Goal: Task Accomplishment & Management: Manage account settings

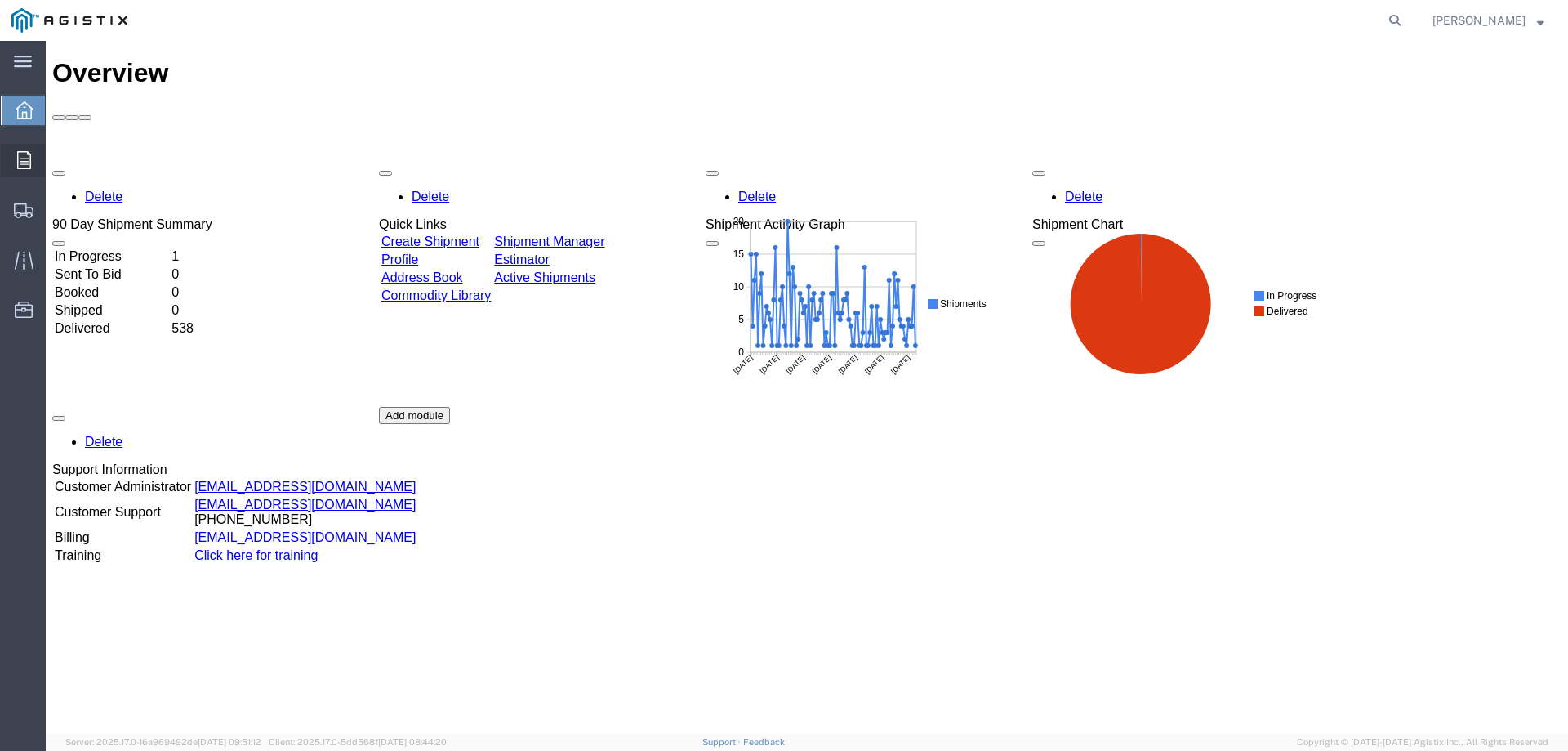
click at [31, 159] on div at bounding box center [23, 160] width 46 height 33
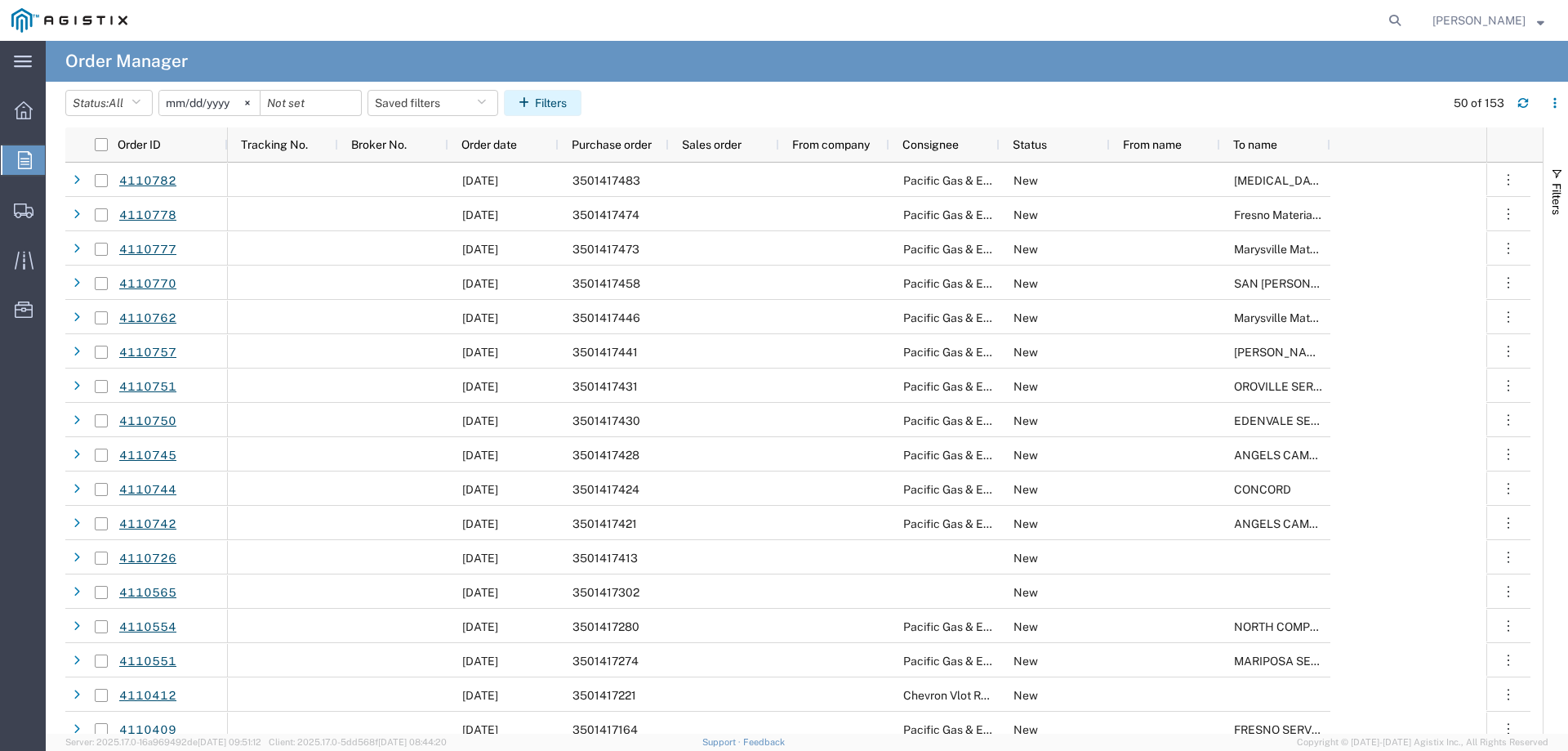
click at [535, 107] on icon "button" at bounding box center [527, 103] width 17 height 12
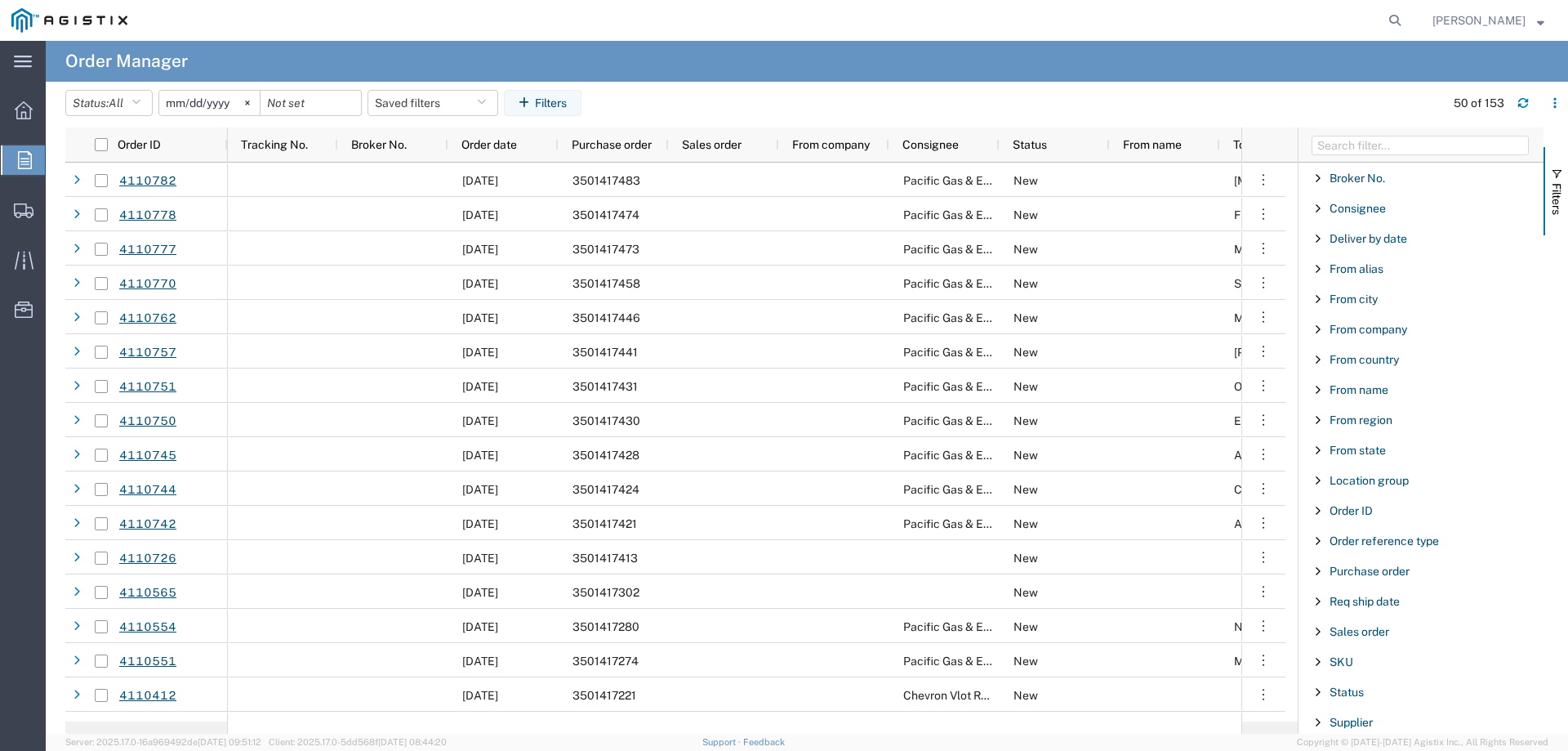
click at [213, 100] on input "[DATE]" at bounding box center [209, 102] width 100 height 24
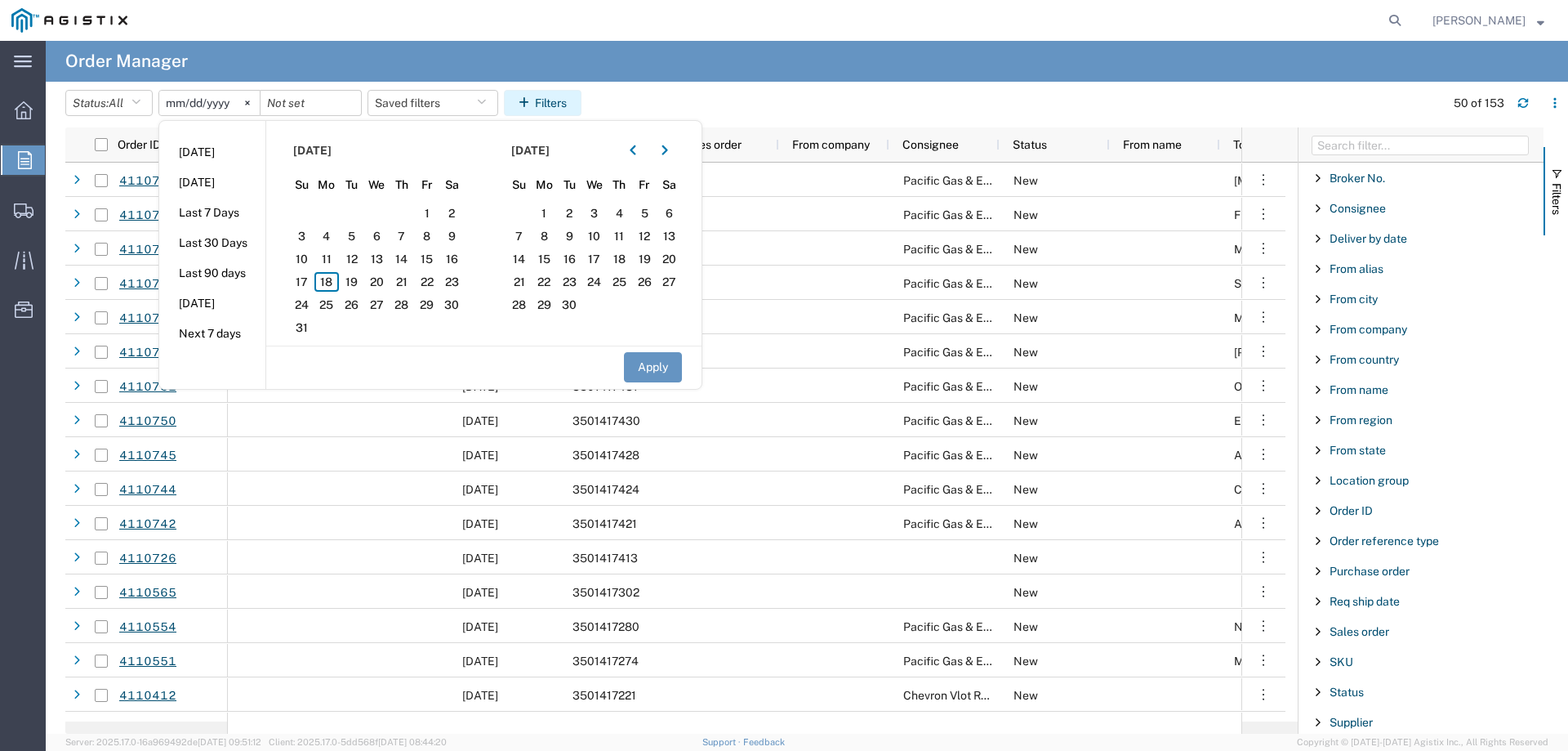
click at [569, 104] on button "Filters" at bounding box center [542, 102] width 78 height 26
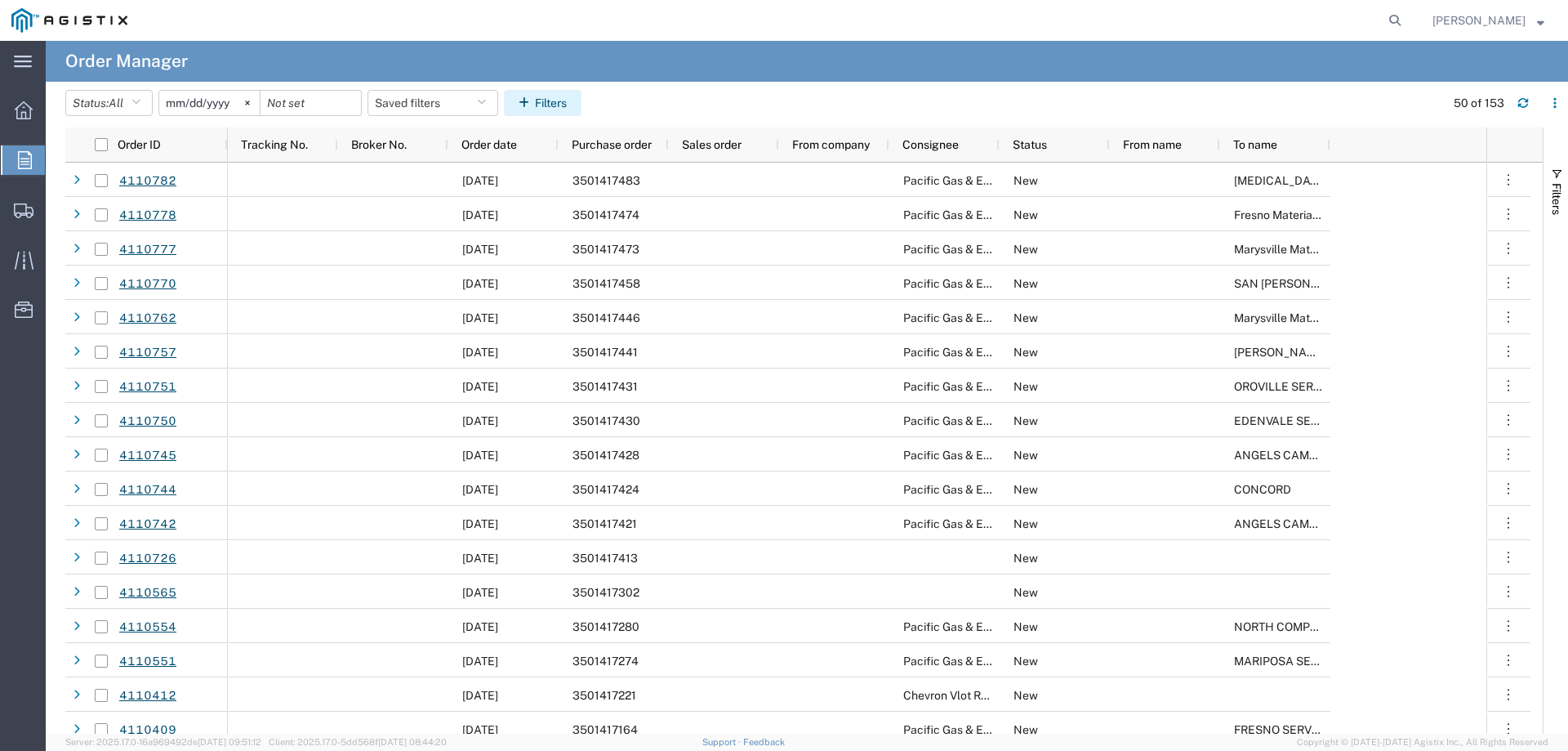
click at [553, 107] on button "Filters" at bounding box center [542, 102] width 78 height 26
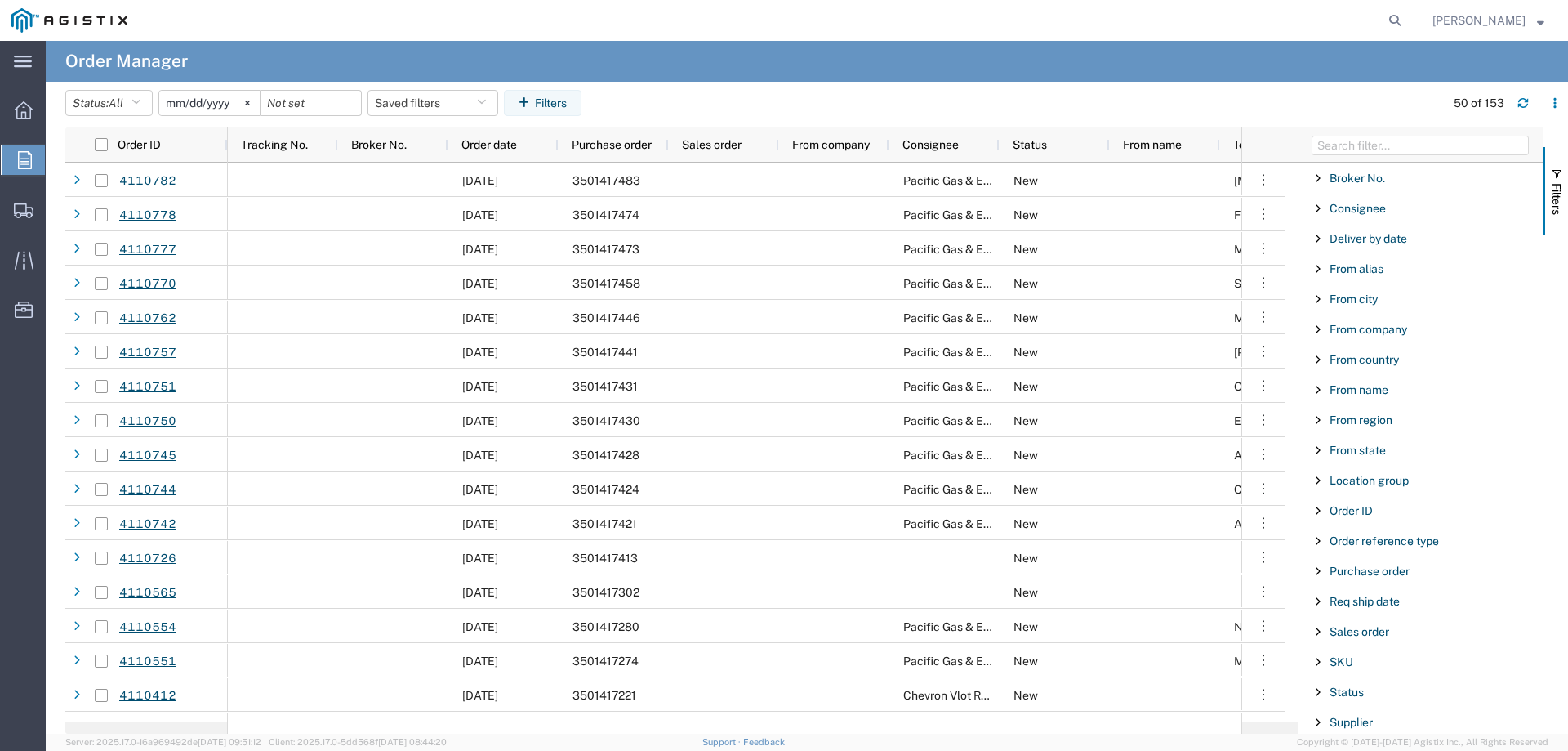
click at [1372, 563] on div "Purchase order" at bounding box center [1421, 571] width 245 height 29
click at [1354, 640] on input "Filter Value" at bounding box center [1427, 640] width 214 height 19
type input "3501408"
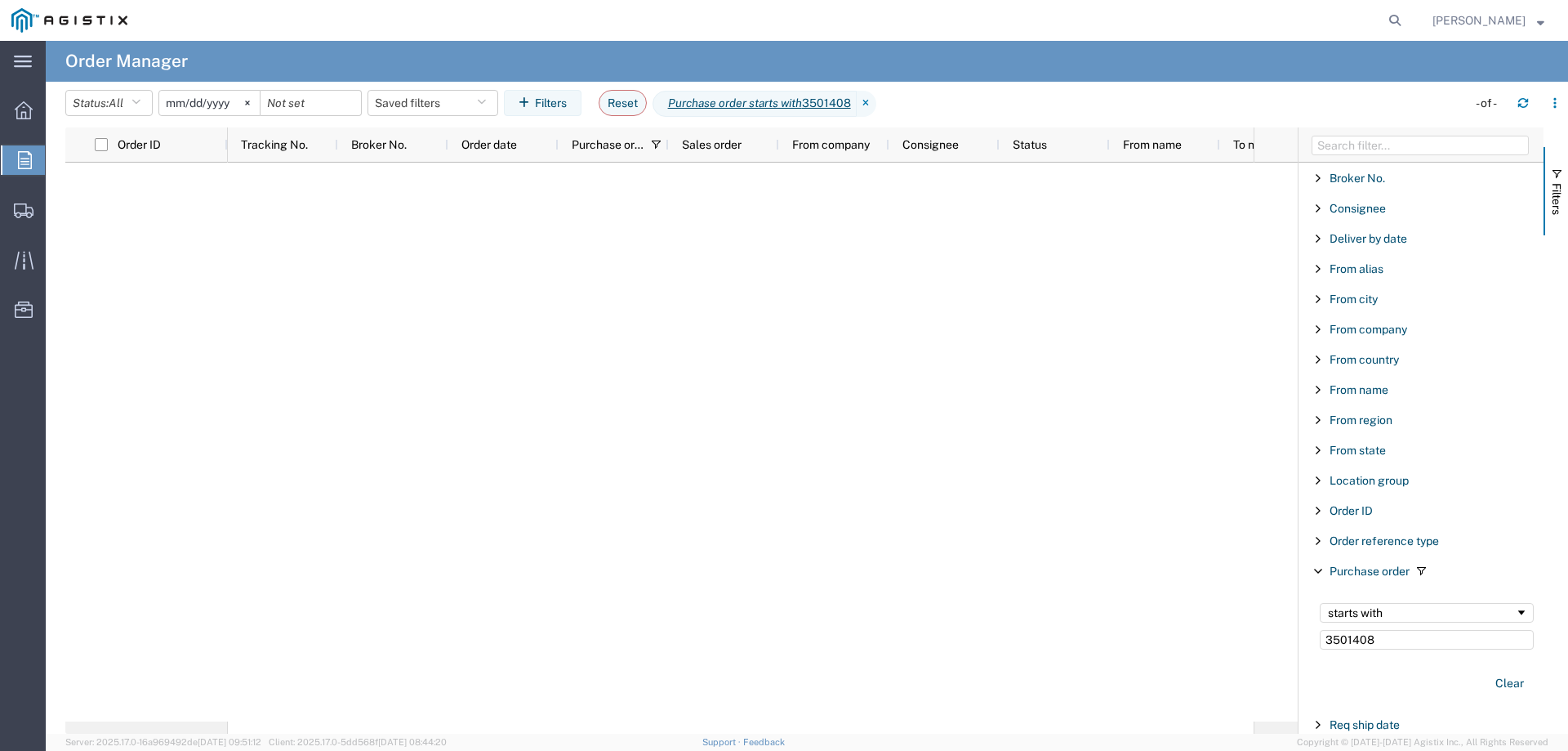
click at [217, 99] on input "[DATE]" at bounding box center [209, 102] width 100 height 24
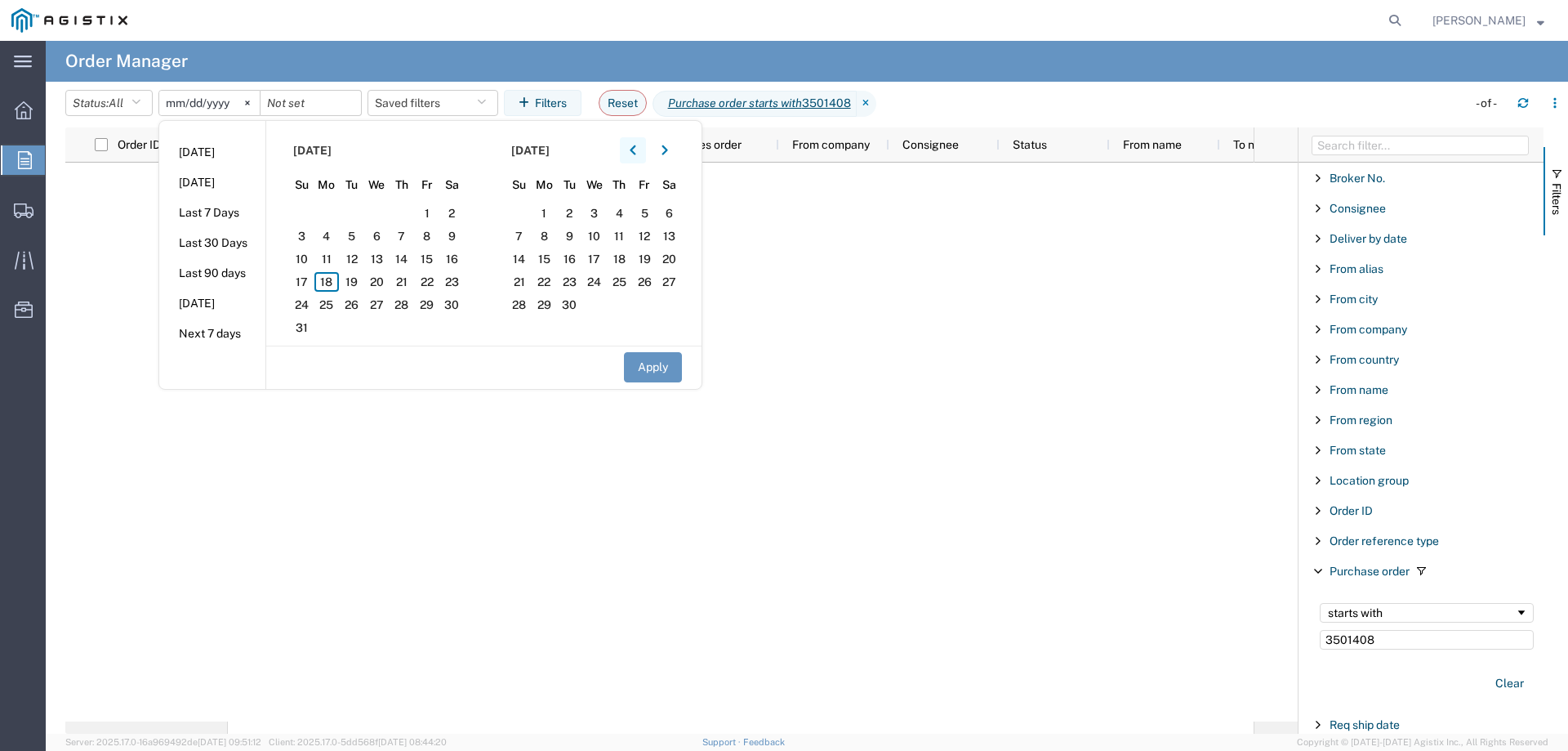
click at [636, 150] on icon "button" at bounding box center [633, 151] width 7 height 12
click at [404, 203] on section "[DATE] Su Mo Tu We Th Fr Sa 27 28 29 30 1 2 3 4 5 6 7 8 9 10 11 12 13 14 15 16 …" at bounding box center [375, 233] width 218 height 224
click at [407, 210] on span "1" at bounding box center [402, 213] width 25 height 19
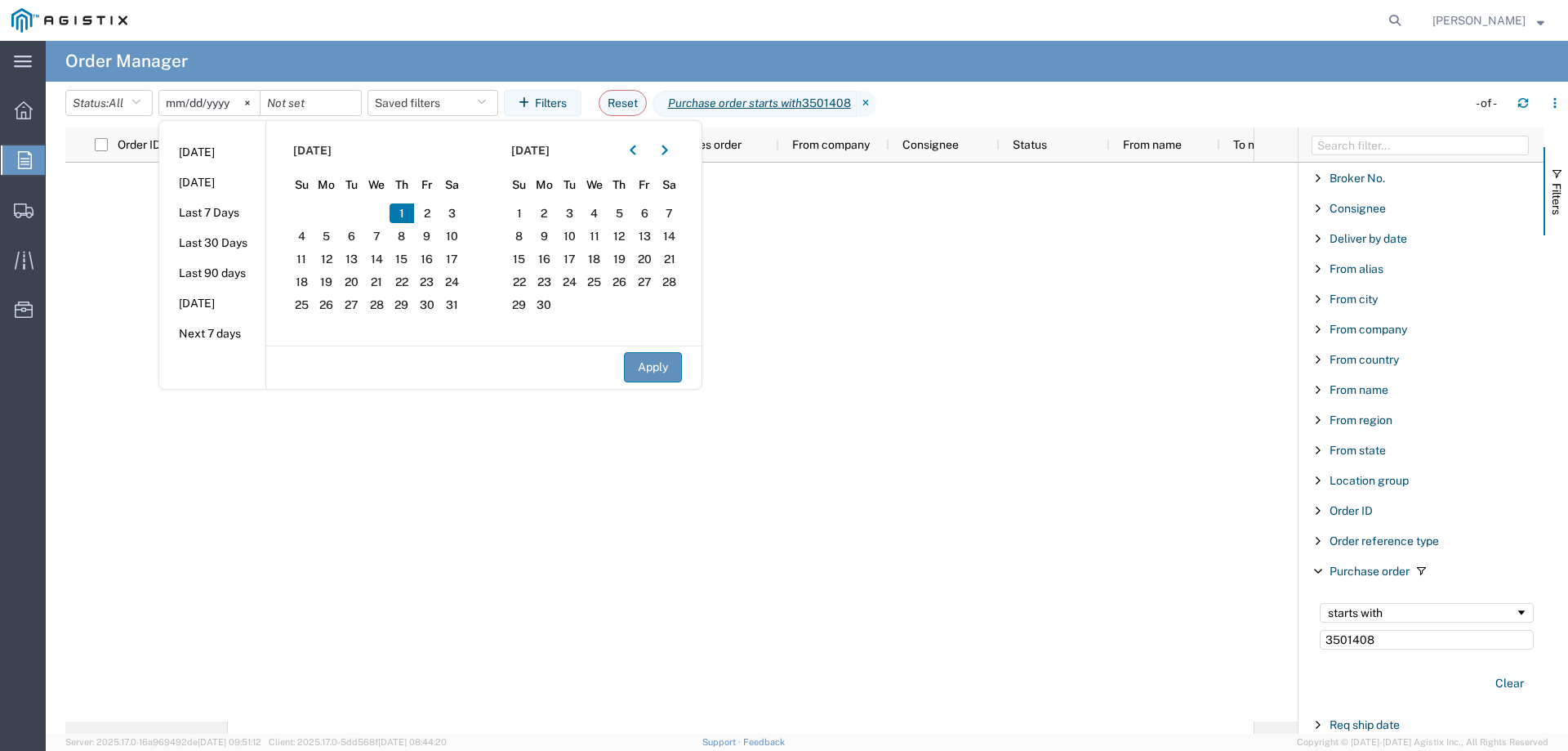
click at [648, 368] on button "Apply" at bounding box center [653, 368] width 58 height 30
type input "[DATE]"
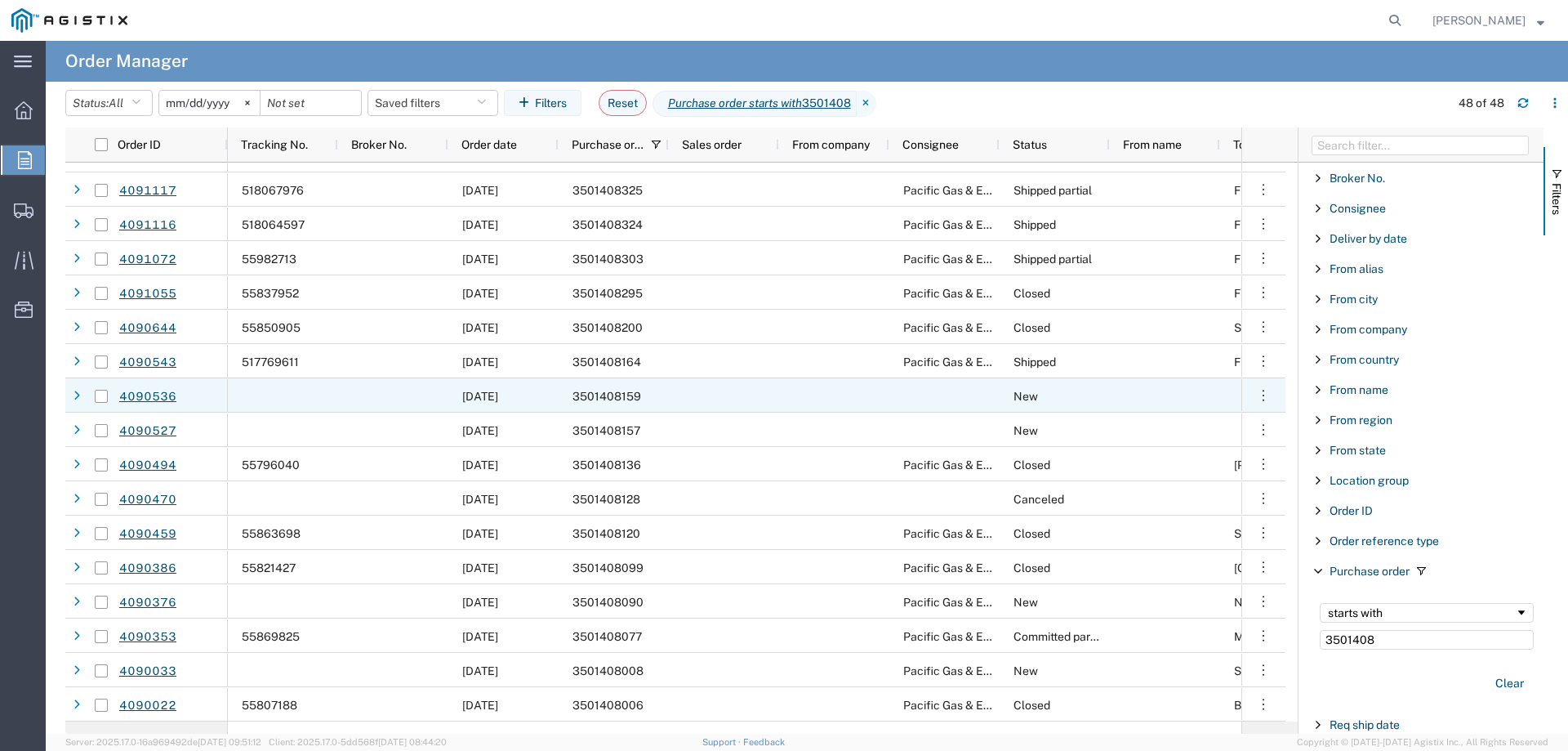
scroll to position [1089, 0]
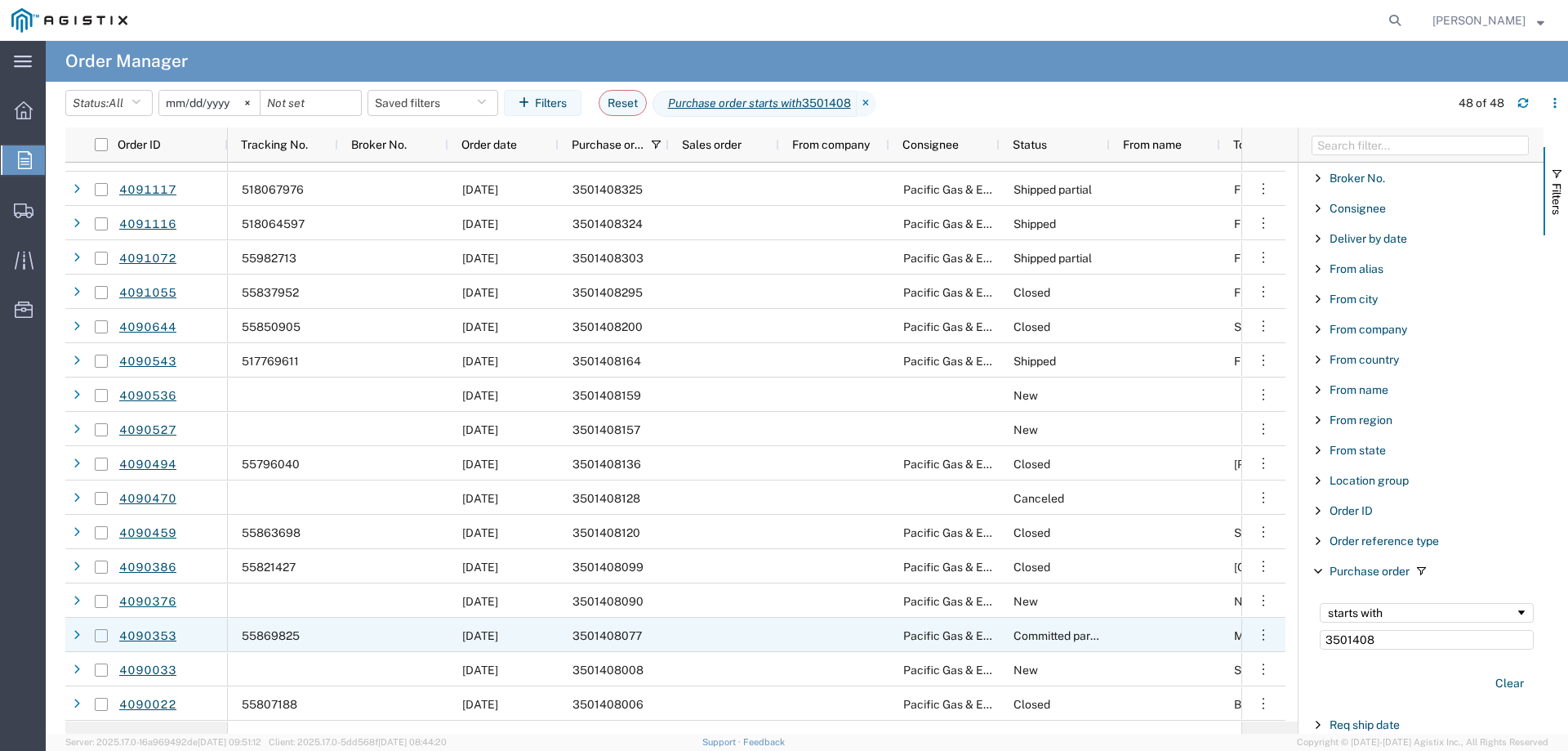
click at [98, 636] on input "Press Space to toggle row selection (unchecked)" at bounding box center [101, 636] width 13 height 13
checkbox input "true"
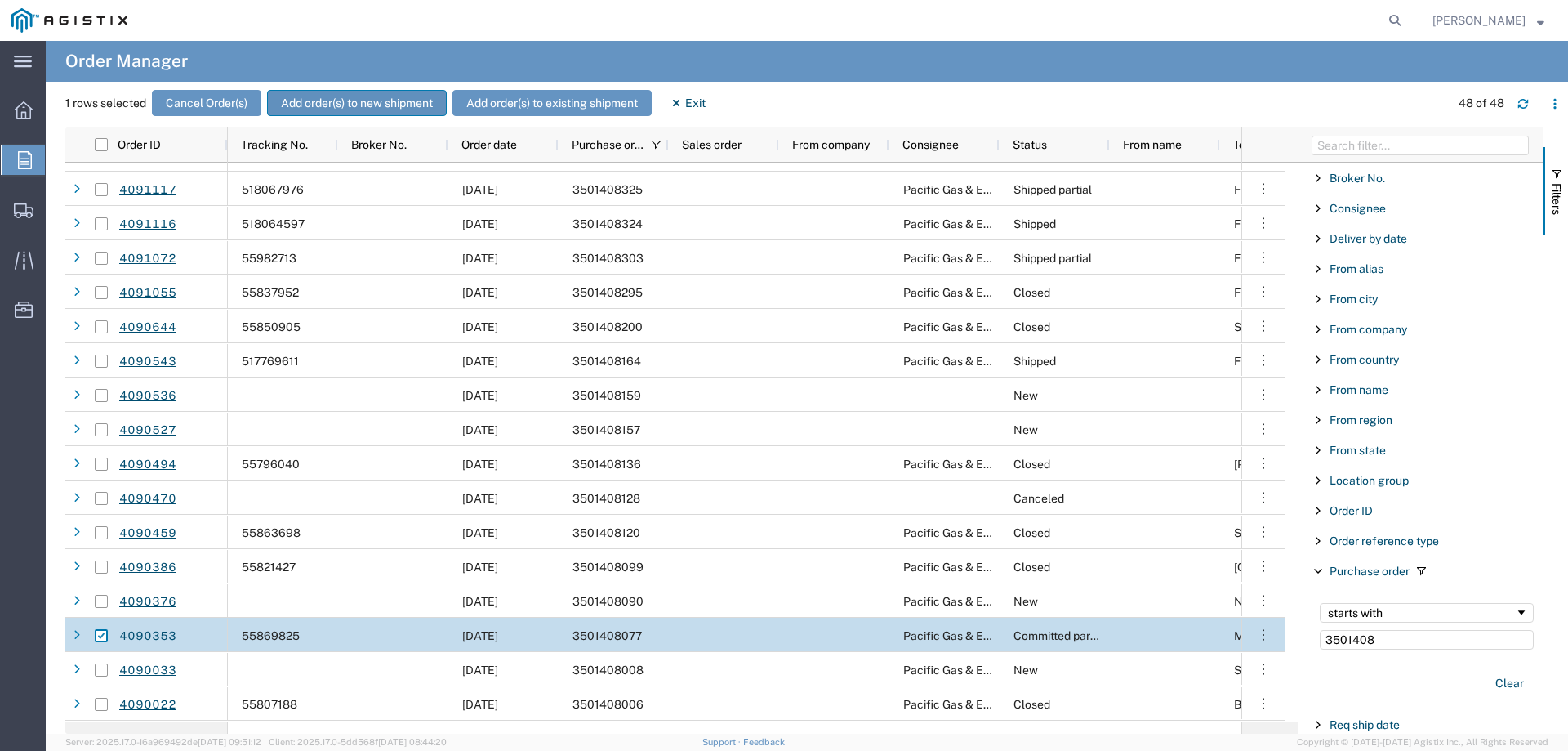
click at [359, 103] on button "Add order(s) to new shipment" at bounding box center [356, 102] width 180 height 26
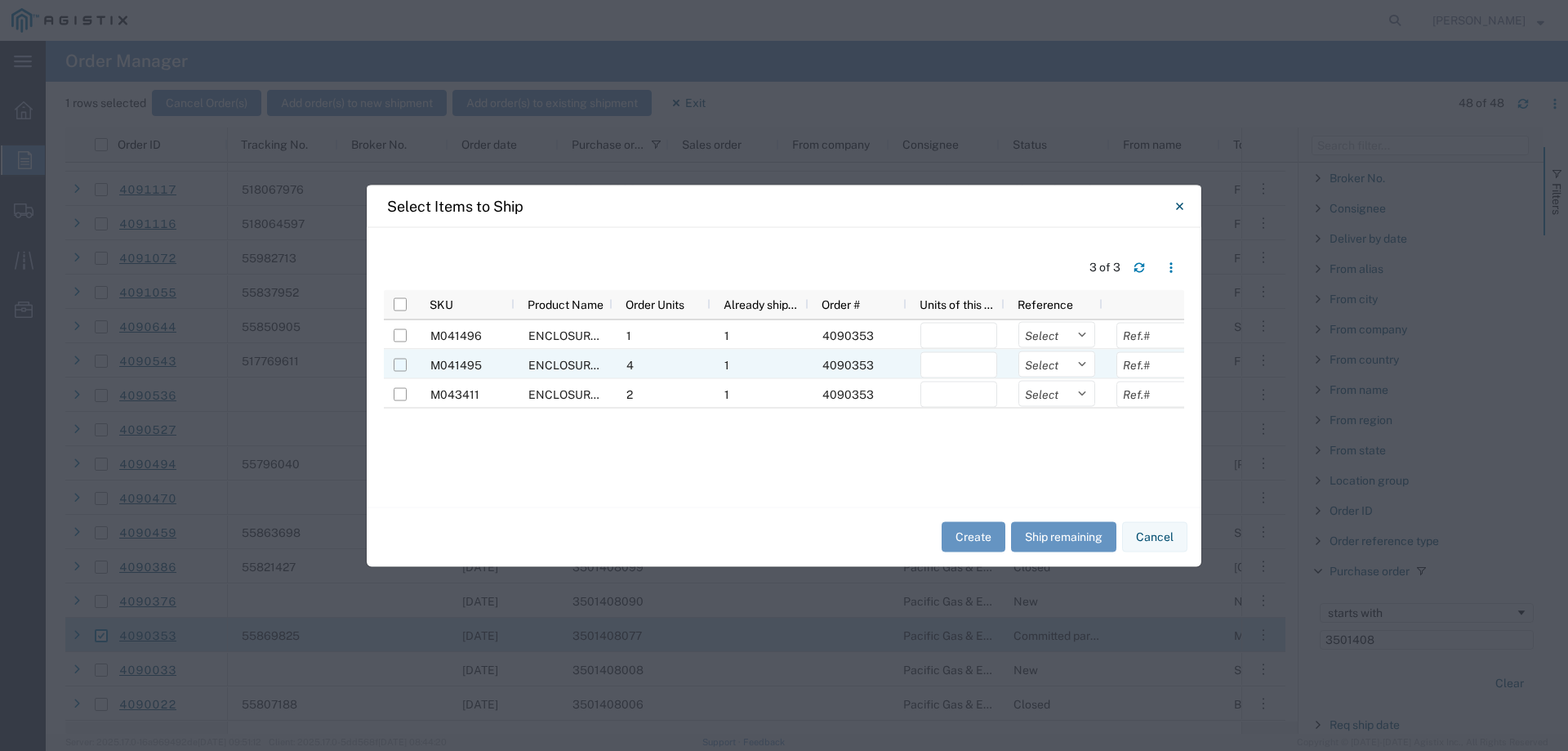
click at [401, 364] on input "Press Space to toggle row selection (unchecked)" at bounding box center [400, 365] width 13 height 13
checkbox input "true"
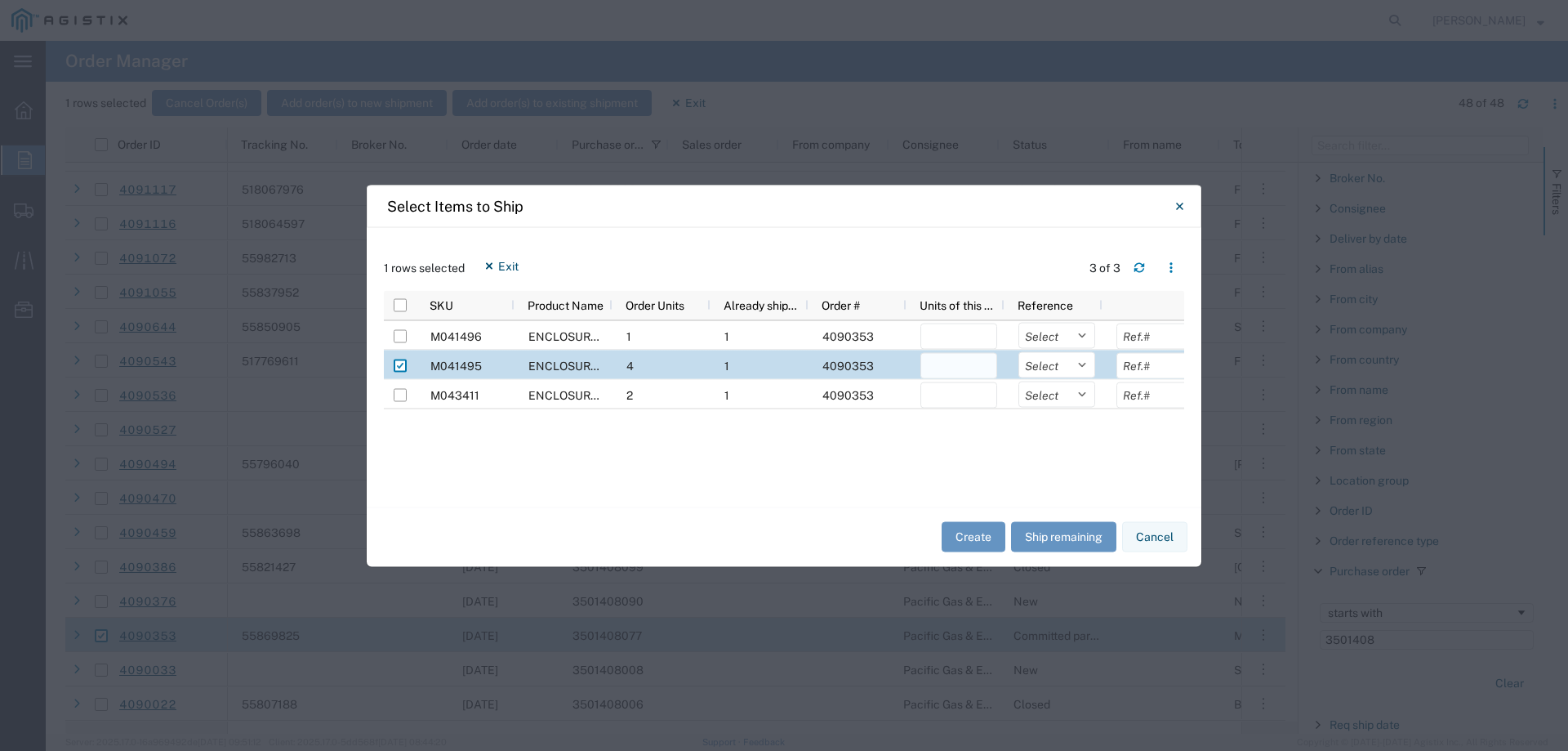
click at [939, 369] on input "number" at bounding box center [959, 365] width 77 height 26
type input "2"
click at [1040, 363] on select "Select Purchase Order Delivery Number" at bounding box center [1057, 364] width 77 height 26
select select "PURCHORD"
click at [1018, 352] on select "Select Purchase Order Delivery Number" at bounding box center [1057, 364] width 77 height 26
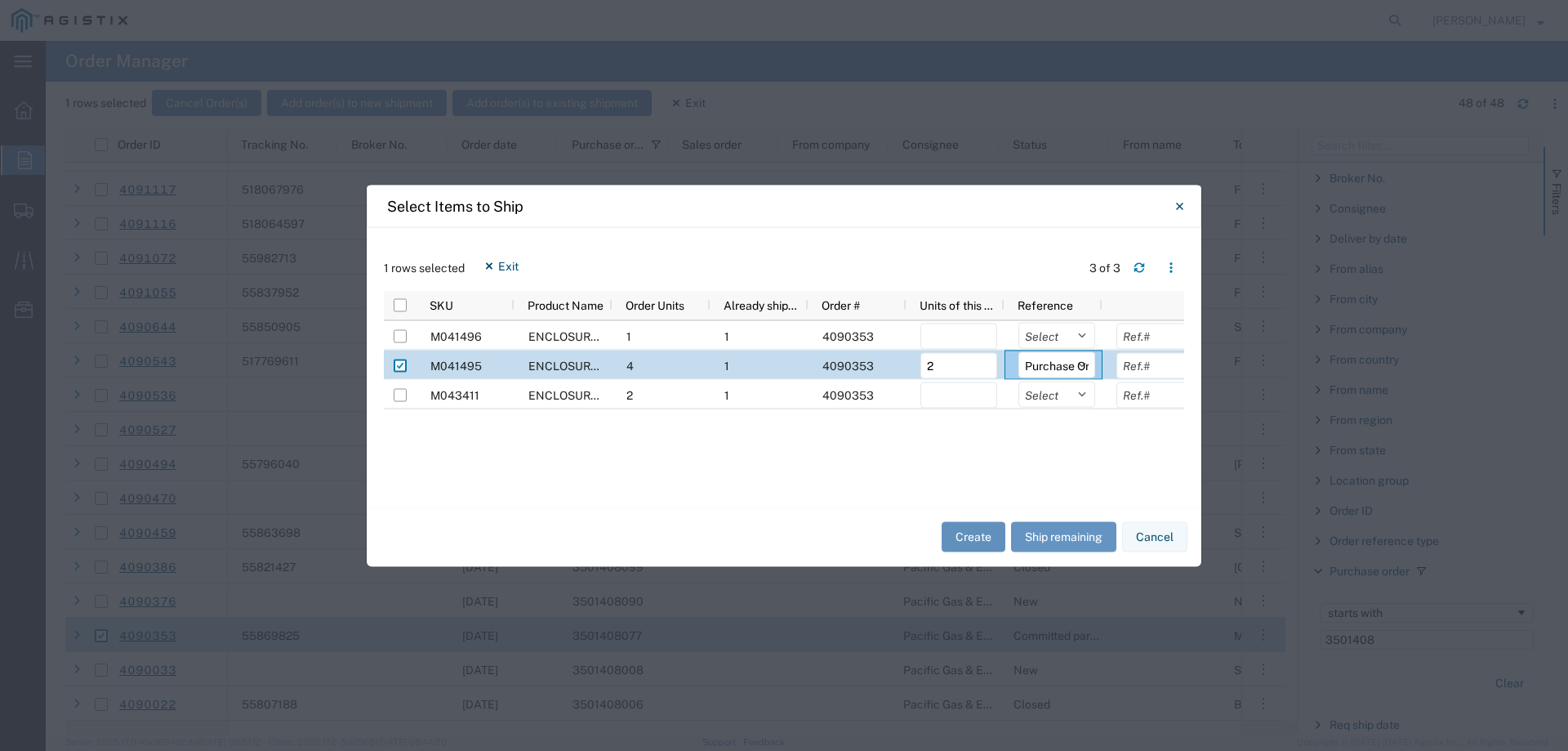
click at [974, 541] on button "Create" at bounding box center [973, 538] width 64 height 30
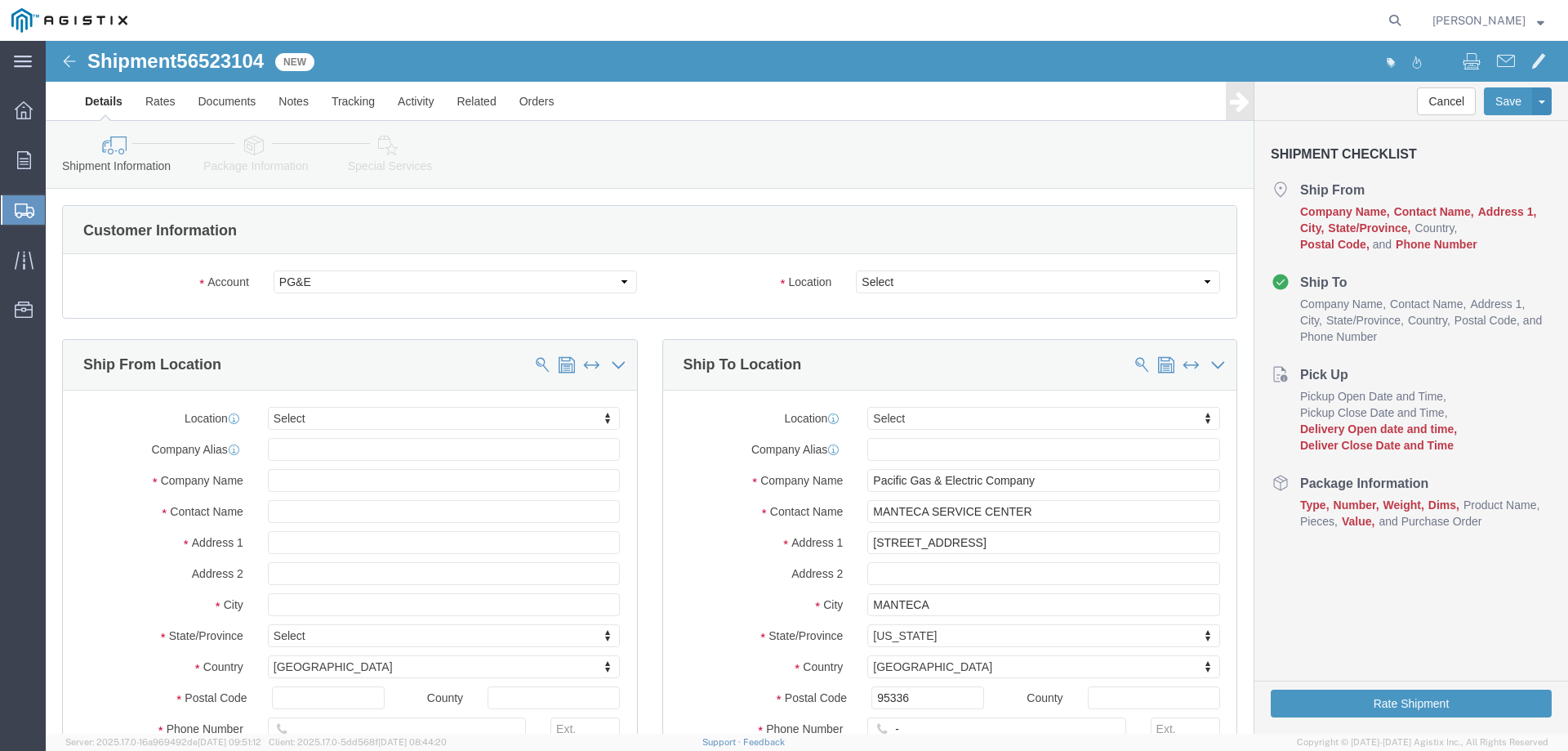
select select
click select "Select All Others [GEOGRAPHIC_DATA] [GEOGRAPHIC_DATA] [GEOGRAPHIC_DATA] [GEOGRA…"
select select "23082"
click select "Select All Others [GEOGRAPHIC_DATA] [GEOGRAPHIC_DATA] [GEOGRAPHIC_DATA] [GEOGRA…"
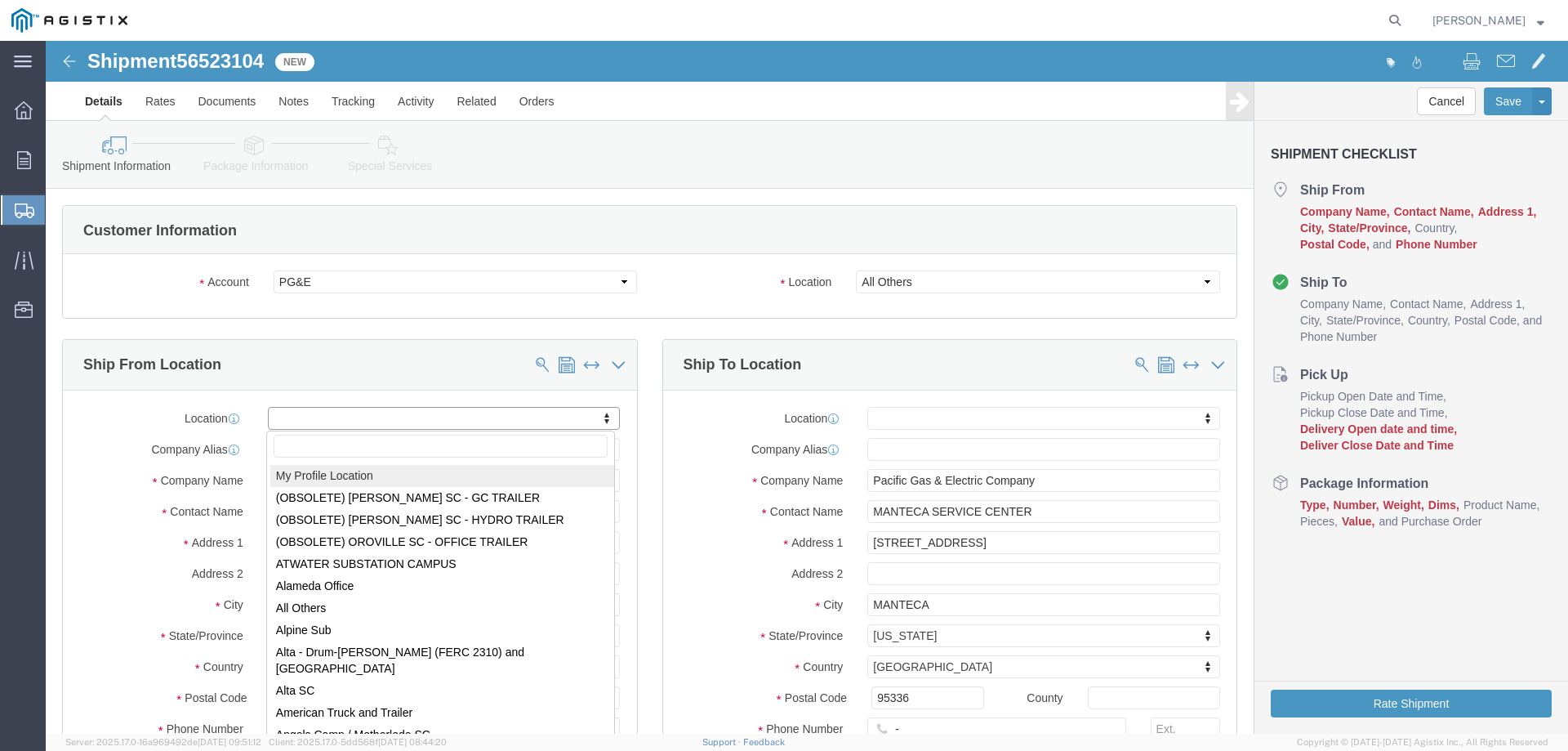
select select "MYPROFILE"
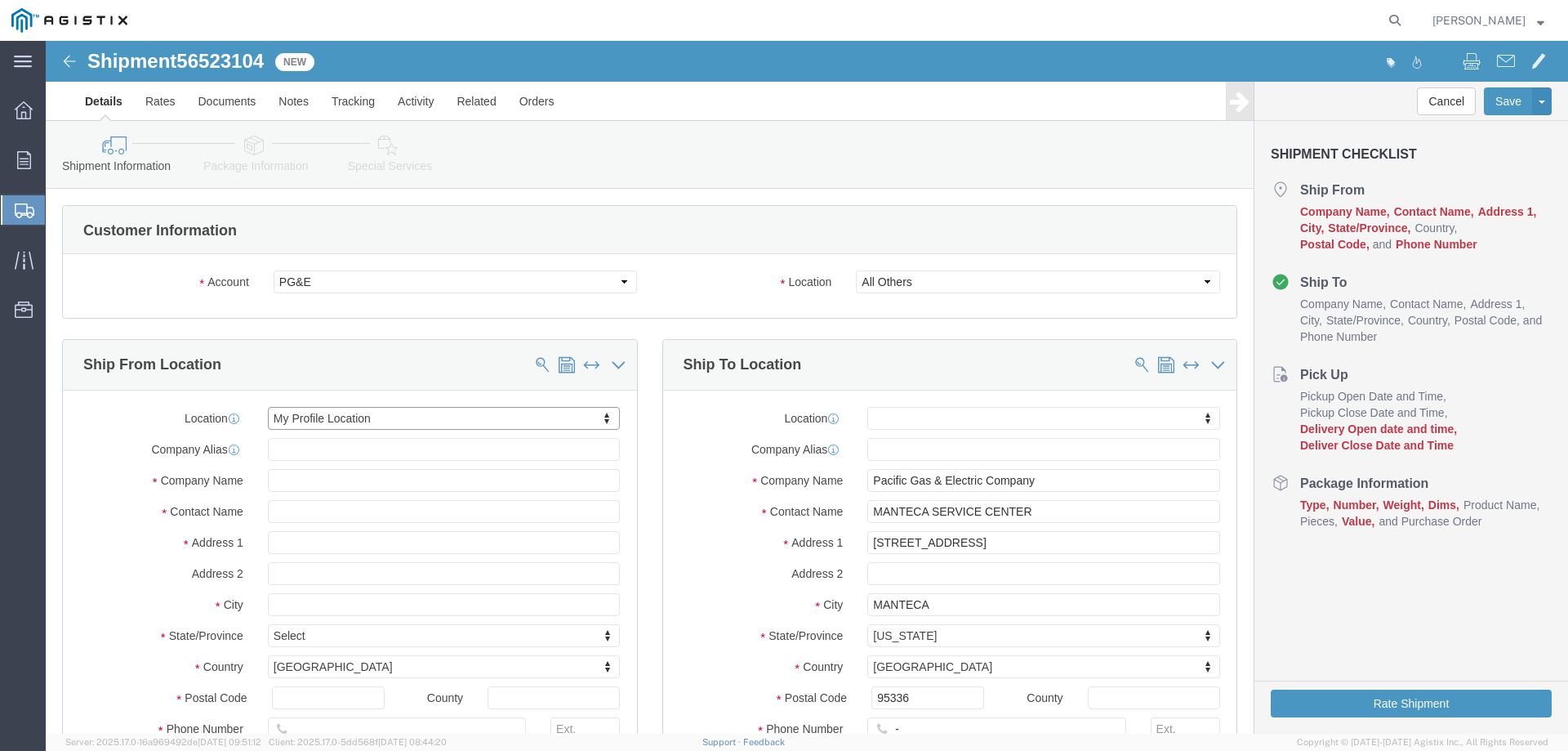
select select "CA"
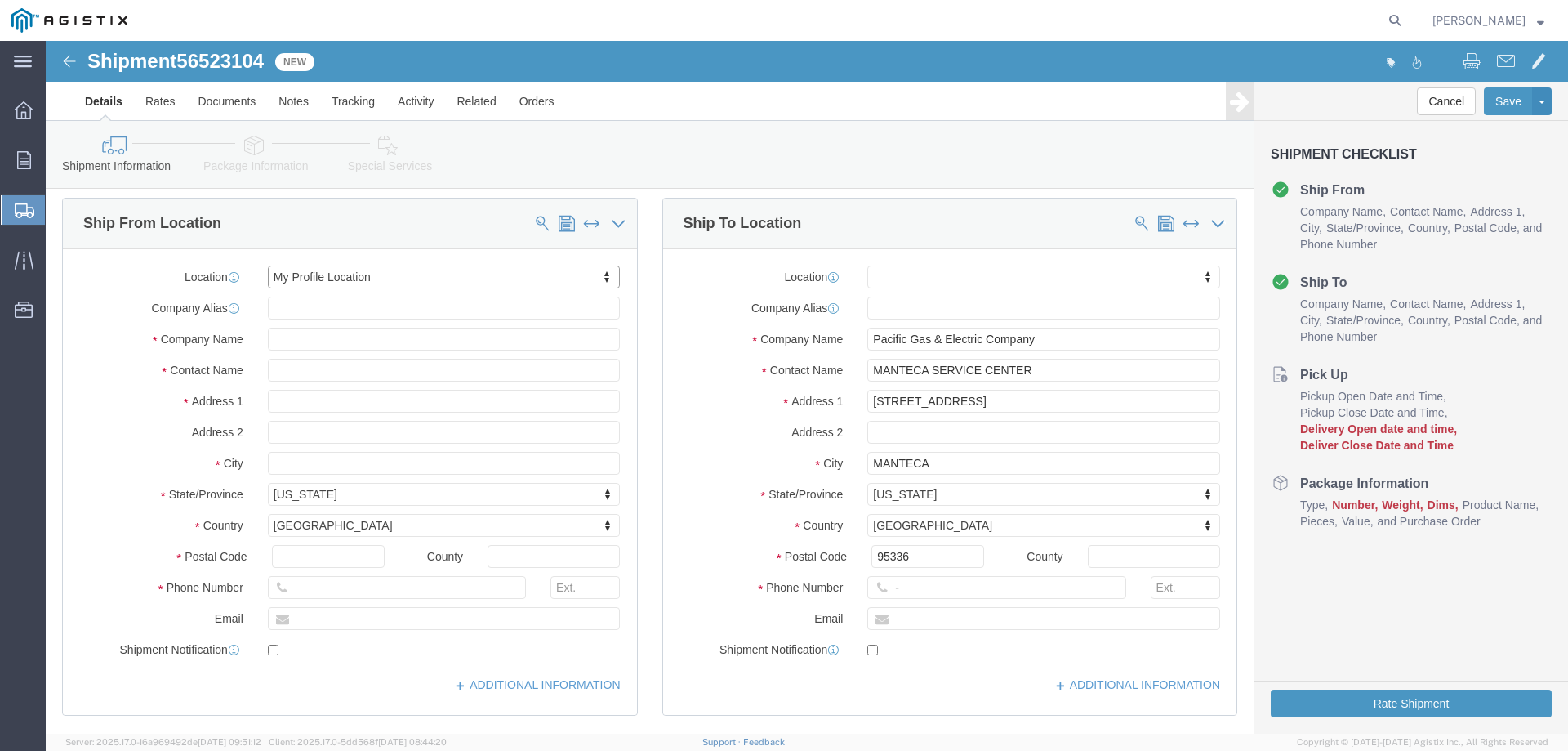
scroll to position [163, 0]
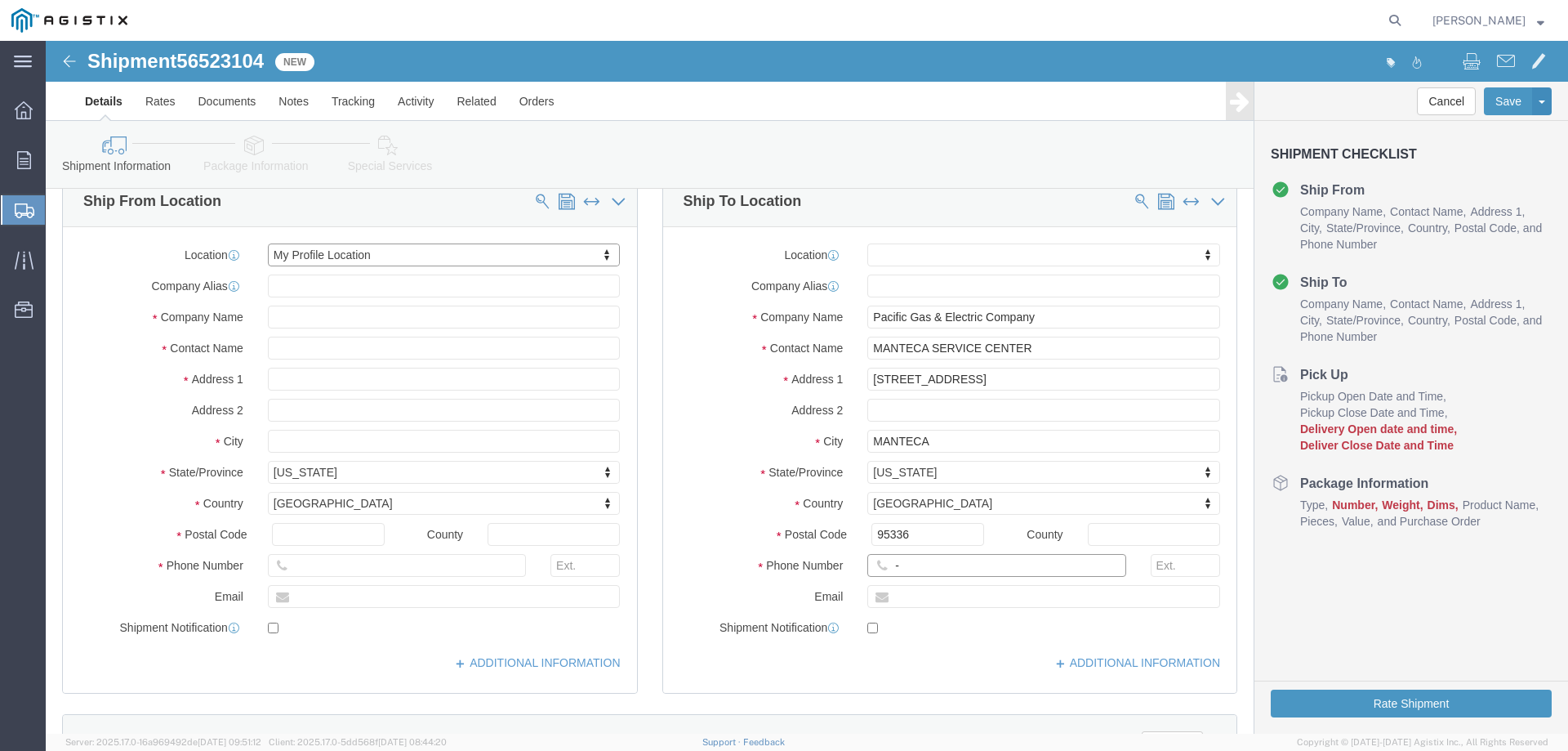
click input "-"
type input "123-456-7891"
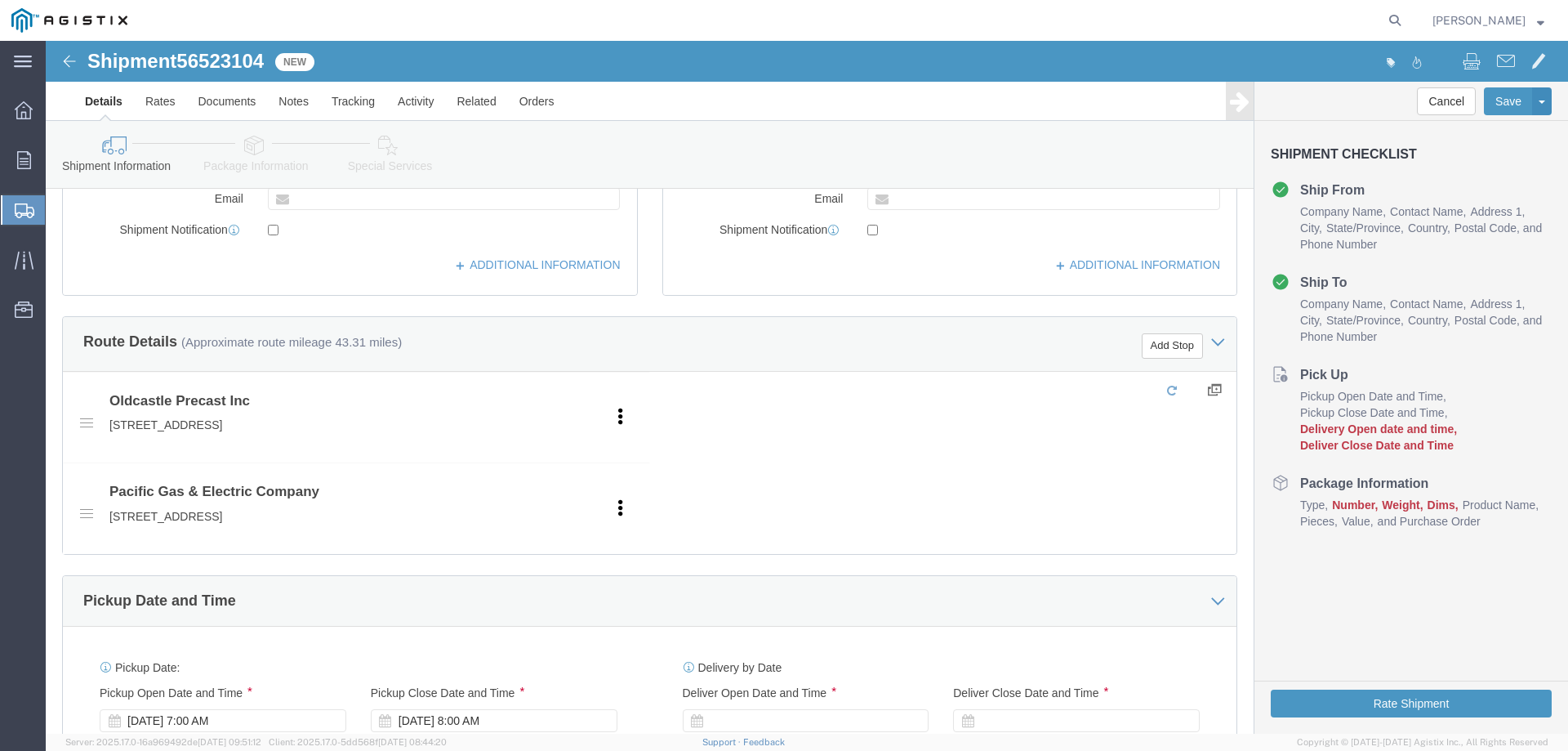
scroll to position [654, 0]
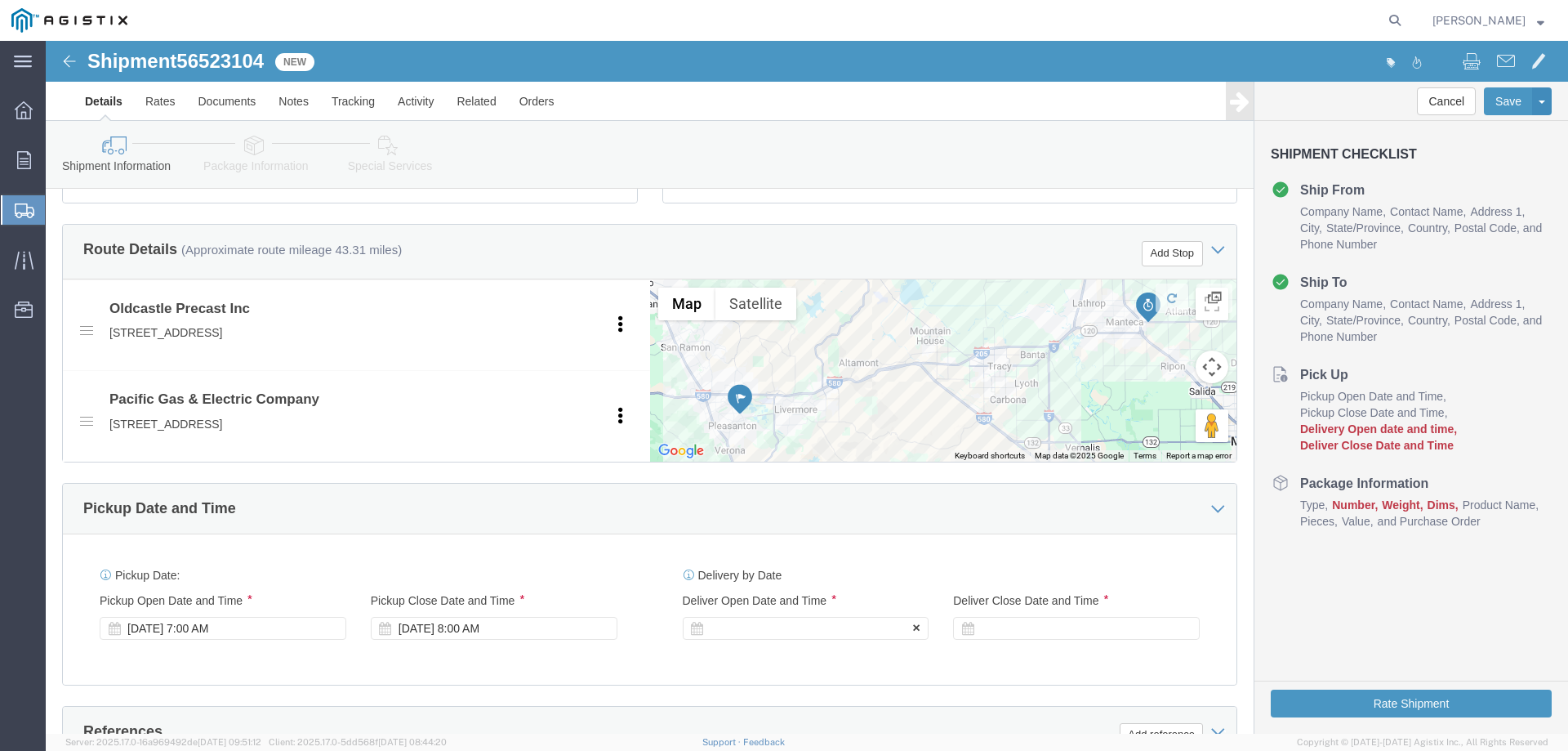
click div
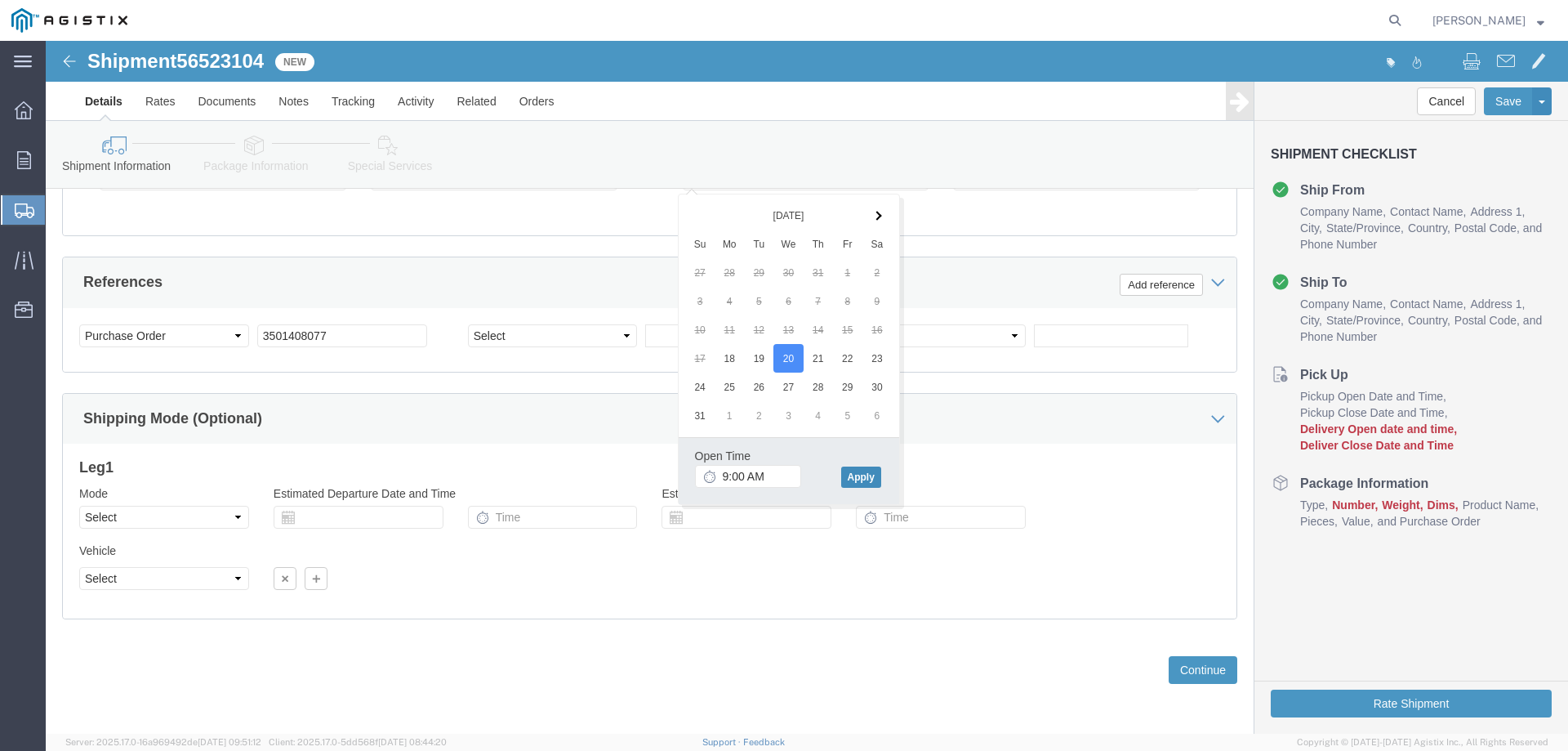
click button "Apply"
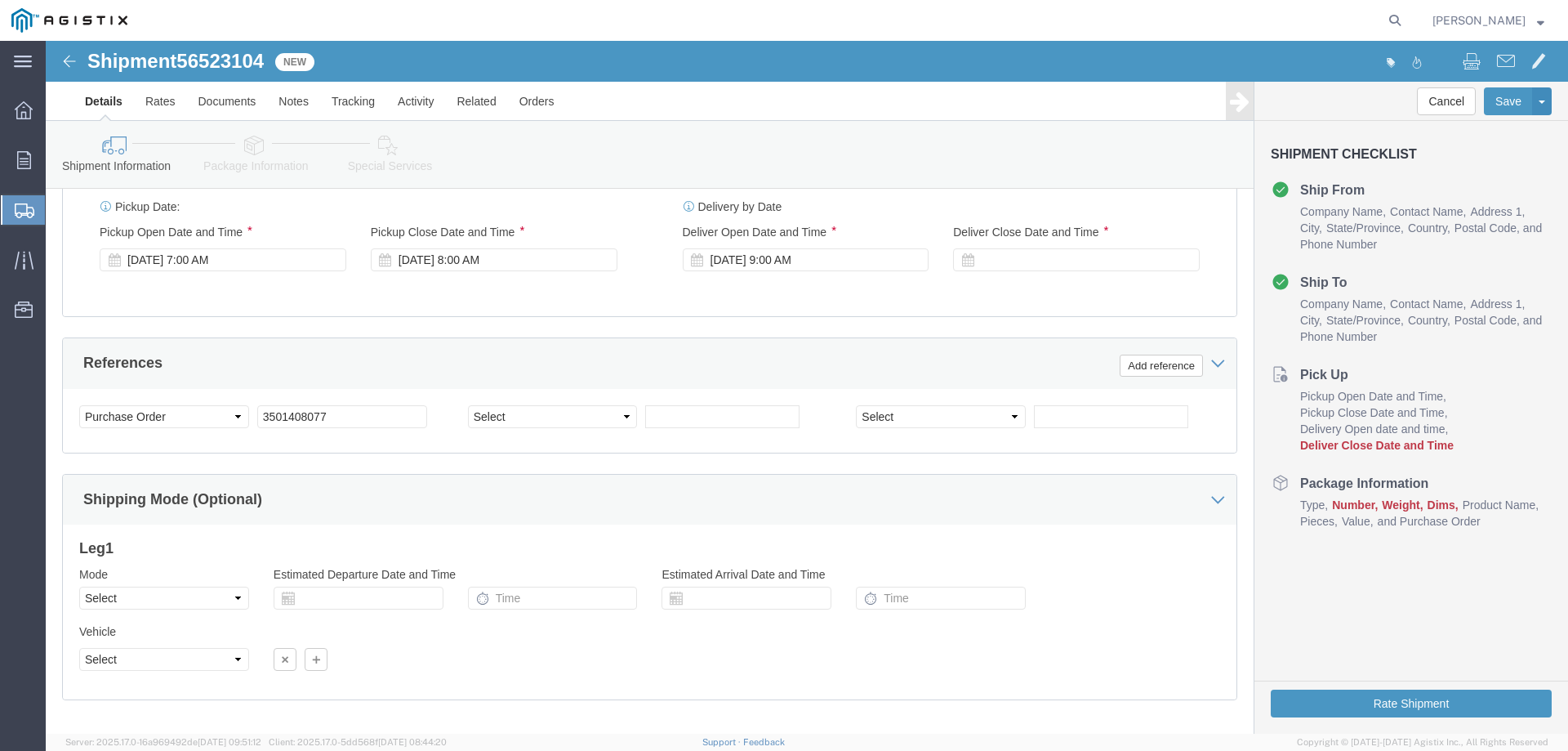
scroll to position [940, 0]
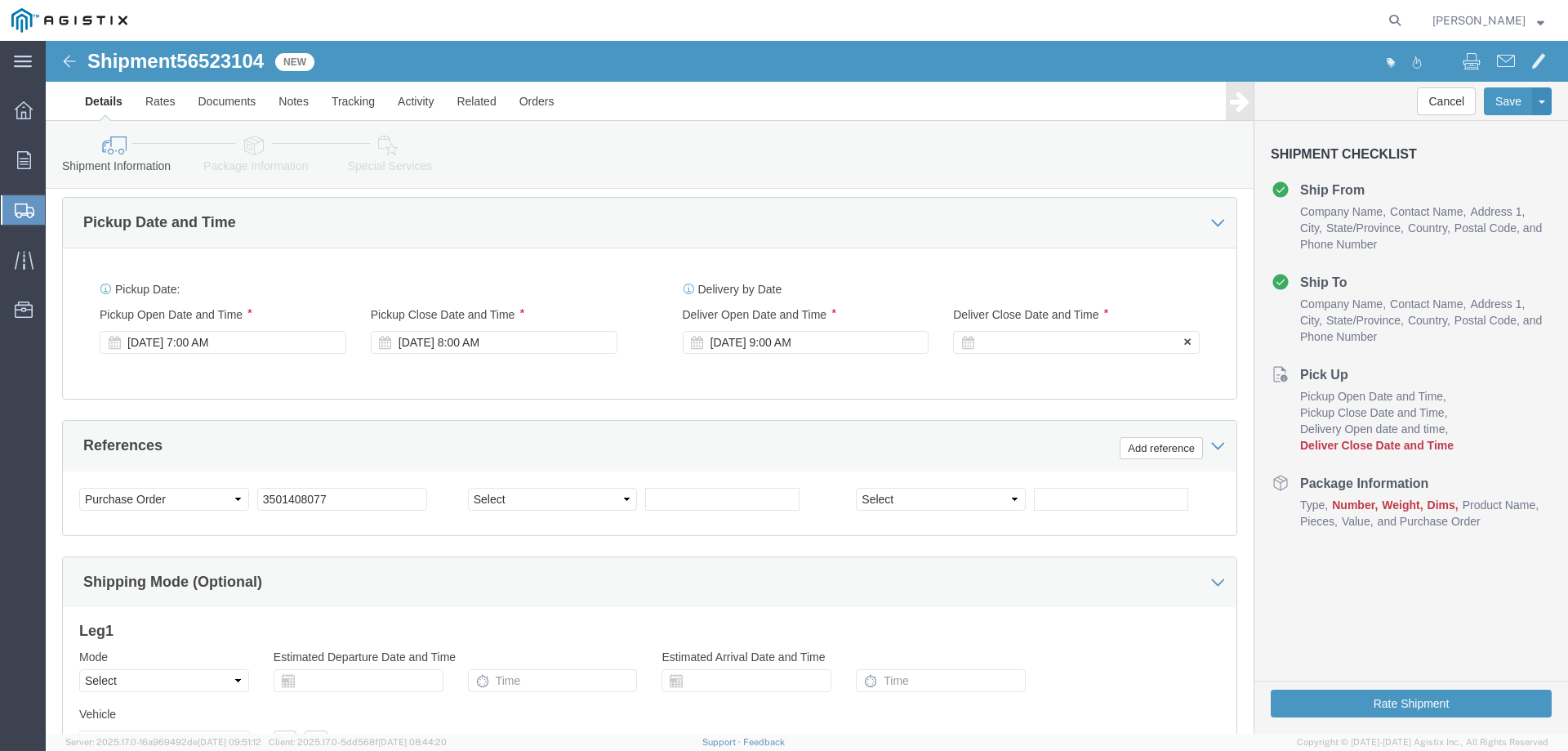
click div
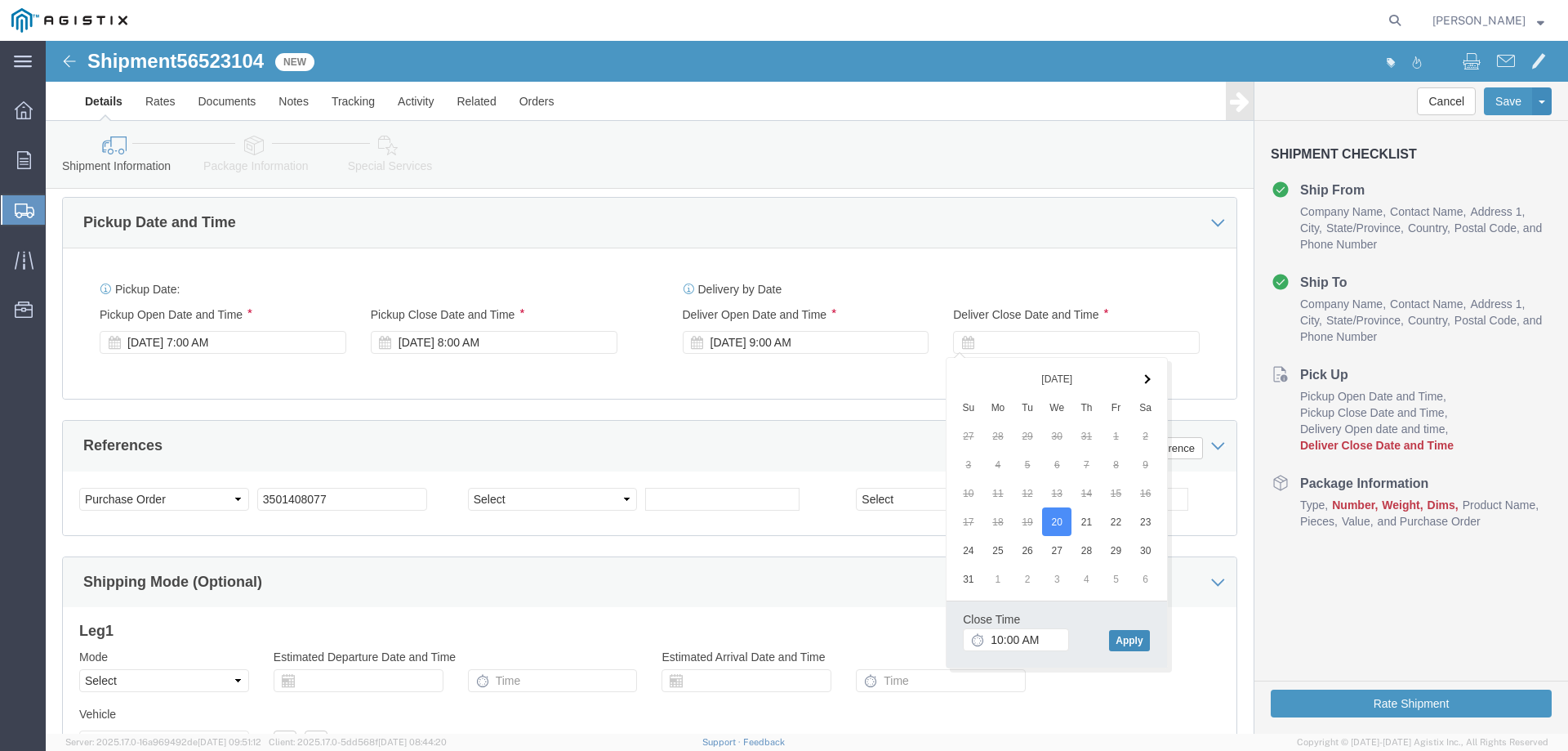
click button "Apply"
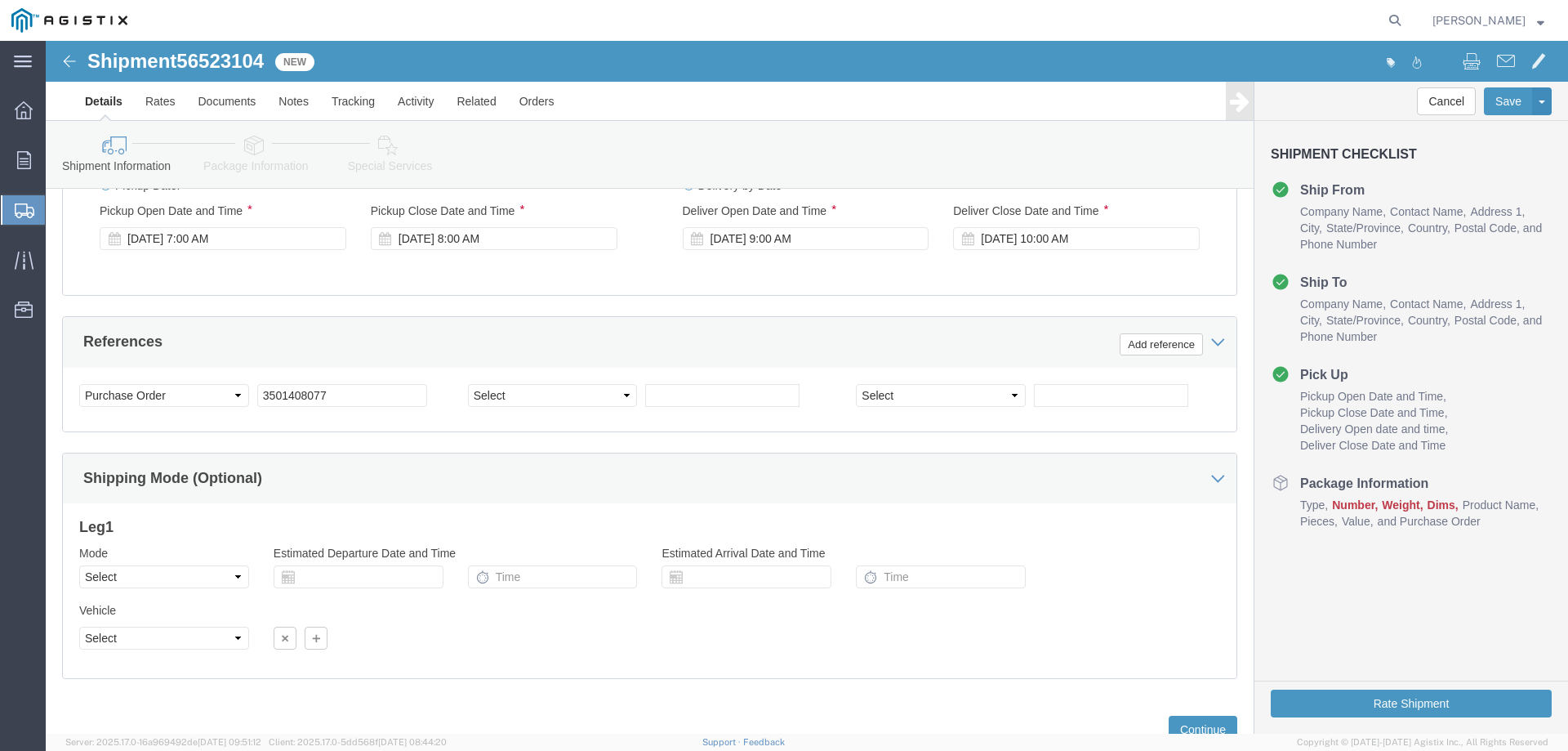
scroll to position [1103, 0]
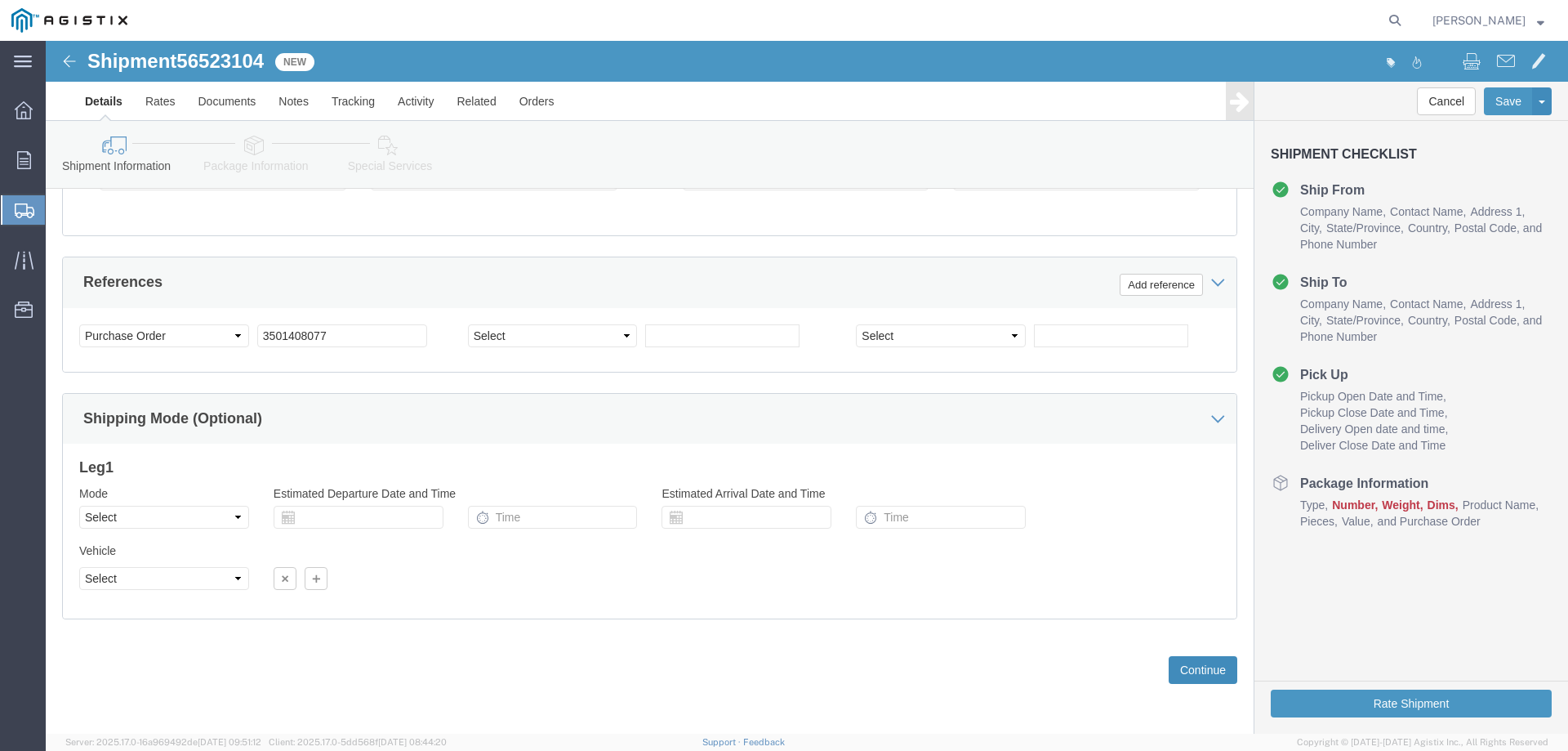
click button "Continue"
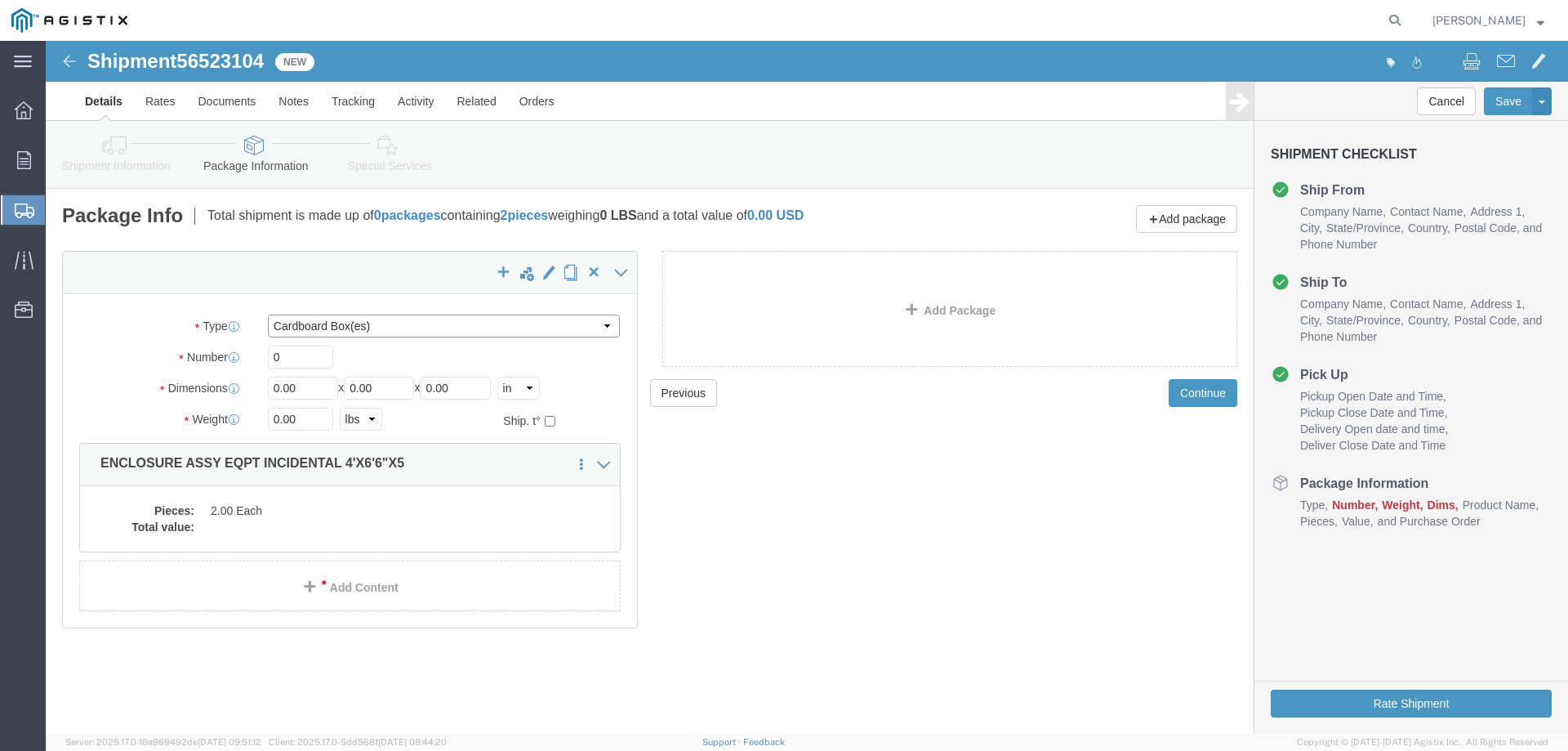
click select "Select Bulk Bundle(s) Cardboard Box(es) Carton(s) Crate(s) Drum(s) (Fiberboard)…"
select select "YRPK"
click select "Select Bulk Bundle(s) Cardboard Box(es) Carton(s) Crate(s) Drum(s) (Fiberboard)…"
drag, startPoint x: 271, startPoint y: 326, endPoint x: 168, endPoint y: 318, distance: 103.3
click div "Number 0"
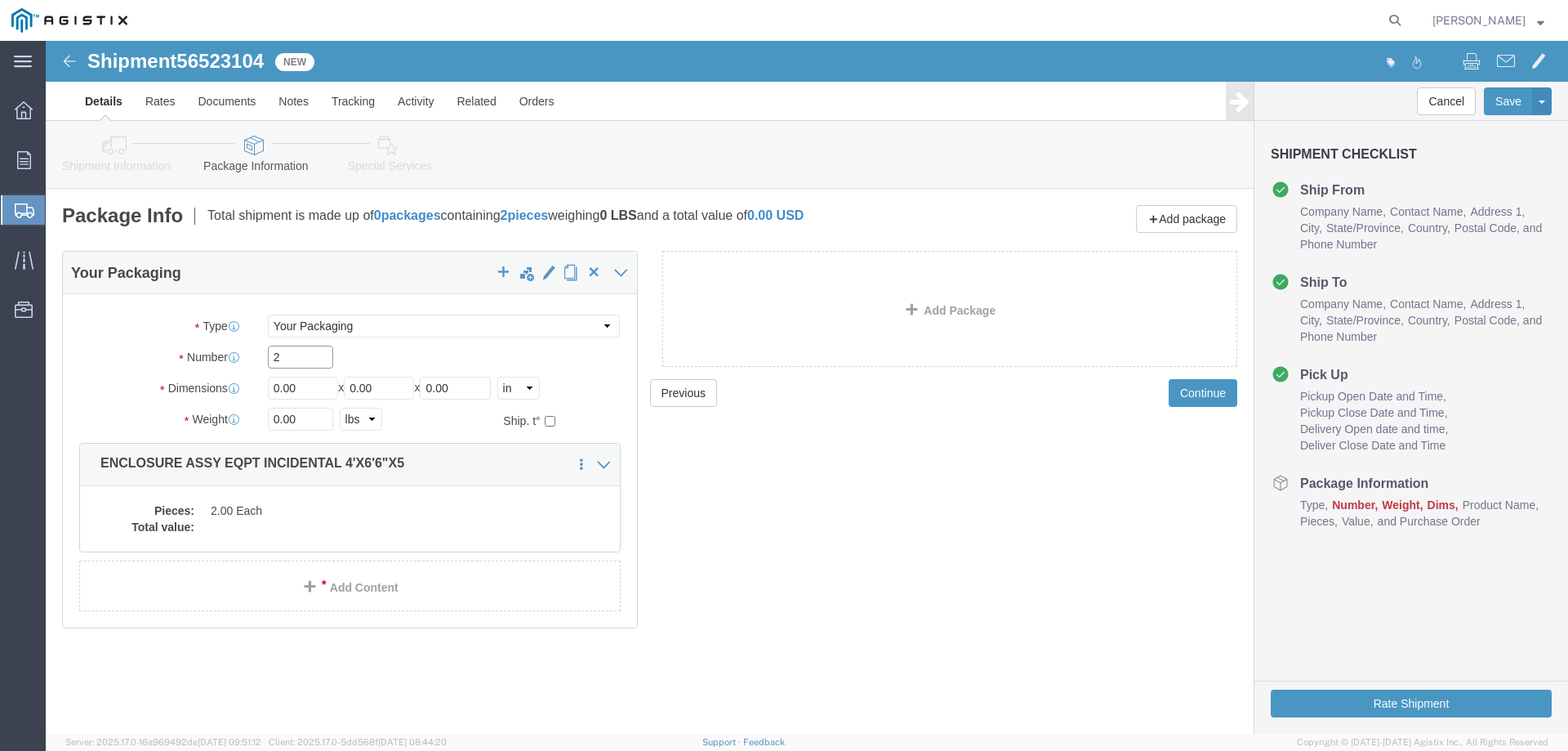
type input "2"
type input "48"
type input "78"
type input "60"
type input "24000"
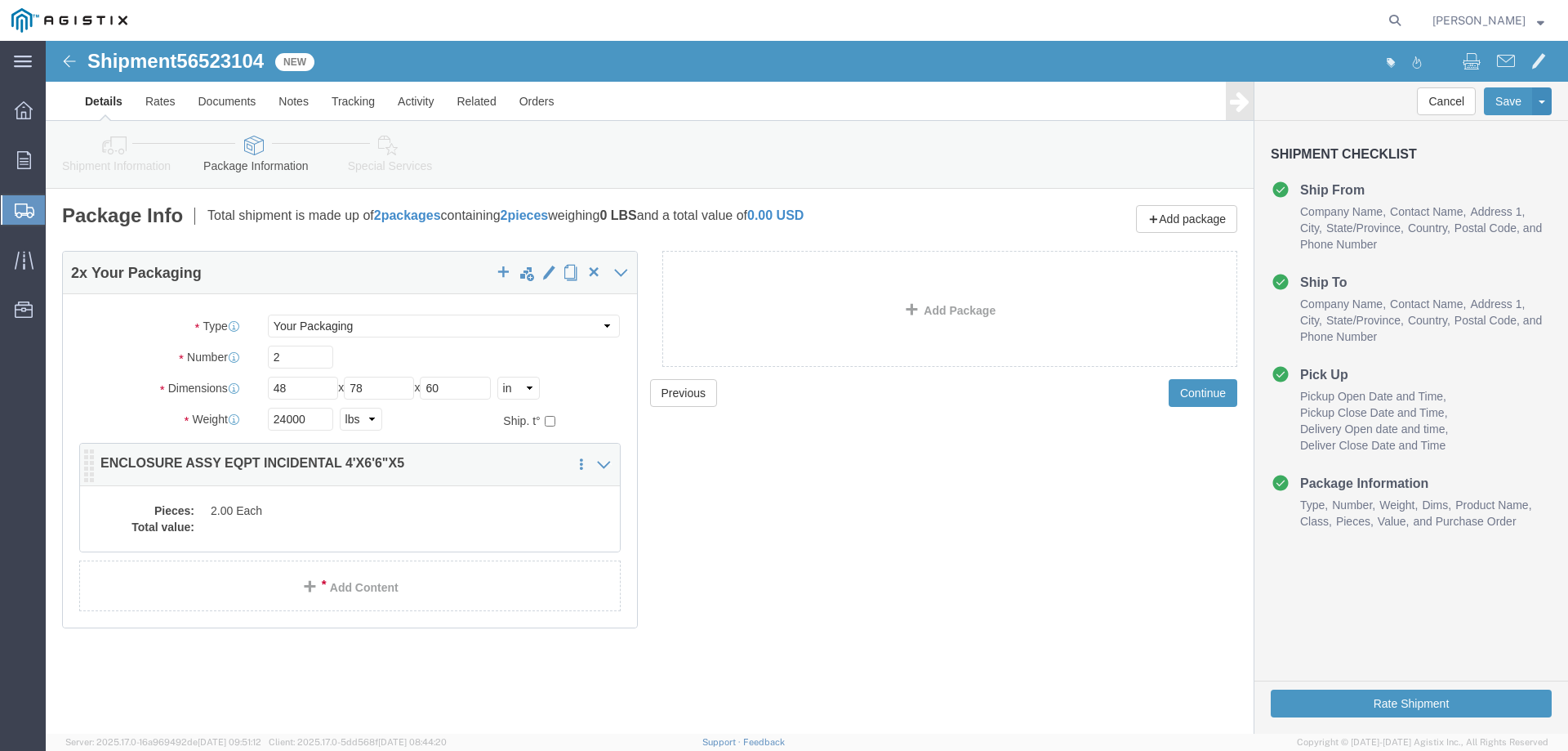
click dd "2.00 Each"
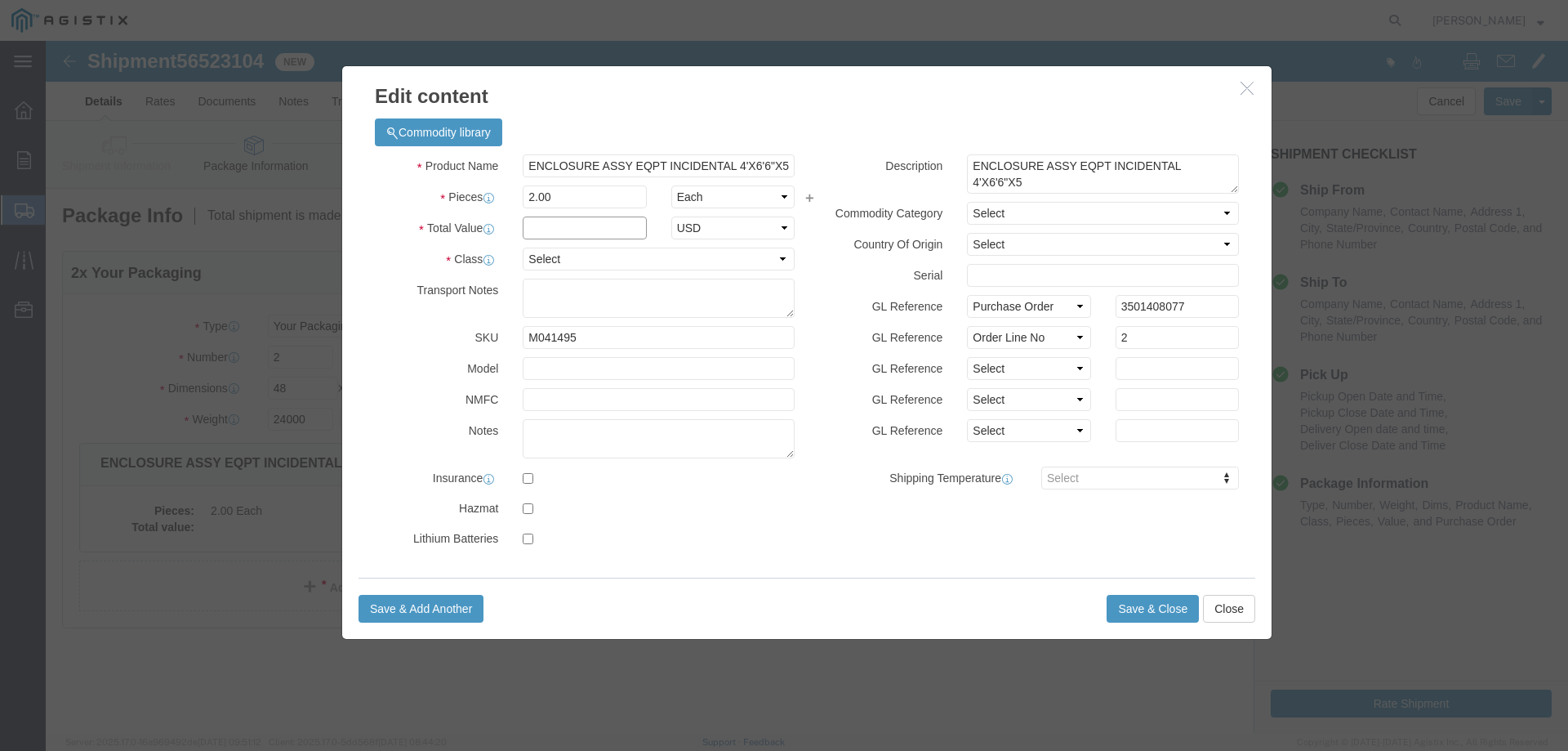
click input "text"
type input "1"
click select "Select 50 55 60 65 70 85 92.5 100 125 175 250 300 400"
select select "55"
click select "Select 50 55 60 65 70 85 92.5 100 125 175 250 300 400"
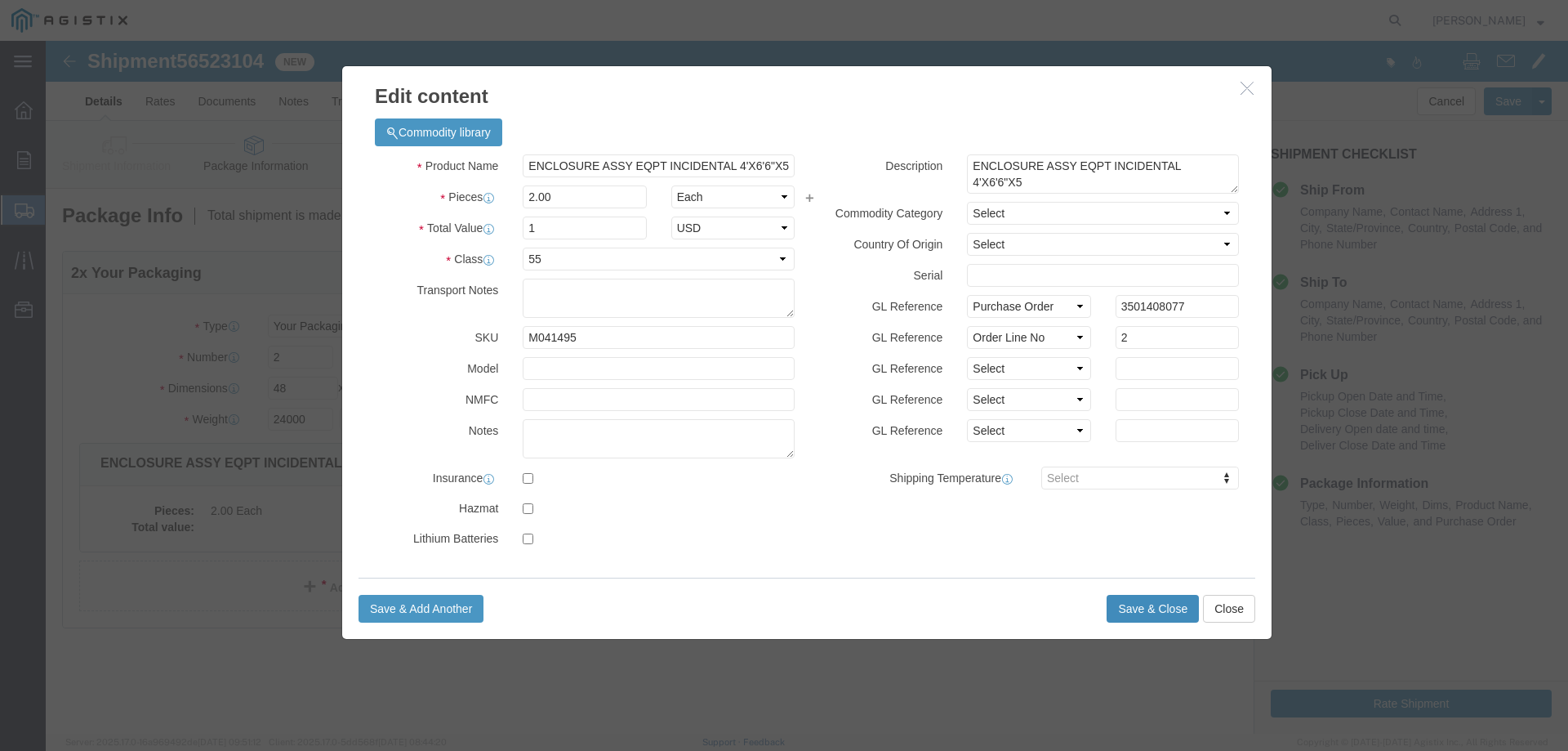
click button "Save & Close"
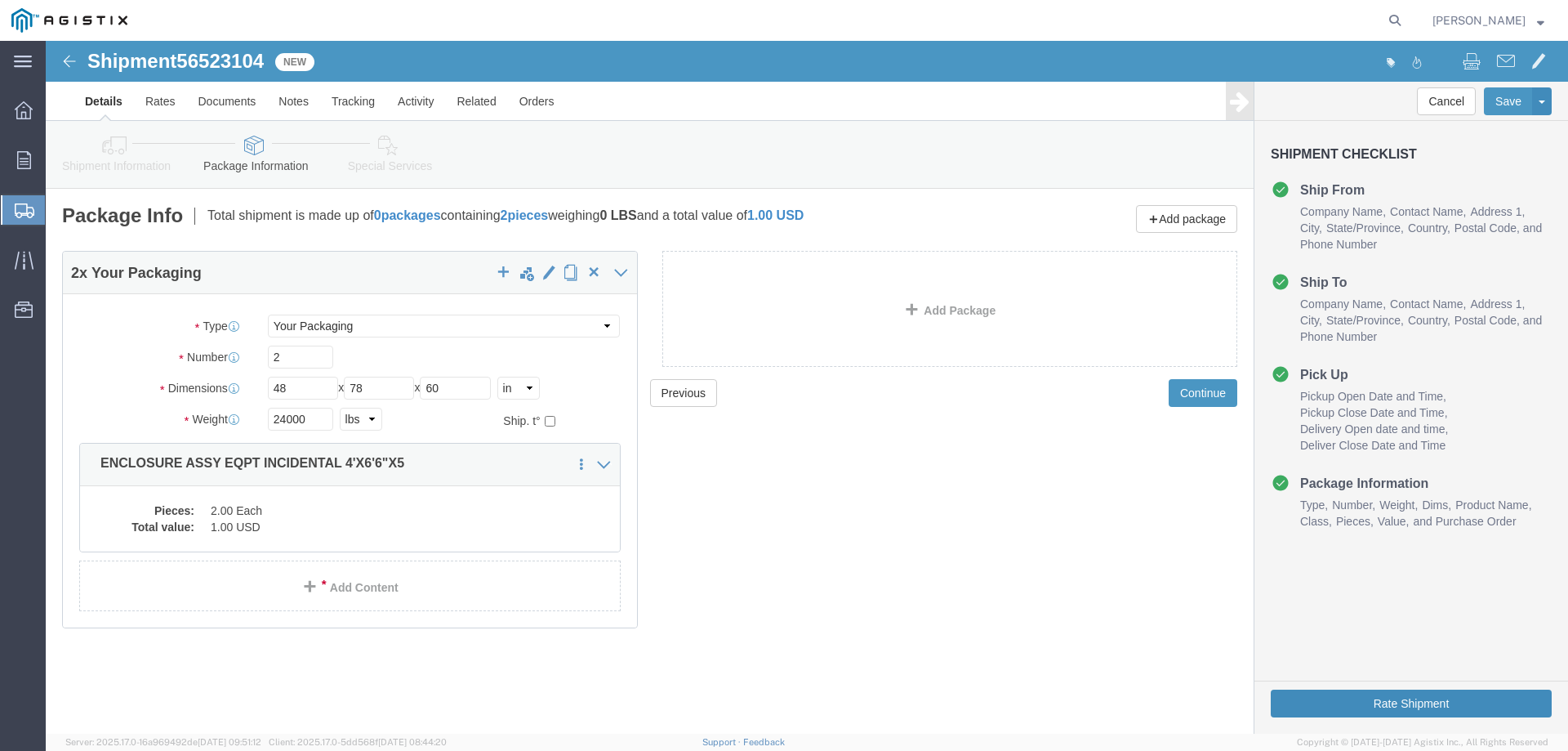
click button "Rate Shipment"
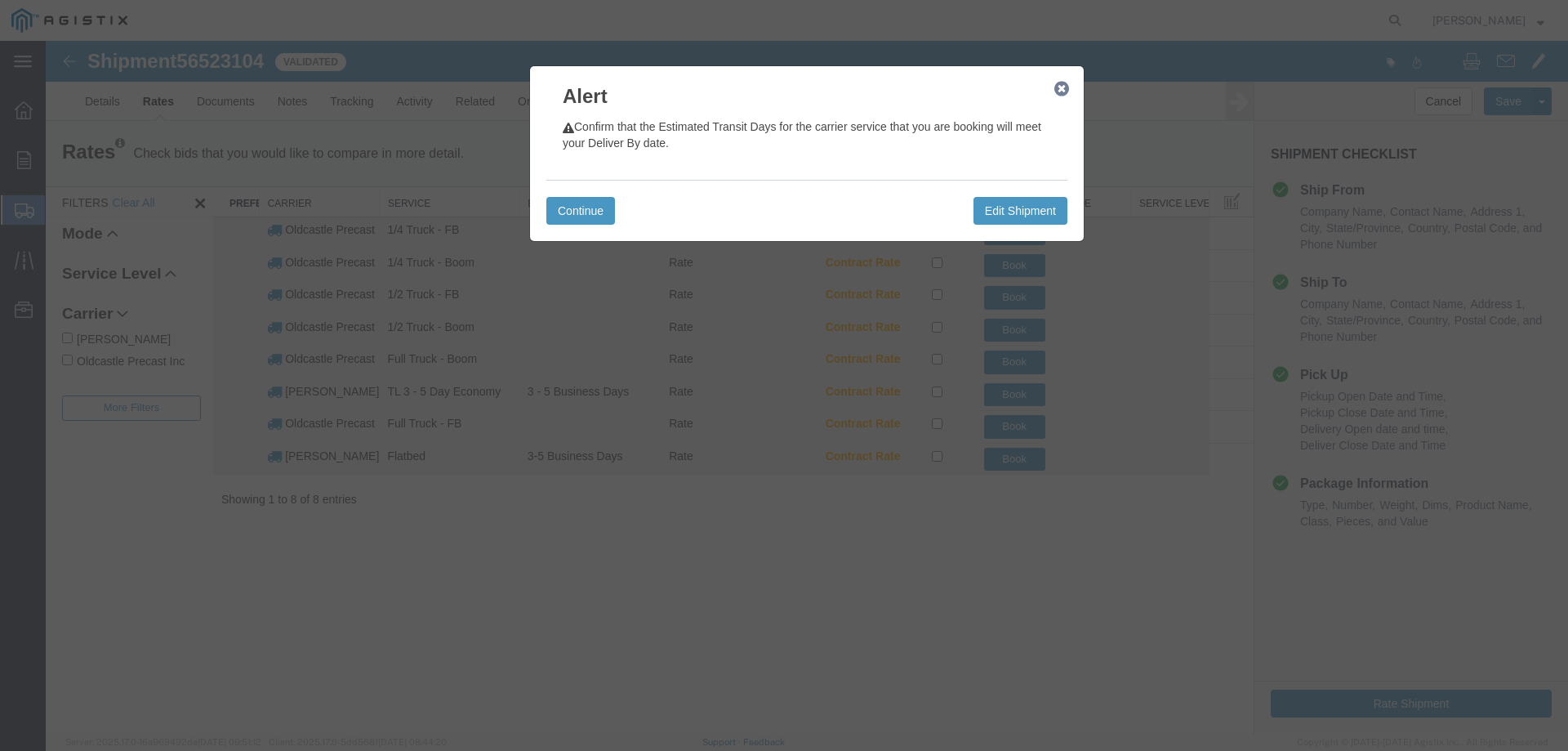
click at [1058, 90] on icon "button" at bounding box center [1062, 90] width 15 height 13
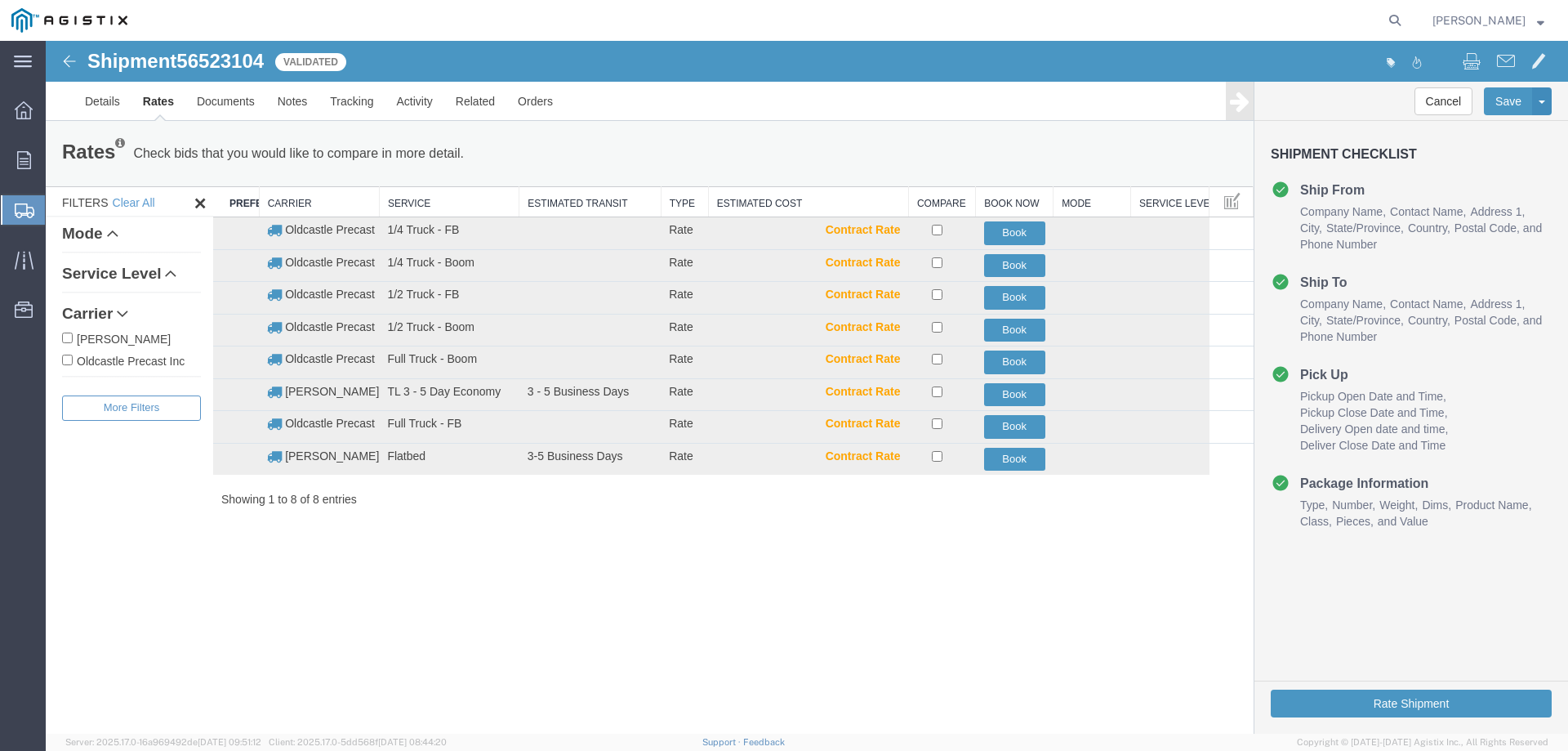
click at [122, 364] on label "Oldcastle Precast Inc" at bounding box center [131, 360] width 139 height 18
click at [73, 364] on input "Oldcastle Precast Inc" at bounding box center [67, 360] width 11 height 11
checkbox input "true"
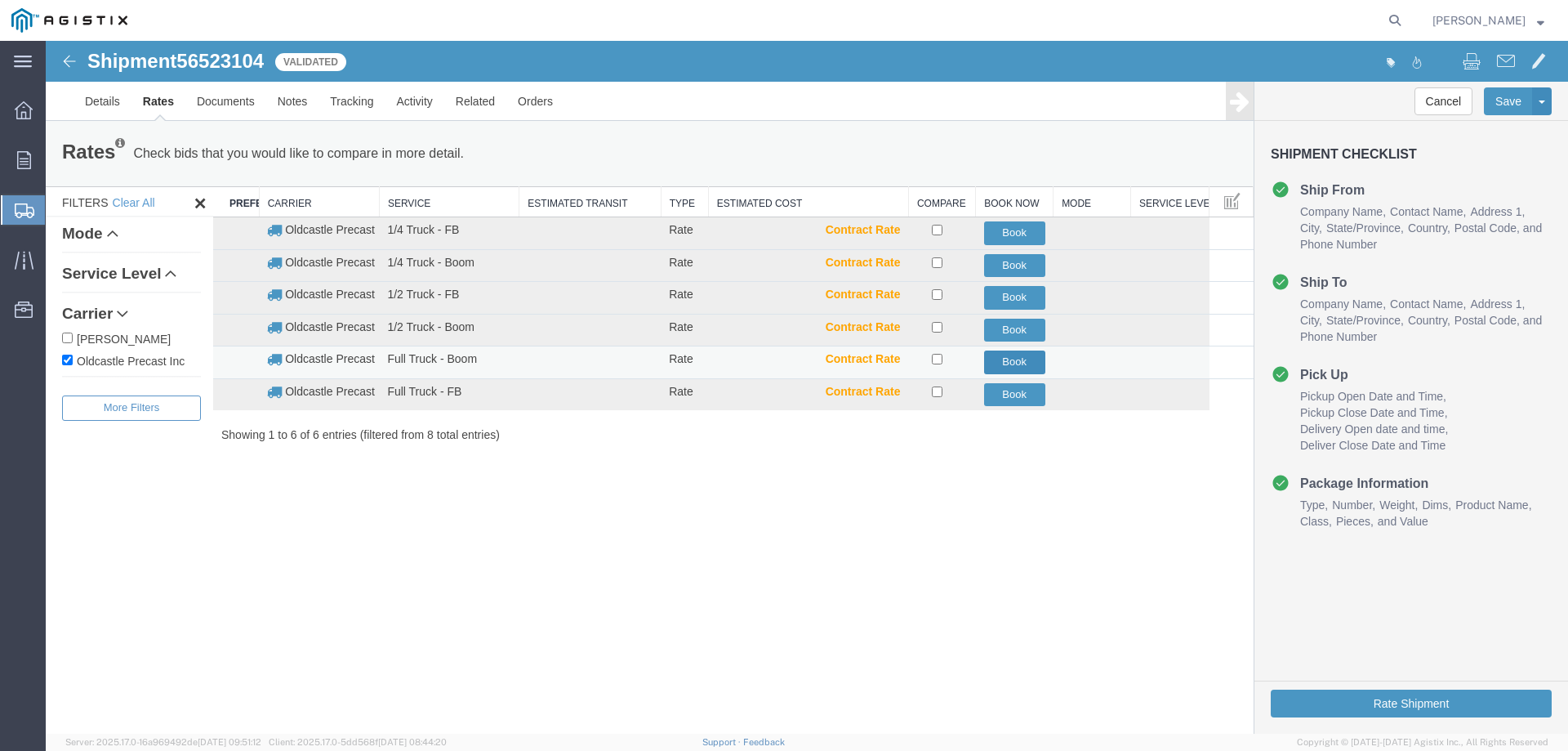
click at [1035, 361] on button "Book" at bounding box center [1014, 363] width 61 height 23
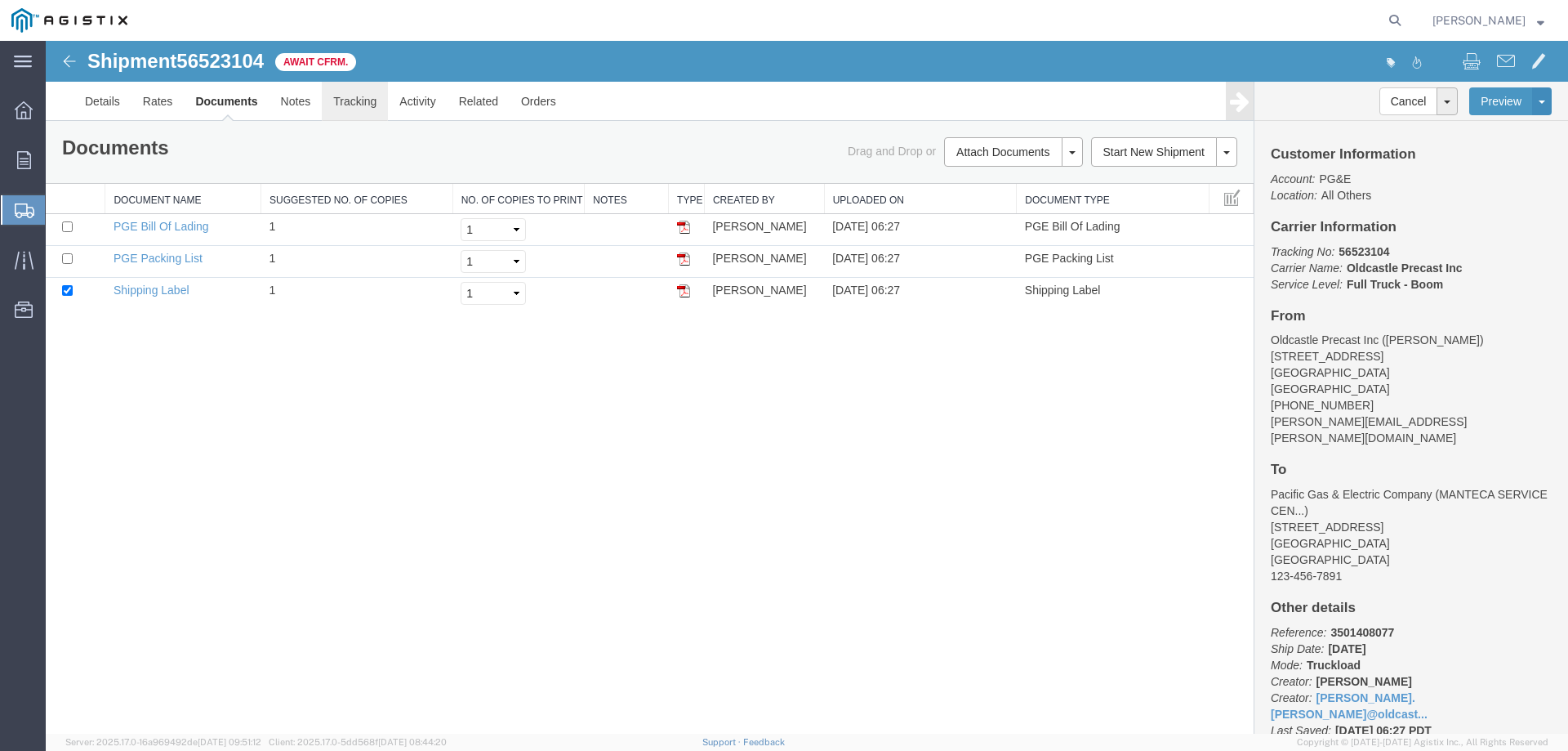
click at [360, 103] on link "Tracking" at bounding box center [355, 101] width 66 height 39
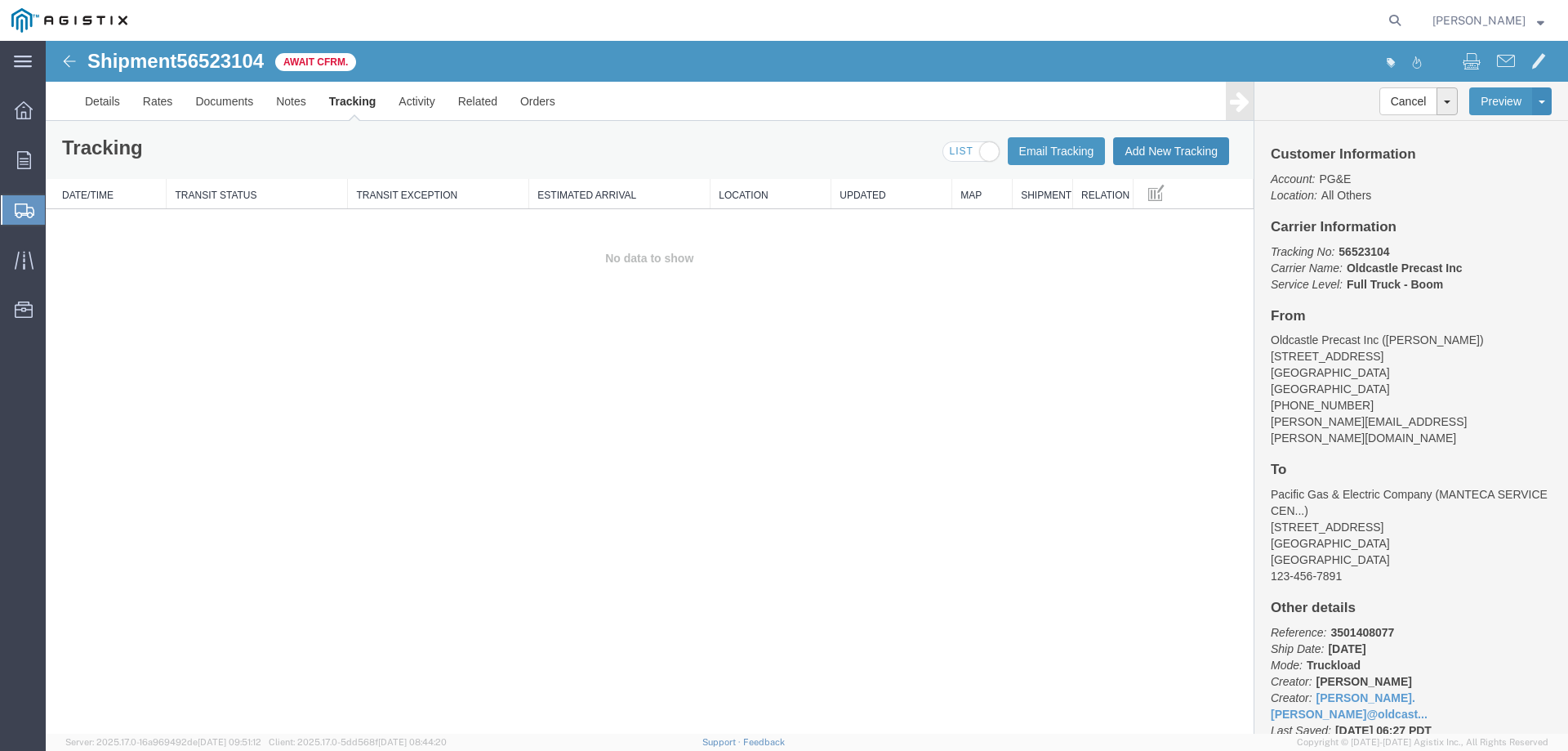
click at [1167, 155] on button "Add New Tracking" at bounding box center [1171, 151] width 116 height 28
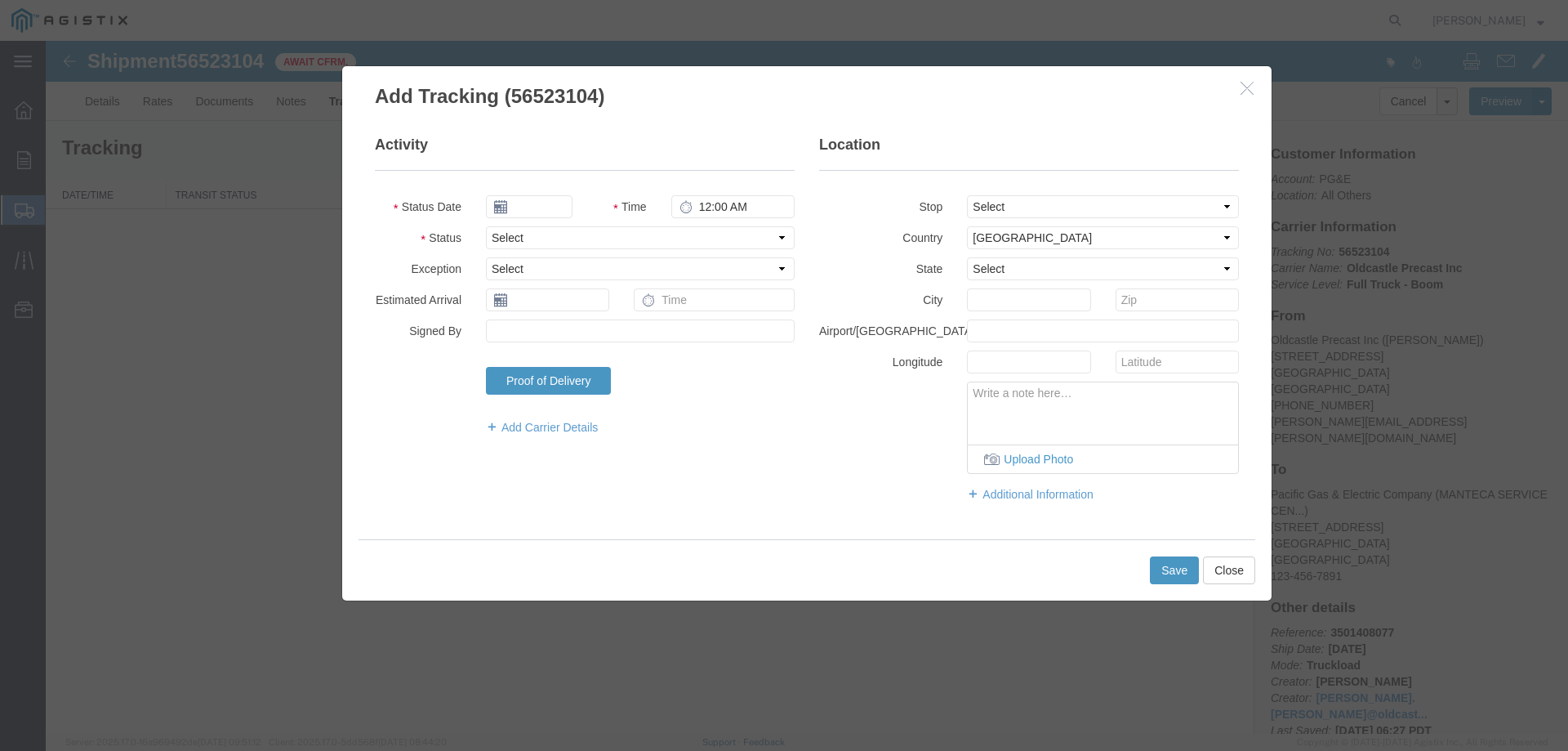
type input "[DATE]"
type input "7:00 AM"
click at [559, 240] on select "Select Arrival Notice Available Arrival Notice Imported Arrive at Delivery Loca…" at bounding box center [640, 237] width 309 height 23
select select "DELIVRED"
click at [486, 226] on select "Select Arrival Notice Available Arrival Notice Imported Arrive at Delivery Loca…" at bounding box center [640, 237] width 309 height 23
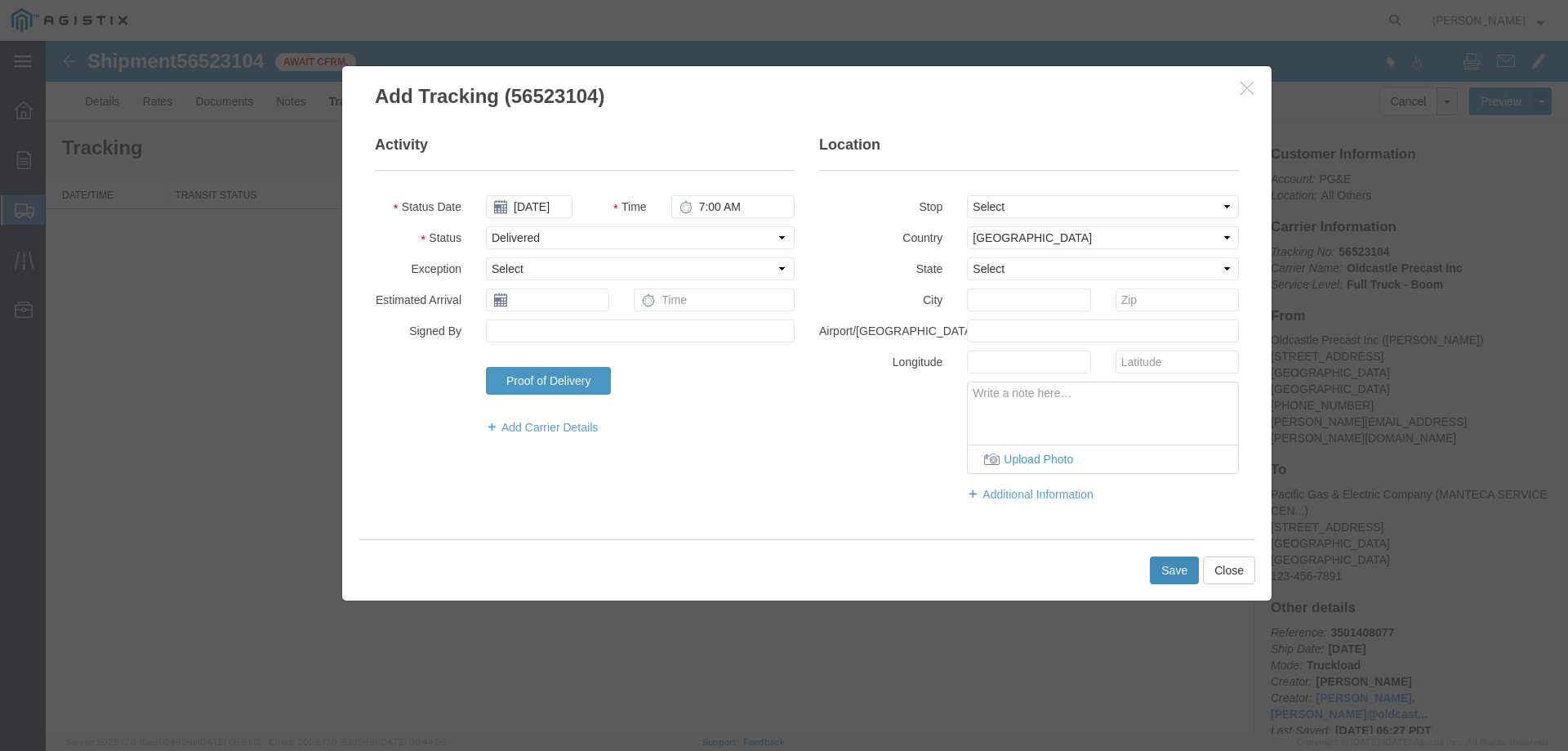
click at [1171, 571] on button "Save" at bounding box center [1174, 570] width 49 height 28
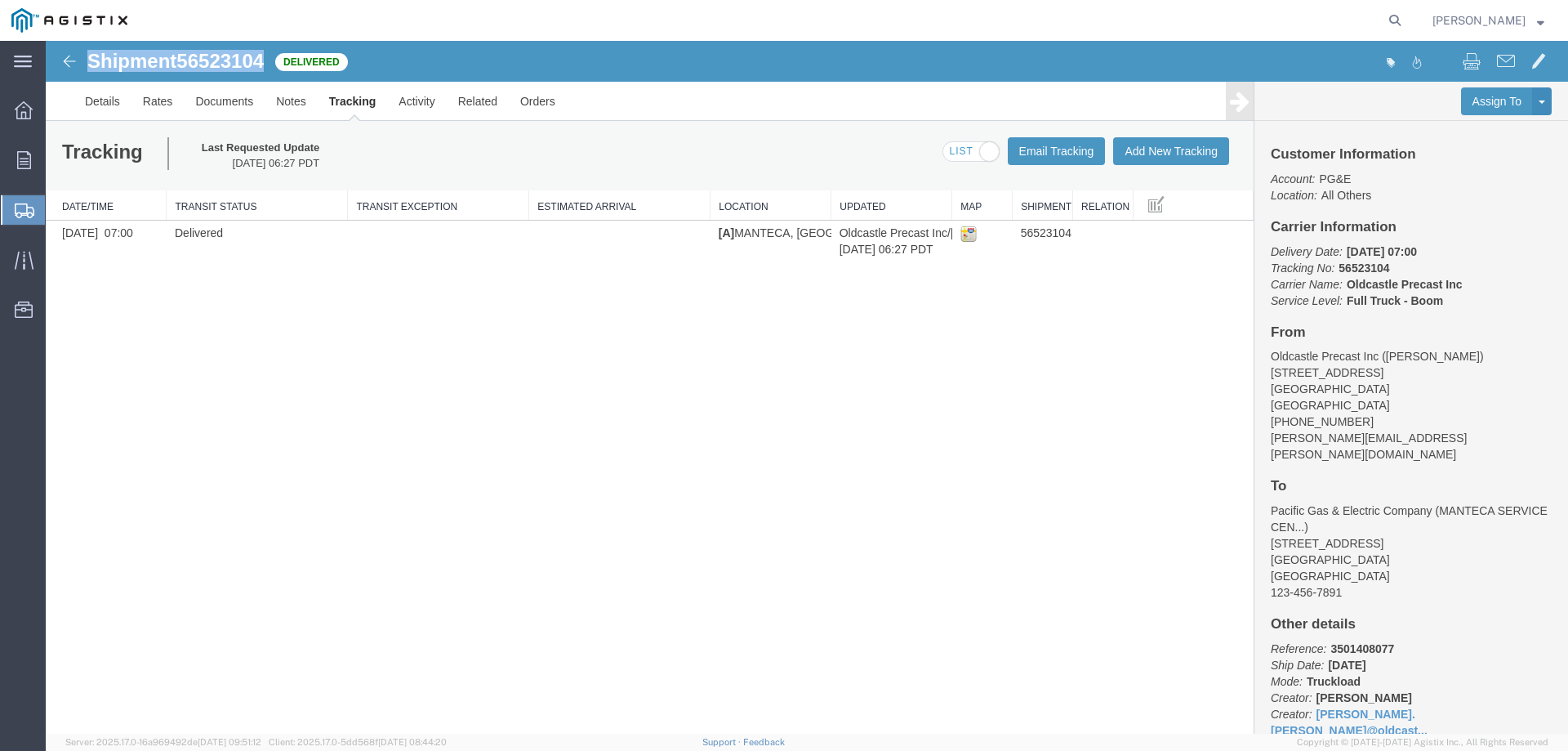
drag, startPoint x: 85, startPoint y: 59, endPoint x: 269, endPoint y: 64, distance: 184.1
click at [269, 64] on div "Shipment 56523104 1 of 1 Delivered" at bounding box center [428, 66] width 760 height 31
copy h1 "Shipment 56523104"
click at [25, 209] on icon at bounding box center [24, 211] width 19 height 15
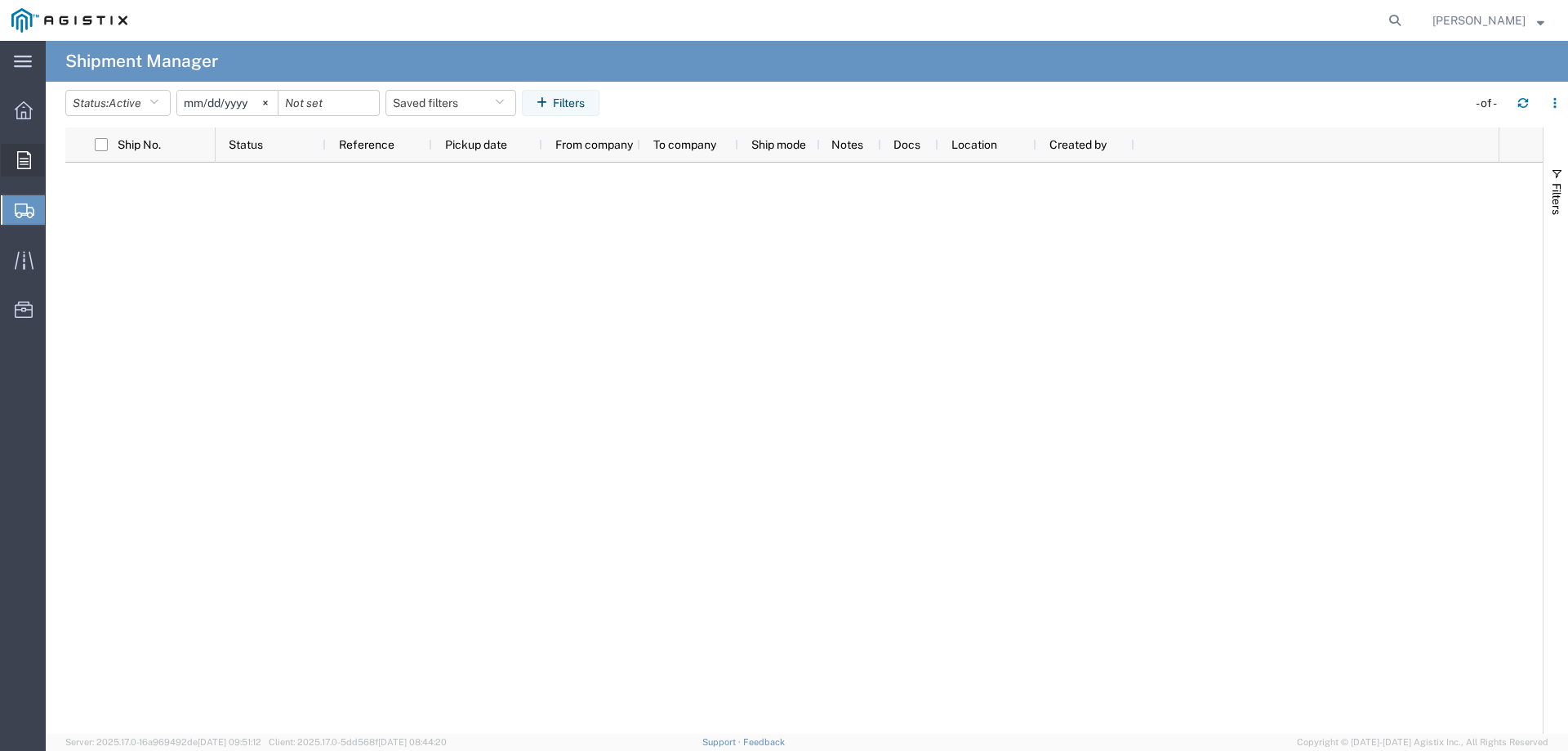
click at [18, 157] on icon at bounding box center [23, 160] width 14 height 18
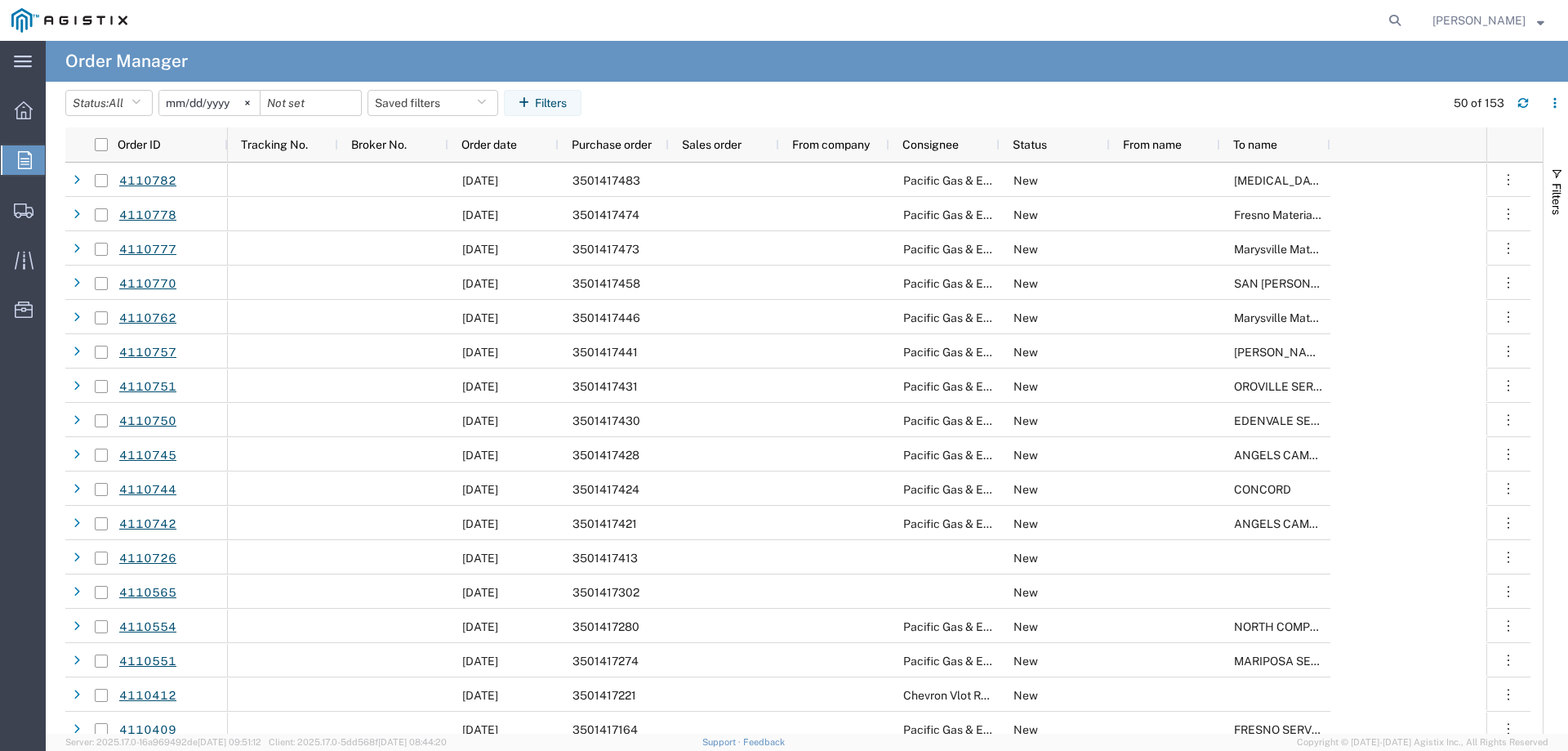
click at [28, 160] on icon at bounding box center [24, 160] width 14 height 18
click at [566, 110] on button "Filters" at bounding box center [542, 102] width 78 height 26
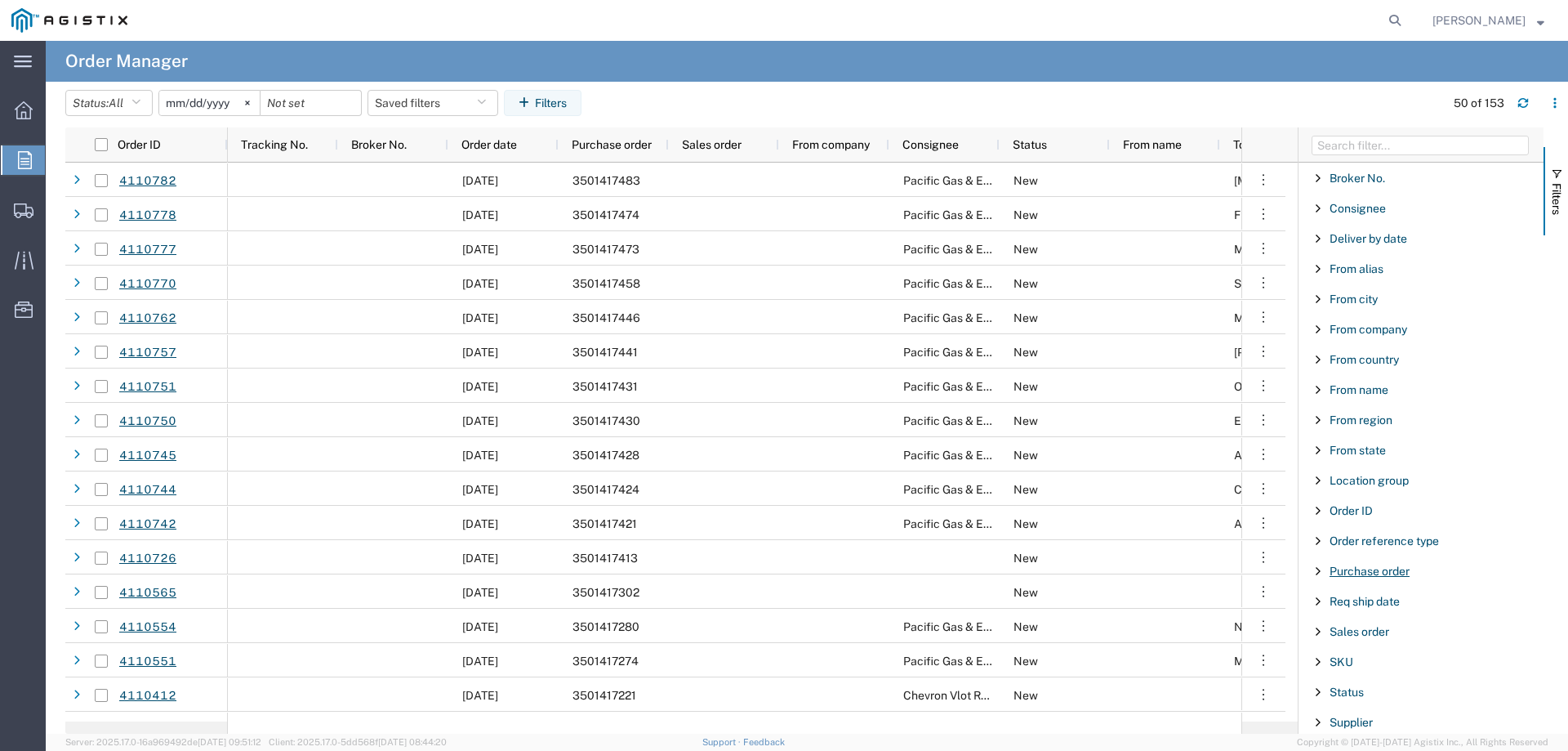
click at [1369, 574] on span "Purchase order" at bounding box center [1370, 572] width 80 height 13
click at [1367, 644] on input "Filter Value" at bounding box center [1427, 640] width 214 height 19
type input "3501416"
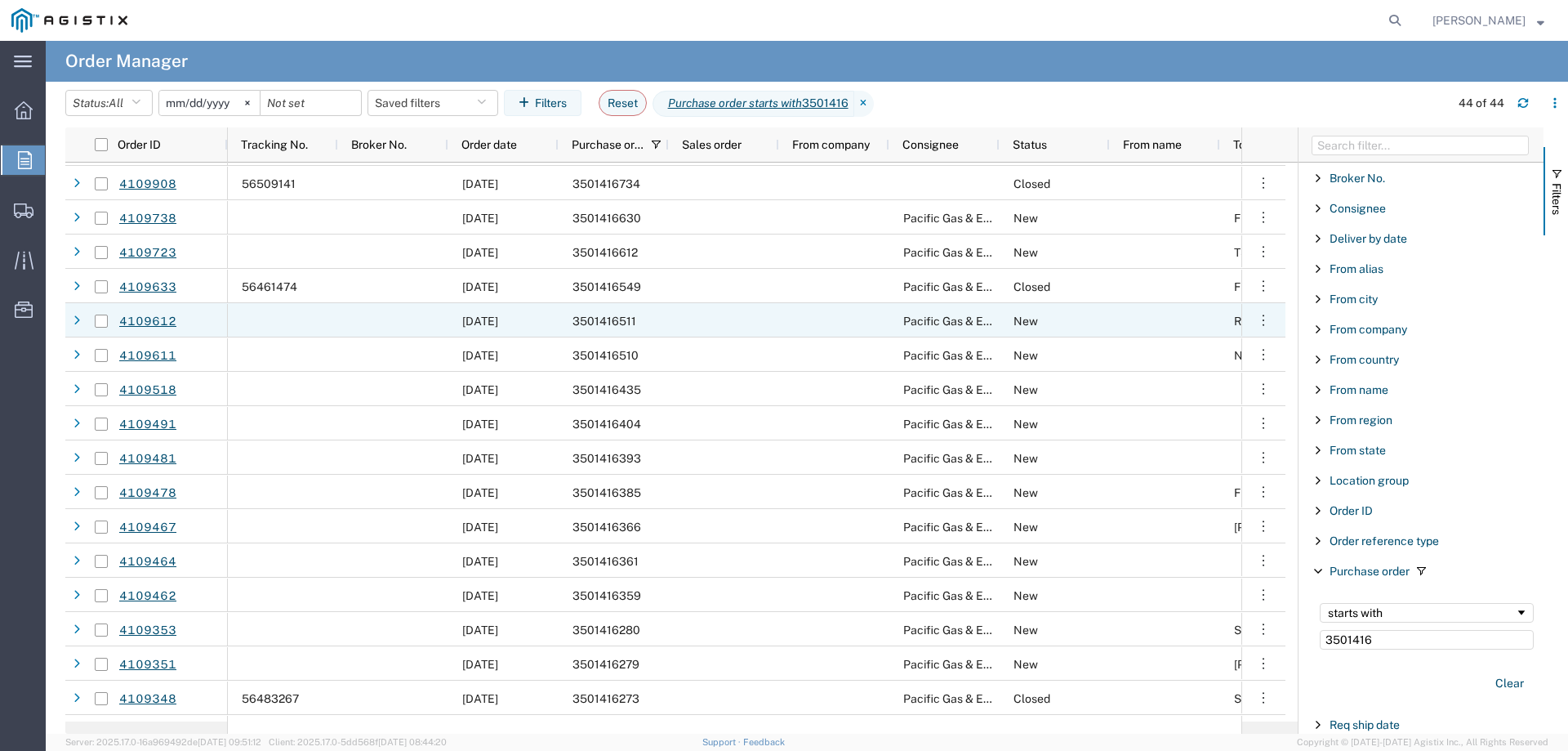
scroll to position [899, 0]
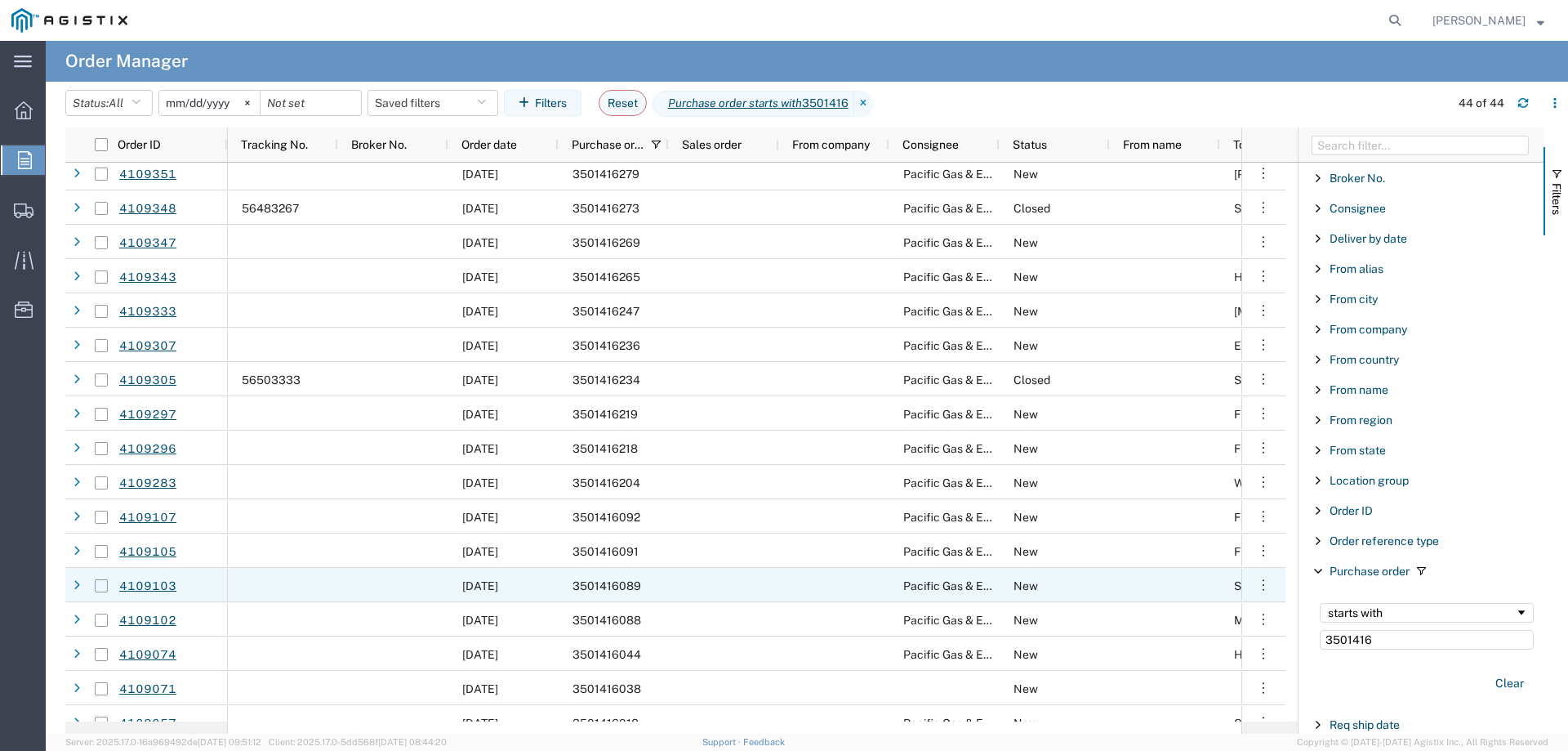
click at [101, 586] on input "Press Space to toggle row selection (unchecked)" at bounding box center [101, 586] width 13 height 13
checkbox input "true"
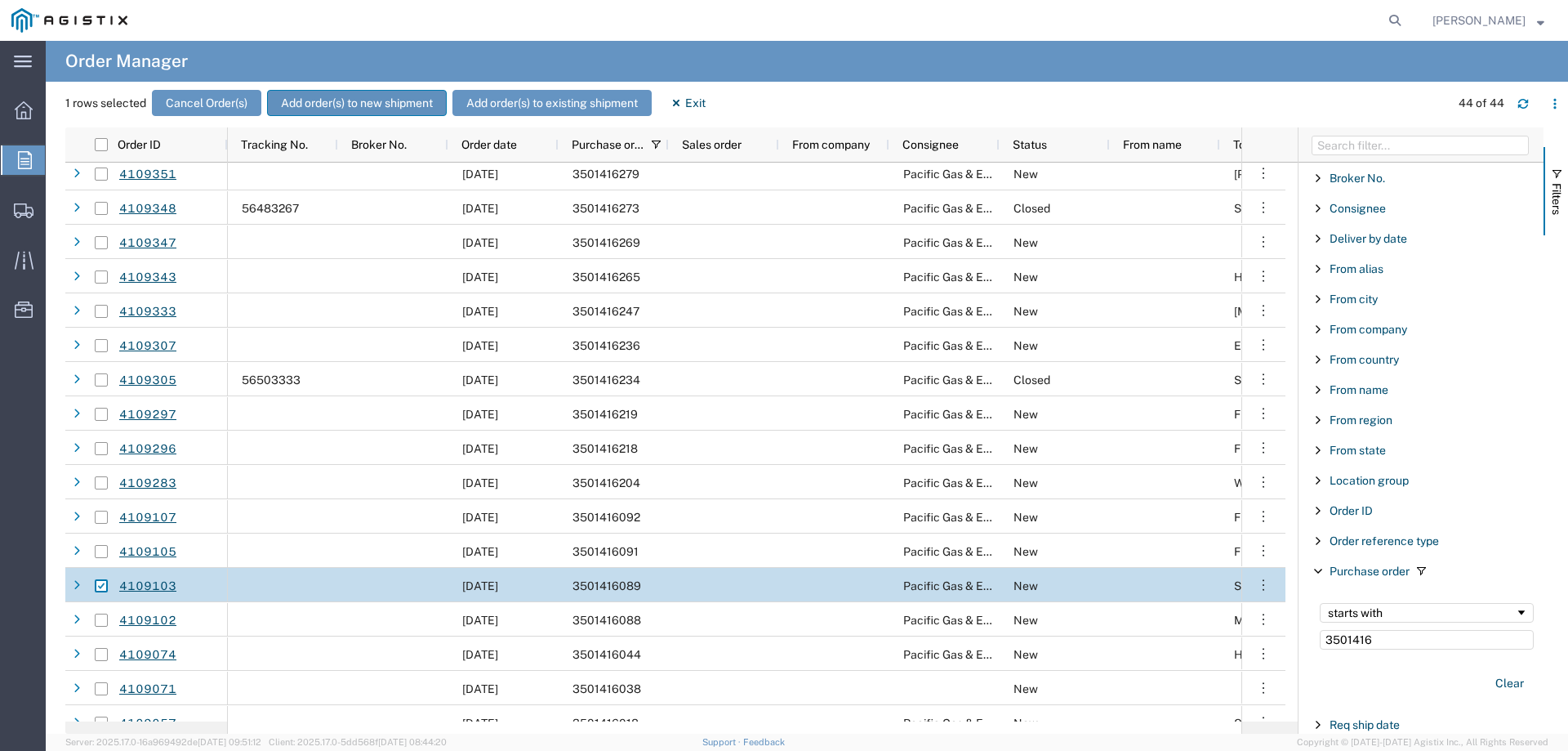
click at [398, 100] on button "Add order(s) to new shipment" at bounding box center [356, 102] width 180 height 26
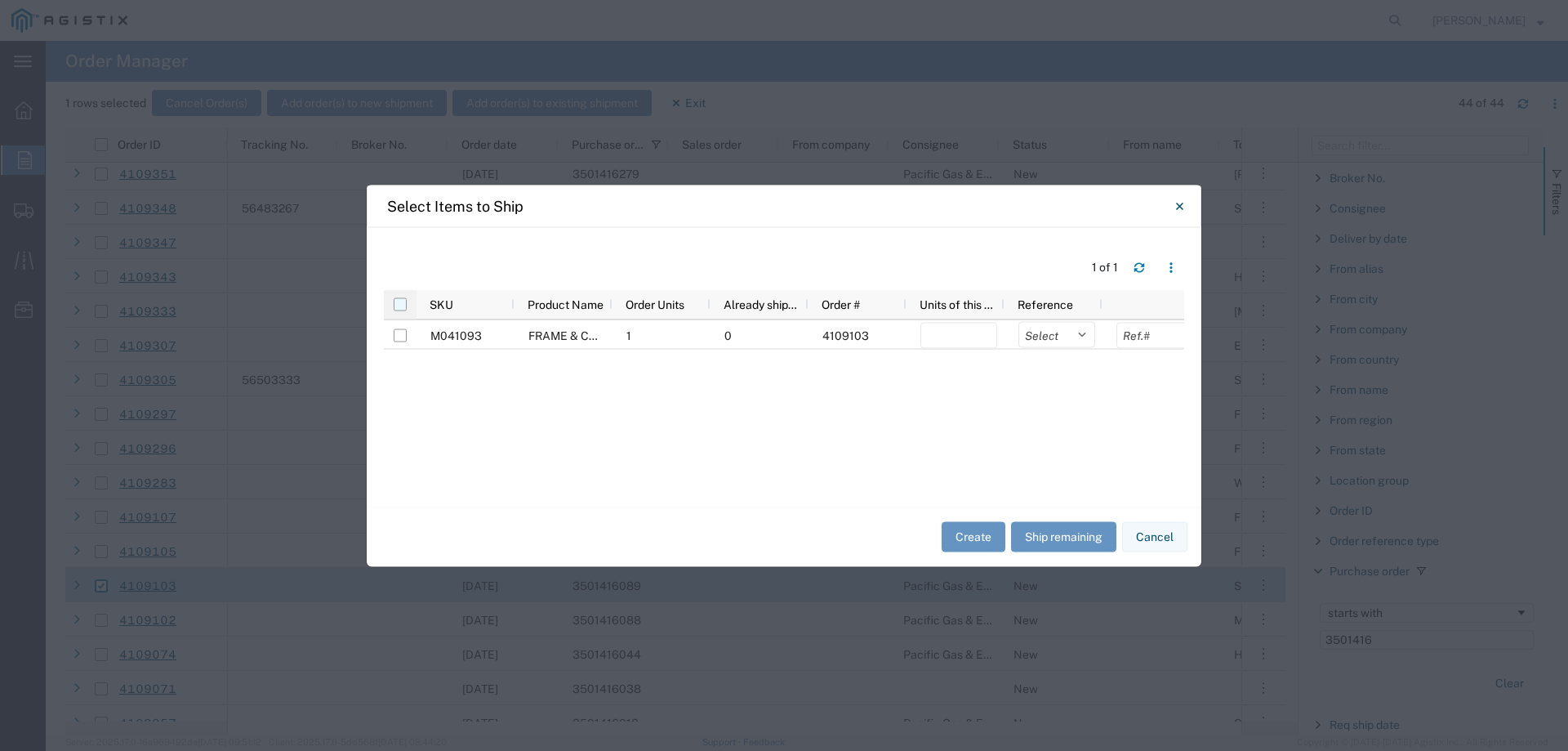
click at [402, 305] on input "checkbox" at bounding box center [400, 304] width 13 height 13
checkbox input "true"
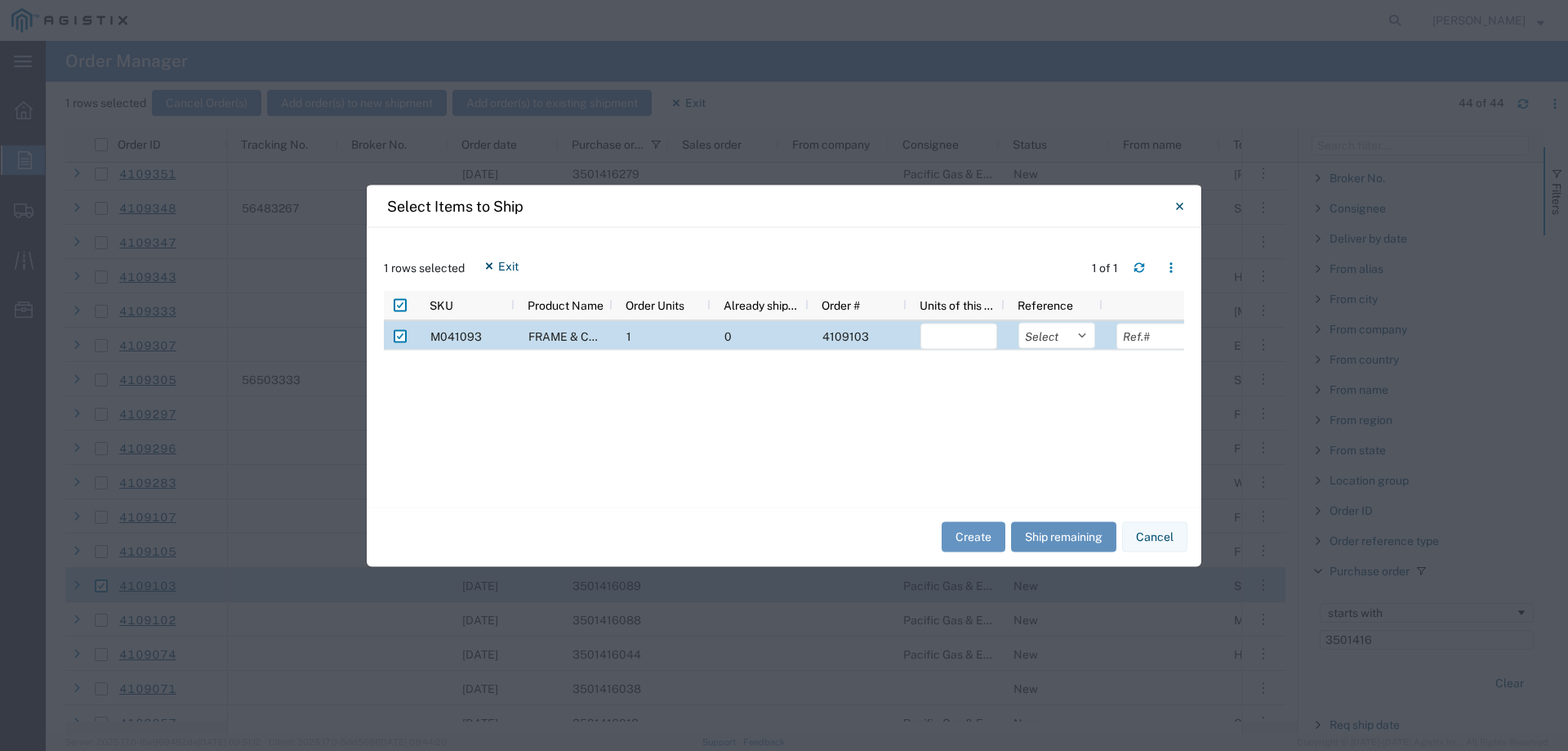
click at [1069, 527] on button "Ship remaining" at bounding box center [1063, 538] width 105 height 30
type input "1"
click at [1055, 341] on select "Select Purchase Order Delivery Number" at bounding box center [1057, 335] width 77 height 26
select select "PURCHORD"
click at [1018, 322] on select "Select Purchase Order Delivery Number" at bounding box center [1057, 335] width 77 height 26
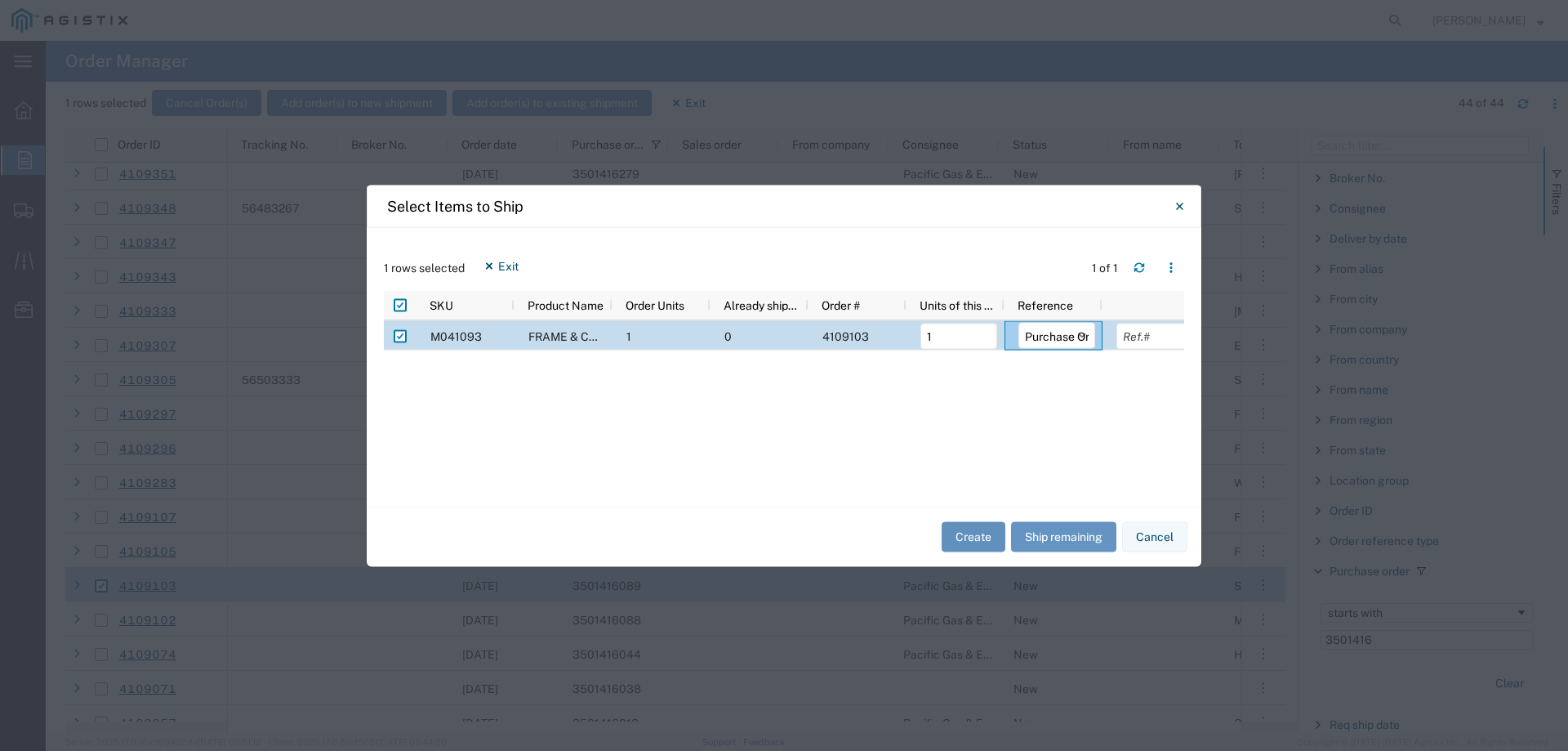
click at [982, 538] on button "Create" at bounding box center [973, 538] width 64 height 30
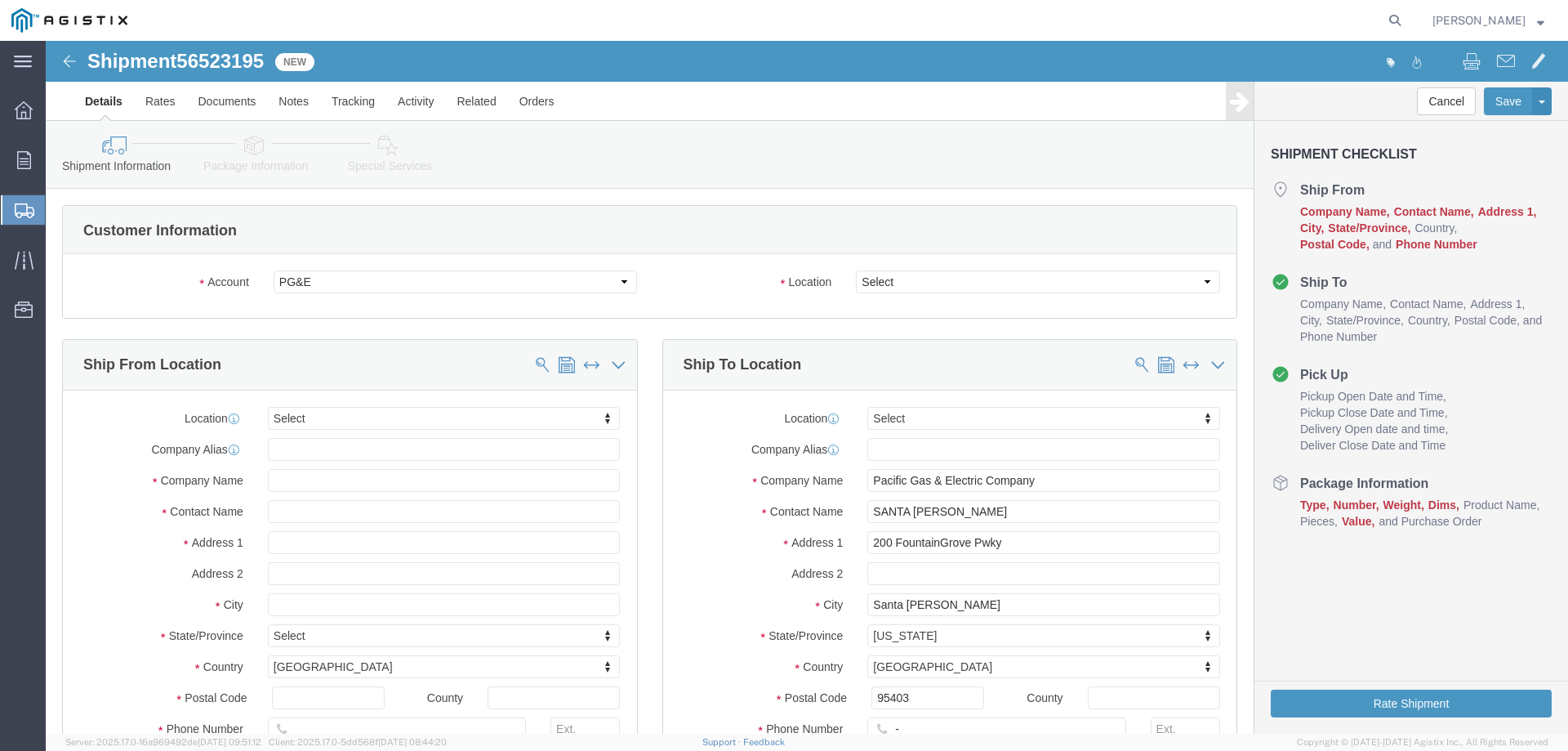
select select
click select "Select All Others [GEOGRAPHIC_DATA] [GEOGRAPHIC_DATA] [GEOGRAPHIC_DATA] [GEOGRA…"
select select "23082"
click select "Select All Others [GEOGRAPHIC_DATA] [GEOGRAPHIC_DATA] [GEOGRAPHIC_DATA] [GEOGRA…"
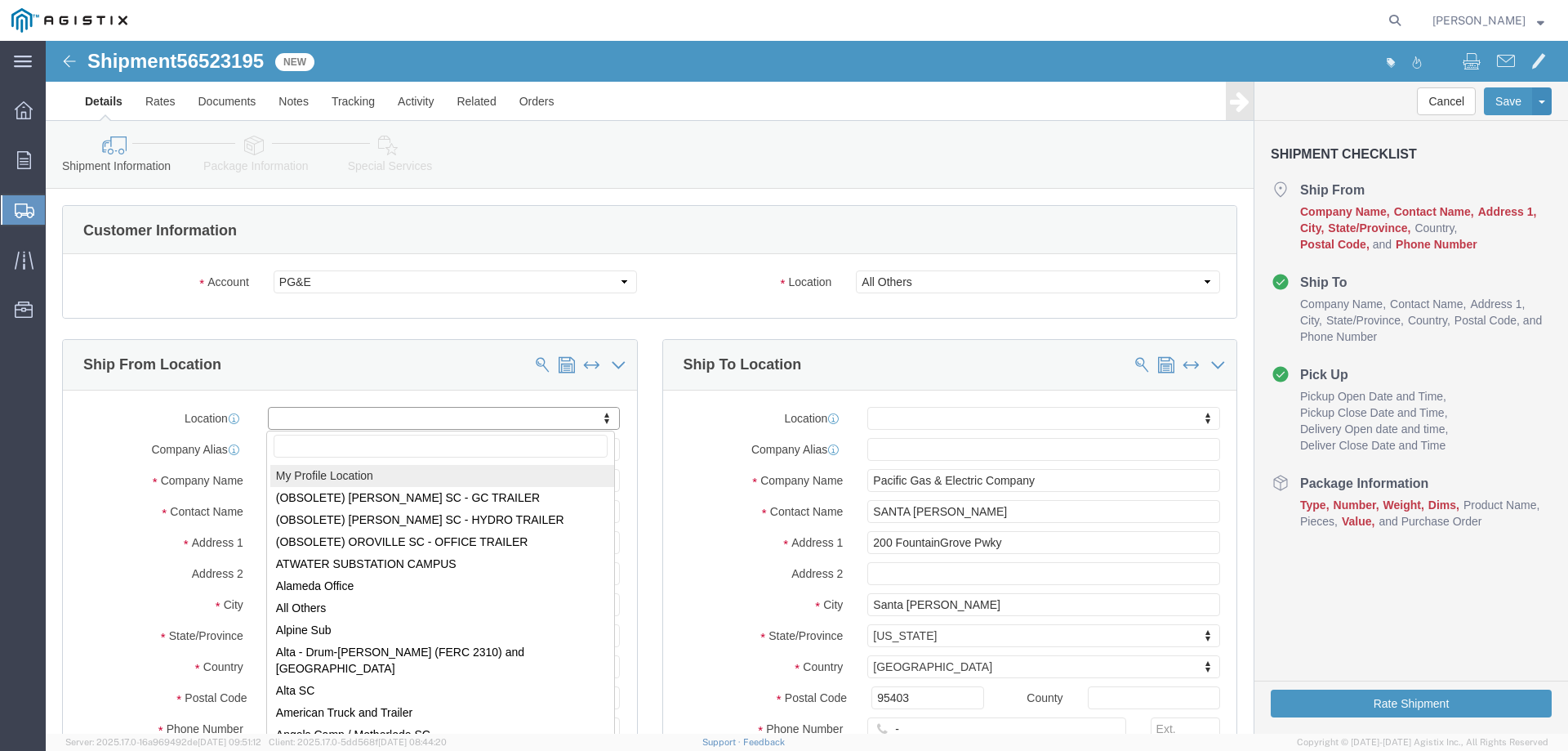
select select "MYPROFILE"
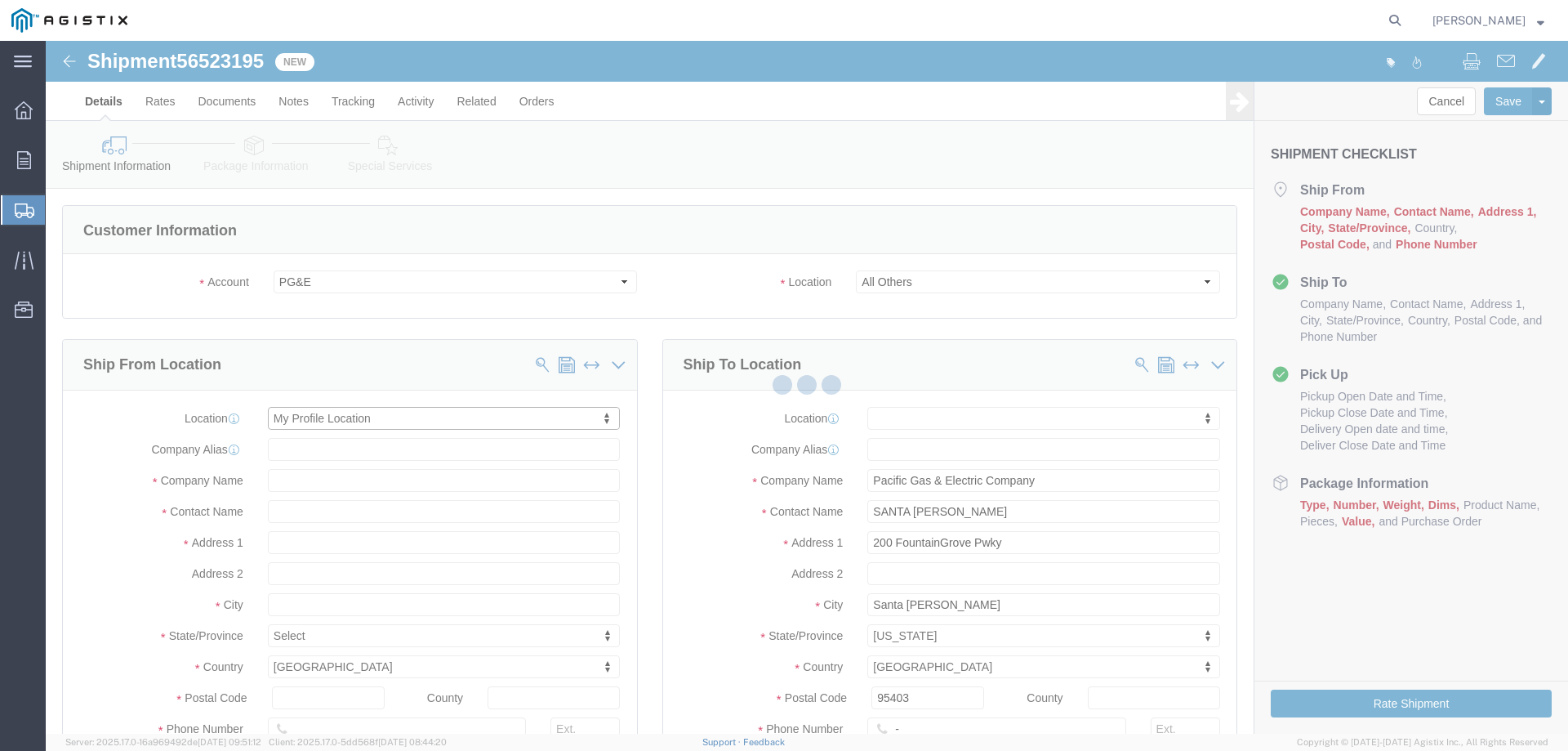
select select "CA"
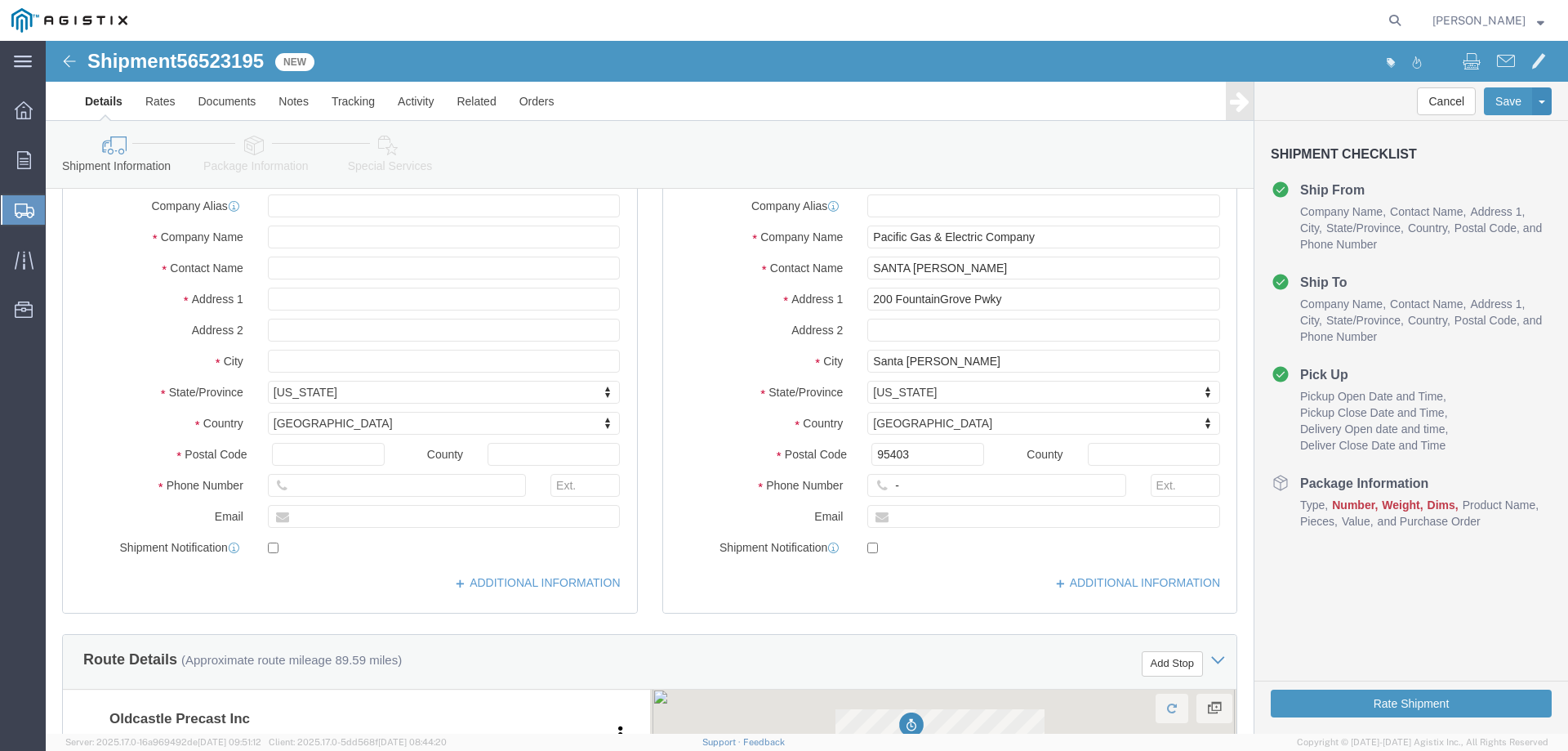
scroll to position [245, 0]
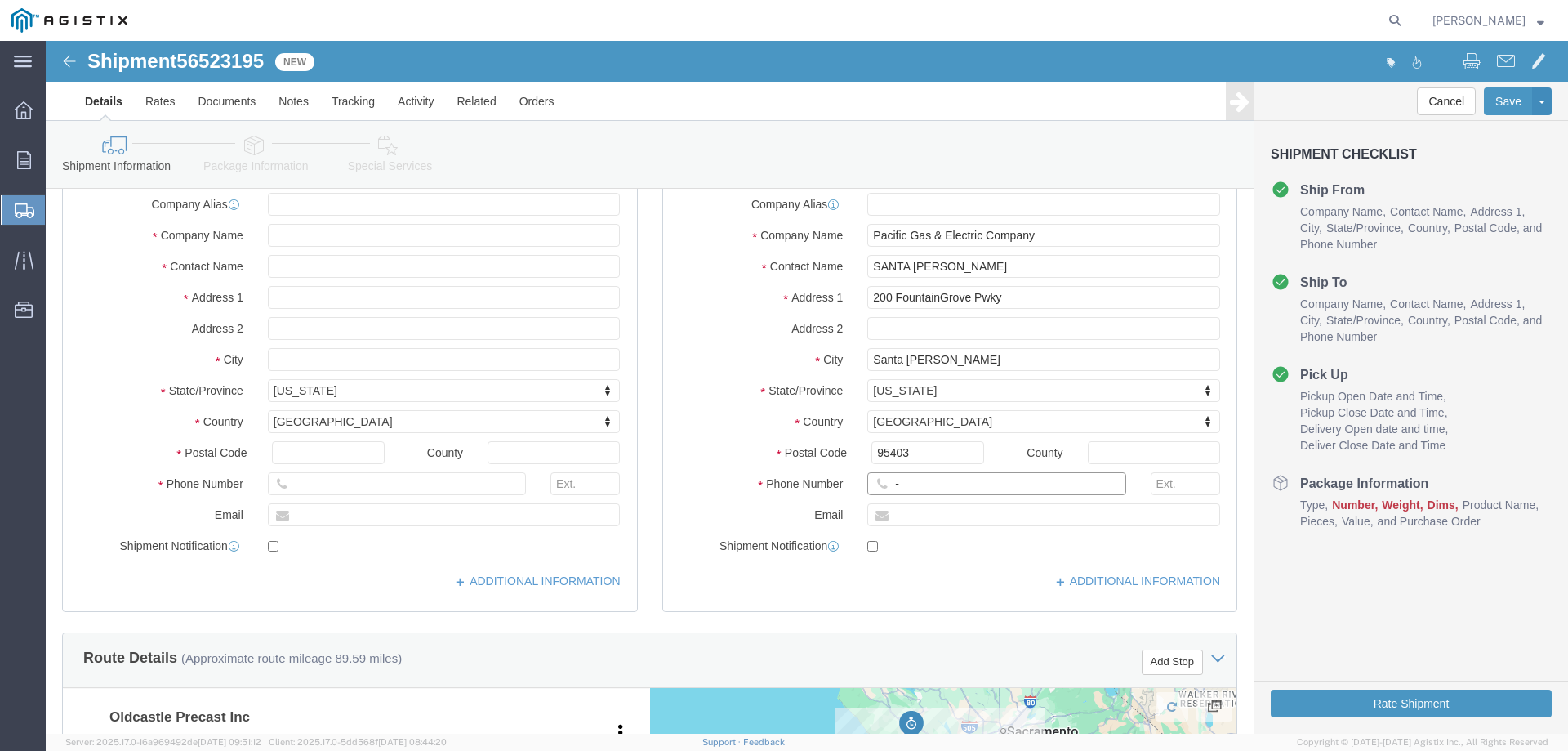
click input "-"
type input "123-456-7891"
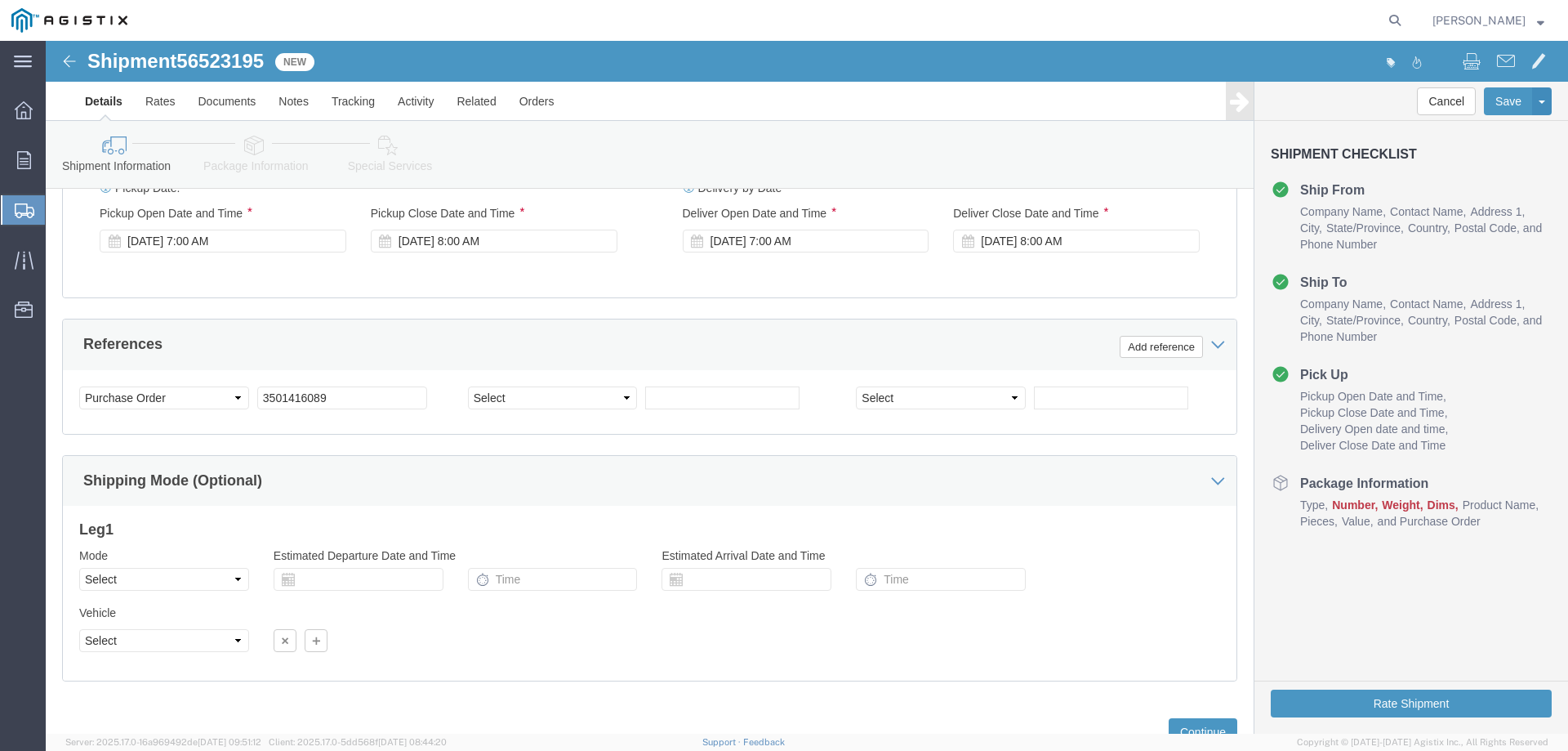
scroll to position [1103, 0]
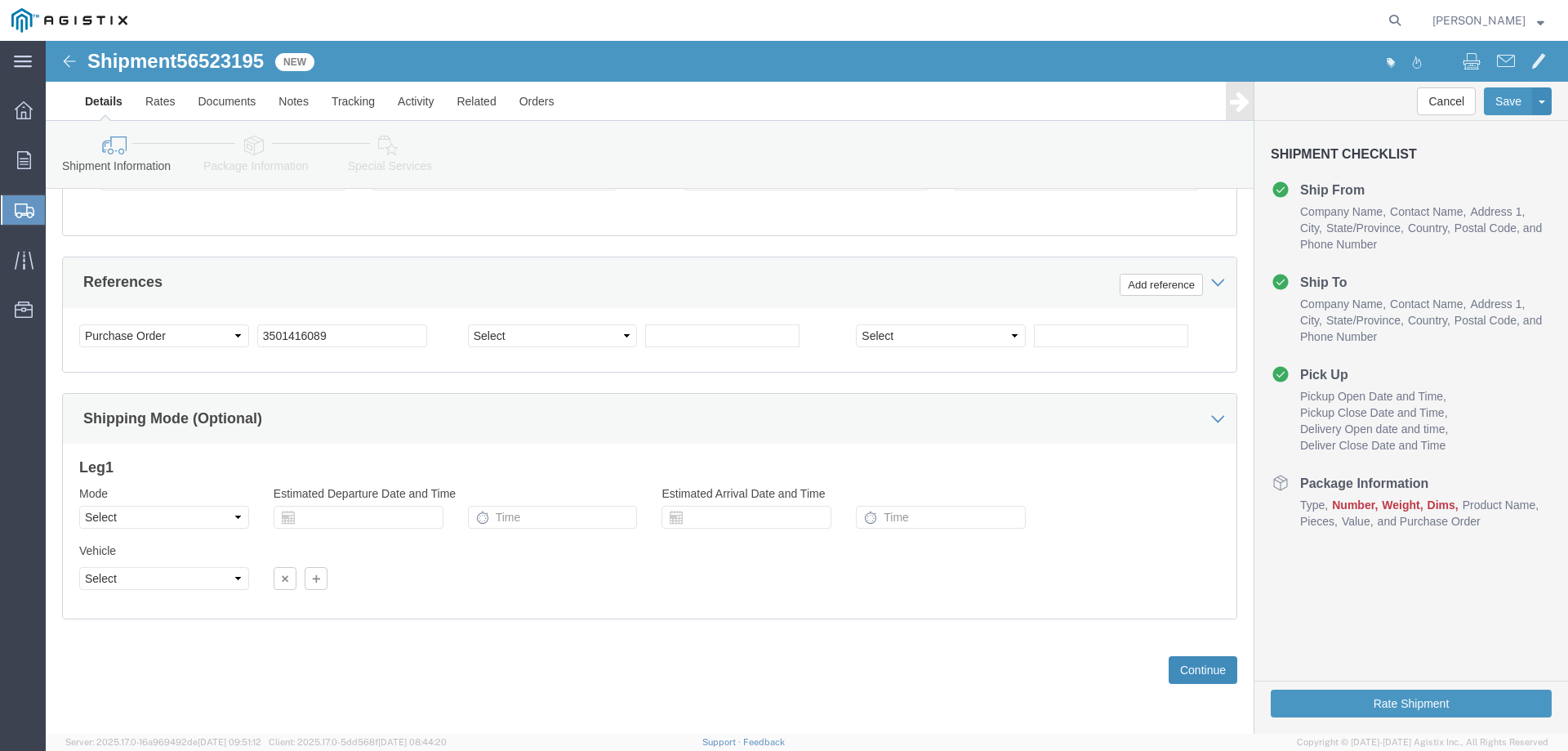
click button "Continue"
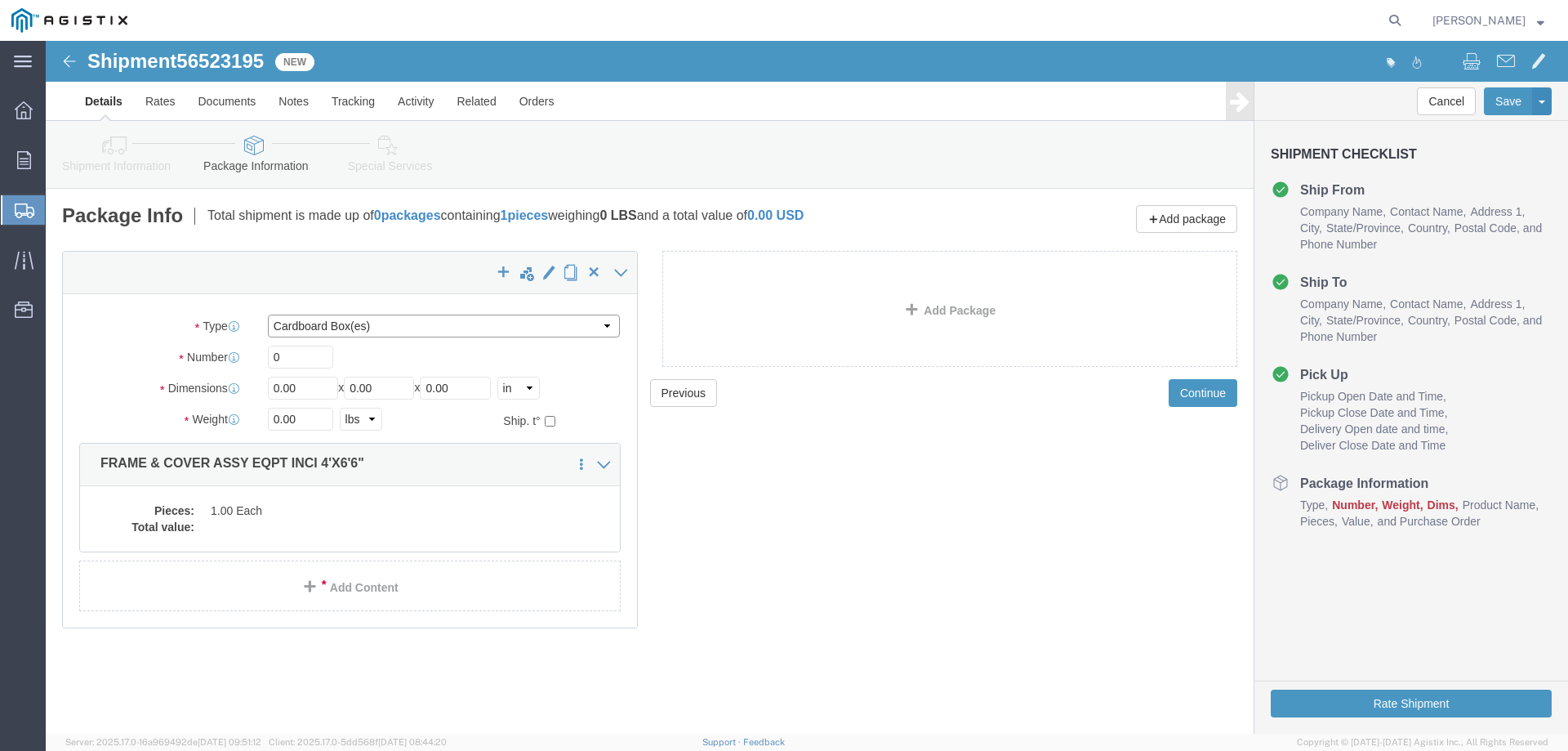
click select "Select Bulk Bundle(s) Cardboard Box(es) Carton(s) Crate(s) Drum(s) (Fiberboard)…"
select select "YRPK"
click select "Select Bulk Bundle(s) Cardboard Box(es) Carton(s) Crate(s) Drum(s) (Fiberboard)…"
drag, startPoint x: 254, startPoint y: 320, endPoint x: 173, endPoint y: 315, distance: 81.2
click div "Number 0"
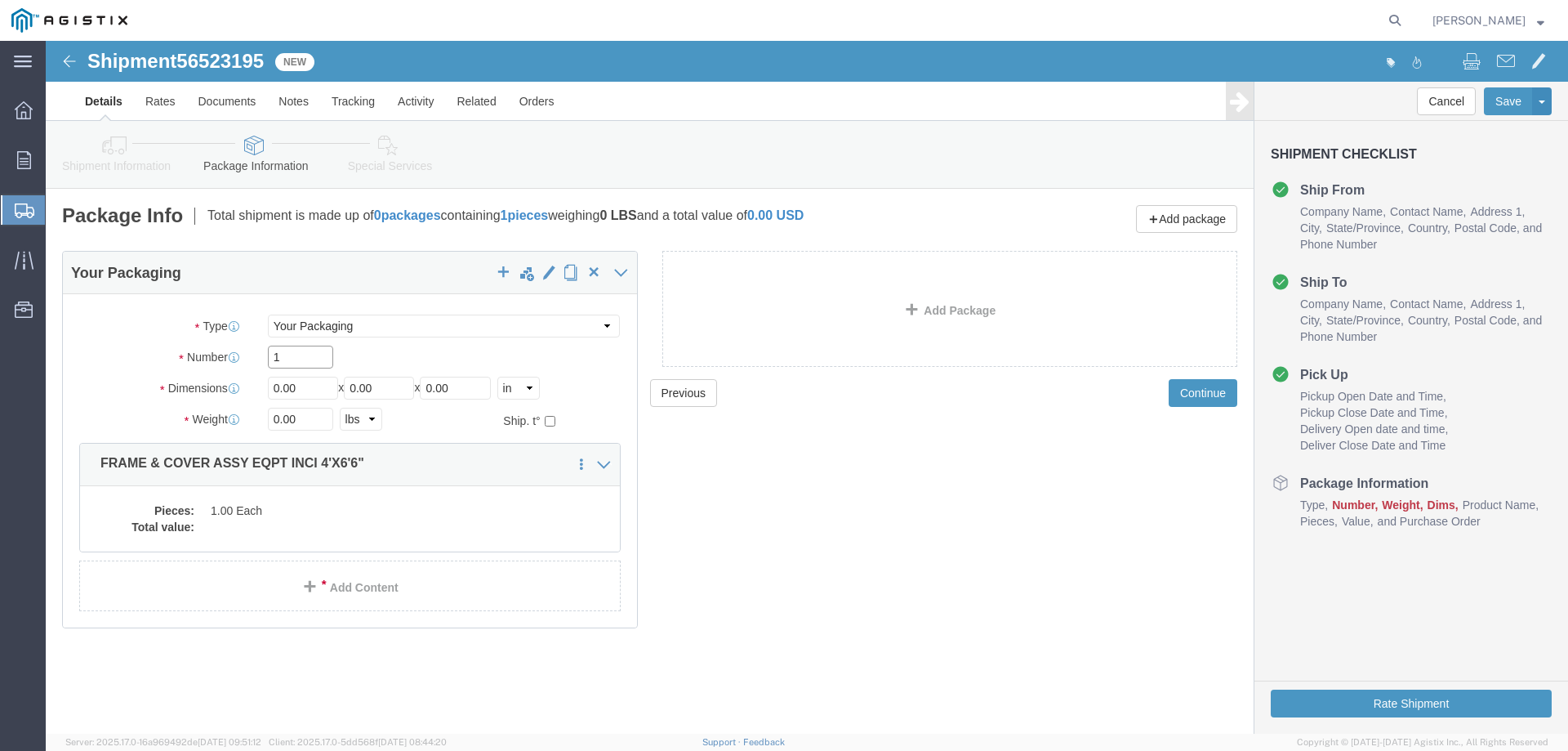
type input "1"
type input "48"
type input "78"
type input "6"
type input "187"
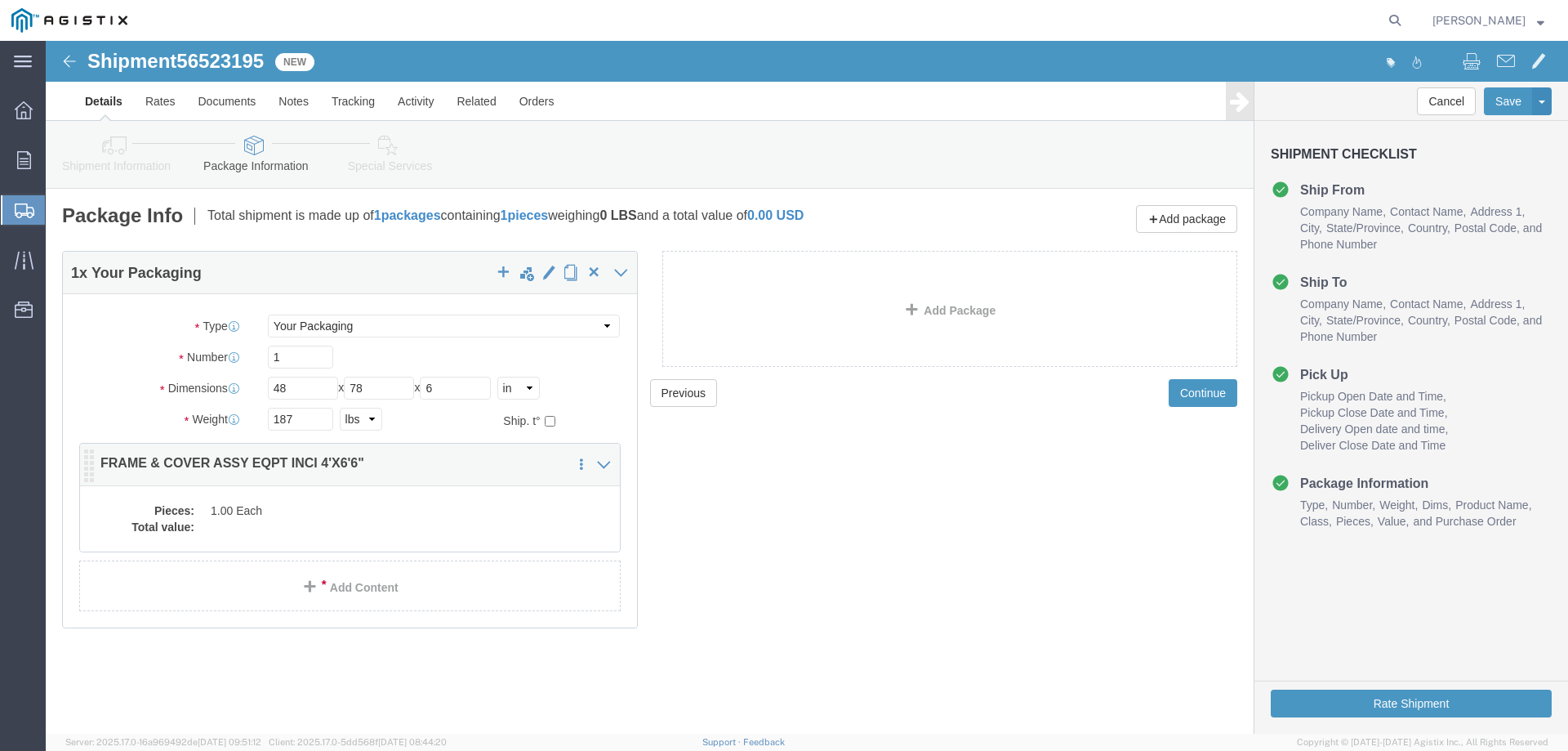
click div "Pieces: 1.00 Each Total value:"
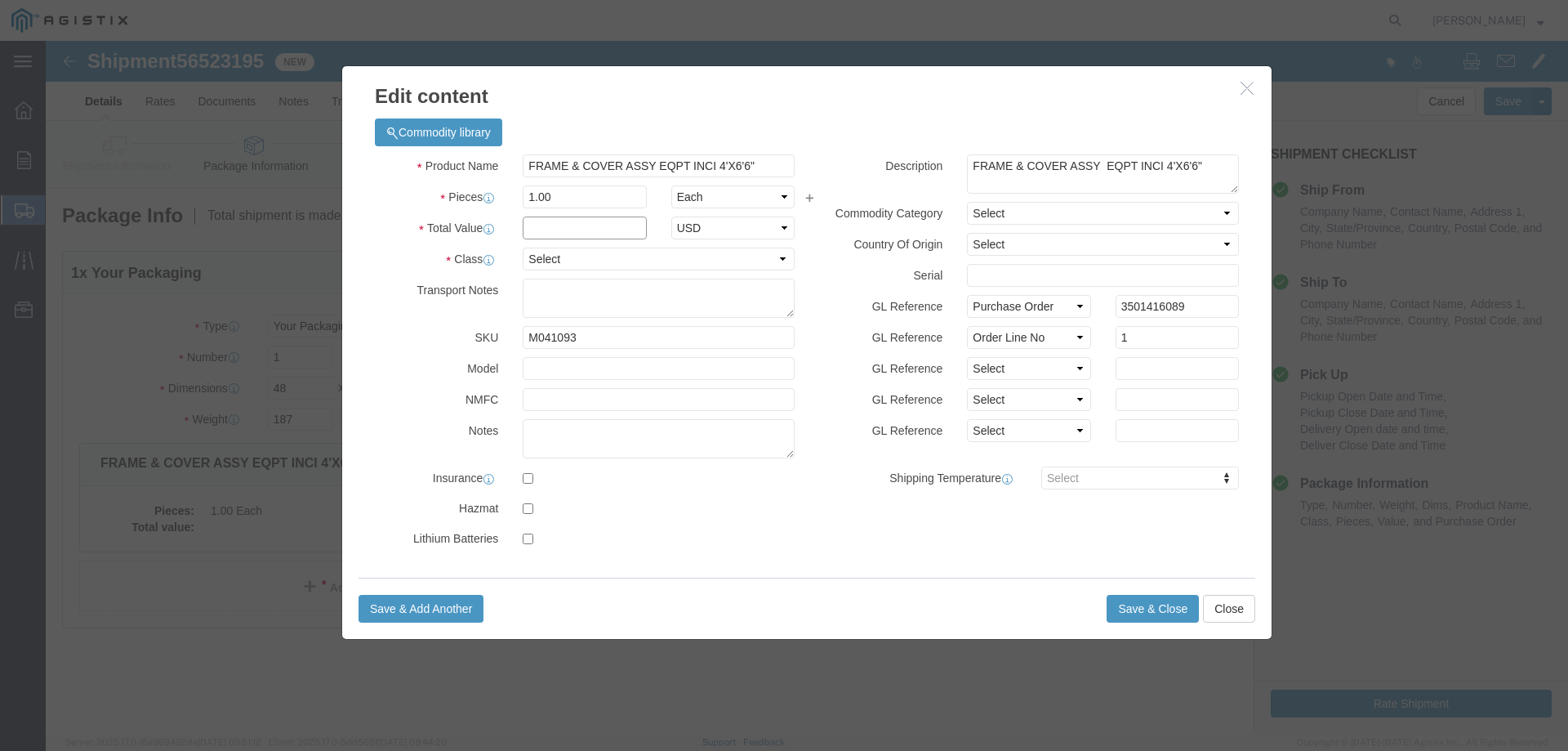
click input "text"
type input "1"
click select "Select 50 55 60 65 70 85 92.5 100 125 175 250 300 400"
select select "55"
click select "Select 50 55 60 65 70 85 92.5 100 125 175 250 300 400"
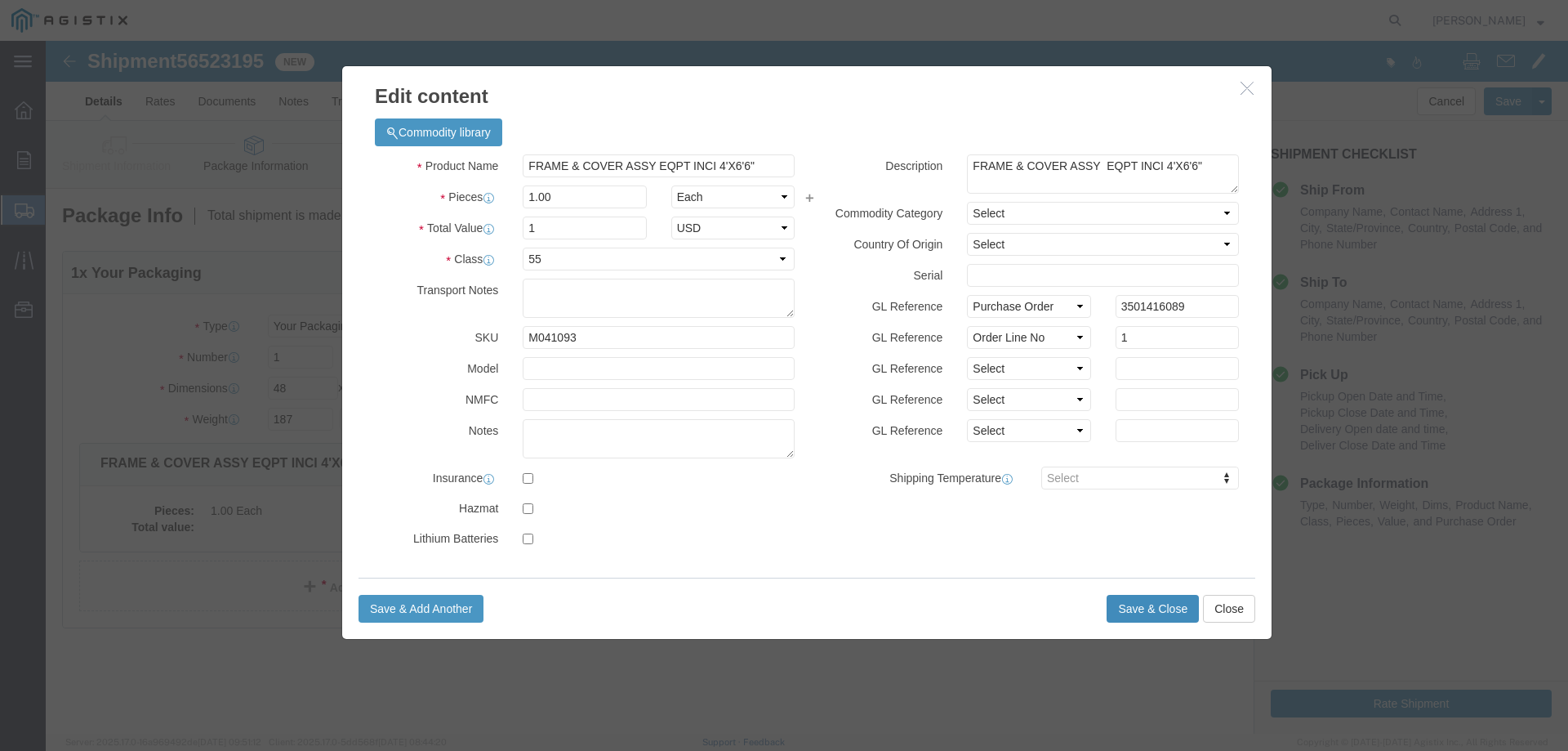
click button "Save & Close"
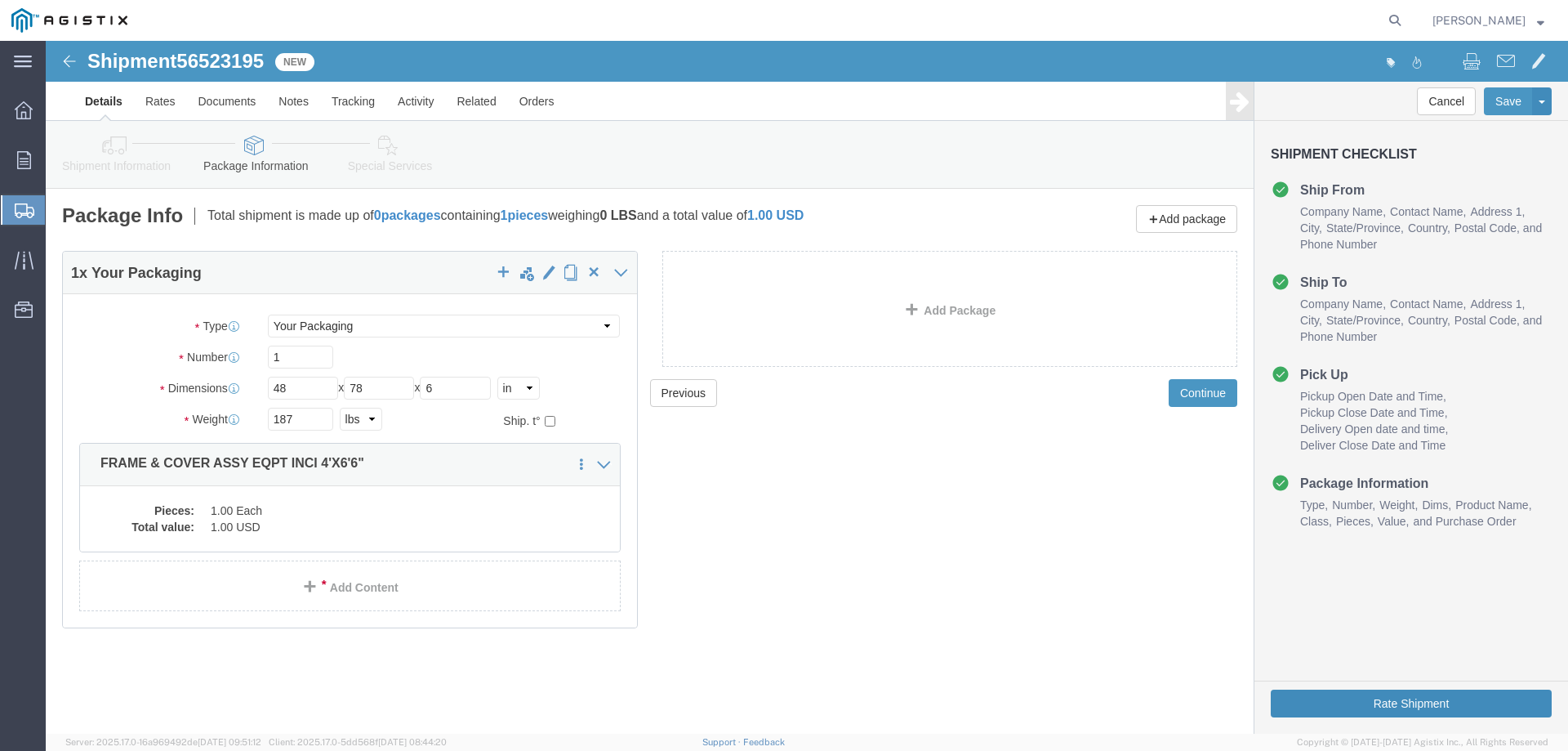
click button "Rate Shipment"
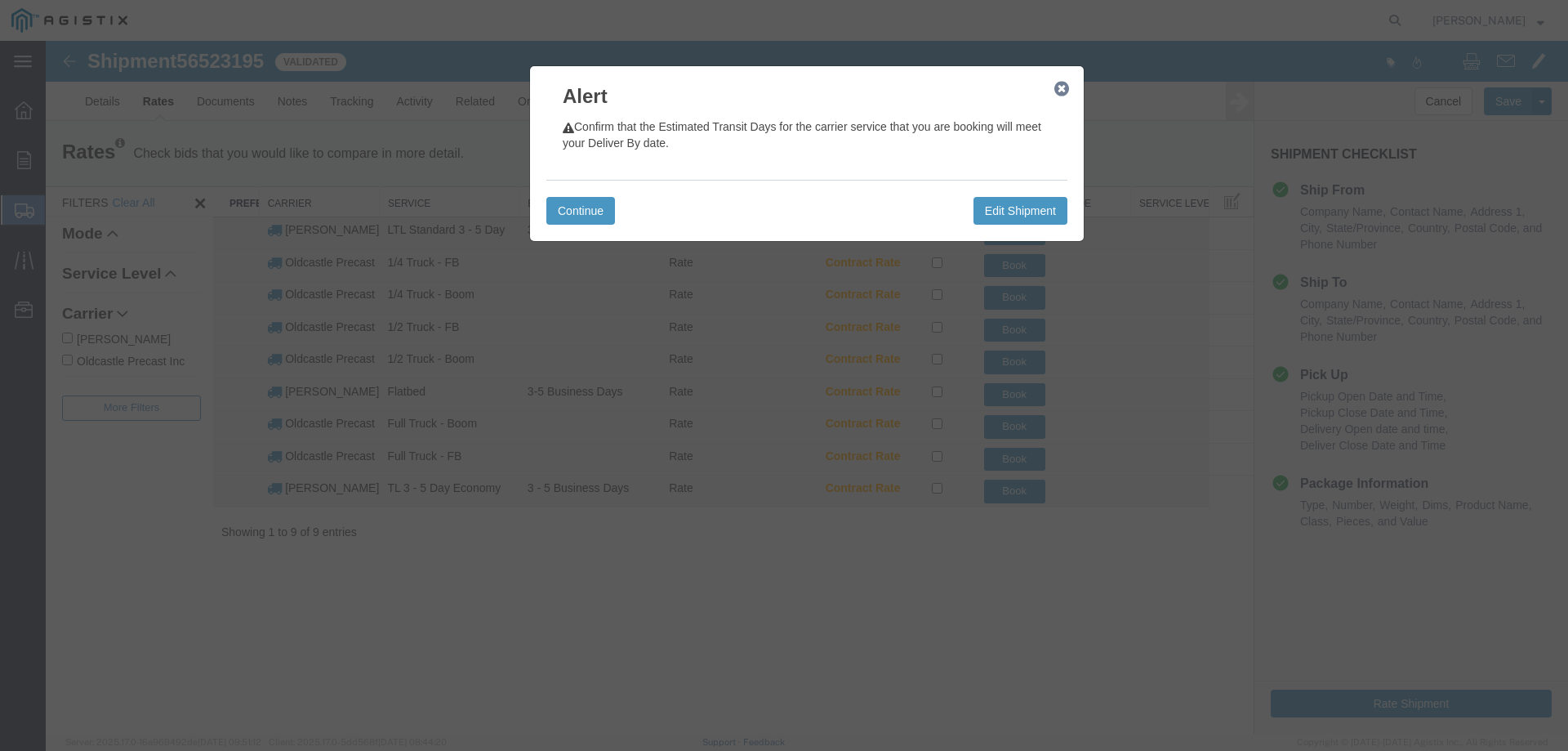
click at [1061, 88] on icon "button" at bounding box center [1062, 90] width 15 height 13
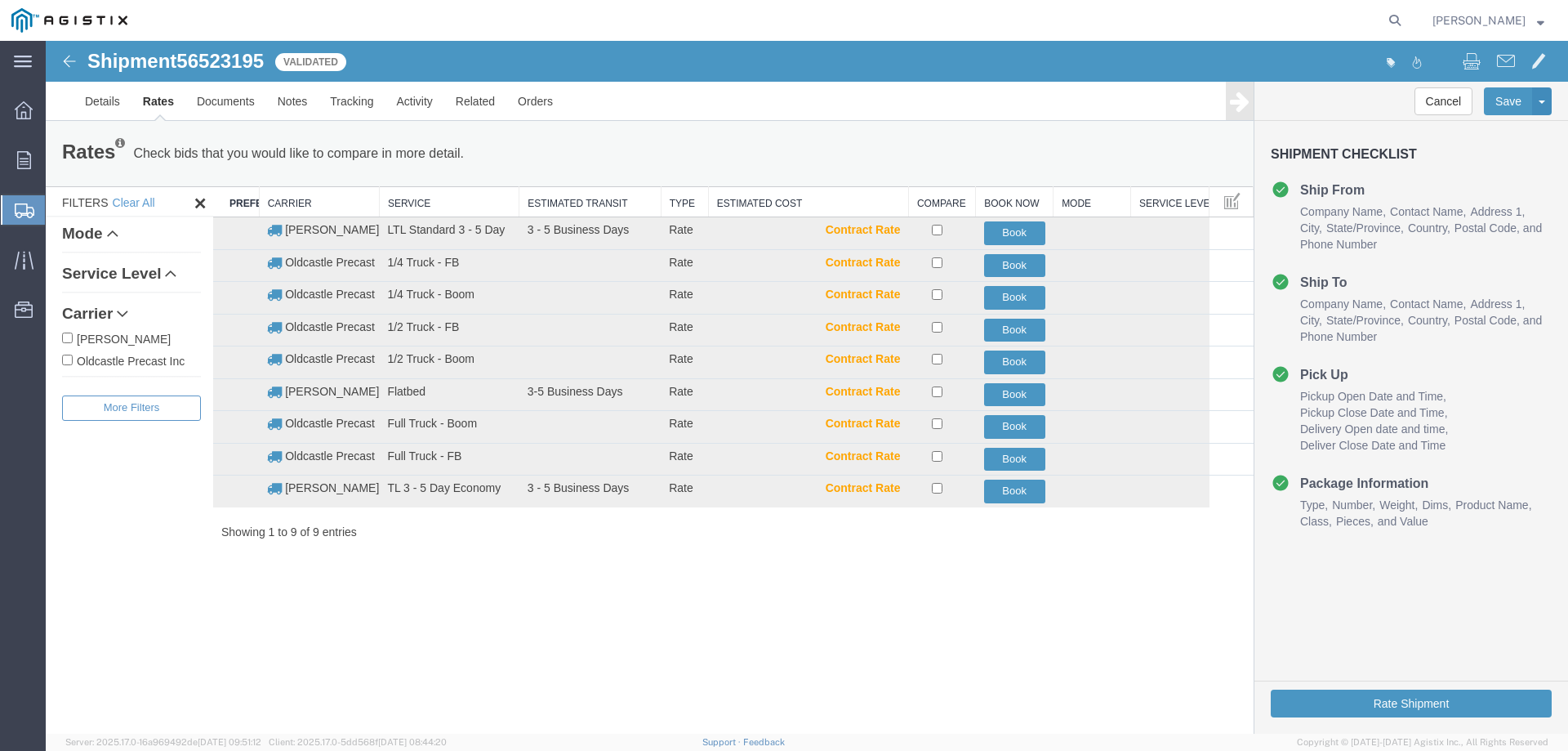
click at [116, 356] on label "Oldcastle Precast Inc" at bounding box center [131, 360] width 139 height 18
click at [73, 356] on input "Oldcastle Precast Inc" at bounding box center [67, 360] width 11 height 11
checkbox input "true"
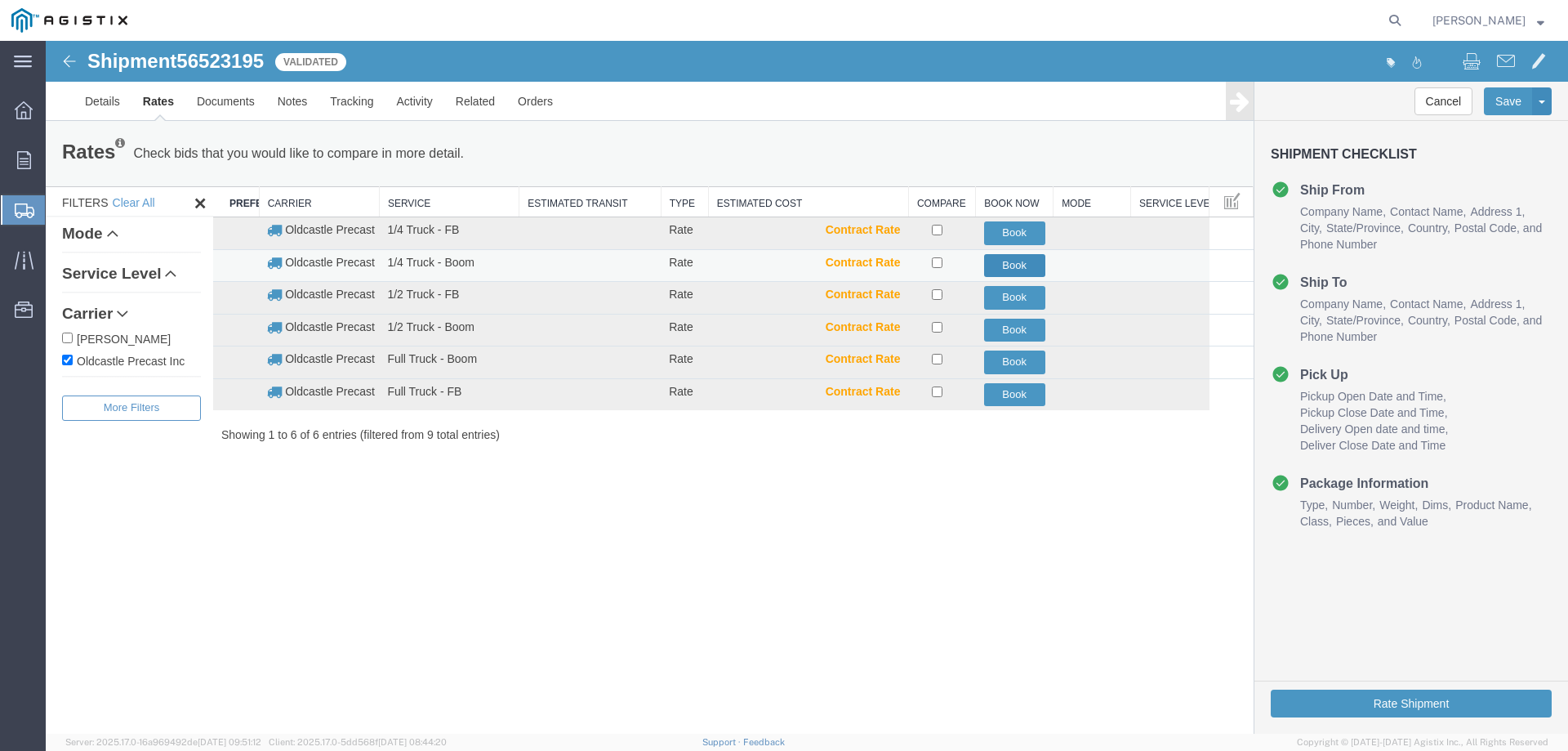
click at [1018, 262] on button "Book" at bounding box center [1014, 266] width 61 height 23
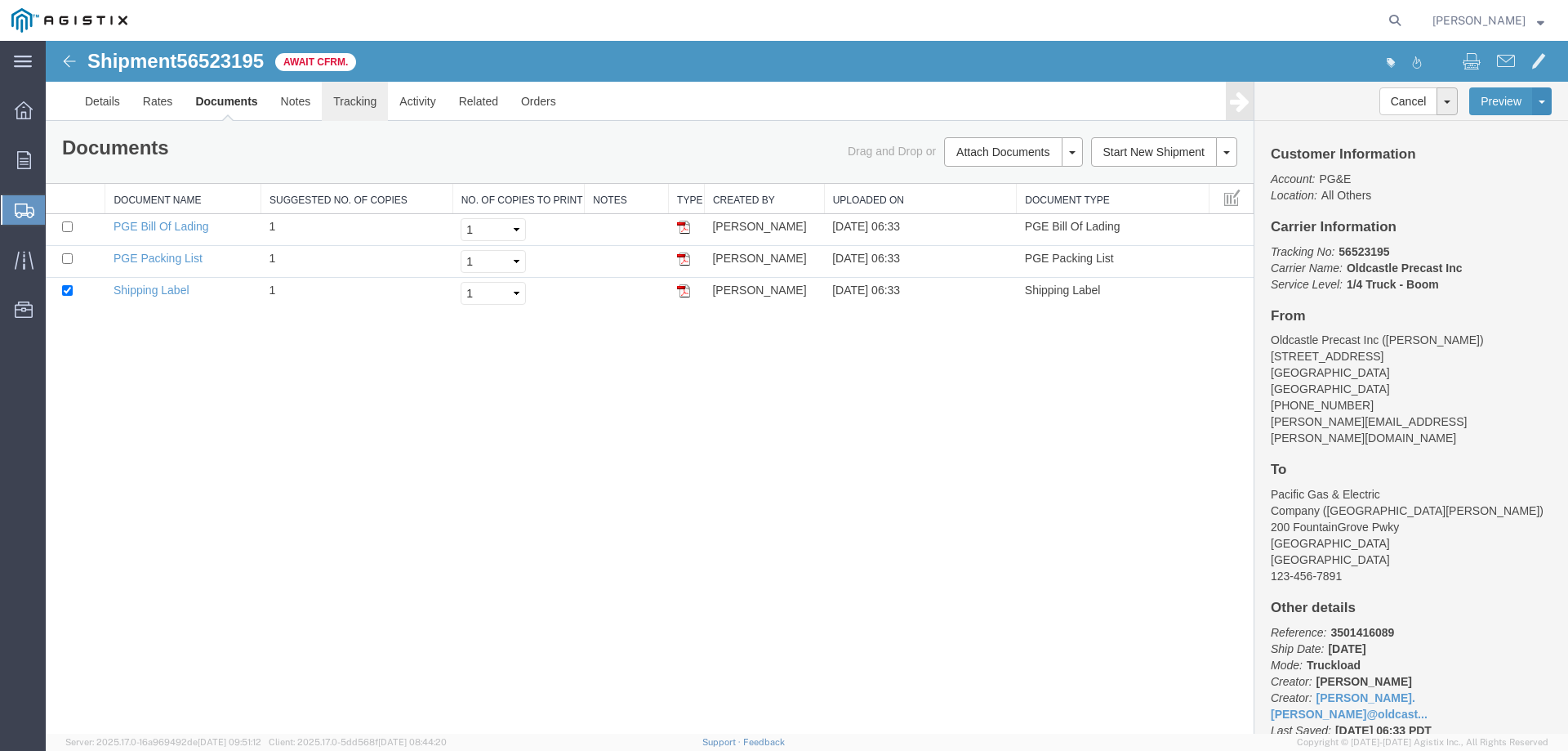
click at [365, 106] on link "Tracking" at bounding box center [355, 101] width 66 height 39
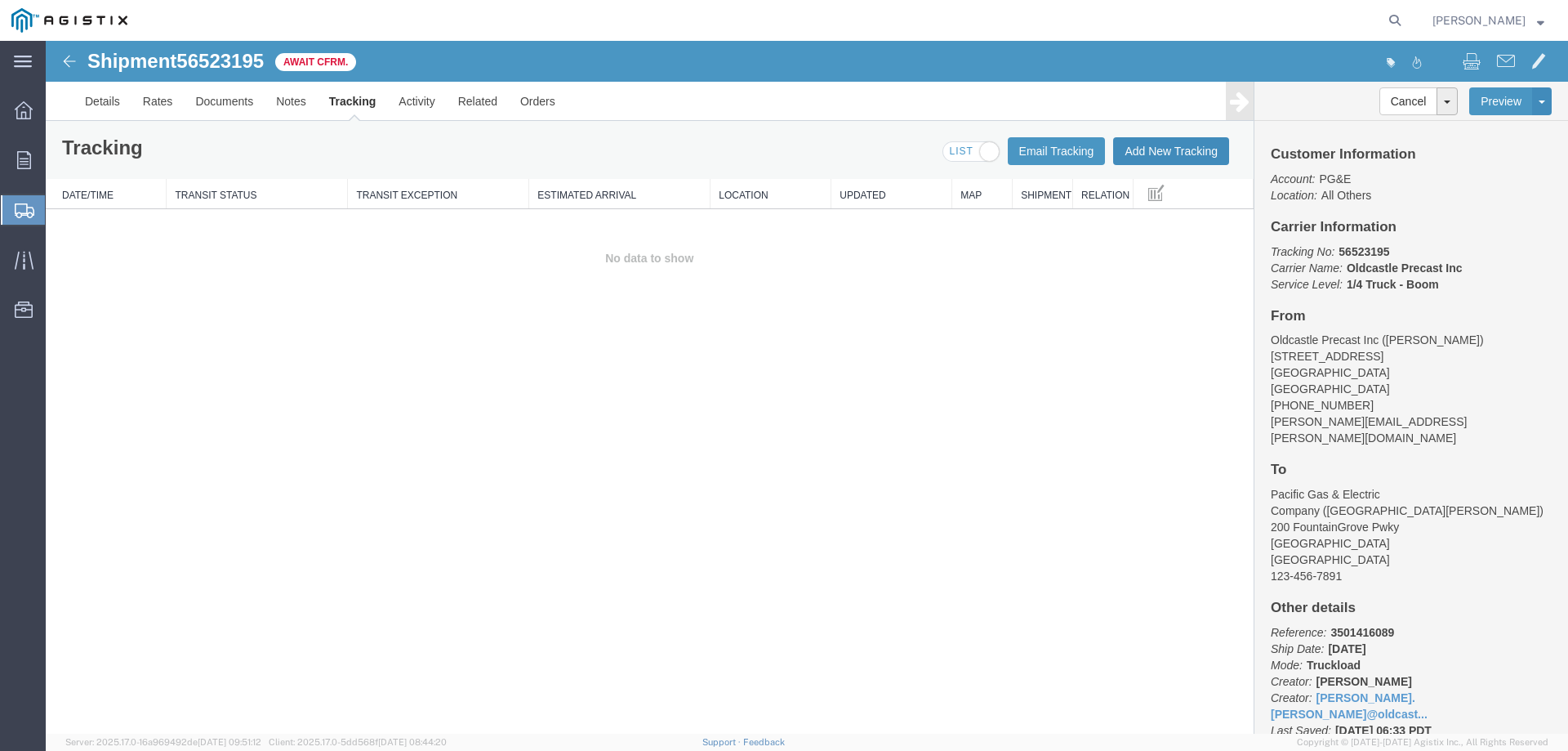
click at [1167, 150] on button "Add New Tracking" at bounding box center [1171, 151] width 116 height 28
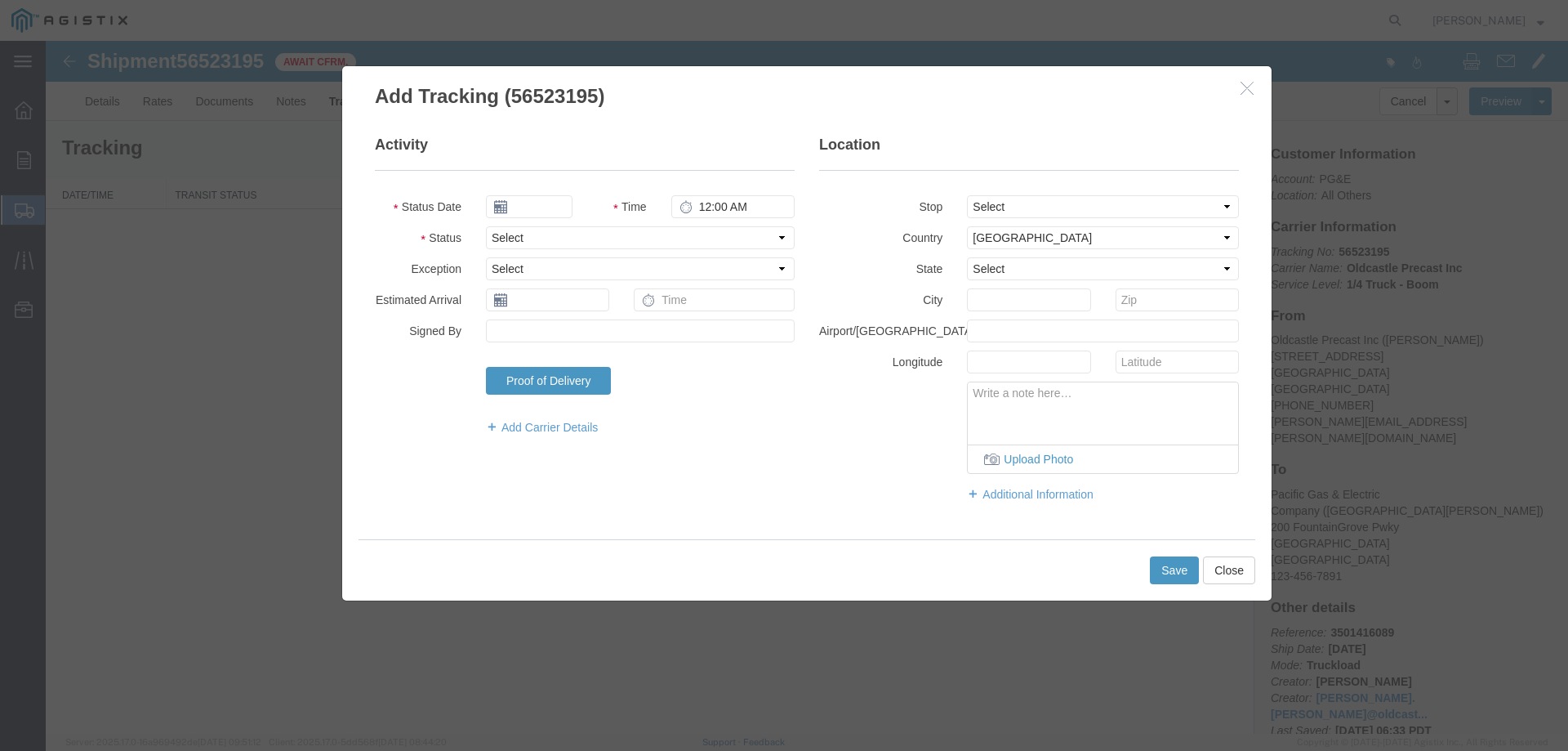
type input "[DATE]"
type input "7:00 AM"
click at [522, 234] on select "Select Arrival Notice Available Arrival Notice Imported Arrive at Delivery Loca…" at bounding box center [640, 237] width 309 height 23
select select "DELIVRED"
click at [486, 226] on select "Select Arrival Notice Available Arrival Notice Imported Arrive at Delivery Loca…" at bounding box center [640, 237] width 309 height 23
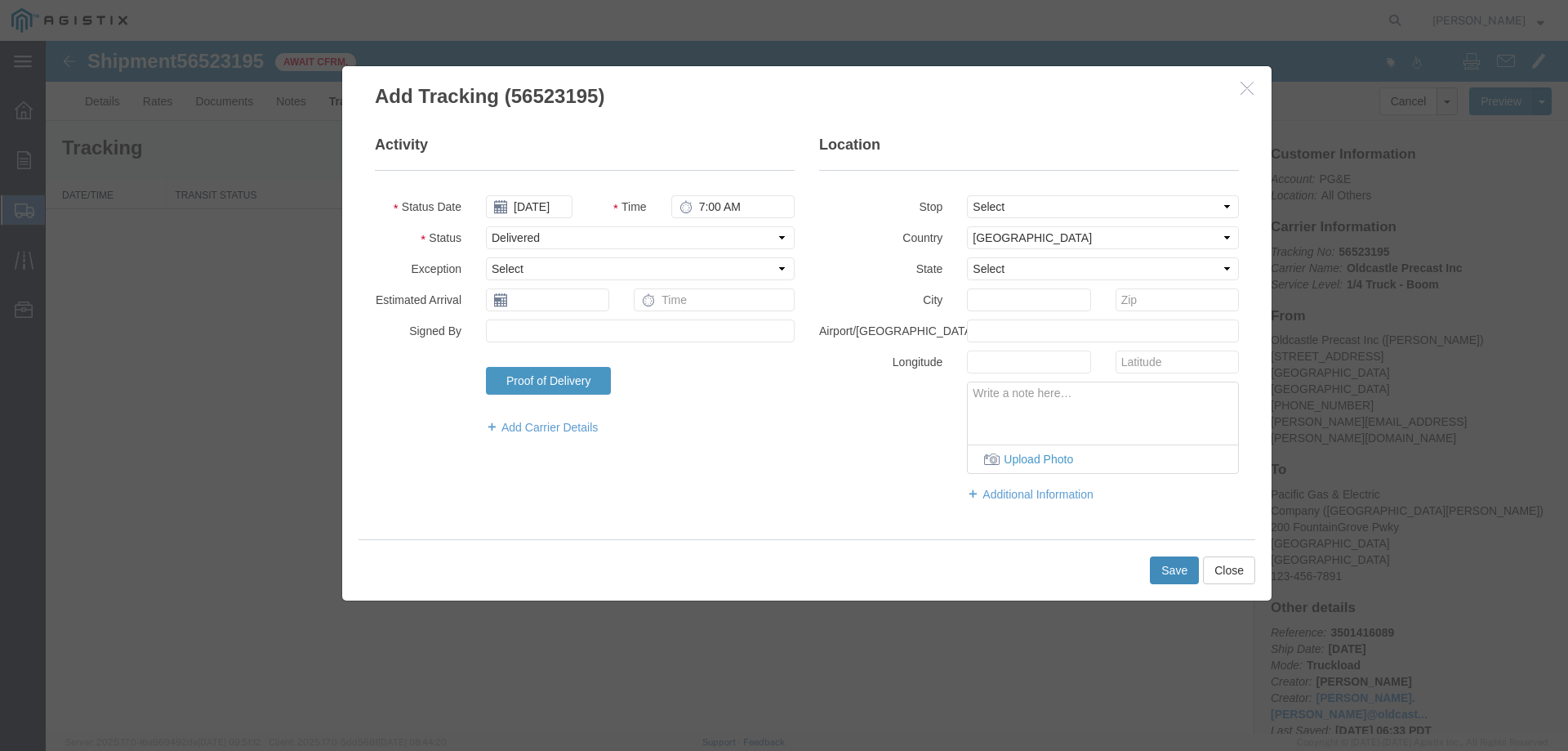
click at [1166, 565] on button "Save" at bounding box center [1174, 570] width 49 height 28
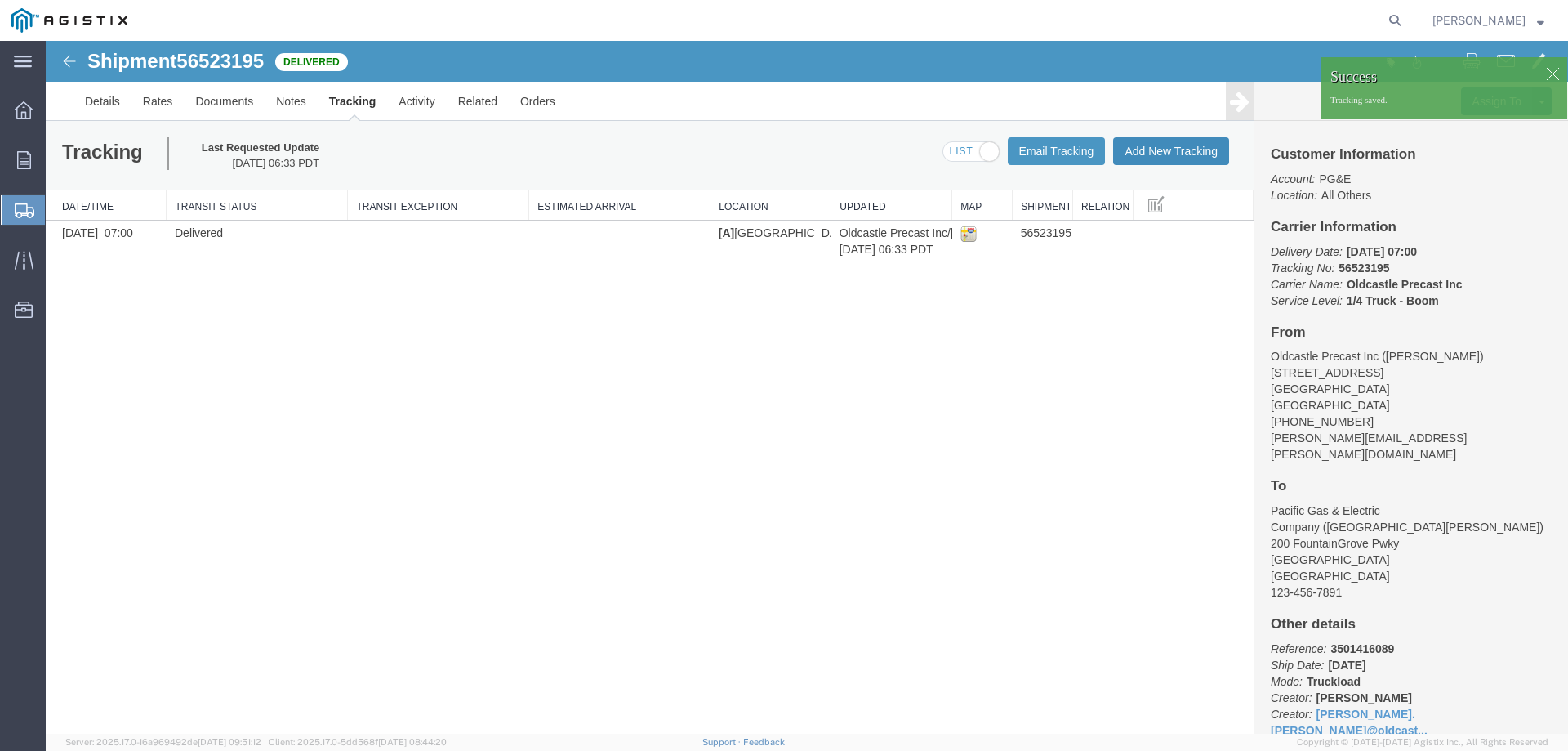
click at [1150, 146] on button "Add New Tracking" at bounding box center [1171, 151] width 116 height 28
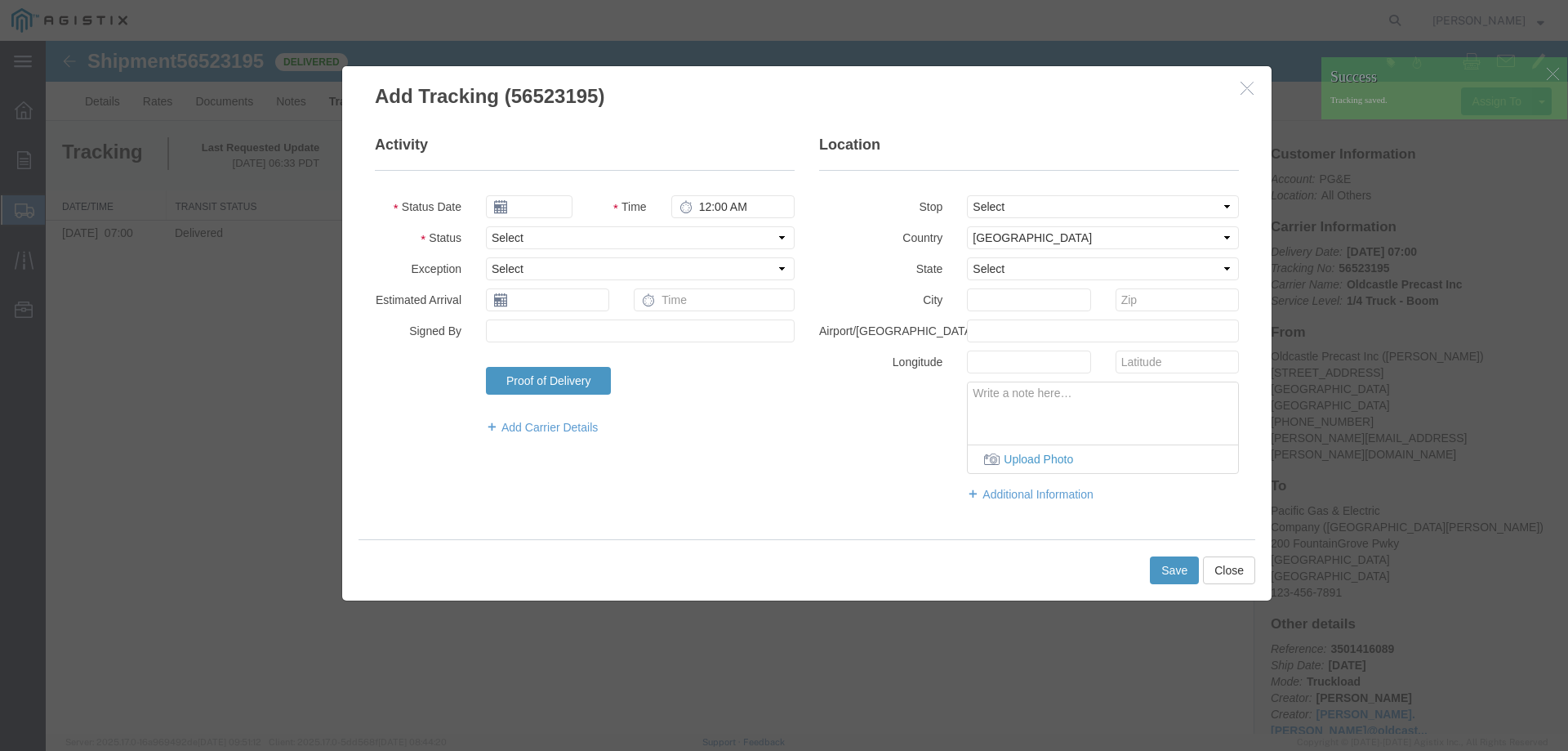
type input "[DATE]"
type input "7:00 AM"
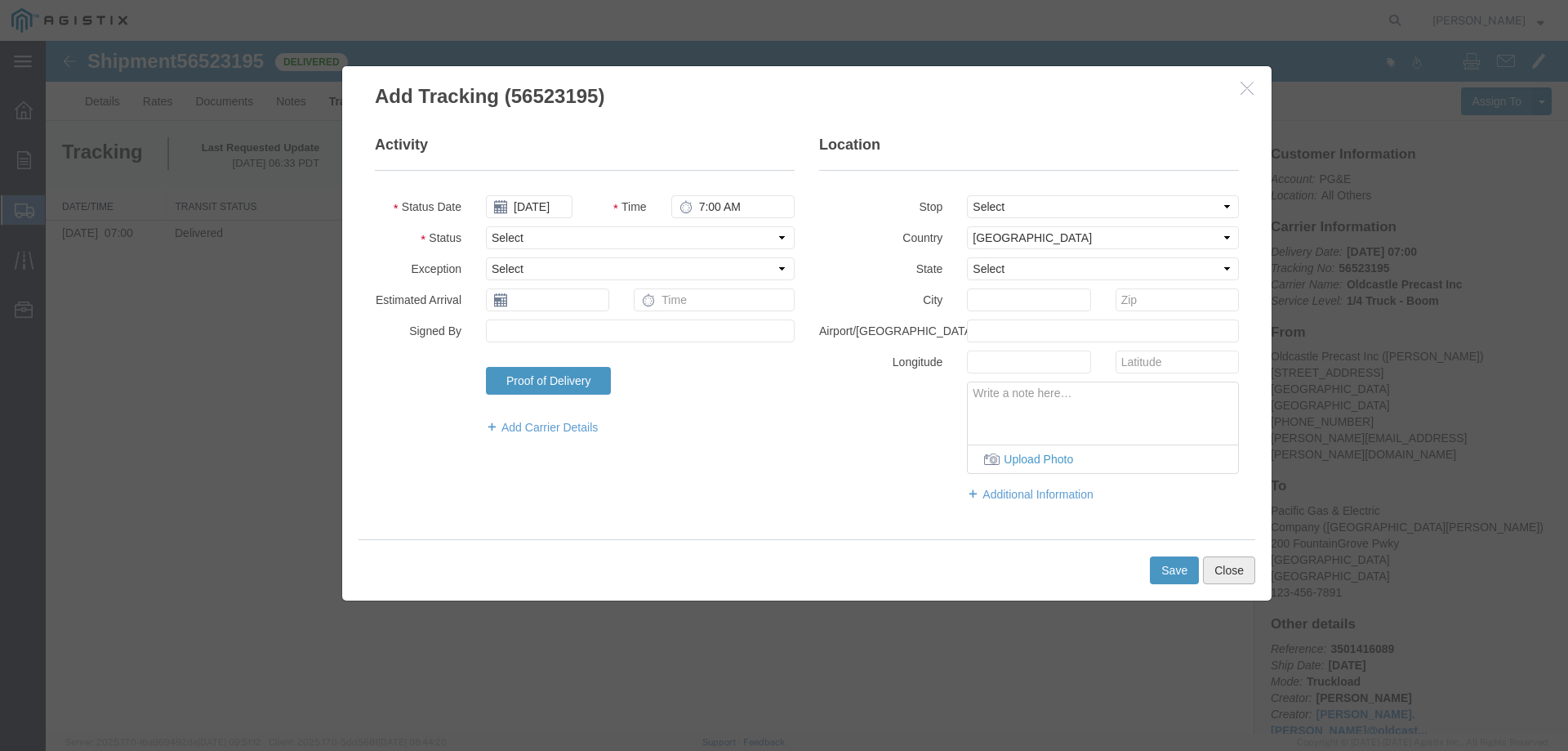
click at [1223, 575] on button "Close" at bounding box center [1229, 570] width 52 height 28
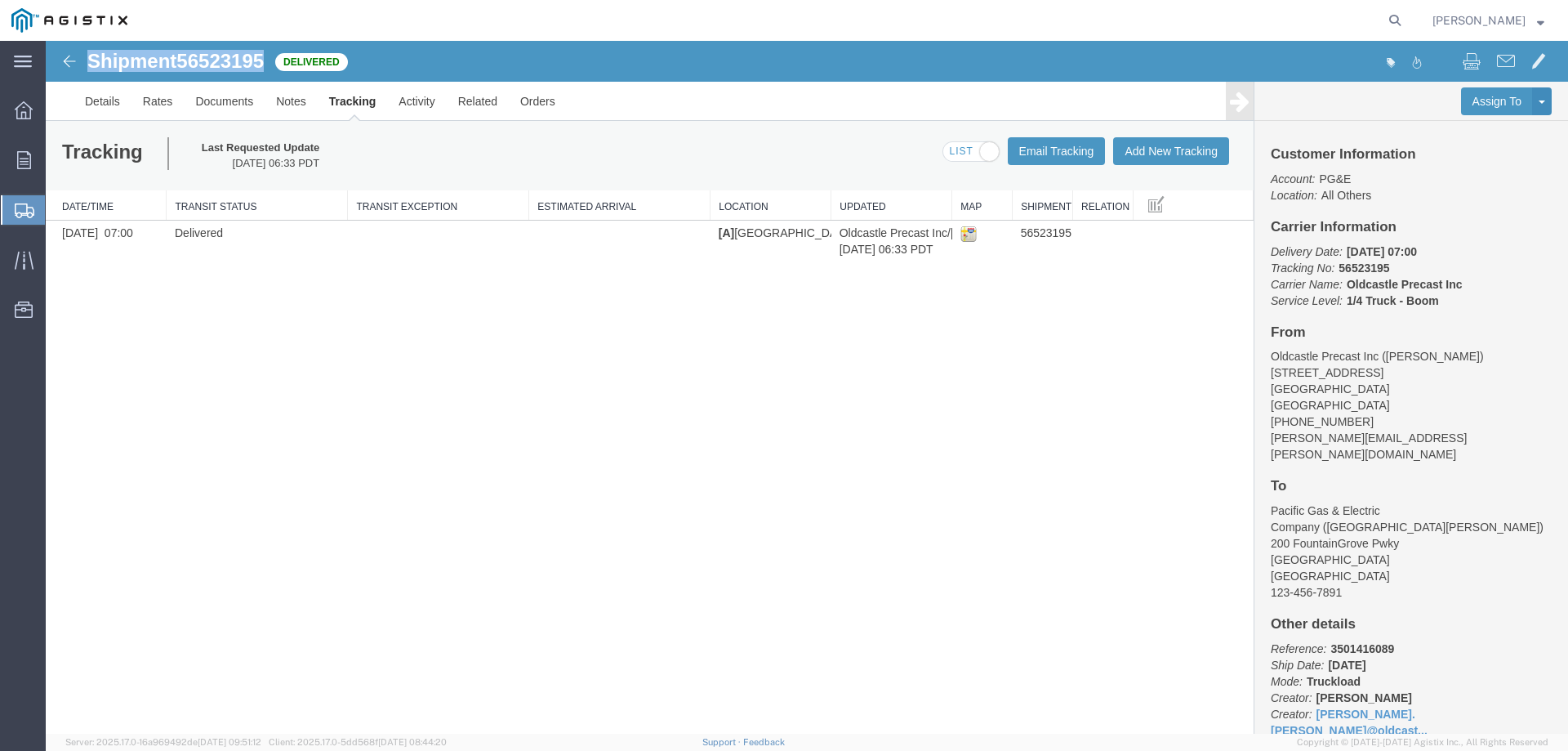
drag, startPoint x: 86, startPoint y: 60, endPoint x: 267, endPoint y: 64, distance: 181.0
click at [267, 64] on div "Shipment 56523195 1 of 1 Delivered" at bounding box center [428, 66] width 760 height 31
copy h1 "Shipment 56523195"
drag, startPoint x: 21, startPoint y: 162, endPoint x: 203, endPoint y: 3, distance: 241.7
click at [21, 162] on icon at bounding box center [23, 160] width 14 height 18
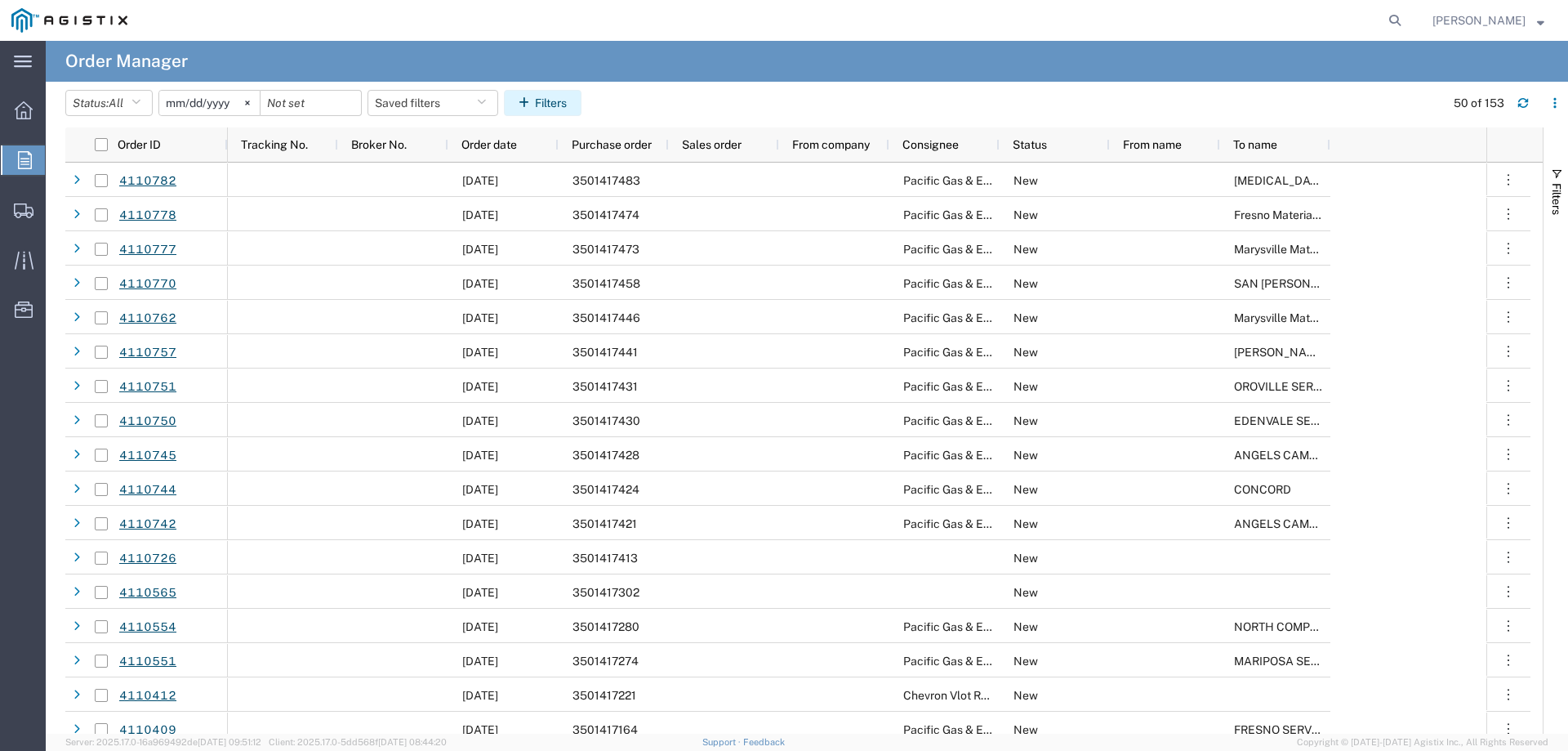
click at [552, 107] on button "Filters" at bounding box center [542, 102] width 78 height 26
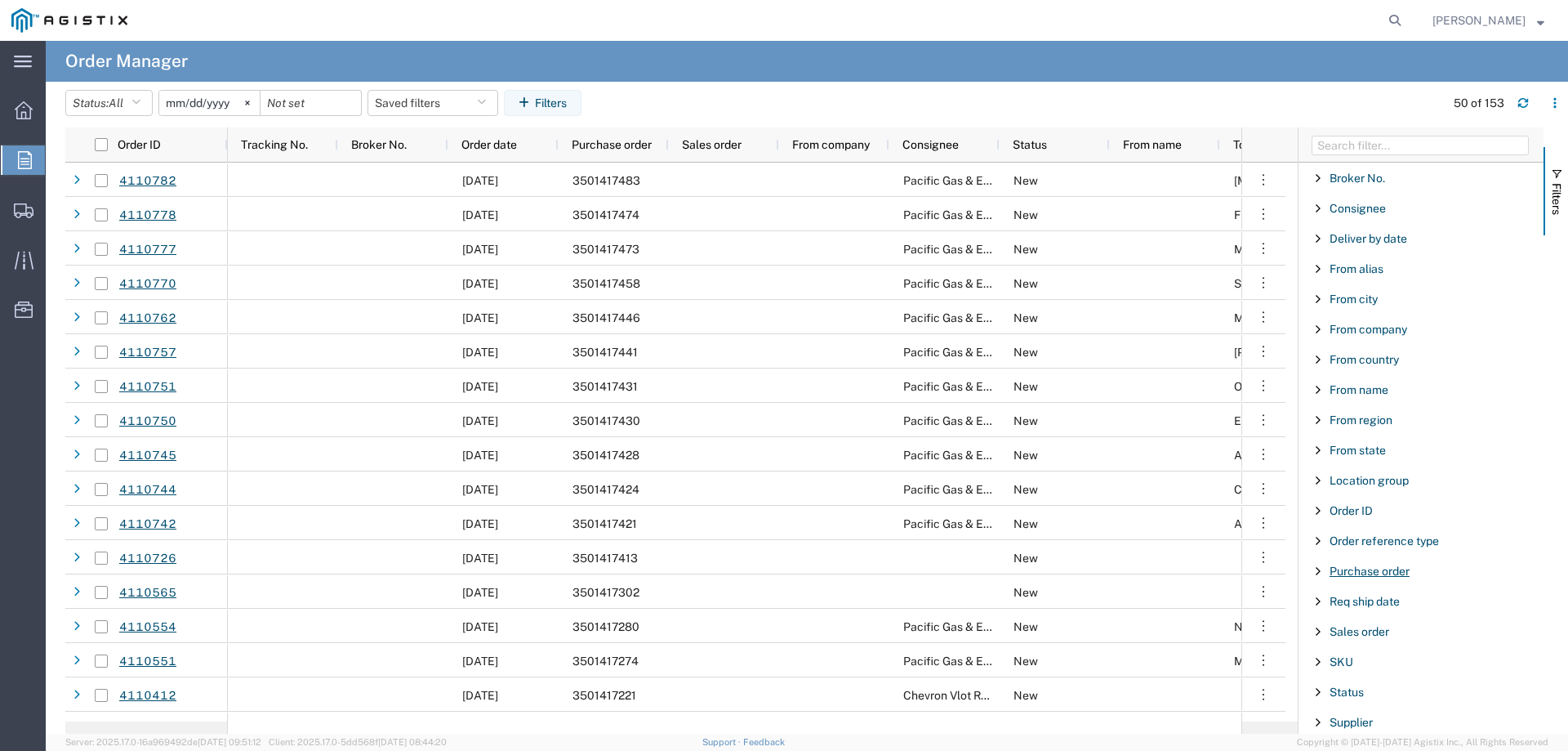
click at [1383, 576] on span "Purchase order" at bounding box center [1370, 572] width 80 height 13
click at [1343, 634] on input "Filter Value" at bounding box center [1427, 640] width 214 height 19
click at [1345, 640] on input "Filter Value" at bounding box center [1427, 640] width 214 height 19
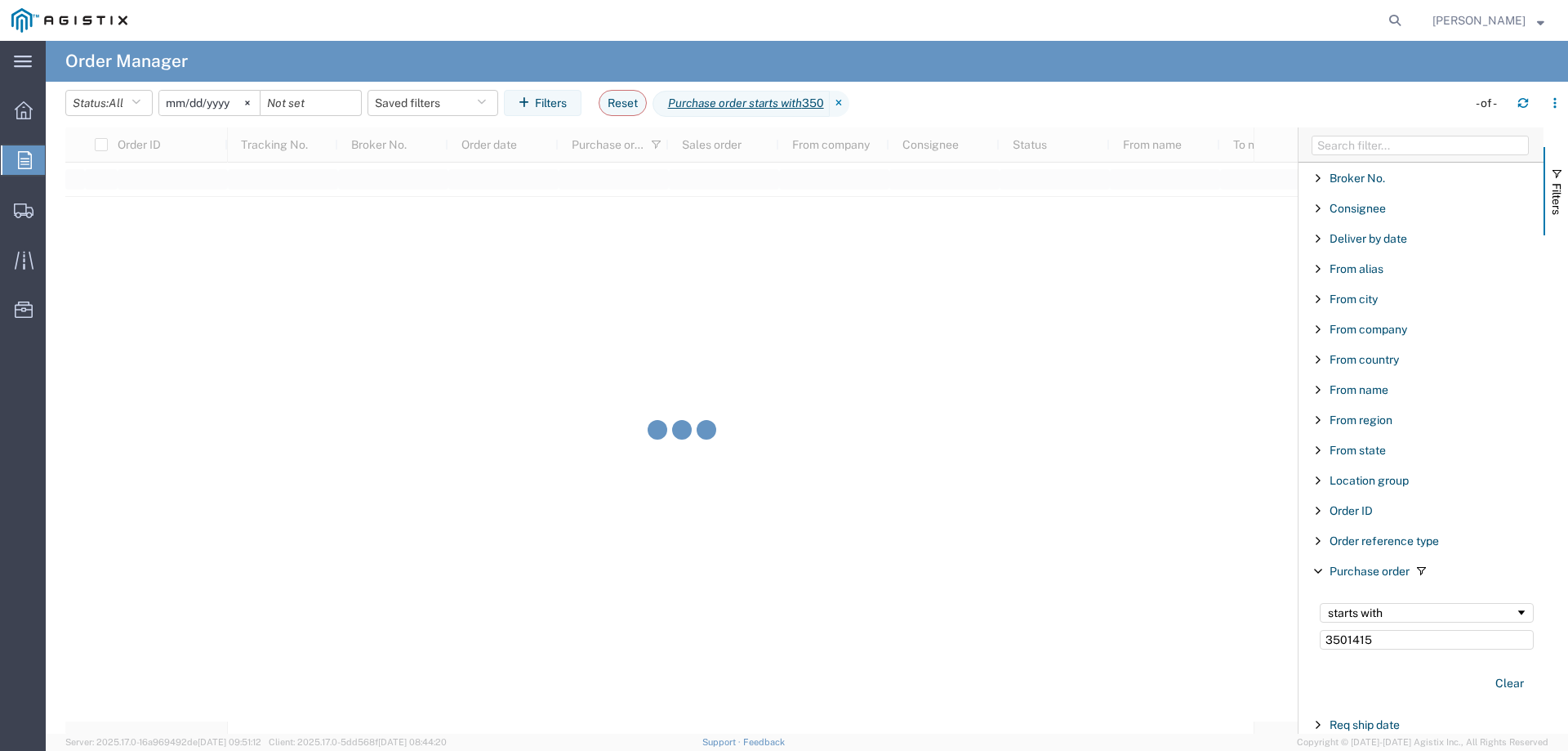
type input "3501415"
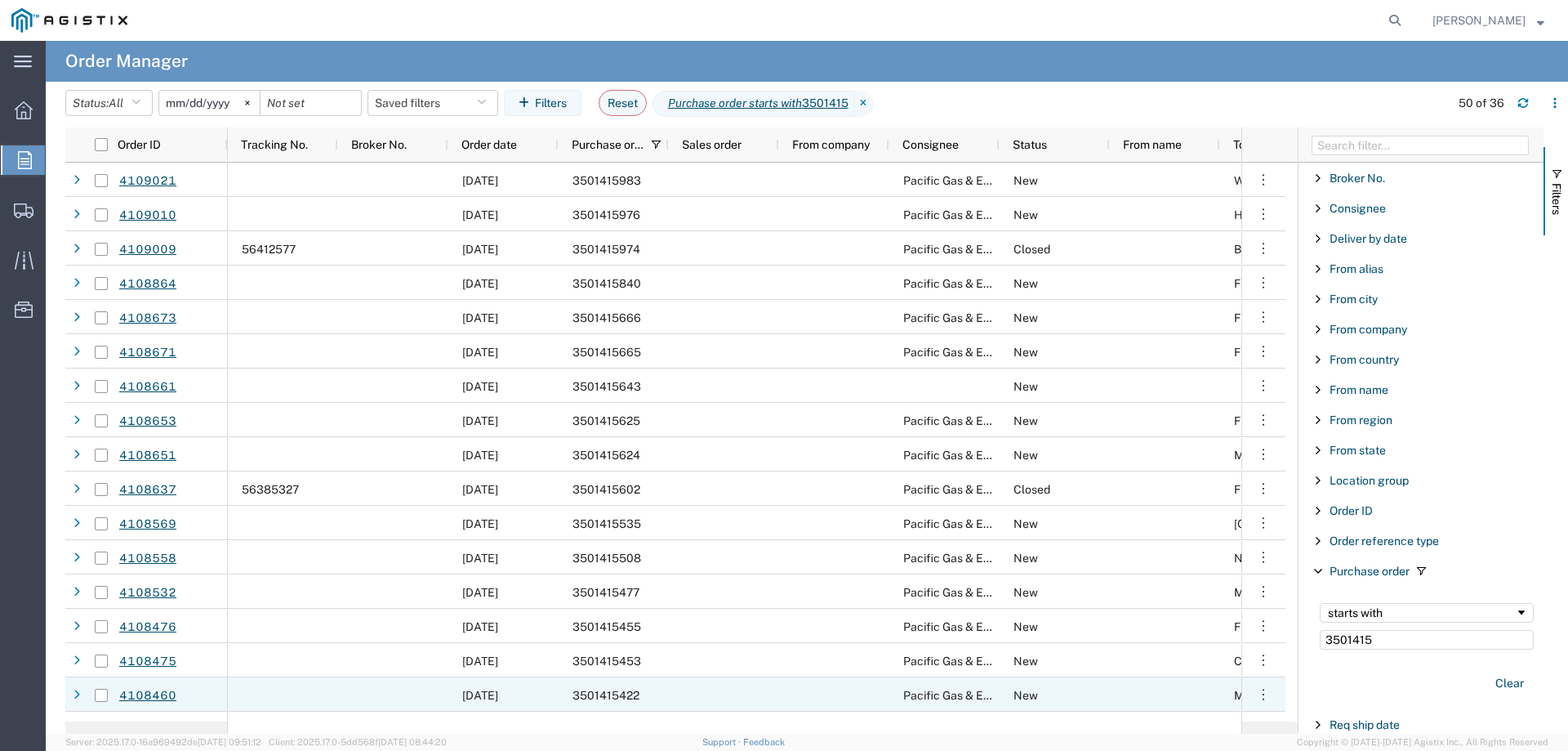
scroll to position [409, 0]
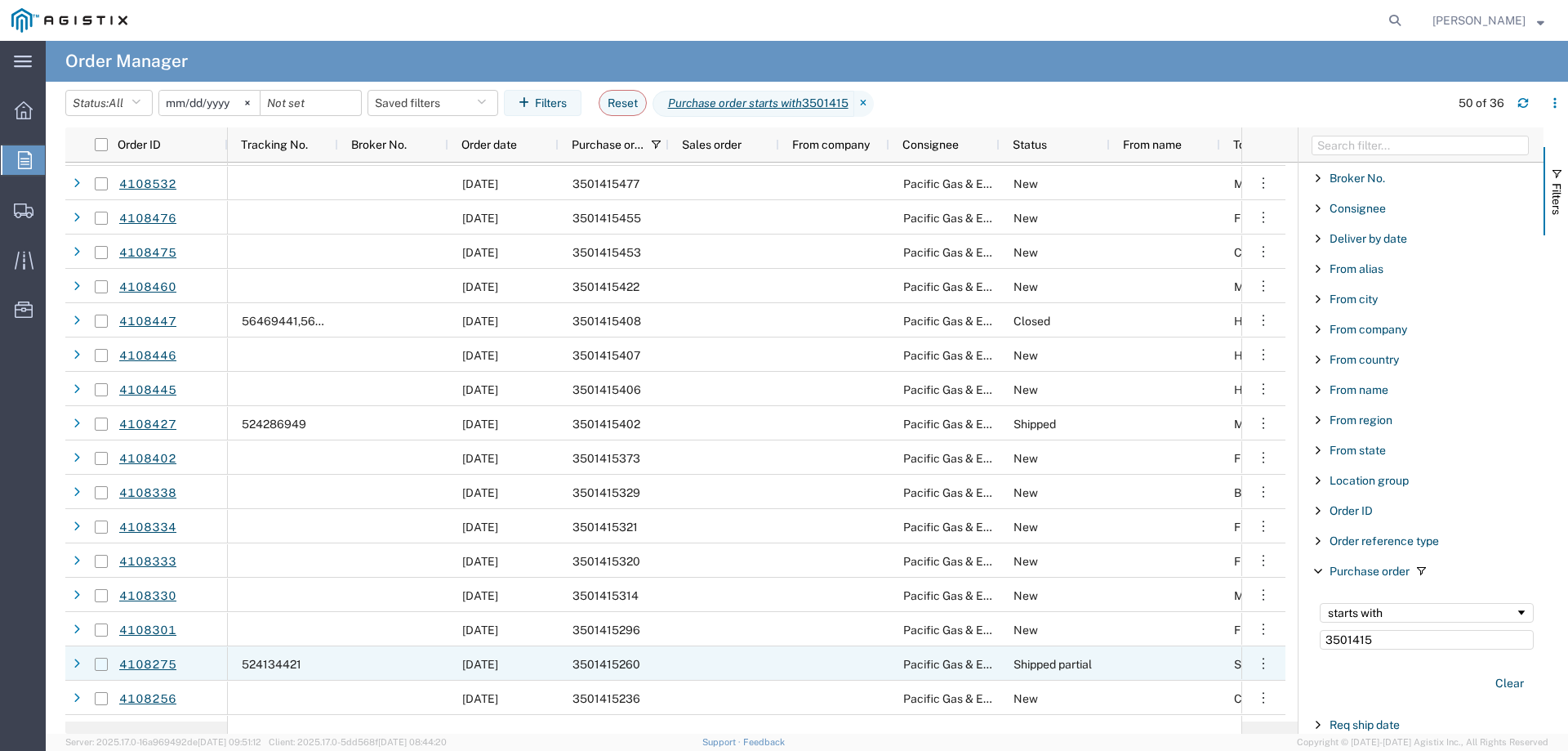
click at [100, 666] on input "Press Space to toggle row selection (unchecked)" at bounding box center [101, 665] width 13 height 13
checkbox input "true"
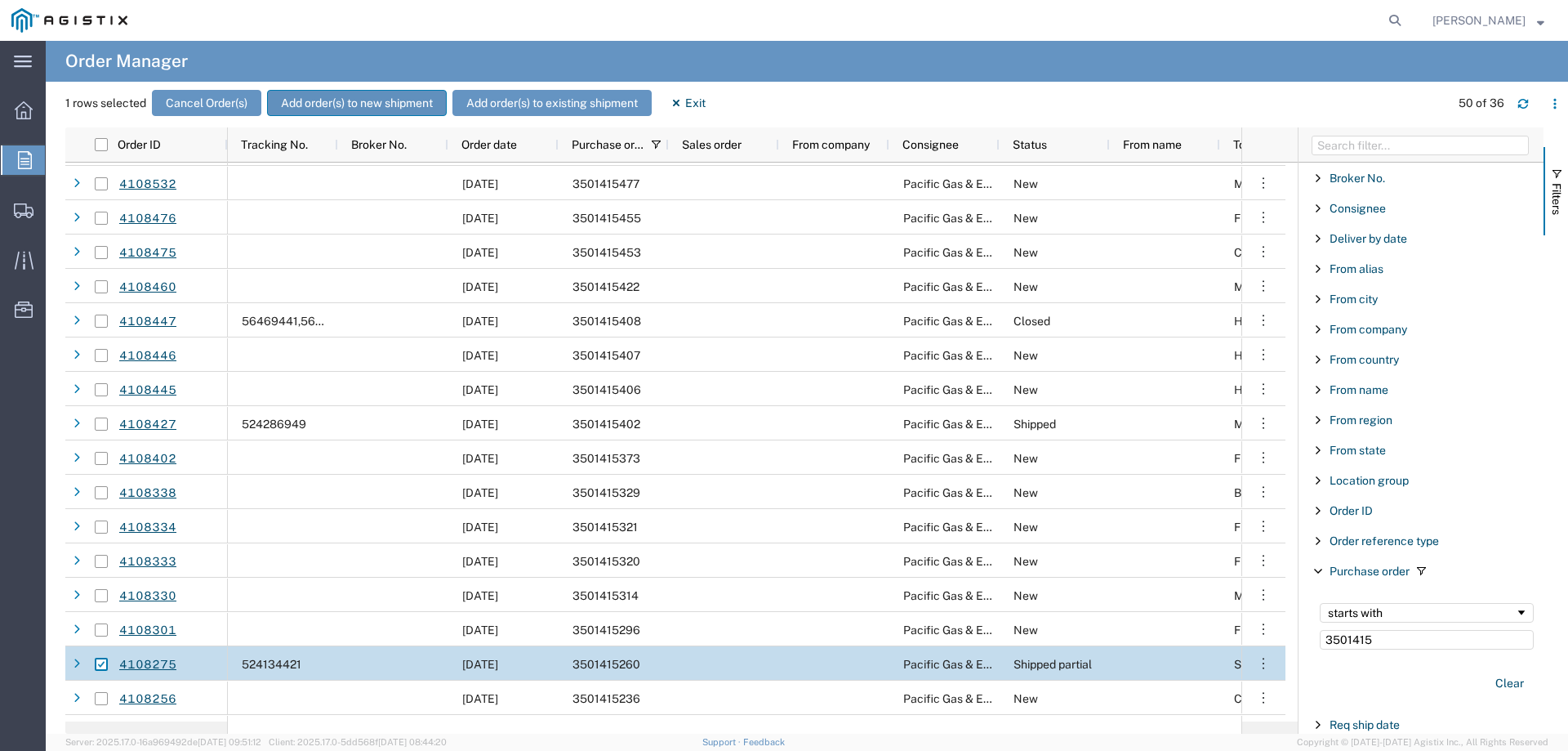
click at [332, 105] on button "Add order(s) to new shipment" at bounding box center [356, 102] width 180 height 26
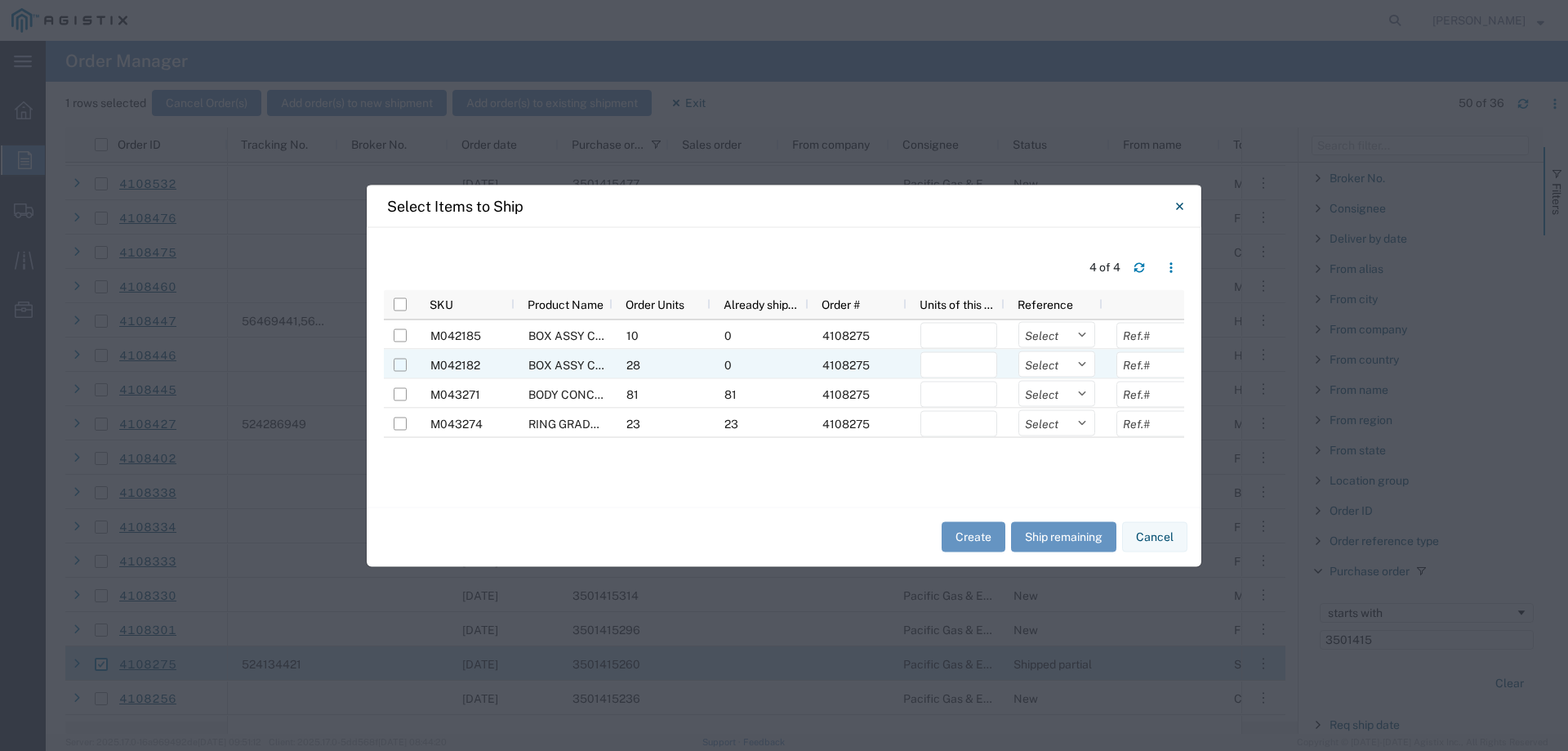
click at [399, 363] on input "Press Space to toggle row selection (unchecked)" at bounding box center [400, 365] width 13 height 13
checkbox input "true"
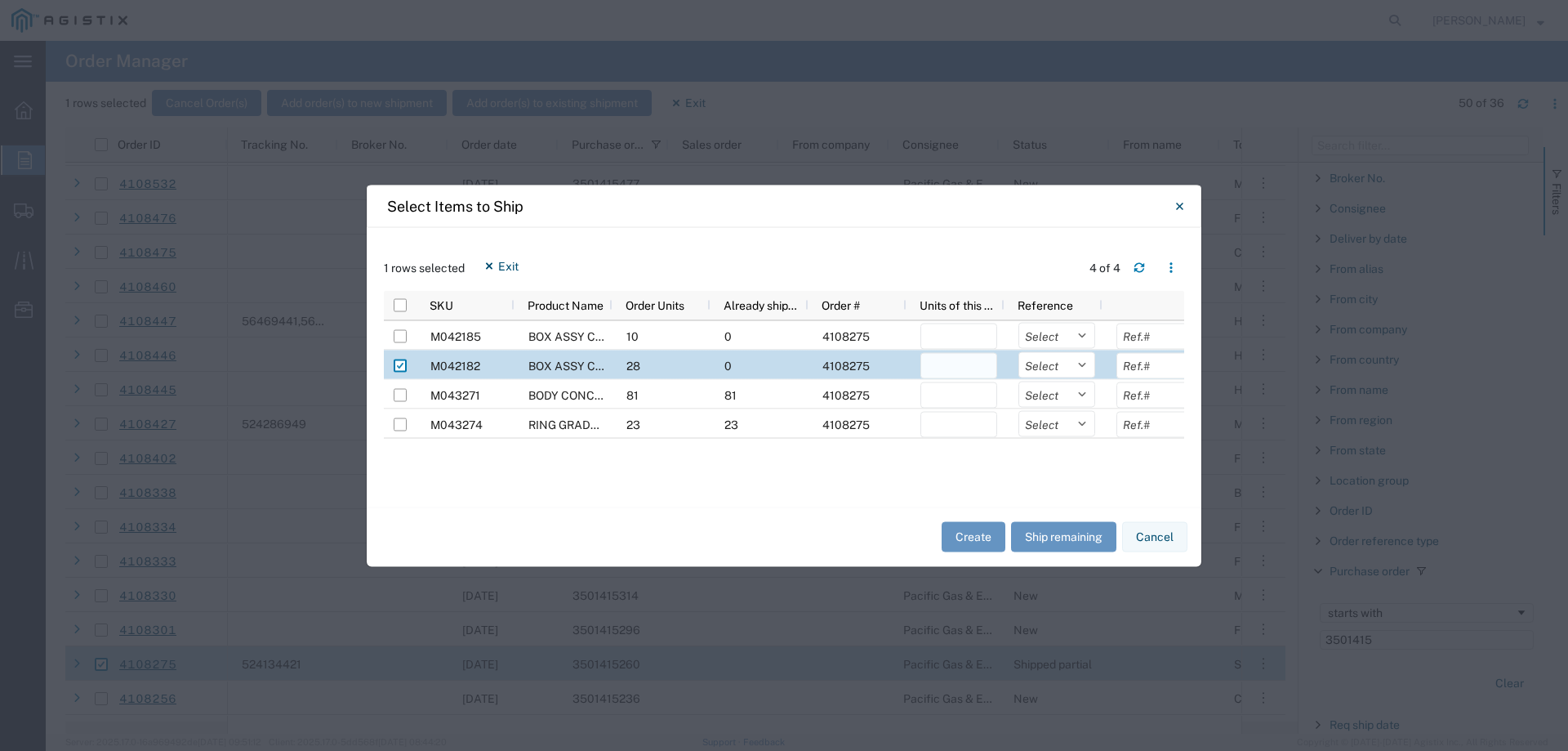
click at [960, 366] on input "number" at bounding box center [959, 365] width 77 height 26
type input "28"
click at [1046, 363] on select "Select Purchase Order Delivery Number" at bounding box center [1057, 364] width 77 height 26
select select "PURCHORD"
click at [1018, 352] on select "Select Purchase Order Delivery Number" at bounding box center [1057, 364] width 77 height 26
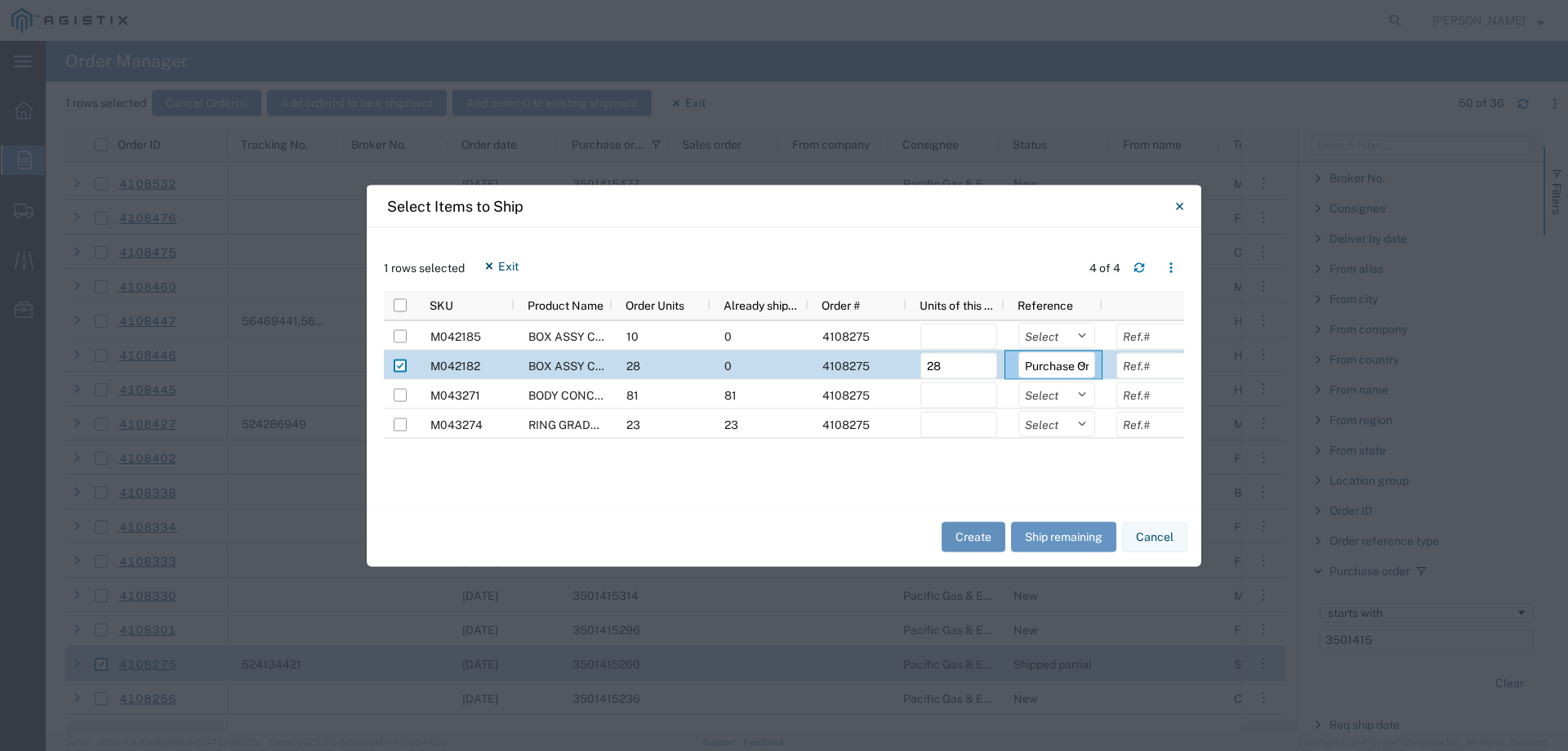
click at [968, 531] on button "Create" at bounding box center [973, 538] width 64 height 30
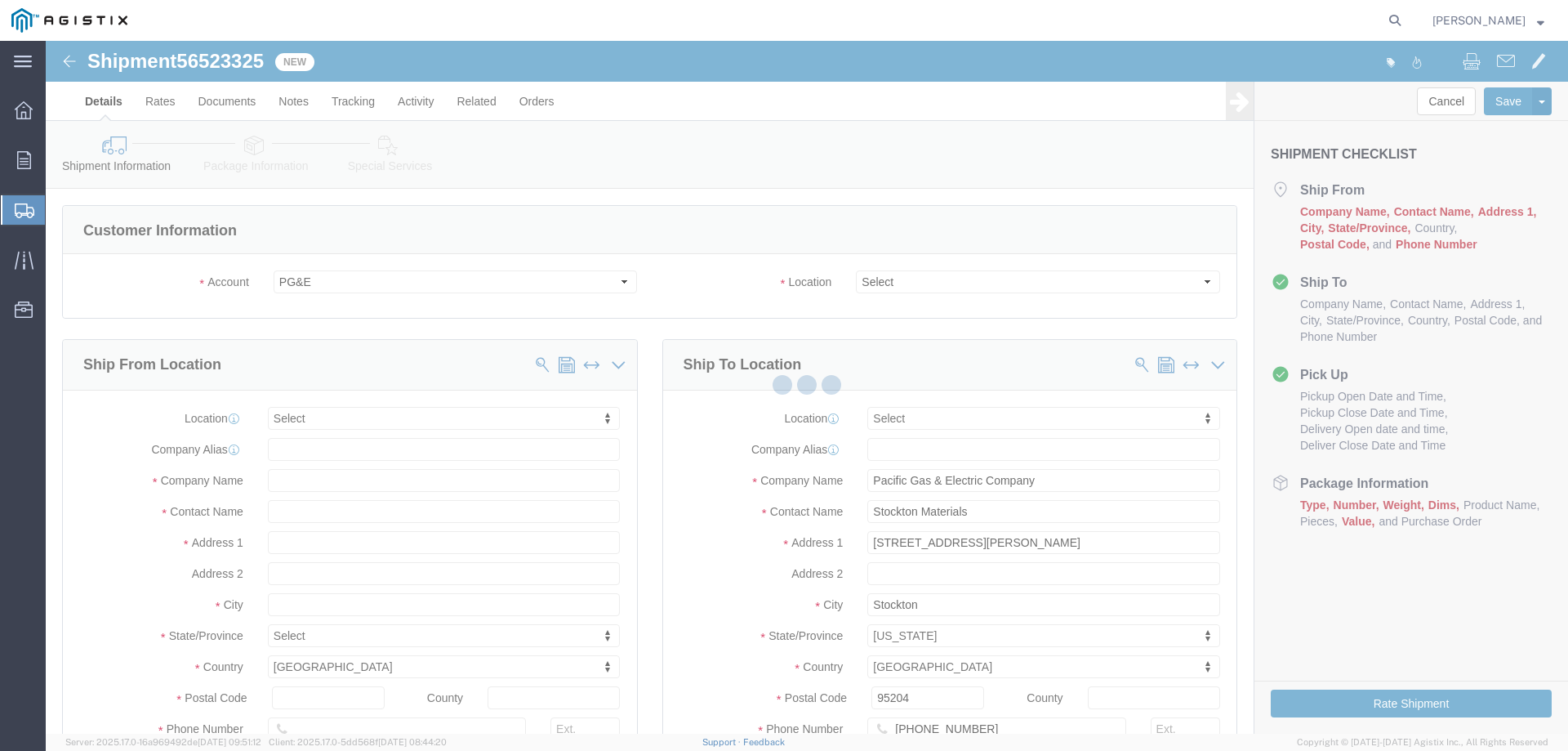
select select
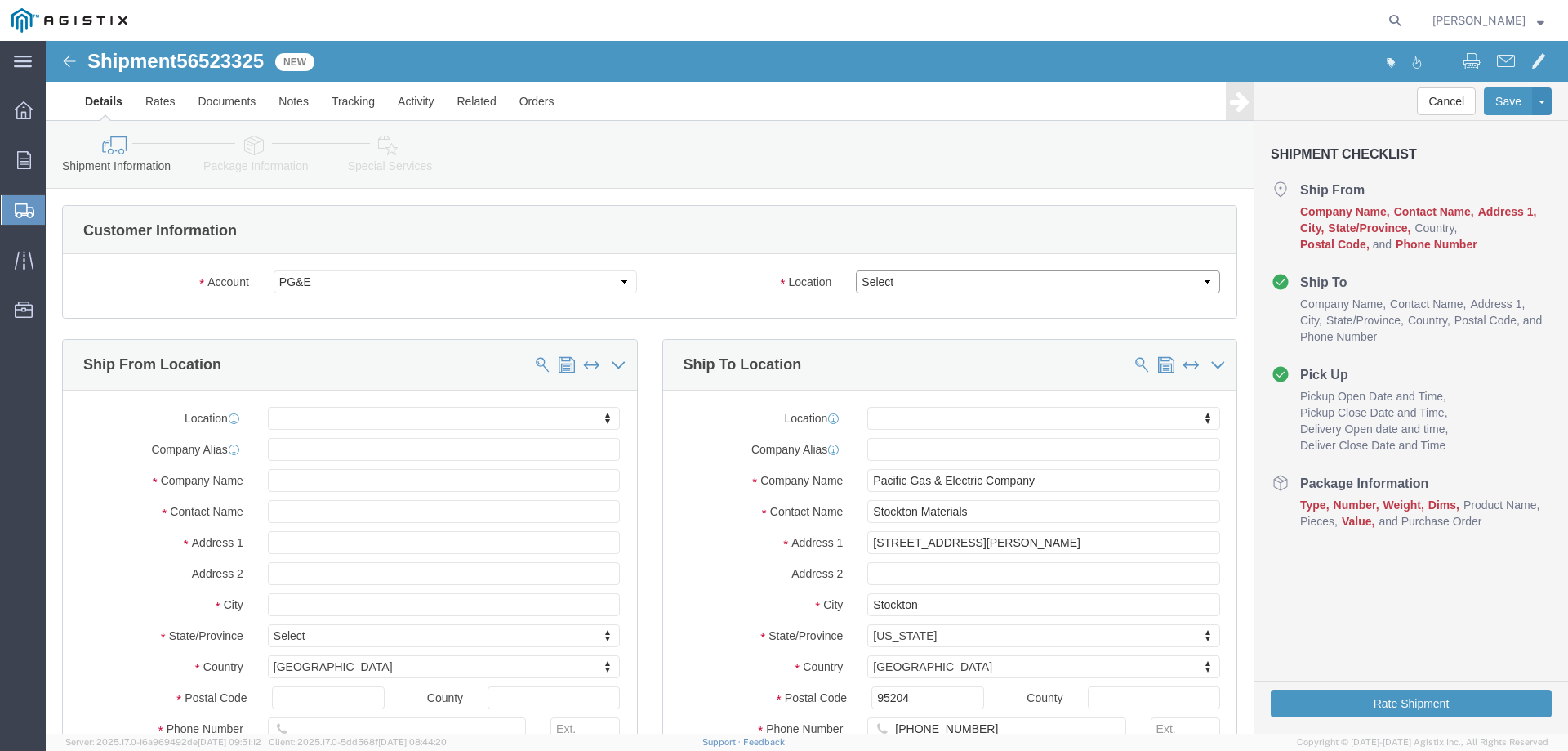
click select "Select All Others [GEOGRAPHIC_DATA] [GEOGRAPHIC_DATA] [GEOGRAPHIC_DATA] [GEOGRA…"
select select "23082"
click select "Select All Others [GEOGRAPHIC_DATA] [GEOGRAPHIC_DATA] [GEOGRAPHIC_DATA] [GEOGRA…"
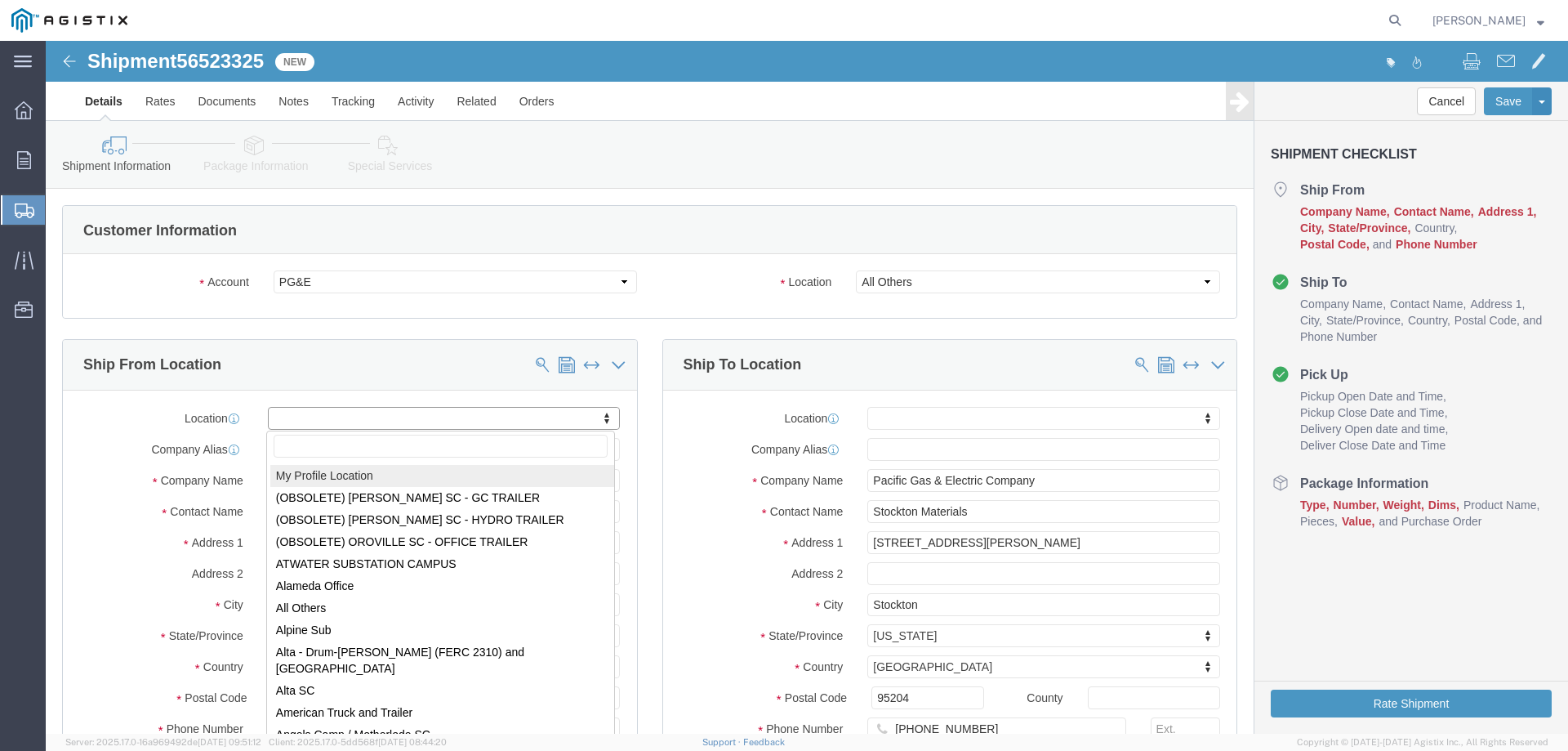
select select "MYPROFILE"
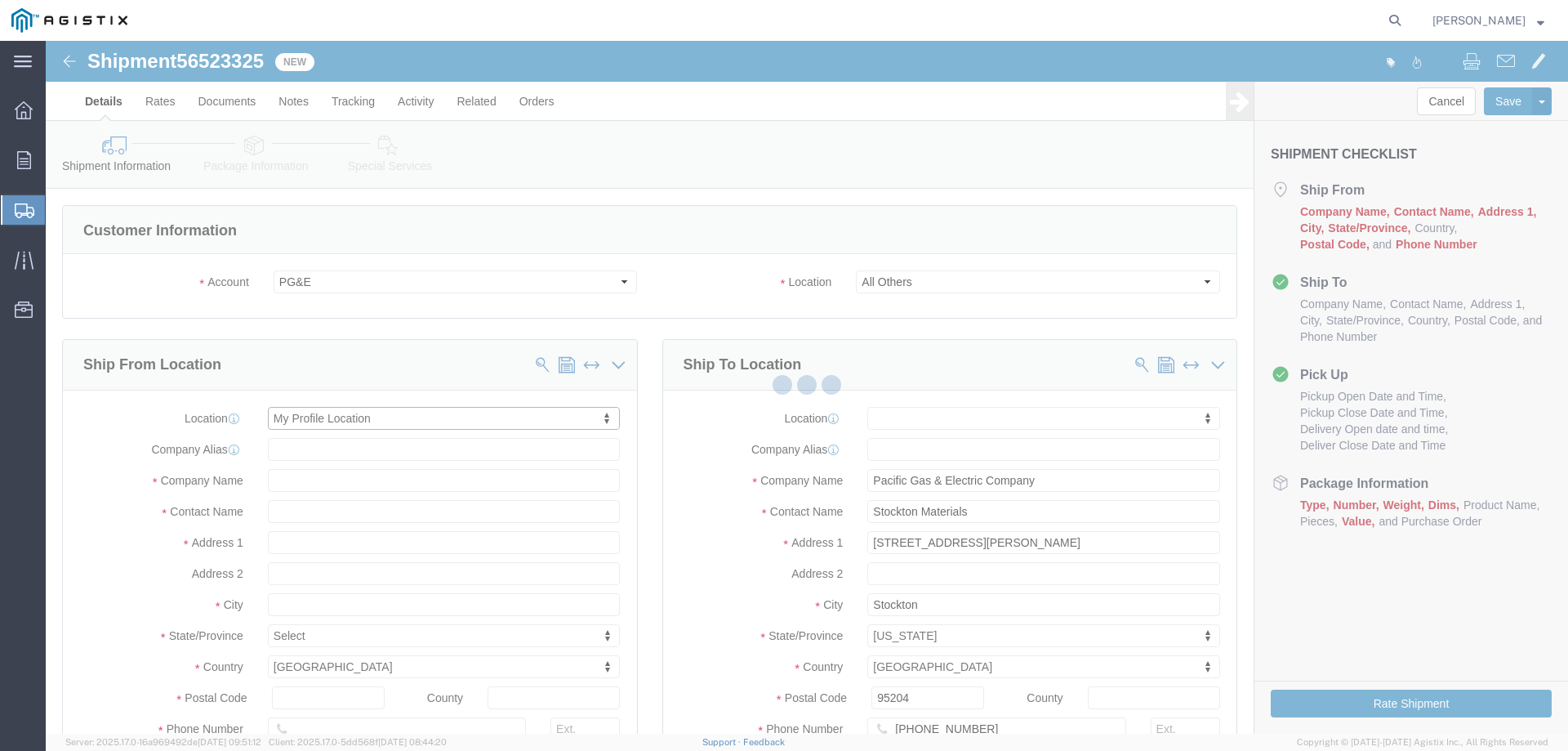
select select "CA"
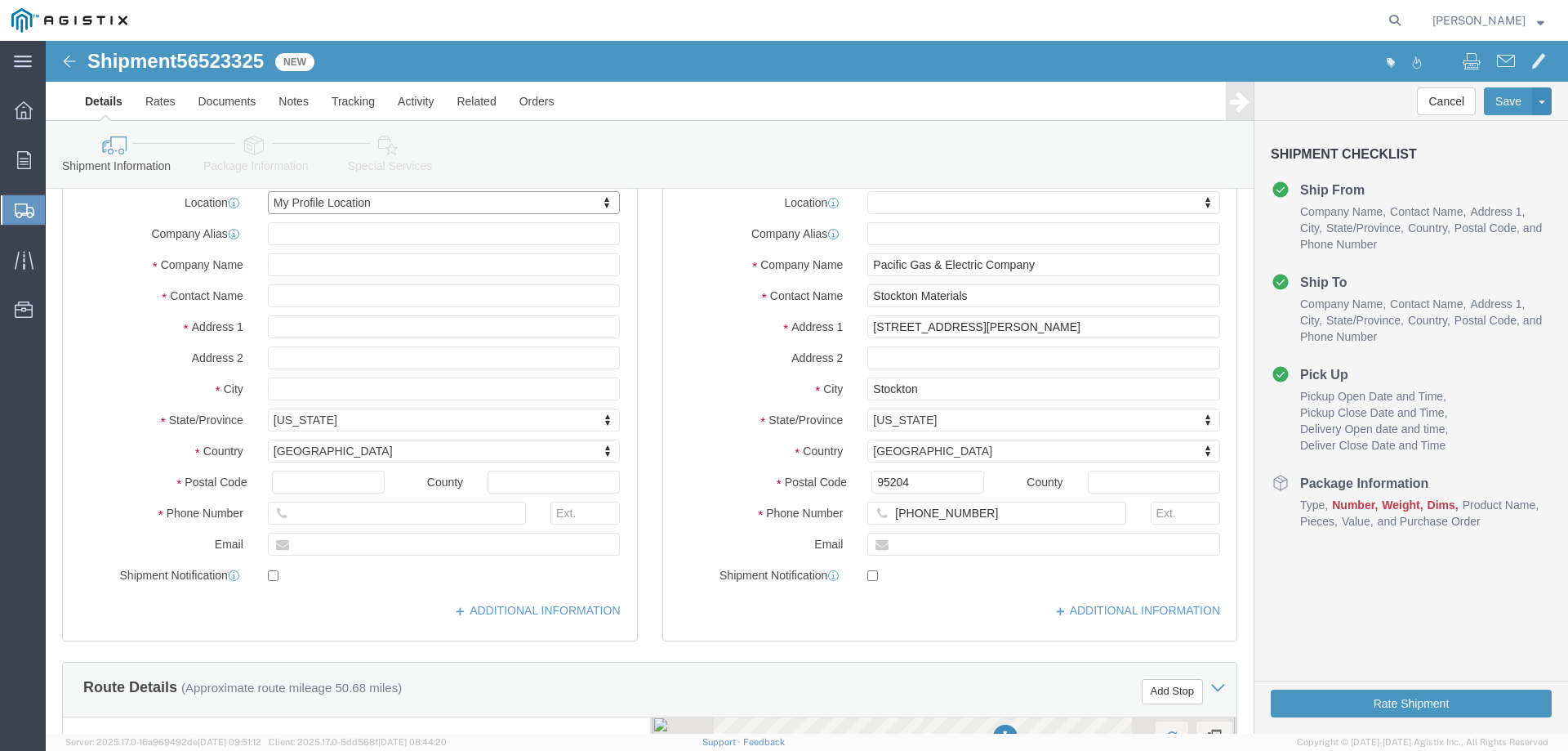
scroll to position [245, 0]
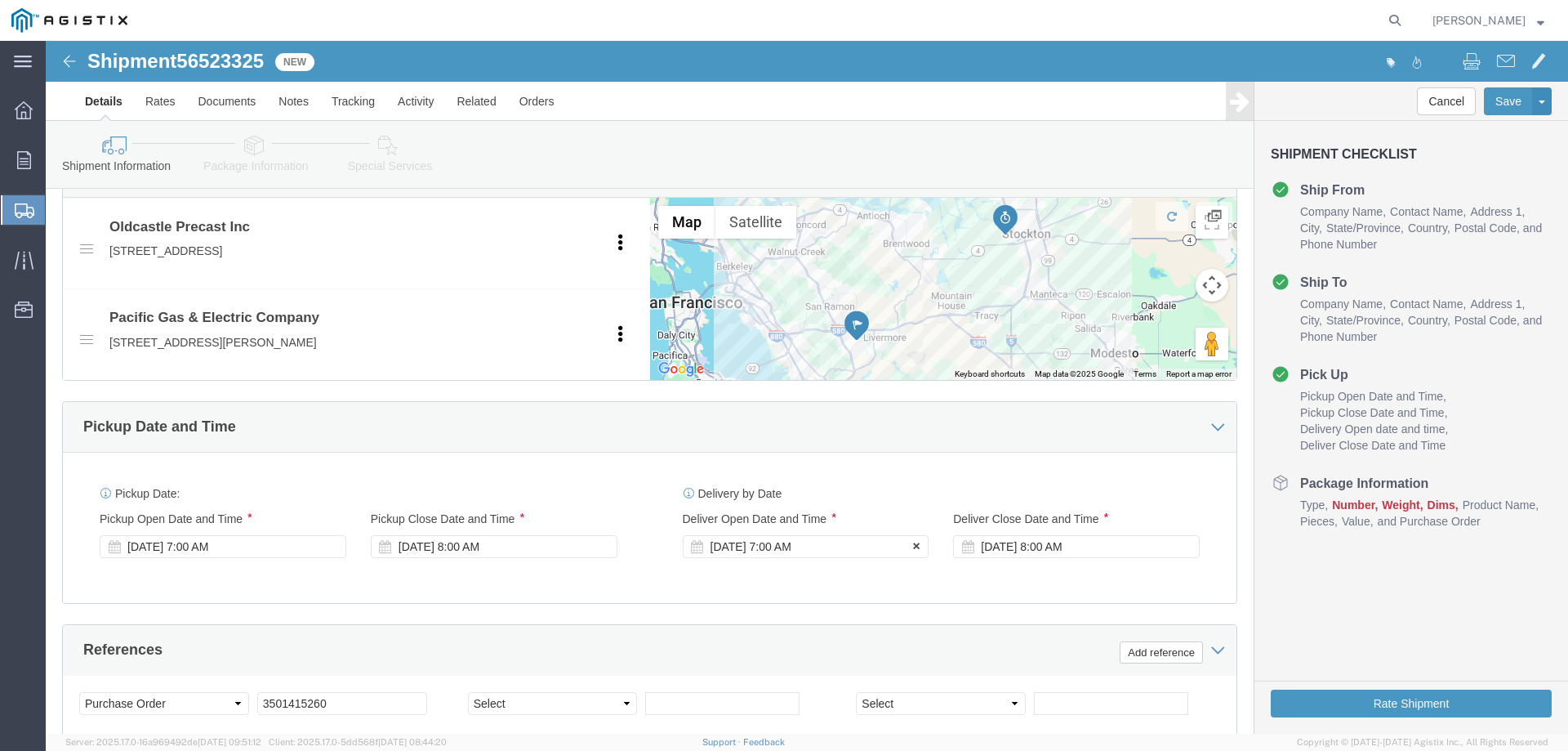
click div "[DATE] 7:00 AM"
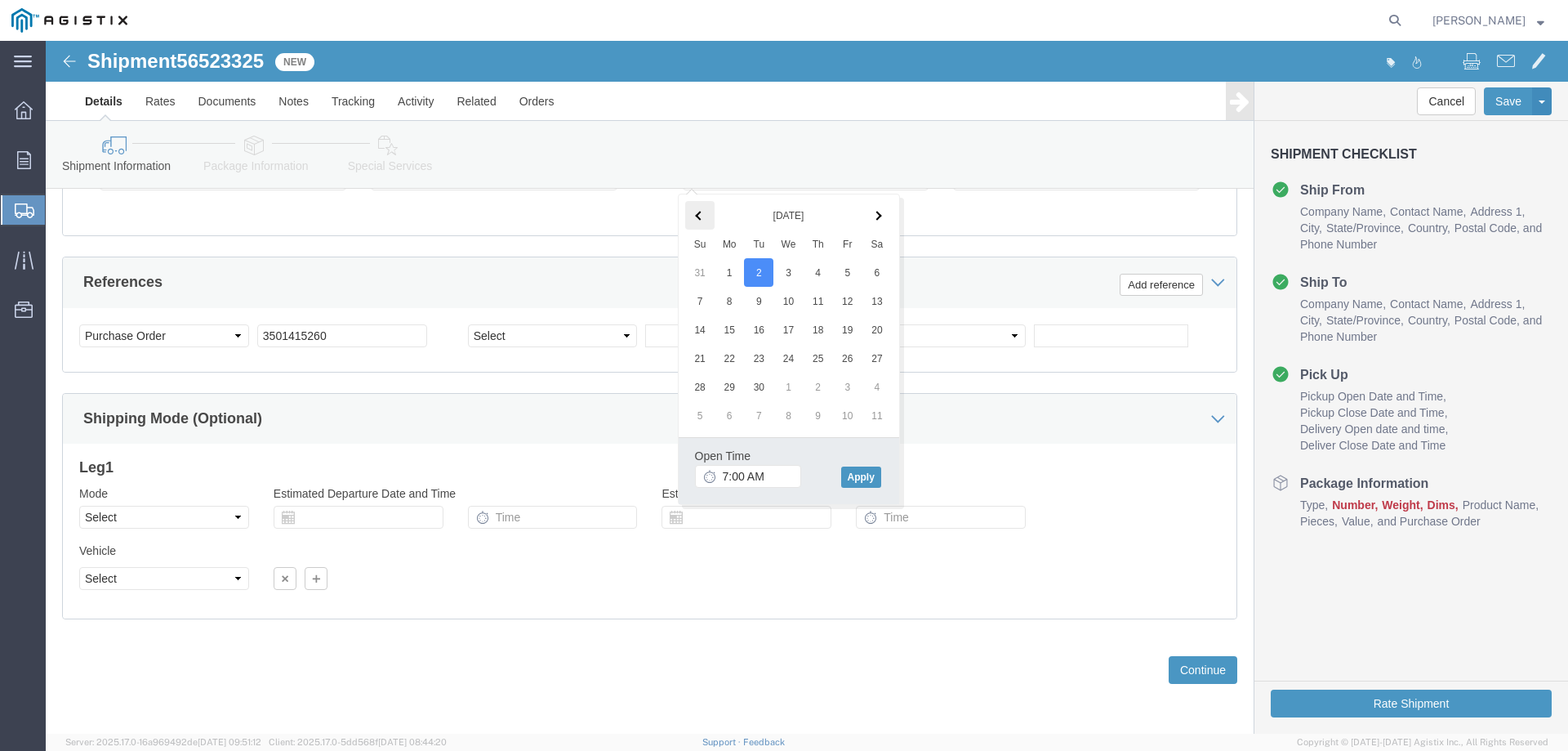
click span
click button "Apply"
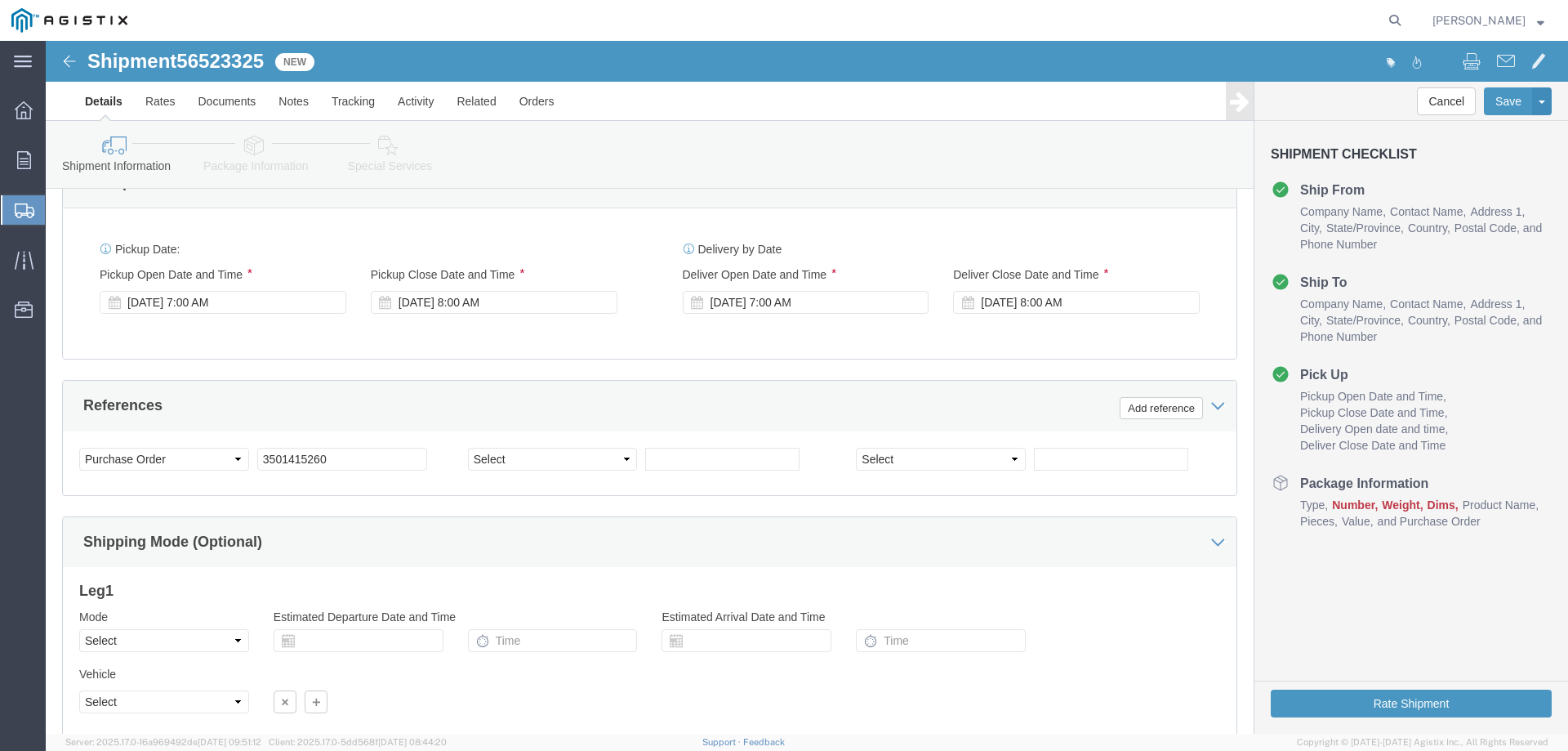
scroll to position [858, 0]
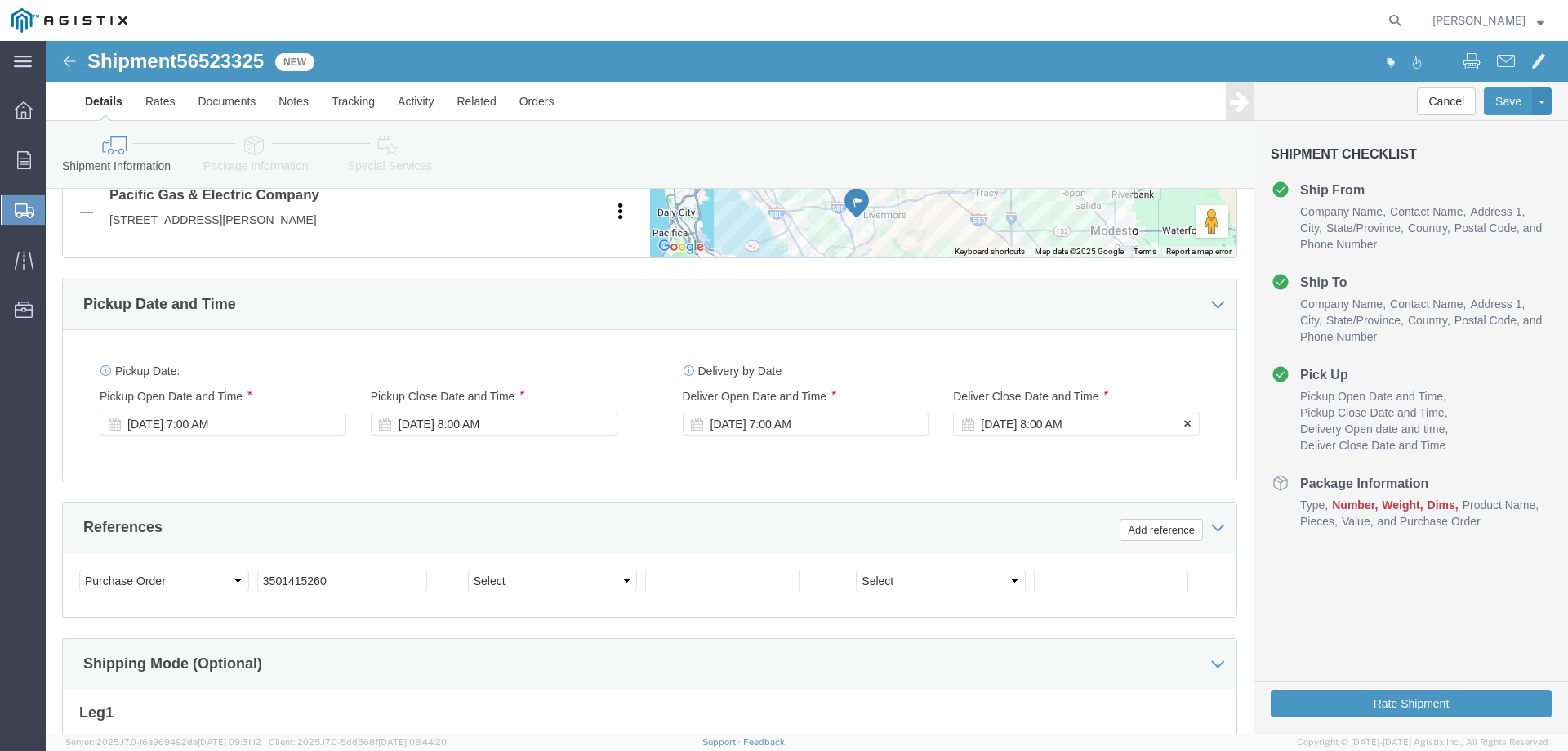
click div "[DATE] 8:00 AM"
click th
click button "Apply"
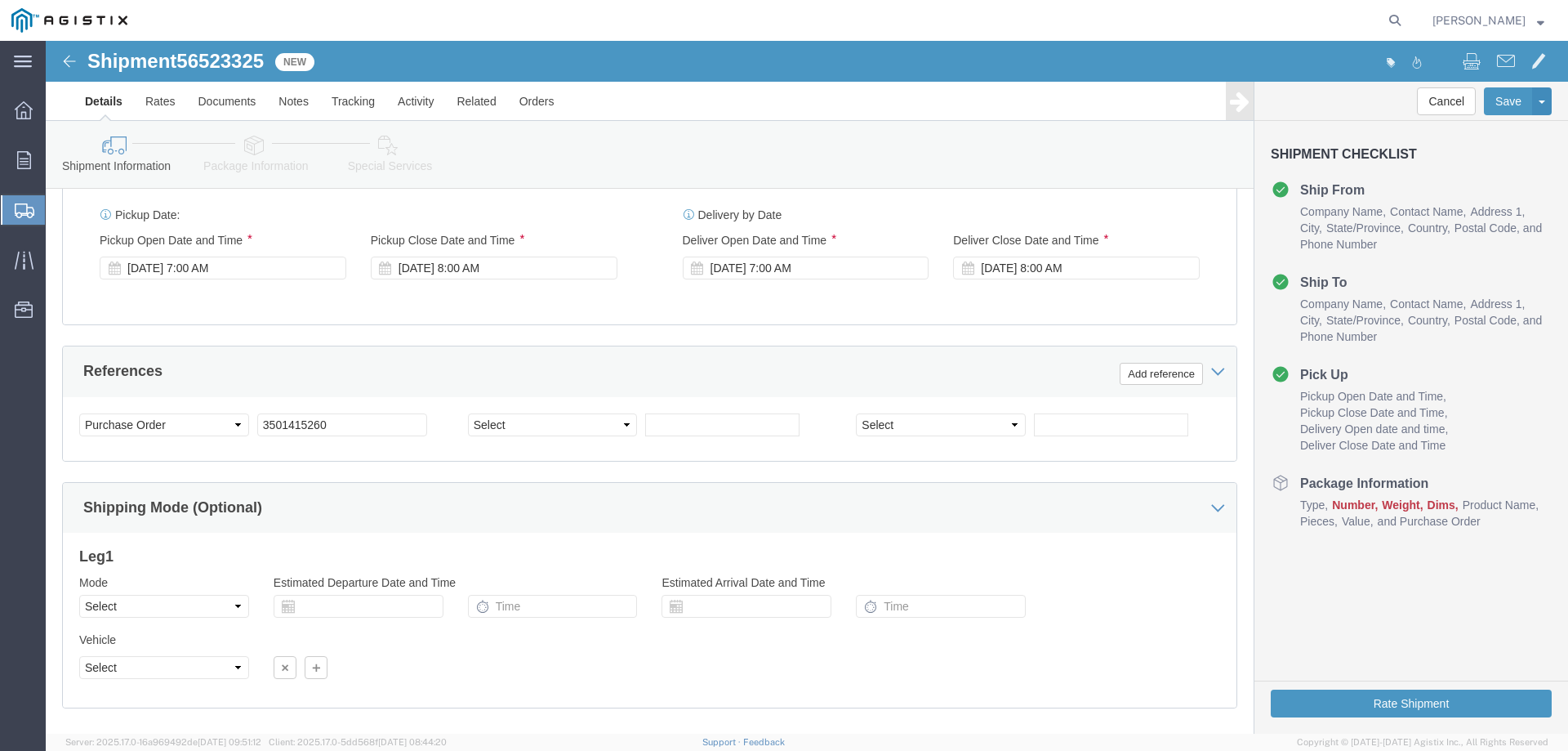
scroll to position [1103, 0]
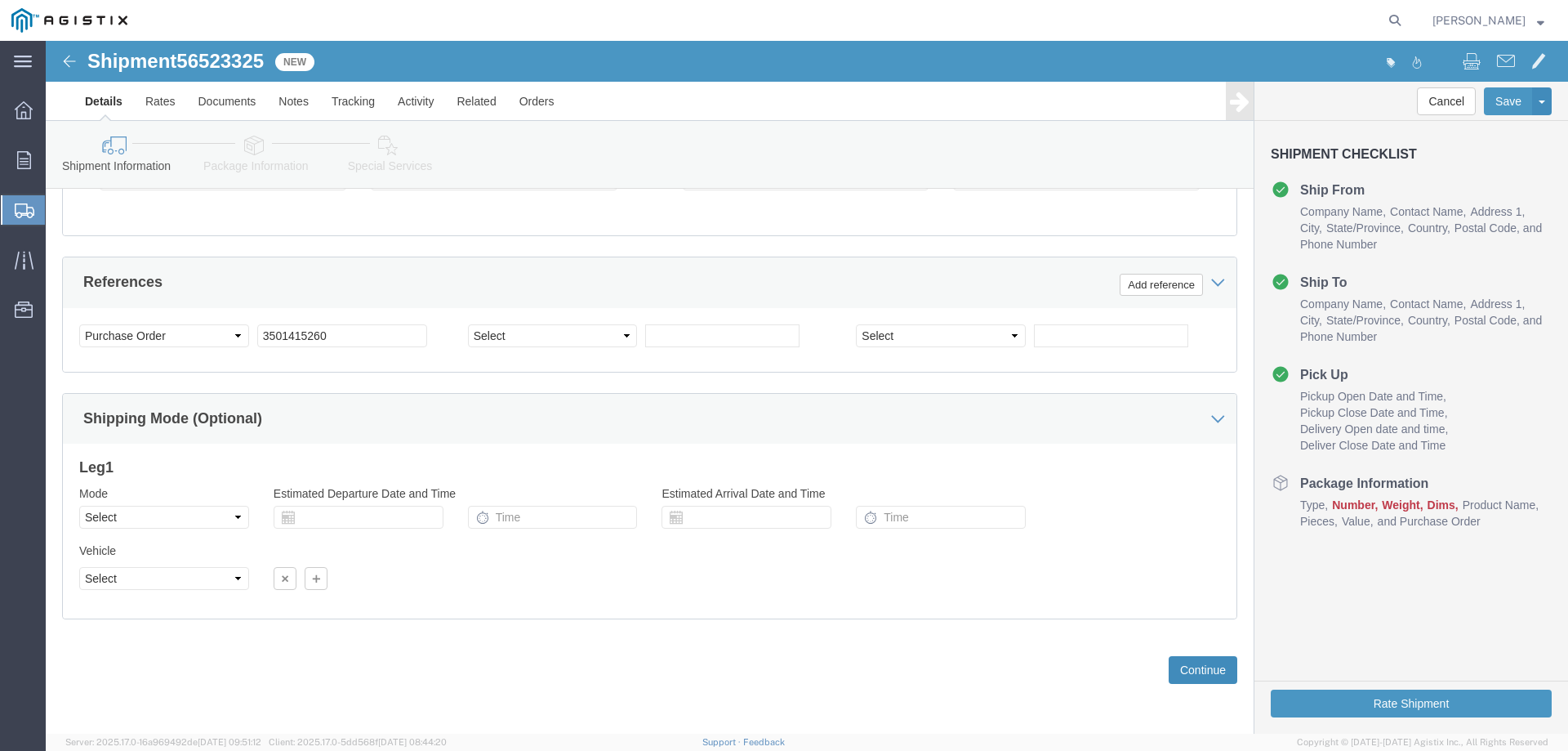
click button "Continue"
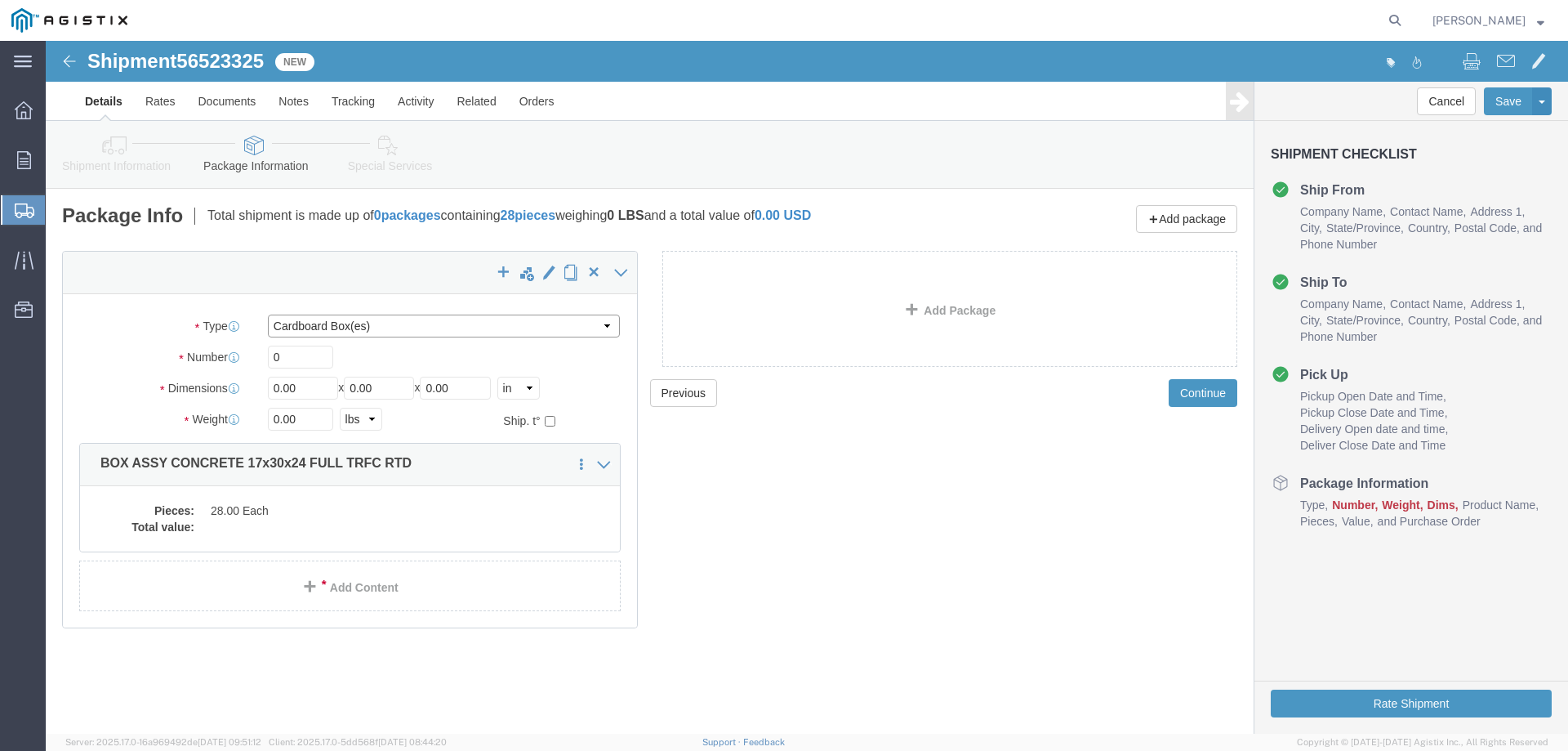
click select "Select Bulk Bundle(s) Cardboard Box(es) Carton(s) Crate(s) Drum(s) (Fiberboard)…"
select select "YRPK"
click select "Select Bulk Bundle(s) Cardboard Box(es) Carton(s) Crate(s) Drum(s) (Fiberboard)…"
drag, startPoint x: 263, startPoint y: 315, endPoint x: 177, endPoint y: 305, distance: 86.6
click div "Number 0"
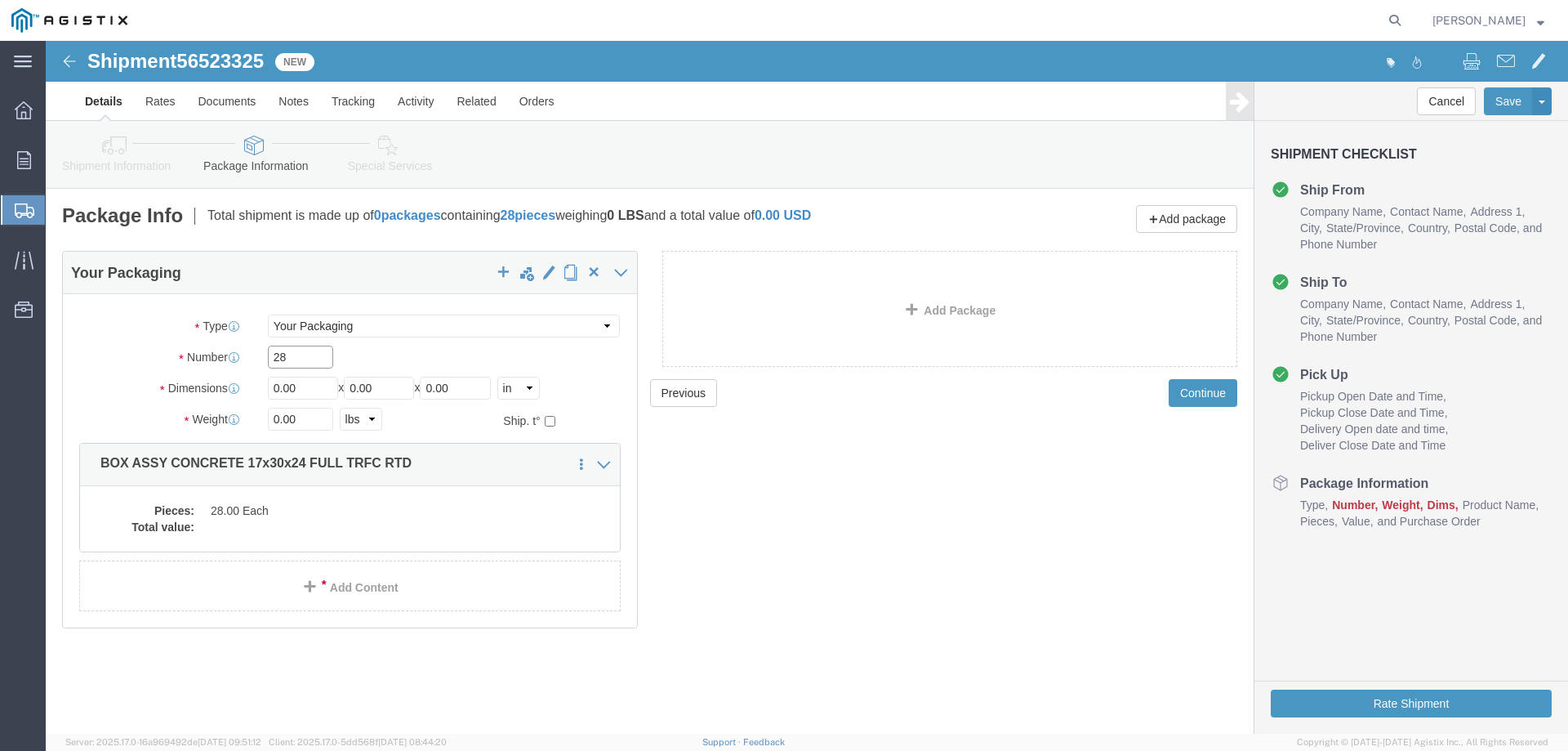
type input "28"
type input "17"
type input "30"
type input "24"
type input "35214"
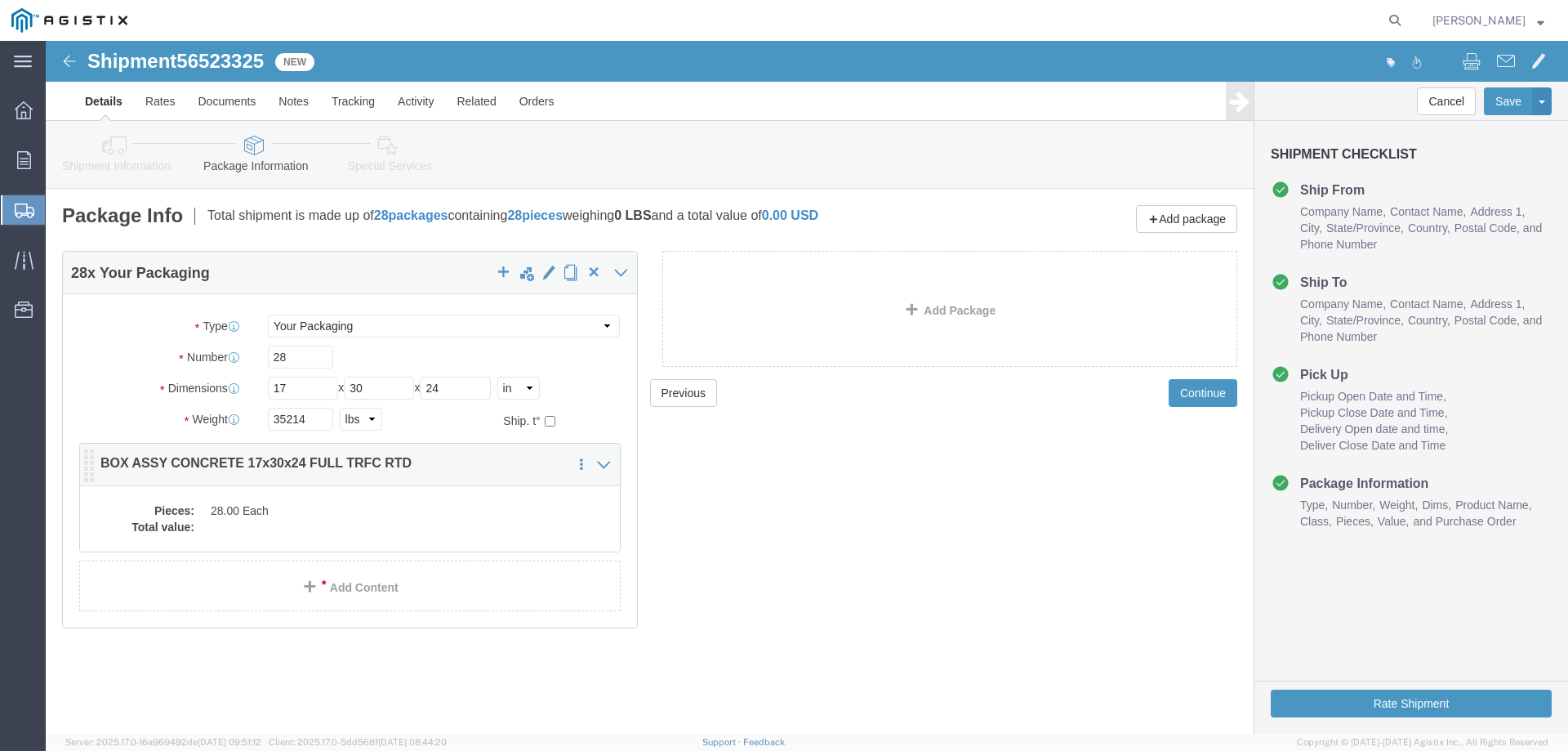
click div "Pieces: 28.00 Each Total value:"
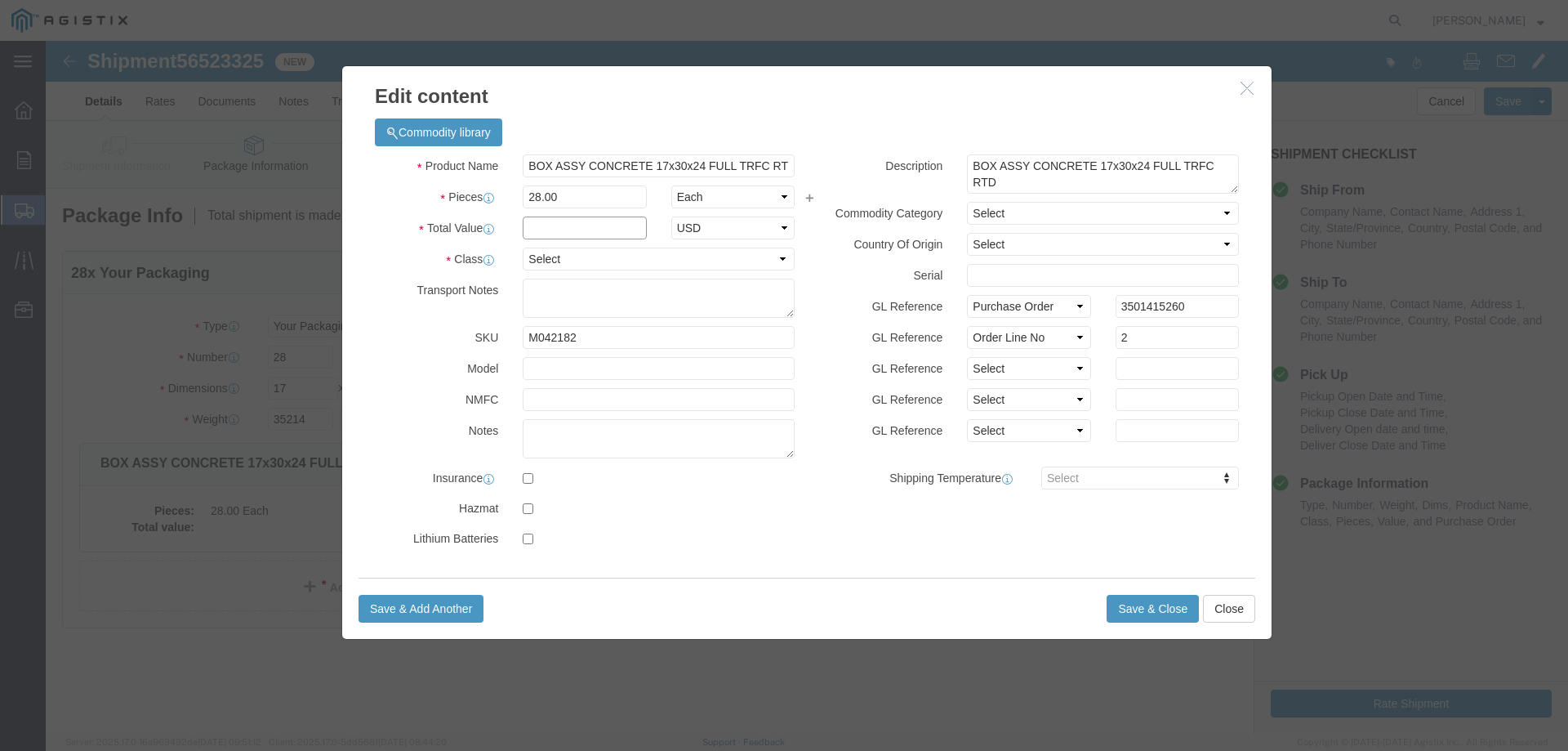
click input "text"
type input "1"
click select "Select 50 55 60 65 70 85 92.5 100 125 175 250 300 400"
select select "55"
click select "Select 50 55 60 65 70 85 92.5 100 125 175 250 300 400"
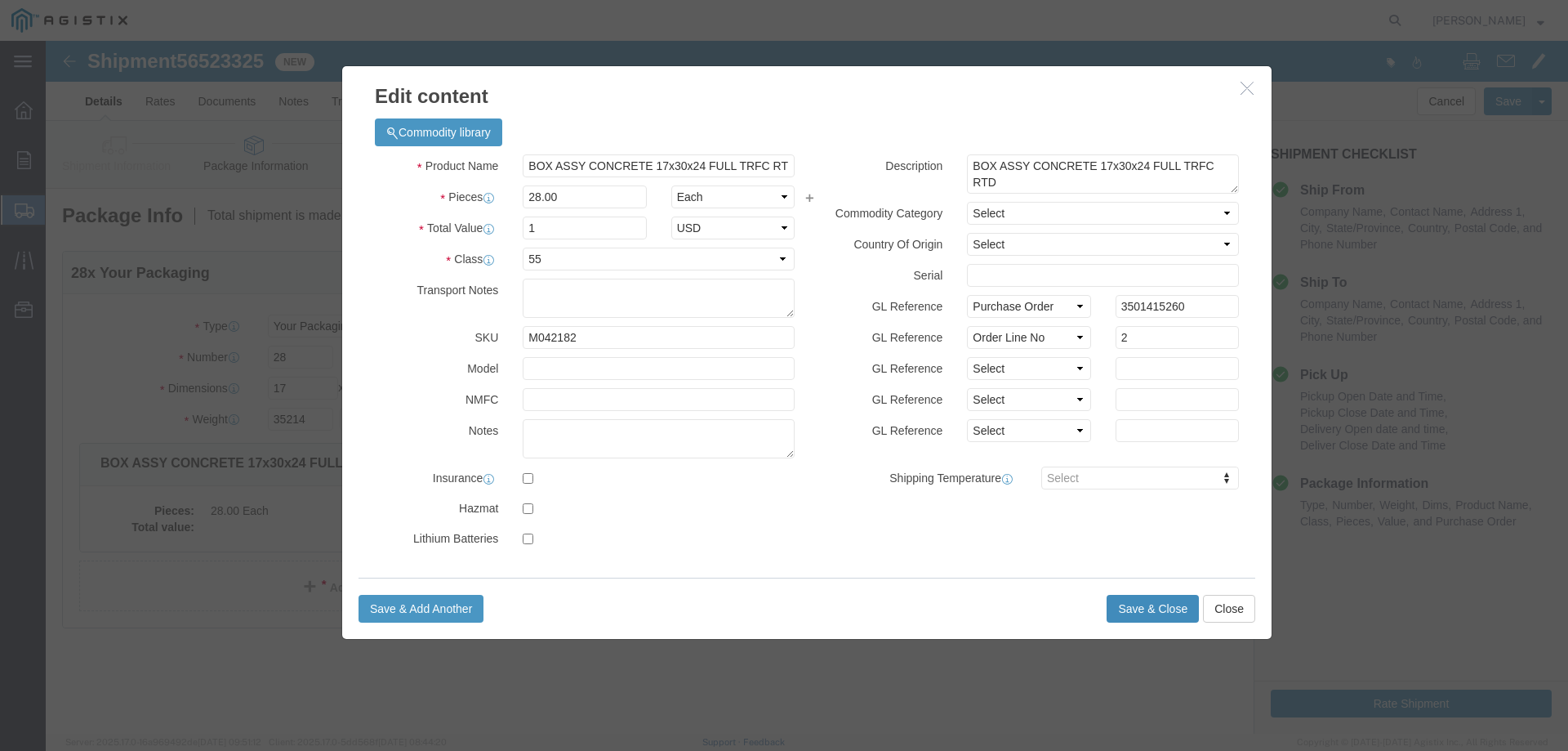
click button "Save & Close"
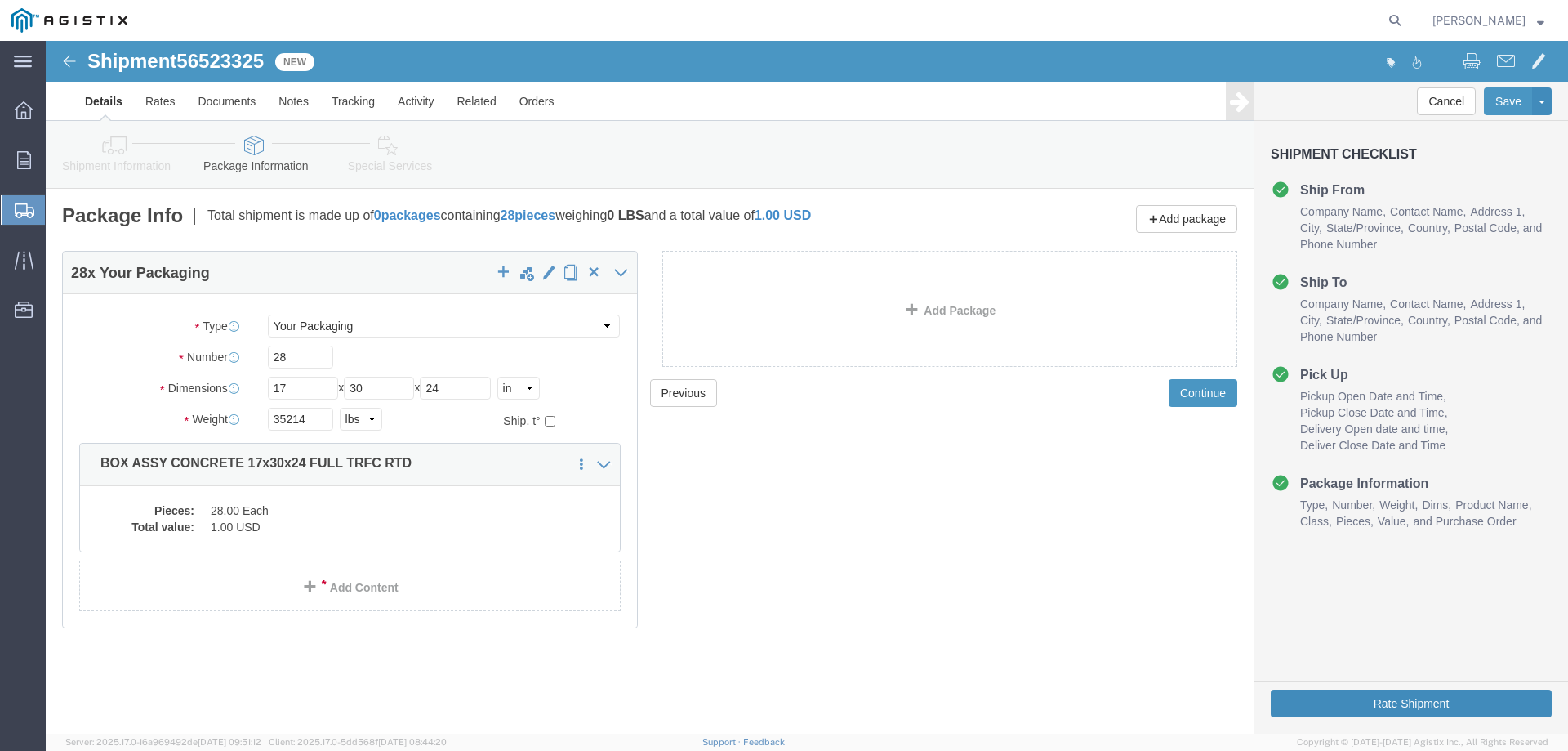
click button "Rate Shipment"
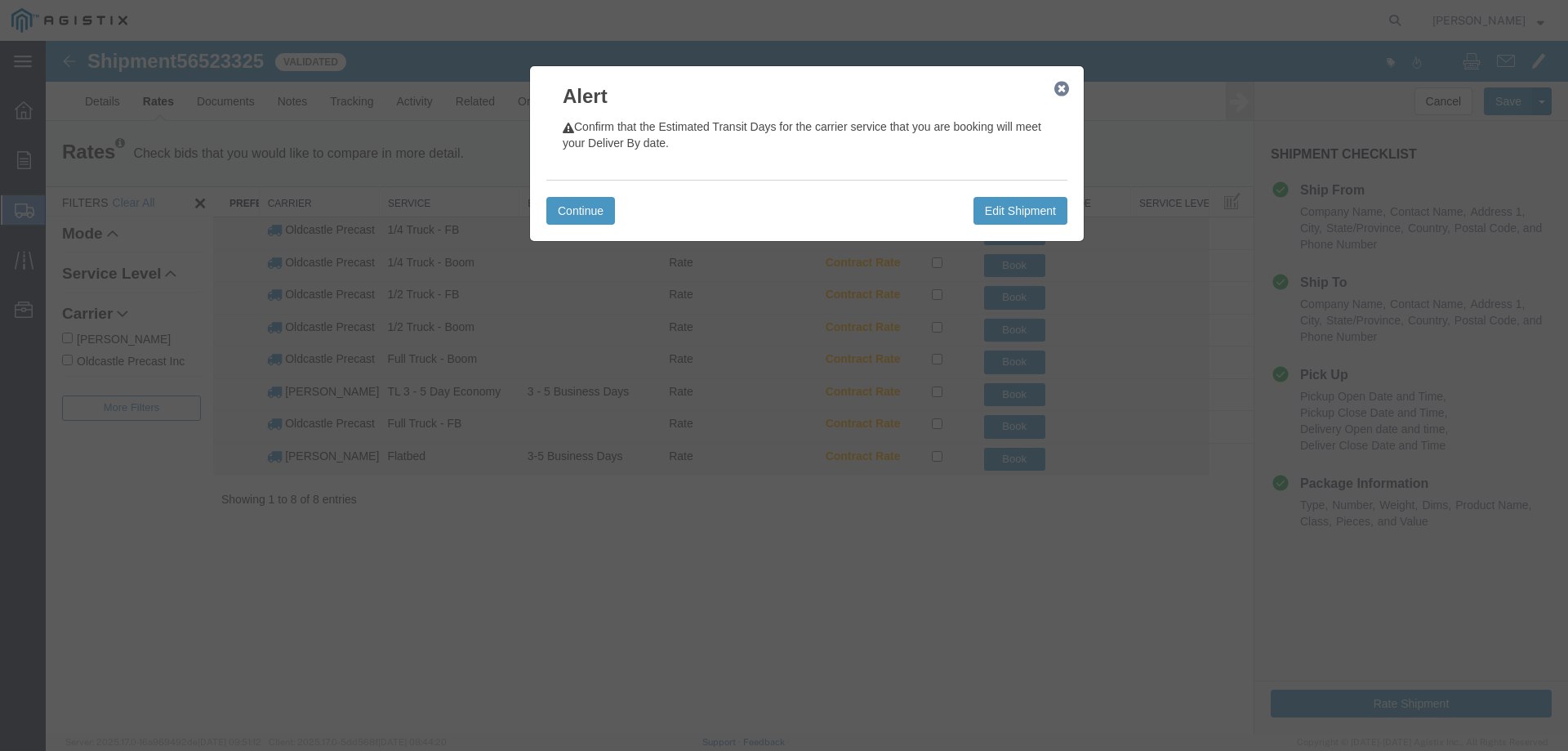
click at [1058, 85] on icon "button" at bounding box center [1062, 90] width 15 height 13
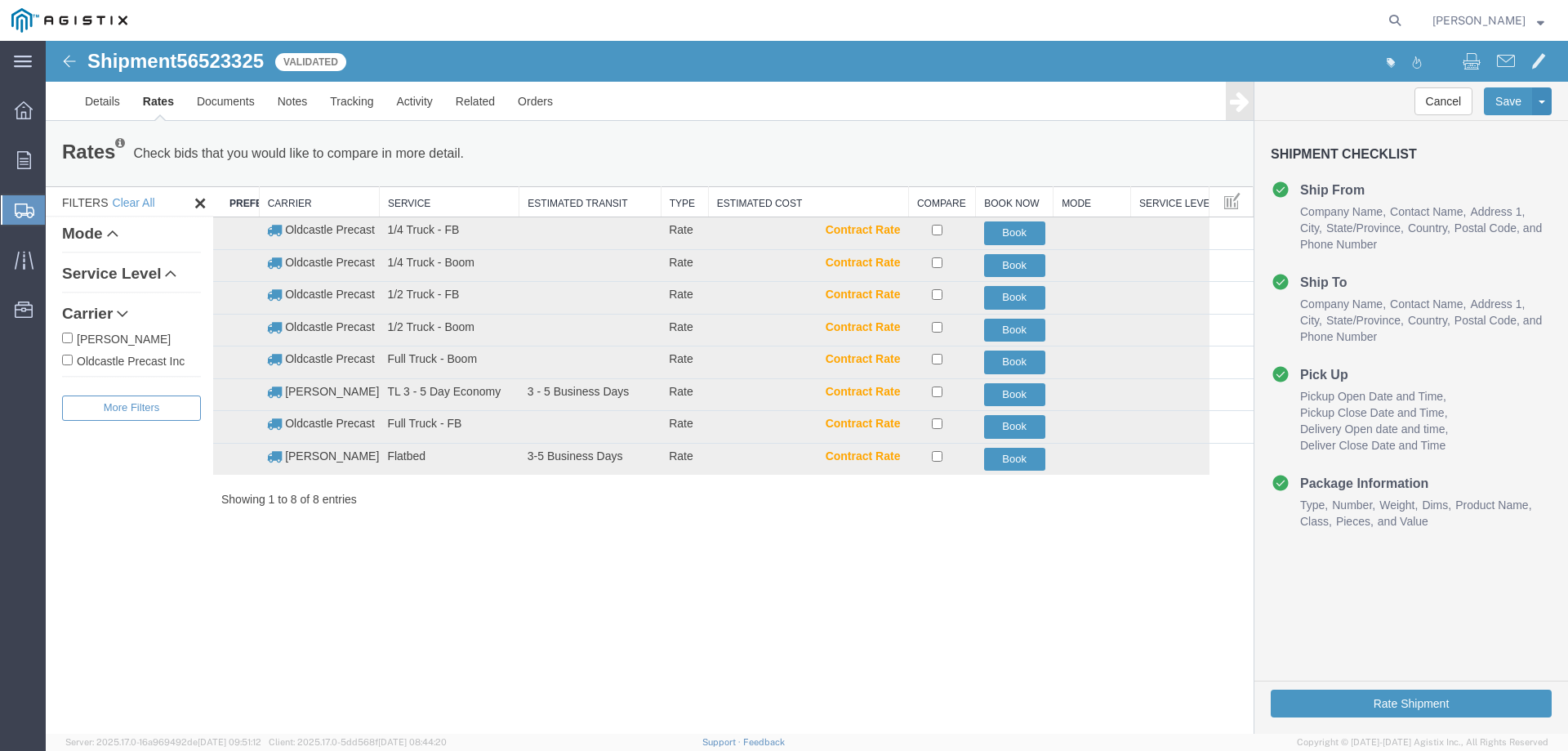
click at [119, 359] on label "Oldcastle Precast Inc" at bounding box center [131, 360] width 139 height 18
click at [73, 359] on input "Oldcastle Precast Inc" at bounding box center [67, 360] width 11 height 11
checkbox input "true"
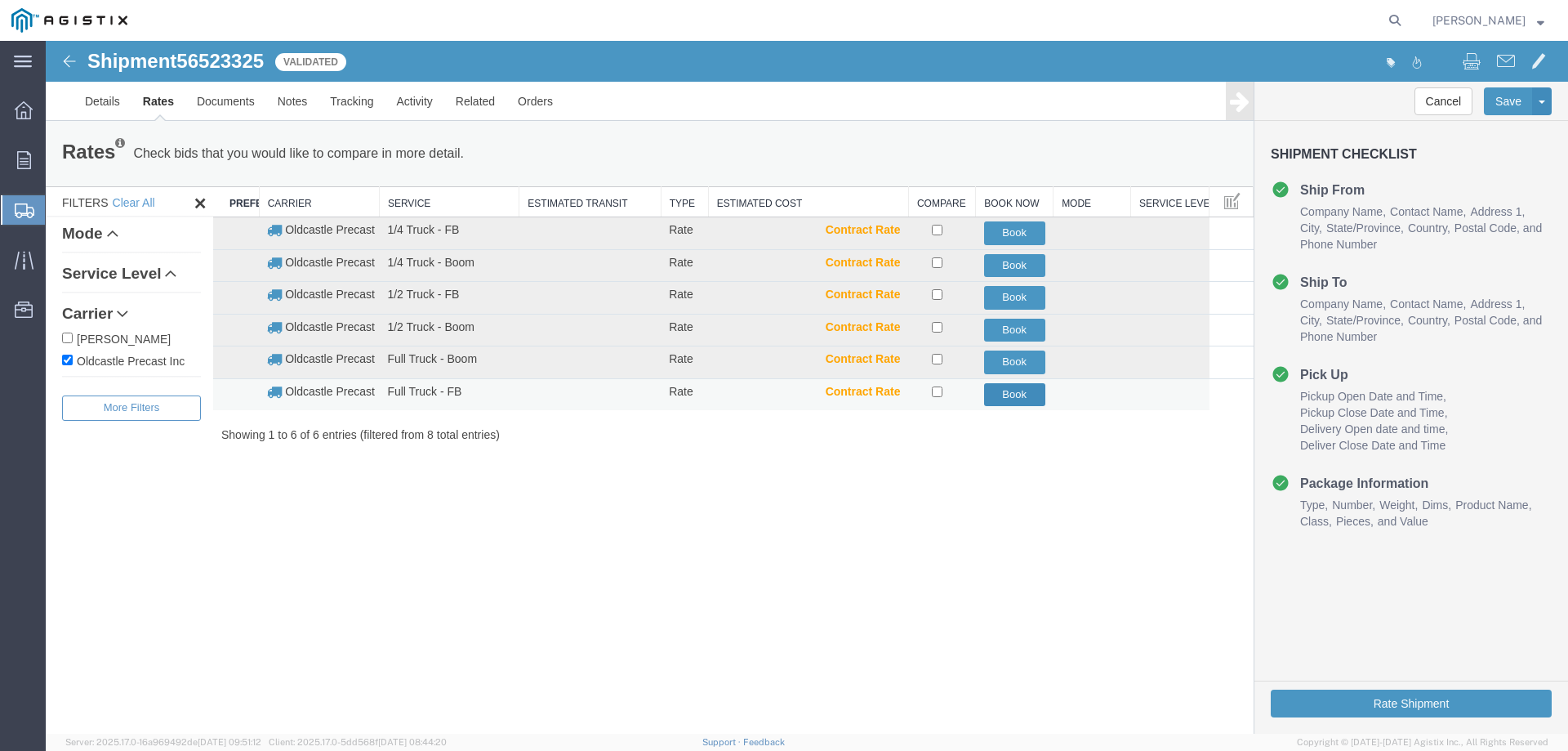
click at [1017, 396] on button "Book" at bounding box center [1014, 395] width 61 height 23
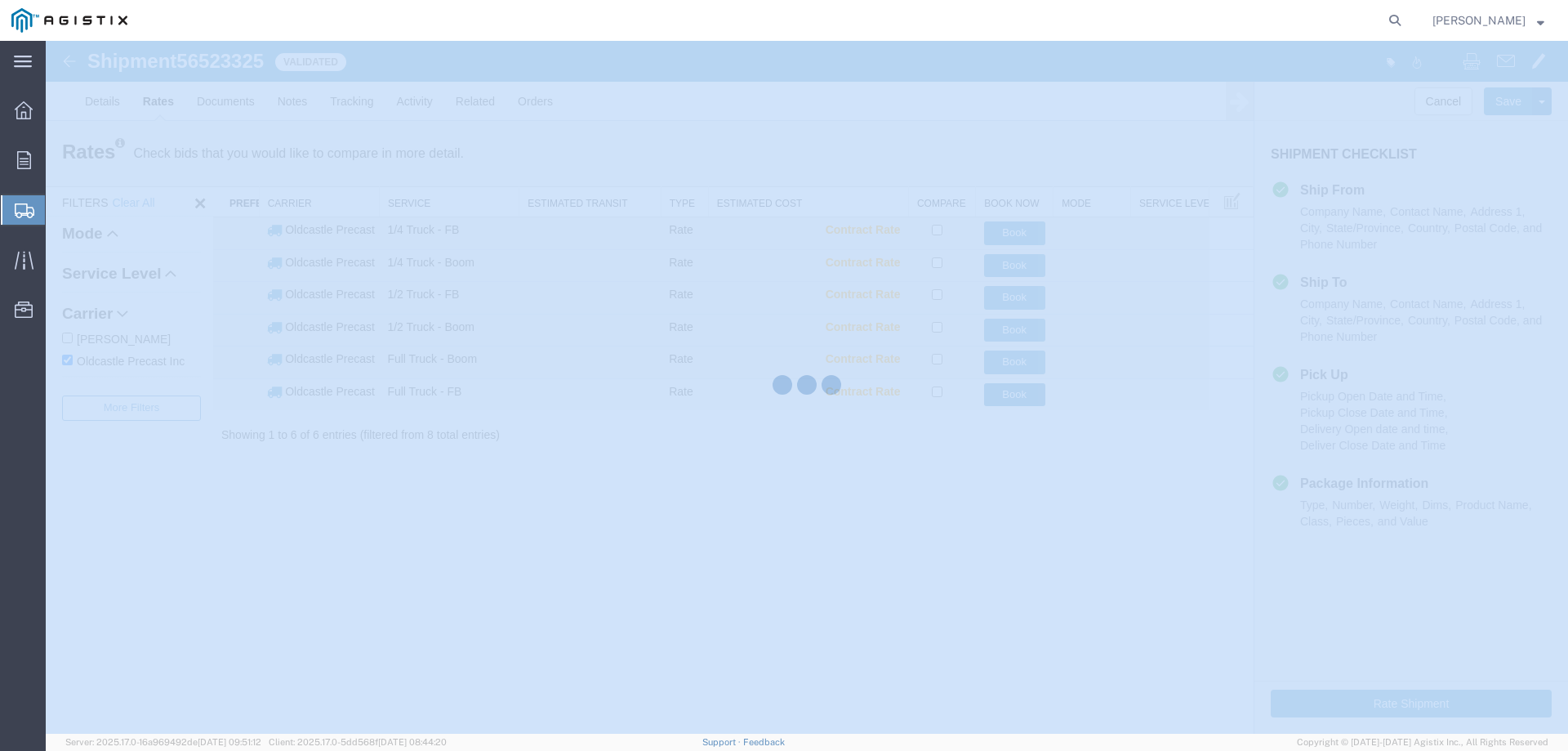
click at [1017, 396] on div at bounding box center [807, 388] width 1523 height 693
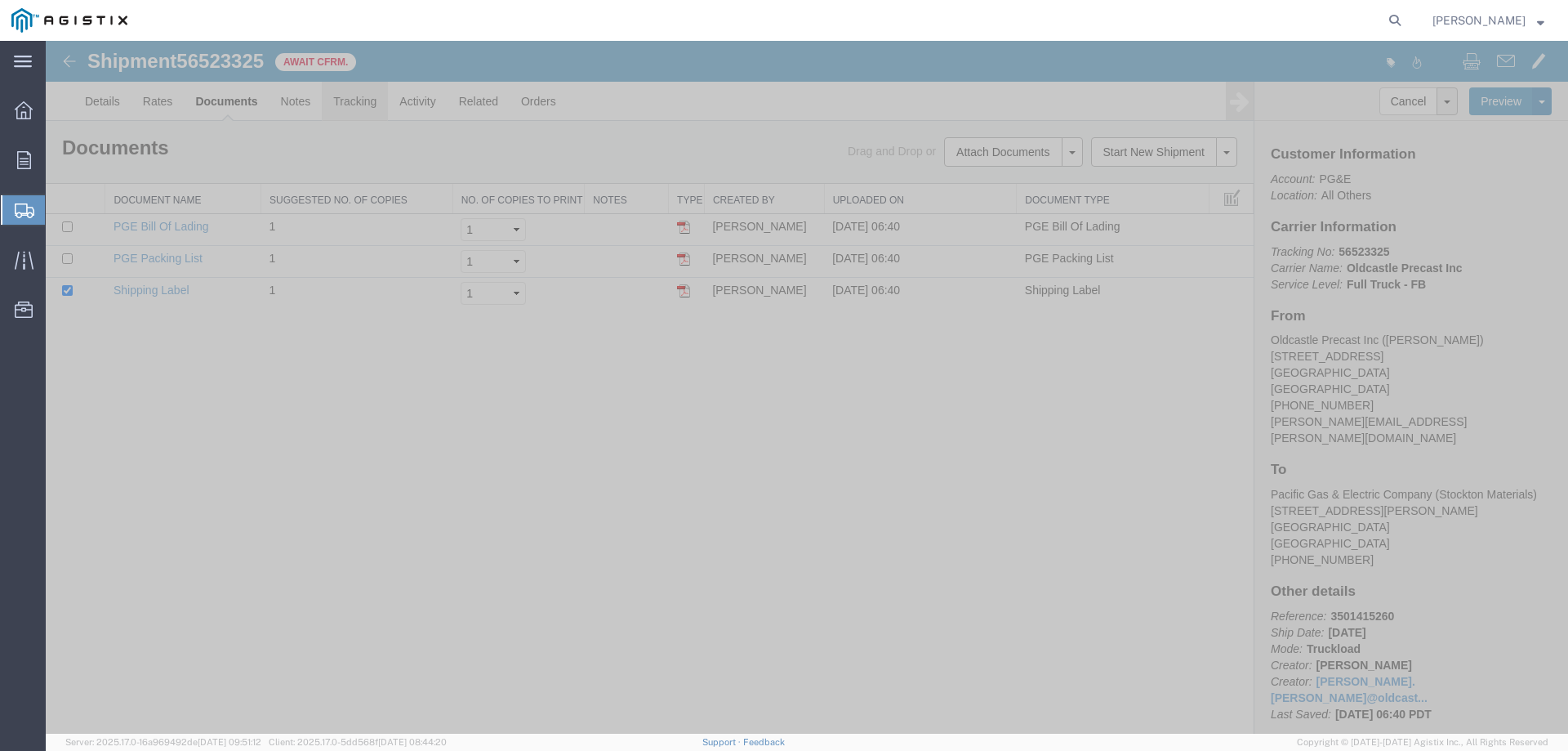
click at [351, 104] on link "Tracking" at bounding box center [355, 101] width 66 height 39
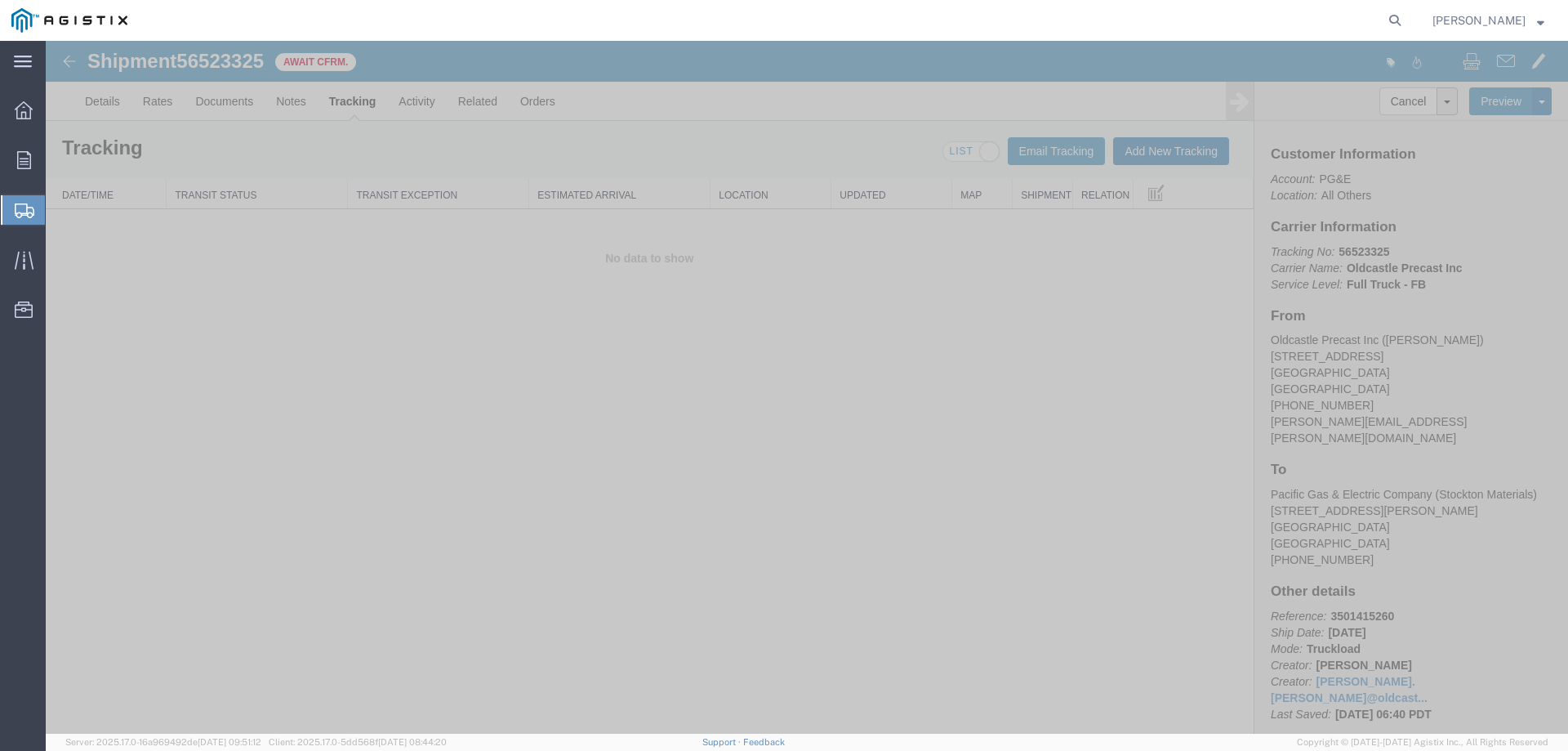
click at [1147, 152] on button "Add New Tracking" at bounding box center [1171, 151] width 116 height 28
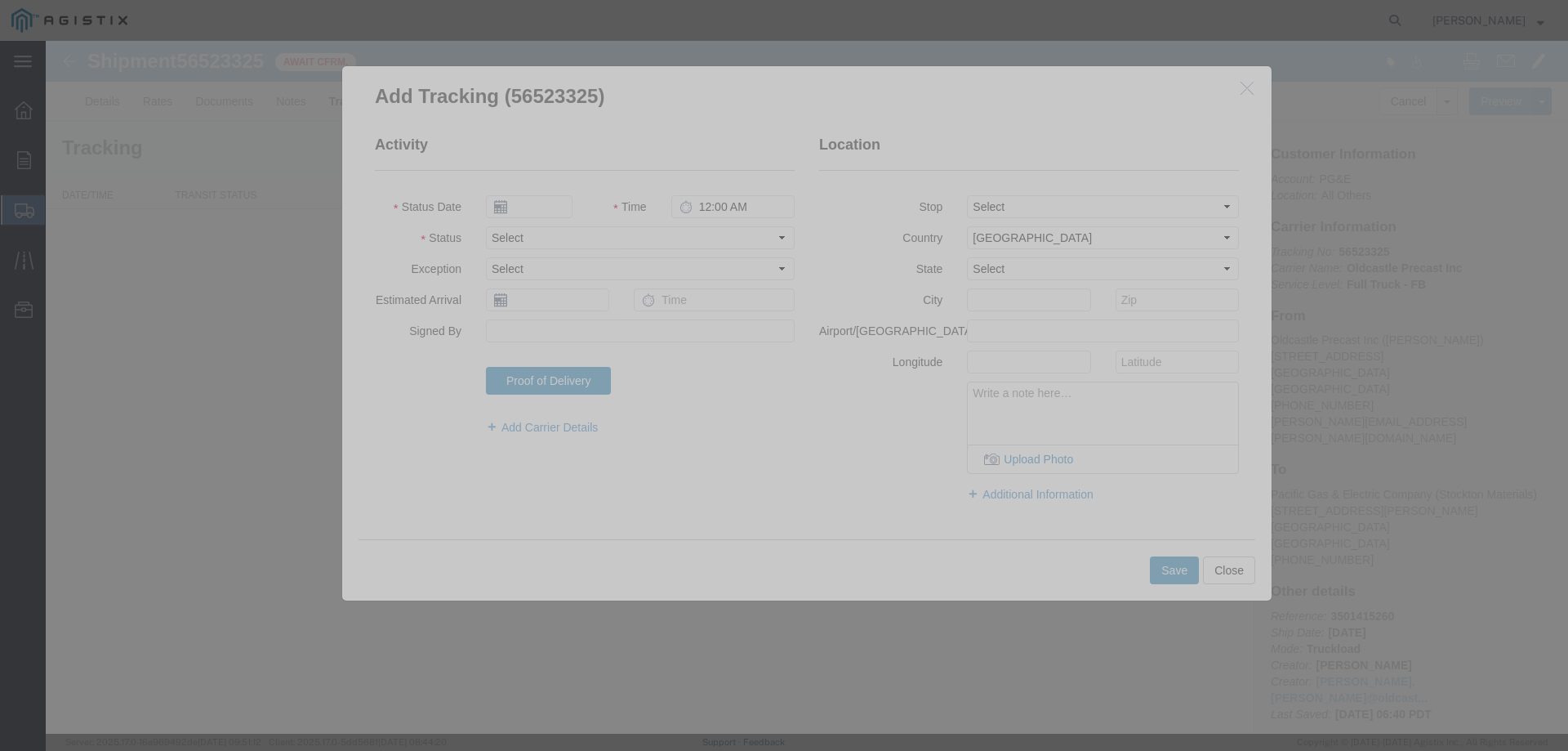
type input "[DATE]"
type input "7:00 AM"
click at [528, 241] on select "Select Arrival Notice Available Arrival Notice Imported Arrive at Delivery Loca…" at bounding box center [640, 237] width 309 height 23
select select "DELIVRED"
click at [486, 226] on select "Select Arrival Notice Available Arrival Notice Imported Arrive at Delivery Loca…" at bounding box center [640, 237] width 309 height 23
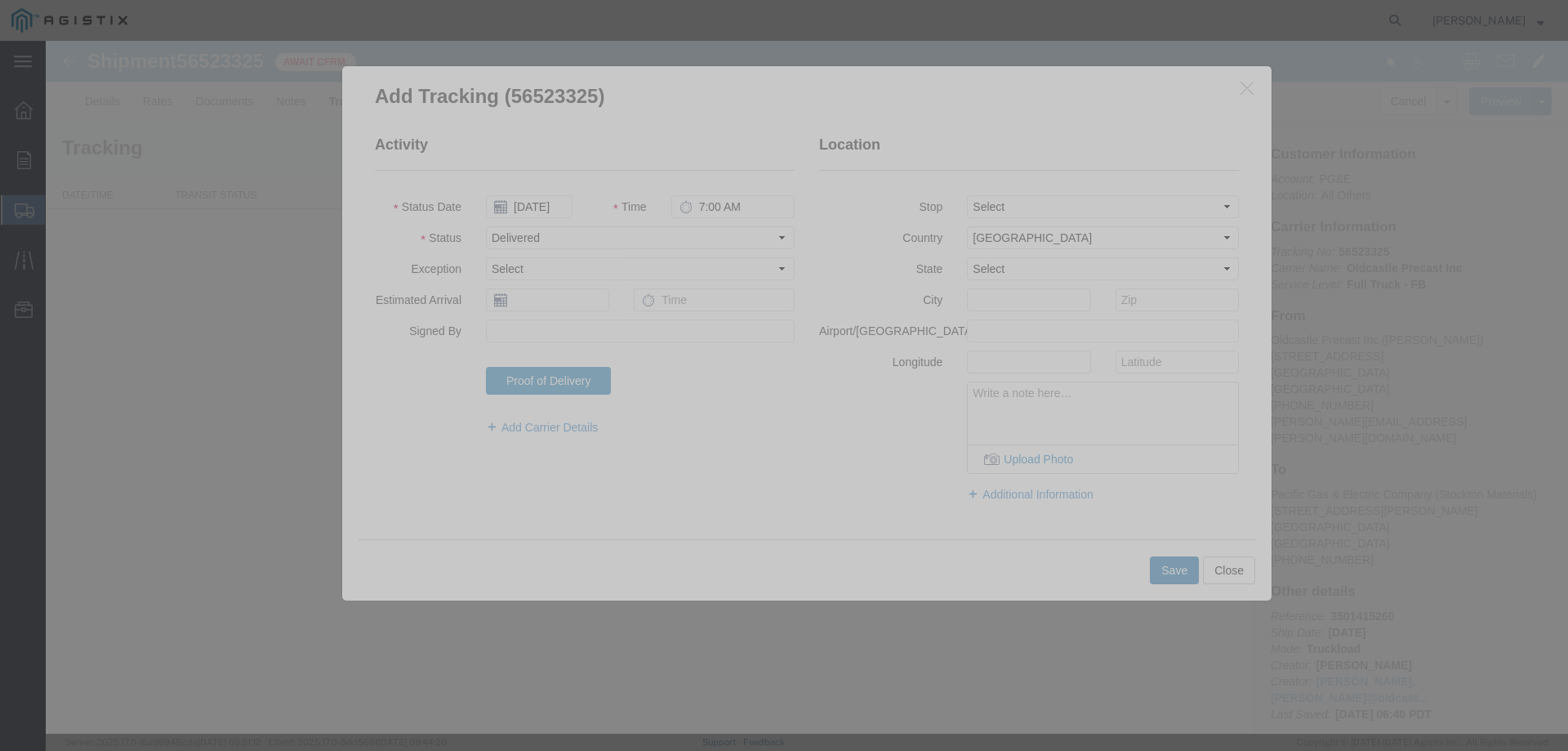
click at [1175, 570] on button "Save" at bounding box center [1174, 570] width 49 height 28
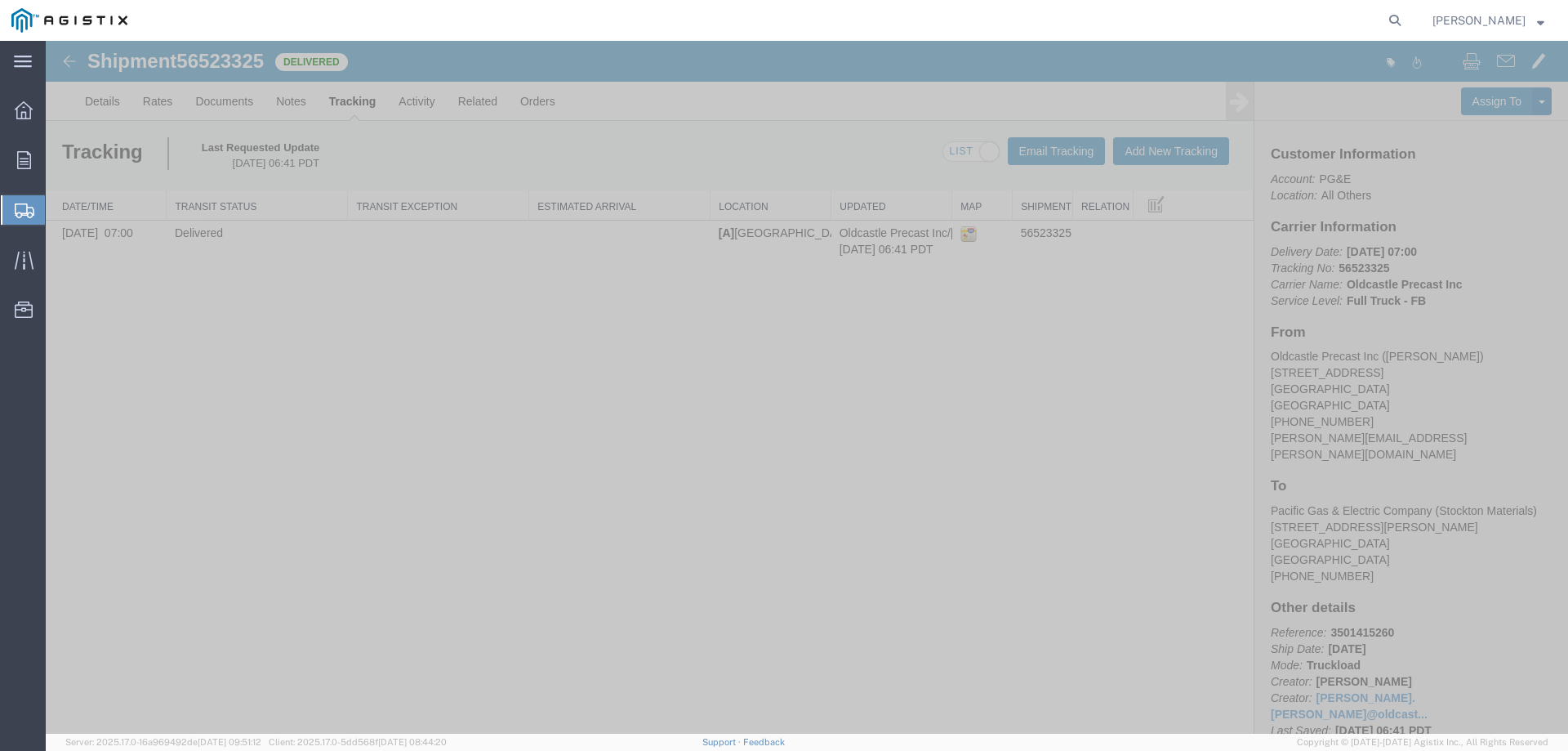
click at [133, 48] on div "Shipment 56523325 1 of 1 Delivered Details Rates Documents Notes Tracking Activ…" at bounding box center [807, 81] width 1523 height 80
drag, startPoint x: 91, startPoint y: 54, endPoint x: 269, endPoint y: 60, distance: 178.1
click at [264, 61] on h1 "Shipment 56523325" at bounding box center [175, 61] width 177 height 21
copy h1 "Shipment 56523325"
click at [418, 101] on link "Activity" at bounding box center [417, 101] width 59 height 39
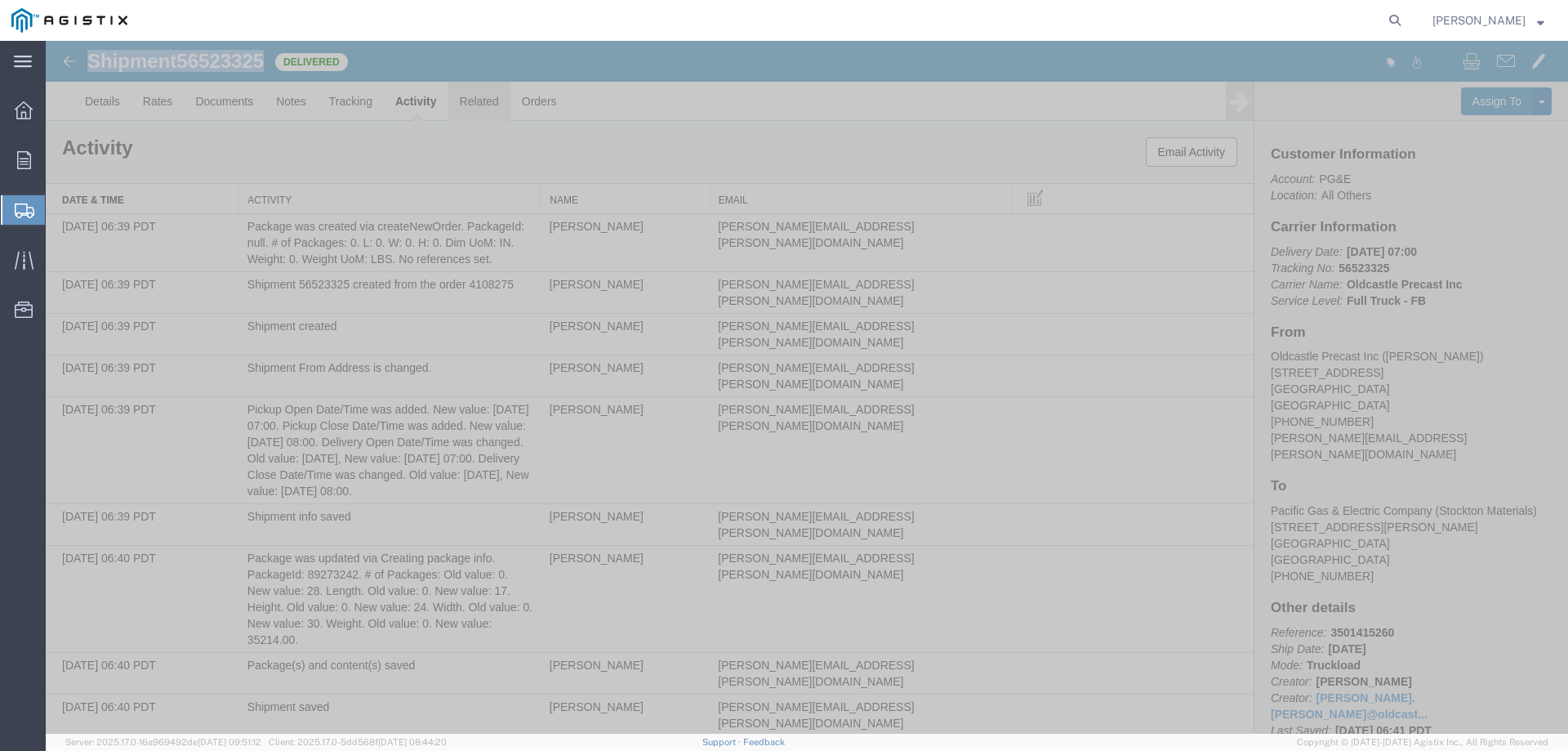
click at [485, 105] on link "Related" at bounding box center [479, 101] width 62 height 39
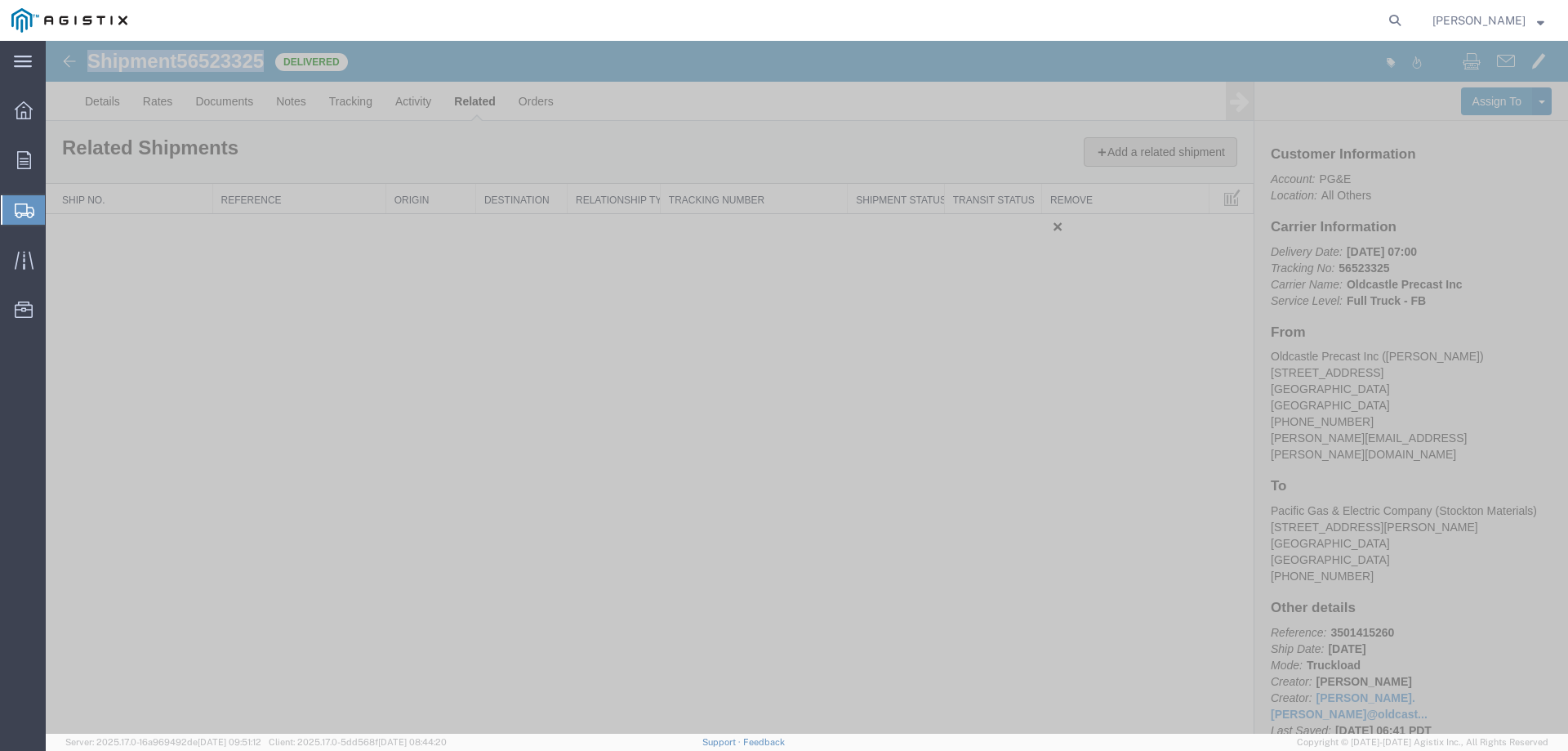
click at [1137, 148] on button "Add a related shipment" at bounding box center [1161, 152] width 154 height 29
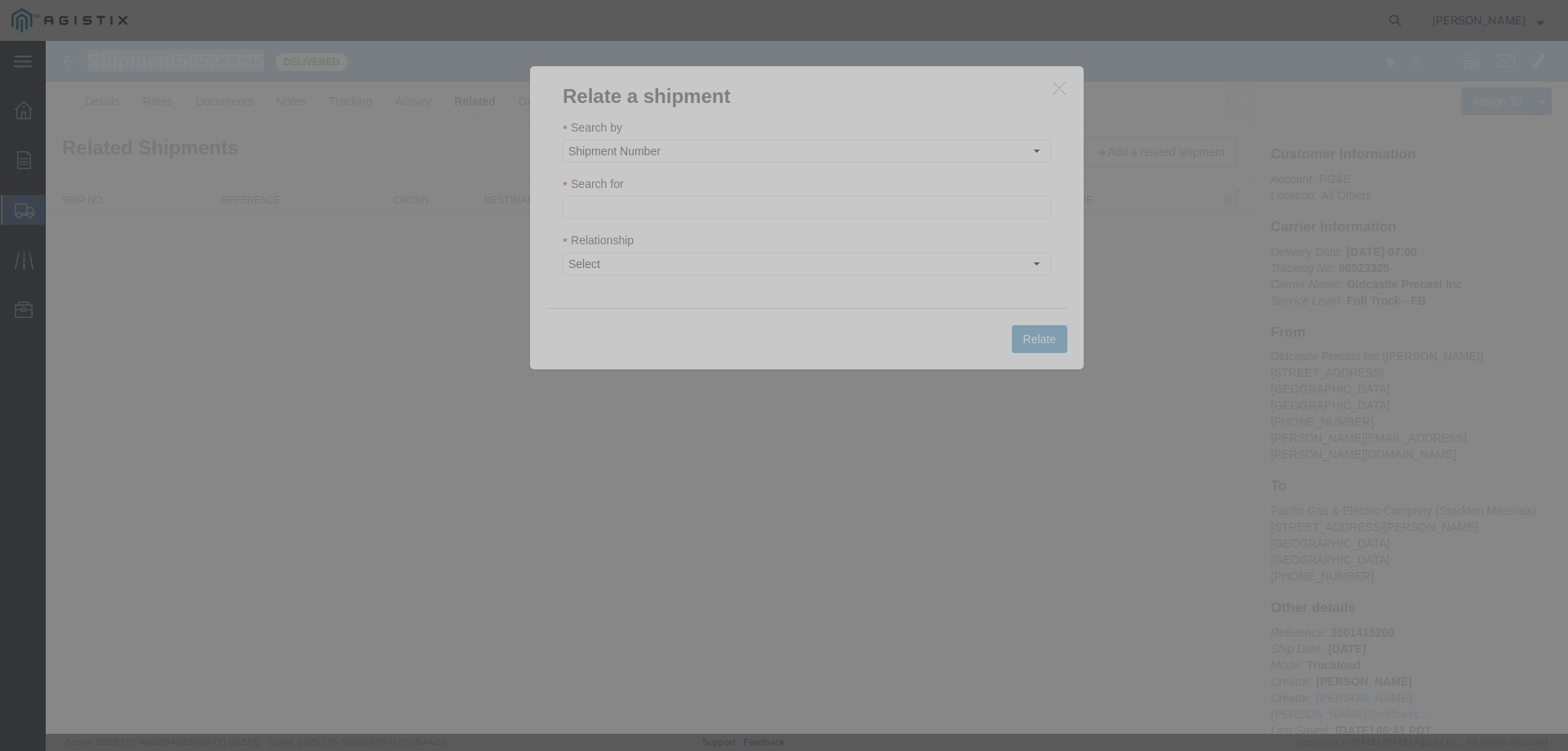
click at [1059, 87] on icon "button" at bounding box center [1059, 88] width 13 height 14
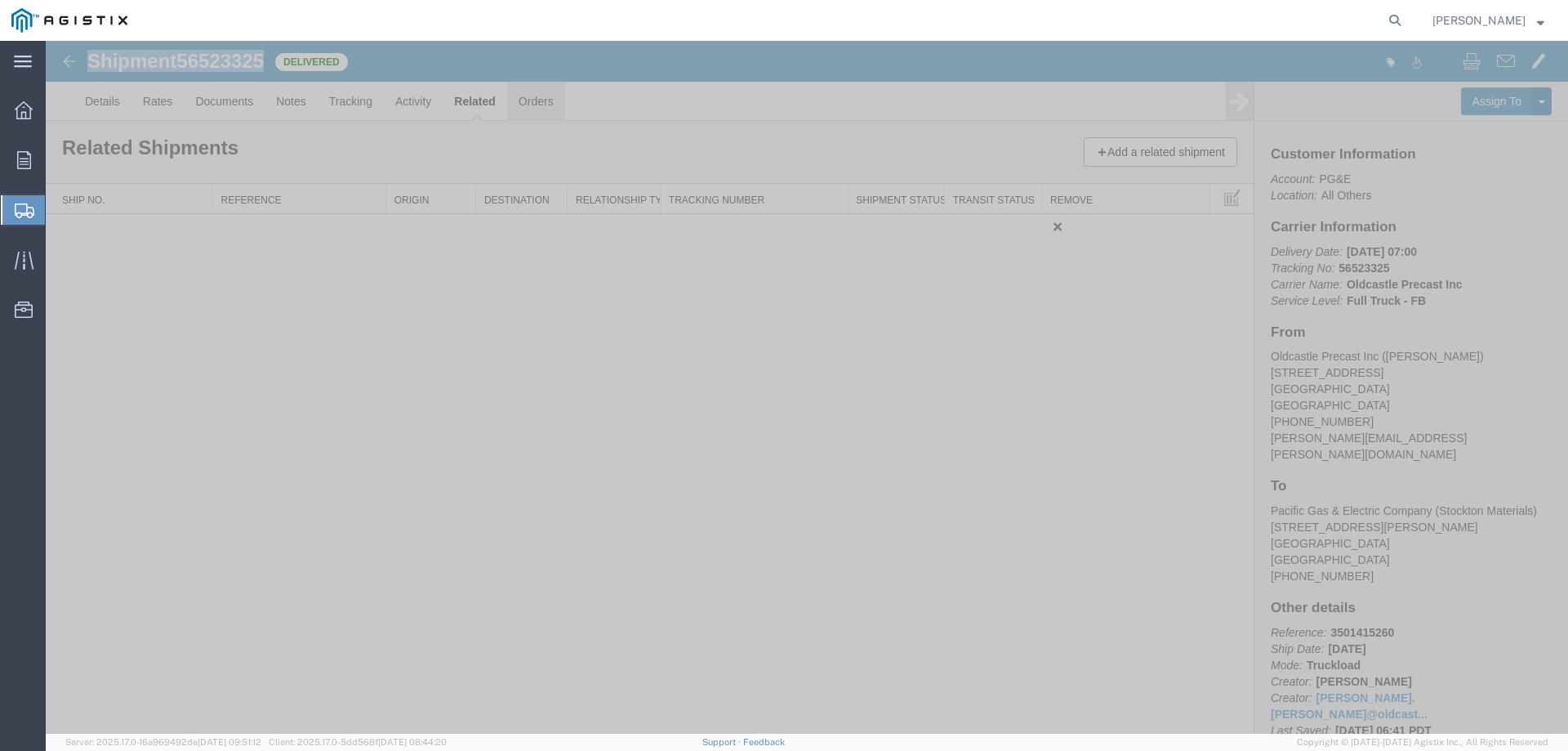
click at [537, 101] on link "Orders" at bounding box center [535, 101] width 58 height 39
click at [110, 219] on link "3501415260" at bounding box center [94, 219] width 64 height 13
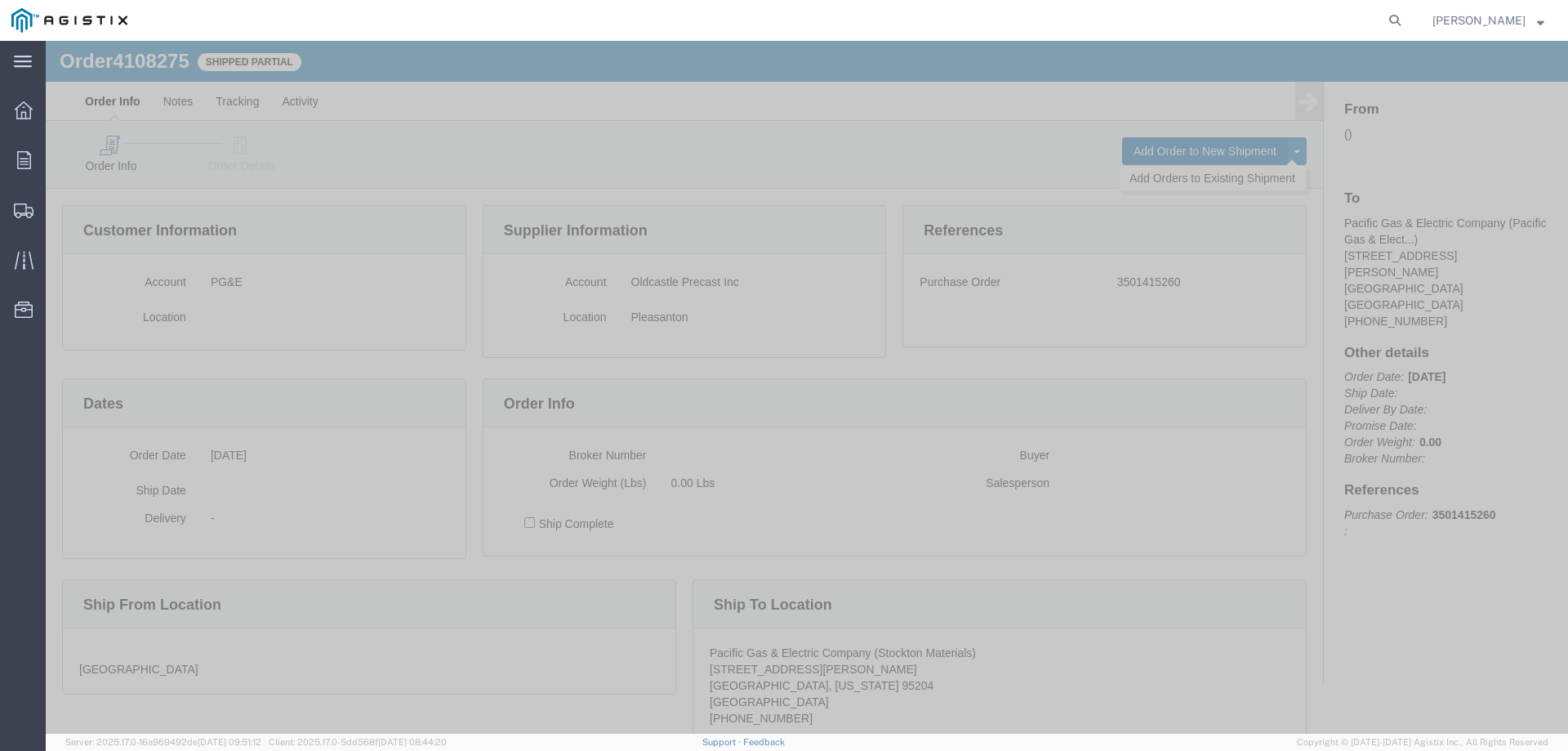
click at [1189, 144] on button "Add Order to New Shipment" at bounding box center [1205, 151] width 166 height 28
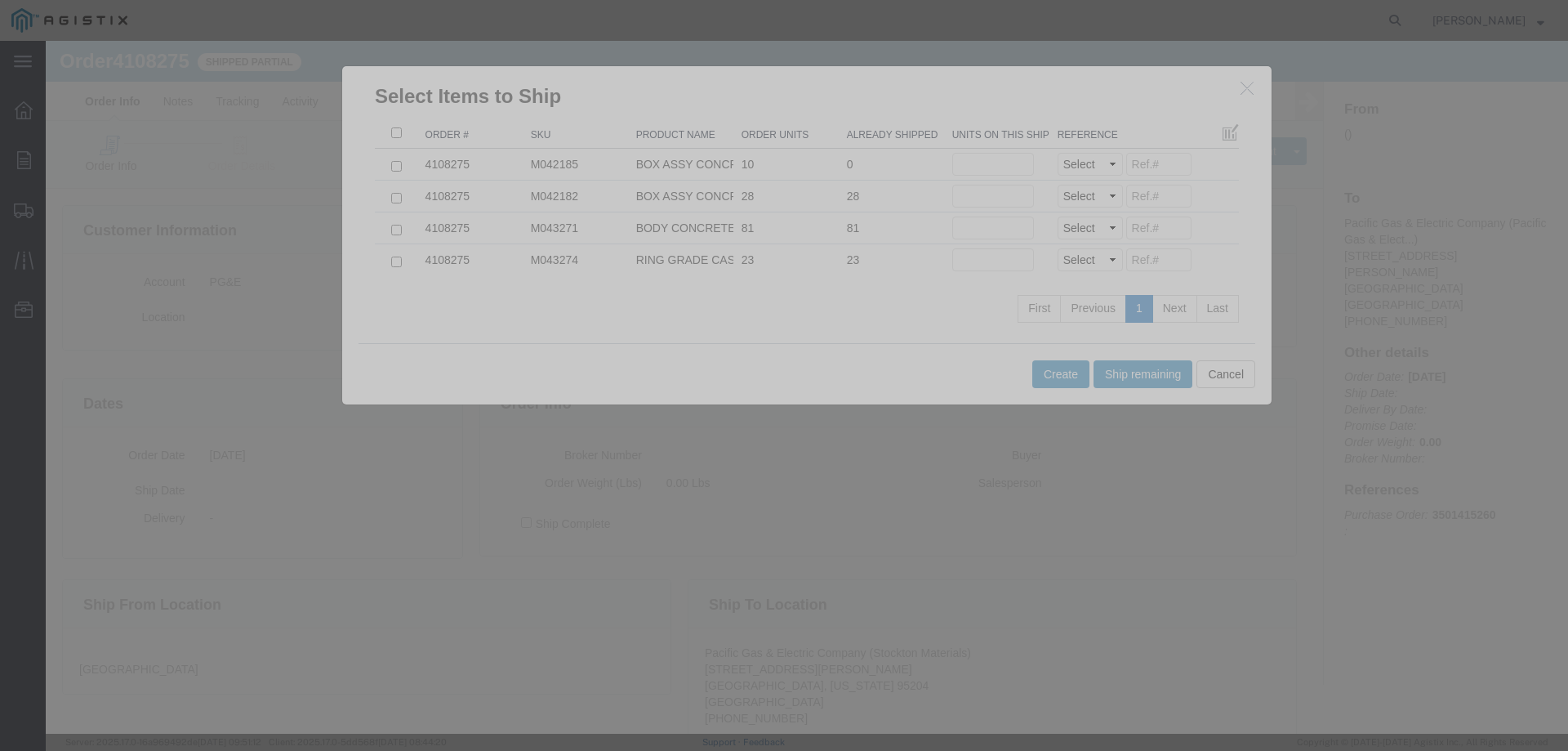
click at [728, 131] on tr "Order # SKU Product Name Order Units Already Shipped Units on this shipment Ref…" at bounding box center [807, 134] width 864 height 30
drag, startPoint x: 717, startPoint y: 224, endPoint x: 746, endPoint y: 224, distance: 29.0
click at [746, 224] on tr "4108275 M043271 BODY CONCRETE VALVE FRAME G5 81 81 Units on this shipment Selec…" at bounding box center [807, 229] width 864 height 32
click at [760, 220] on td "81" at bounding box center [787, 229] width 105 height 32
click at [772, 233] on td "81" at bounding box center [787, 229] width 105 height 32
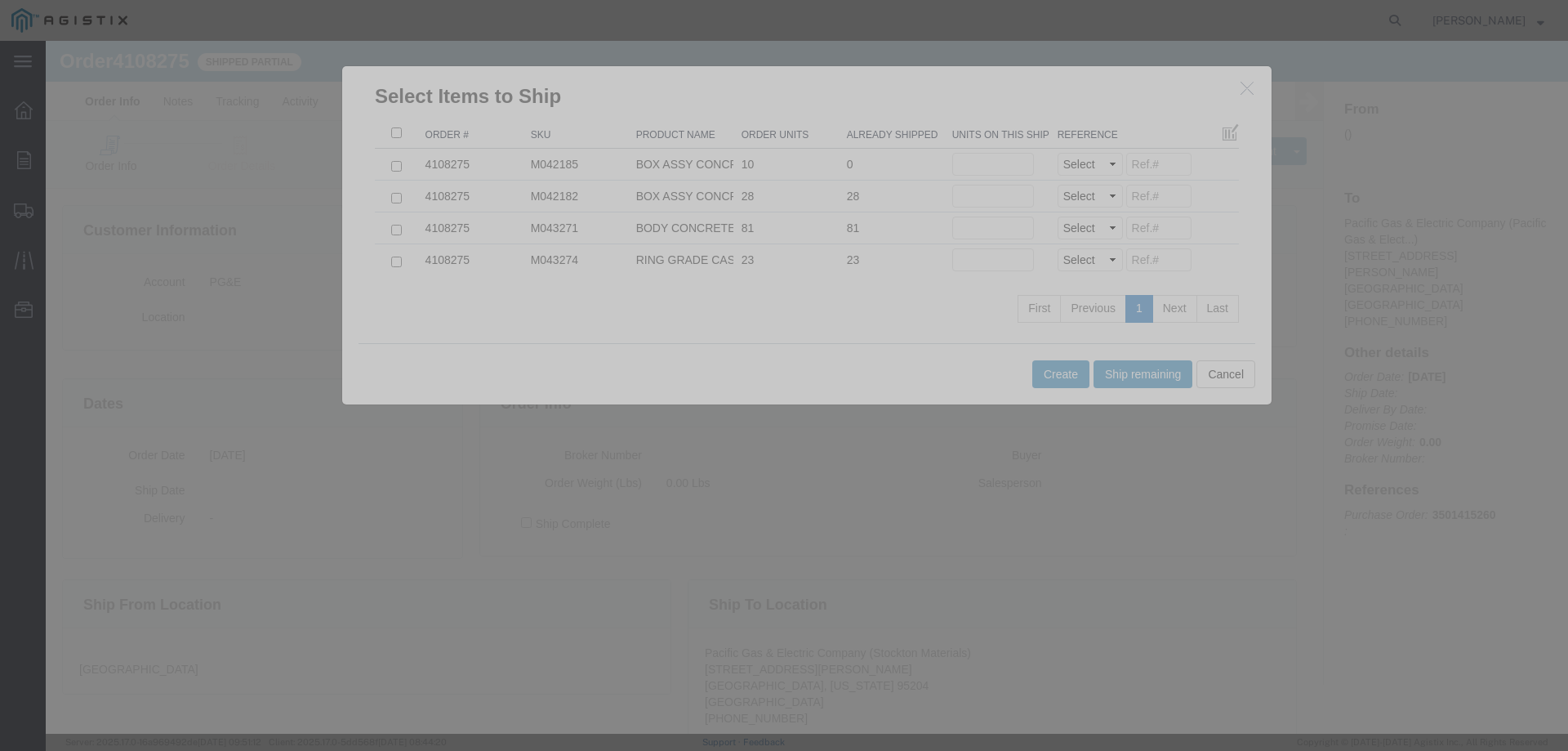
drag, startPoint x: 746, startPoint y: 131, endPoint x: 779, endPoint y: 131, distance: 33.0
click at [779, 131] on th "Order Units" at bounding box center [787, 134] width 105 height 30
drag, startPoint x: 734, startPoint y: 131, endPoint x: 788, endPoint y: 132, distance: 54.0
click at [788, 132] on th "Order Units" at bounding box center [787, 134] width 105 height 30
drag, startPoint x: 769, startPoint y: 132, endPoint x: 695, endPoint y: 132, distance: 74.0
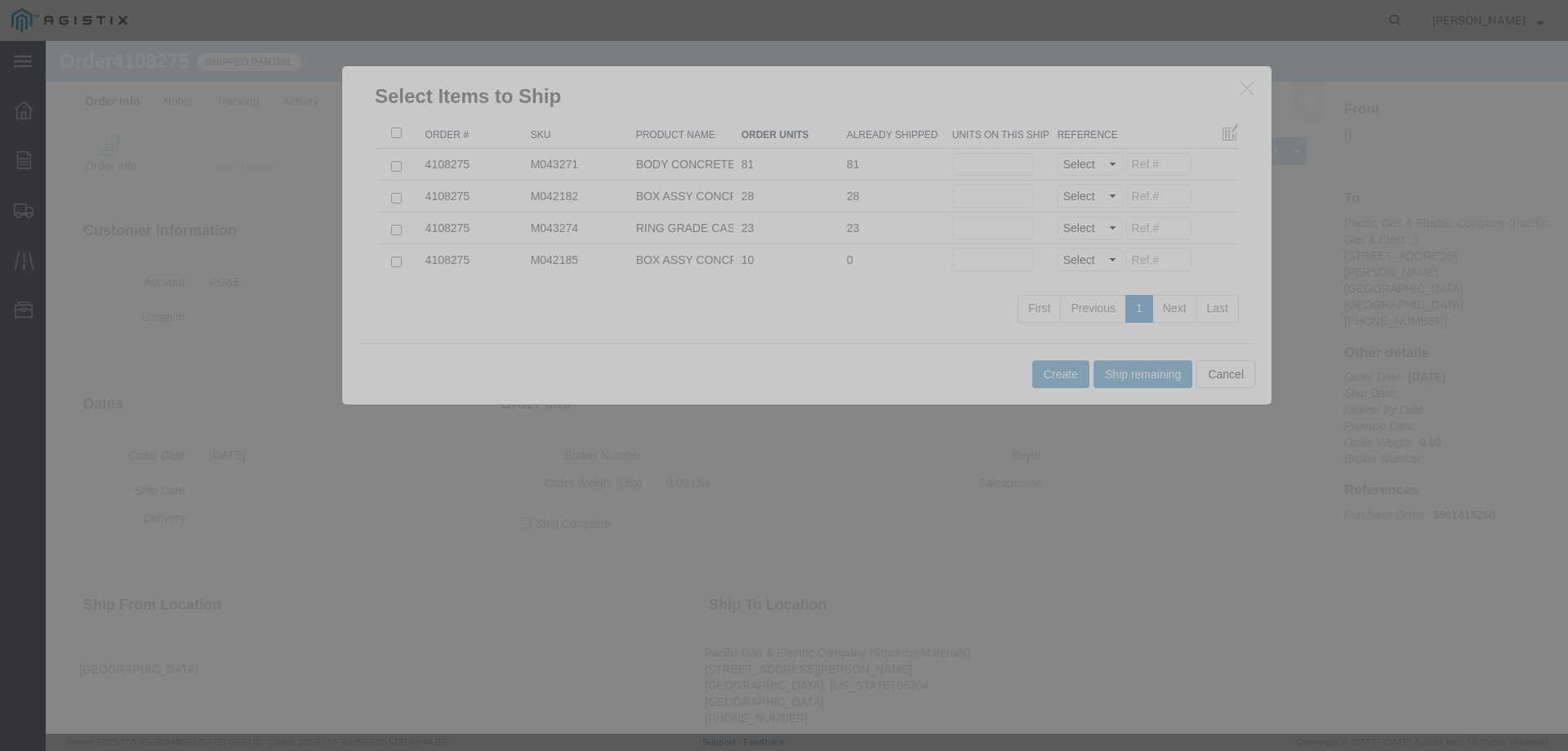
click at [695, 132] on tr "Order # SKU Product Name Order Units Already Shipped Units on this shipment Ref…" at bounding box center [807, 134] width 864 height 30
drag, startPoint x: 674, startPoint y: 135, endPoint x: 623, endPoint y: 136, distance: 51.0
click at [628, 136] on th "Product Name" at bounding box center [681, 134] width 105 height 30
drag, startPoint x: 633, startPoint y: 133, endPoint x: 699, endPoint y: 133, distance: 66.0
click at [699, 133] on th "Product Name" at bounding box center [681, 134] width 105 height 30
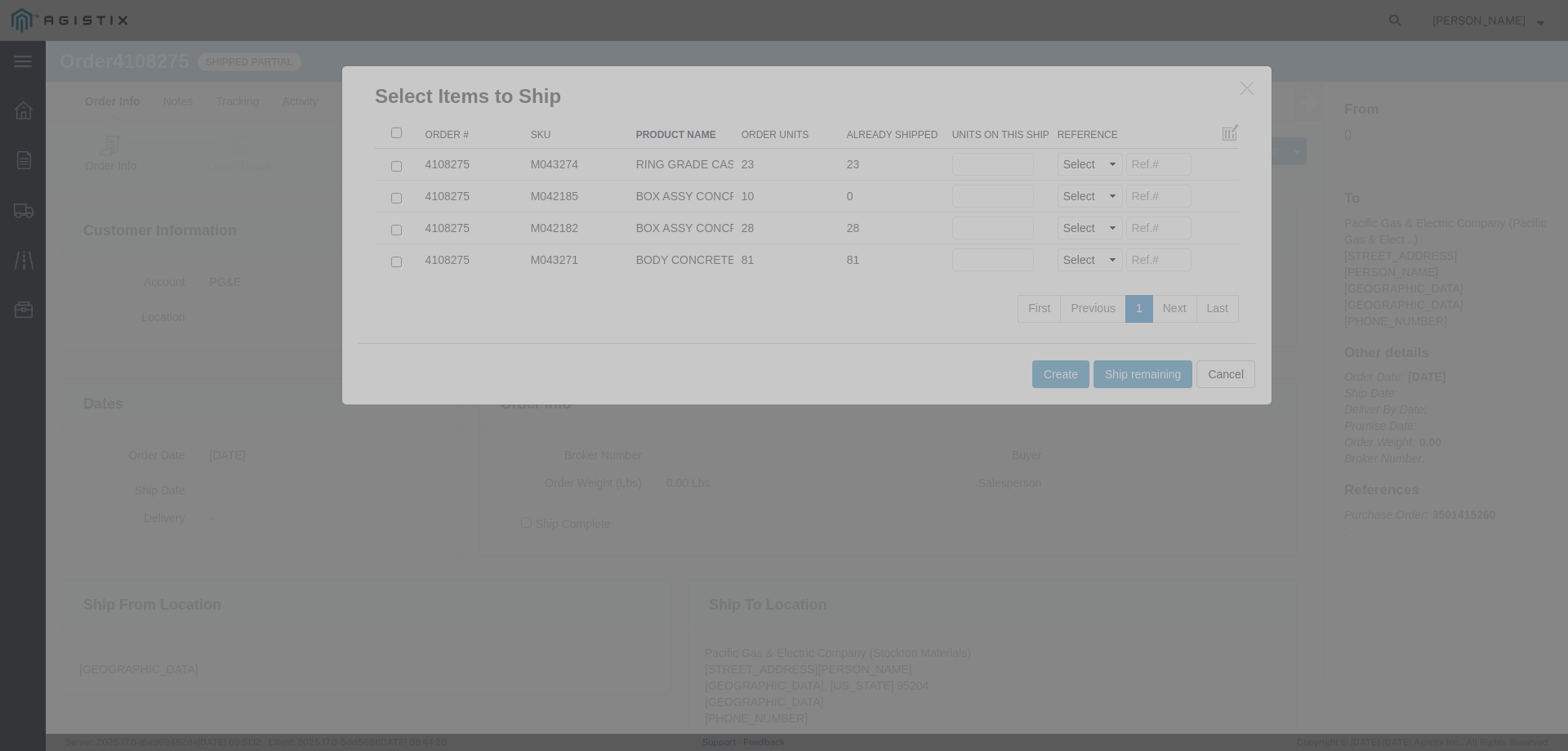
drag, startPoint x: 654, startPoint y: 130, endPoint x: 723, endPoint y: 130, distance: 69.0
click at [723, 130] on th "Product Name" at bounding box center [681, 134] width 105 height 30
drag, startPoint x: 677, startPoint y: 129, endPoint x: 597, endPoint y: 129, distance: 80.0
click at [597, 129] on tr "Order # SKU Product Name Order Units Already Shipped Units on this shipment Ref…" at bounding box center [807, 134] width 864 height 30
click at [1232, 377] on button "Cancel" at bounding box center [1226, 373] width 59 height 28
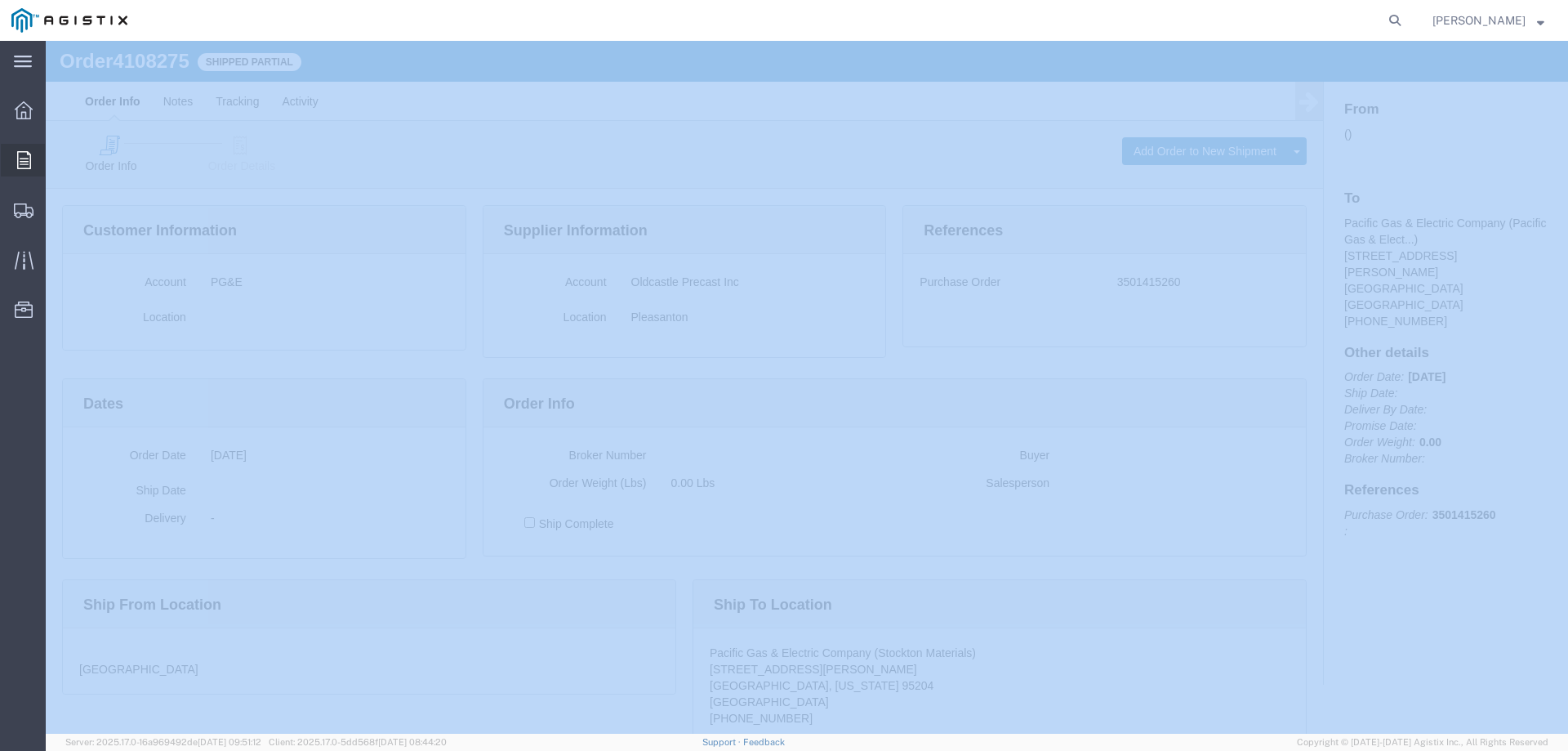
click at [21, 164] on icon at bounding box center [23, 160] width 14 height 18
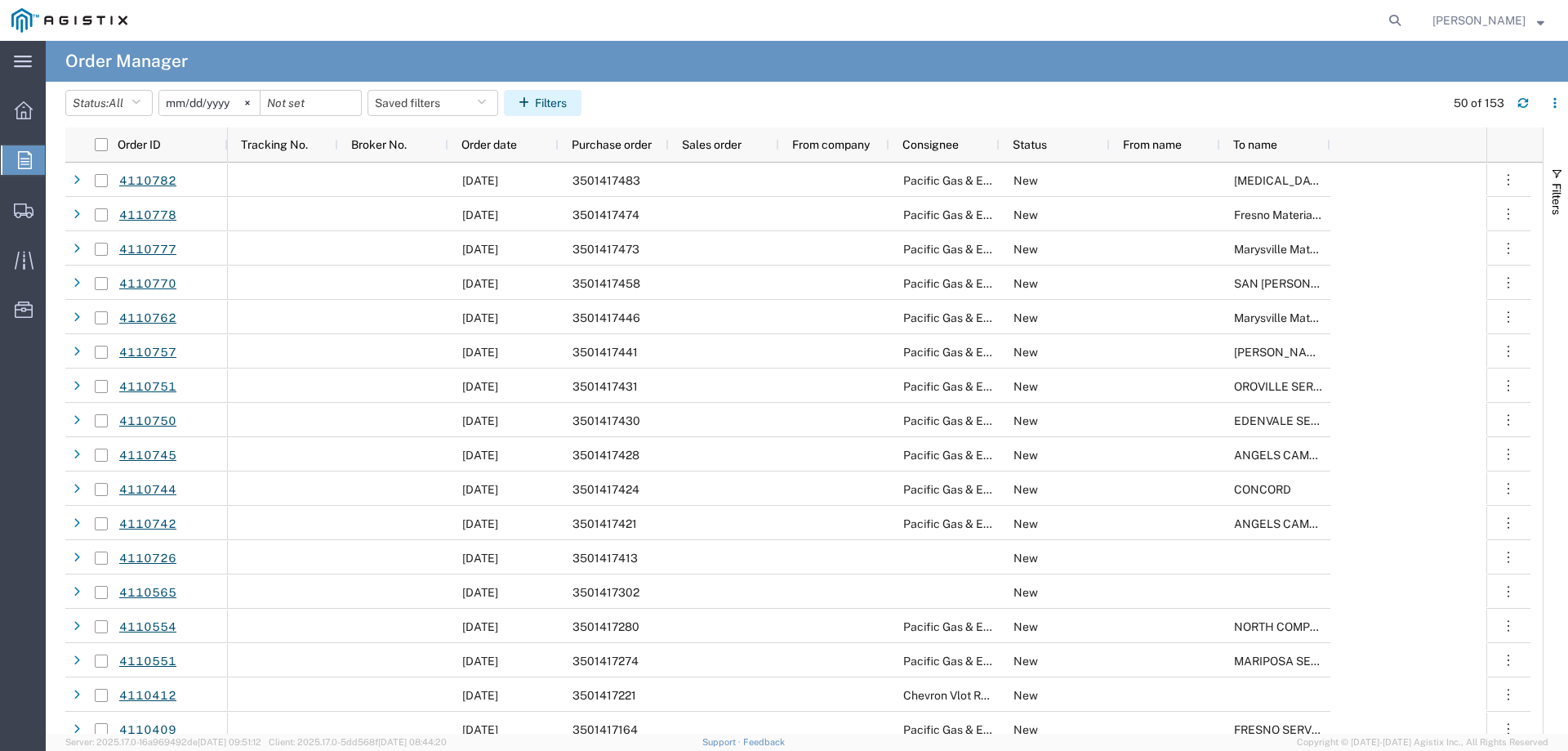
click at [556, 104] on button "Filters" at bounding box center [542, 102] width 78 height 26
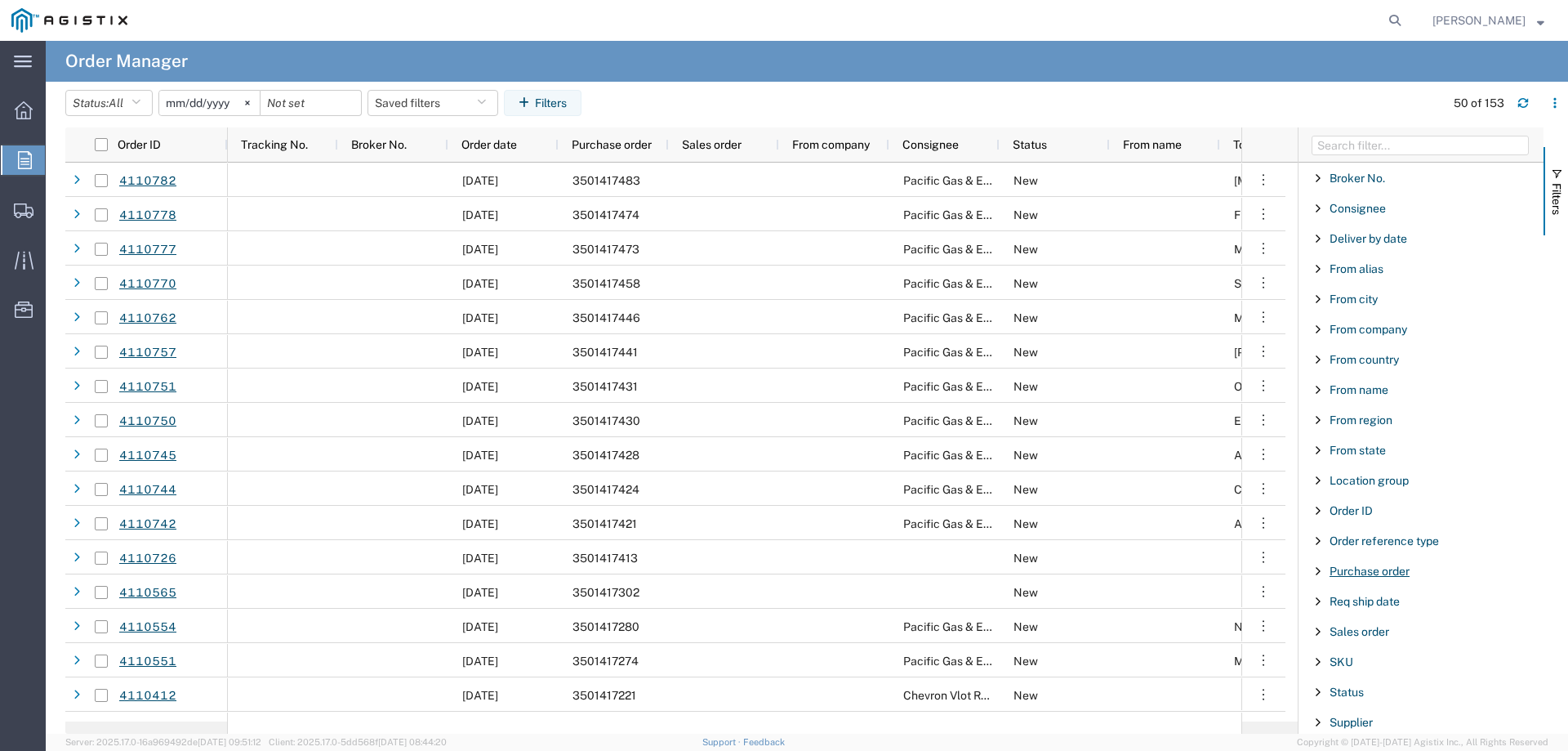
click at [1365, 573] on span "Purchase order" at bounding box center [1370, 572] width 80 height 13
click at [1351, 641] on input "Filter Value" at bounding box center [1427, 640] width 214 height 19
type input "3501415"
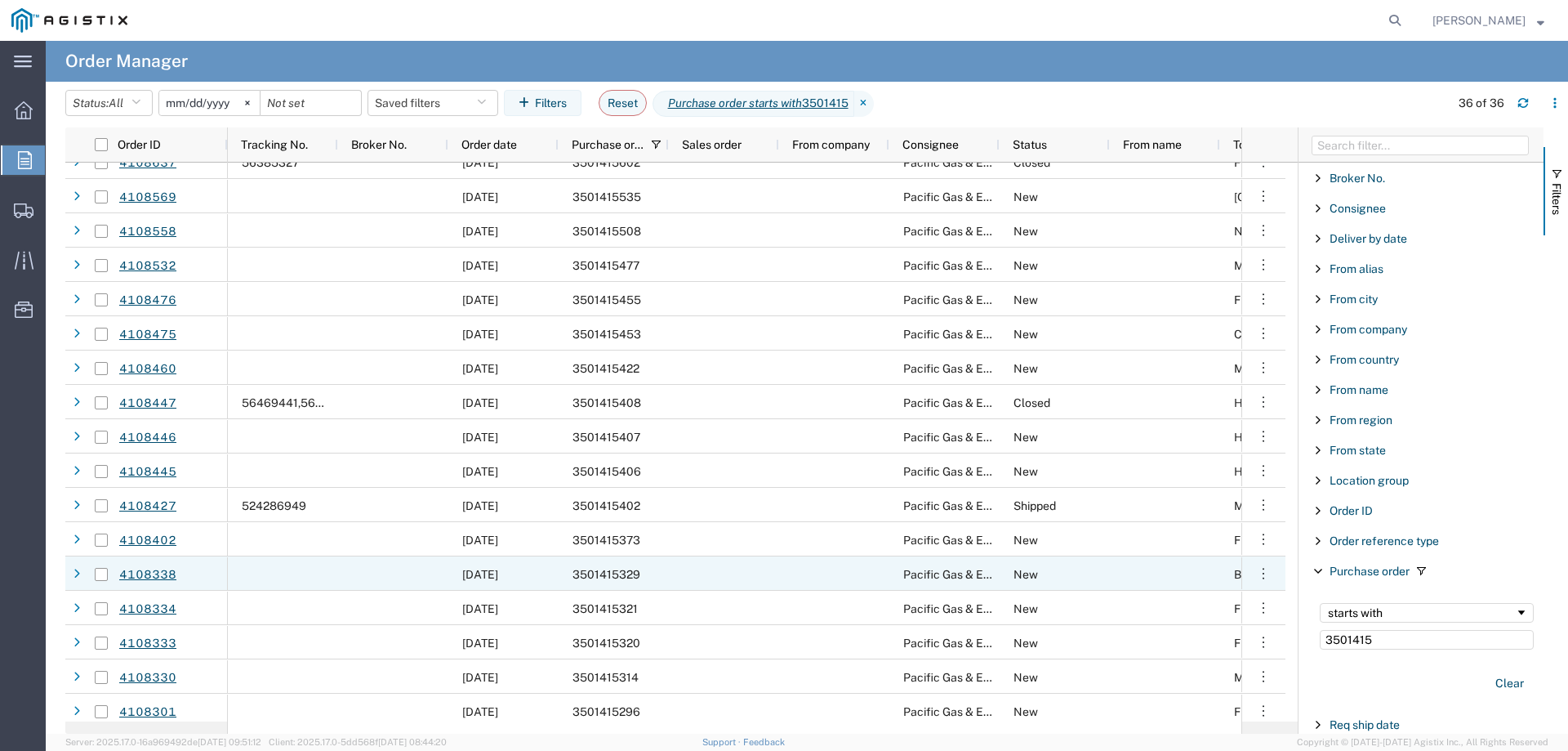
scroll to position [572, 0]
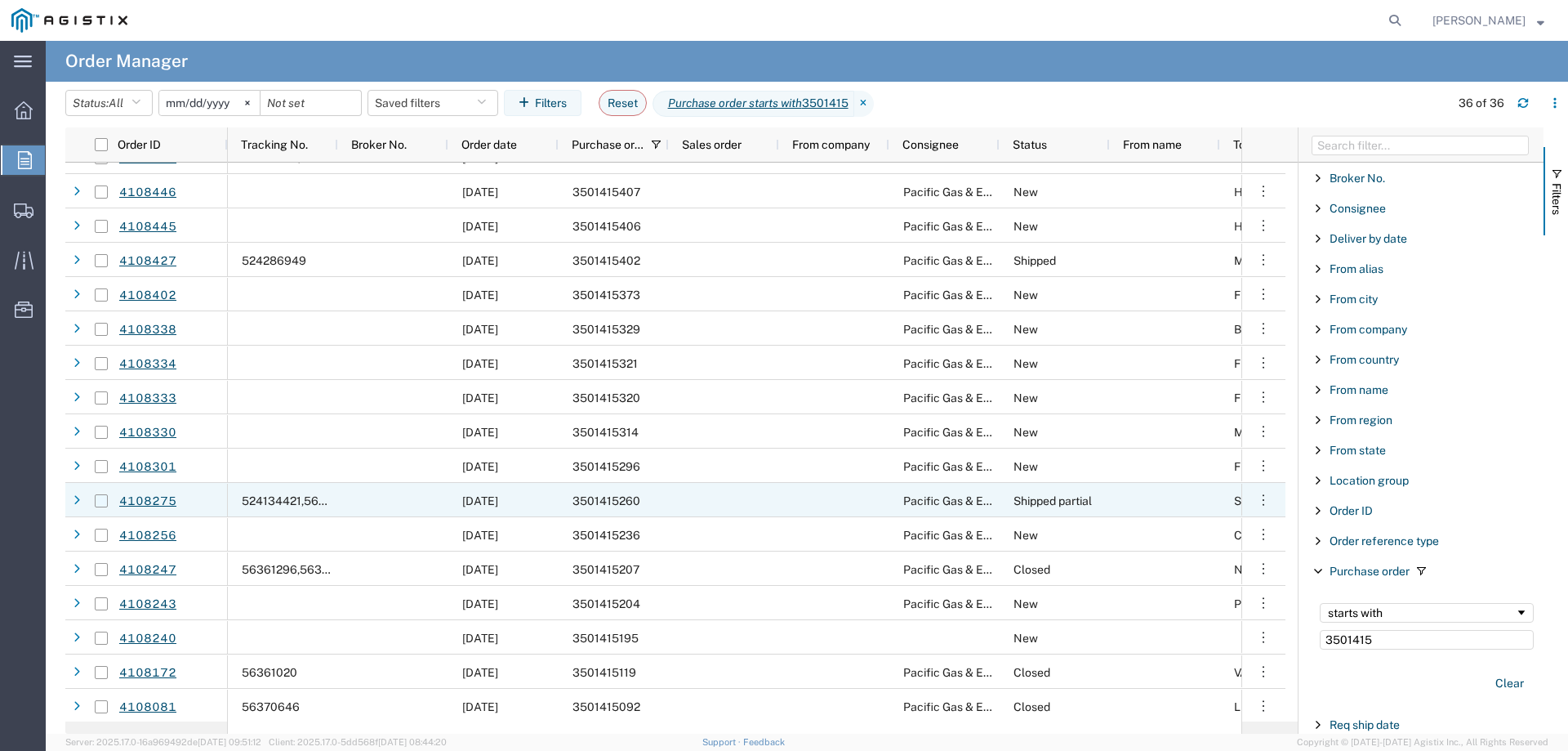
click at [100, 501] on input "Press Space to toggle row selection (unchecked)" at bounding box center [101, 502] width 13 height 13
checkbox input "true"
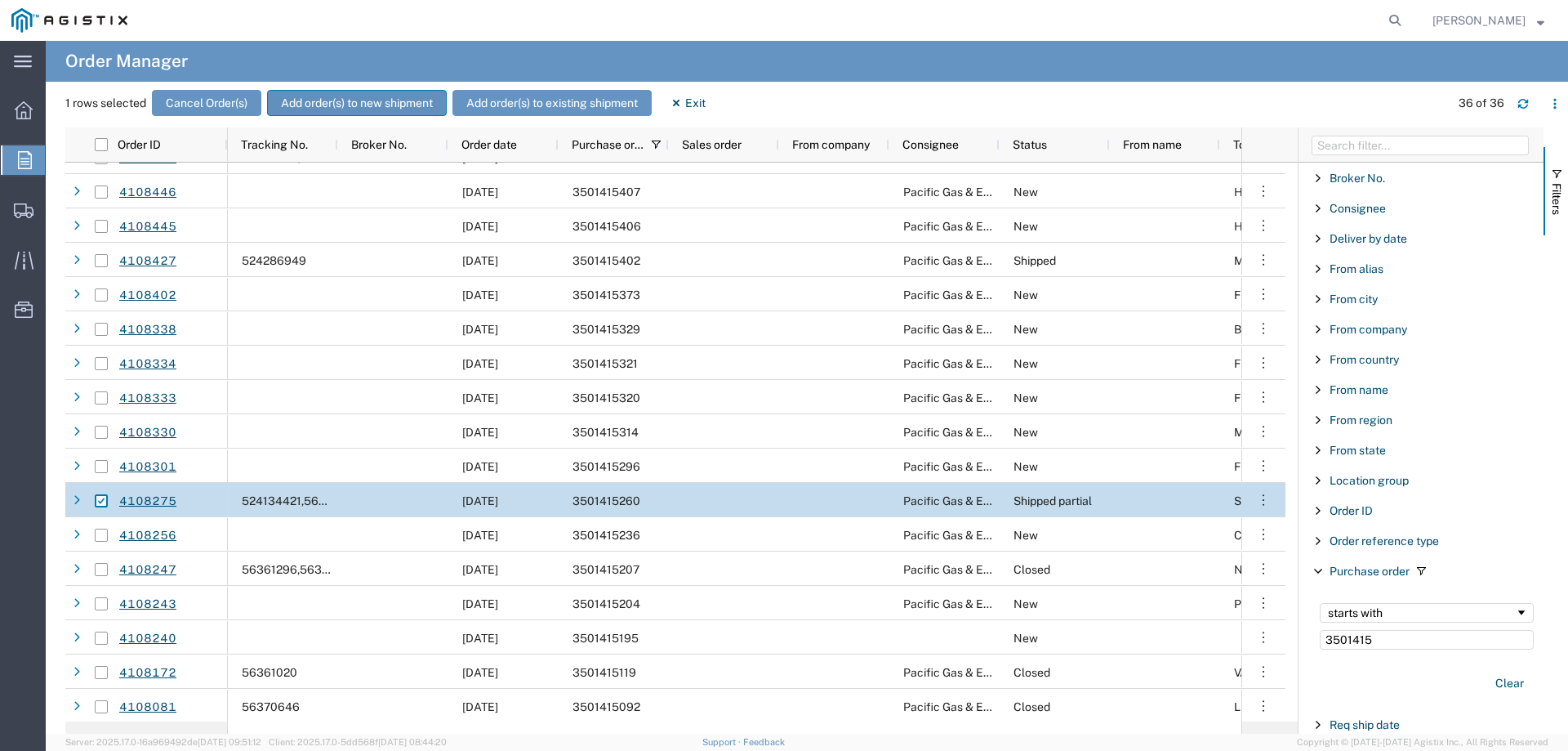
click at [322, 105] on button "Add order(s) to new shipment" at bounding box center [356, 102] width 180 height 26
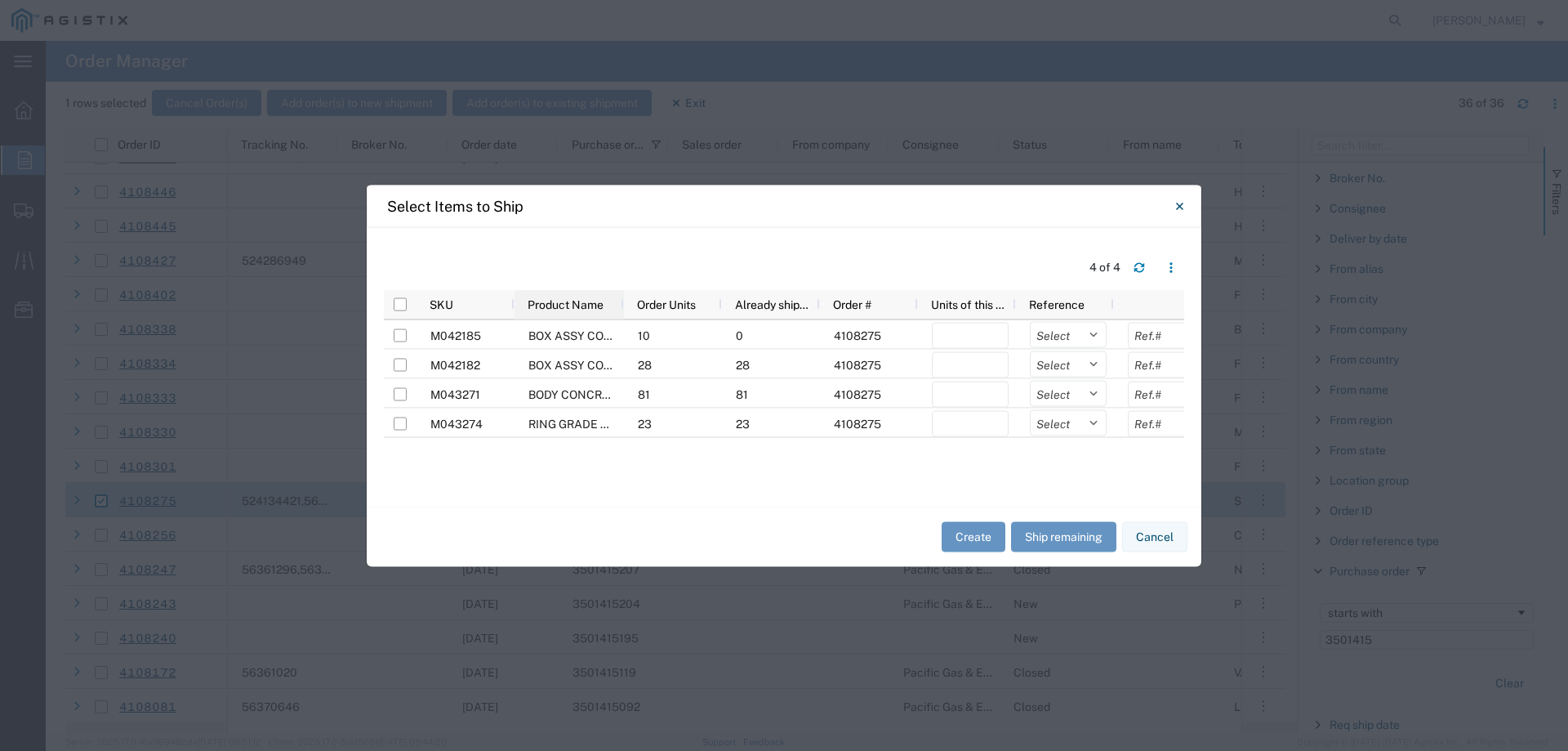
drag, startPoint x: 610, startPoint y: 304, endPoint x: 622, endPoint y: 304, distance: 12.0
click at [622, 304] on div at bounding box center [623, 304] width 7 height 29
click at [402, 336] on input "Press Space to toggle row selection (unchecked)" at bounding box center [400, 335] width 13 height 13
checkbox input "true"
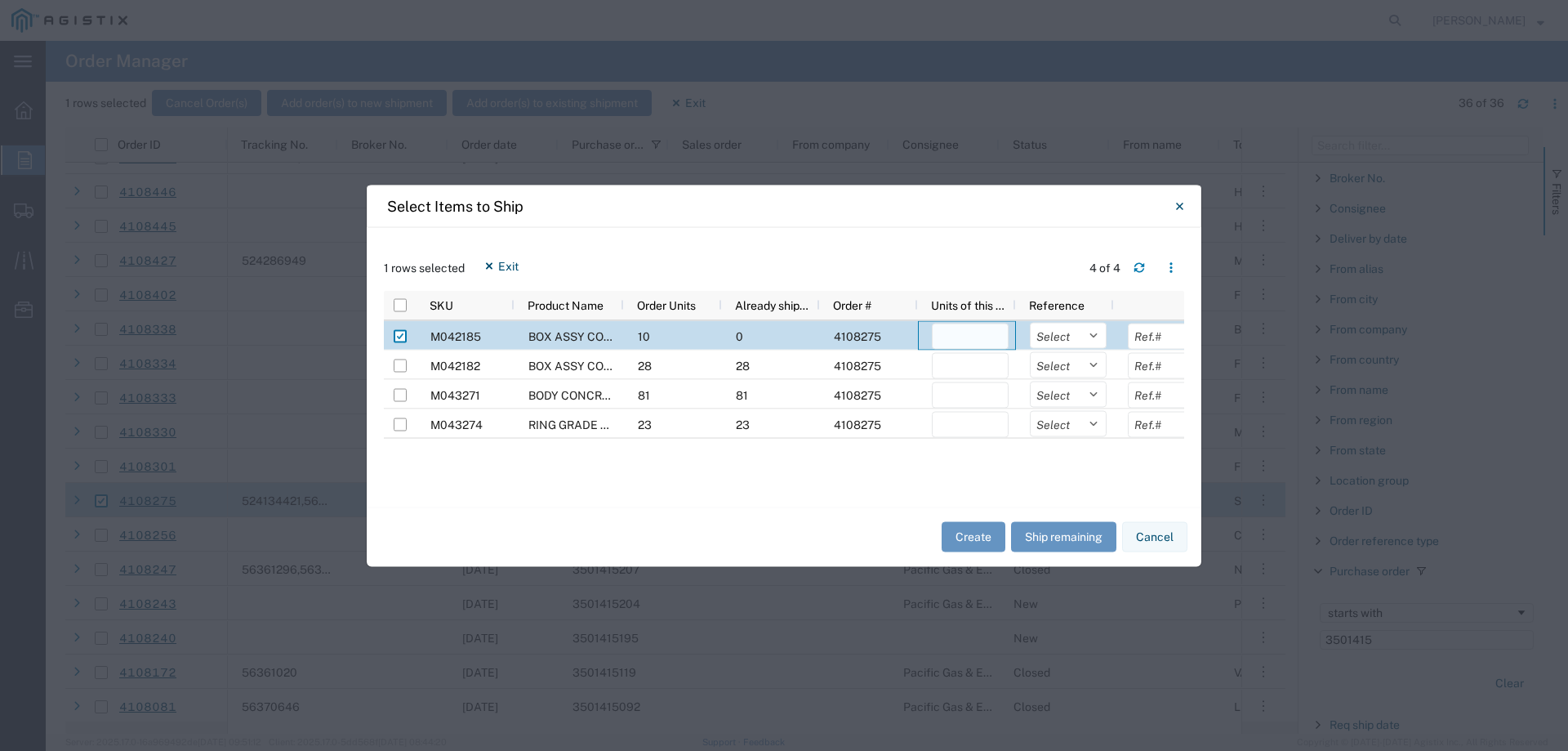
click at [956, 332] on input "number" at bounding box center [971, 336] width 77 height 26
type input "10"
click at [1062, 338] on select "Select Purchase Order Delivery Number" at bounding box center [1068, 335] width 77 height 26
select select "PURCHORD"
click at [1030, 322] on select "Select Purchase Order Delivery Number" at bounding box center [1068, 335] width 77 height 26
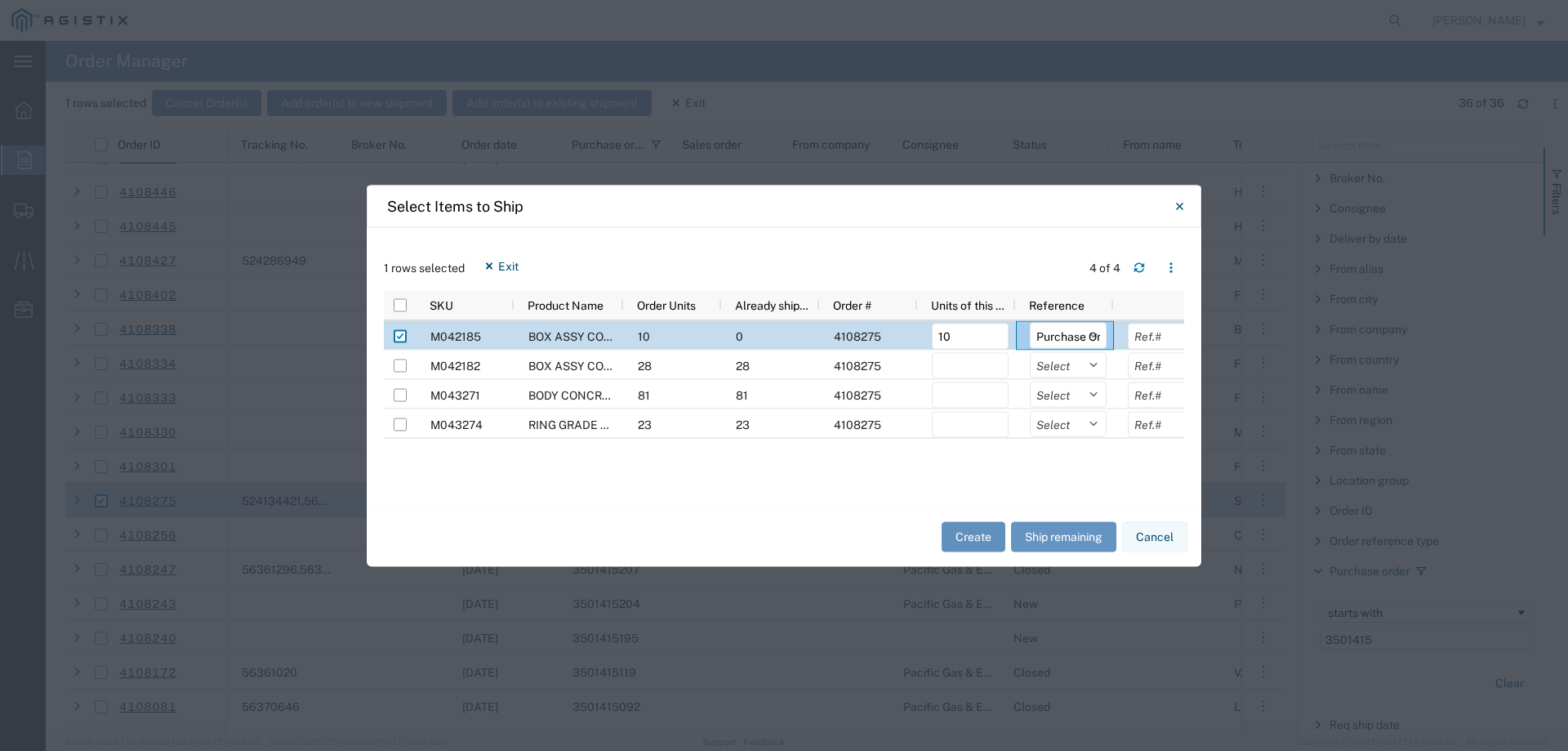
click at [992, 538] on button "Create" at bounding box center [973, 538] width 64 height 30
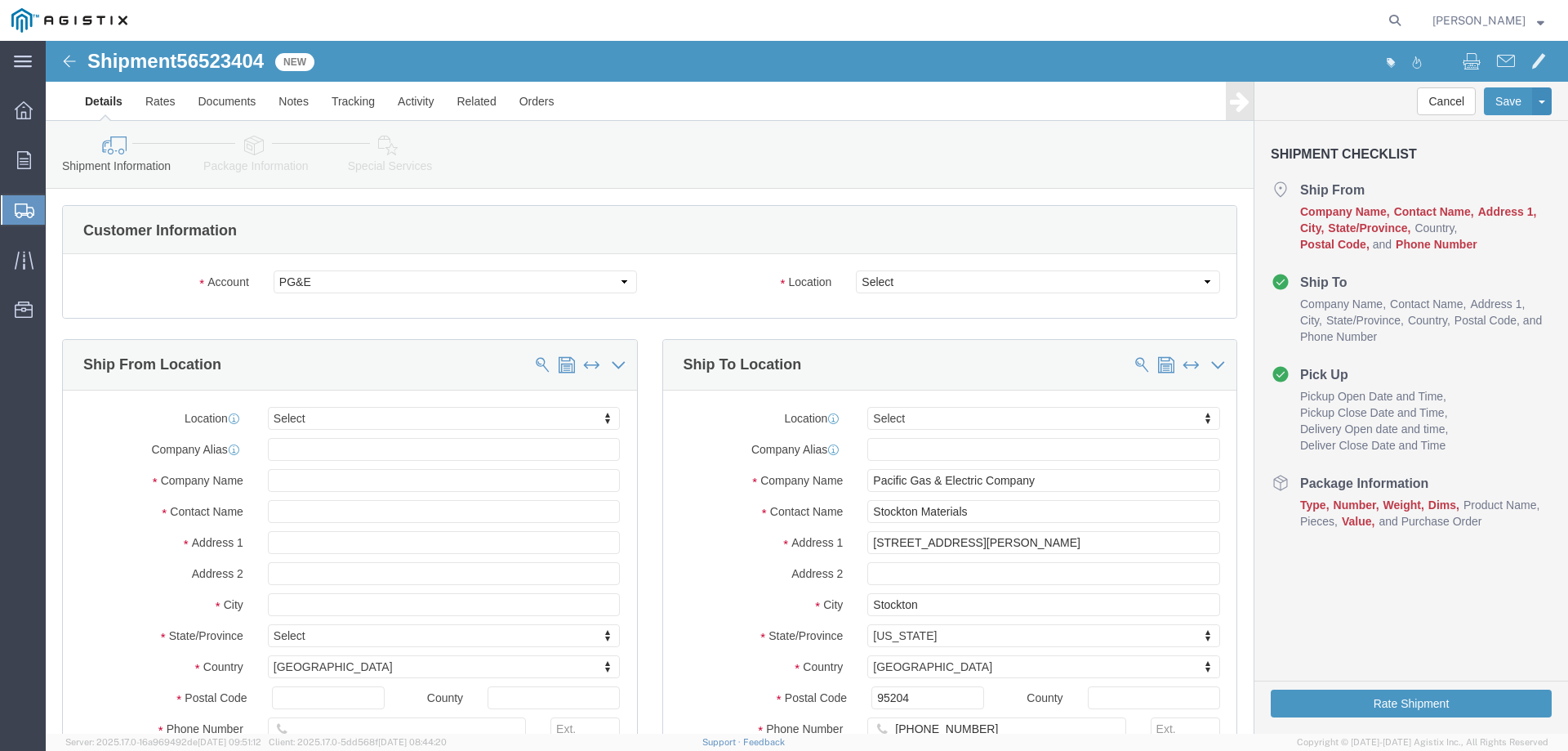
select select
drag, startPoint x: 38, startPoint y: 23, endPoint x: 221, endPoint y: 23, distance: 183.0
click div "Shipment 56523404 New"
copy h1 "Shipment 56523404"
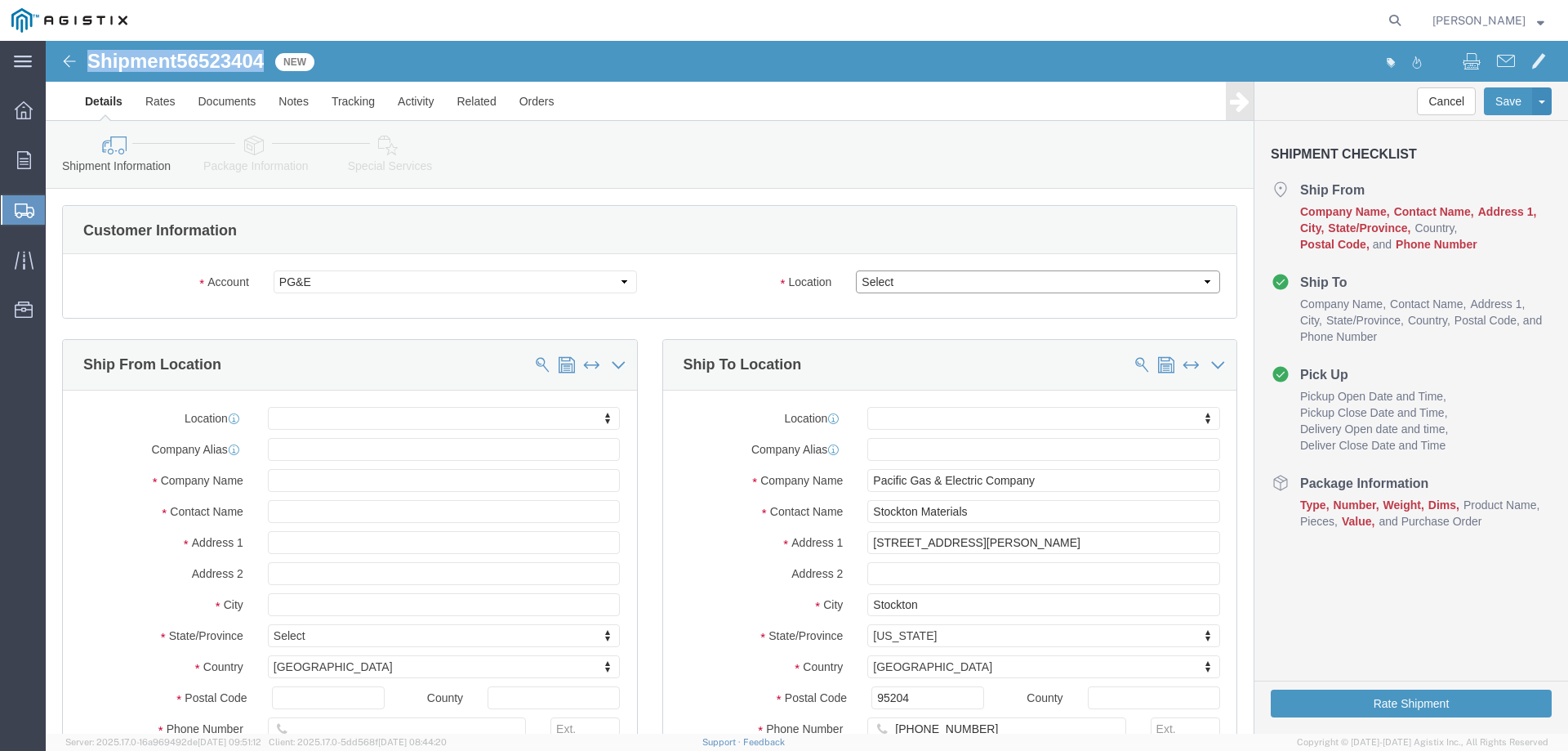
click select "Select All Others [GEOGRAPHIC_DATA] [GEOGRAPHIC_DATA] [GEOGRAPHIC_DATA] [GEOGRA…"
select select "23082"
click select "Select All Others [GEOGRAPHIC_DATA] [GEOGRAPHIC_DATA] [GEOGRAPHIC_DATA] [GEOGRA…"
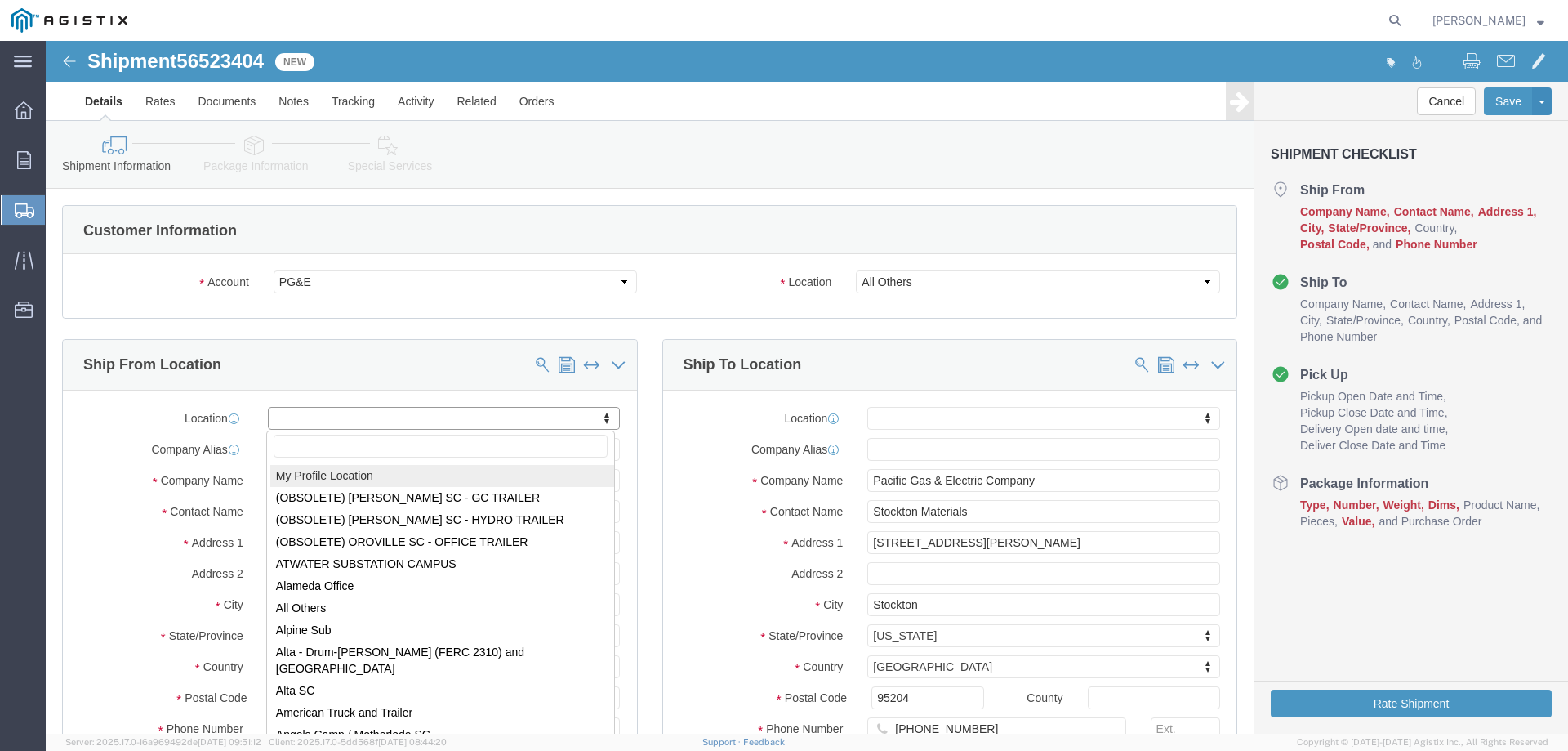
select select "MYPROFILE"
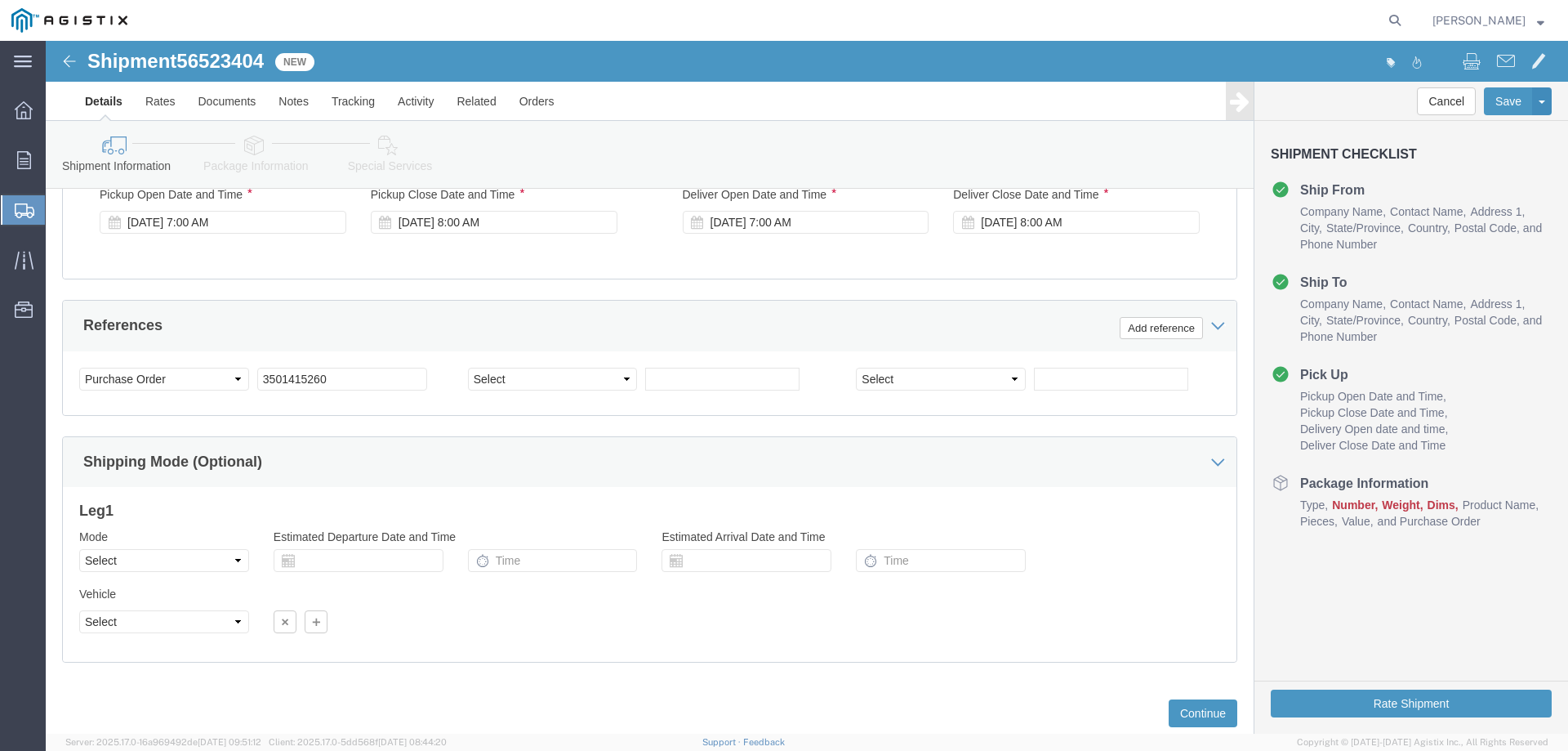
scroll to position [1062, 0]
click button "Continue"
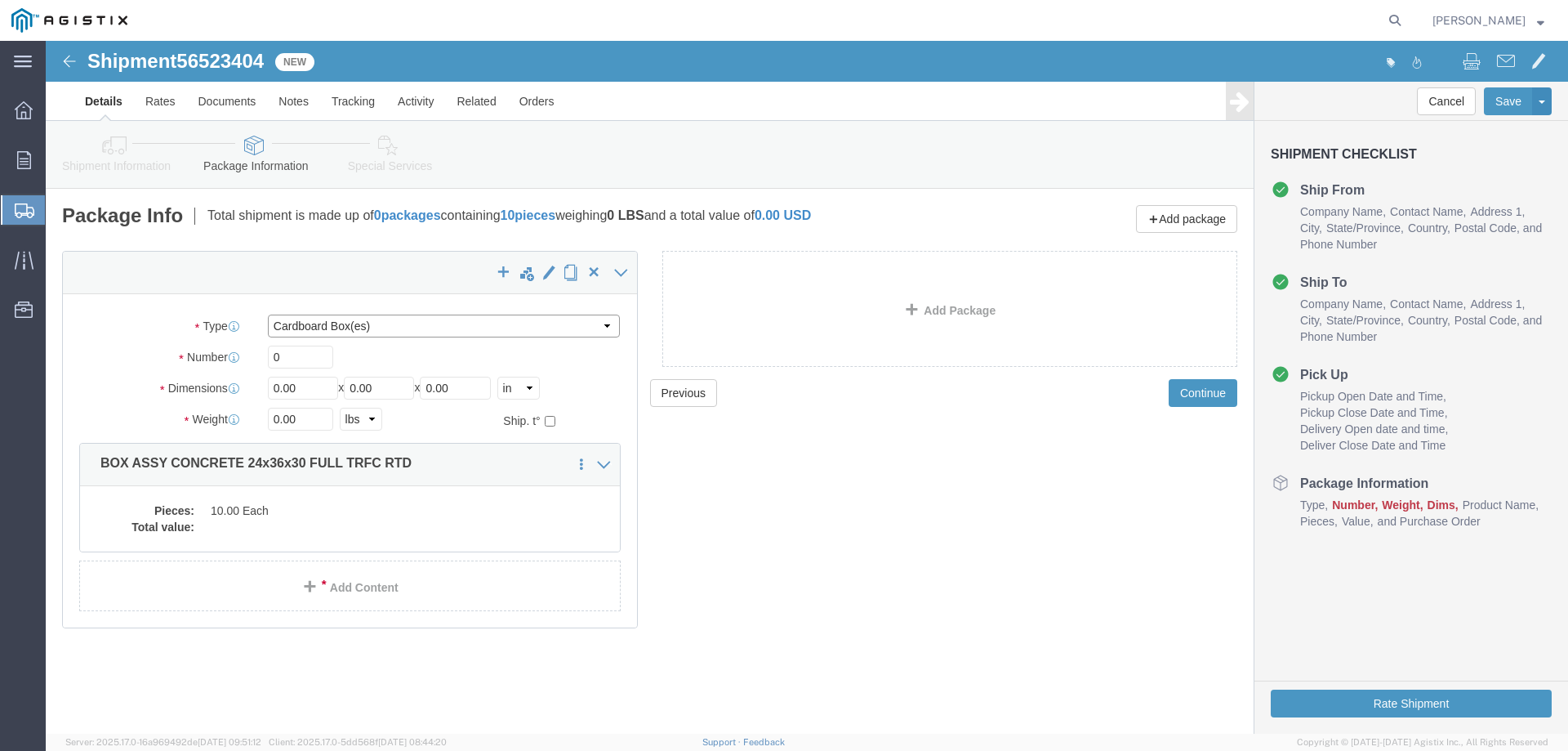
click select "Select Bulk Bundle(s) Cardboard Box(es) Carton(s) Crate(s) Drum(s) (Fiberboard)…"
select select "YRPK"
click select "Select Bulk Bundle(s) Cardboard Box(es) Carton(s) Crate(s) Drum(s) (Fiberboard)…"
drag, startPoint x: 252, startPoint y: 311, endPoint x: 192, endPoint y: 305, distance: 60.3
click div "Number 0"
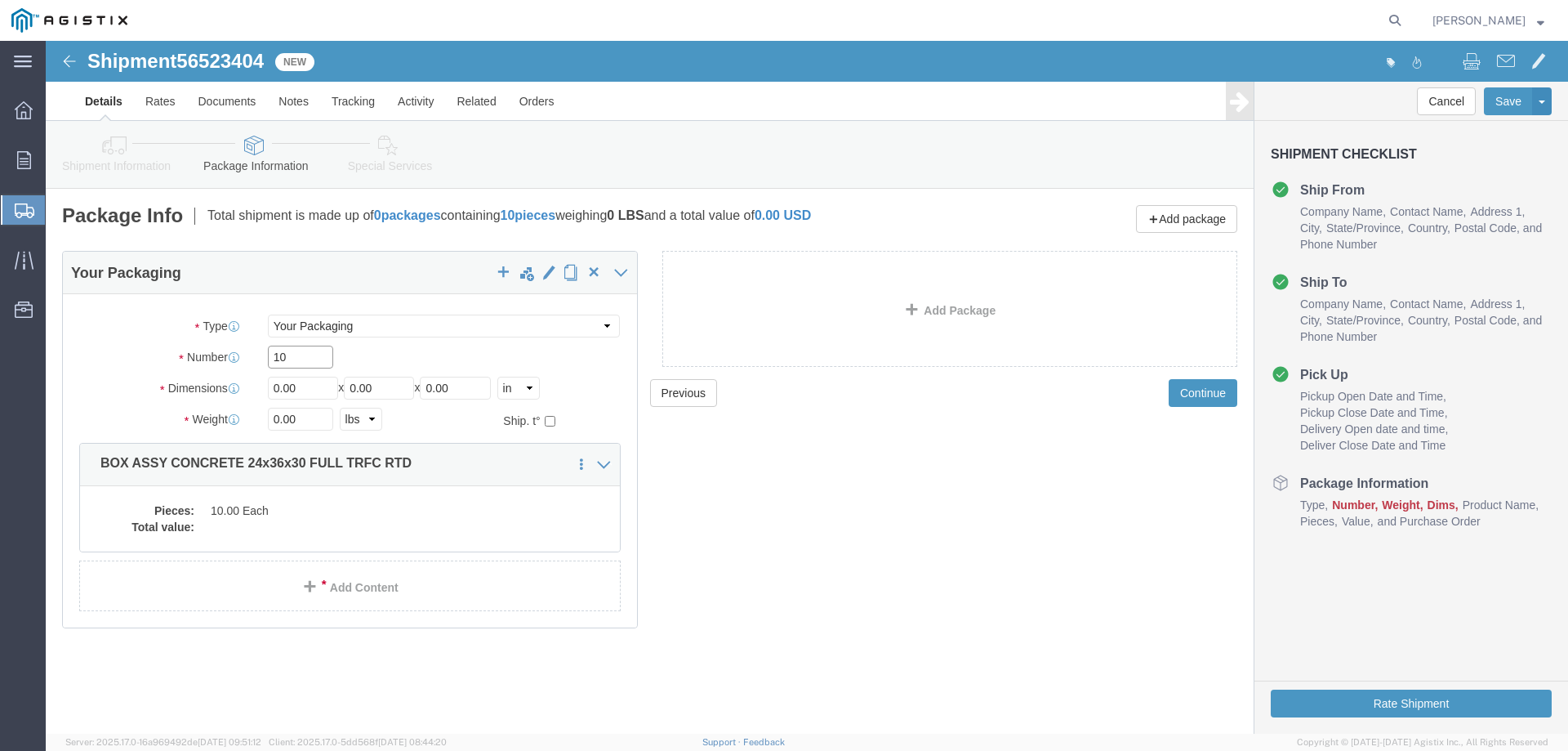
type input "10"
type input "24"
type input "36"
click input "0.00"
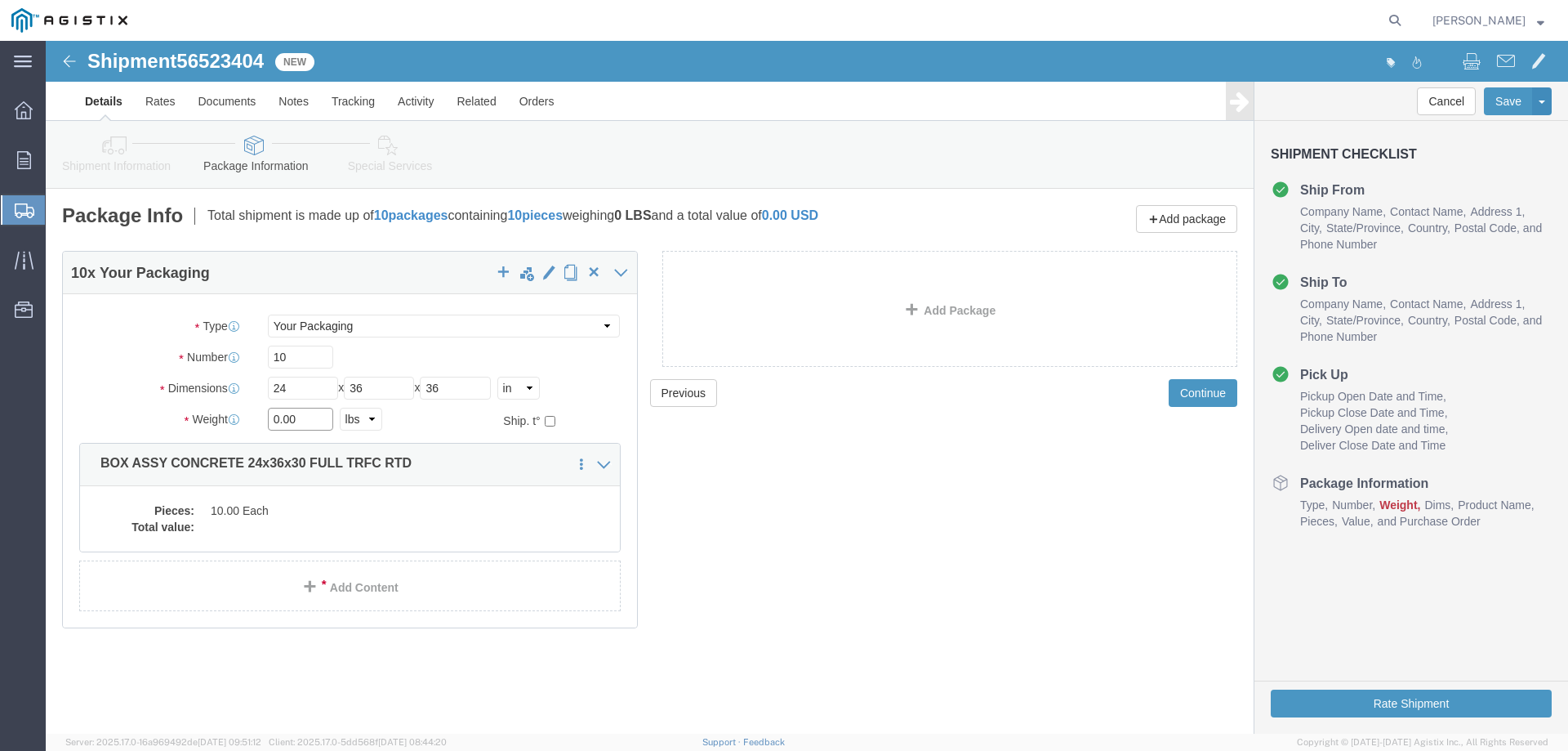
drag, startPoint x: 260, startPoint y: 380, endPoint x: 130, endPoint y: 379, distance: 130.0
click div "Weight Total weight of packages in pounds or kilograms 0.00 Select kgs lbs Ship…"
type input "20000"
click dd
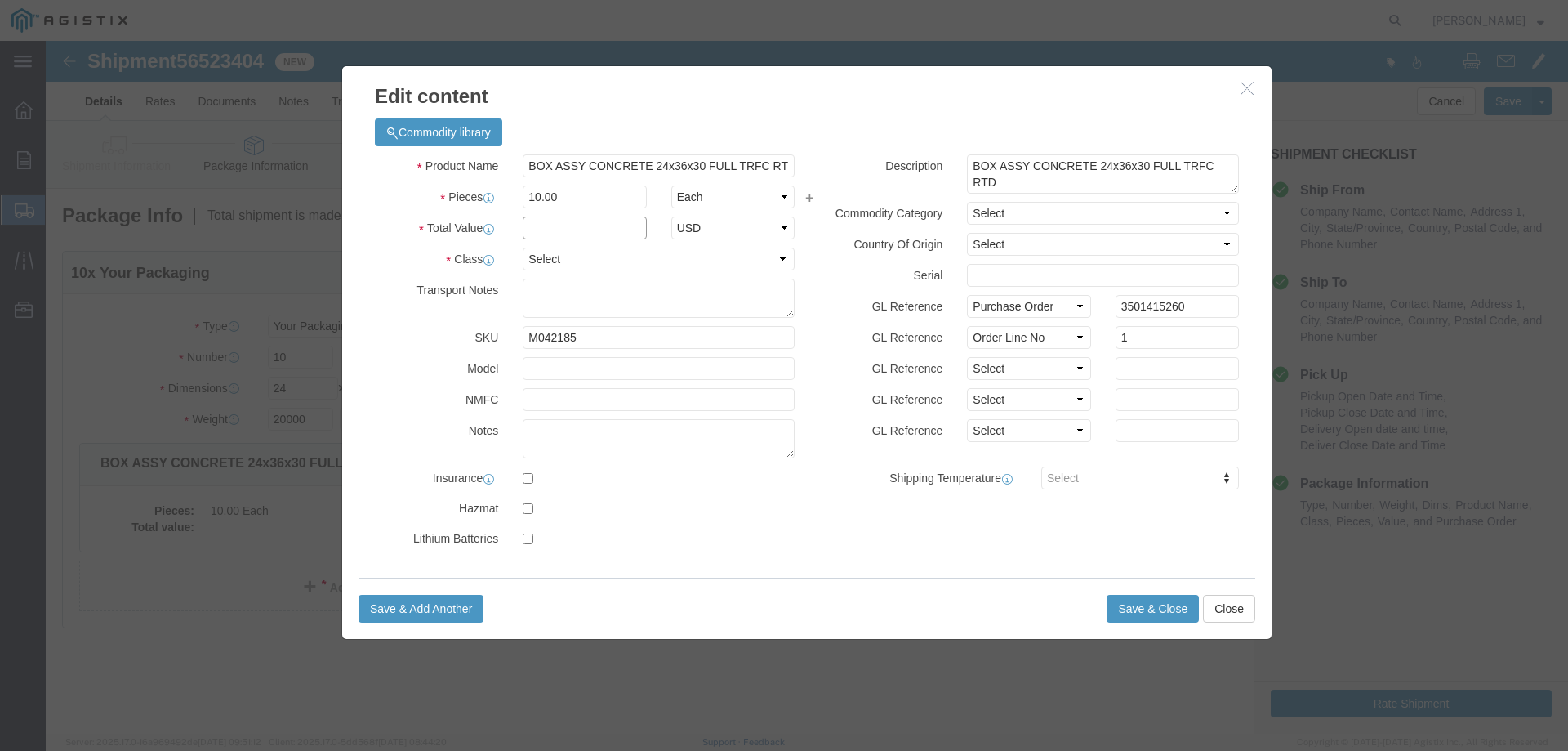
click input "text"
type input "1"
click select "Select 50 55 60 65 70 85 92.5 100 125 175 250 300 400"
select select "55"
click select "Select 50 55 60 65 70 85 92.5 100 125 175 250 300 400"
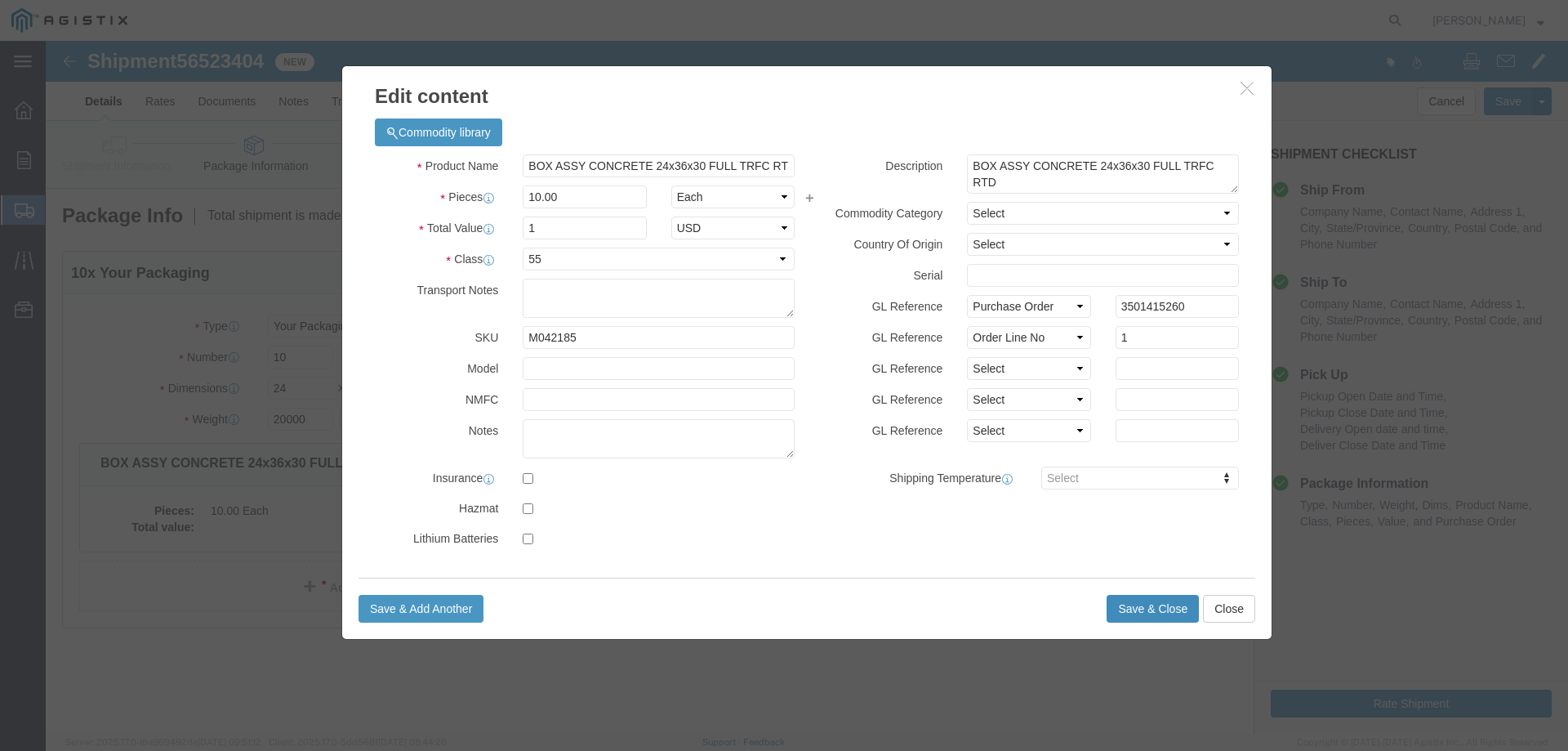
click button "Save & Close"
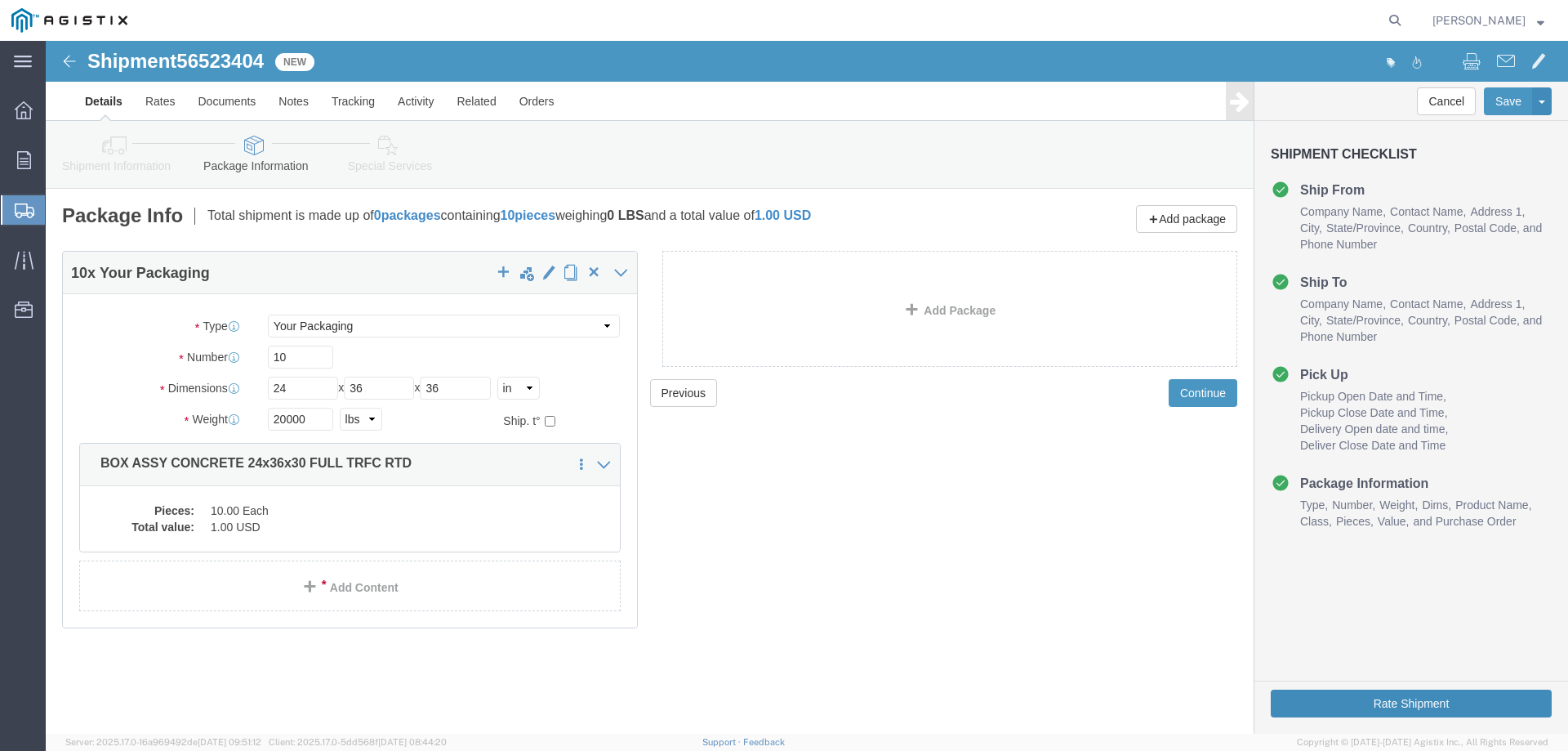
click button "Rate Shipment"
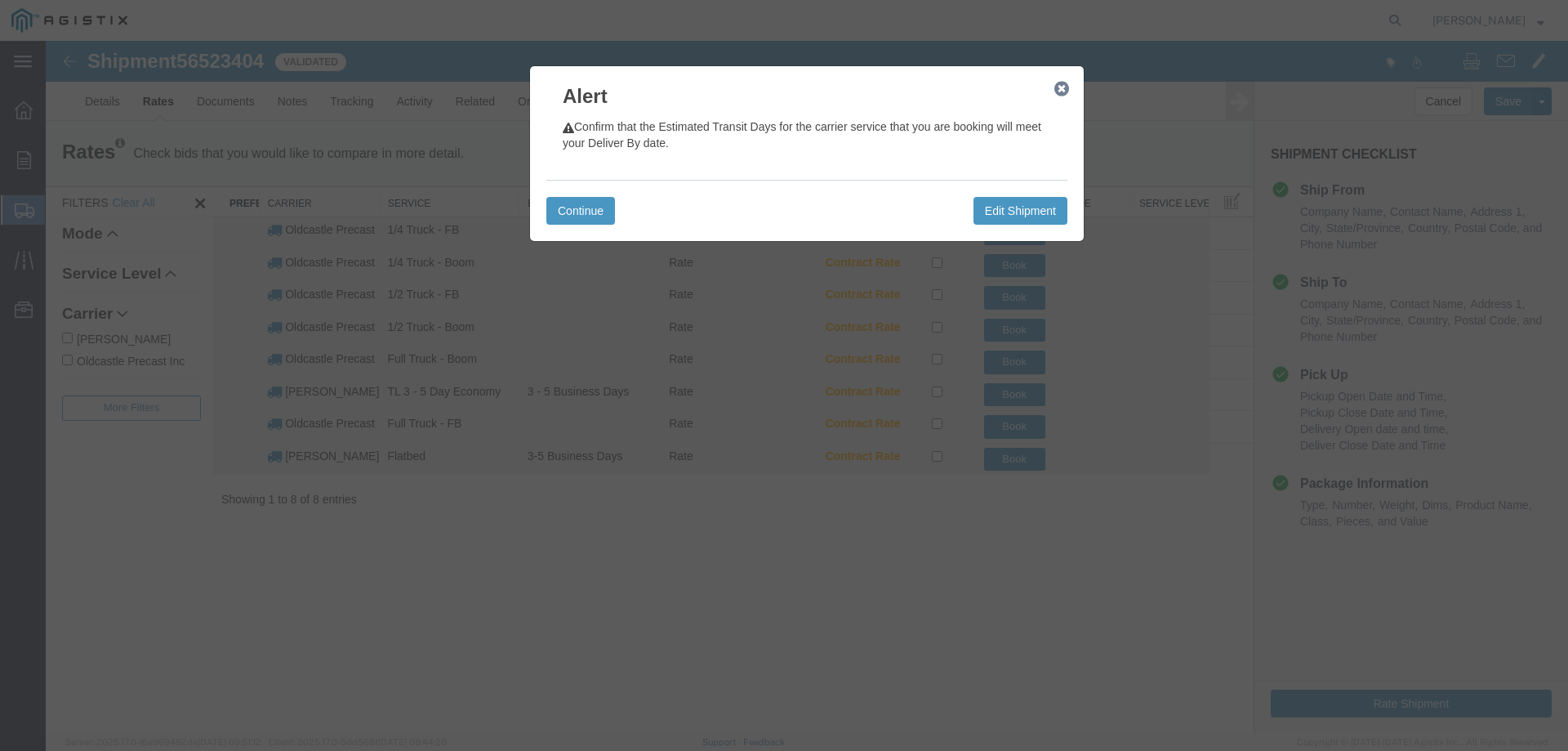
click at [1060, 89] on icon "button" at bounding box center [1062, 90] width 15 height 13
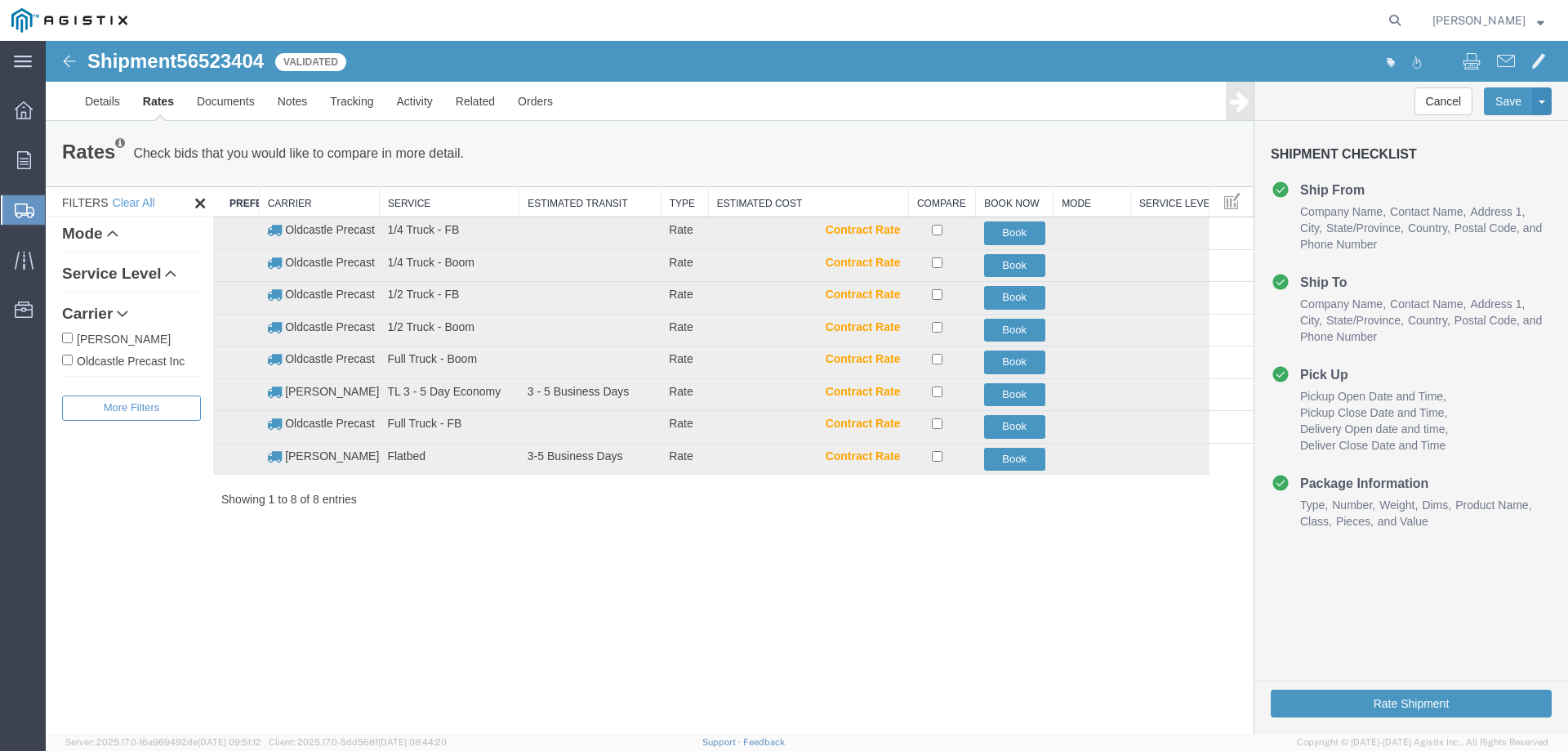
click at [158, 359] on label "Oldcastle Precast Inc" at bounding box center [131, 360] width 139 height 18
click at [73, 359] on input "Oldcastle Precast Inc" at bounding box center [67, 360] width 11 height 11
checkbox input "true"
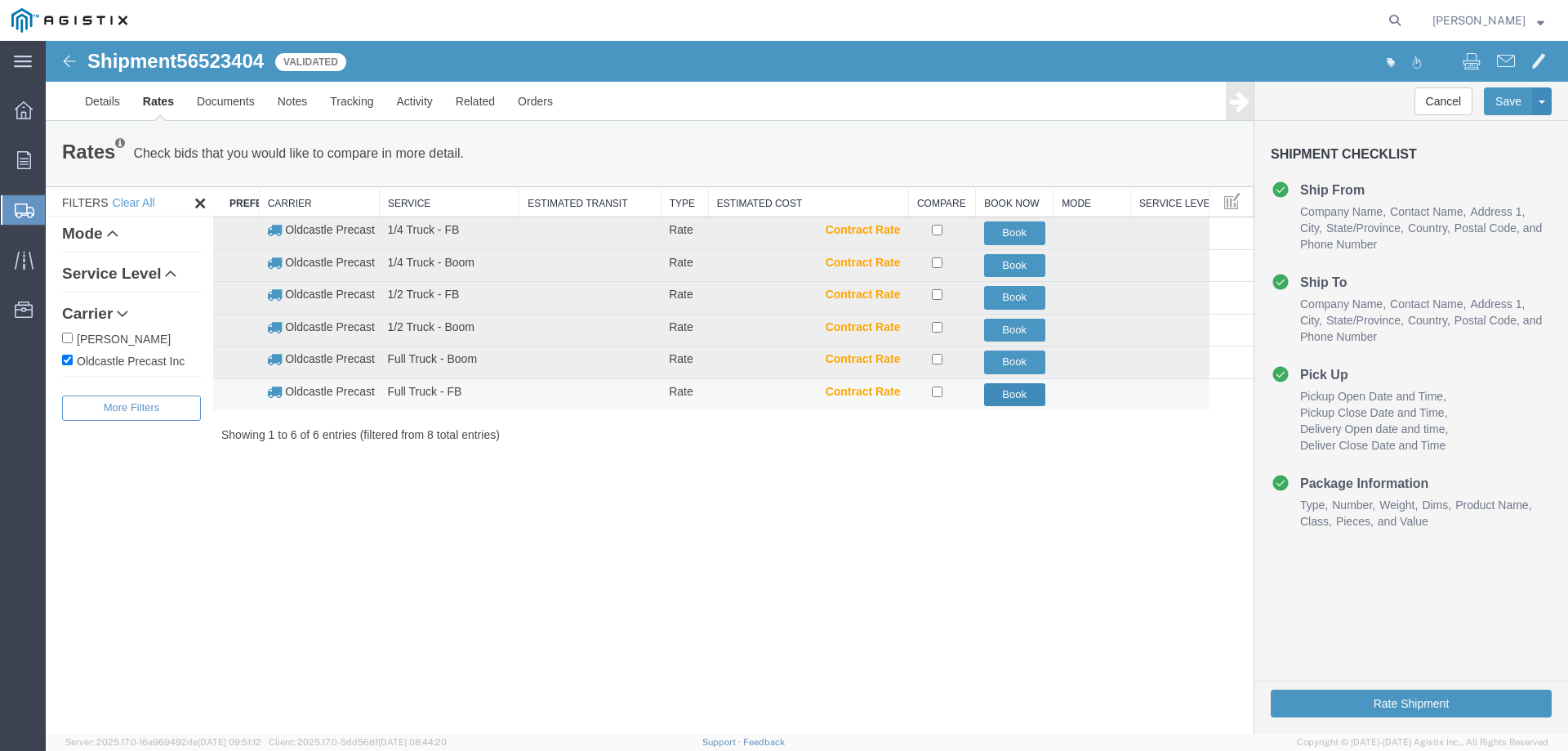
click at [1021, 394] on button "Book" at bounding box center [1014, 395] width 61 height 23
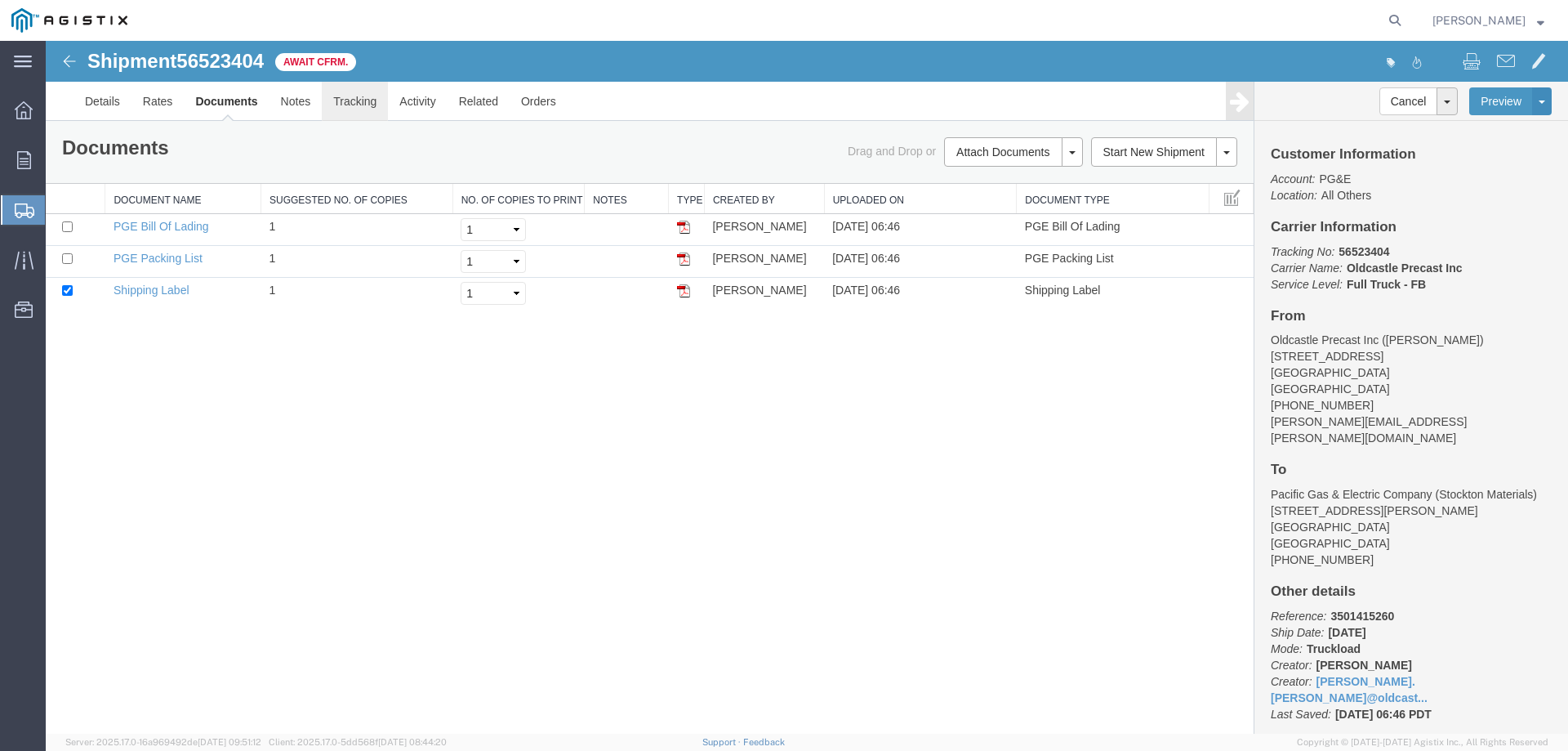
click at [367, 100] on link "Tracking" at bounding box center [355, 101] width 66 height 39
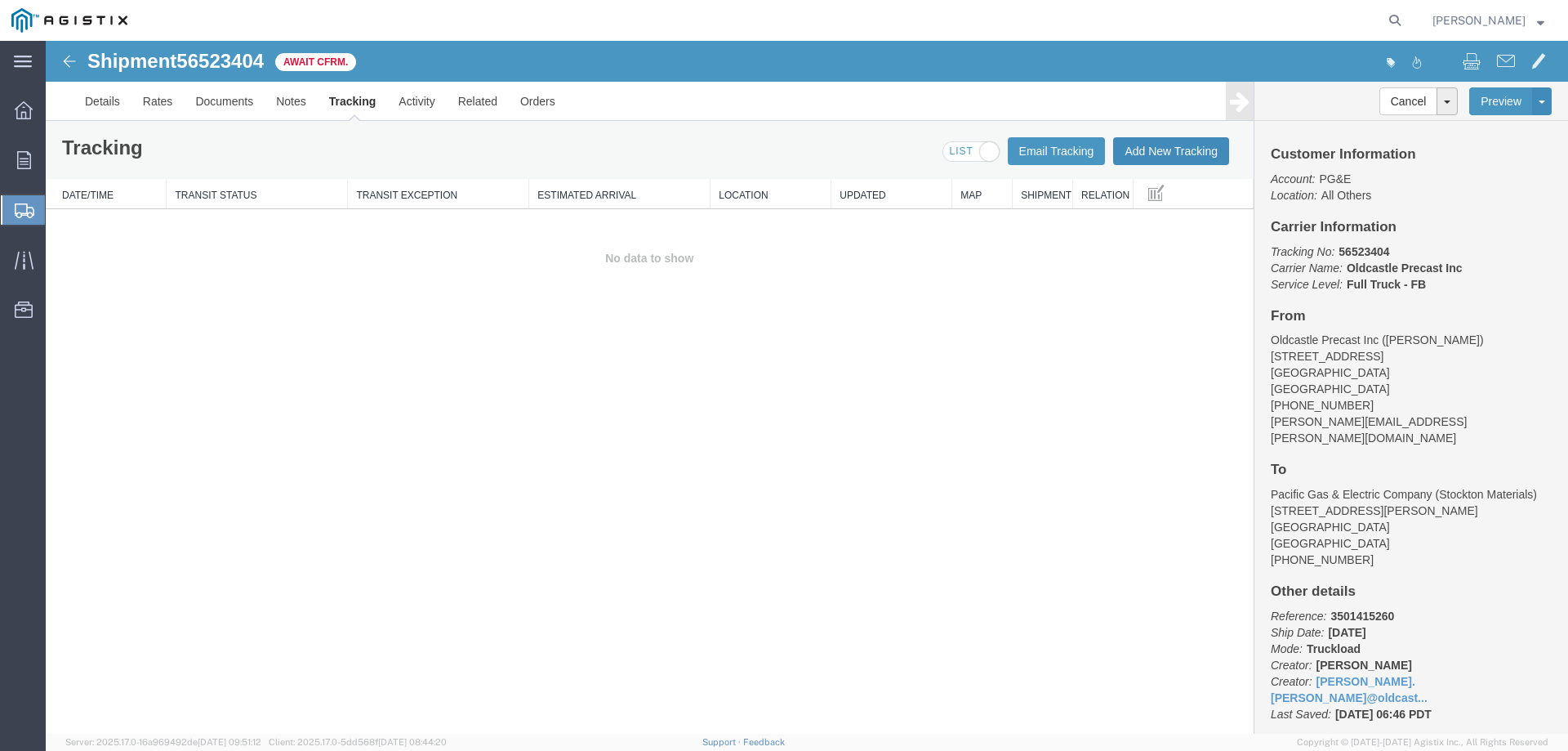
click at [1140, 154] on button "Add New Tracking" at bounding box center [1171, 151] width 116 height 28
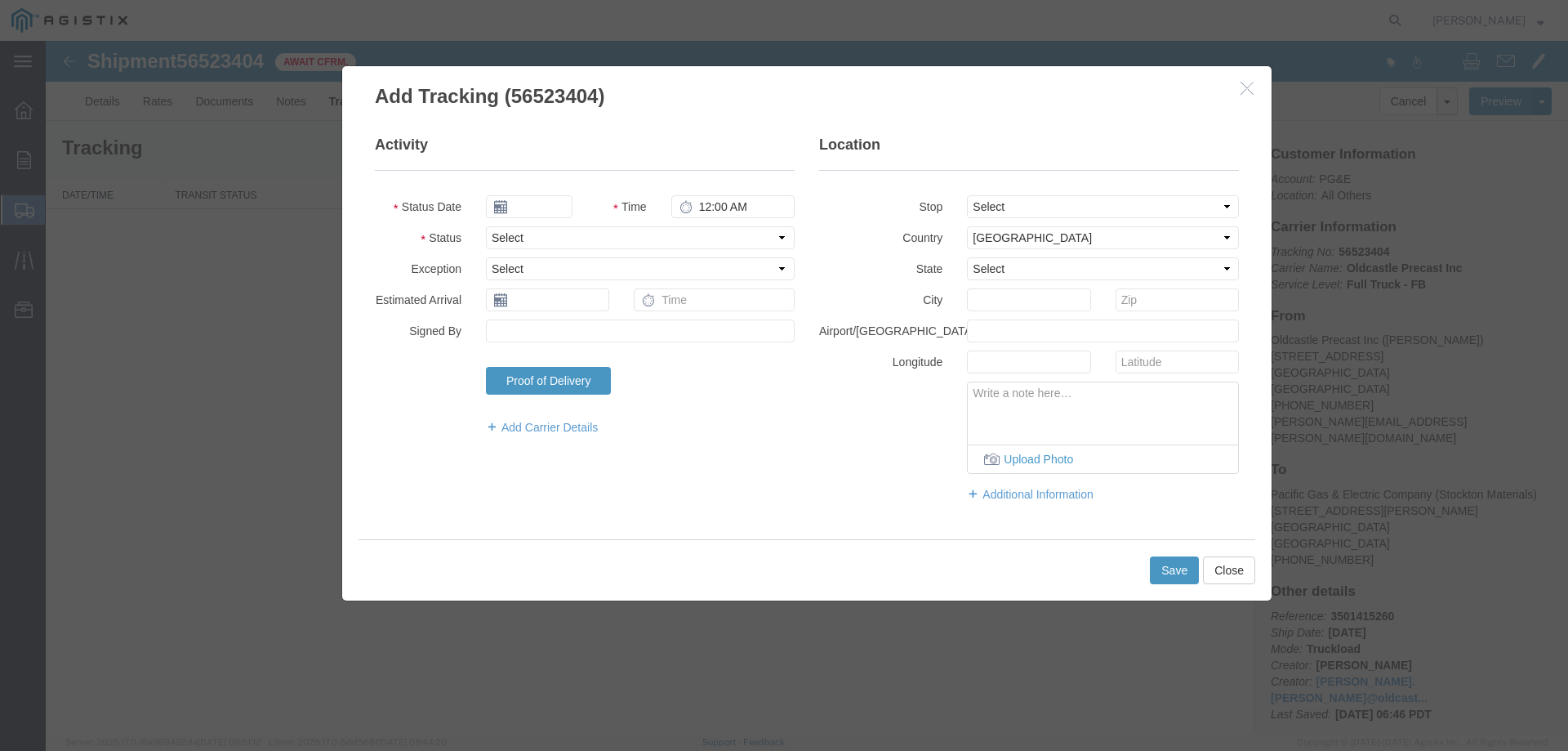
type input "[DATE]"
type input "7:00 AM"
click at [540, 234] on select "Select Arrival Notice Available Arrival Notice Imported Arrive at Delivery Loca…" at bounding box center [640, 237] width 309 height 23
select select "DELIVRED"
click at [486, 226] on select "Select Arrival Notice Available Arrival Notice Imported Arrive at Delivery Loca…" at bounding box center [640, 237] width 309 height 23
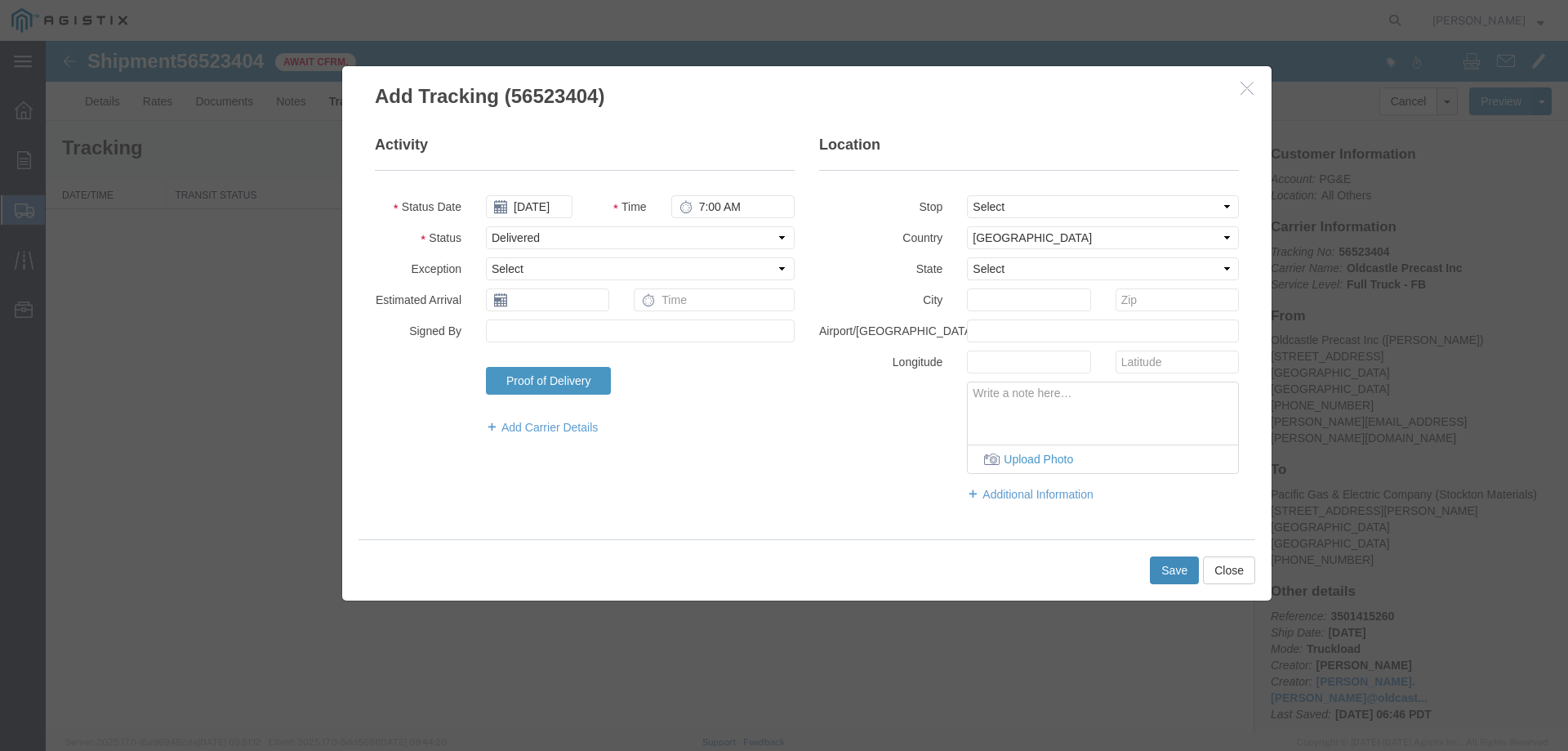
click at [1181, 572] on button "Save" at bounding box center [1174, 570] width 49 height 28
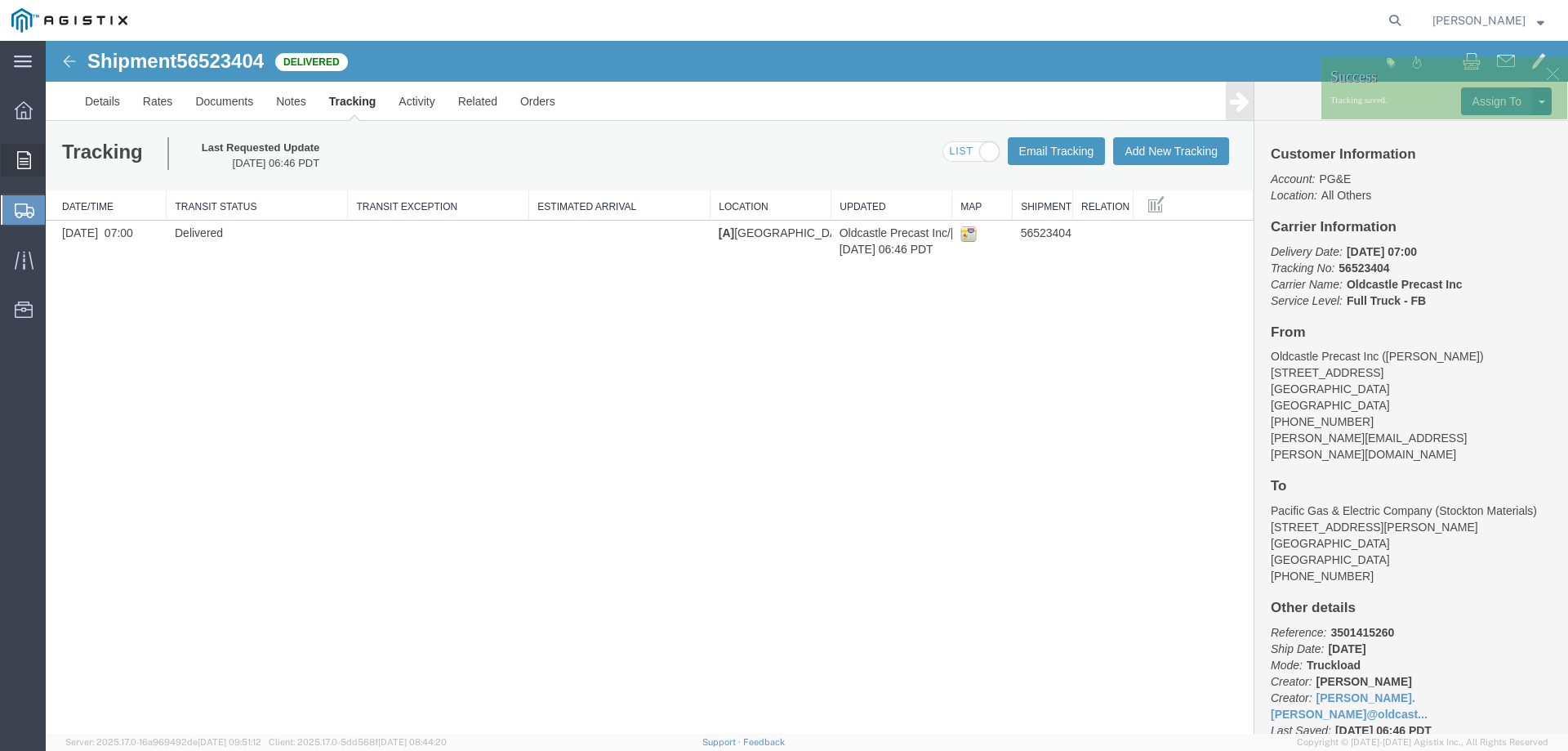
click at [19, 159] on icon at bounding box center [23, 160] width 14 height 18
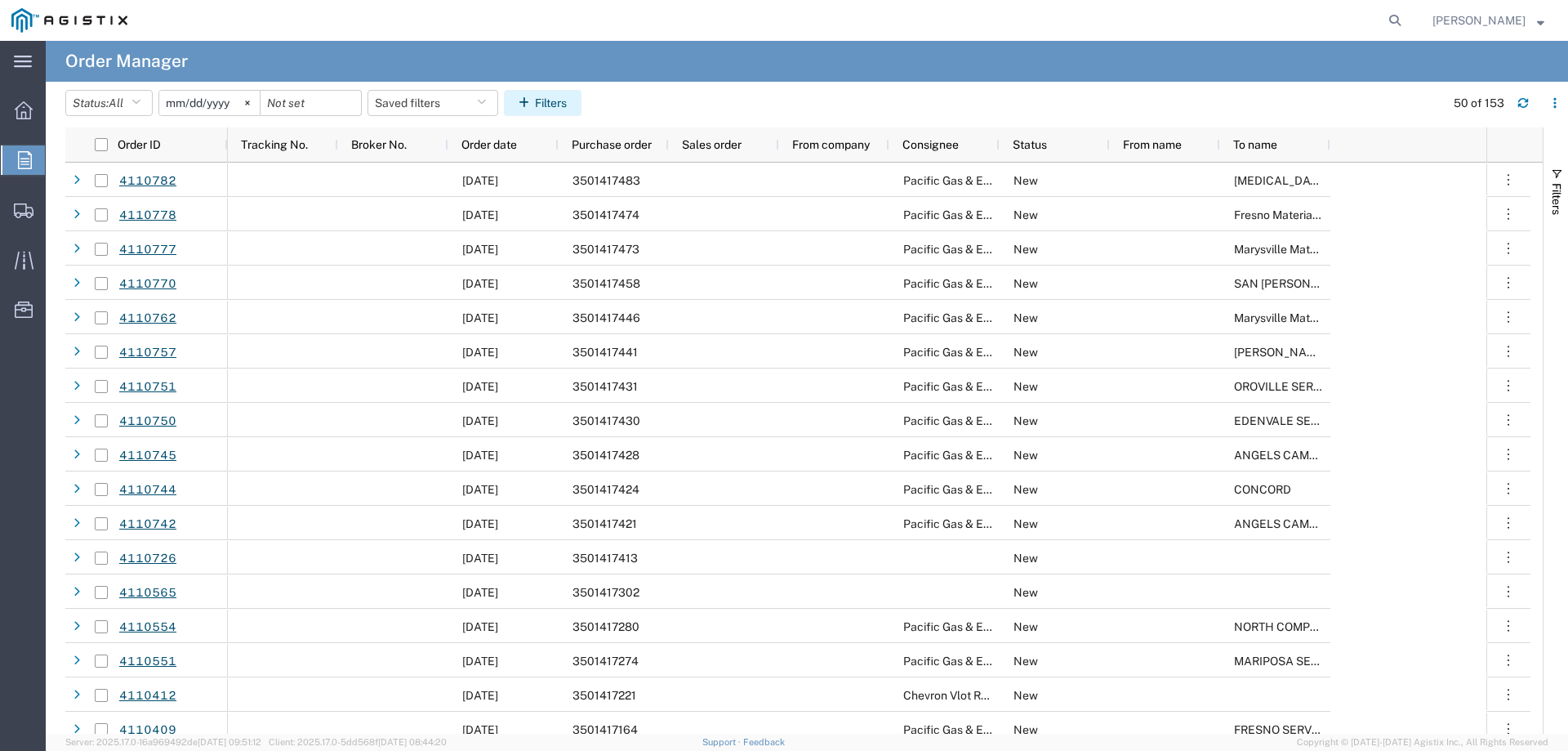
click at [558, 108] on button "Filters" at bounding box center [542, 102] width 78 height 26
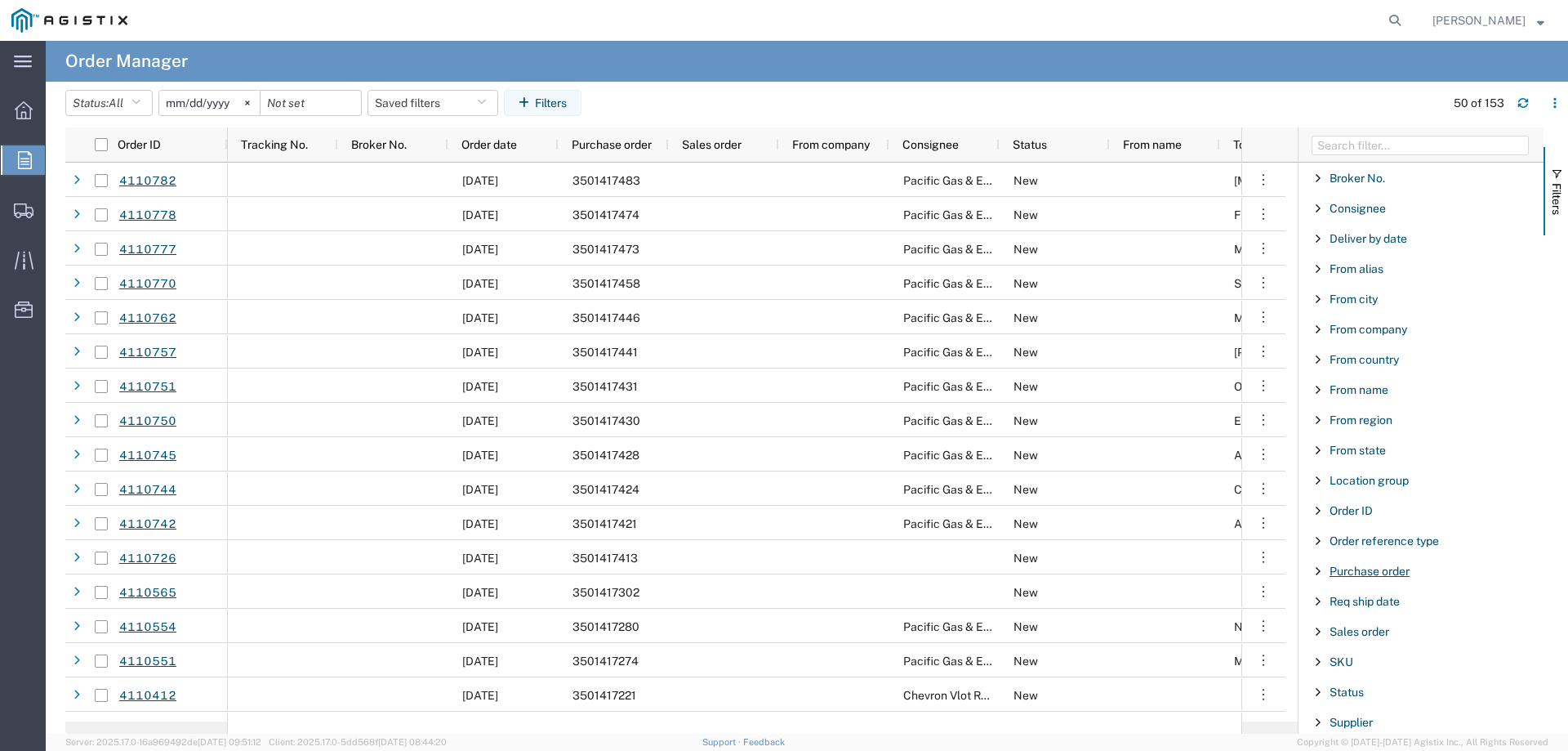
click at [1383, 569] on span "Purchase order" at bounding box center [1370, 572] width 80 height 13
click at [1366, 638] on input "Filter Value" at bounding box center [1427, 640] width 214 height 19
type input "3501409138"
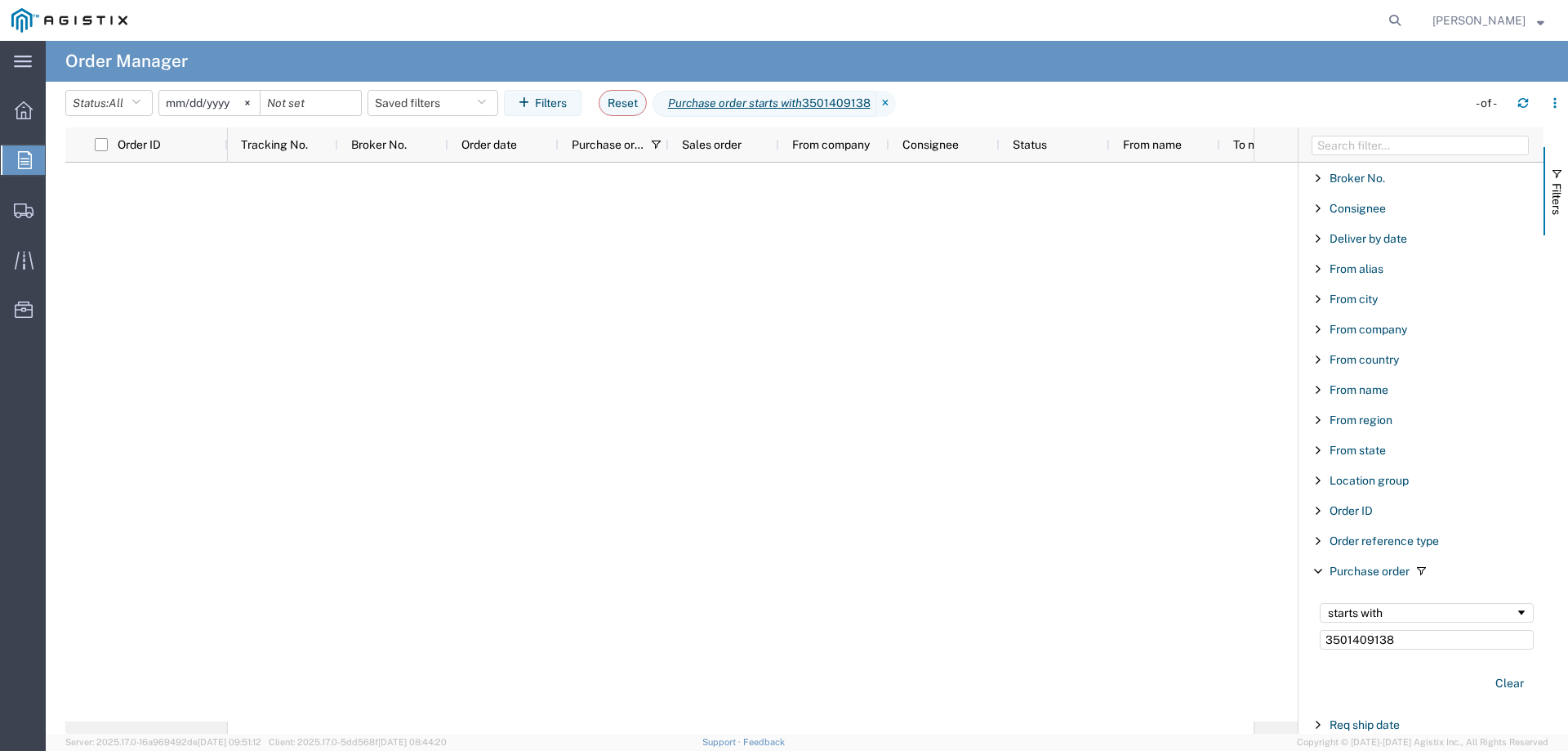
click at [208, 100] on input "[DATE]" at bounding box center [209, 102] width 100 height 24
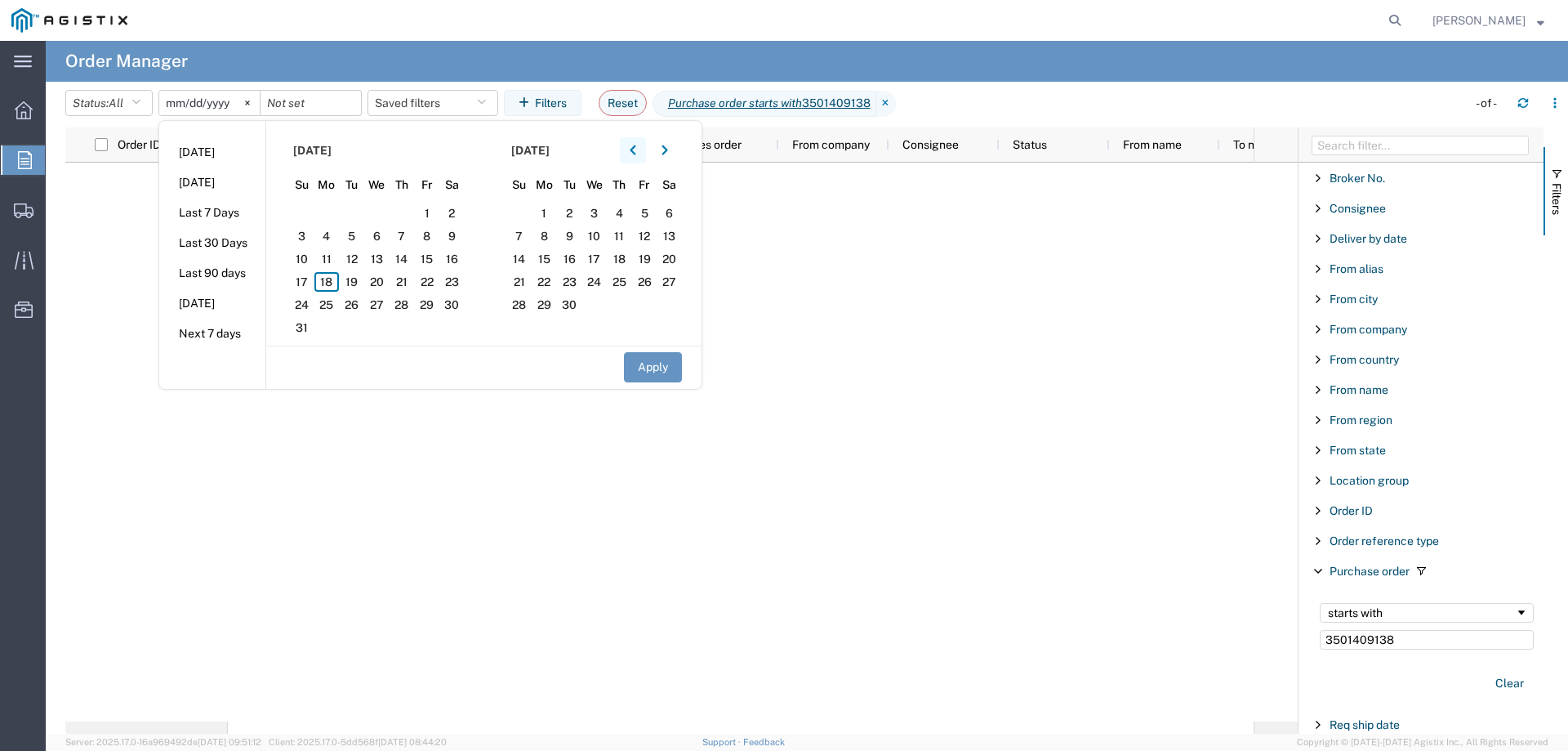
click at [635, 148] on icon "button" at bounding box center [633, 151] width 6 height 10
click at [311, 212] on span "1" at bounding box center [302, 213] width 25 height 19
click at [1409, 639] on input "3501409138" at bounding box center [1427, 640] width 214 height 19
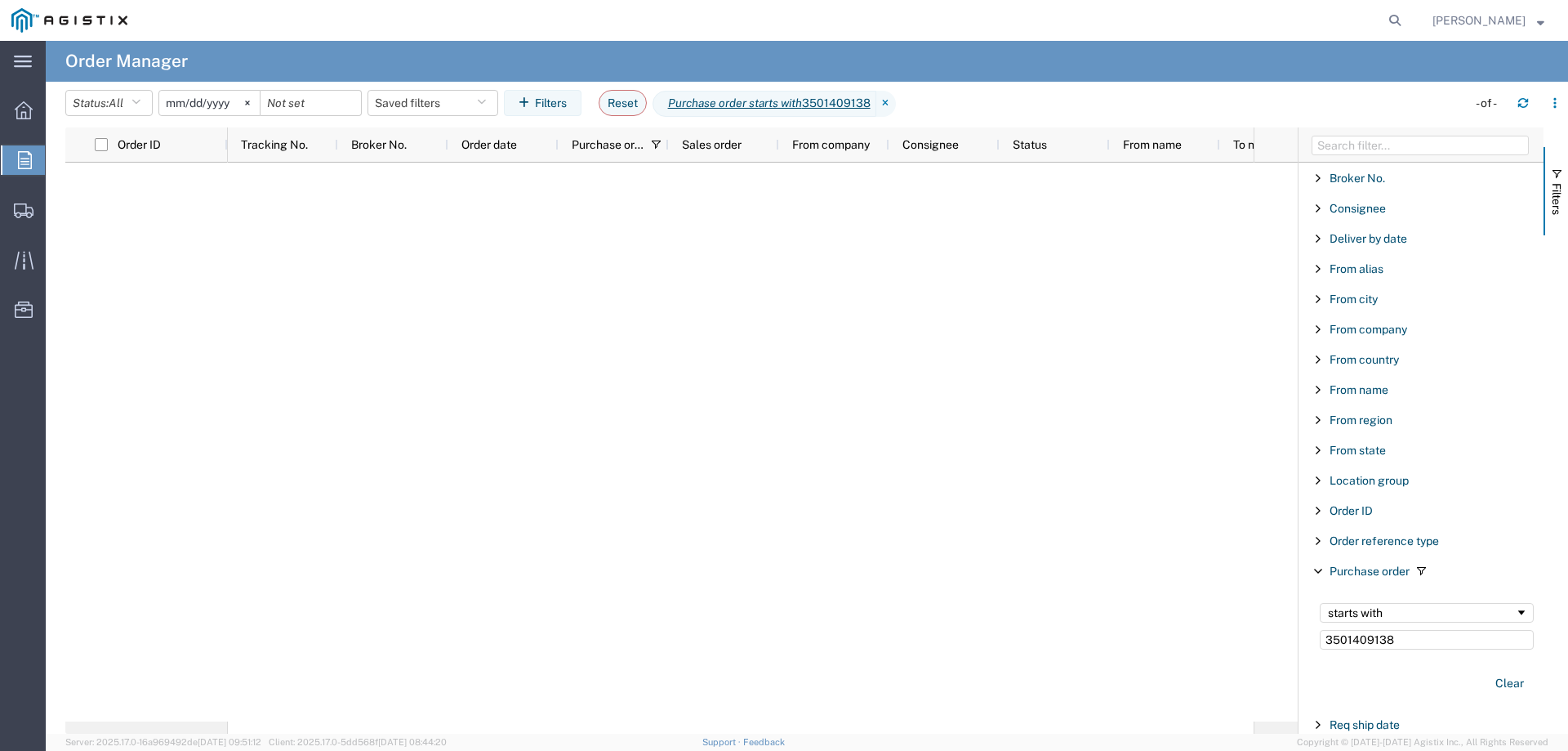
click at [218, 105] on input "[DATE]" at bounding box center [209, 102] width 100 height 24
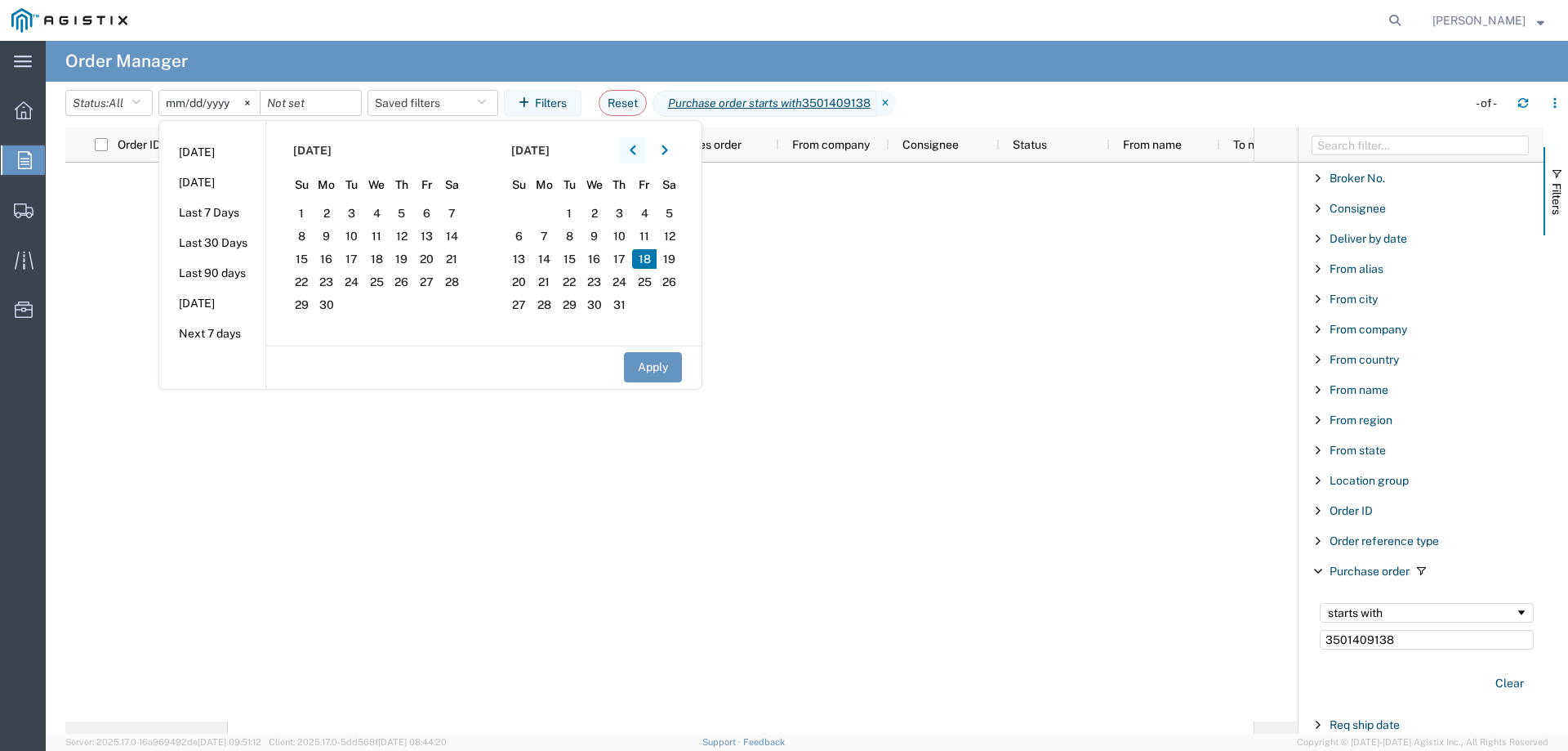
click at [636, 151] on icon "button" at bounding box center [633, 151] width 7 height 12
click at [356, 211] on span "1" at bounding box center [351, 213] width 25 height 19
click at [662, 370] on button "Apply" at bounding box center [653, 368] width 58 height 30
type input "[DATE]"
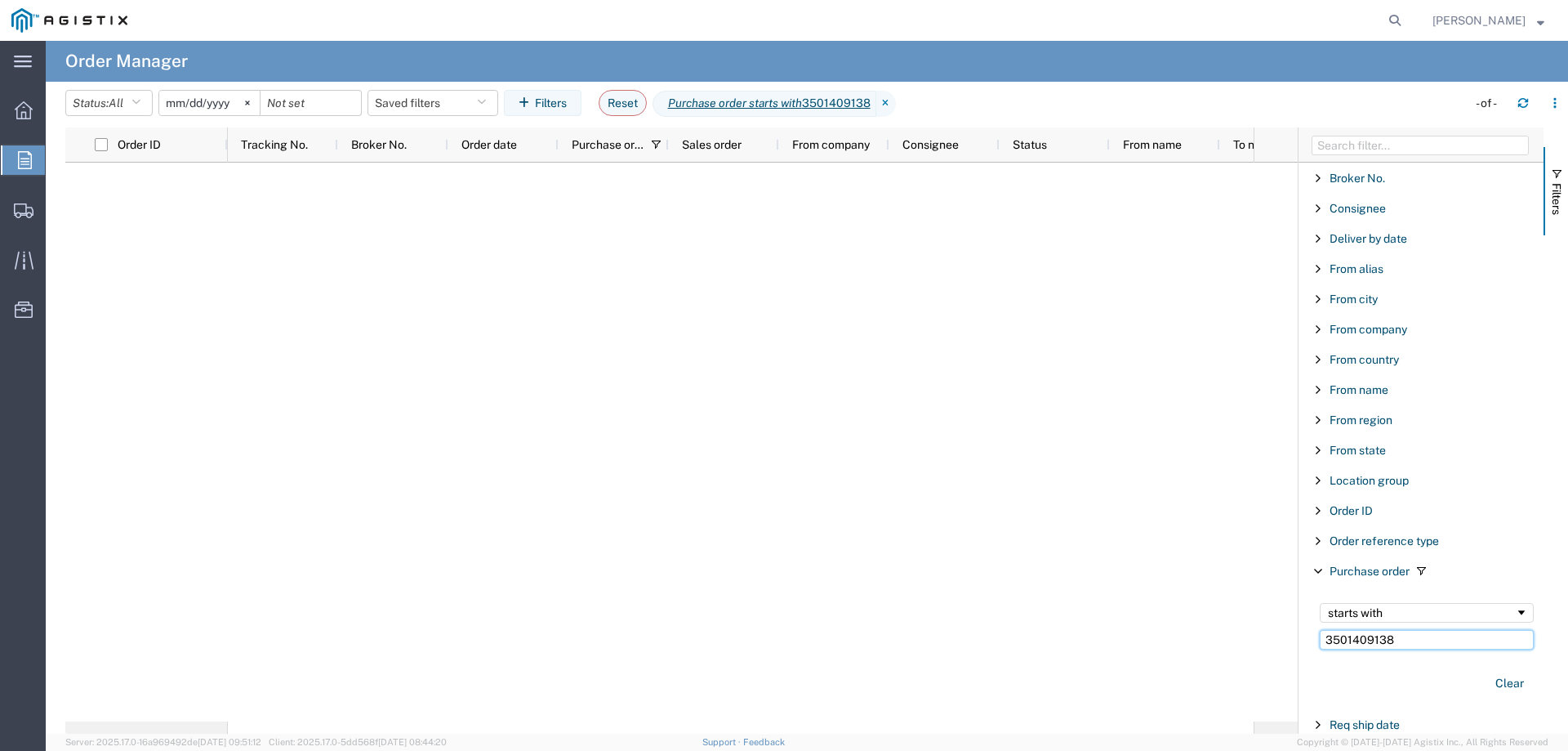
click at [1399, 639] on input "3501409138" at bounding box center [1427, 640] width 214 height 19
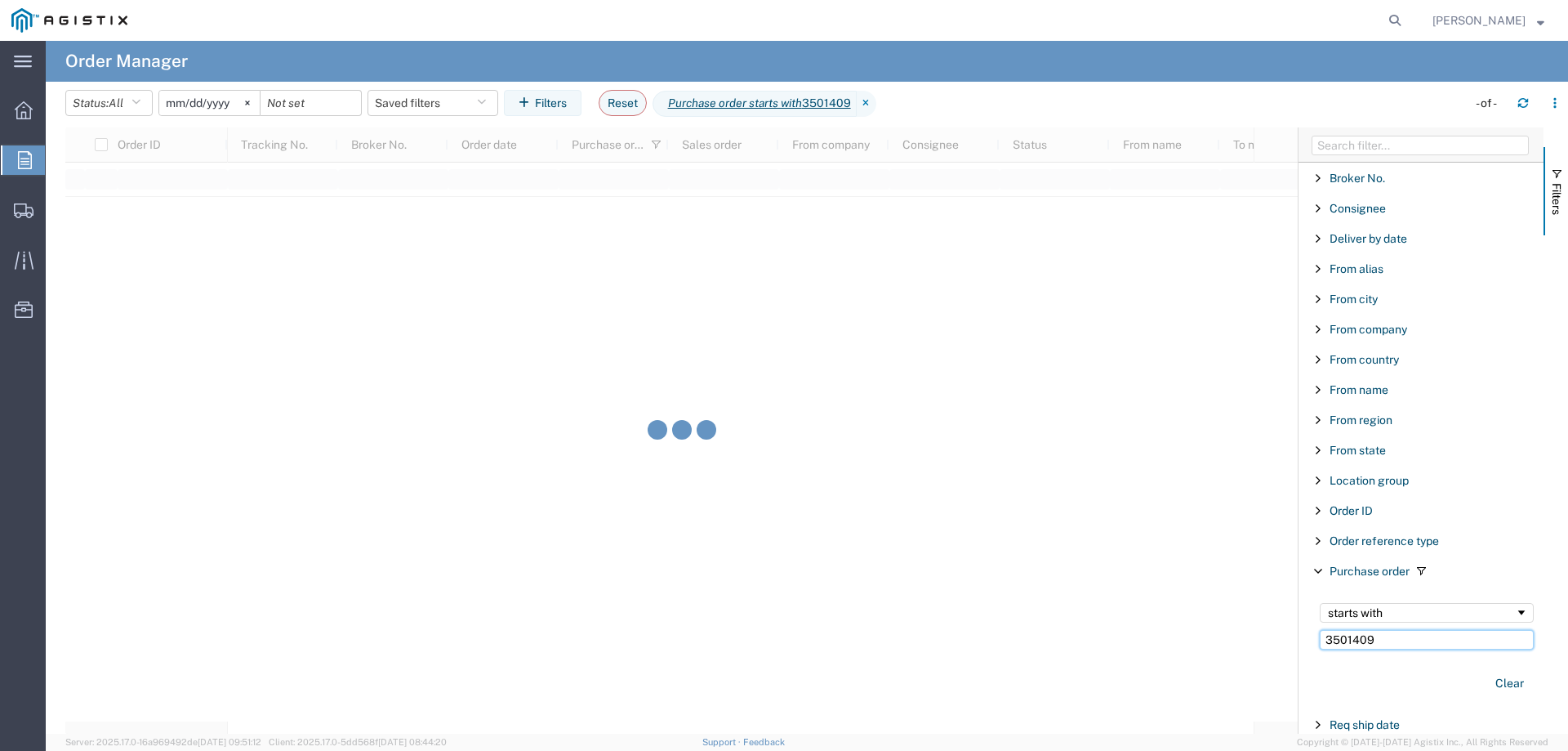
type input "3501409"
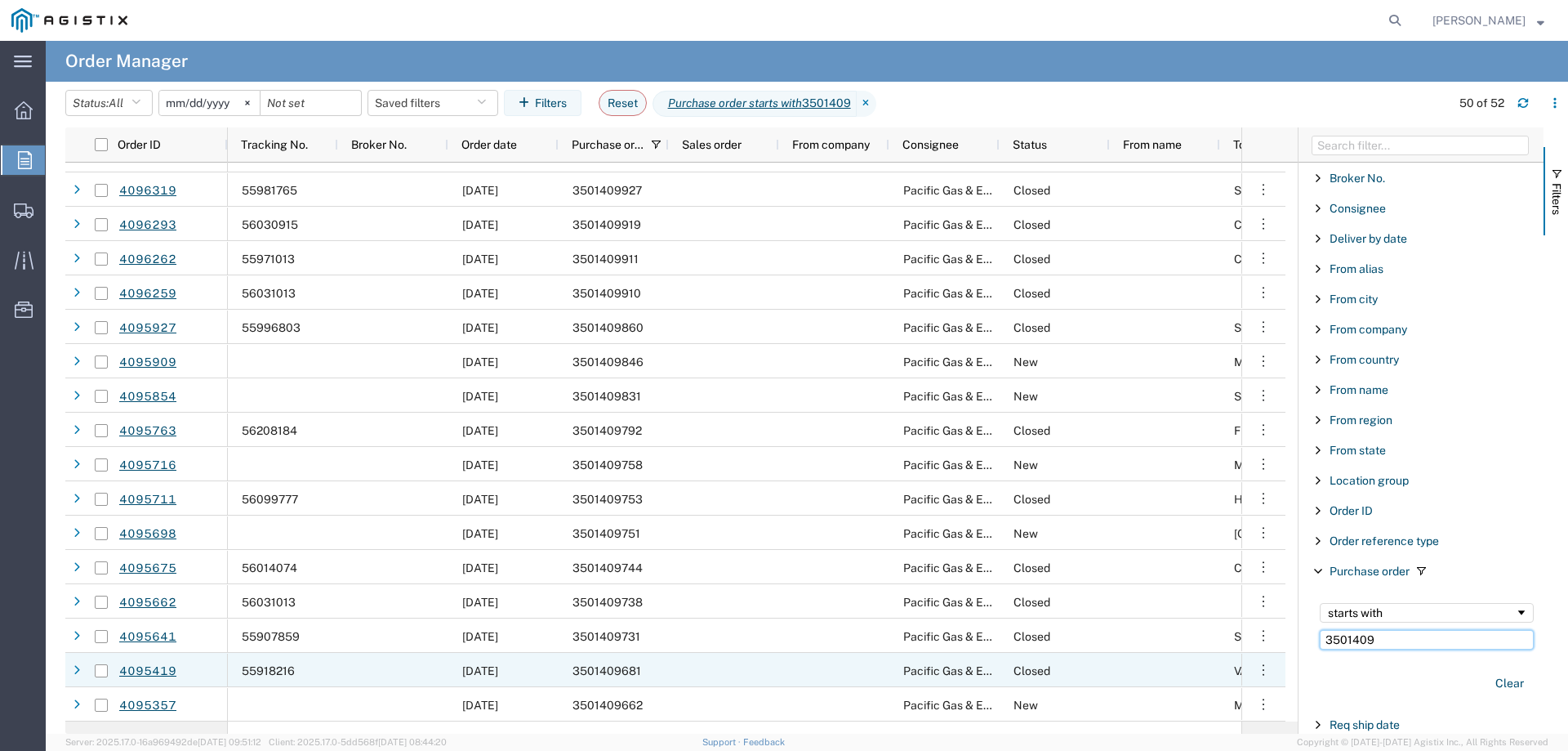
scroll to position [327, 0]
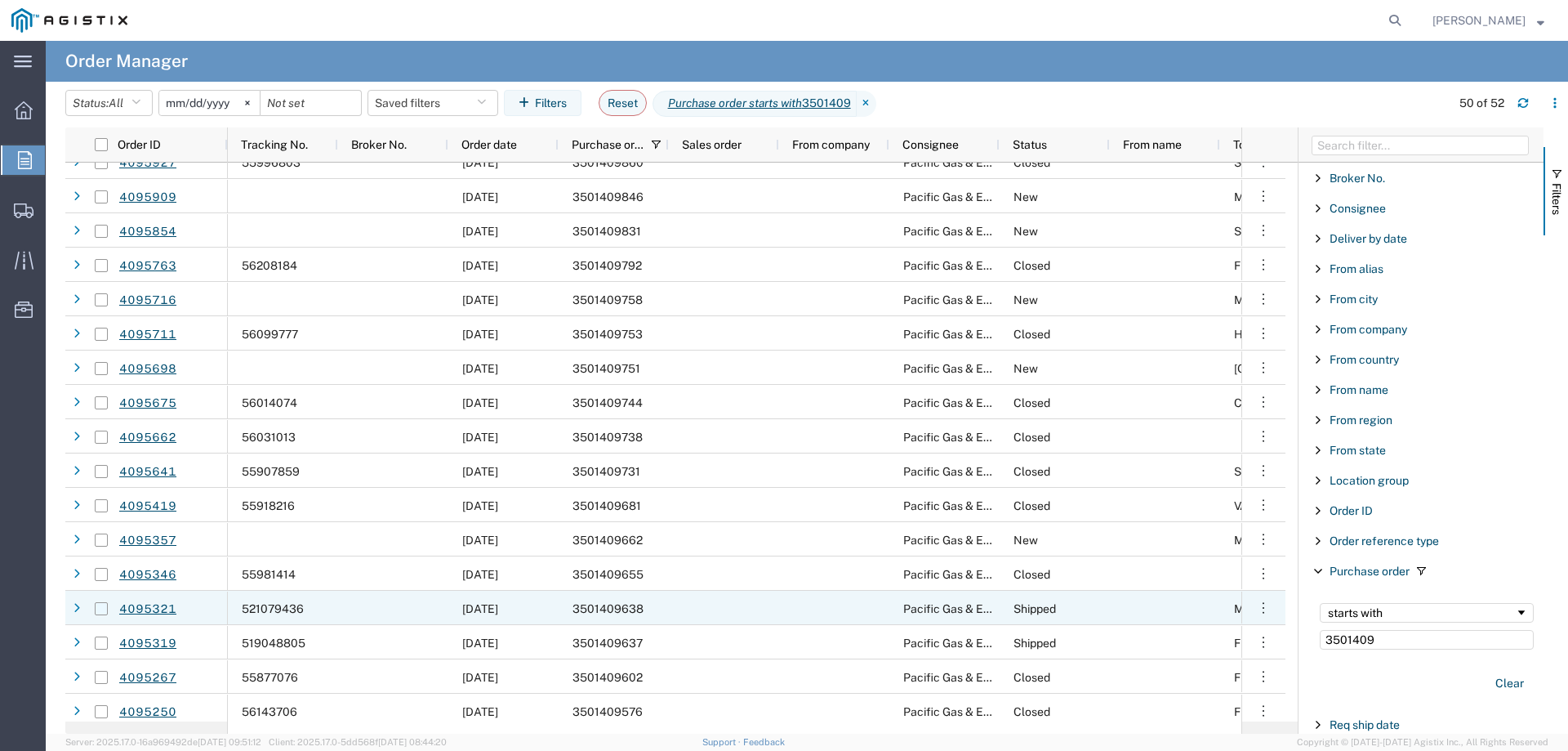
click at [105, 606] on input "Press Space to toggle row selection (unchecked)" at bounding box center [101, 609] width 13 height 13
checkbox input "true"
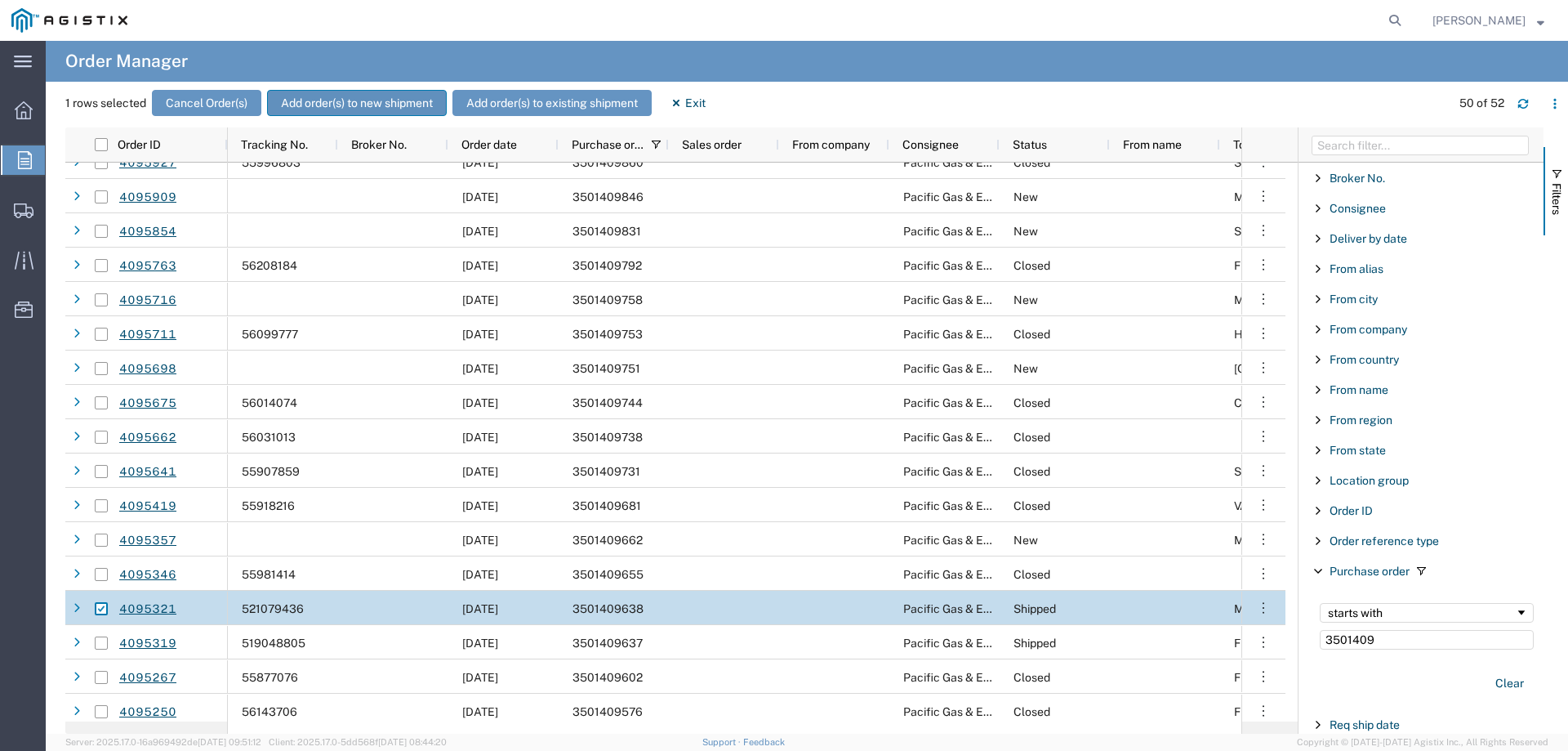
click at [329, 100] on button "Add order(s) to new shipment" at bounding box center [356, 102] width 180 height 26
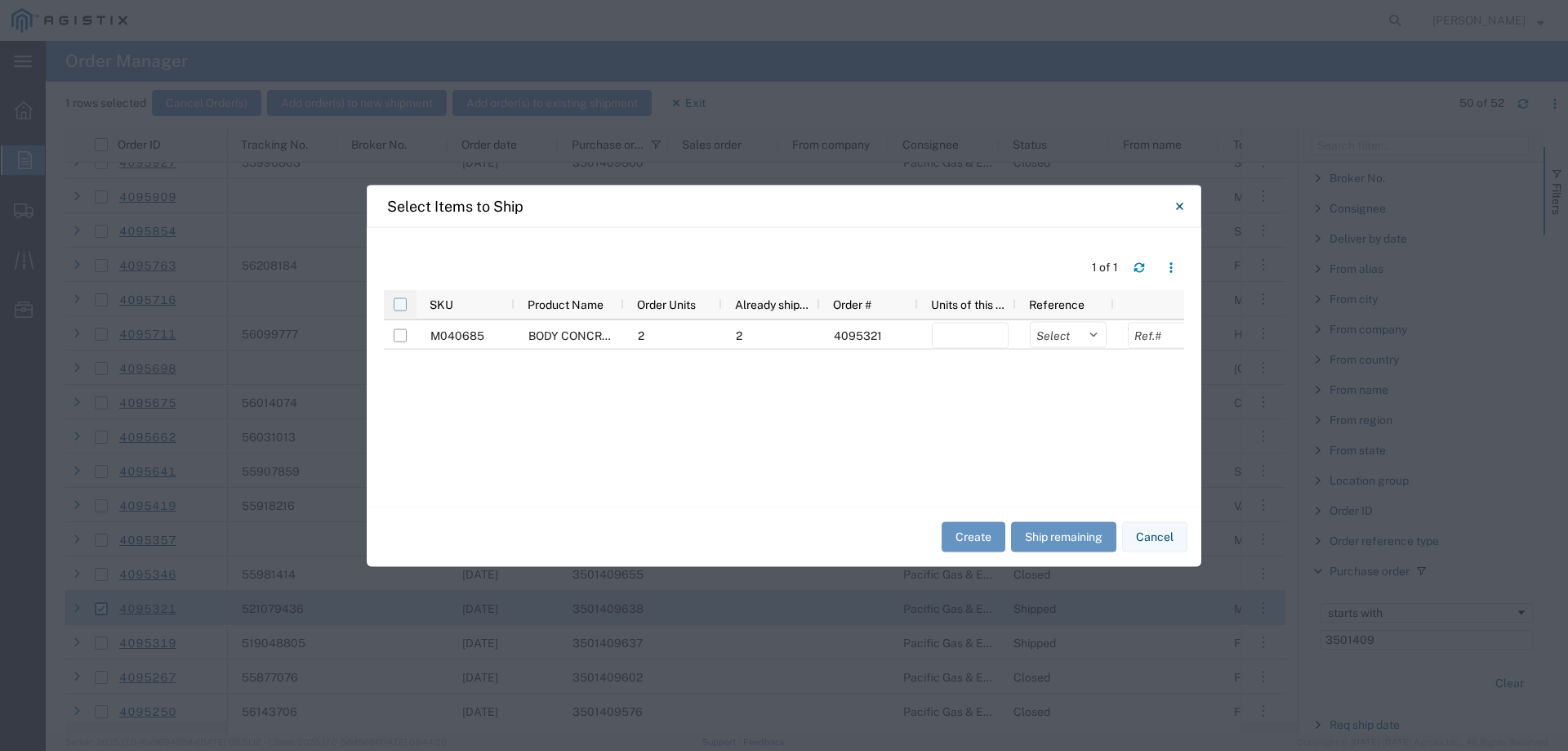
click at [402, 301] on input "checkbox" at bounding box center [400, 304] width 13 height 13
checkbox input "true"
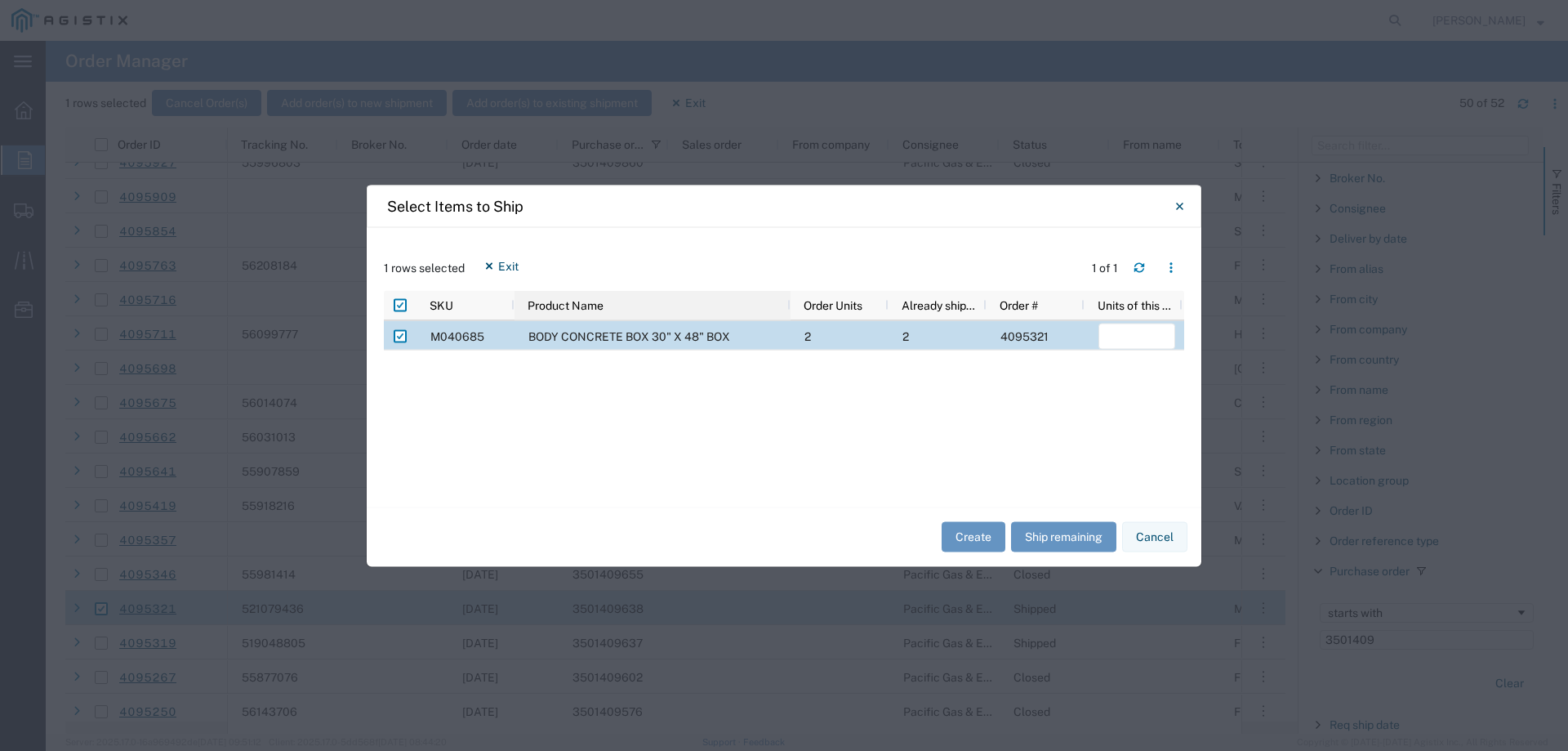
drag, startPoint x: 622, startPoint y: 307, endPoint x: 653, endPoint y: 307, distance: 31.0
click at [787, 307] on div at bounding box center [790, 305] width 7 height 29
click at [1158, 541] on button "Cancel" at bounding box center [1155, 538] width 65 height 30
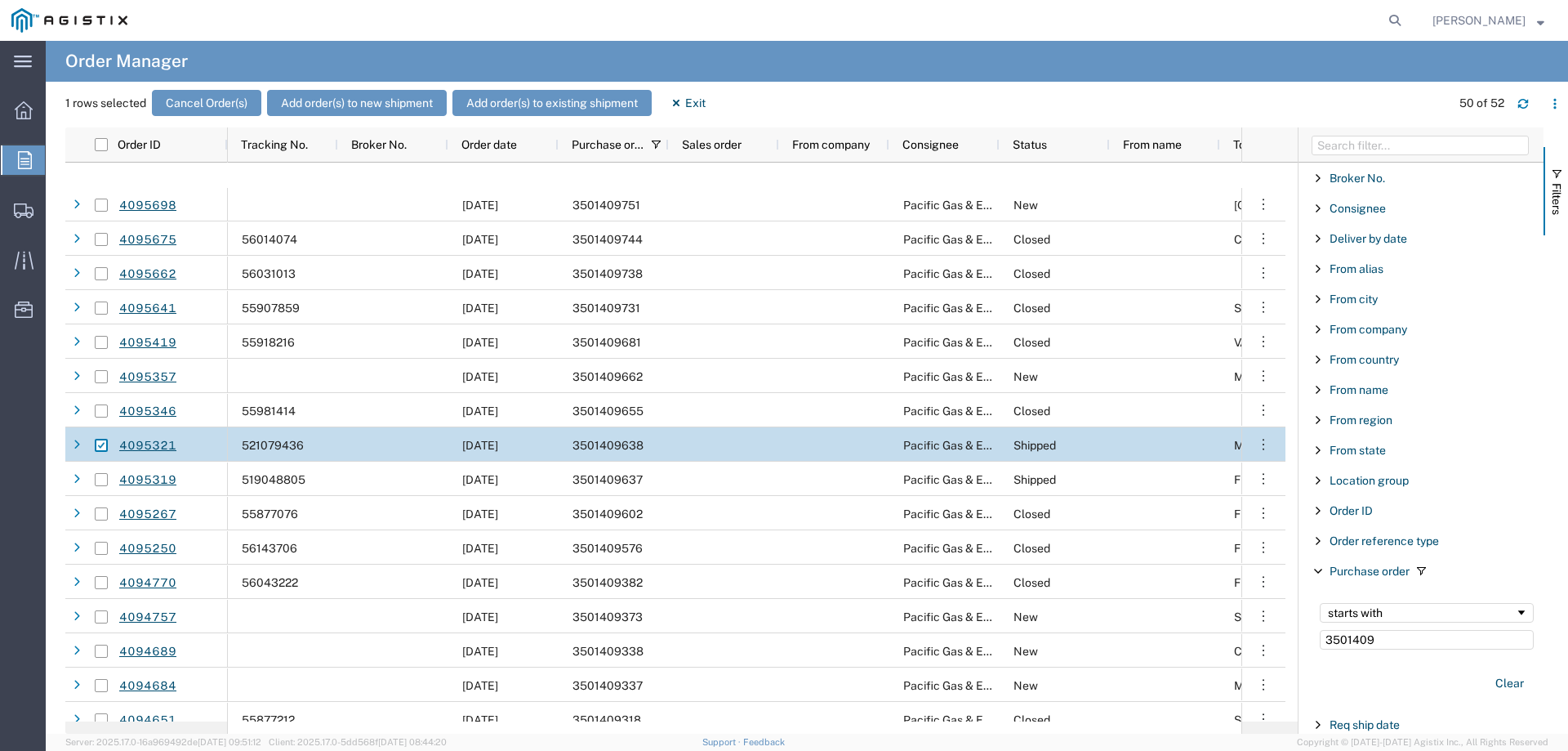
scroll to position [899, 0]
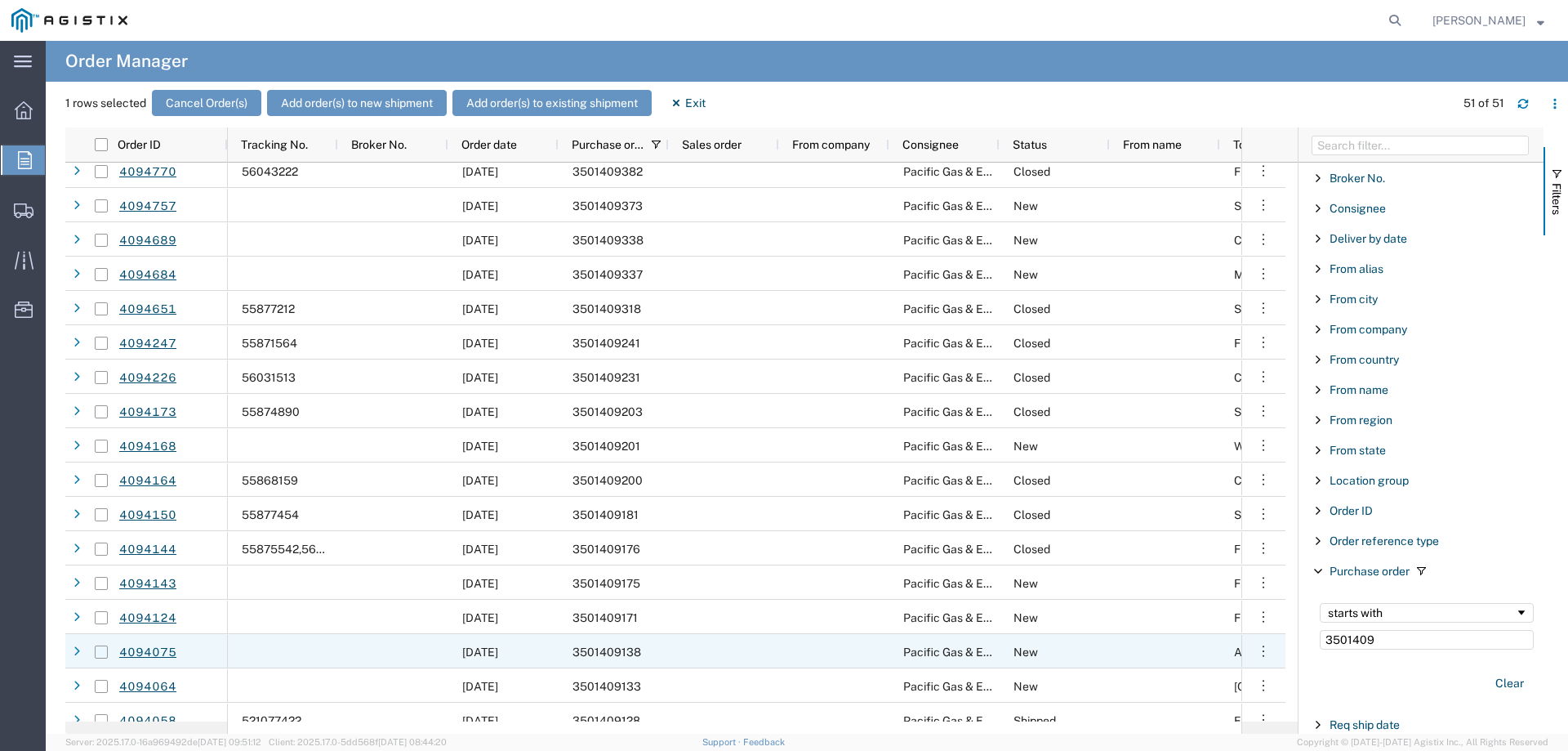
click at [101, 653] on input "Press Space to toggle row selection (unchecked)" at bounding box center [101, 652] width 13 height 13
checkbox input "true"
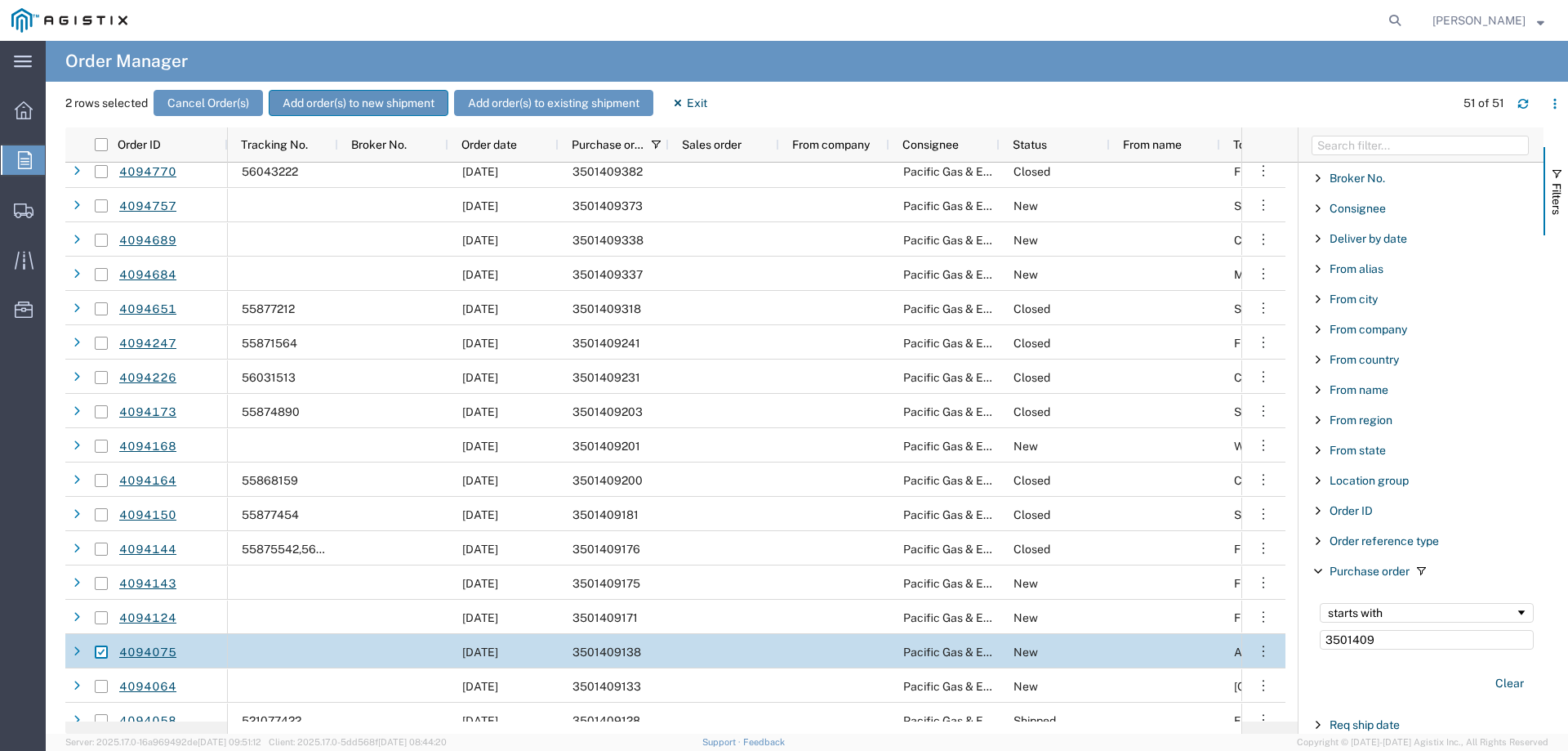
click at [325, 103] on button "Add order(s) to new shipment" at bounding box center [358, 102] width 180 height 26
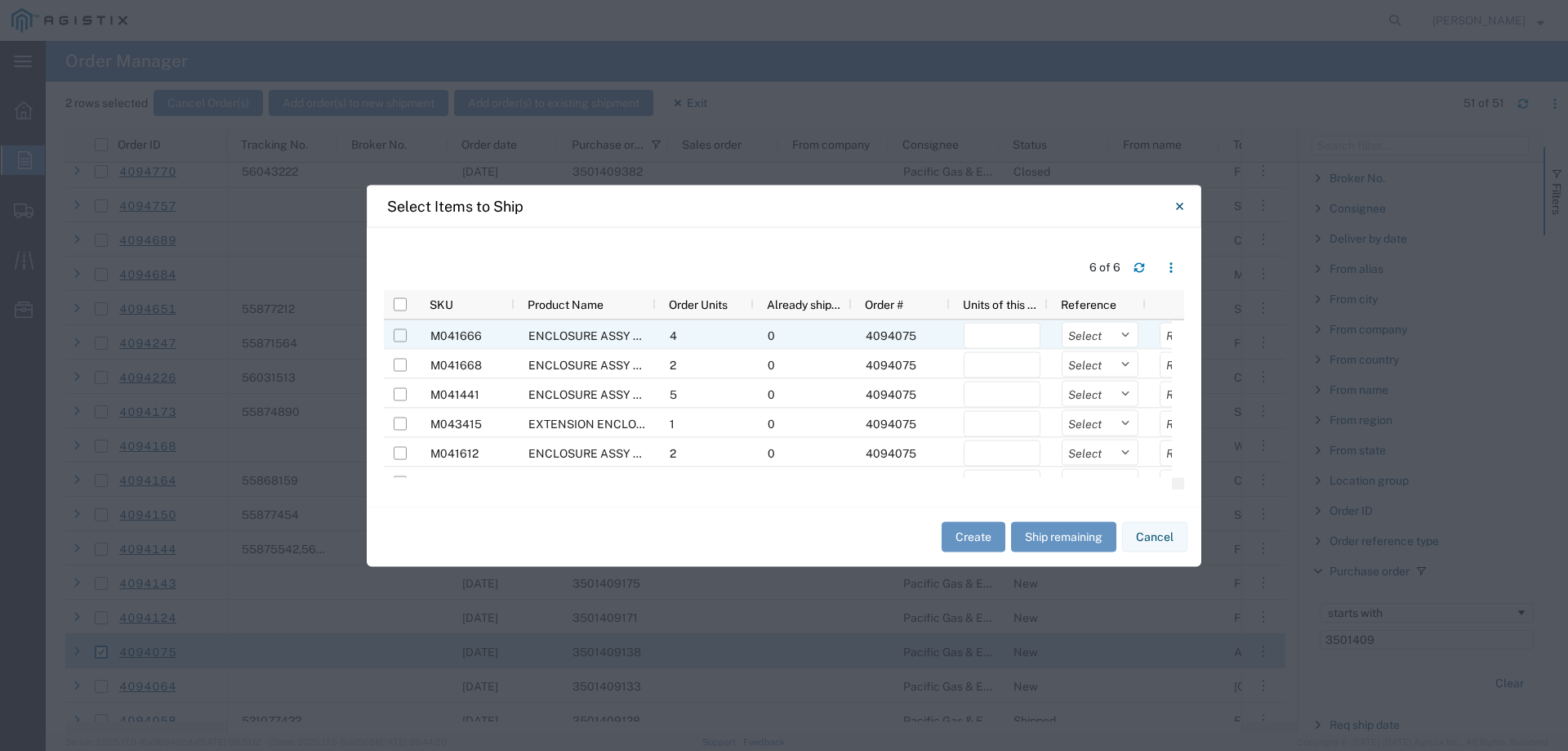
click at [398, 336] on input "Press Space to toggle row selection (unchecked)" at bounding box center [400, 335] width 13 height 13
checkbox input "true"
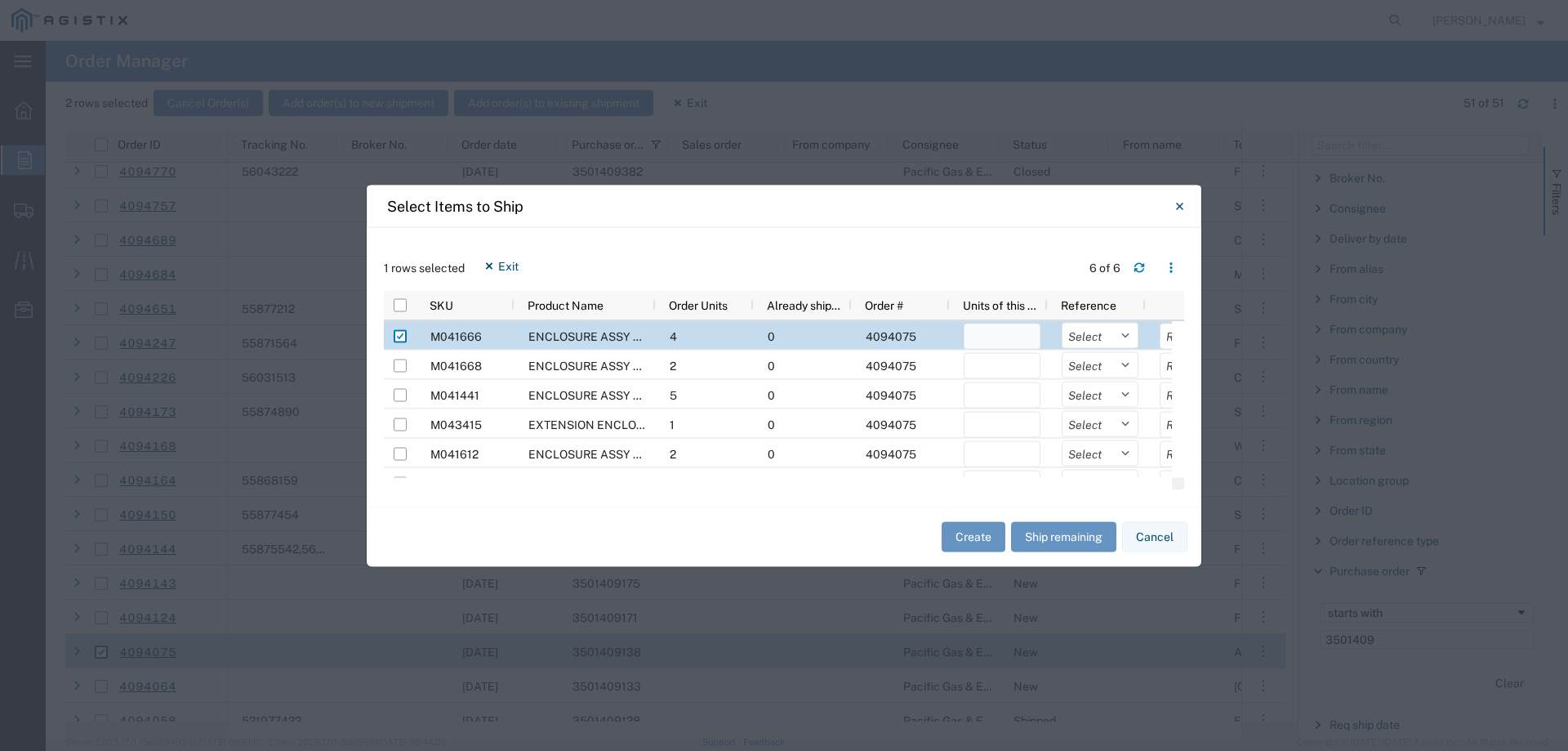
click at [996, 337] on input "number" at bounding box center [1002, 336] width 77 height 26
type input "1"
click at [1101, 334] on select "Select Purchase Order Delivery Number" at bounding box center [1100, 335] width 77 height 26
select select "PURCHORD"
click at [1062, 322] on select "Select Purchase Order Delivery Number" at bounding box center [1100, 335] width 77 height 26
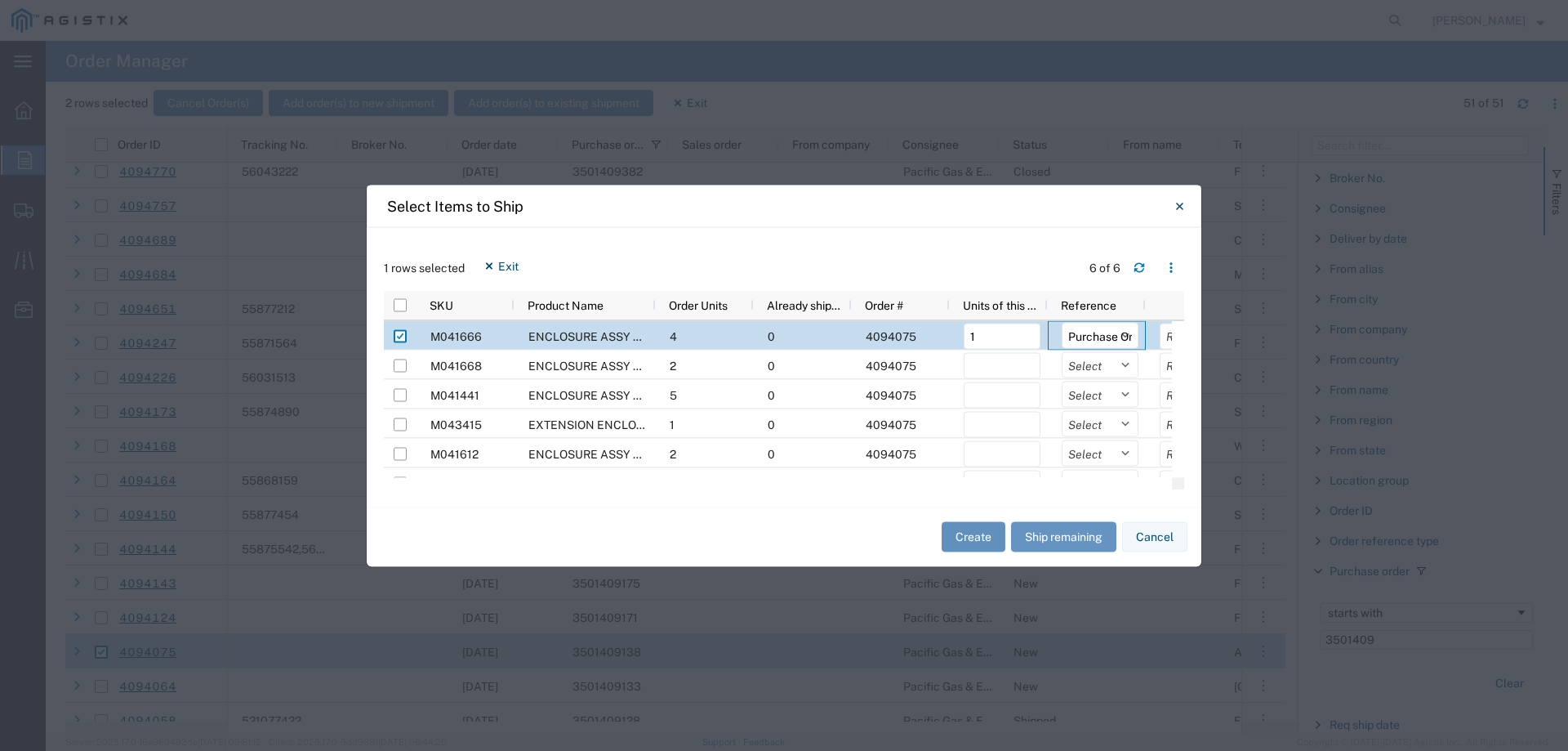
click at [969, 535] on button "Create" at bounding box center [973, 538] width 64 height 30
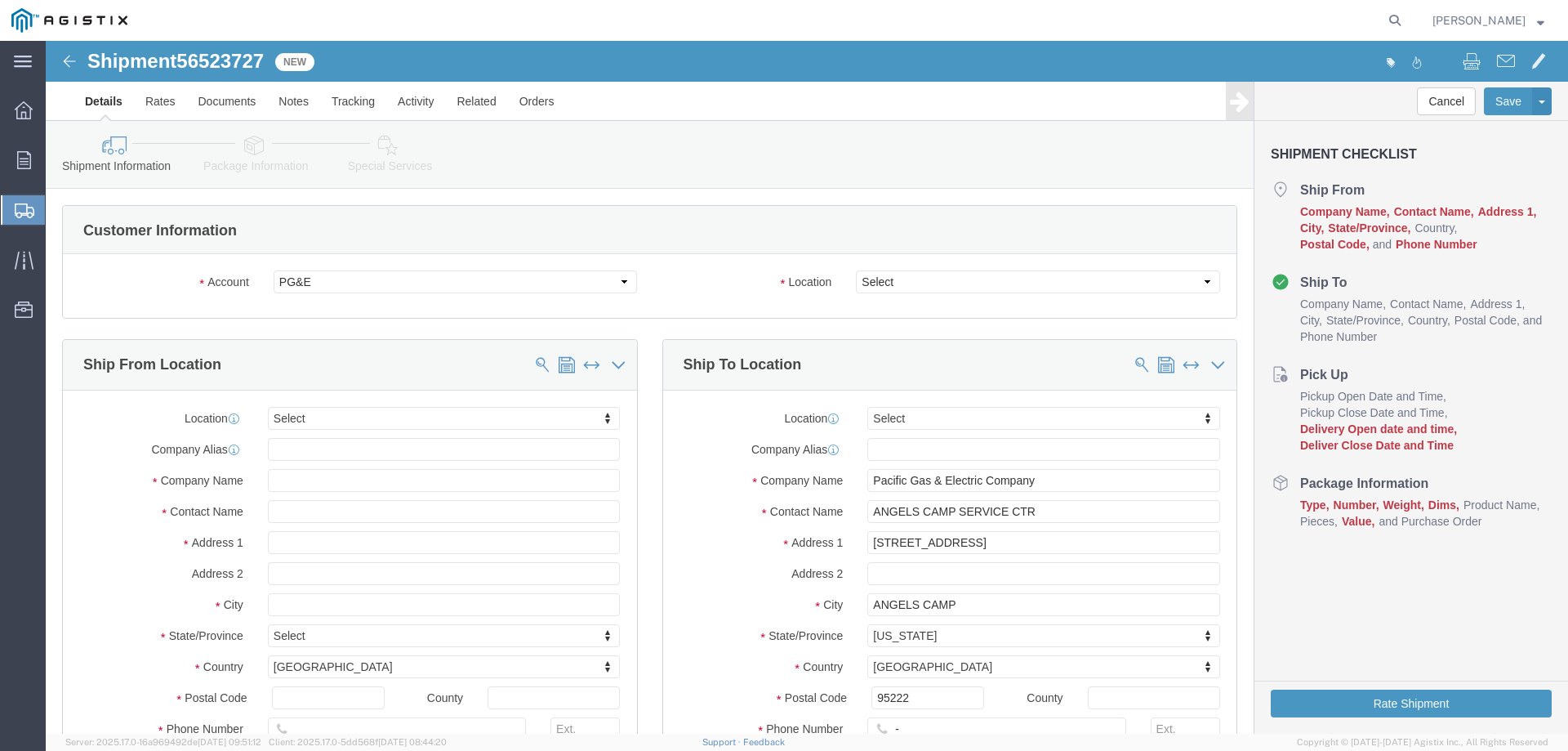
select select
click select "Select All Others [GEOGRAPHIC_DATA] [GEOGRAPHIC_DATA] [GEOGRAPHIC_DATA] [GEOGRA…"
select select "23082"
click select "Select All Others [GEOGRAPHIC_DATA] [GEOGRAPHIC_DATA] [GEOGRAPHIC_DATA] [GEOGRA…"
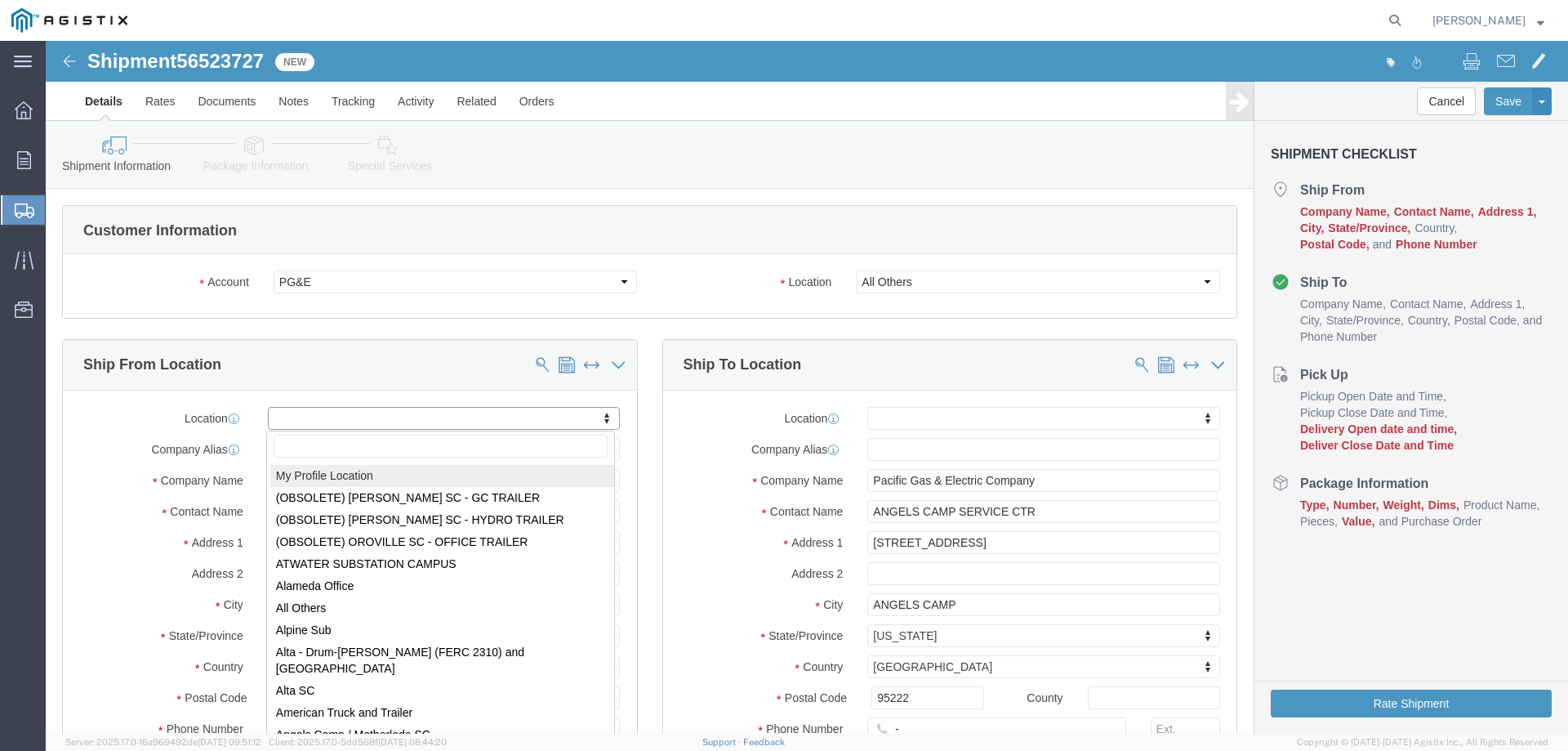
select select "MYPROFILE"
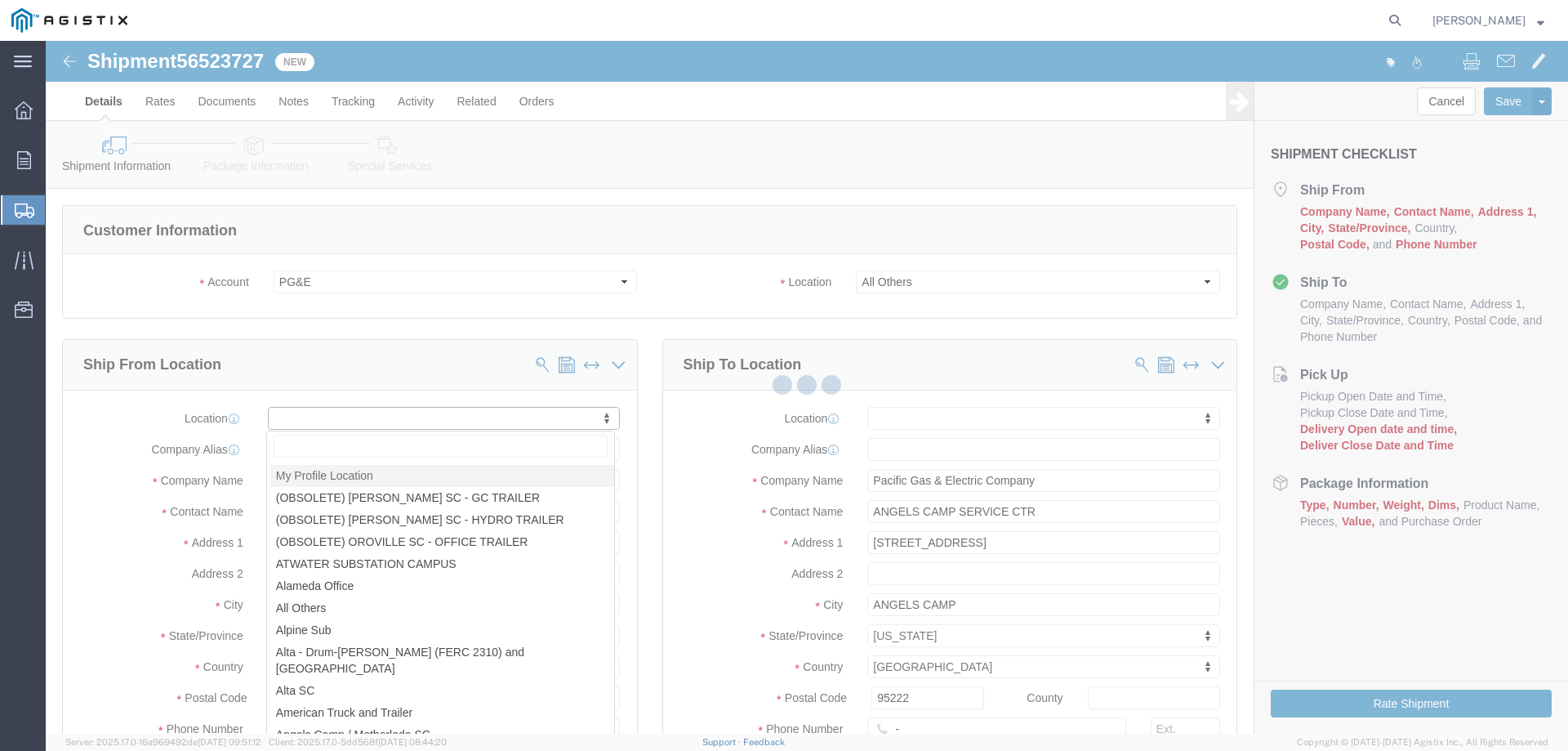
select select "CA"
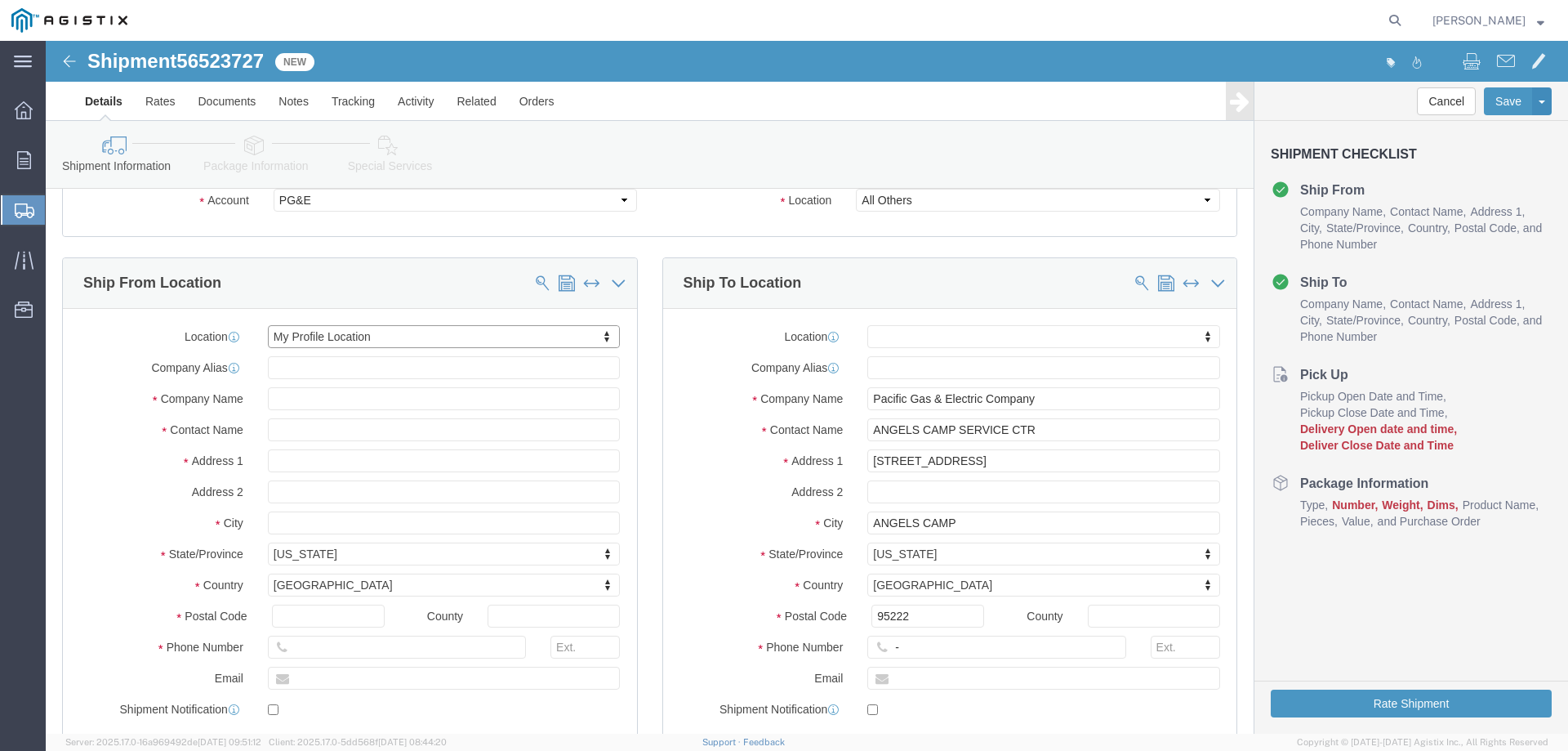
scroll to position [163, 0]
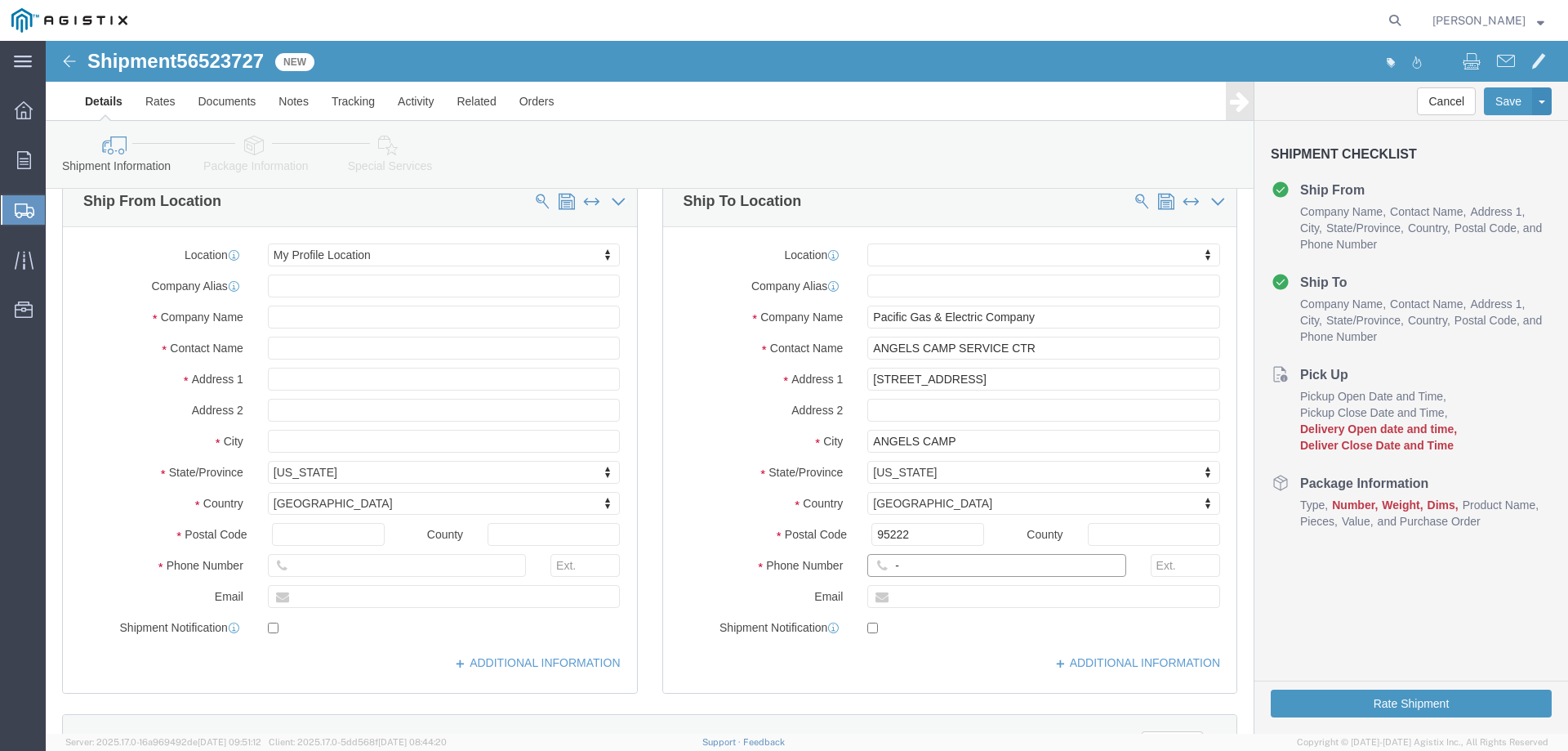
click input "-"
type input "1"
type input "123-456-7891"
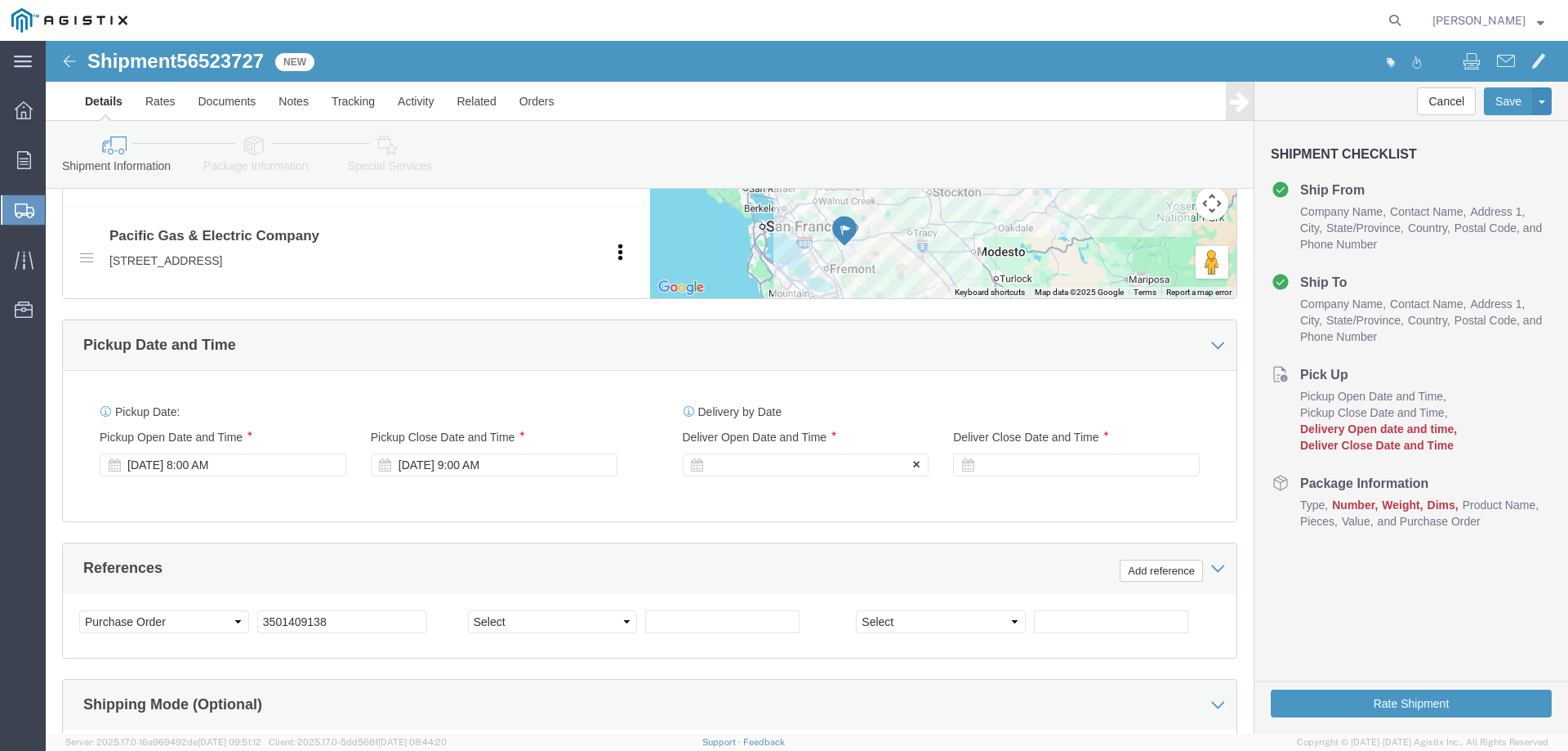
click div
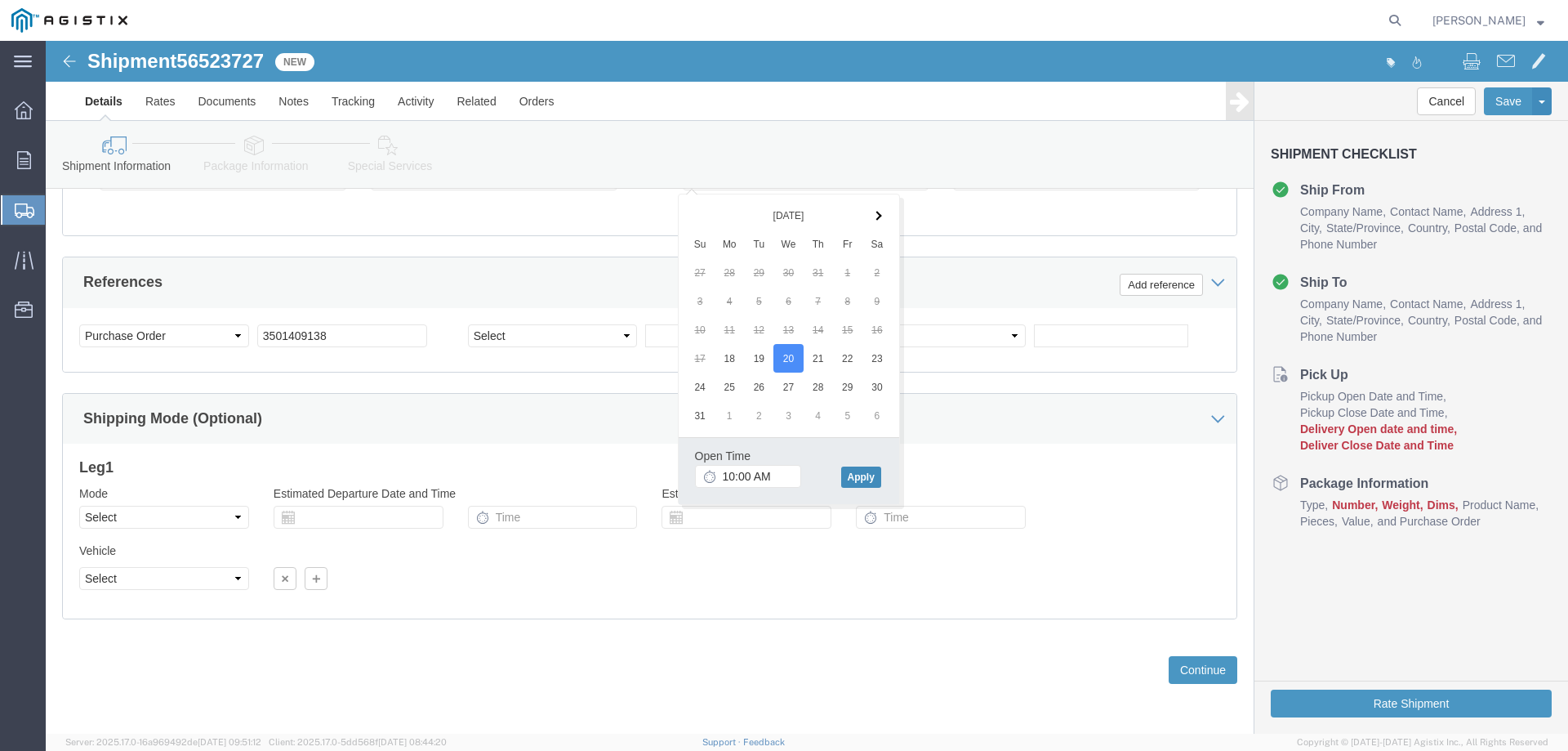
click button "Apply"
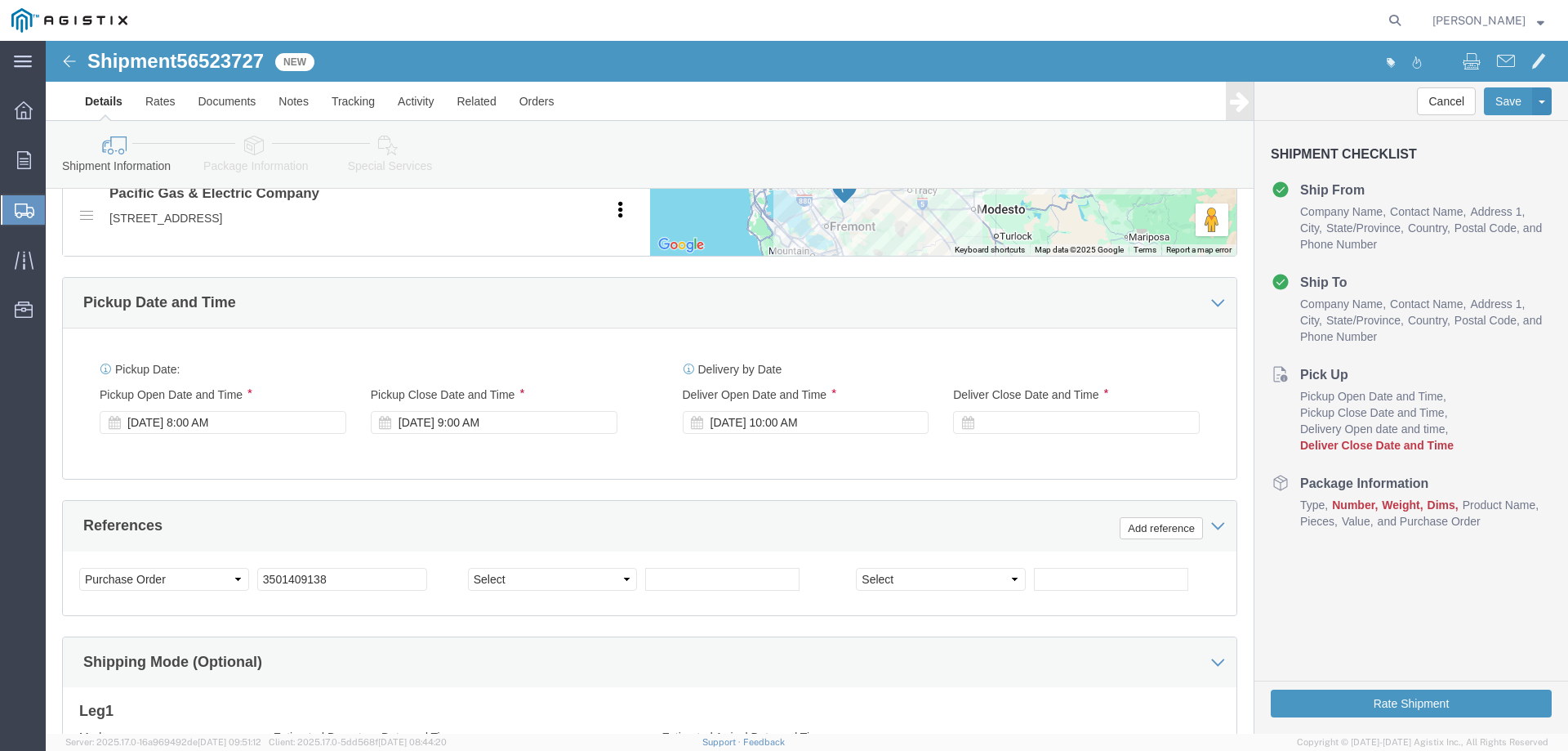
scroll to position [858, 0]
click div
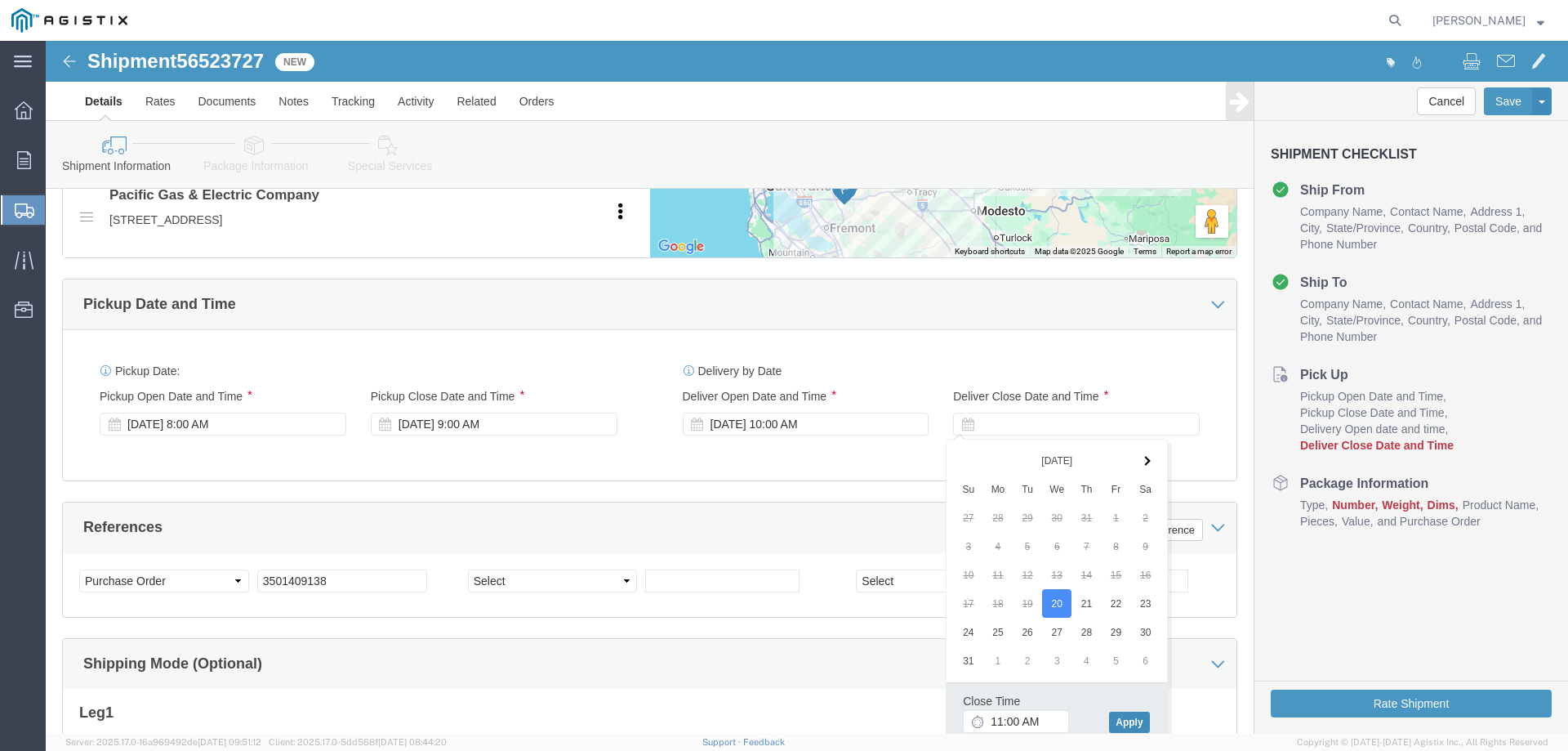
click button "Apply"
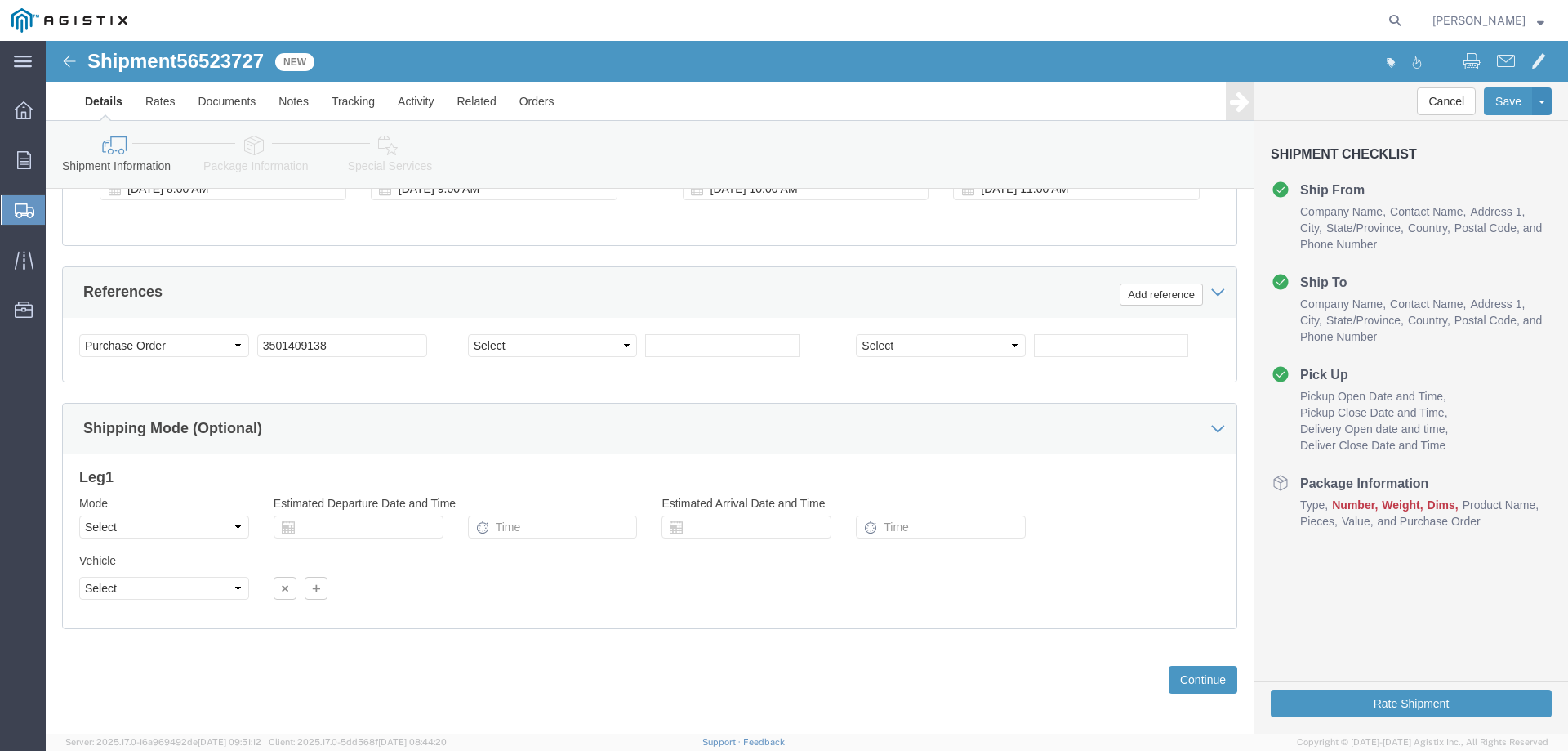
scroll to position [1103, 0]
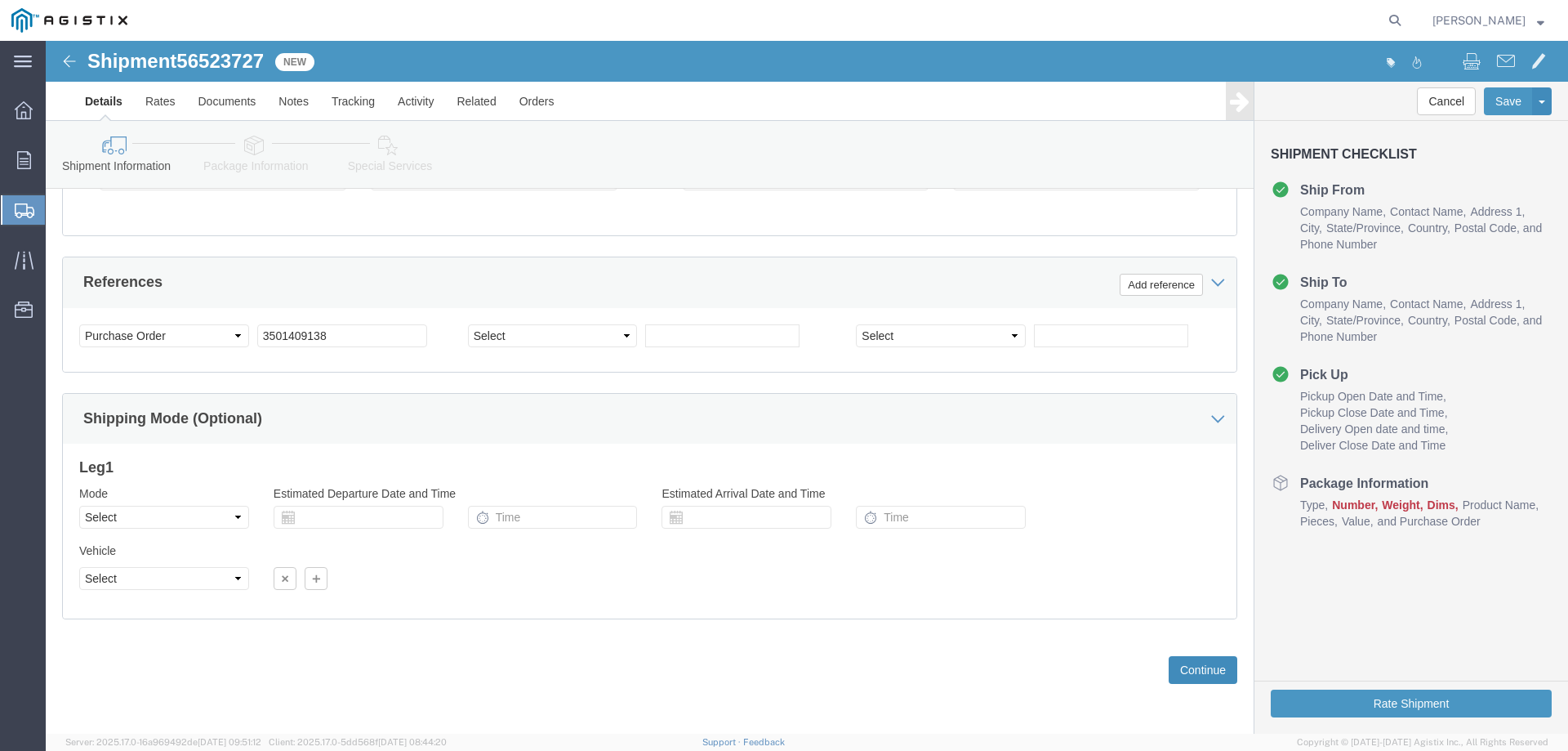
click button "Continue"
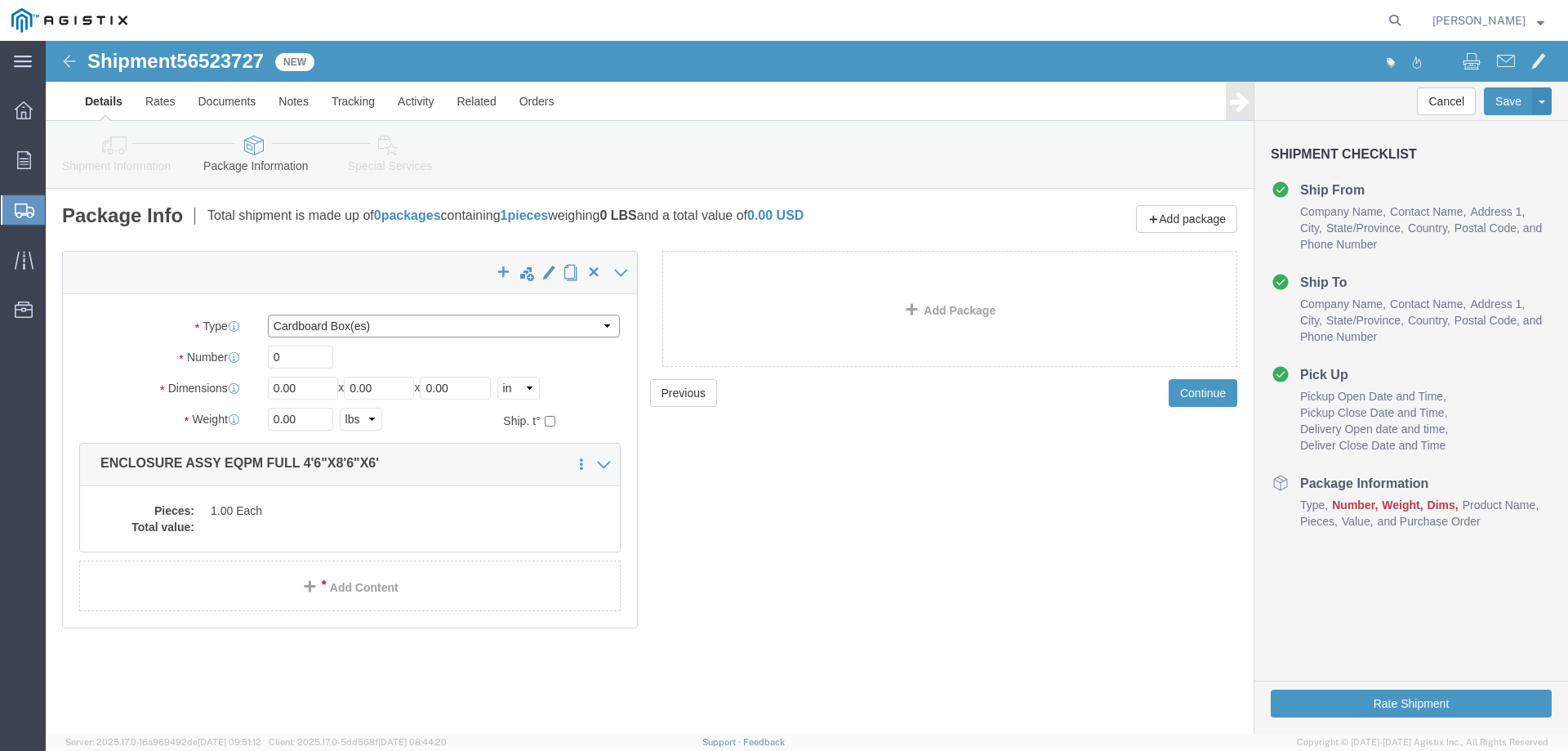
click select "Select Bulk Bundle(s) Cardboard Box(es) Carton(s) Crate(s) Drum(s) (Fiberboard)…"
select select "YRPK"
click select "Select Bulk Bundle(s) Cardboard Box(es) Carton(s) Crate(s) Drum(s) (Fiberboard)…"
click input "0"
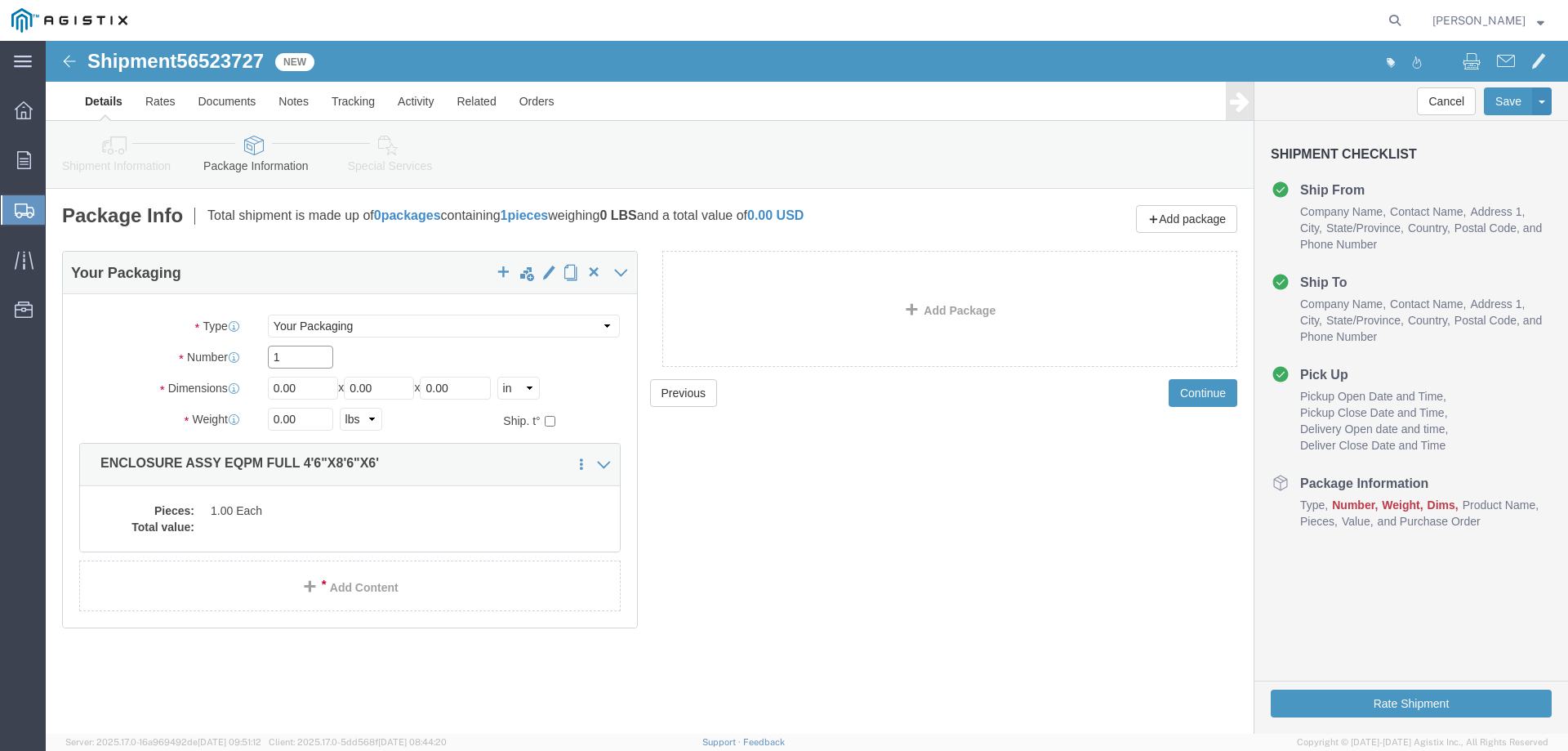
type input "1"
type input "54"
type input "102"
type input "72"
type input "19000"
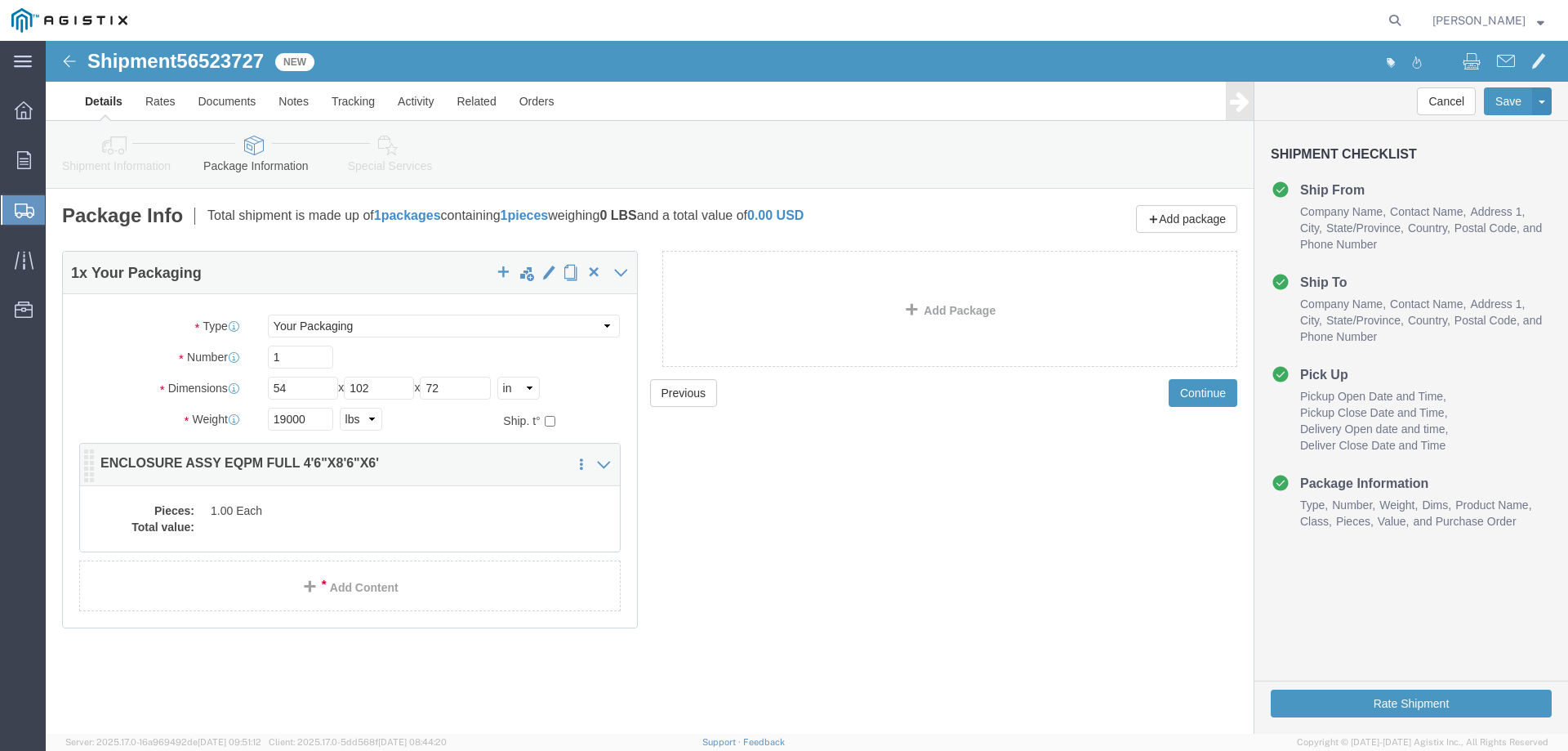
click div "Pieces: 1.00 Each Total value:"
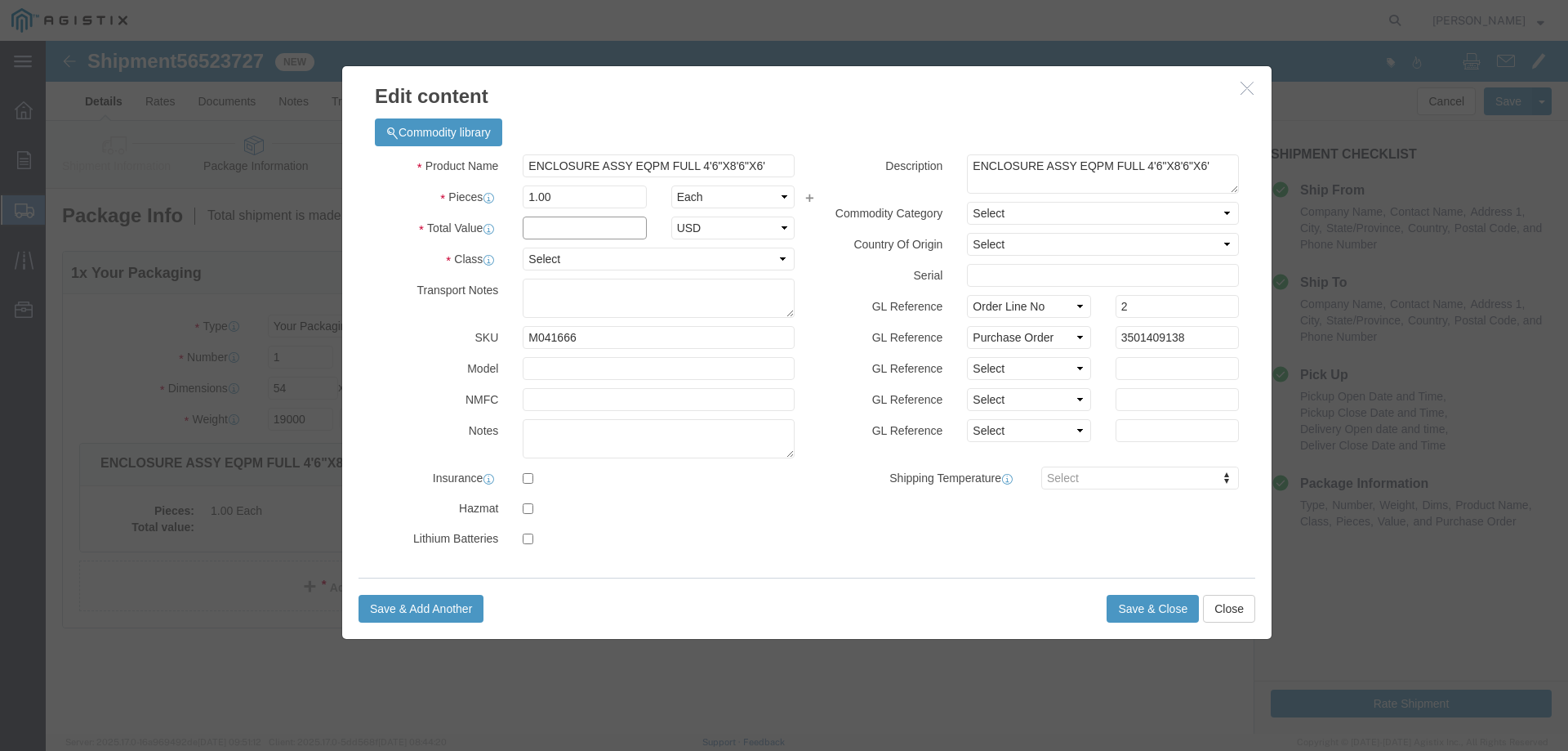
click input "text"
type input "1"
click select "Select 50 55 60 65 70 85 92.5 100 125 175 250 300 400"
select select "55"
click select "Select 50 55 60 65 70 85 92.5 100 125 175 250 300 400"
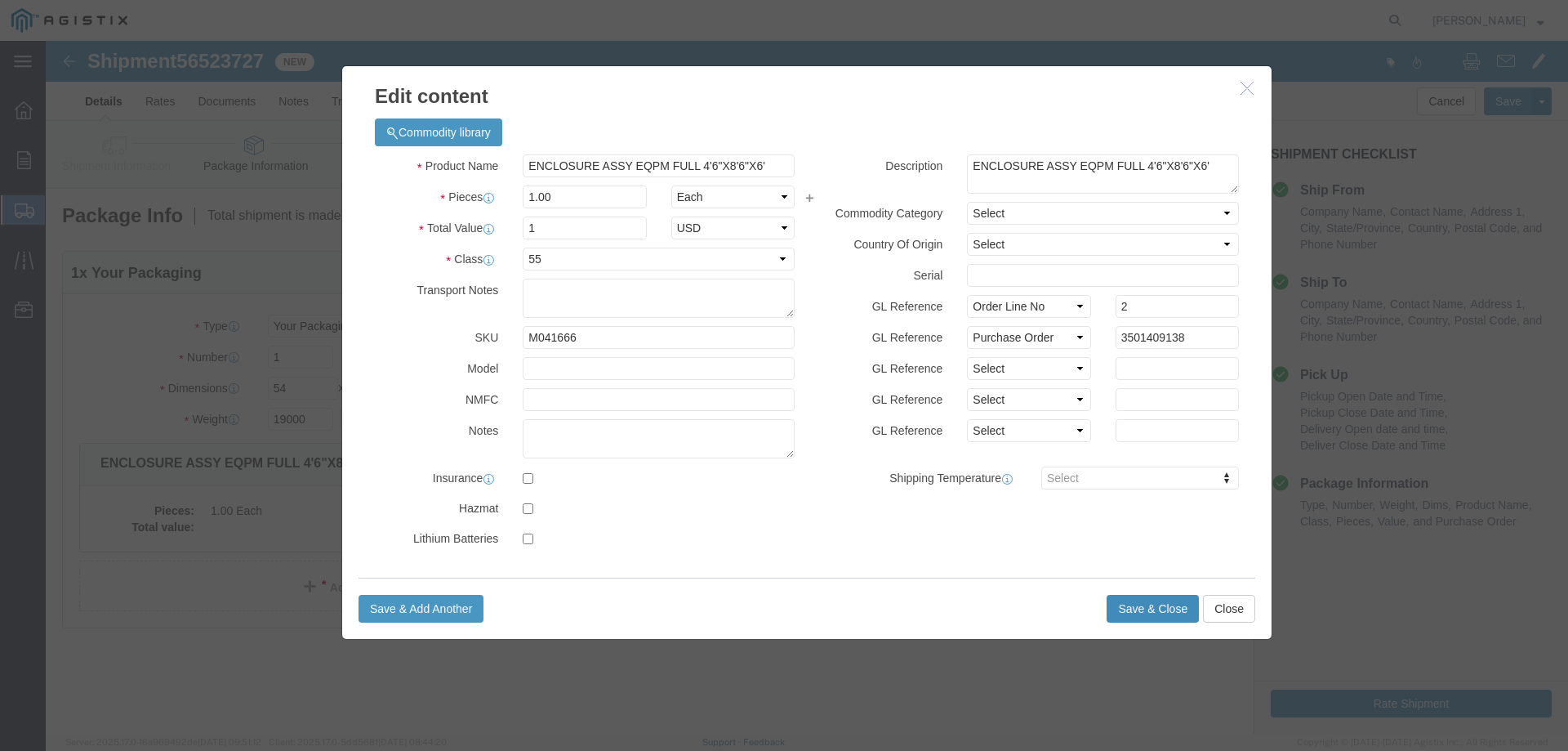
click button "Save & Close"
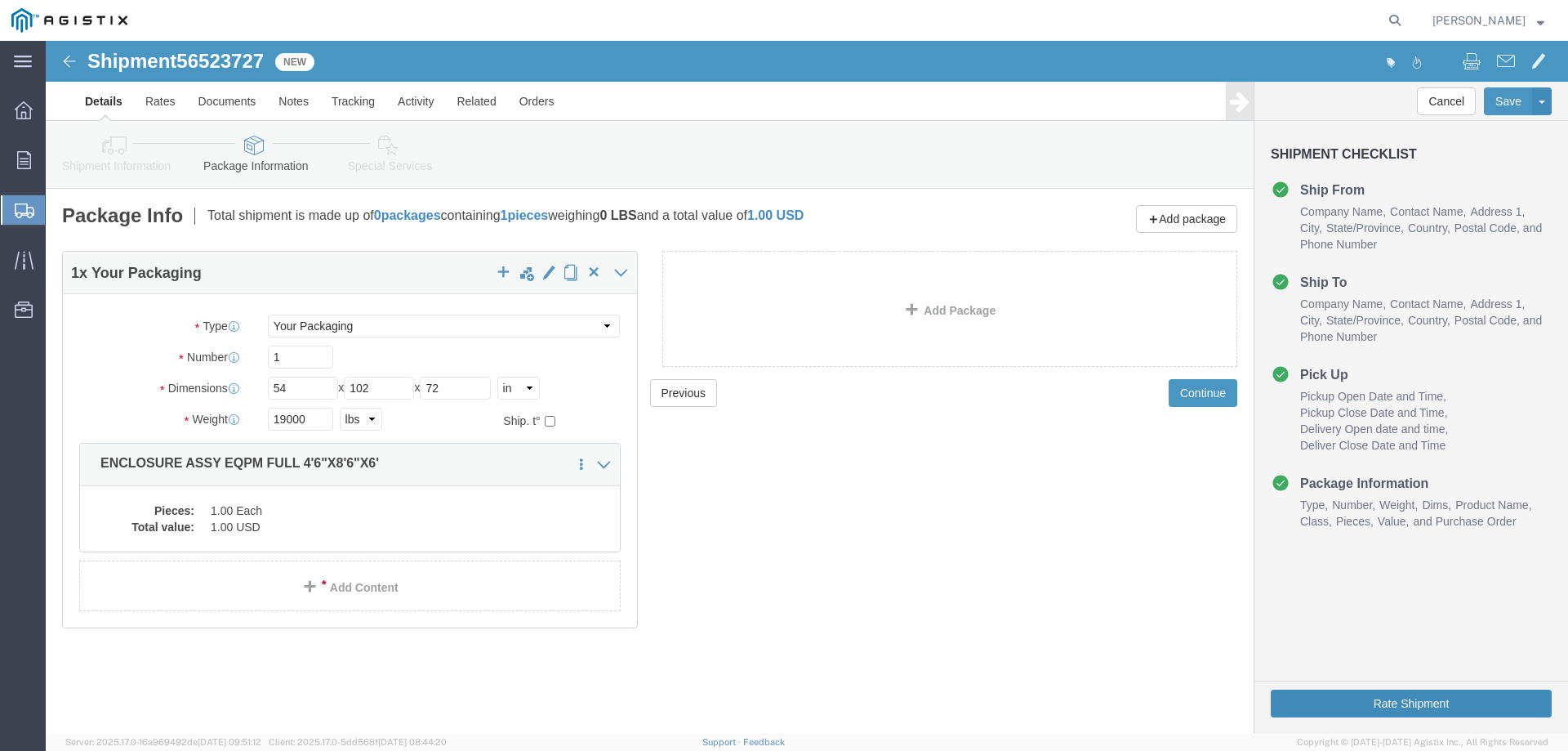
click button "Rate Shipment"
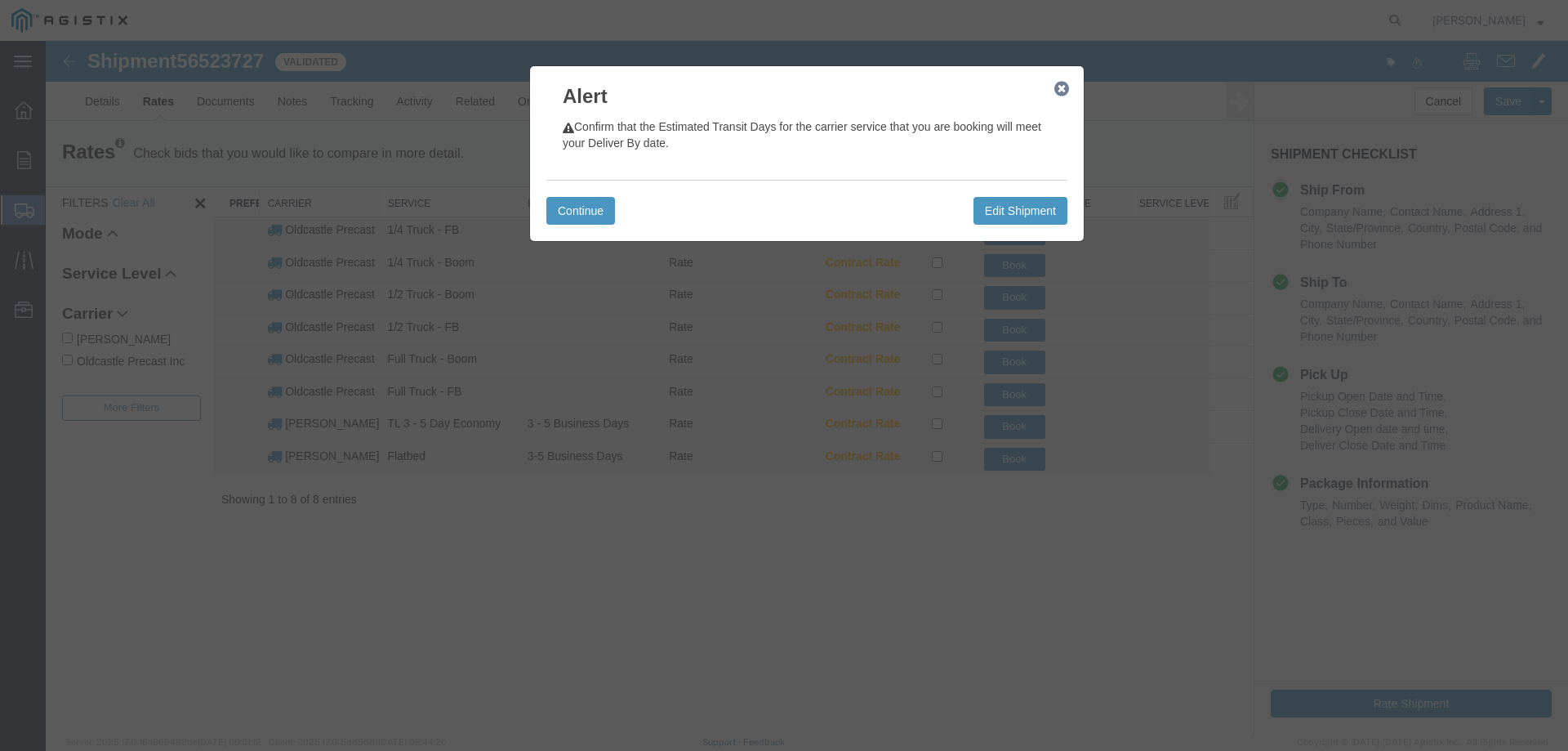
click at [1060, 91] on icon "button" at bounding box center [1062, 90] width 15 height 13
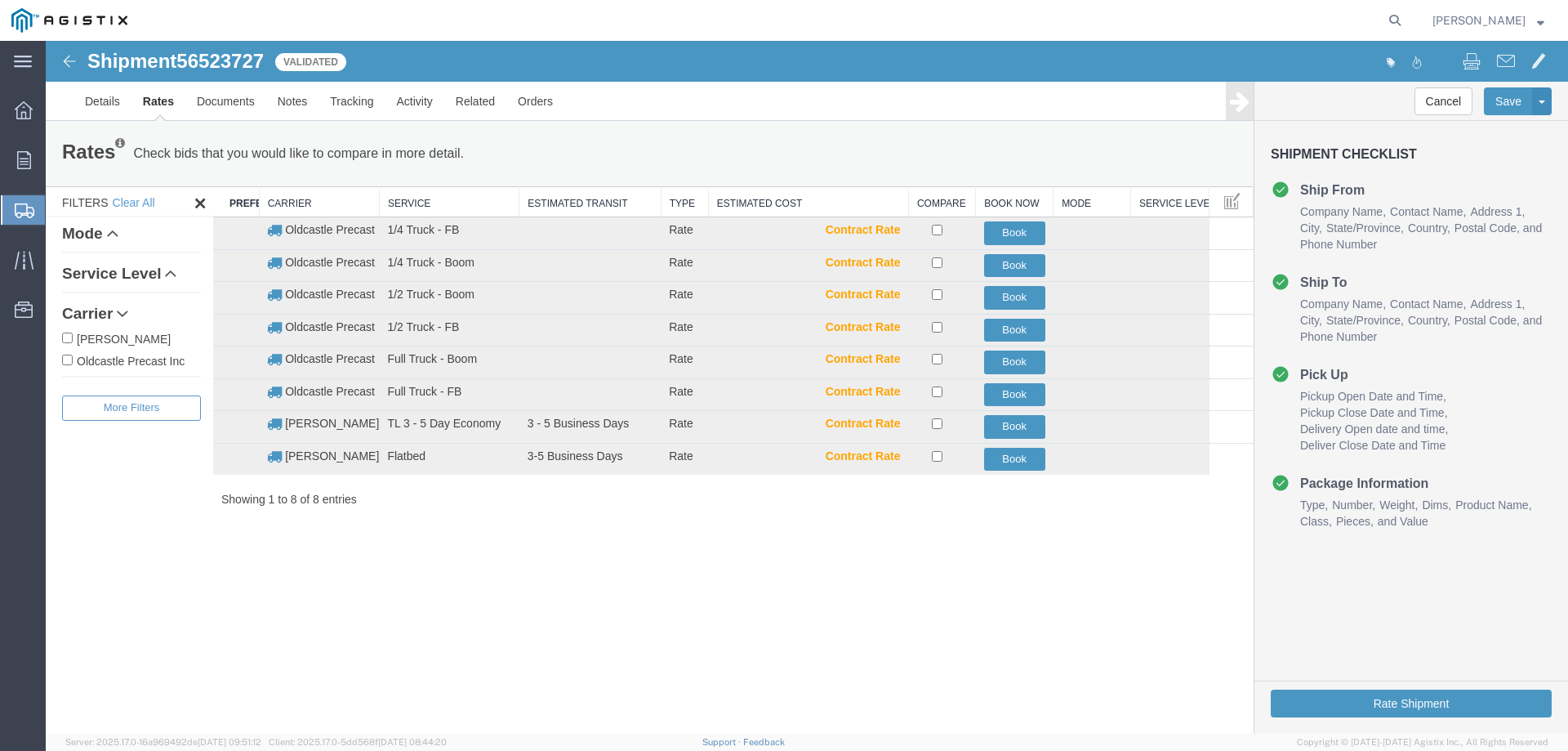
click at [148, 360] on label "Oldcastle Precast Inc" at bounding box center [131, 360] width 139 height 18
click at [73, 360] on input "Oldcastle Precast Inc" at bounding box center [67, 360] width 11 height 11
checkbox input "true"
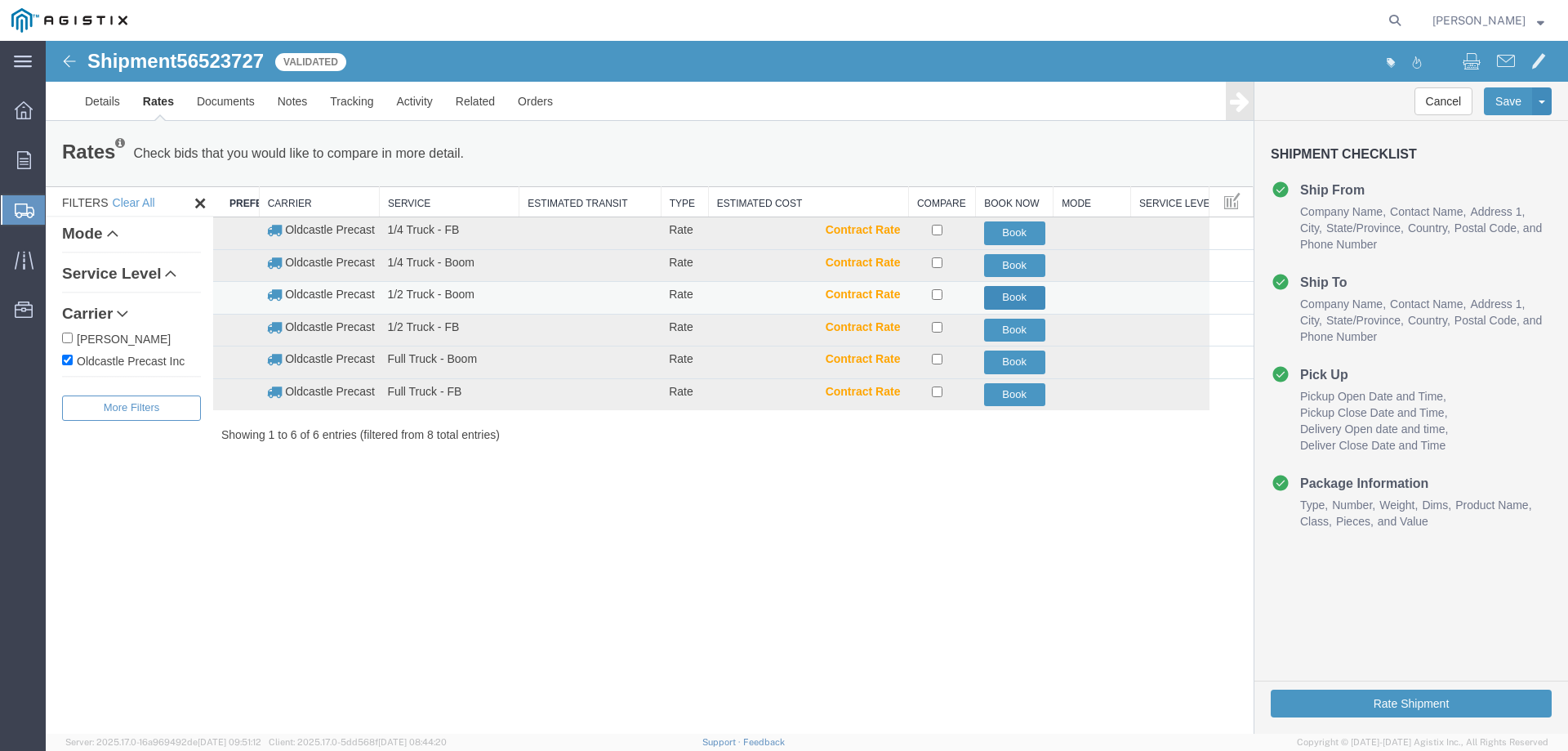
click at [1017, 296] on button "Book" at bounding box center [1014, 298] width 61 height 23
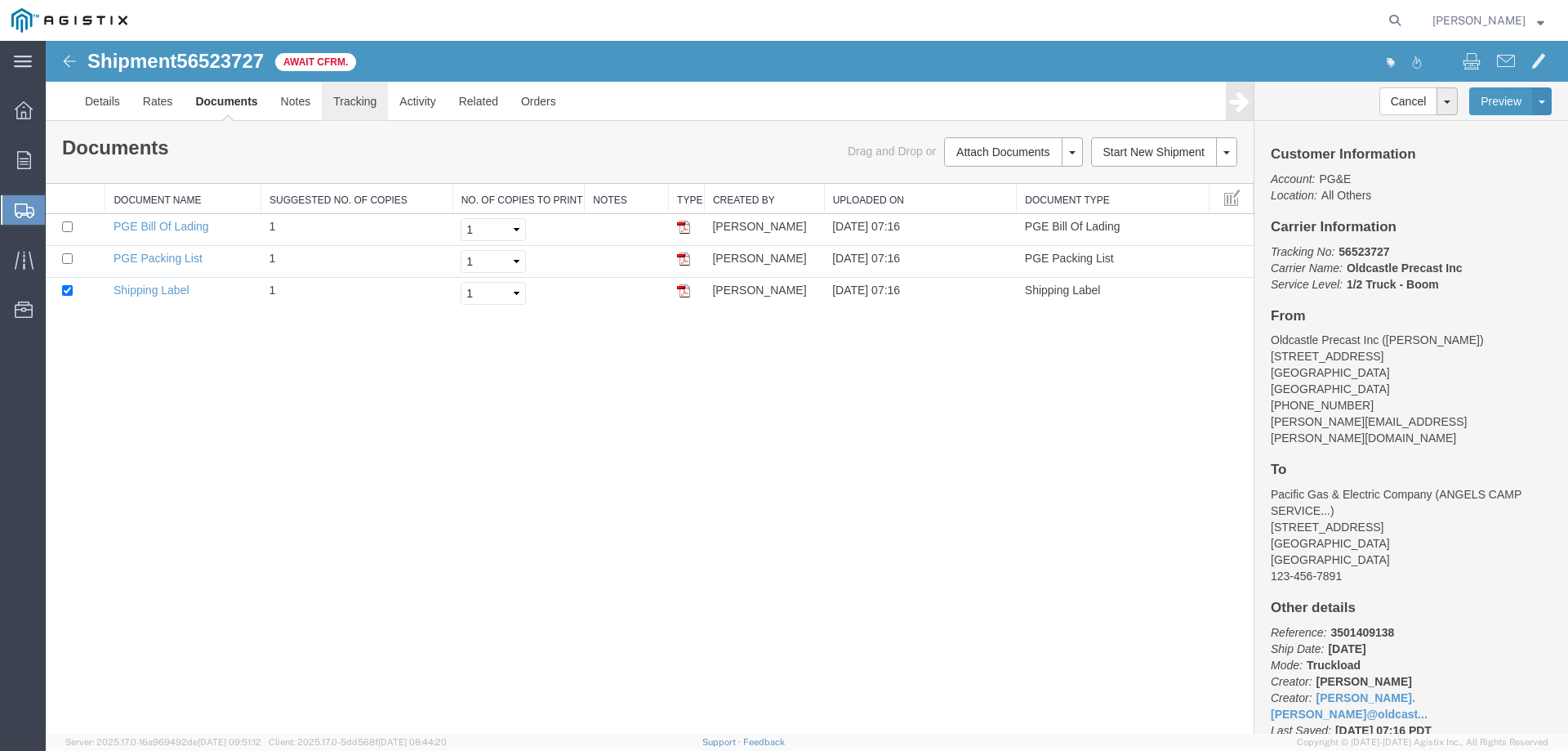
click at [352, 102] on link "Tracking" at bounding box center [355, 101] width 66 height 39
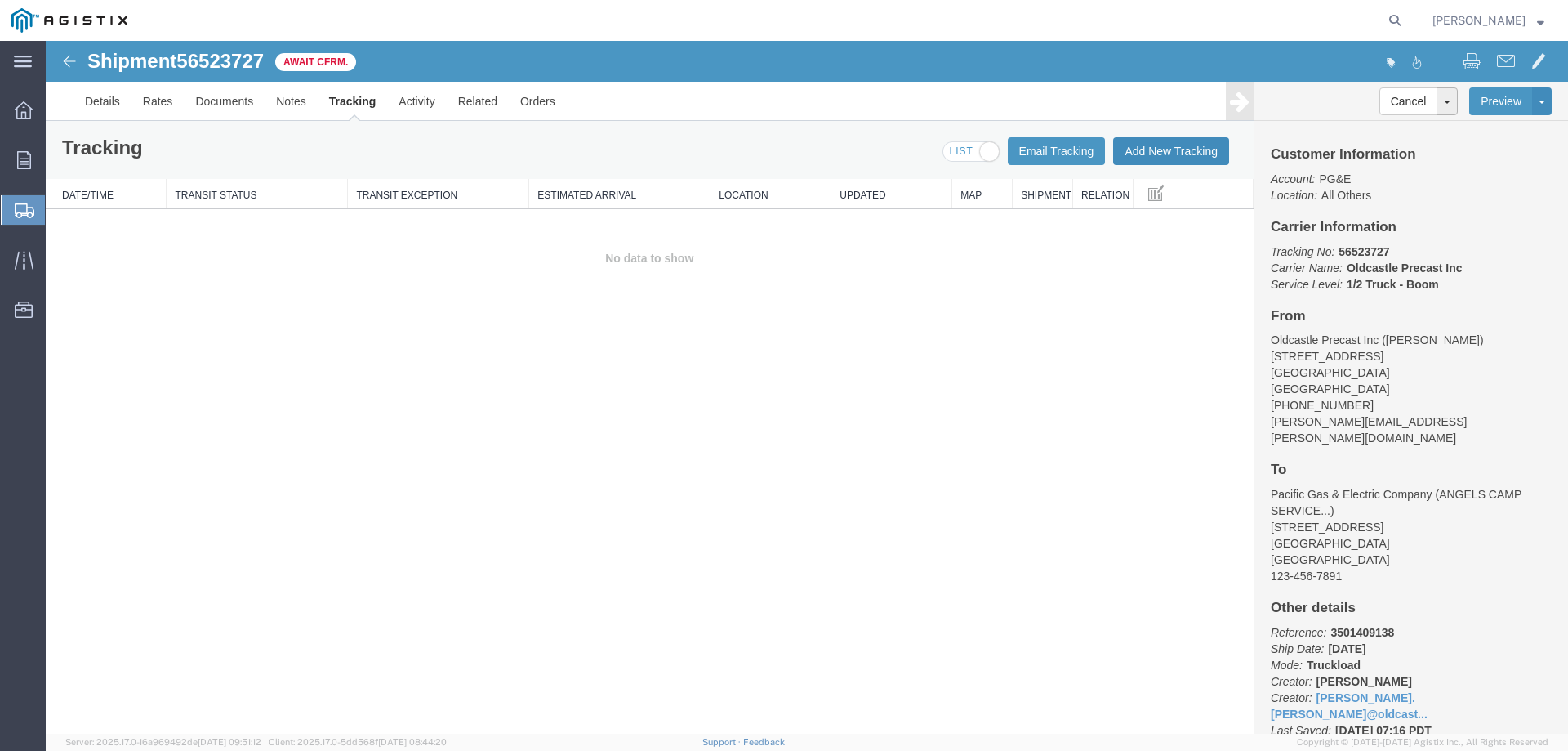
click at [1146, 145] on button "Add New Tracking" at bounding box center [1171, 151] width 116 height 28
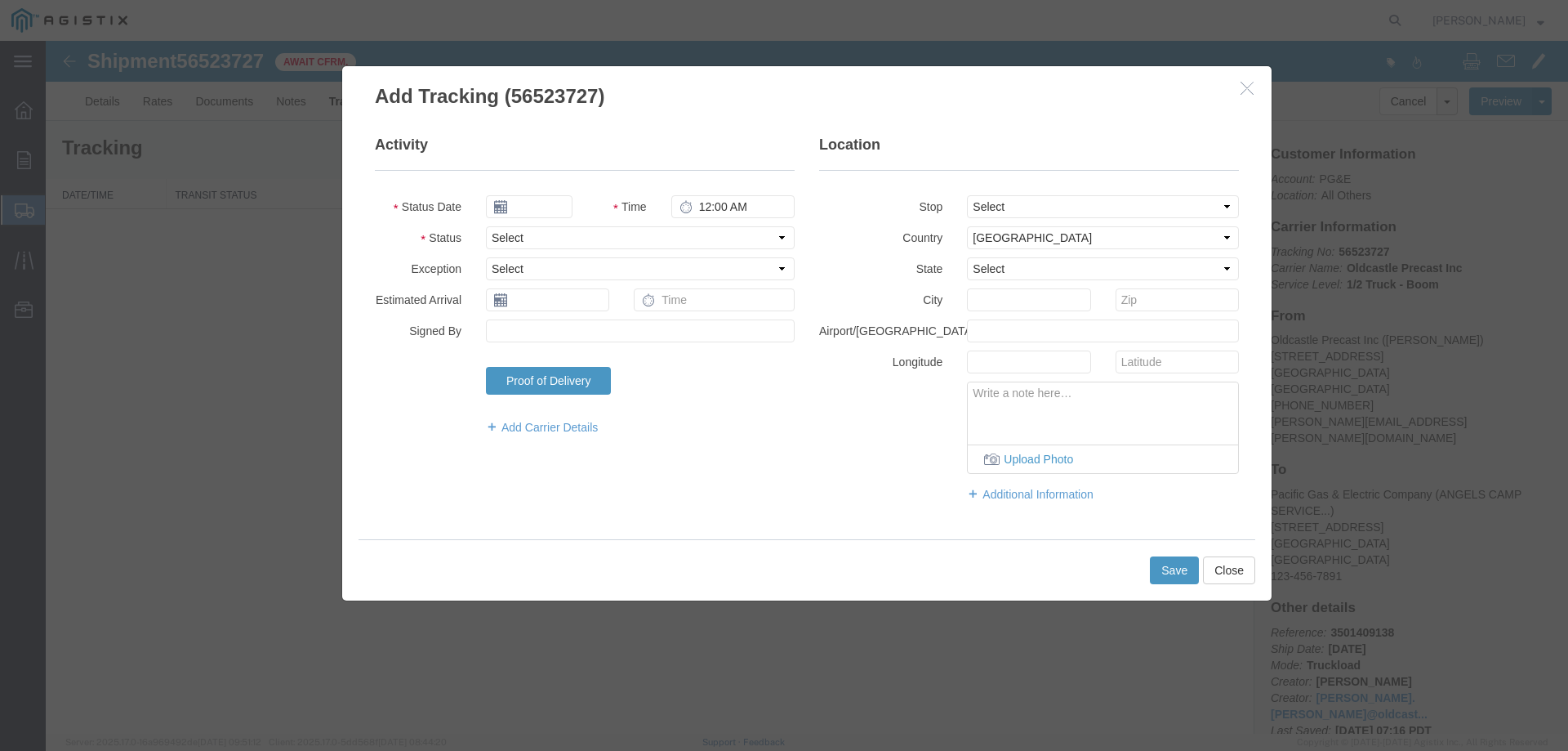
type input "[DATE]"
type input "8:00 AM"
click at [559, 233] on select "Select Arrival Notice Available Arrival Notice Imported Arrive at Delivery Loca…" at bounding box center [640, 237] width 309 height 23
select select "DELIVRED"
click at [486, 226] on select "Select Arrival Notice Available Arrival Notice Imported Arrive at Delivery Loca…" at bounding box center [640, 237] width 309 height 23
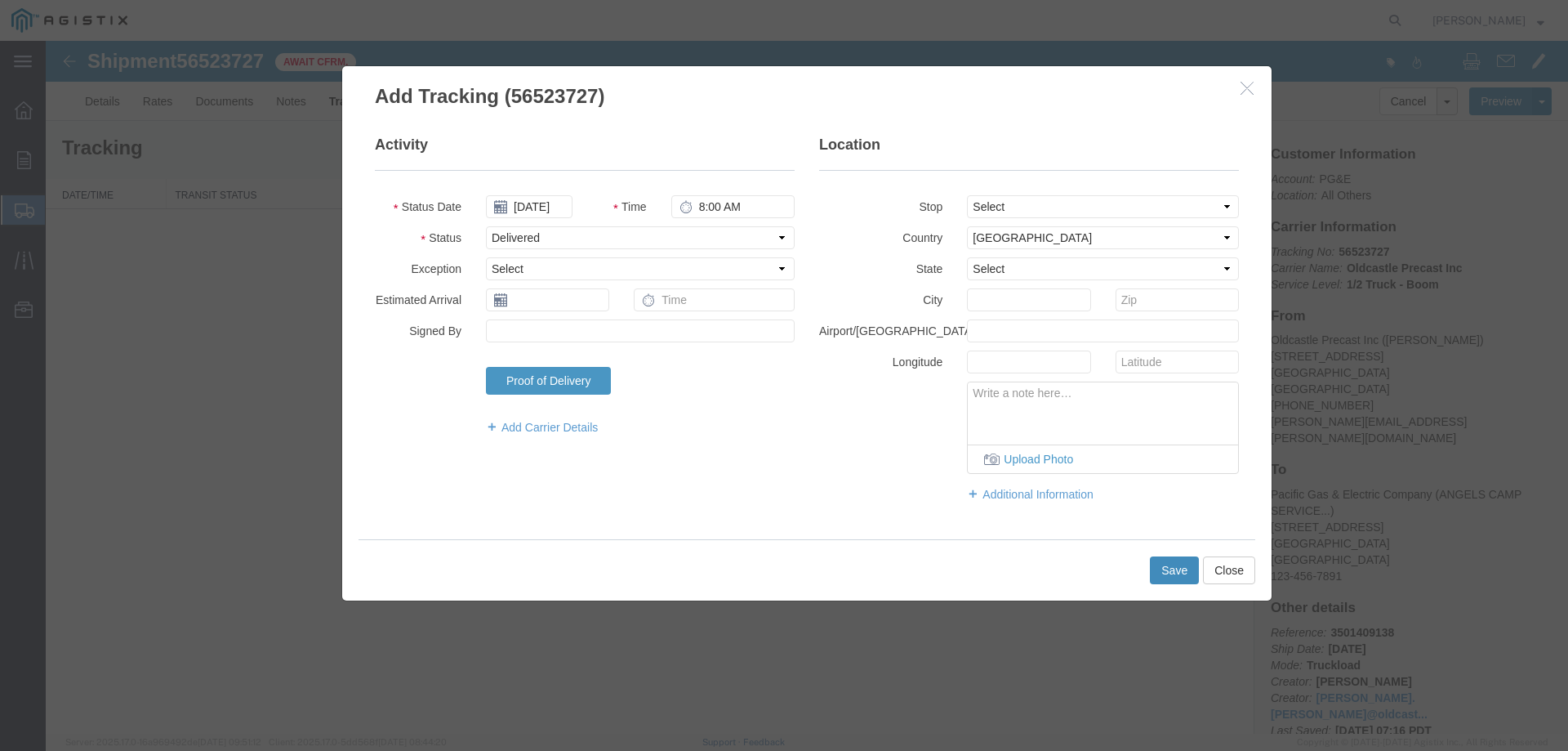
click at [1162, 565] on button "Save" at bounding box center [1174, 570] width 49 height 28
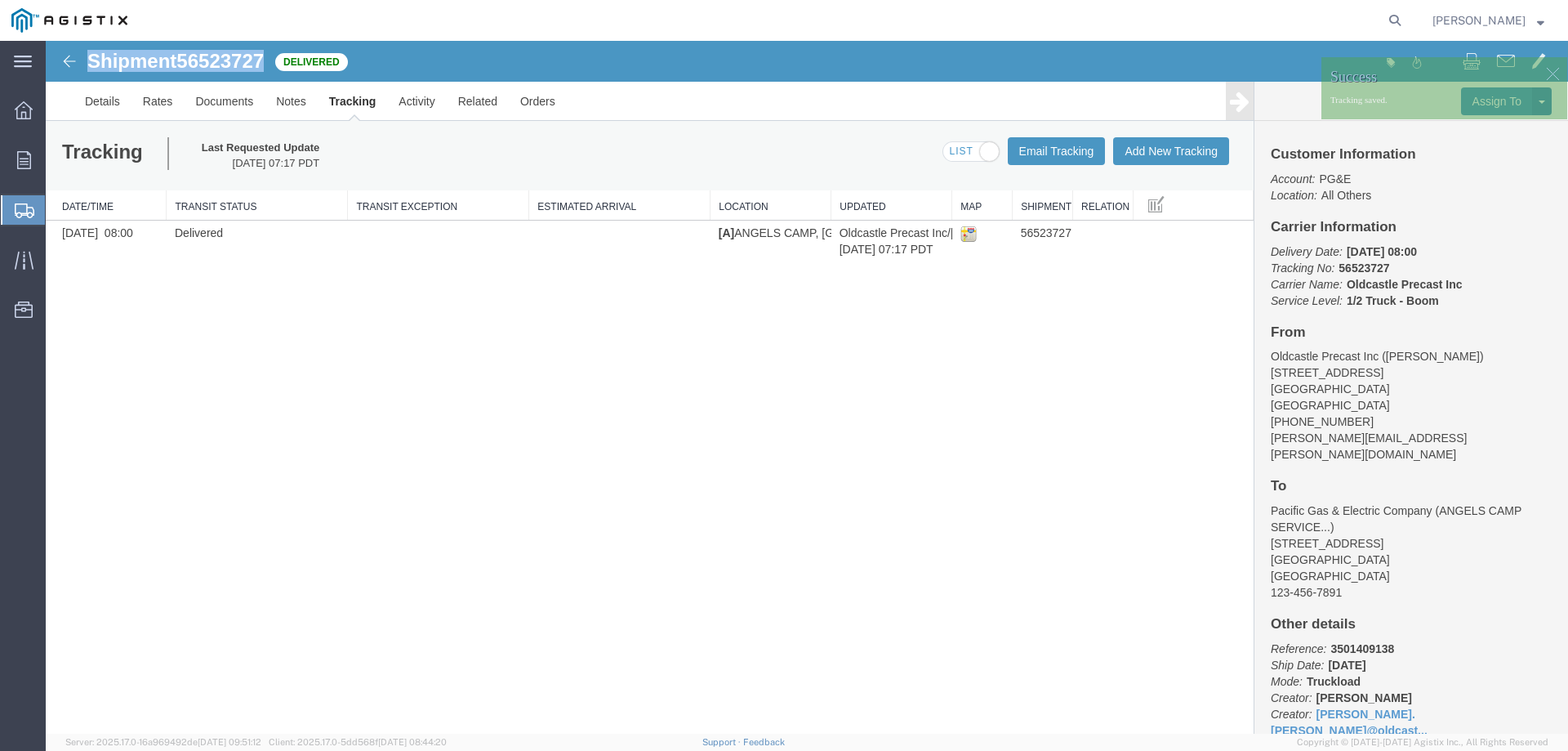
drag, startPoint x: 90, startPoint y: 54, endPoint x: 269, endPoint y: 67, distance: 179.5
click at [264, 67] on h1 "Shipment 56523727" at bounding box center [175, 61] width 177 height 21
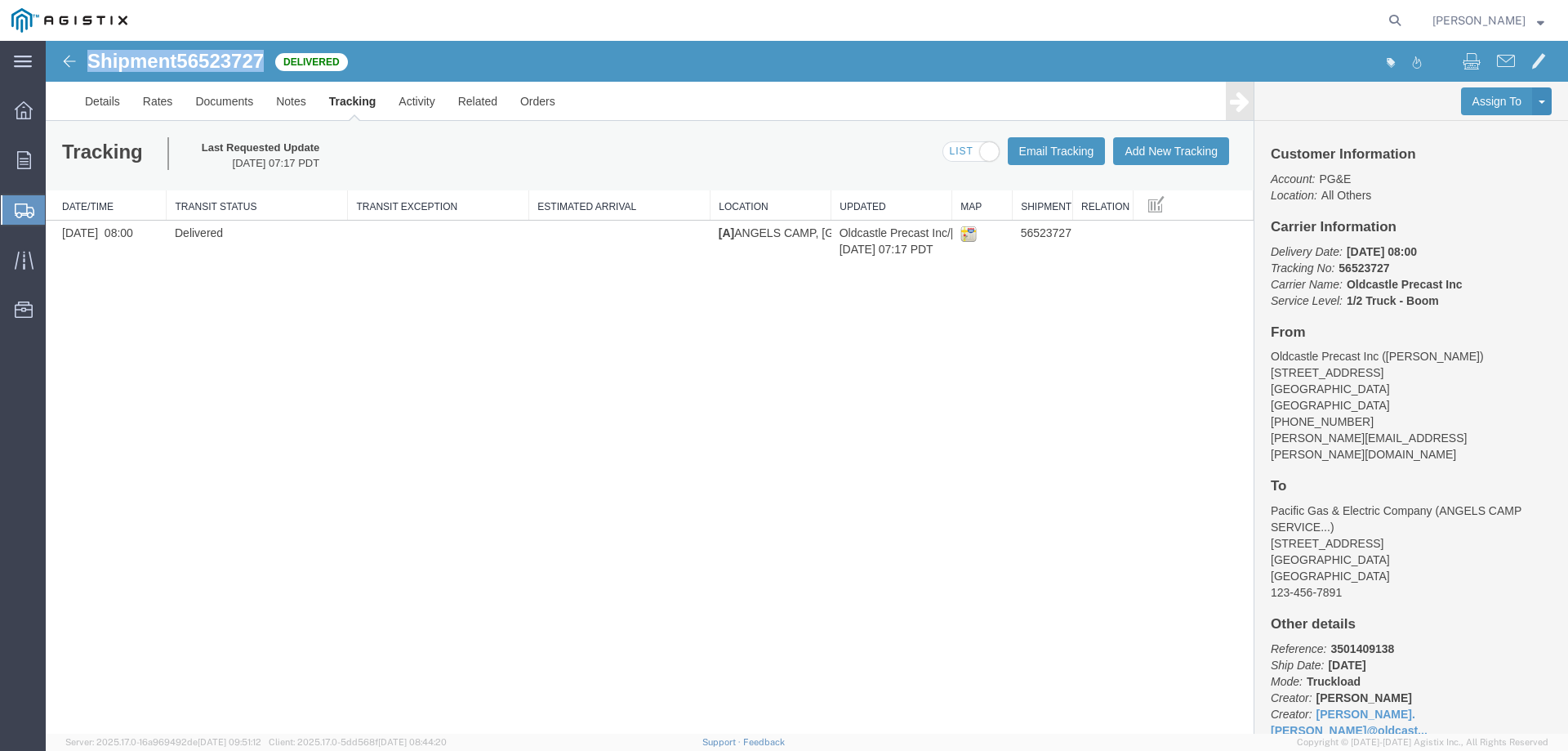
copy h1 "Shipment 56523727"
click at [23, 158] on icon at bounding box center [23, 160] width 14 height 18
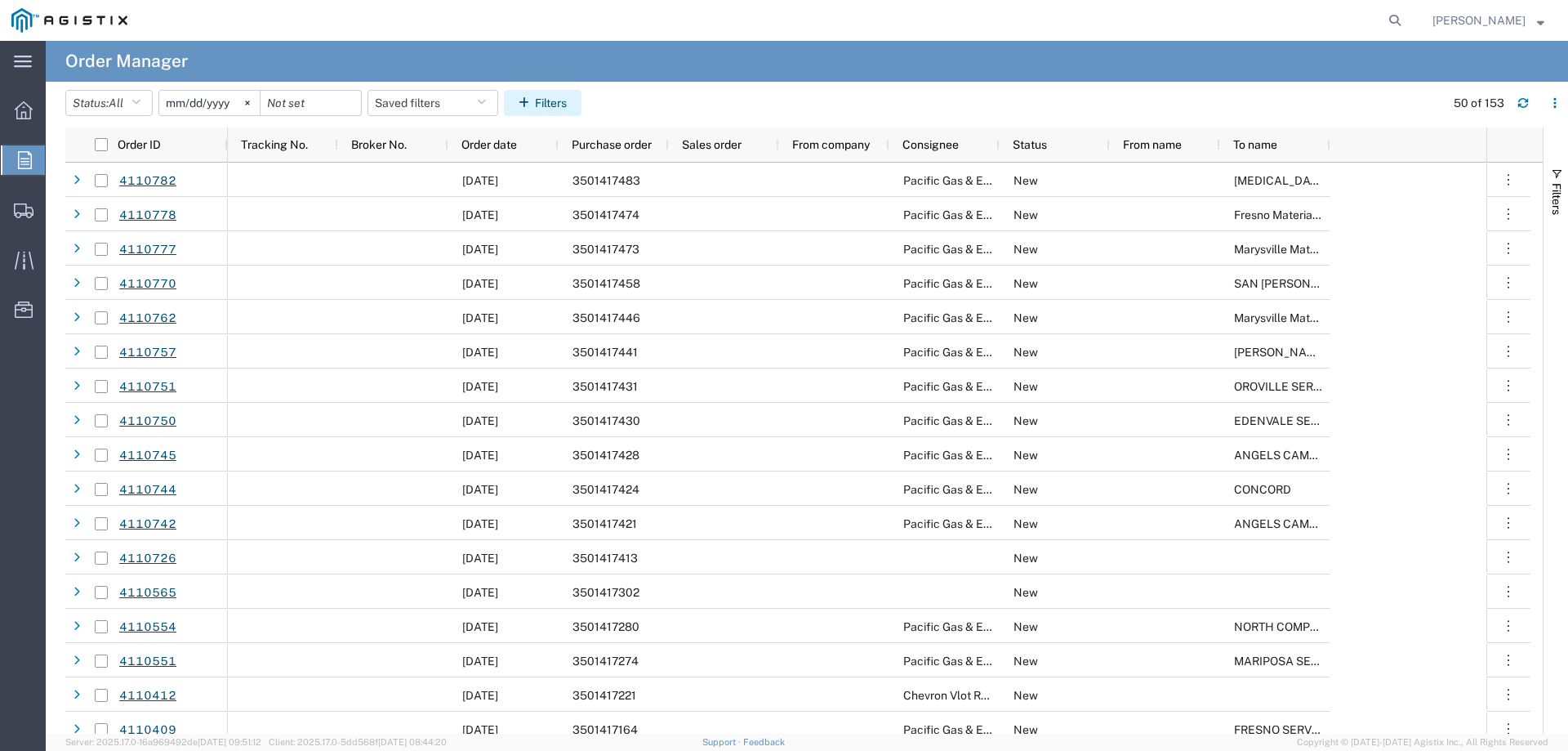
click at [572, 98] on button "Filters" at bounding box center [542, 102] width 78 height 26
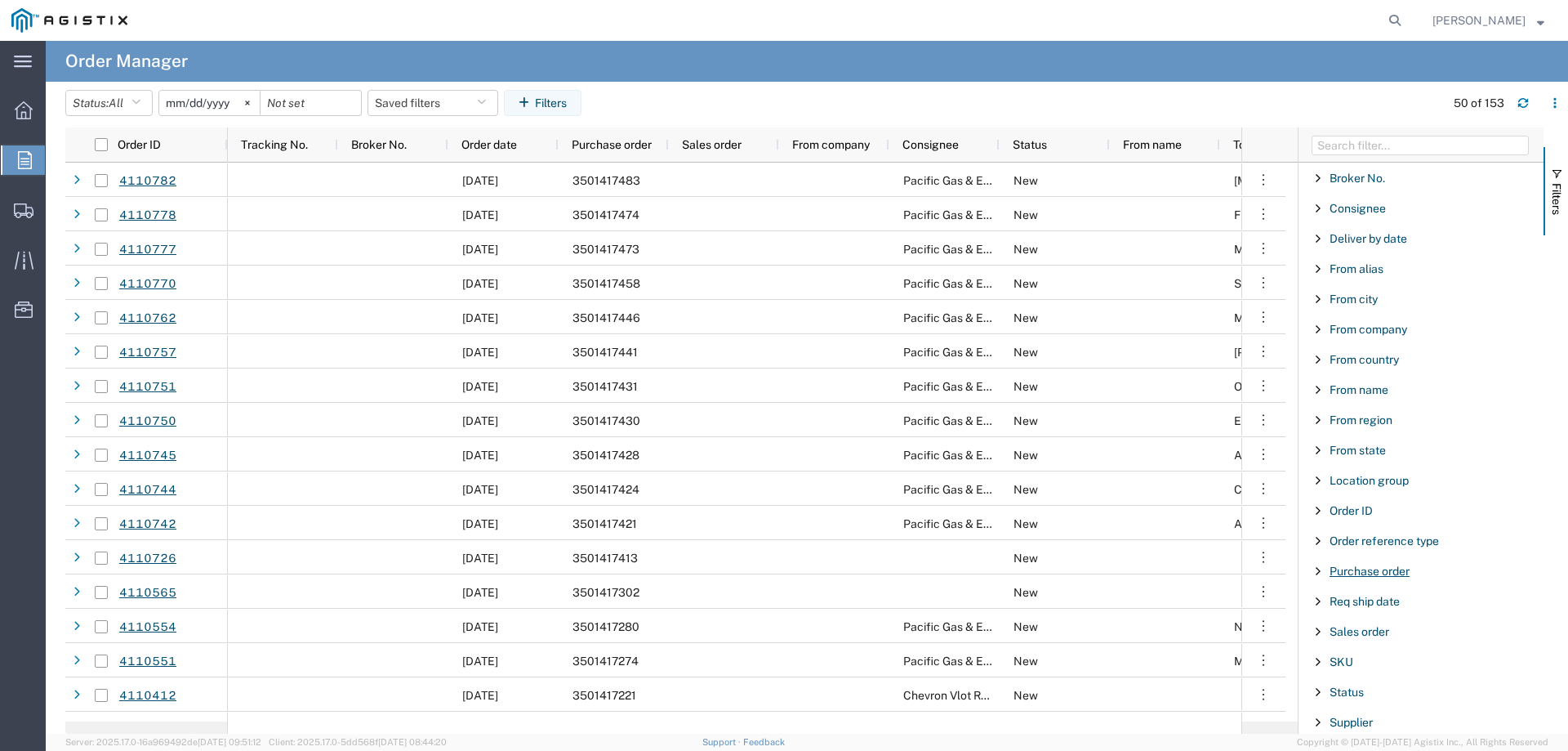
click at [1356, 569] on span "Purchase order" at bounding box center [1370, 572] width 80 height 13
click at [1360, 640] on input "Filter Value" at bounding box center [1427, 640] width 214 height 19
type input "3501409"
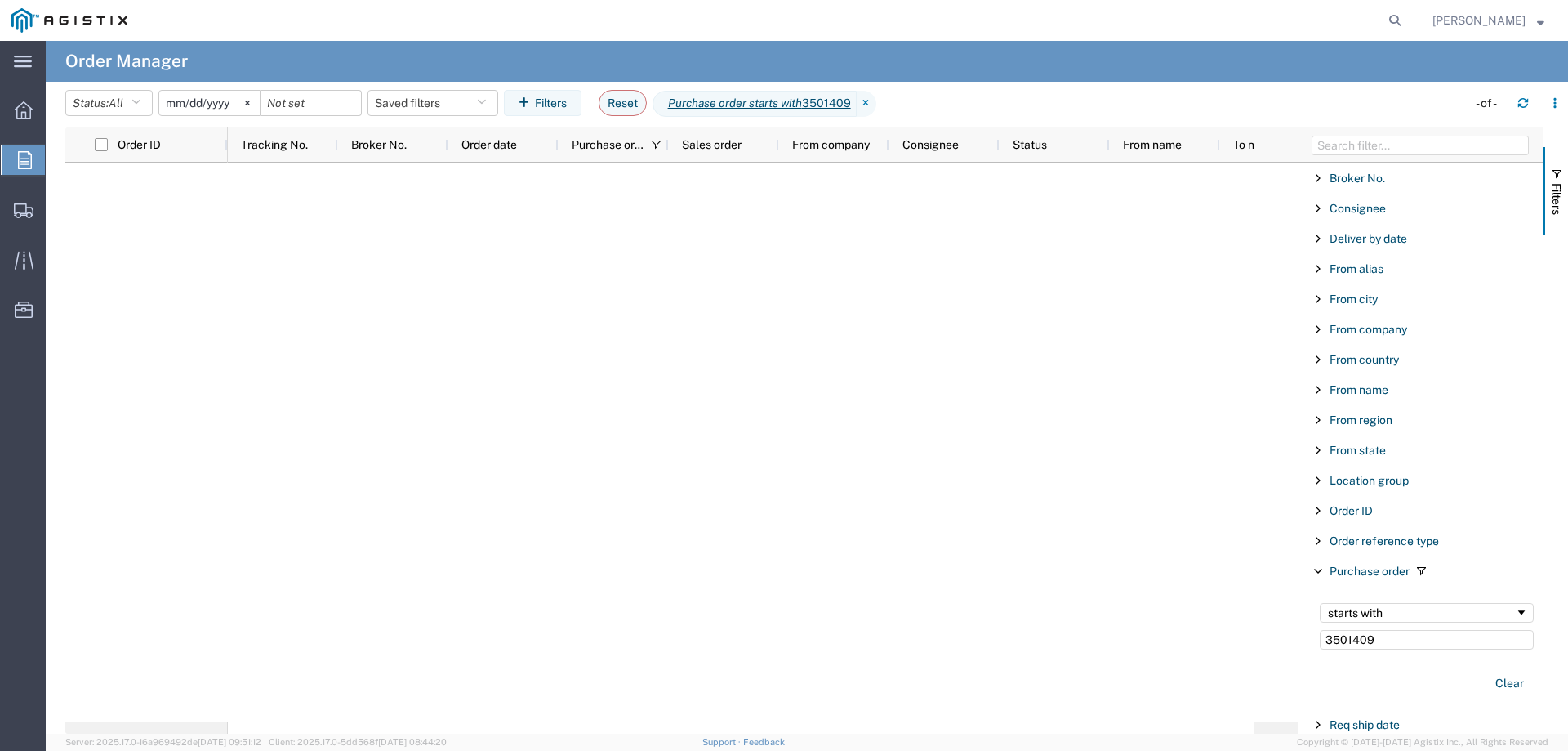
click at [213, 99] on input "[DATE]" at bounding box center [209, 102] width 100 height 24
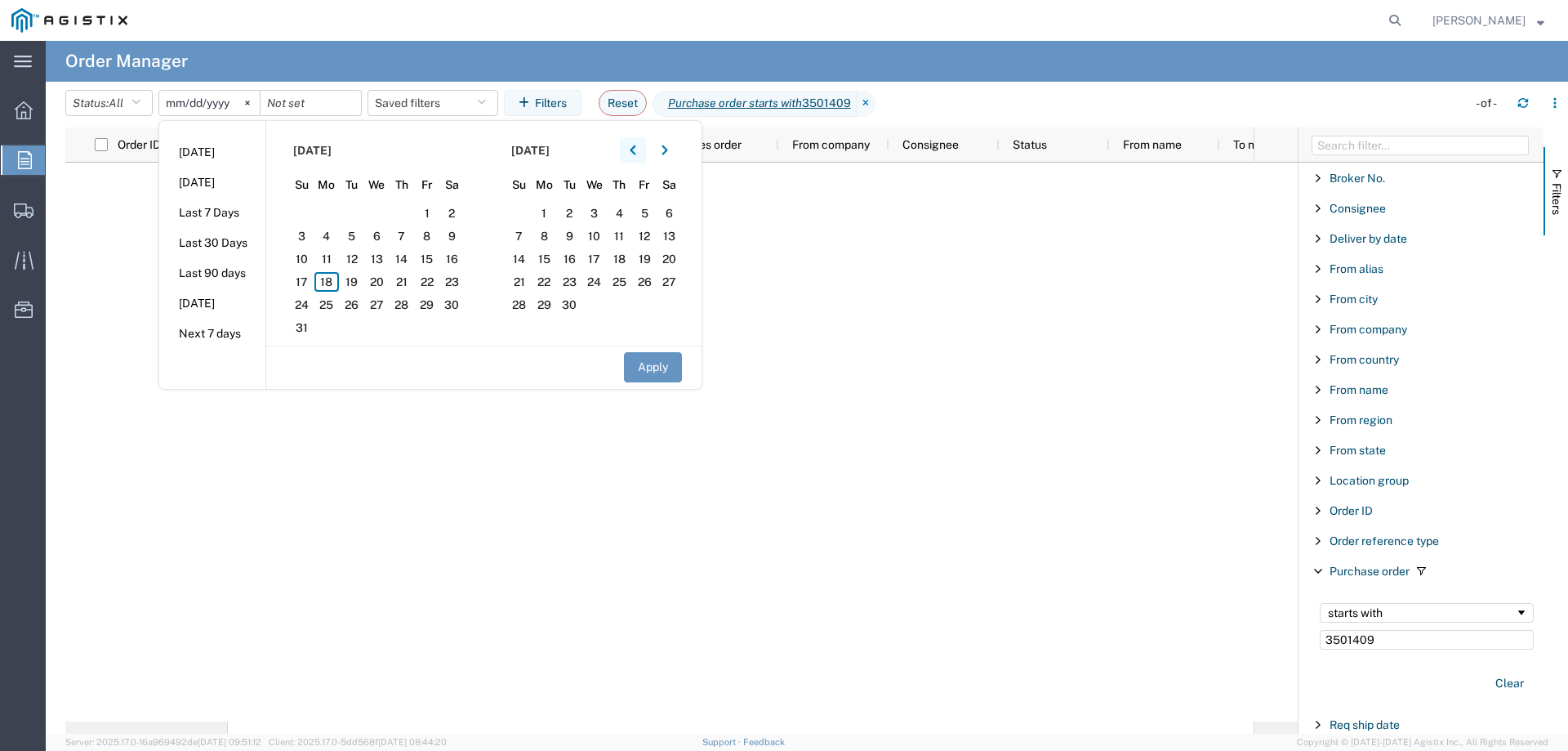
click at [636, 152] on icon "button" at bounding box center [633, 151] width 7 height 12
click at [408, 209] on span "1" at bounding box center [402, 213] width 25 height 19
click at [664, 361] on button "Apply" at bounding box center [653, 368] width 58 height 30
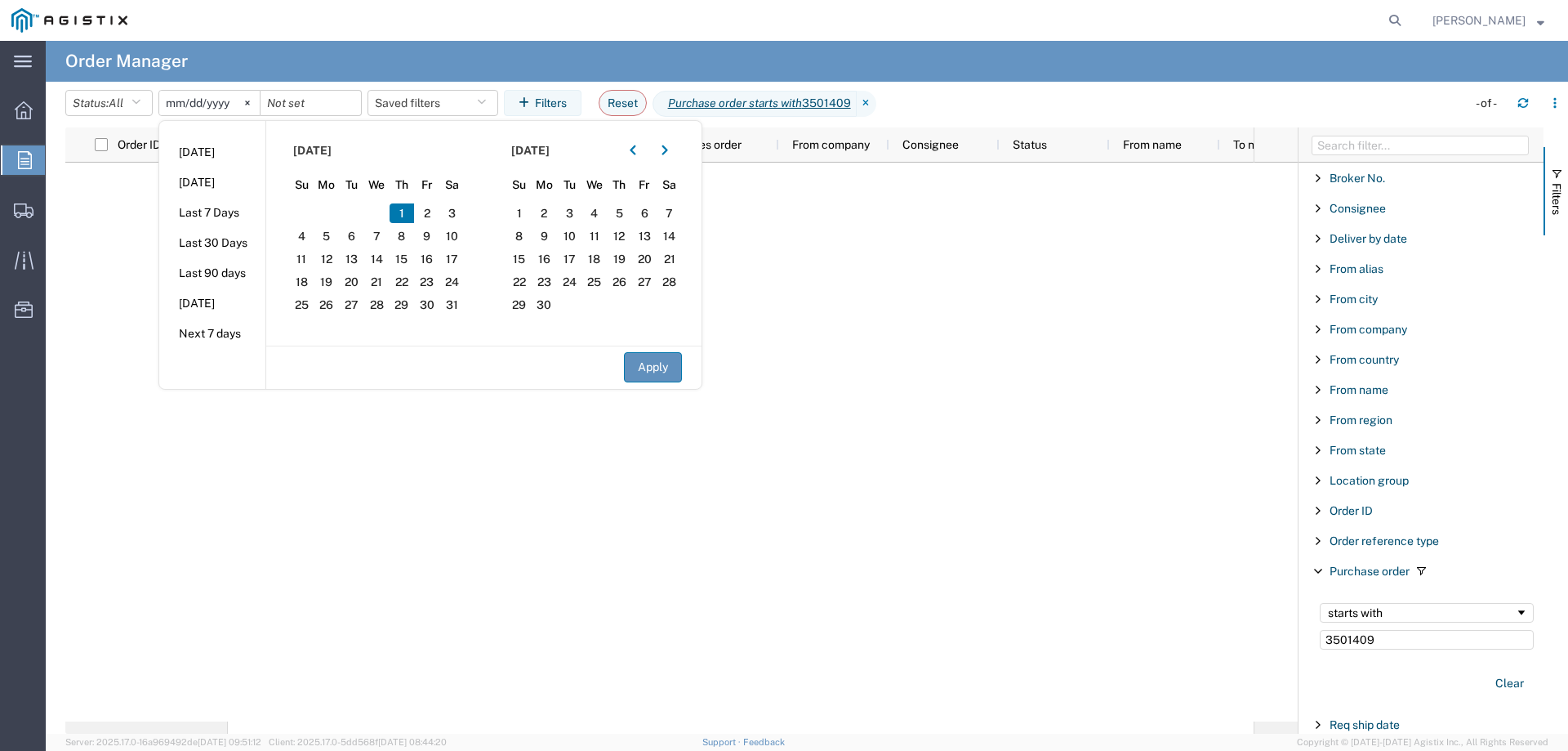
type input "[DATE]"
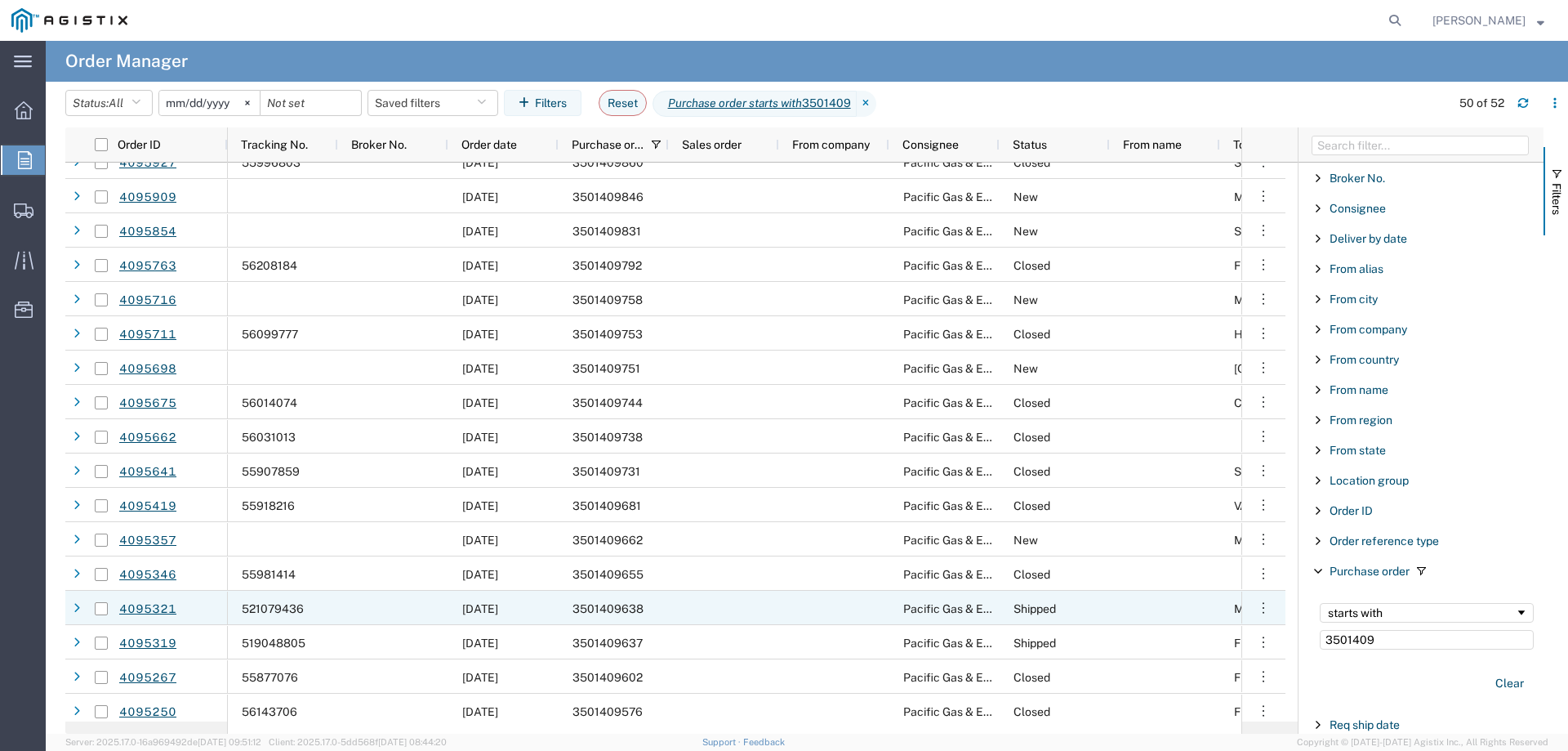
scroll to position [817, 0]
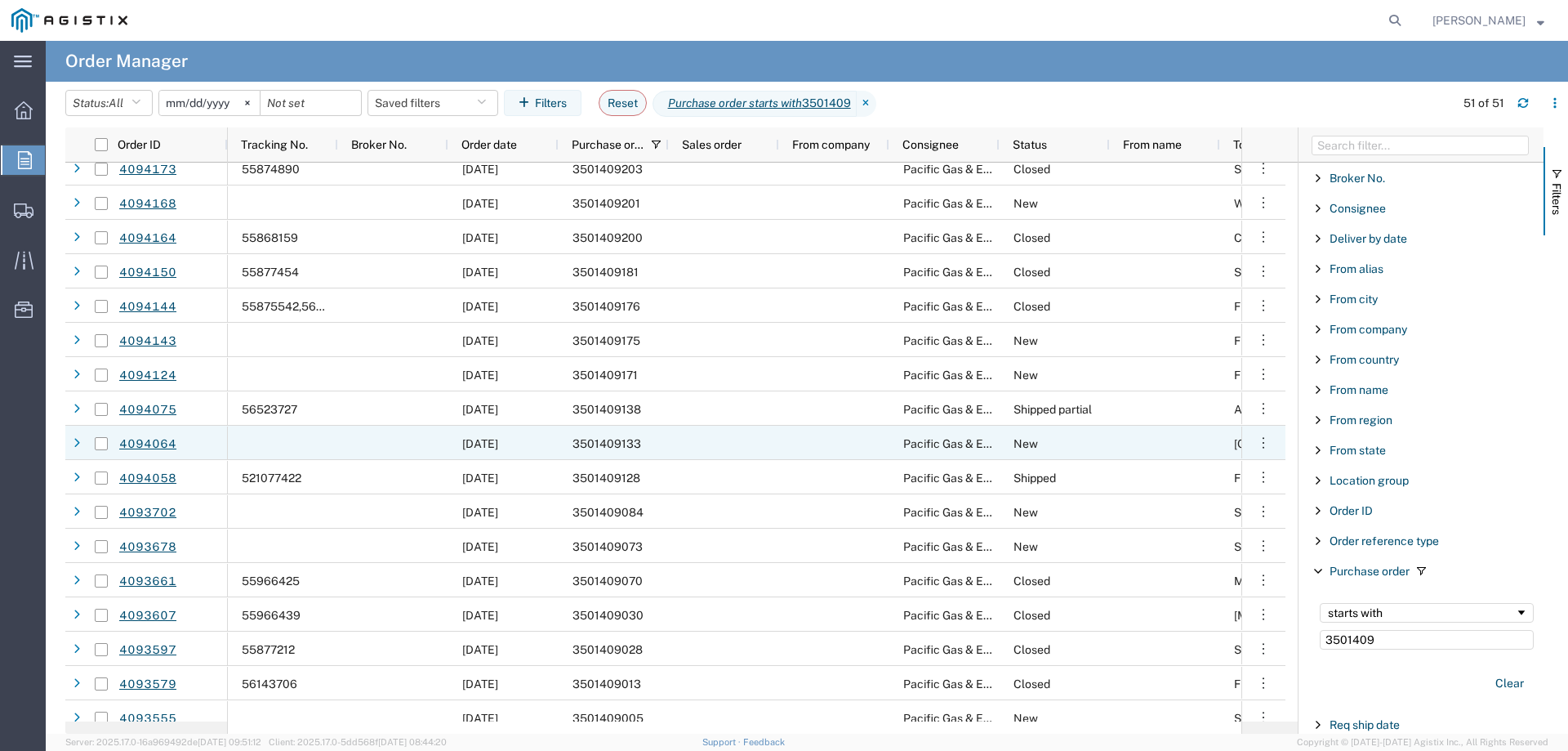
scroll to position [1145, 0]
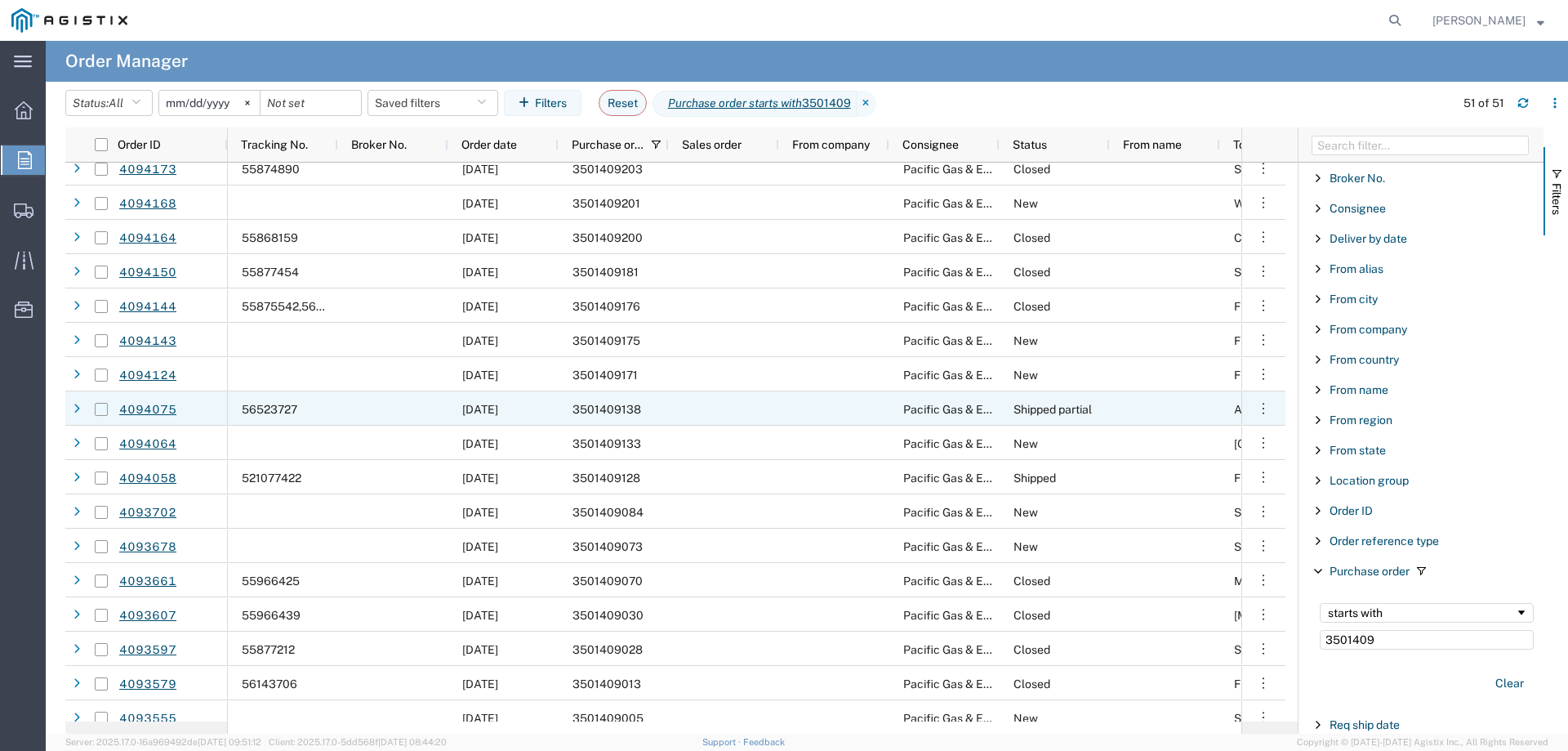
click at [102, 409] on input "Press Space to toggle row selection (unchecked)" at bounding box center [101, 409] width 13 height 13
checkbox input "true"
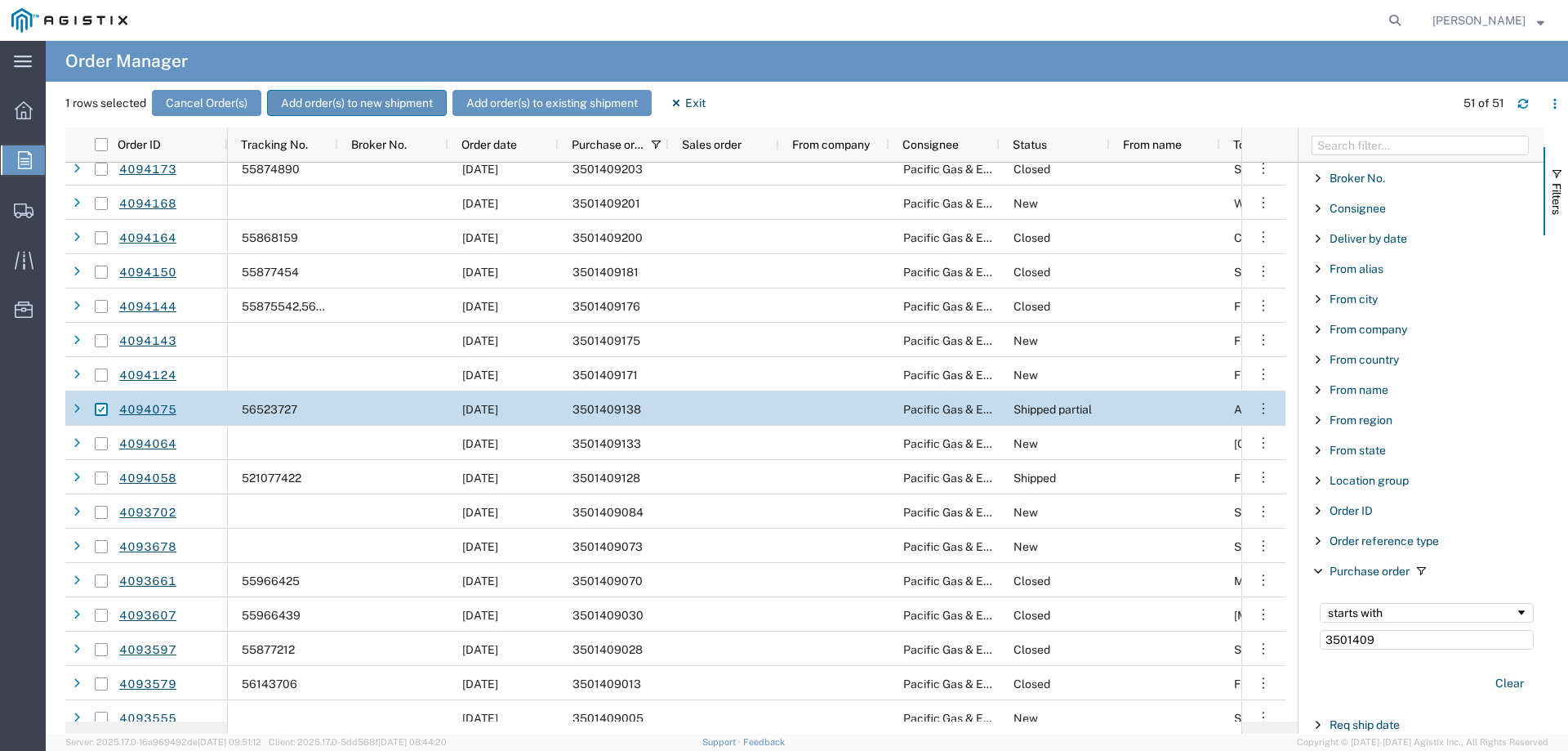
click at [335, 99] on button "Add order(s) to new shipment" at bounding box center [356, 102] width 180 height 26
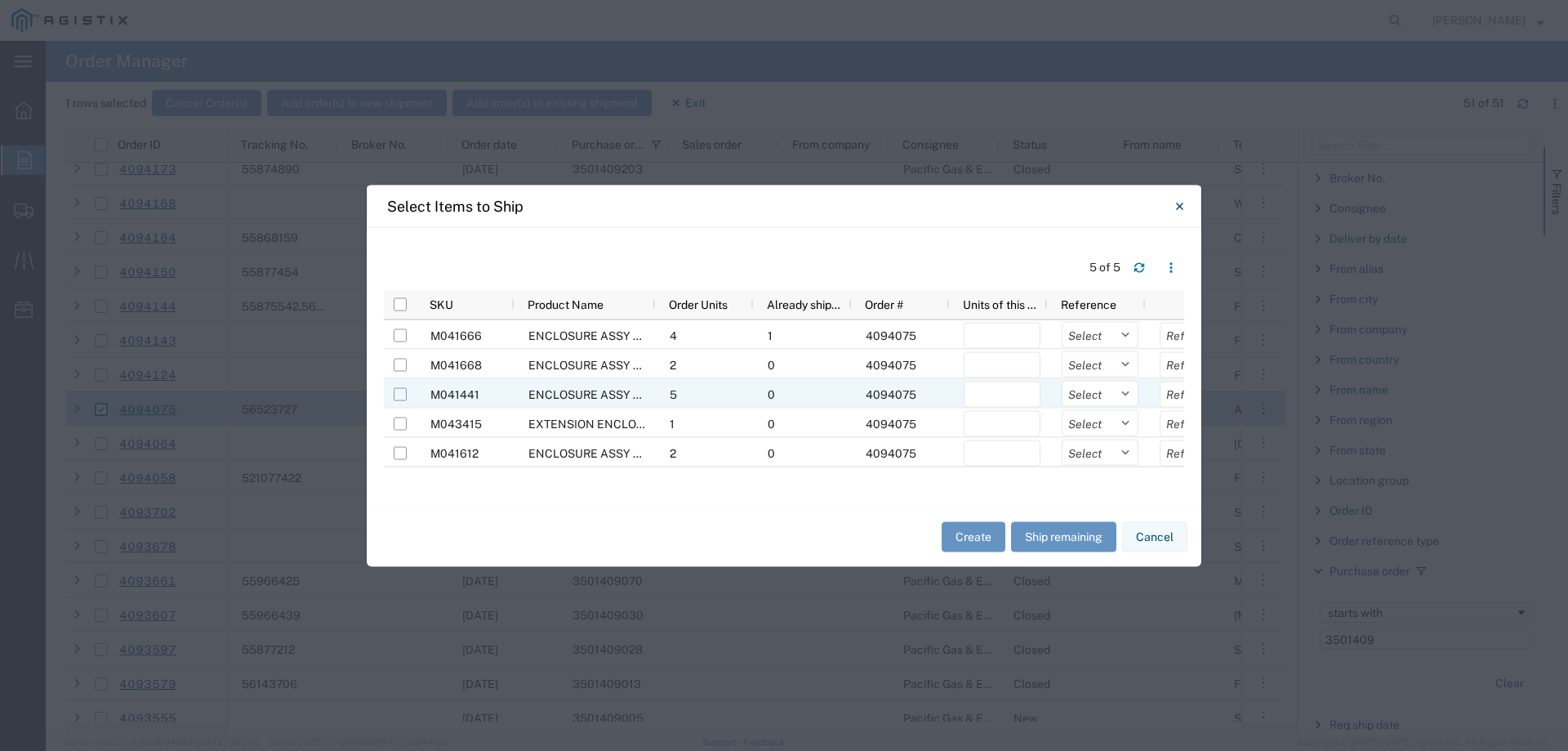
click at [402, 397] on input "Press Space to toggle row selection (unchecked)" at bounding box center [400, 394] width 13 height 13
checkbox input "true"
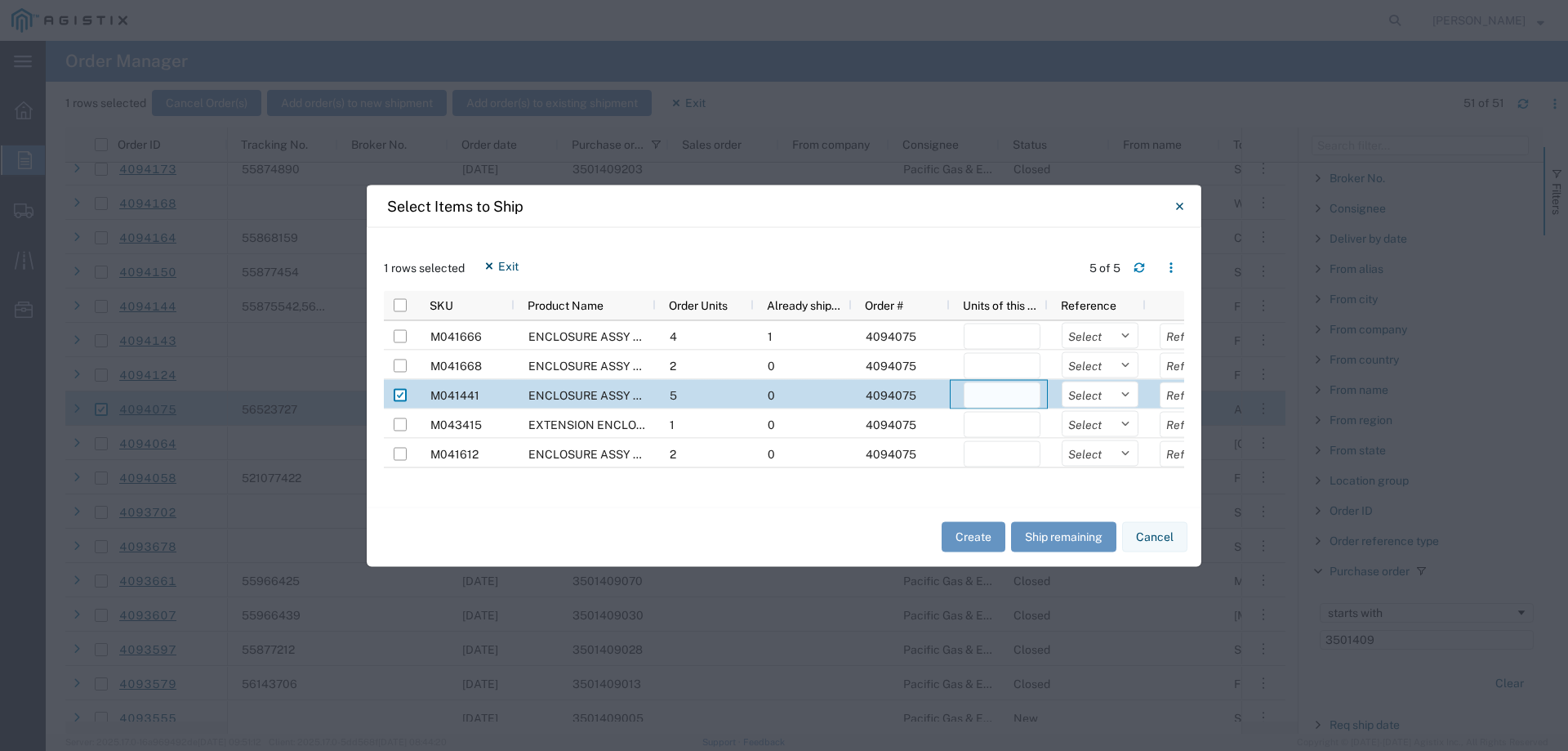
click at [1001, 394] on input "number" at bounding box center [1002, 394] width 77 height 26
type input "2"
click at [1093, 396] on select "Select Purchase Order Delivery Number" at bounding box center [1100, 394] width 77 height 26
select select "PURCHORD"
click at [1062, 381] on select "Select Purchase Order Delivery Number" at bounding box center [1100, 394] width 77 height 26
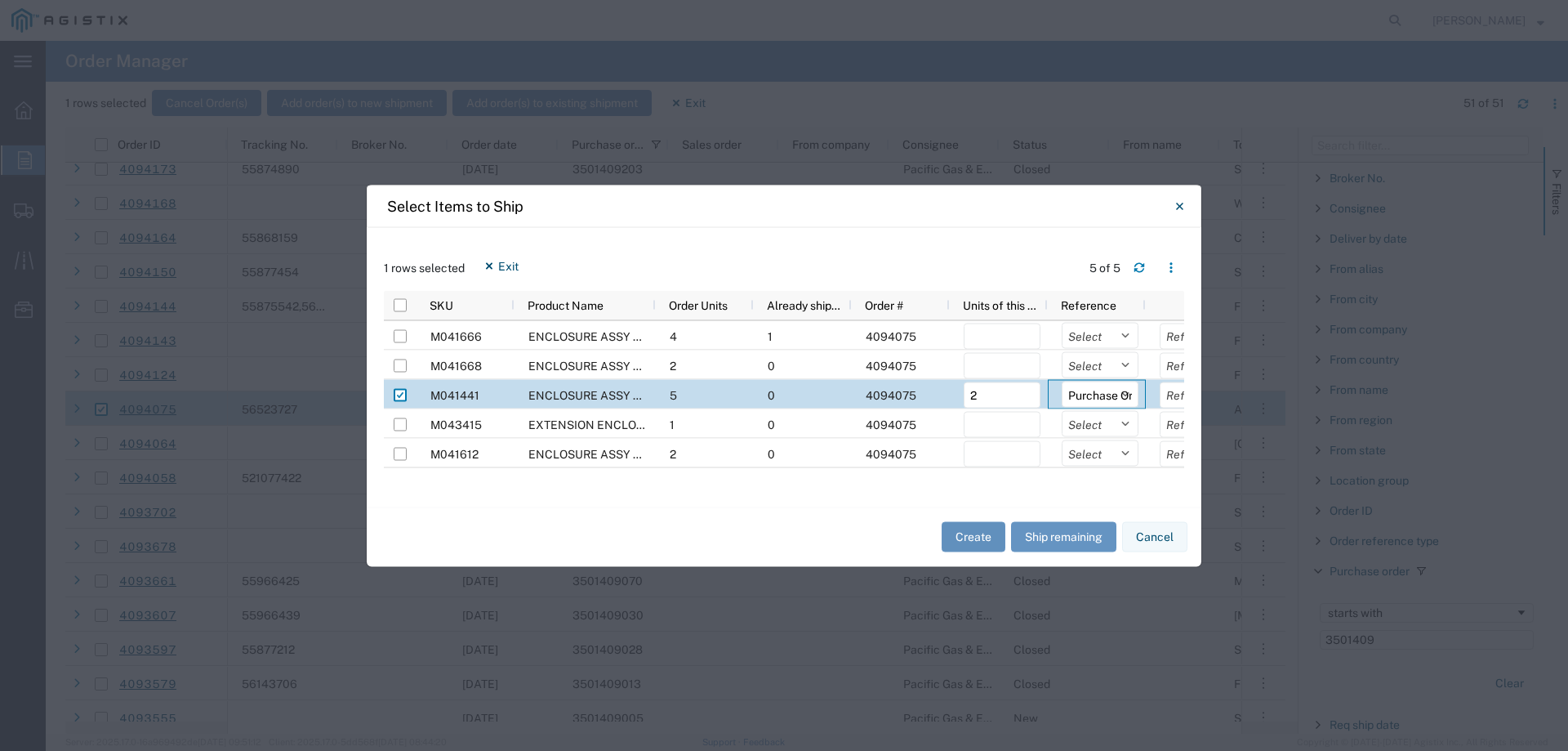
click at [981, 530] on button "Create" at bounding box center [973, 538] width 64 height 30
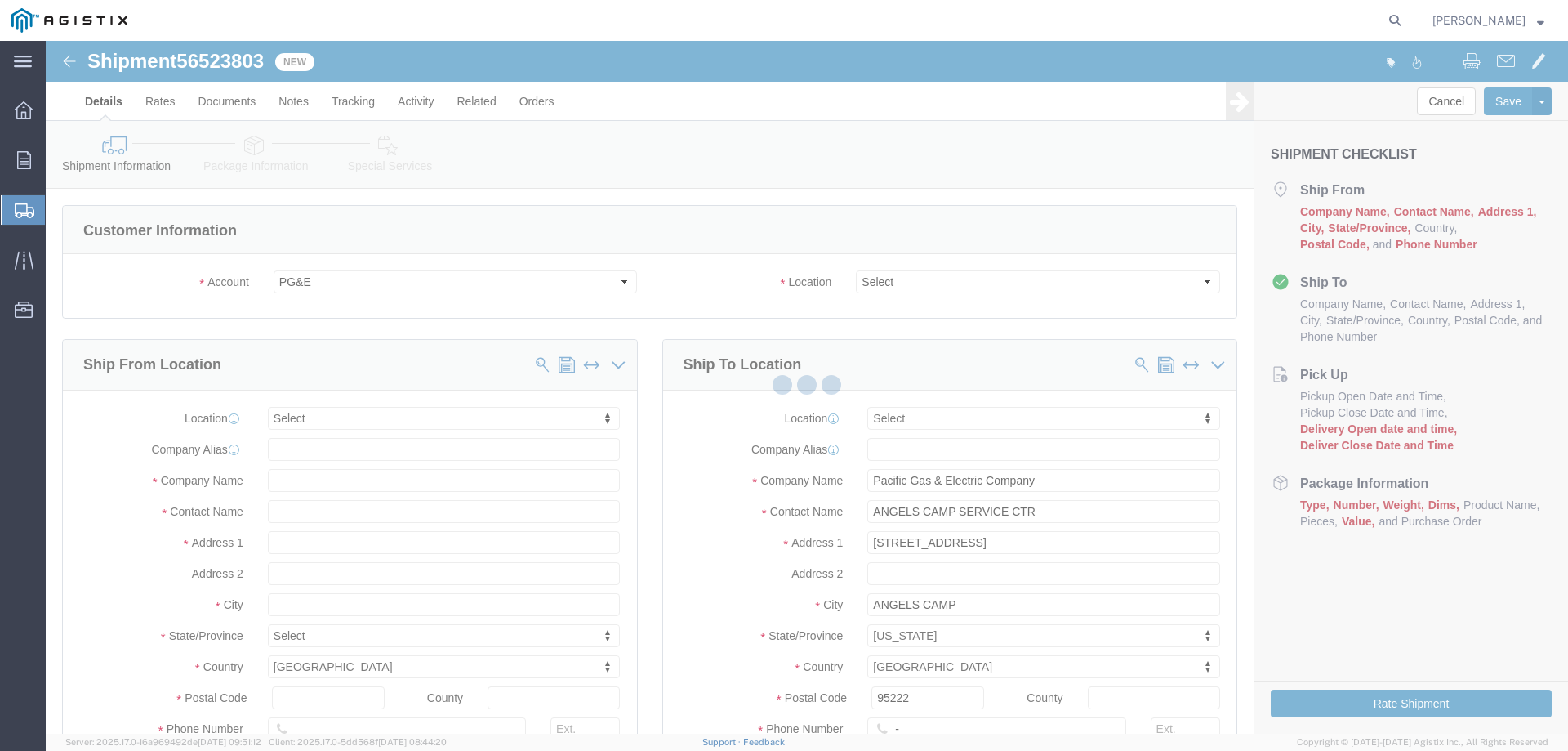
select select
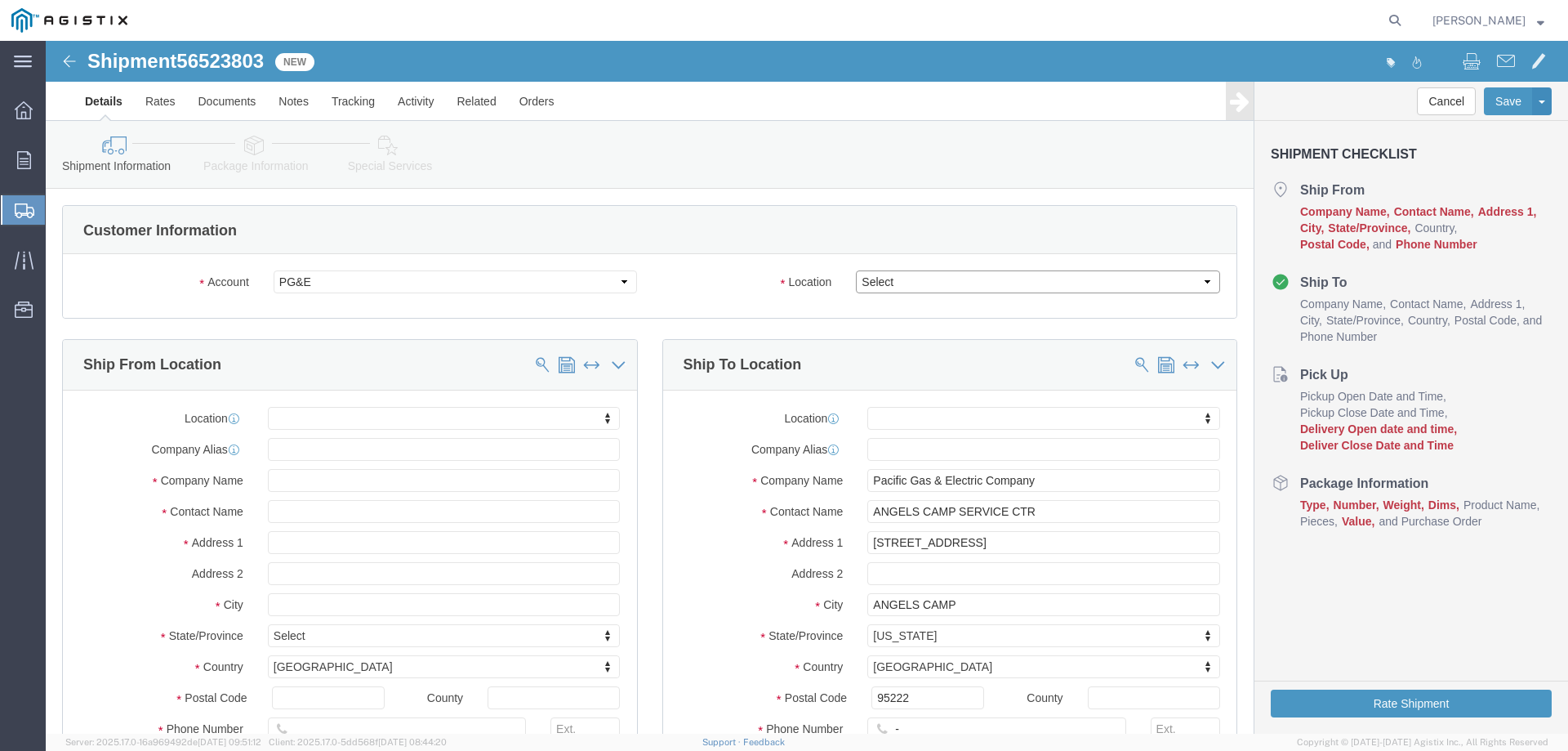
click select "Select All Others [GEOGRAPHIC_DATA] [GEOGRAPHIC_DATA] [GEOGRAPHIC_DATA] [GEOGRA…"
select select "23082"
click select "Select All Others [GEOGRAPHIC_DATA] [GEOGRAPHIC_DATA] [GEOGRAPHIC_DATA] [GEOGRA…"
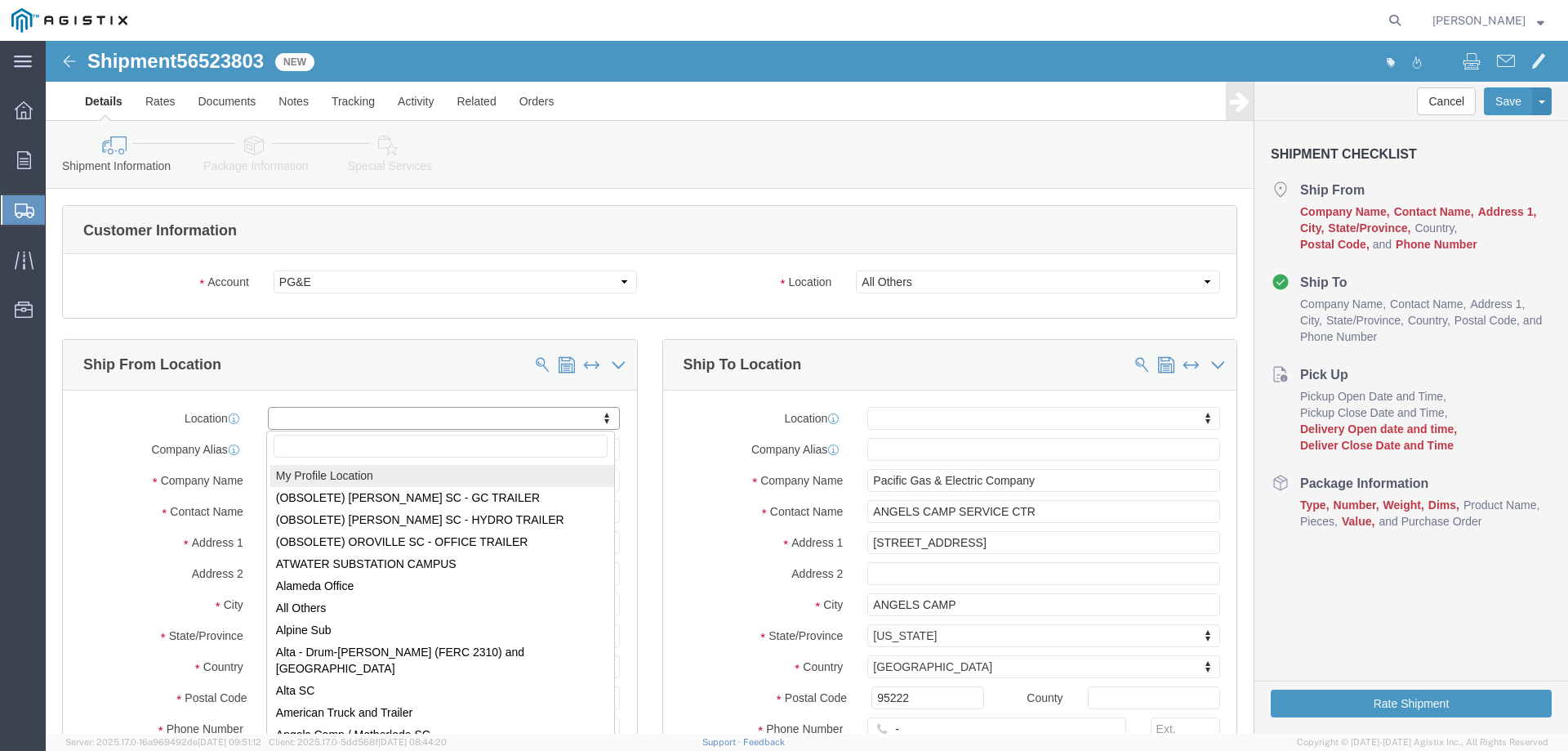
select select "MYPROFILE"
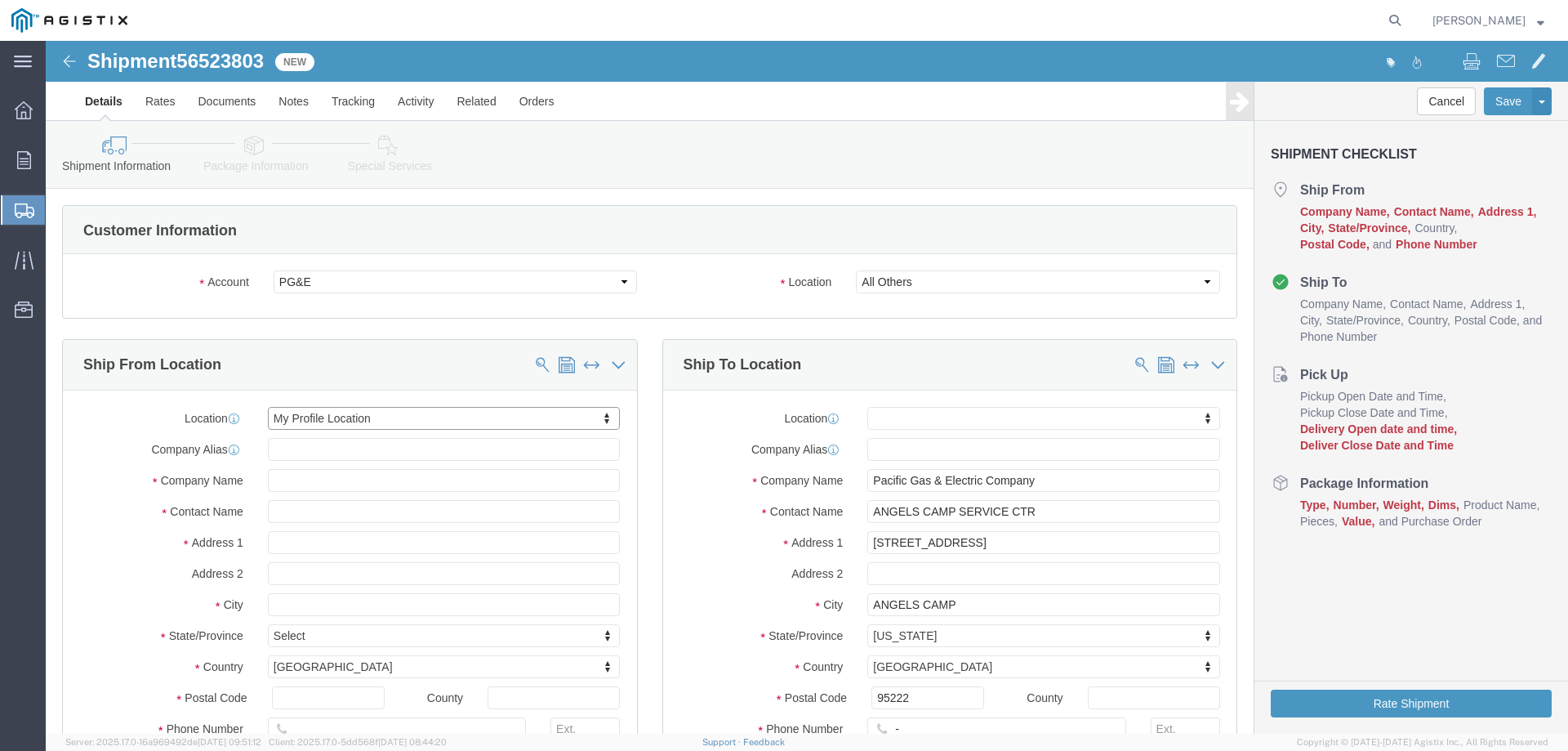
select select "CA"
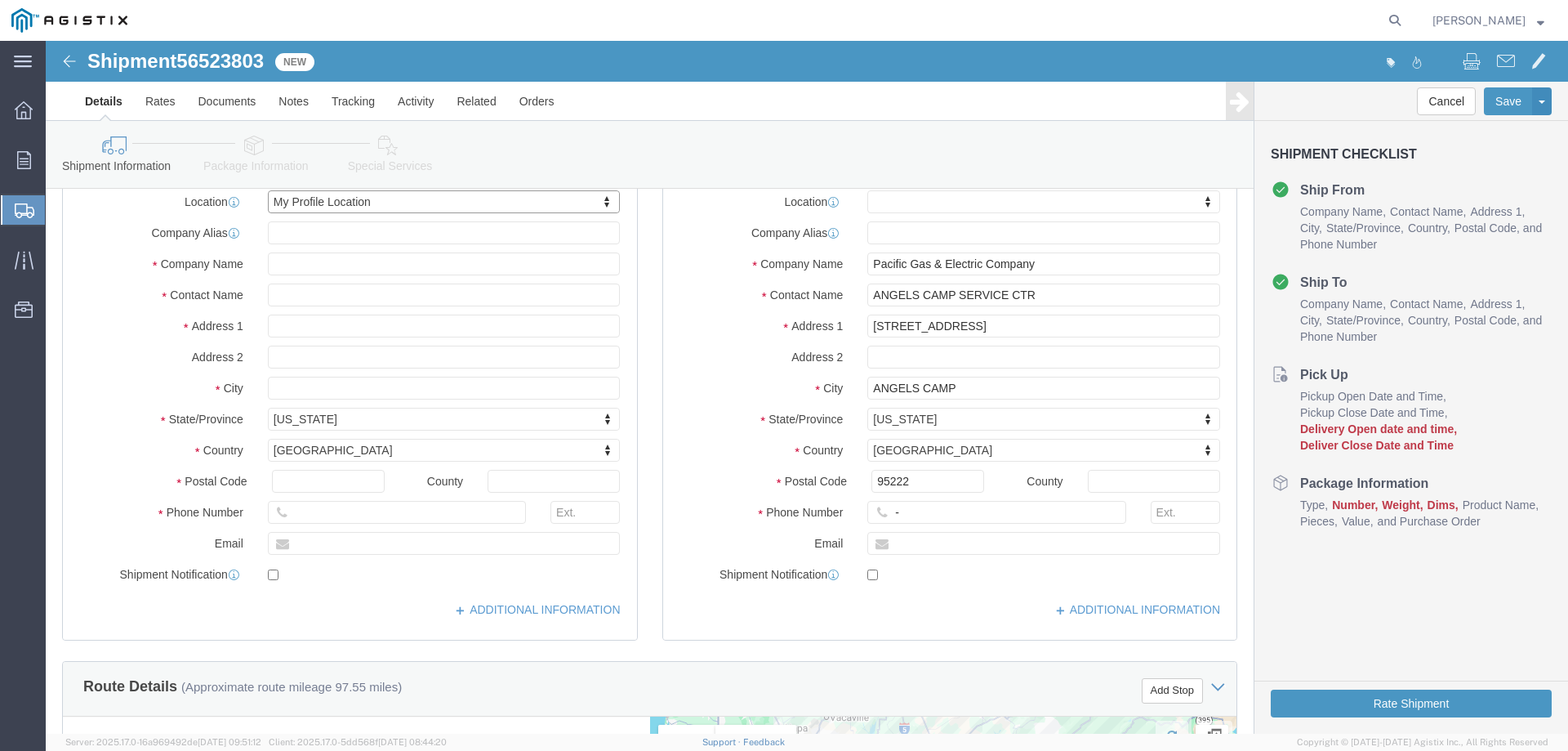
scroll to position [327, 0]
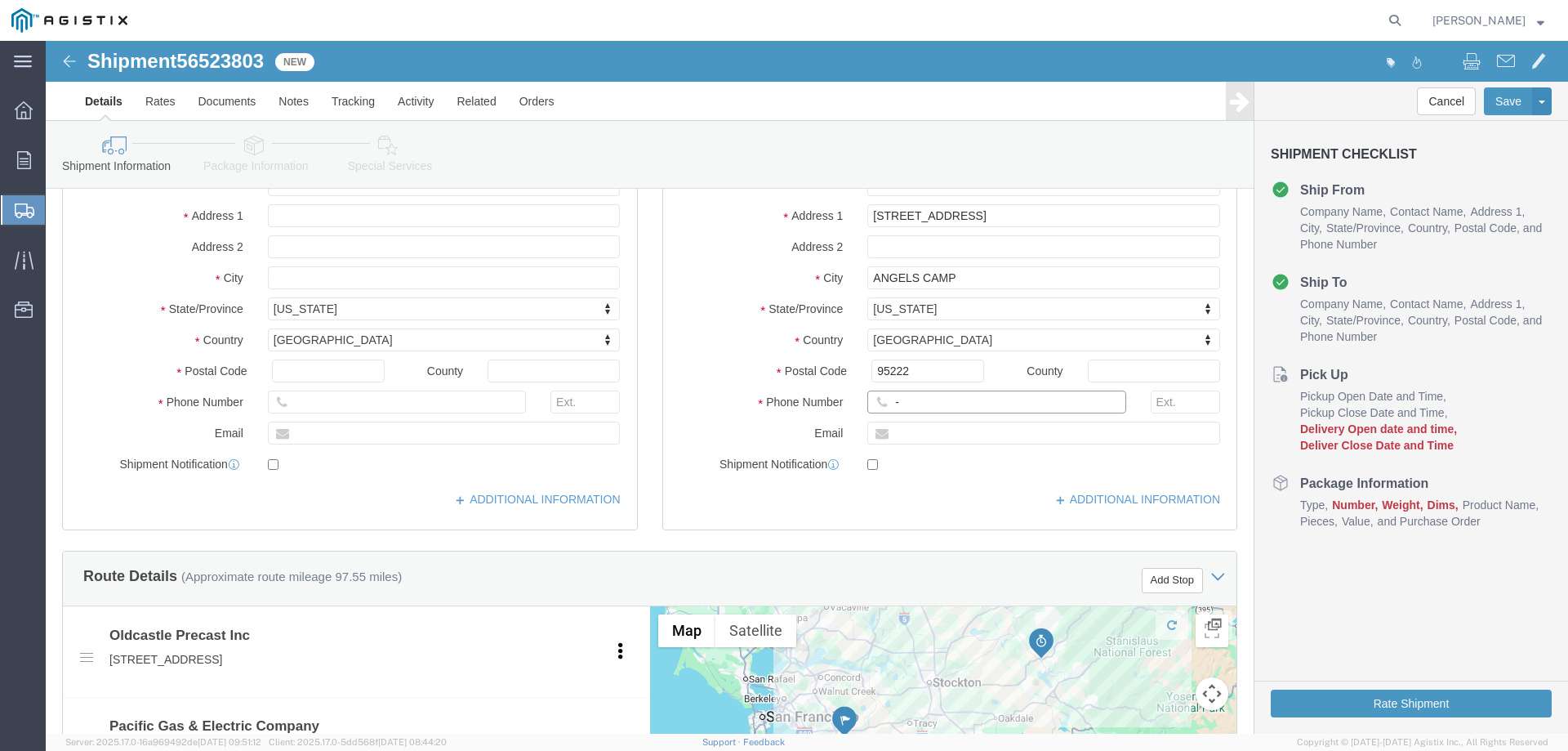
click input "-"
type input "123-456-7891"
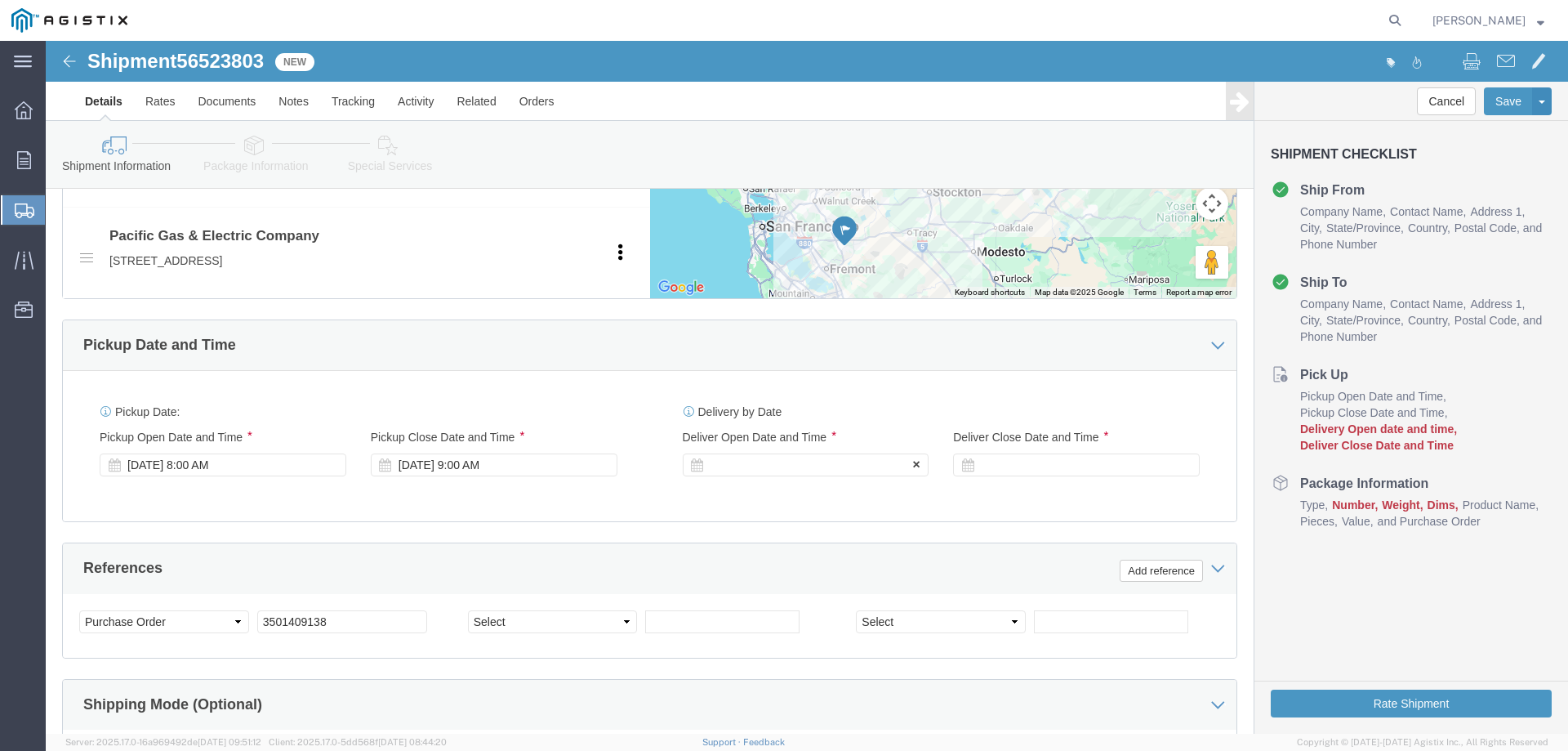
click div
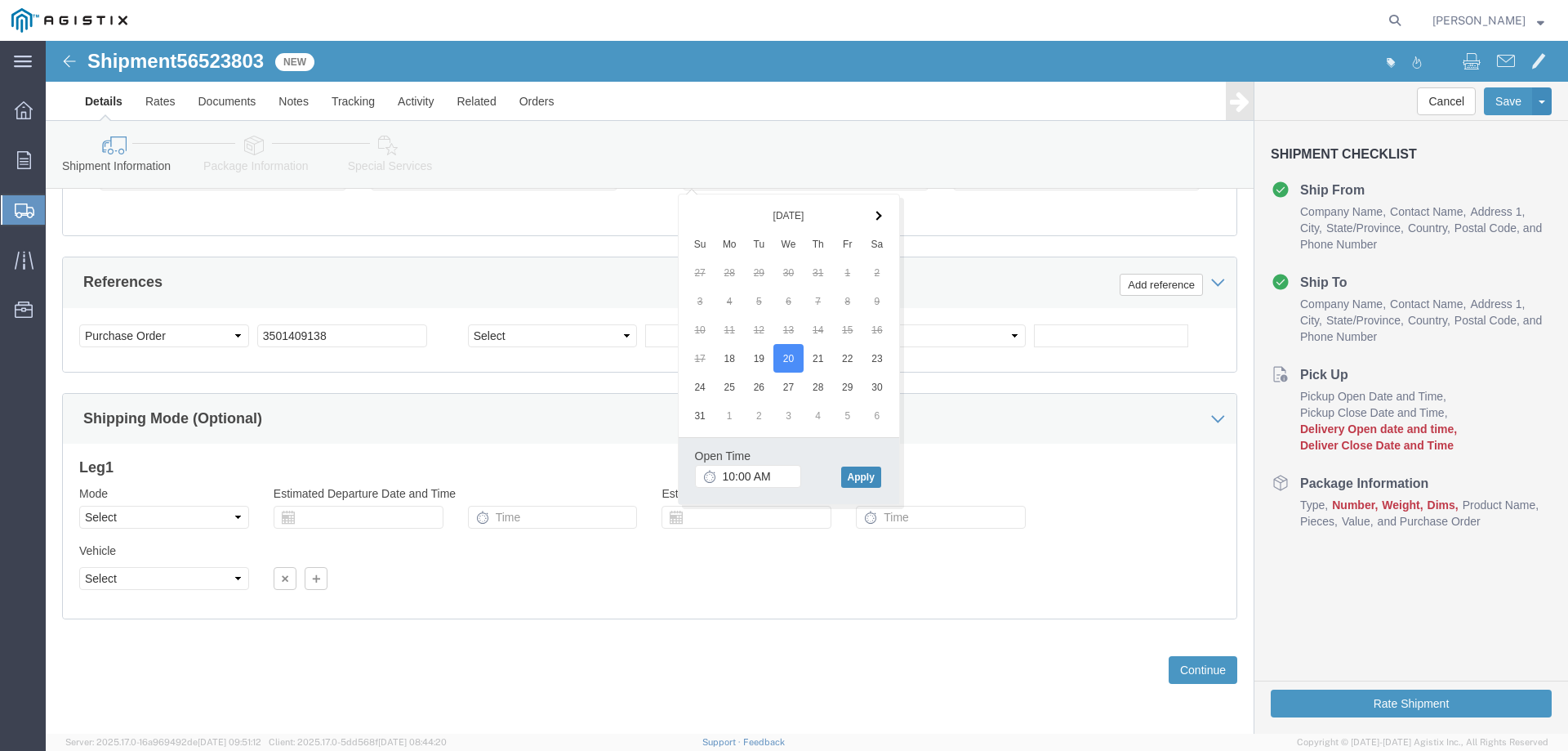
click button "Apply"
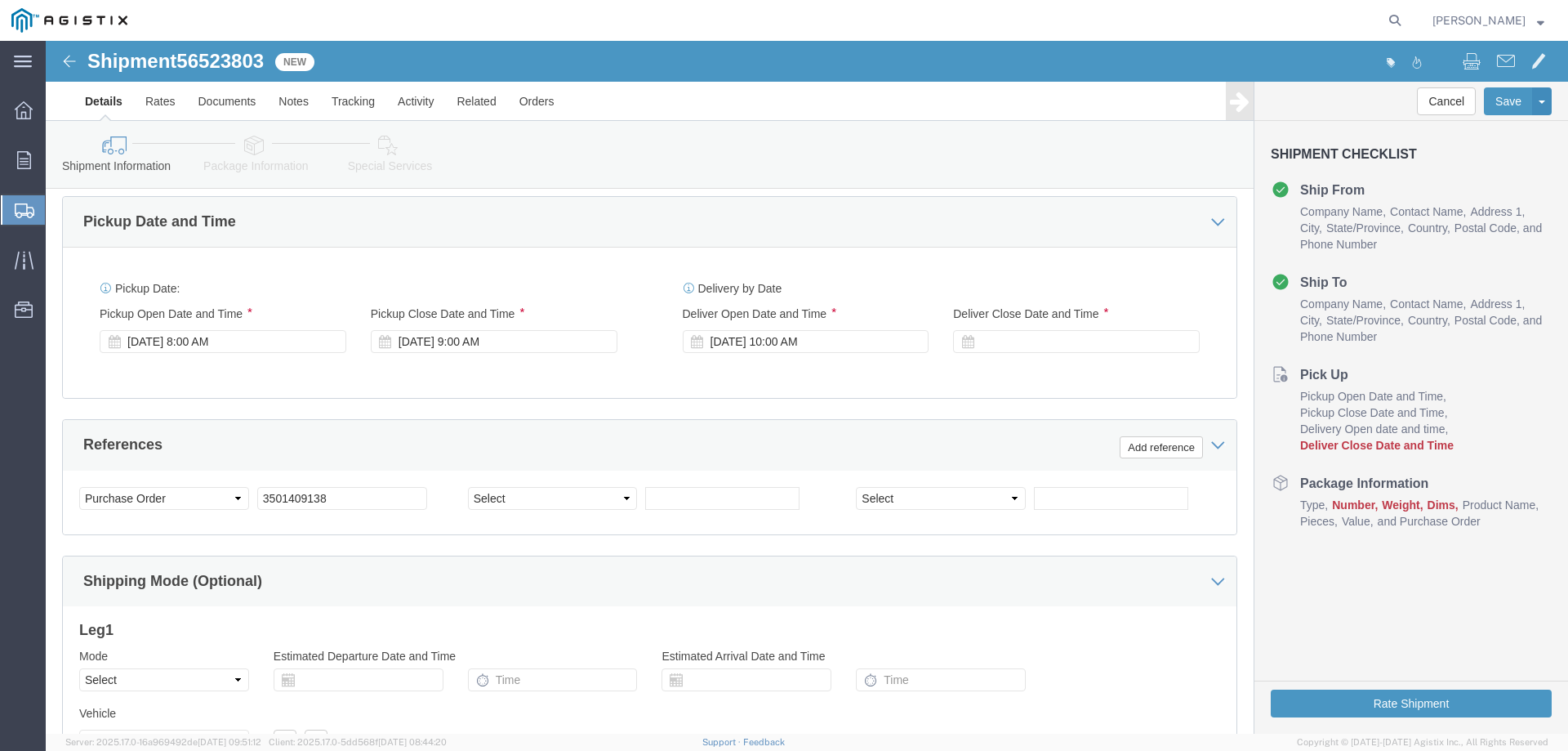
scroll to position [940, 0]
click div
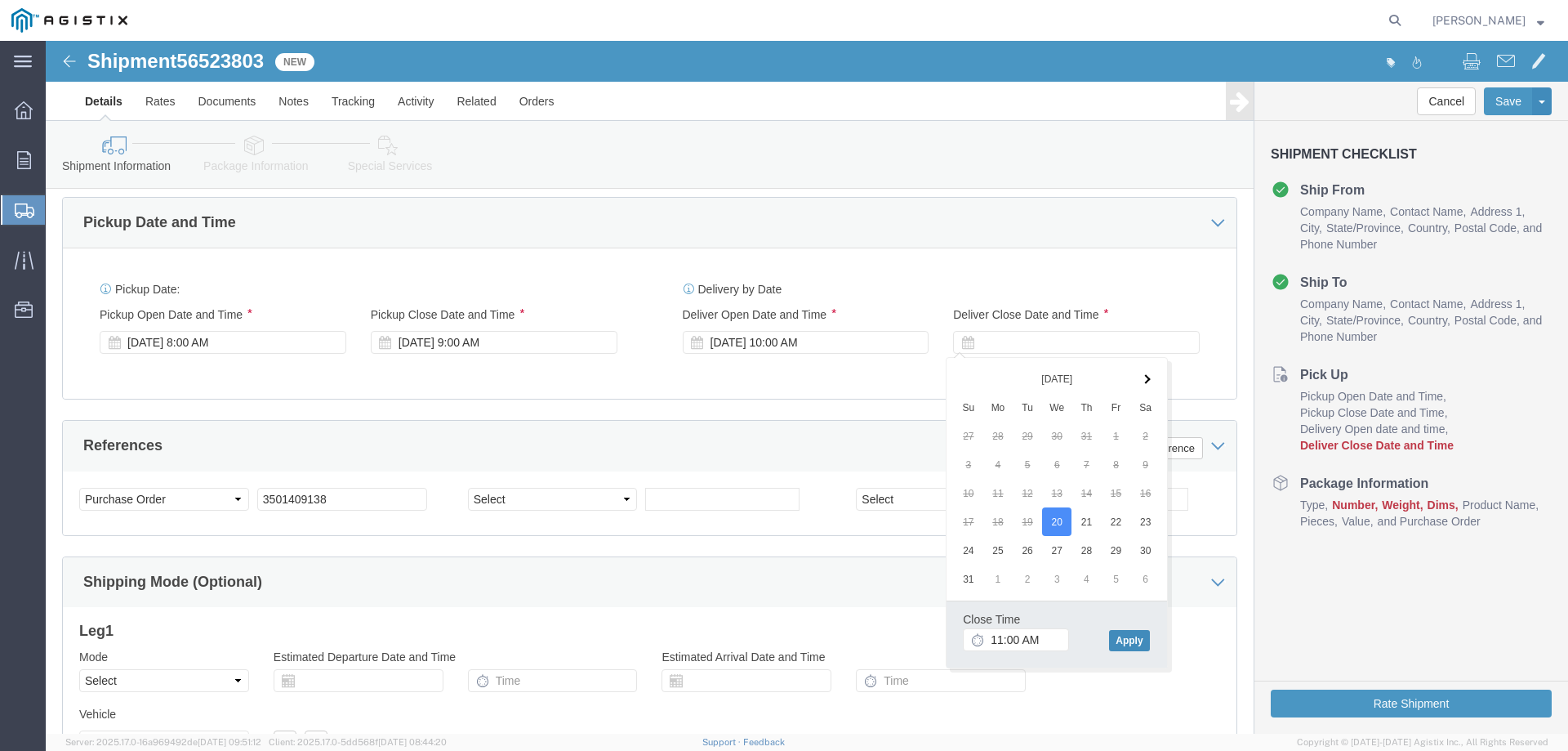
click button "Apply"
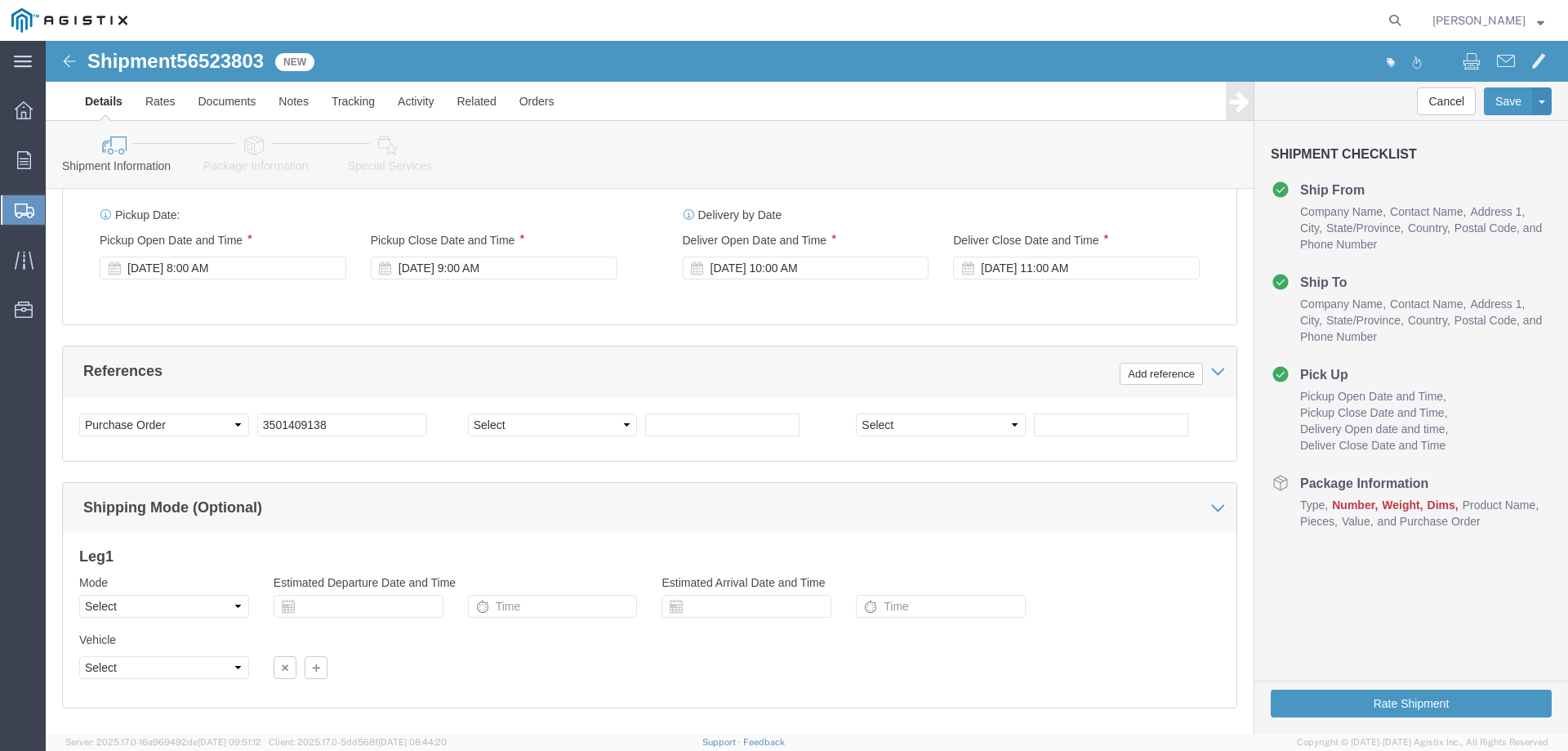
scroll to position [1103, 0]
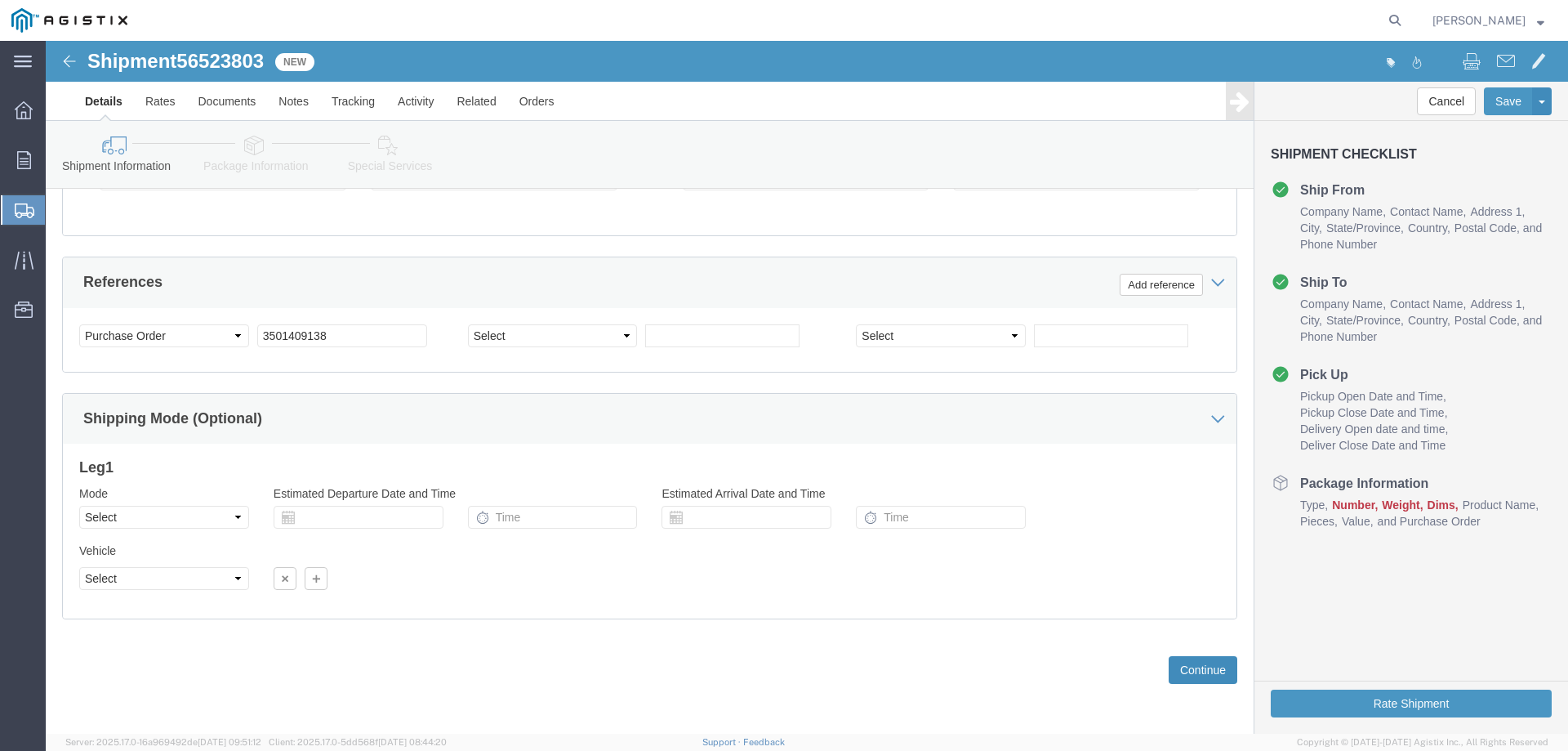
click button "Continue"
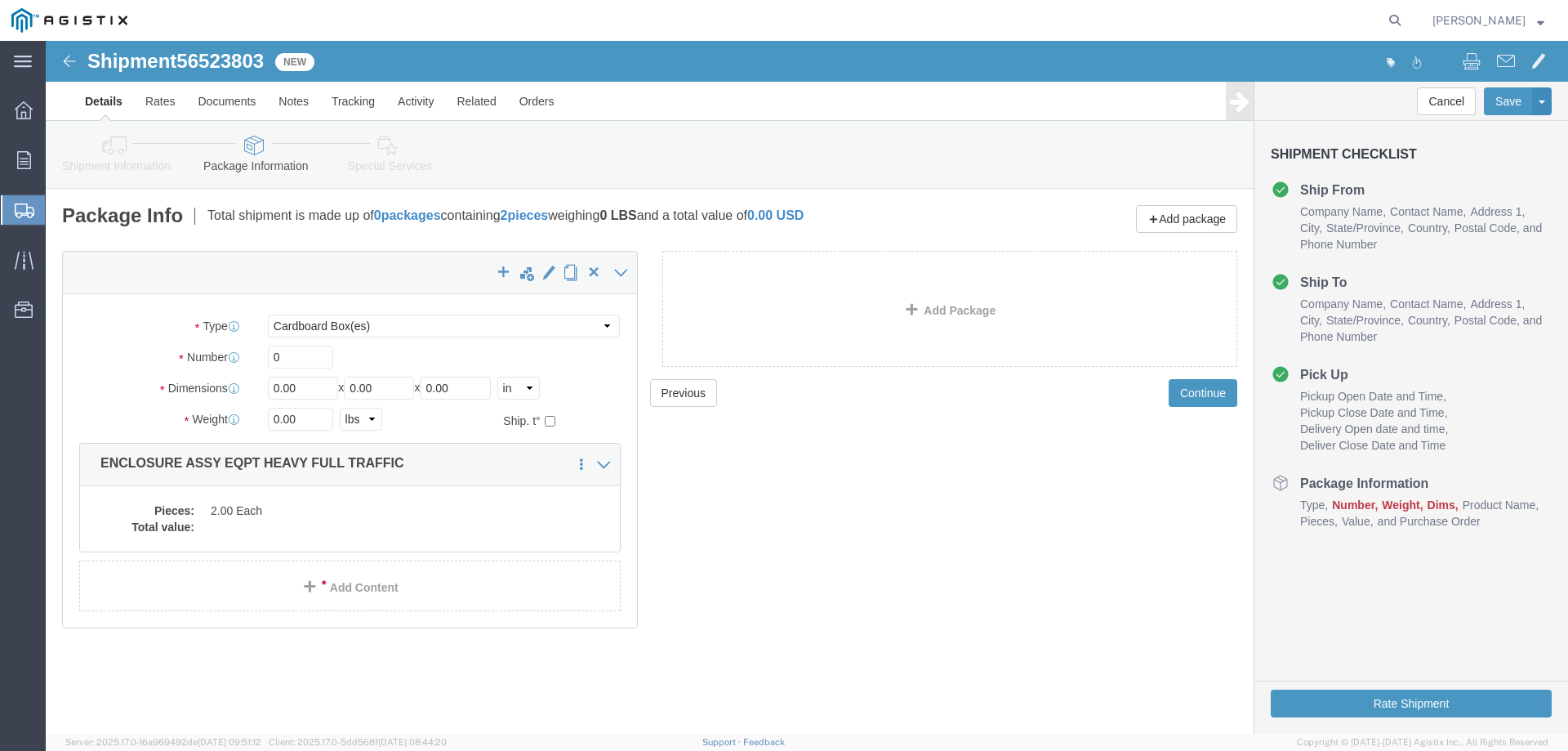
click div "Package Type Select Bulk Bundle(s) Cardboard Box(es) Carton(s) Crate(s) Drum(s)…"
click select "Select Bulk Bundle(s) Cardboard Box(es) Carton(s) Crate(s) Drum(s) (Fiberboard)…"
select select "YRPK"
click select "Select Bulk Bundle(s) Cardboard Box(es) Carton(s) Crate(s) Drum(s) (Fiberboard)…"
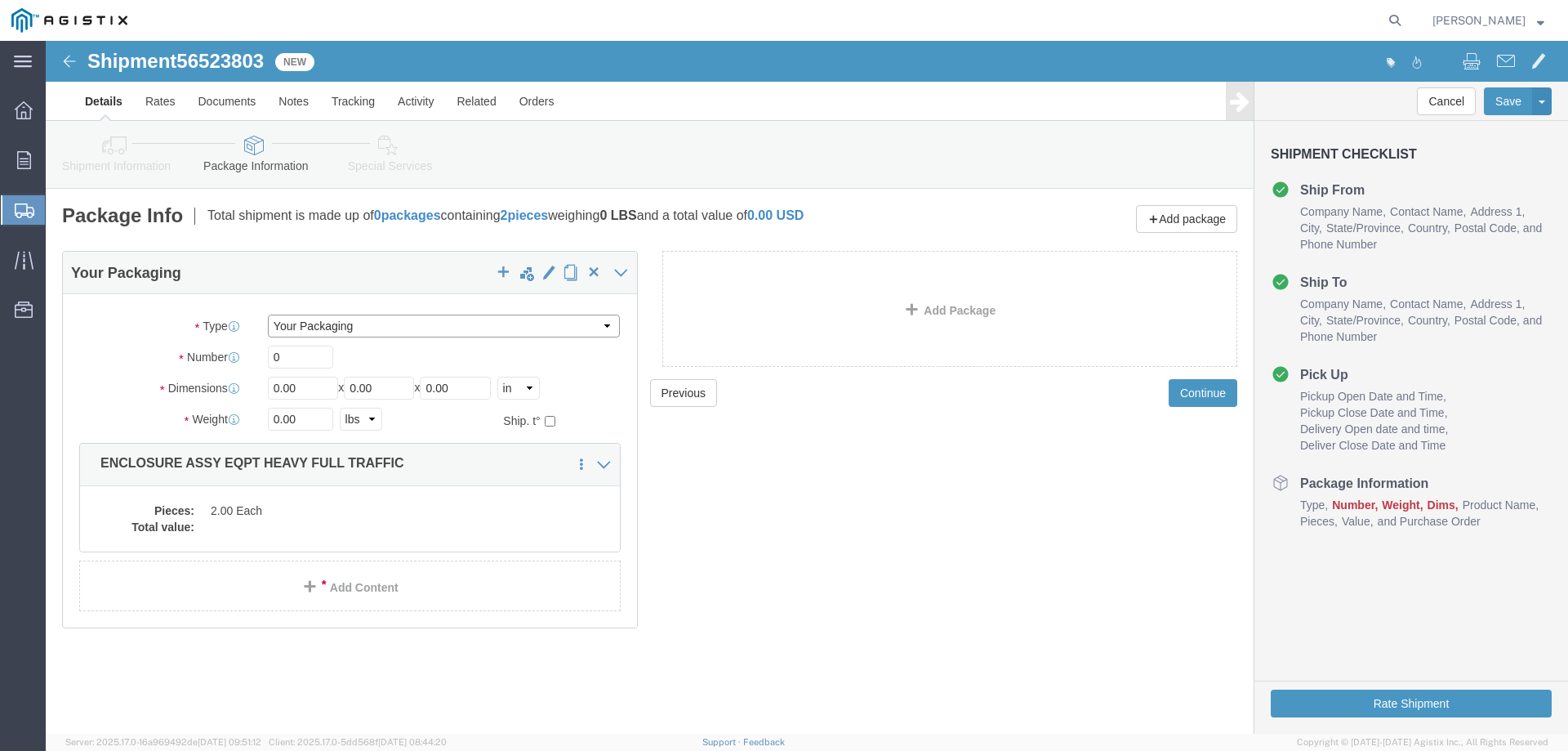
click select "Select Bulk Bundle(s) Cardboard Box(es) Carton(s) Crate(s) Drum(s) (Fiberboard)…"
click input "0"
drag, startPoint x: 244, startPoint y: 321, endPoint x: 202, endPoint y: 323, distance: 42.0
click div "Number 0"
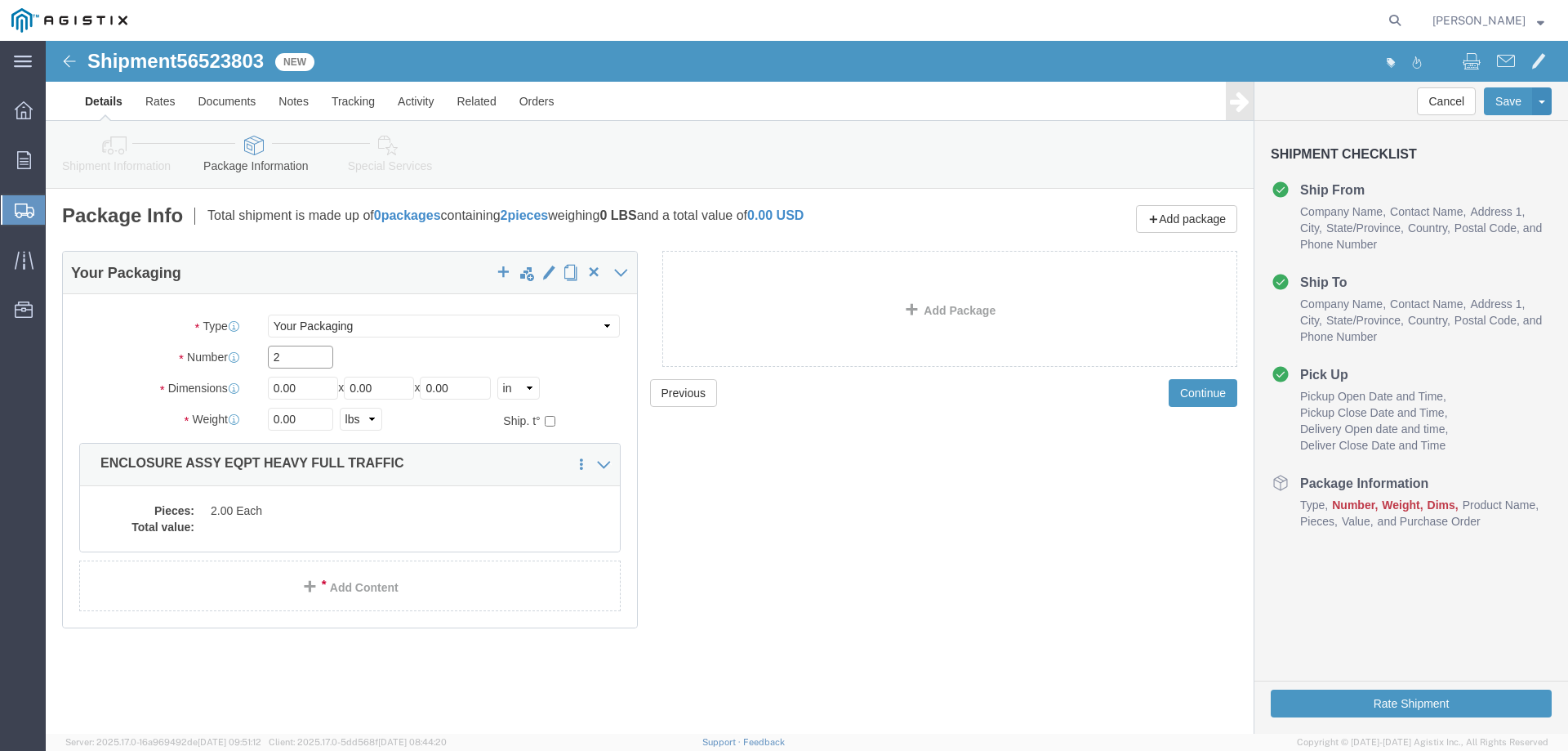
type input "2"
type input "54"
type input "102"
type input "84"
type input "5"
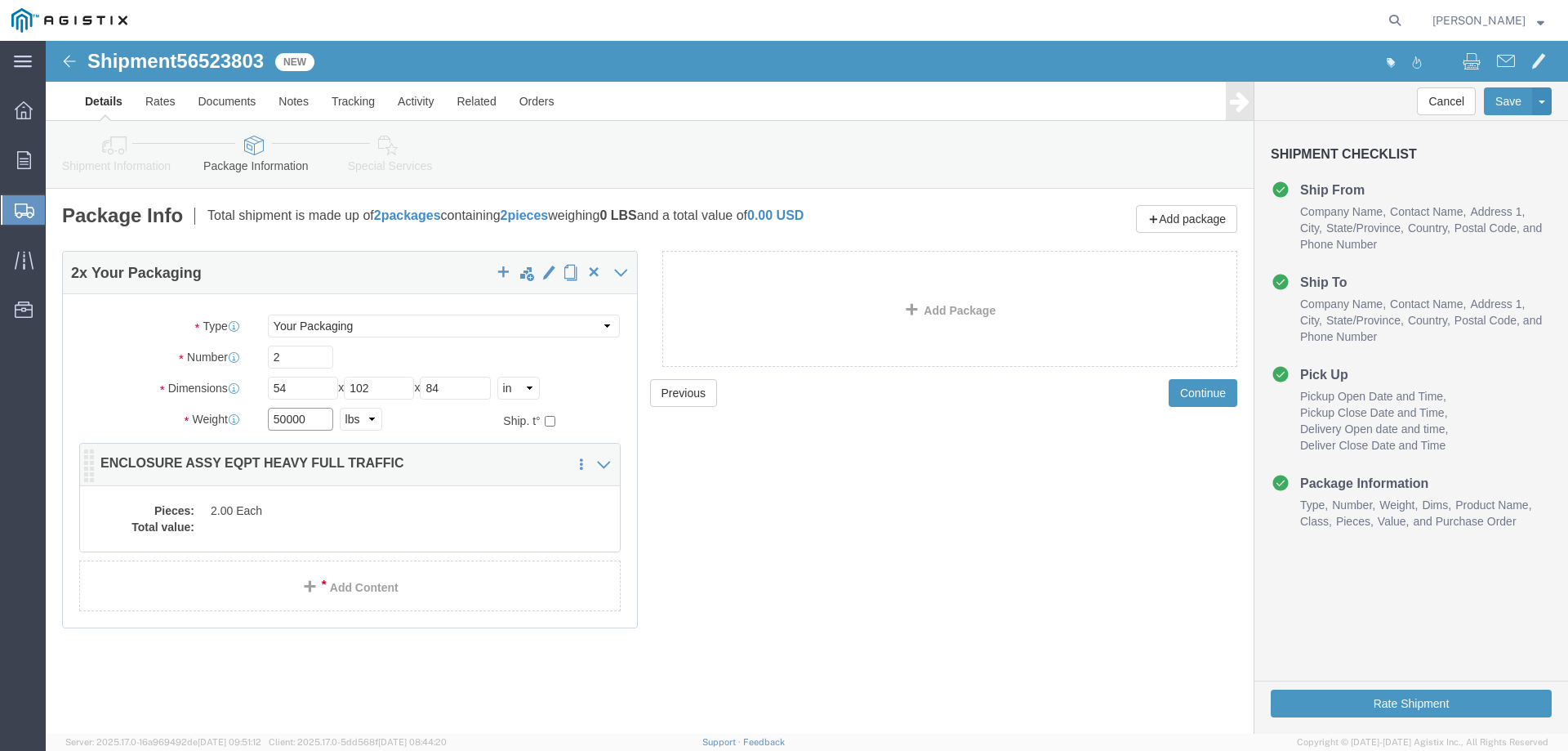
type input "50000"
click dd "2.00 Each"
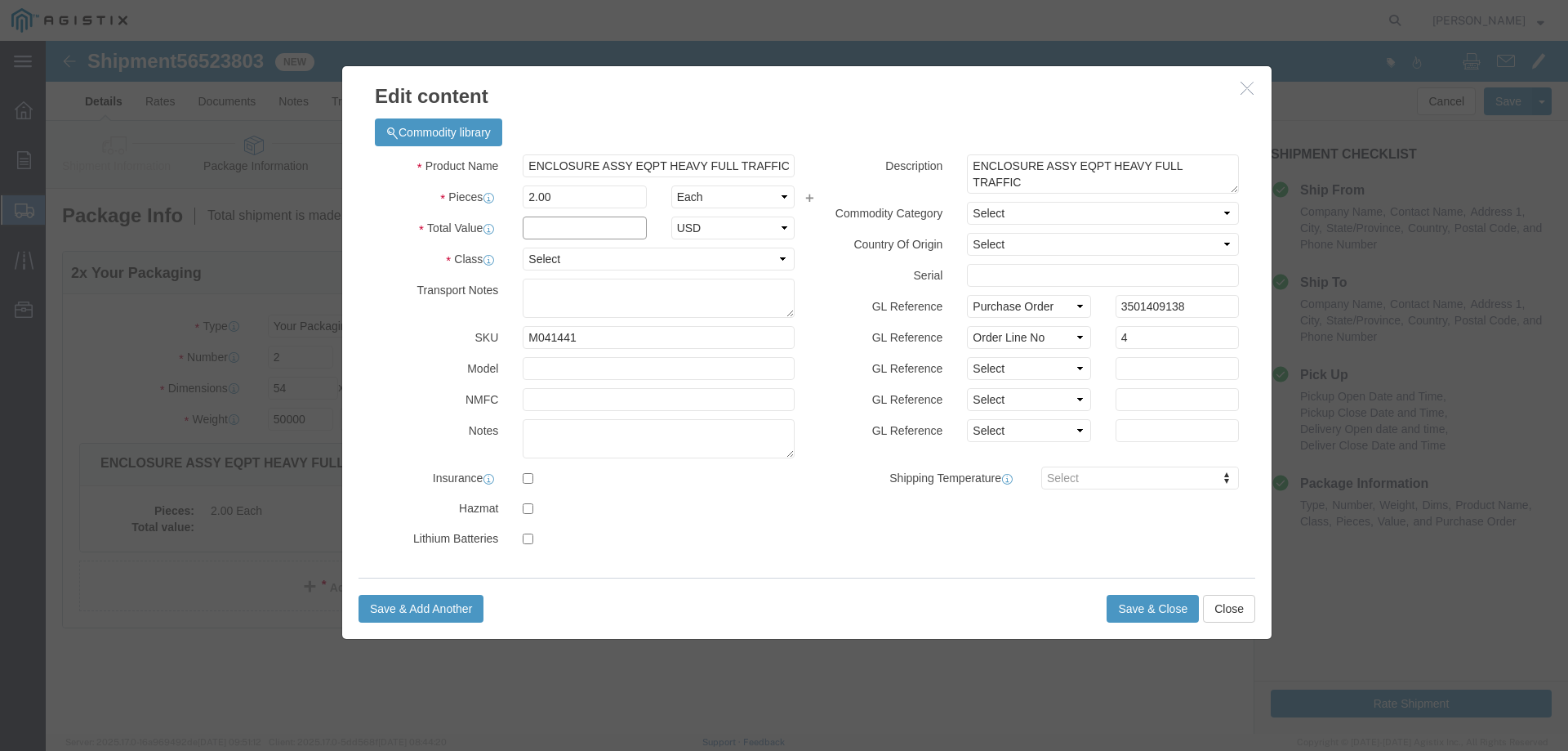
click input "text"
type input "1"
click select "Select 50 55 60 65 70 85 92.5 100 125 175 250 300 400"
select select "55"
click select "Select 50 55 60 65 70 85 92.5 100 125 175 250 300 400"
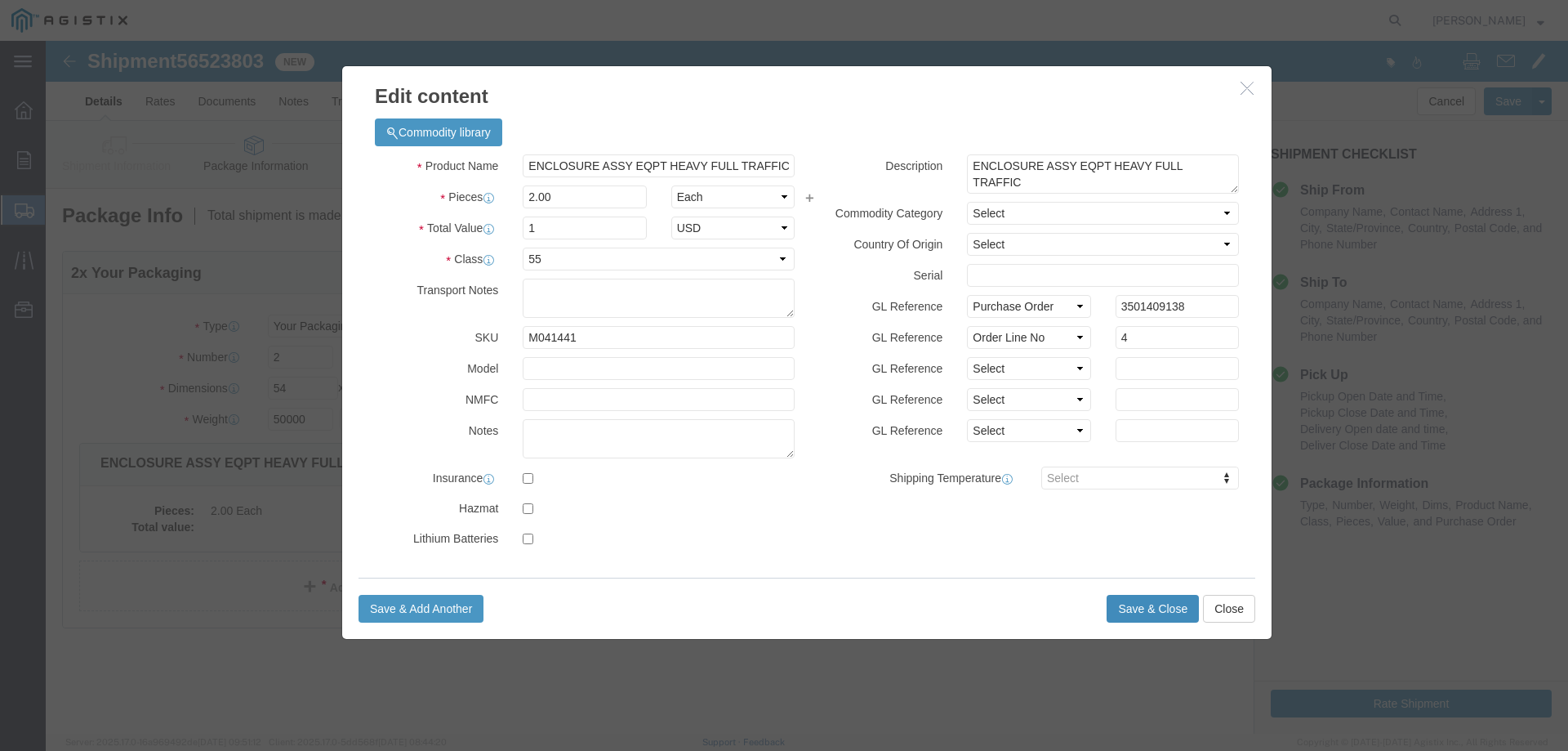
click button "Save & Close"
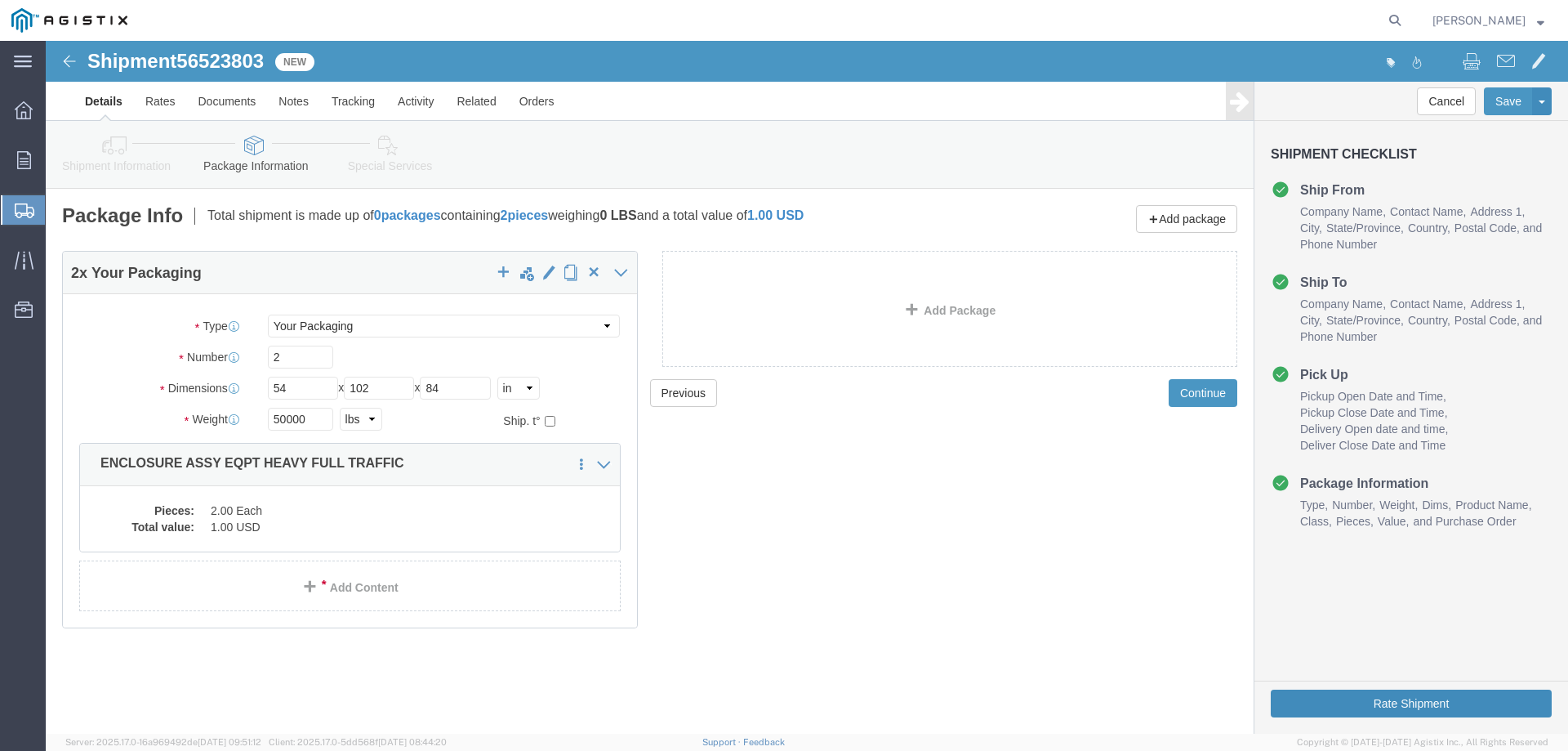
click button "Rate Shipment"
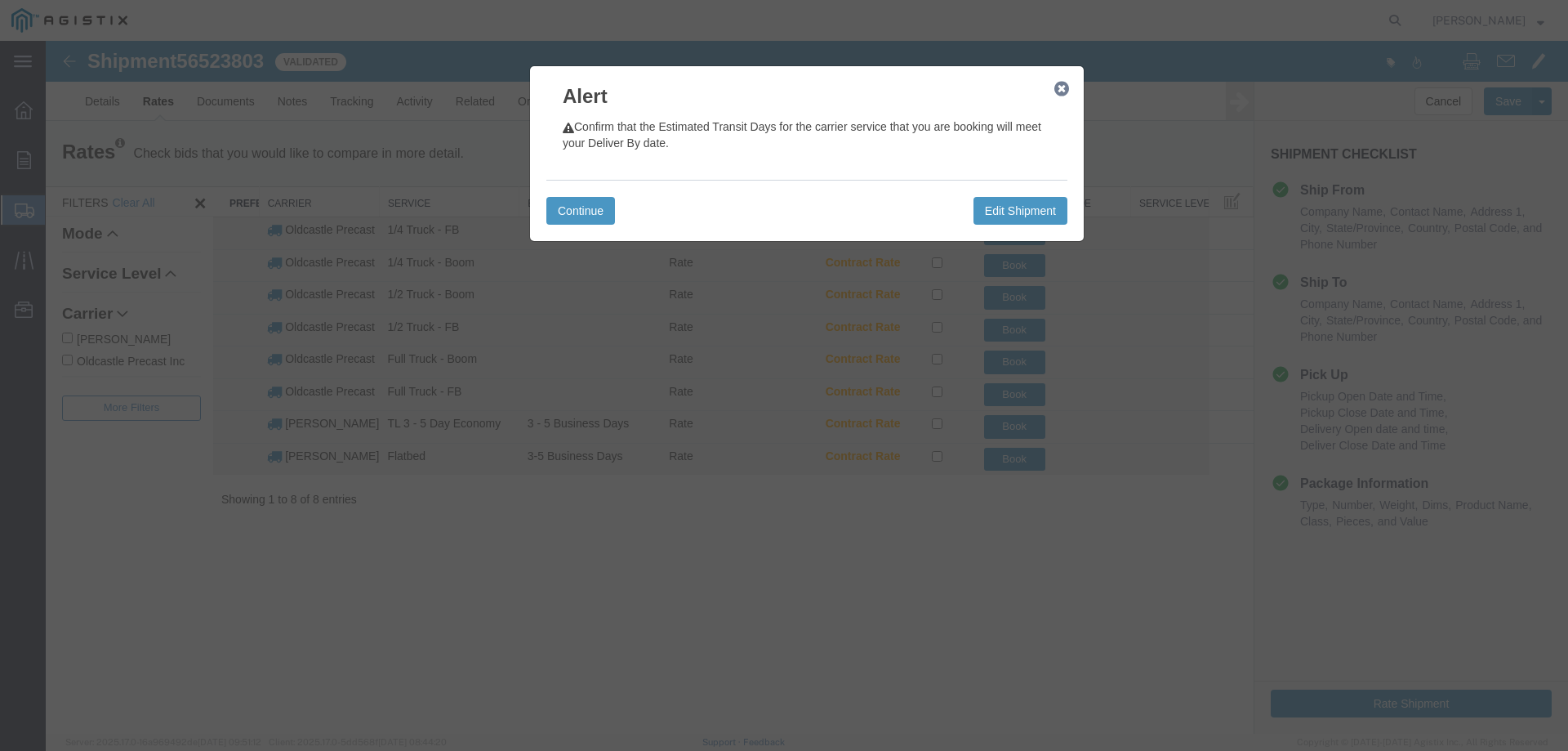
click at [1064, 87] on icon "button" at bounding box center [1062, 90] width 15 height 13
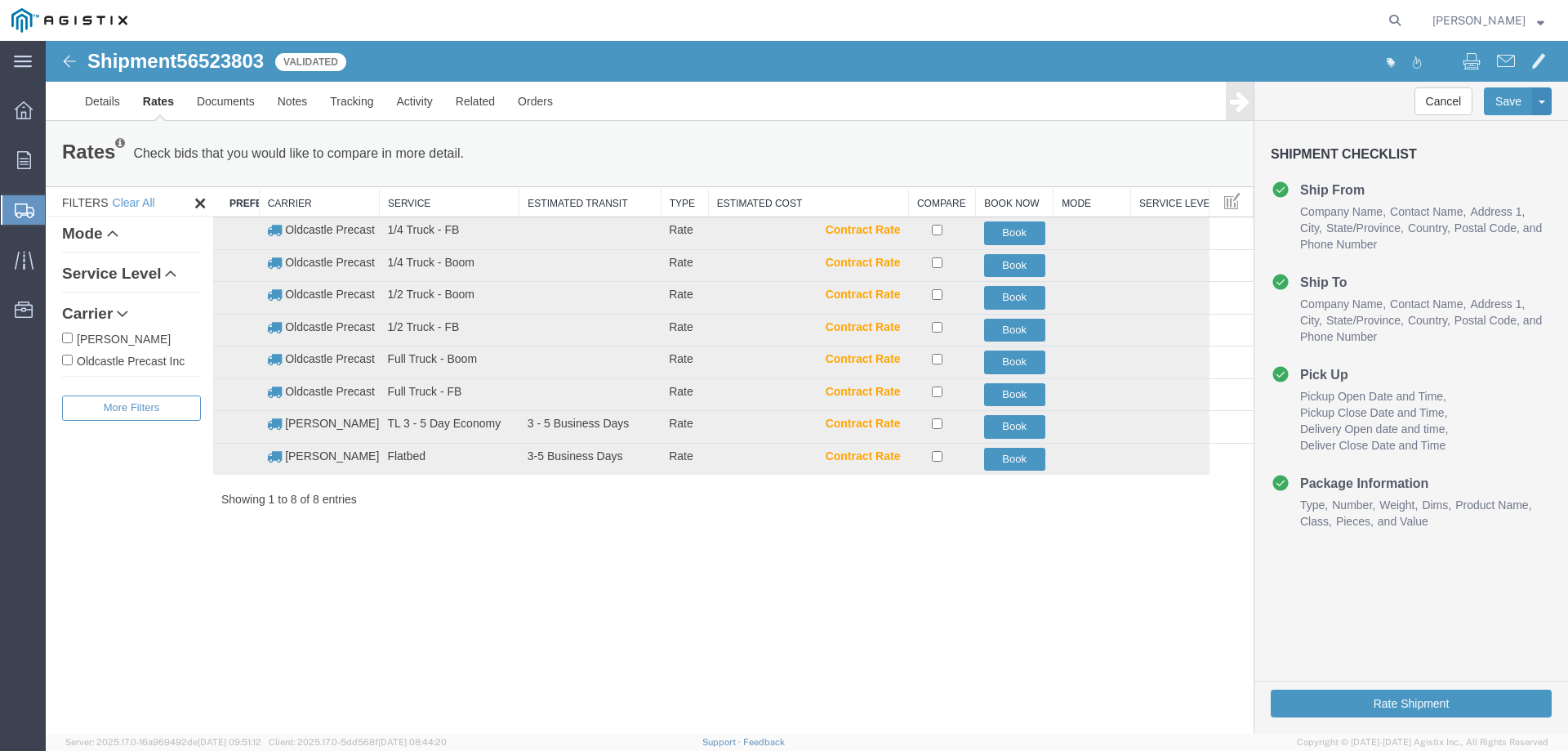
click at [141, 359] on label "Oldcastle Precast Inc" at bounding box center [131, 360] width 139 height 18
click at [73, 359] on input "Oldcastle Precast Inc" at bounding box center [67, 360] width 11 height 11
checkbox input "true"
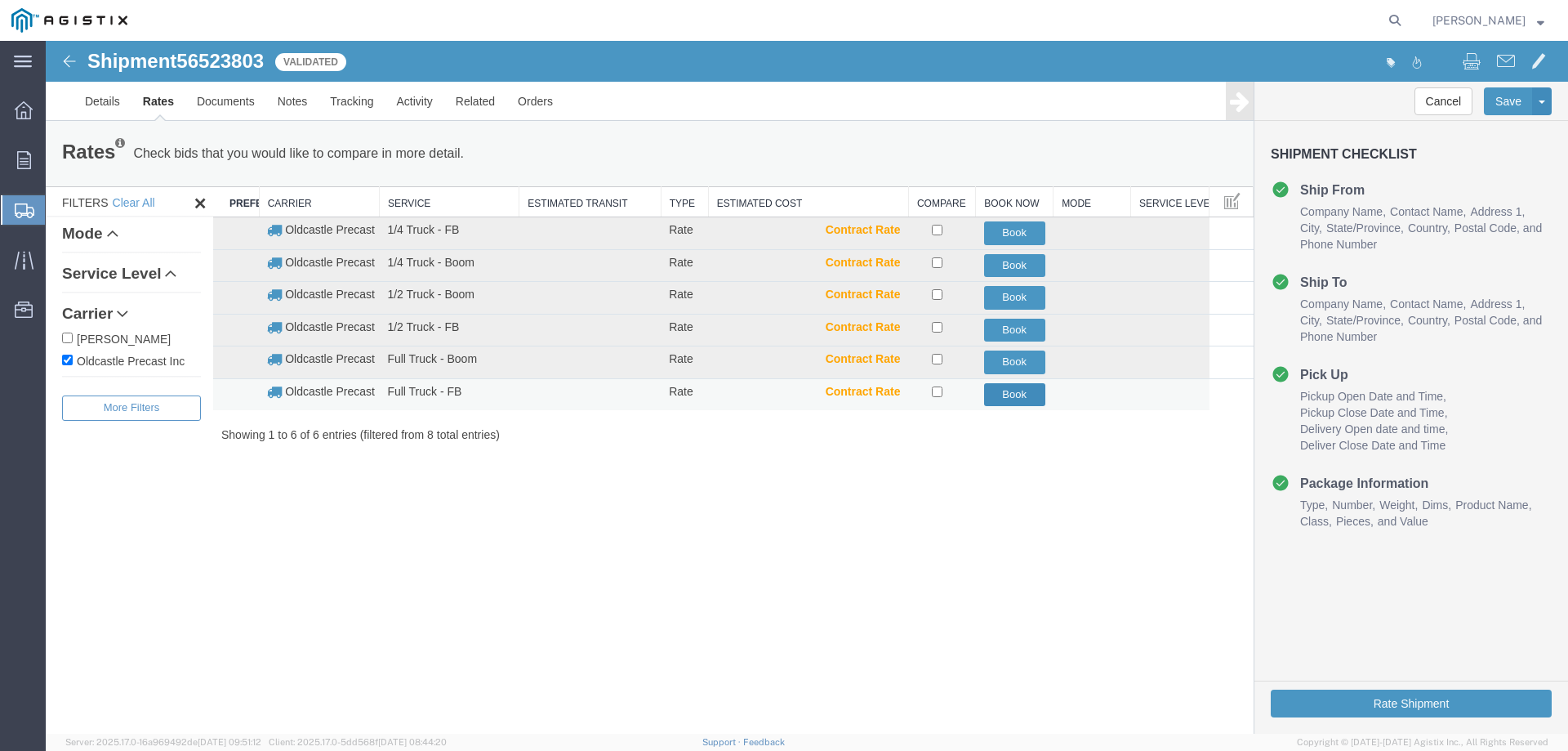
click at [1007, 394] on button "Book" at bounding box center [1014, 395] width 61 height 23
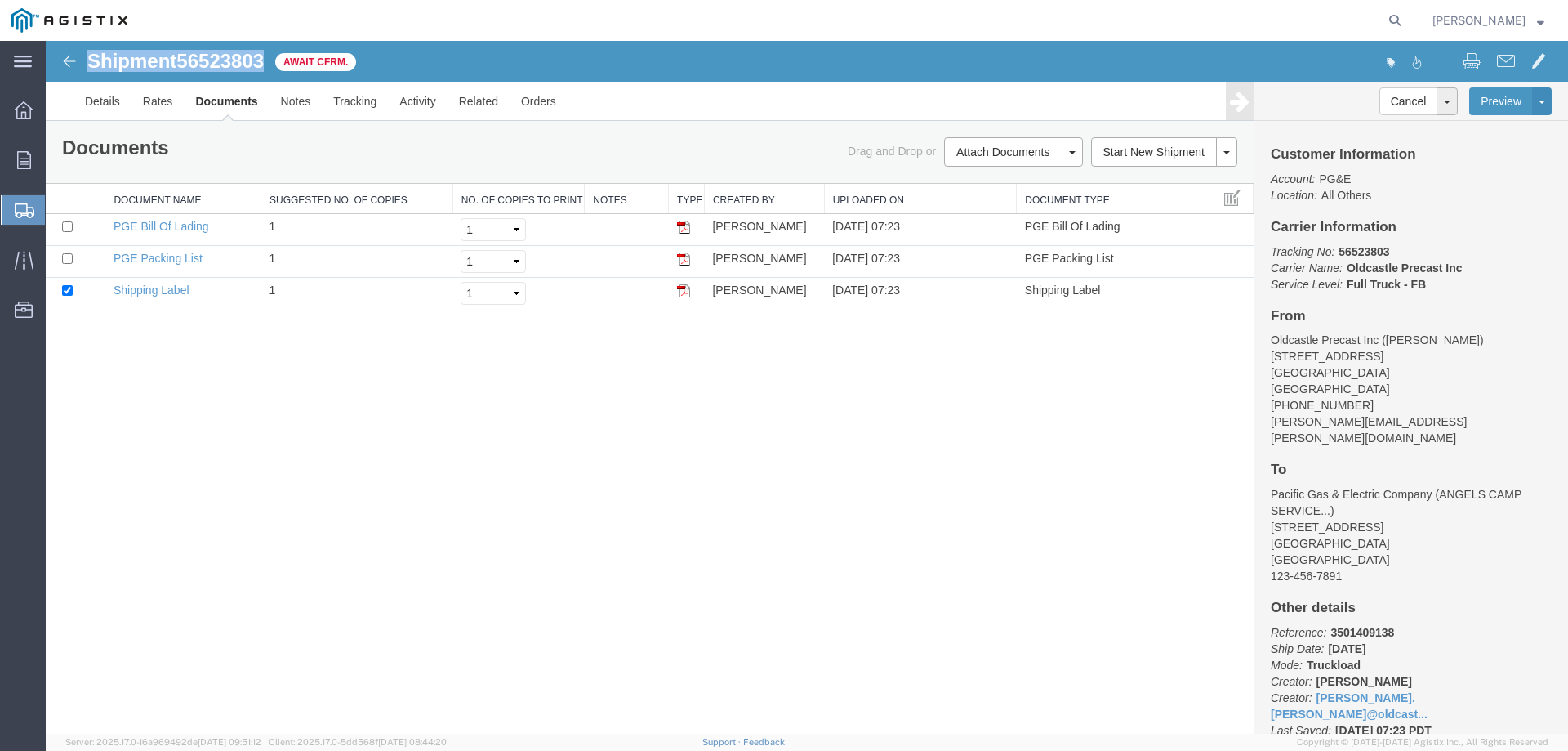
drag, startPoint x: 88, startPoint y: 62, endPoint x: 265, endPoint y: 70, distance: 177.2
click at [264, 70] on h1 "Shipment 56523803" at bounding box center [175, 61] width 177 height 21
copy h1 "Shipment 56523803"
click at [366, 106] on link "Tracking" at bounding box center [355, 101] width 66 height 39
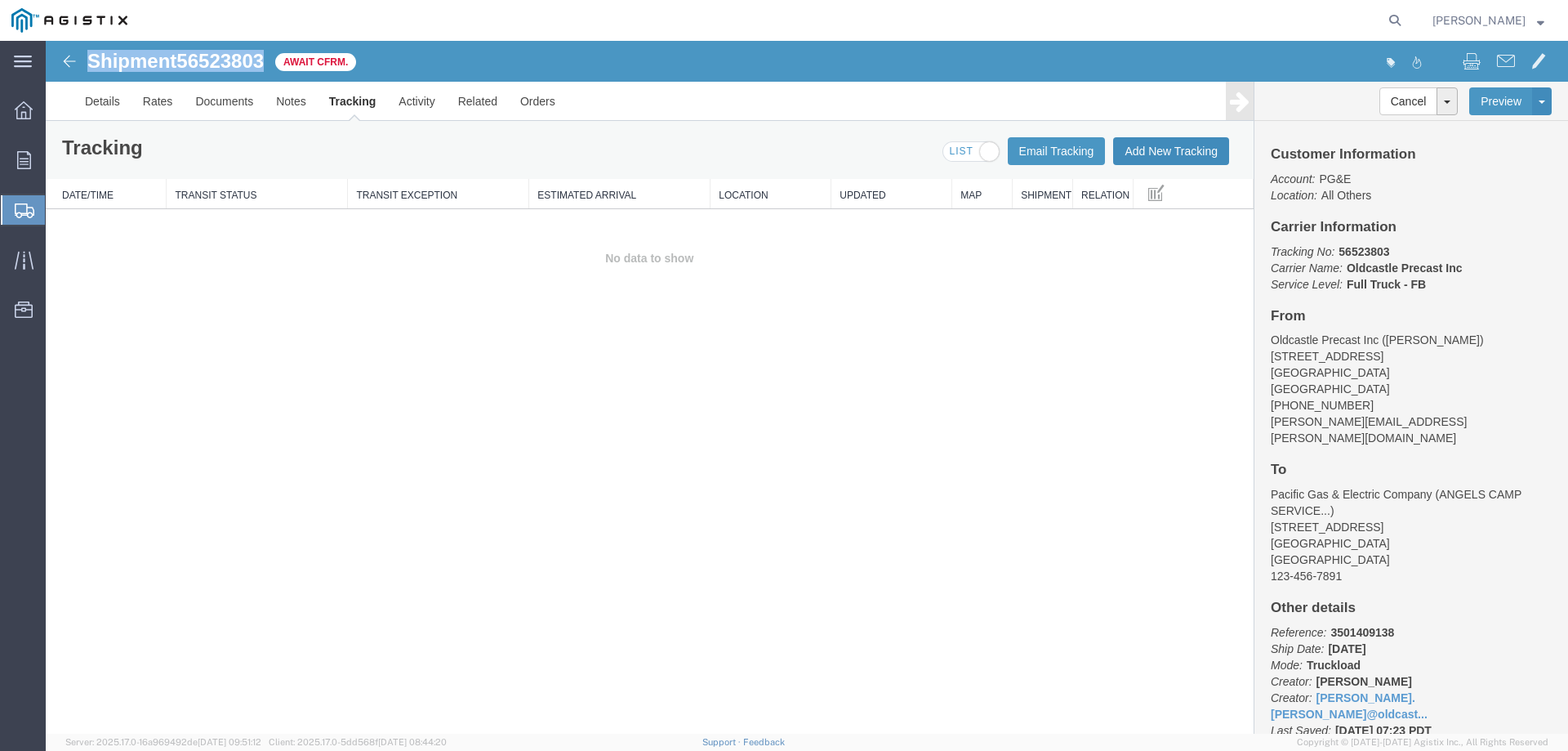
click at [1173, 155] on button "Add New Tracking" at bounding box center [1171, 151] width 116 height 28
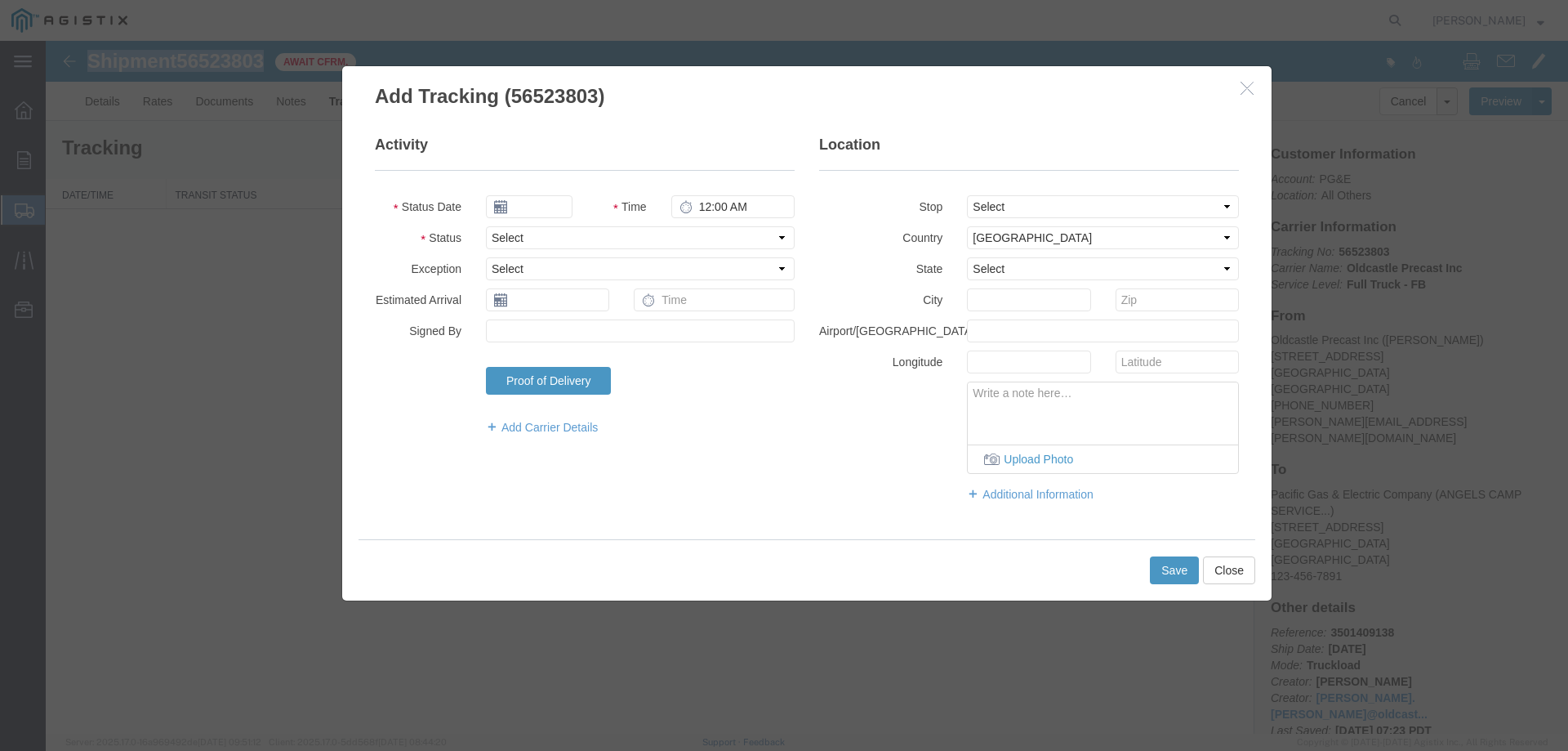
type input "[DATE]"
type input "8:00 AM"
click at [518, 238] on select "Select Arrival Notice Available Arrival Notice Imported Arrive at Delivery Loca…" at bounding box center [640, 237] width 309 height 23
select select "DELIVRED"
click at [486, 226] on select "Select Arrival Notice Available Arrival Notice Imported Arrive at Delivery Loca…" at bounding box center [640, 237] width 309 height 23
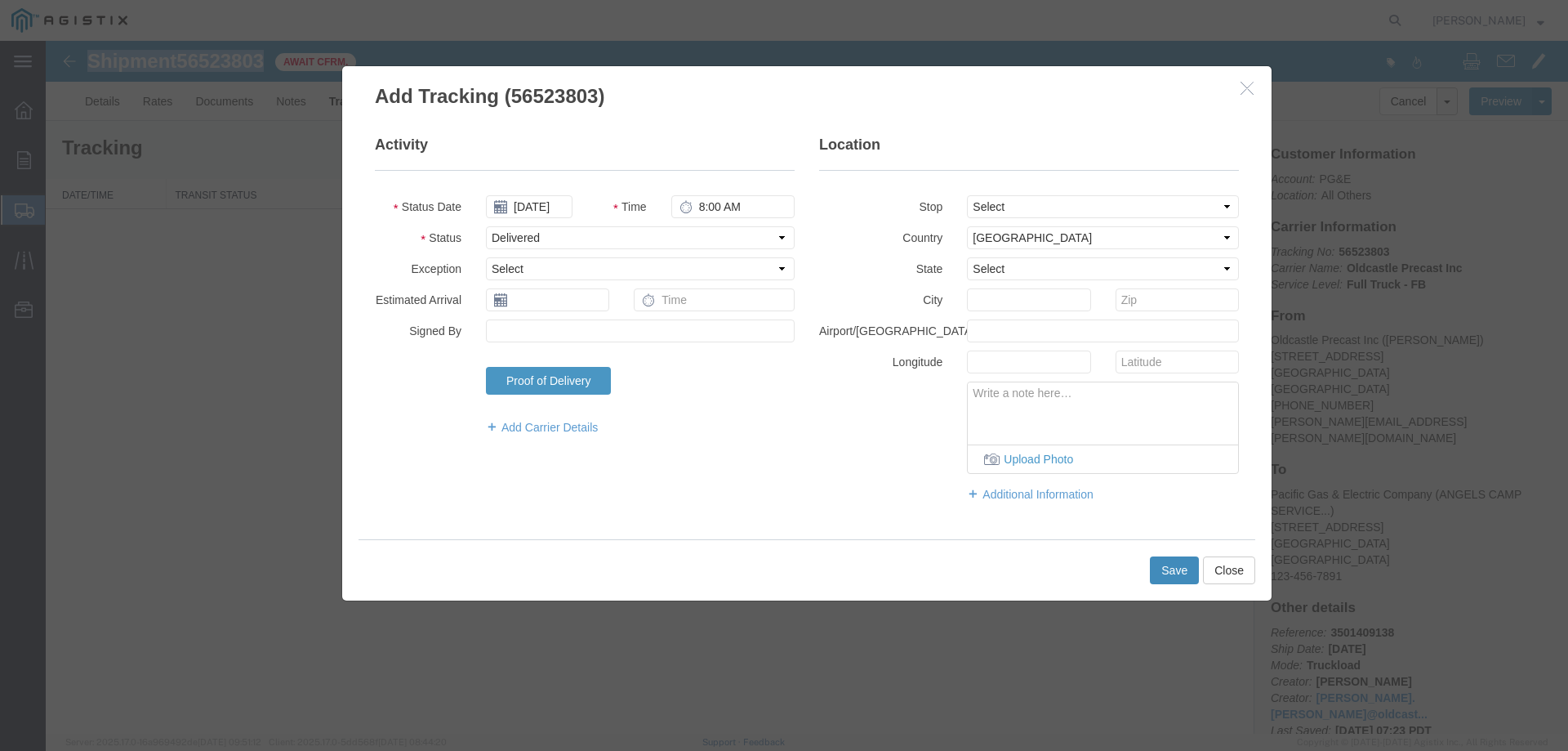
click at [1176, 568] on button "Save" at bounding box center [1174, 570] width 49 height 28
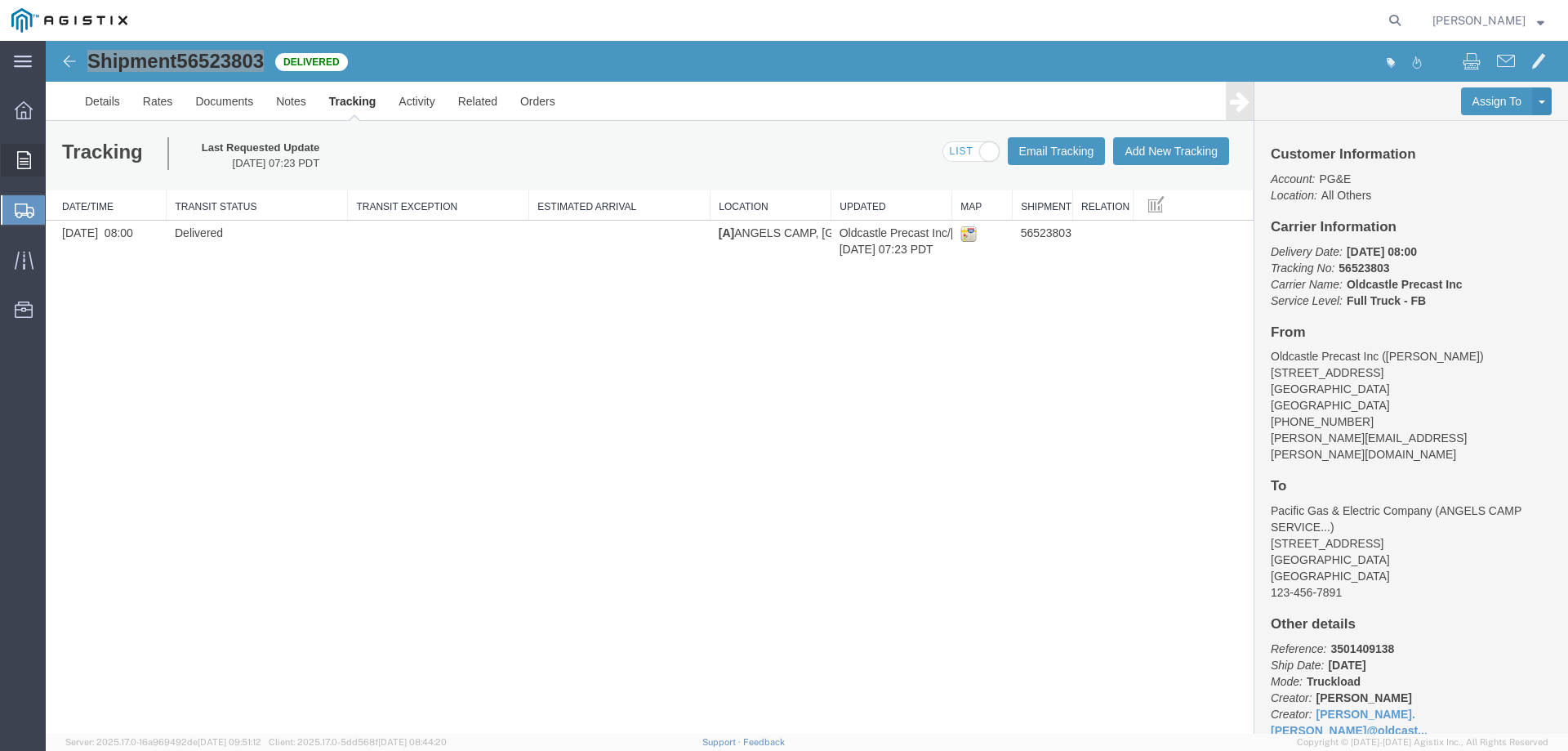
click at [20, 157] on icon at bounding box center [23, 160] width 14 height 18
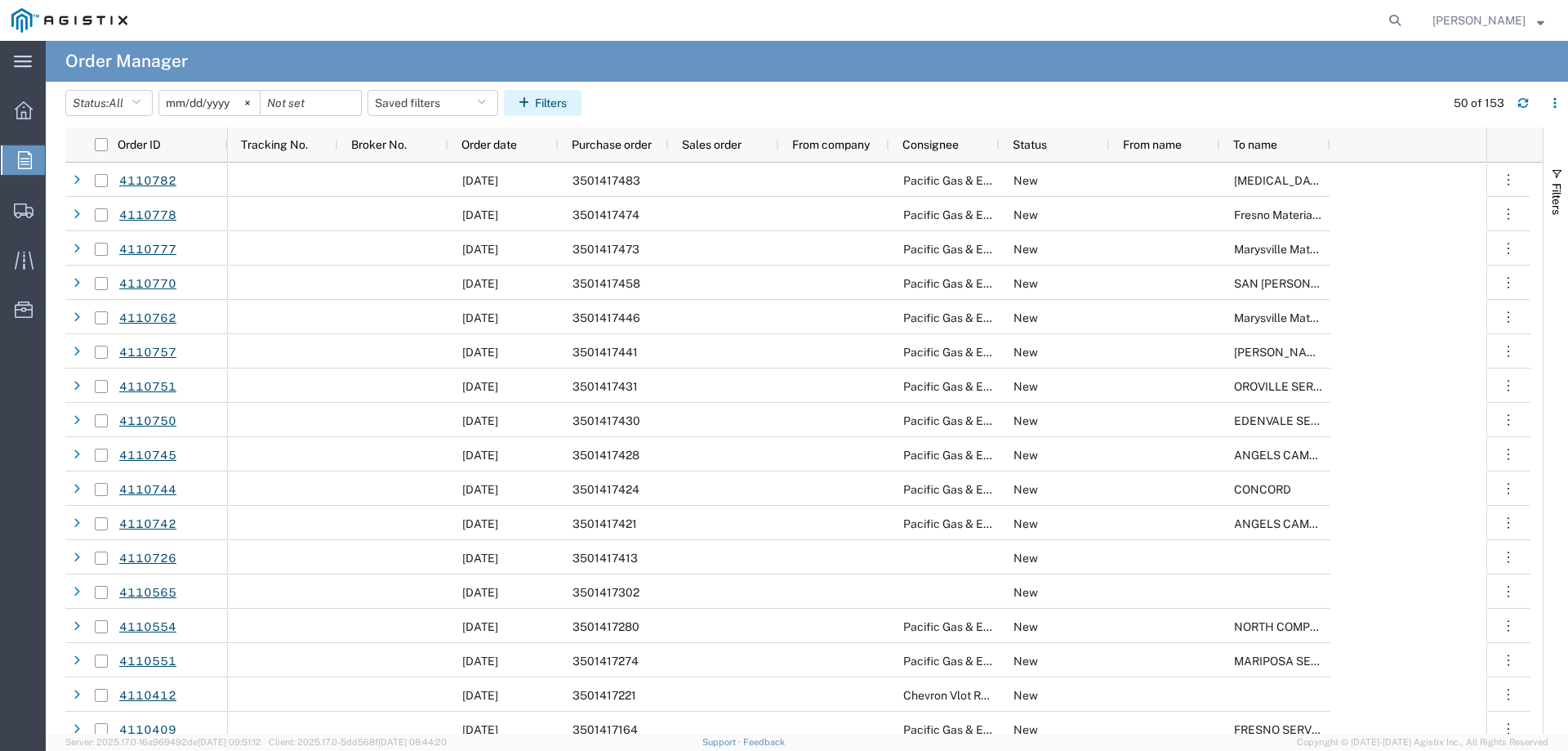
click at [541, 101] on button "Filters" at bounding box center [542, 102] width 78 height 26
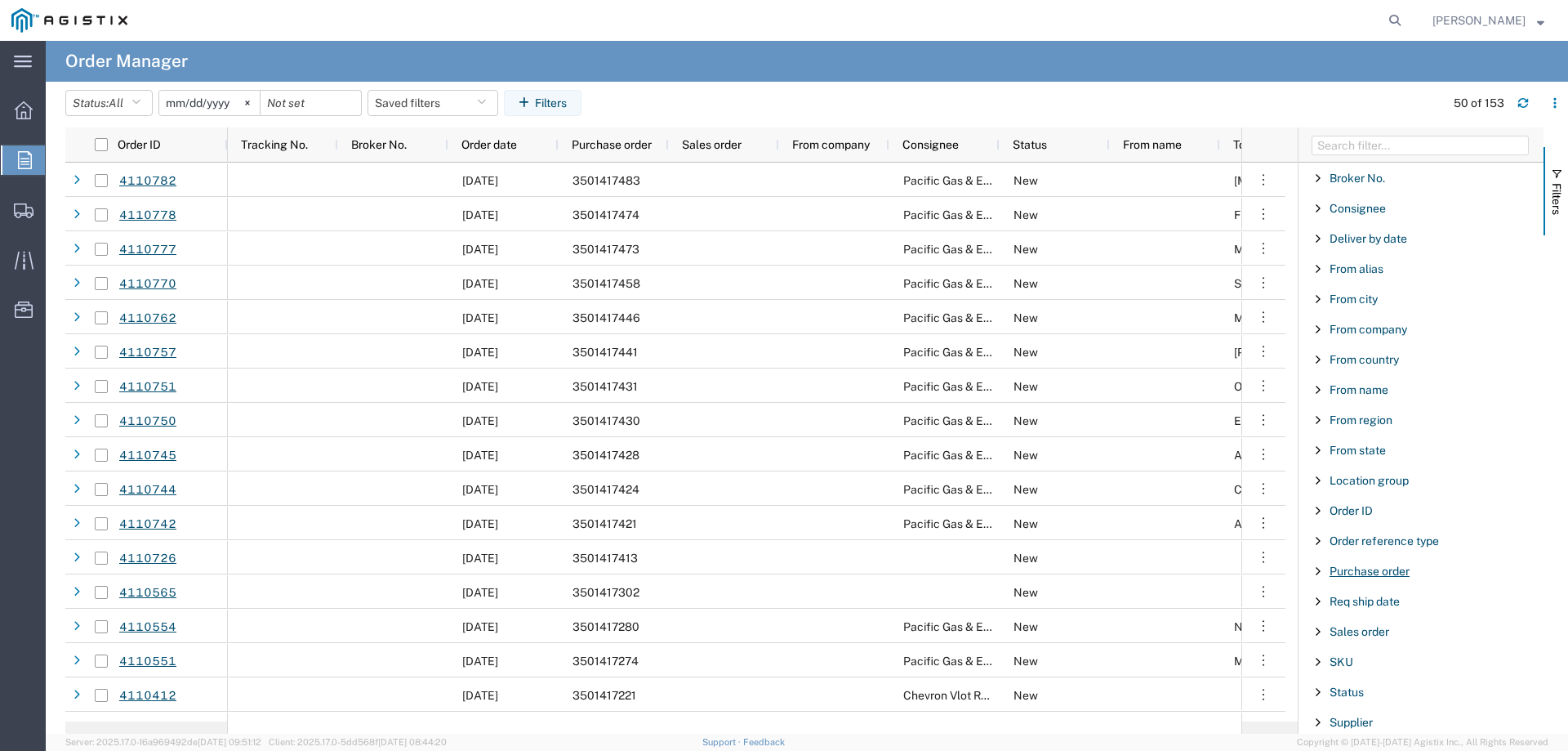
click at [1365, 572] on span "Purchase order" at bounding box center [1370, 572] width 80 height 13
click at [1365, 642] on input "Filter Value" at bounding box center [1427, 640] width 214 height 19
type input "3501412"
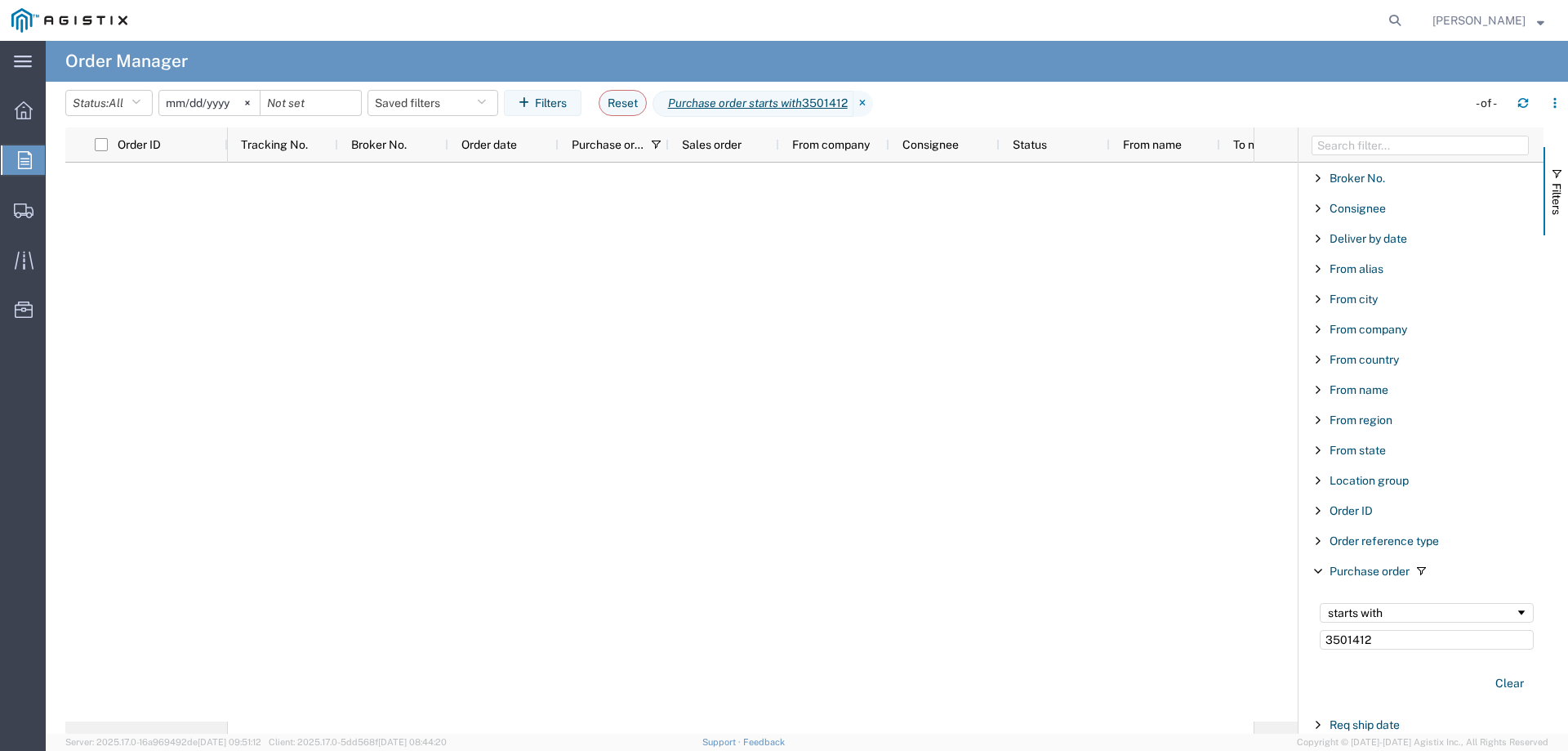
click at [211, 102] on input "[DATE]" at bounding box center [209, 102] width 100 height 24
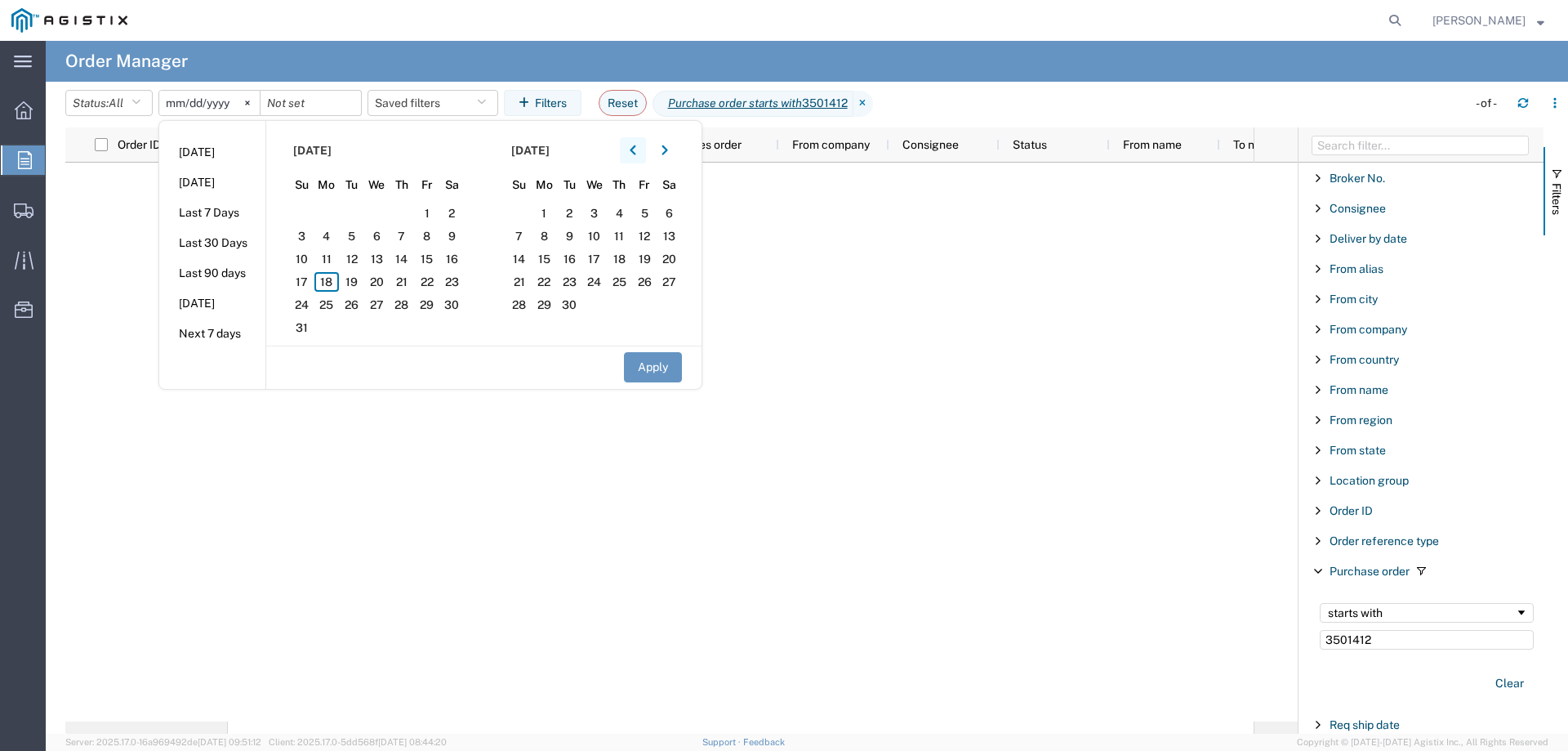
click at [636, 152] on icon "button" at bounding box center [633, 151] width 7 height 12
click at [309, 213] on span "1" at bounding box center [302, 213] width 25 height 19
click at [654, 365] on button "Apply" at bounding box center [653, 368] width 58 height 30
type input "[DATE]"
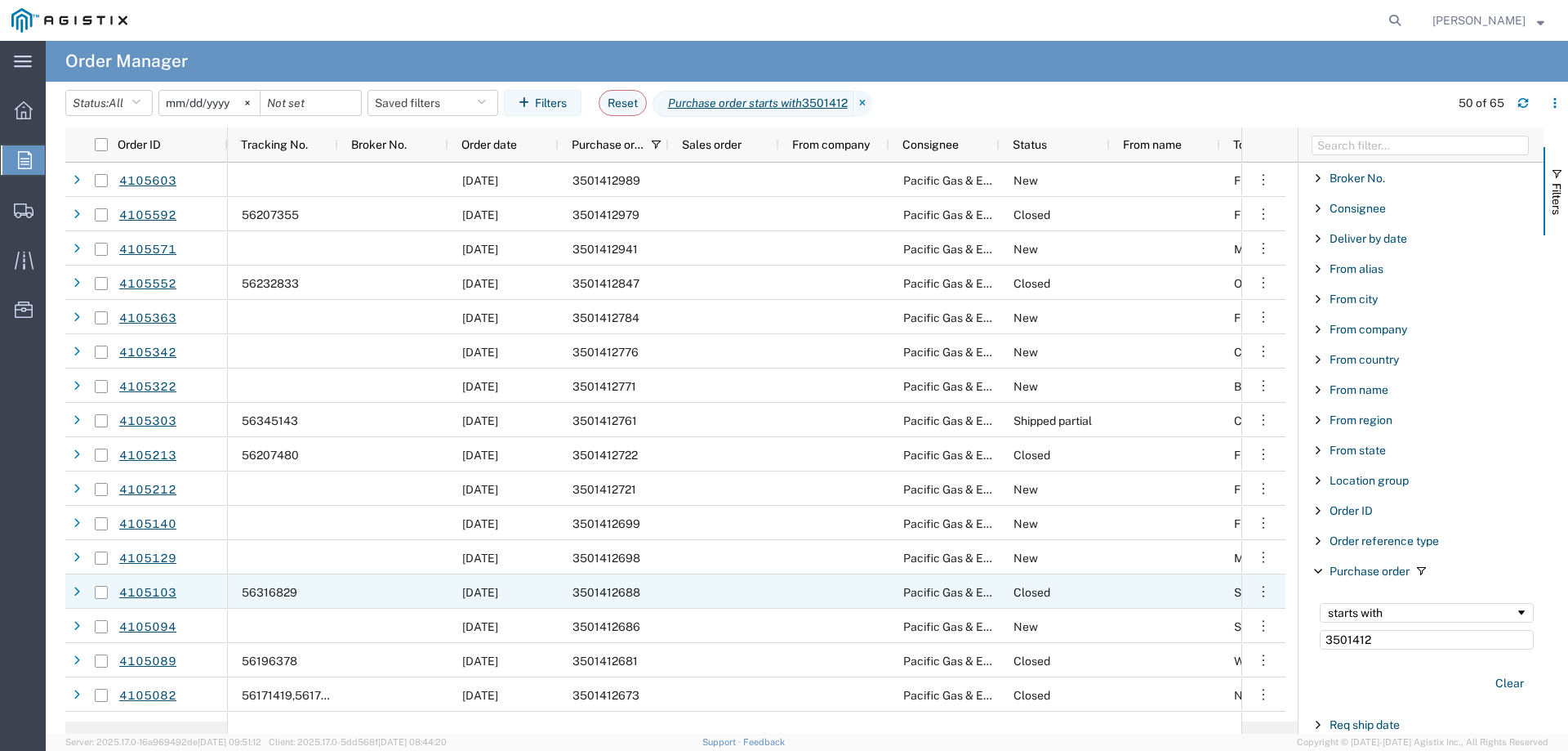
scroll to position [327, 0]
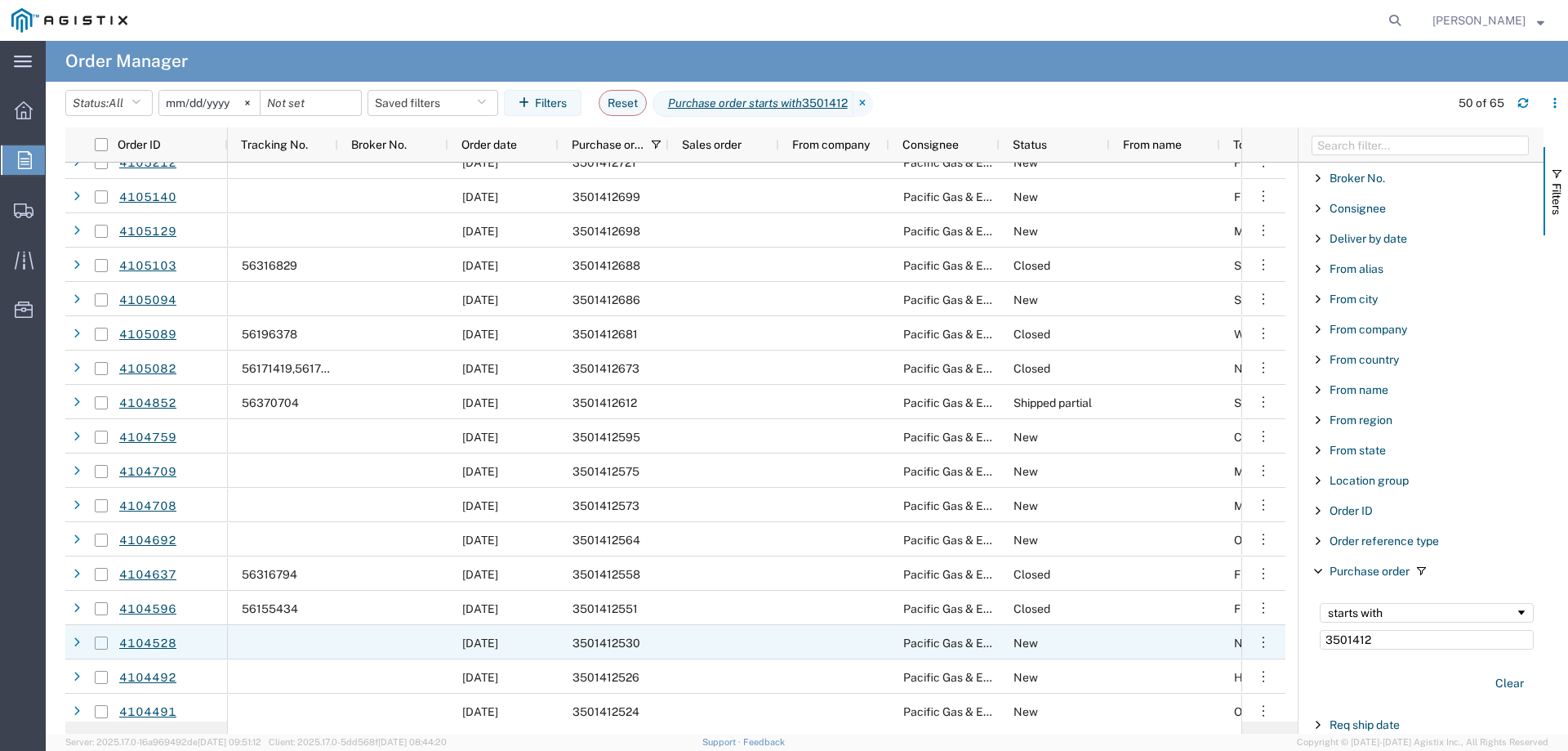
click at [102, 641] on input "Press Space to toggle row selection (unchecked)" at bounding box center [101, 643] width 13 height 13
checkbox input "true"
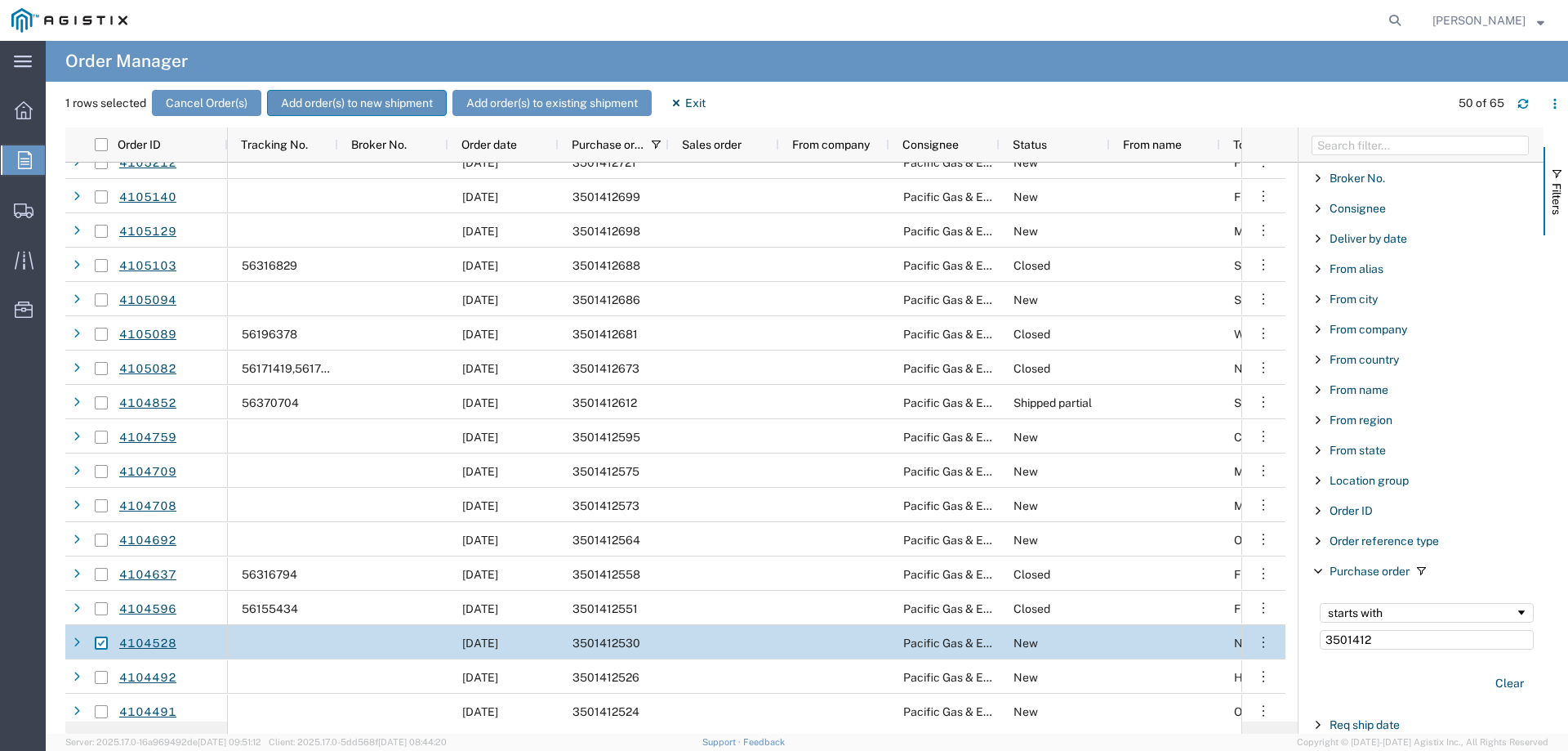
click at [337, 104] on button "Add order(s) to new shipment" at bounding box center [356, 102] width 180 height 26
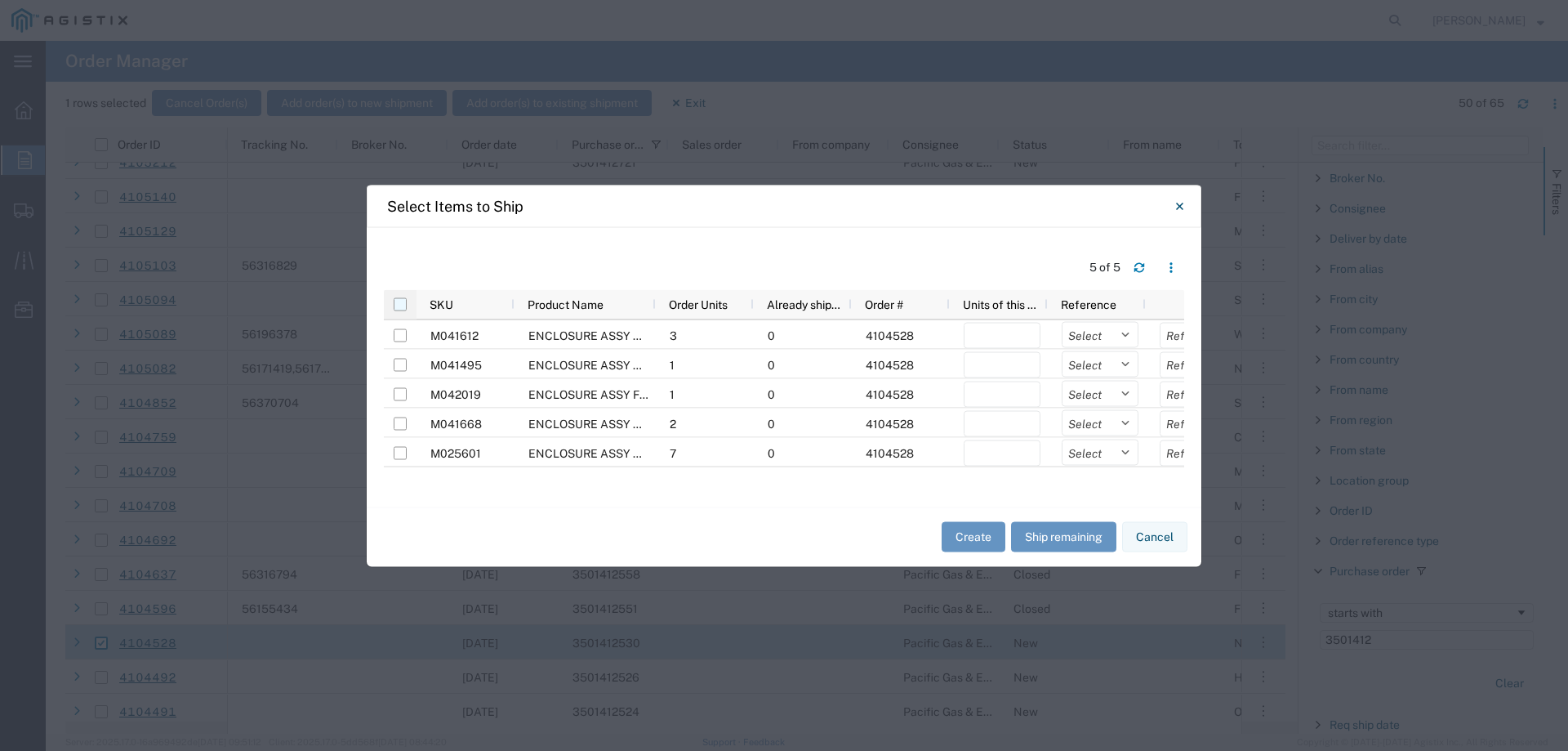
click at [397, 303] on input "checkbox" at bounding box center [400, 304] width 13 height 13
checkbox input "true"
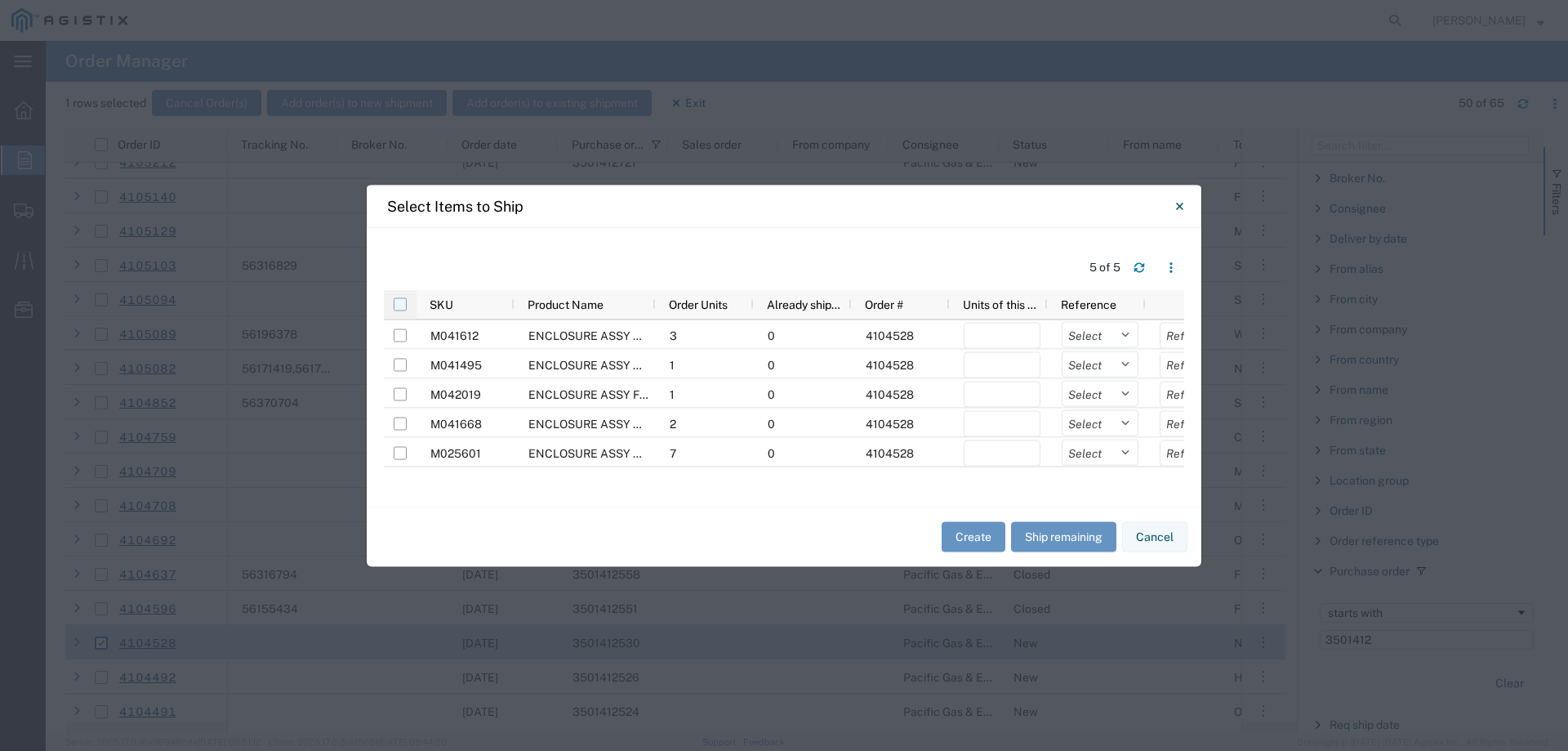
checkbox input "true"
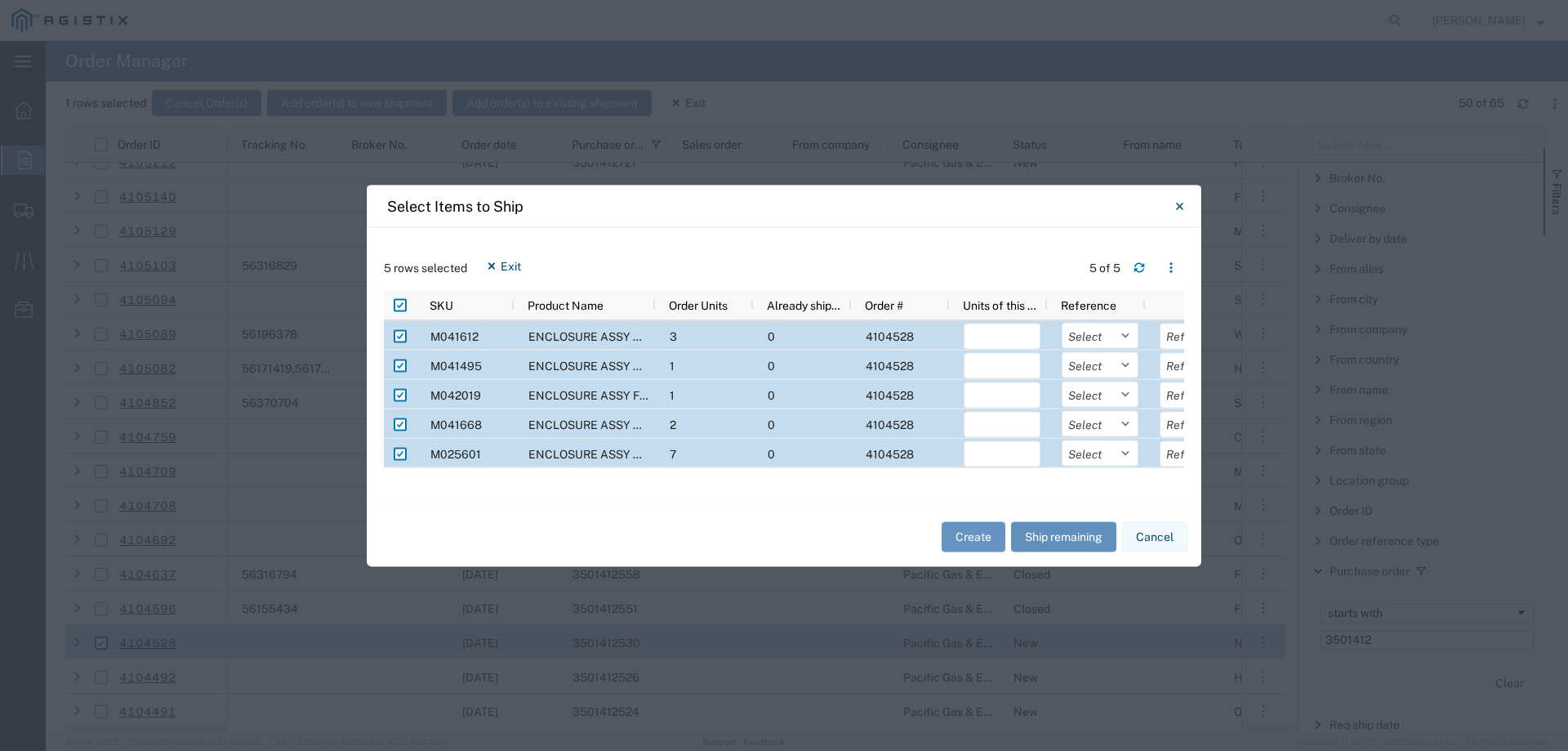
click at [1056, 543] on button "Ship remaining" at bounding box center [1063, 538] width 105 height 30
type input "3"
type input "1"
type input "2"
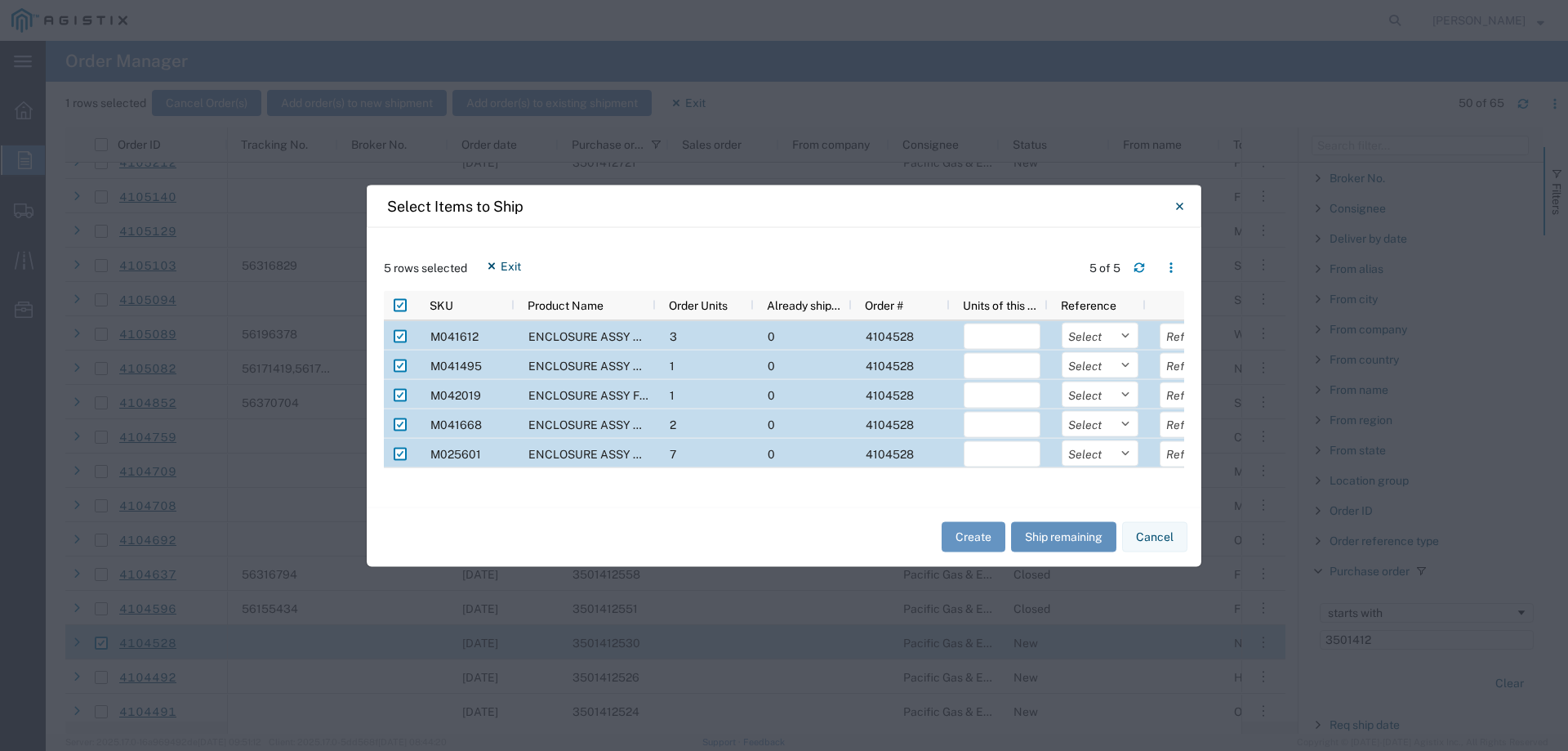
type input "7"
click at [401, 337] on input "Press Space to toggle row selection (checked)" at bounding box center [400, 336] width 13 height 13
checkbox input "false"
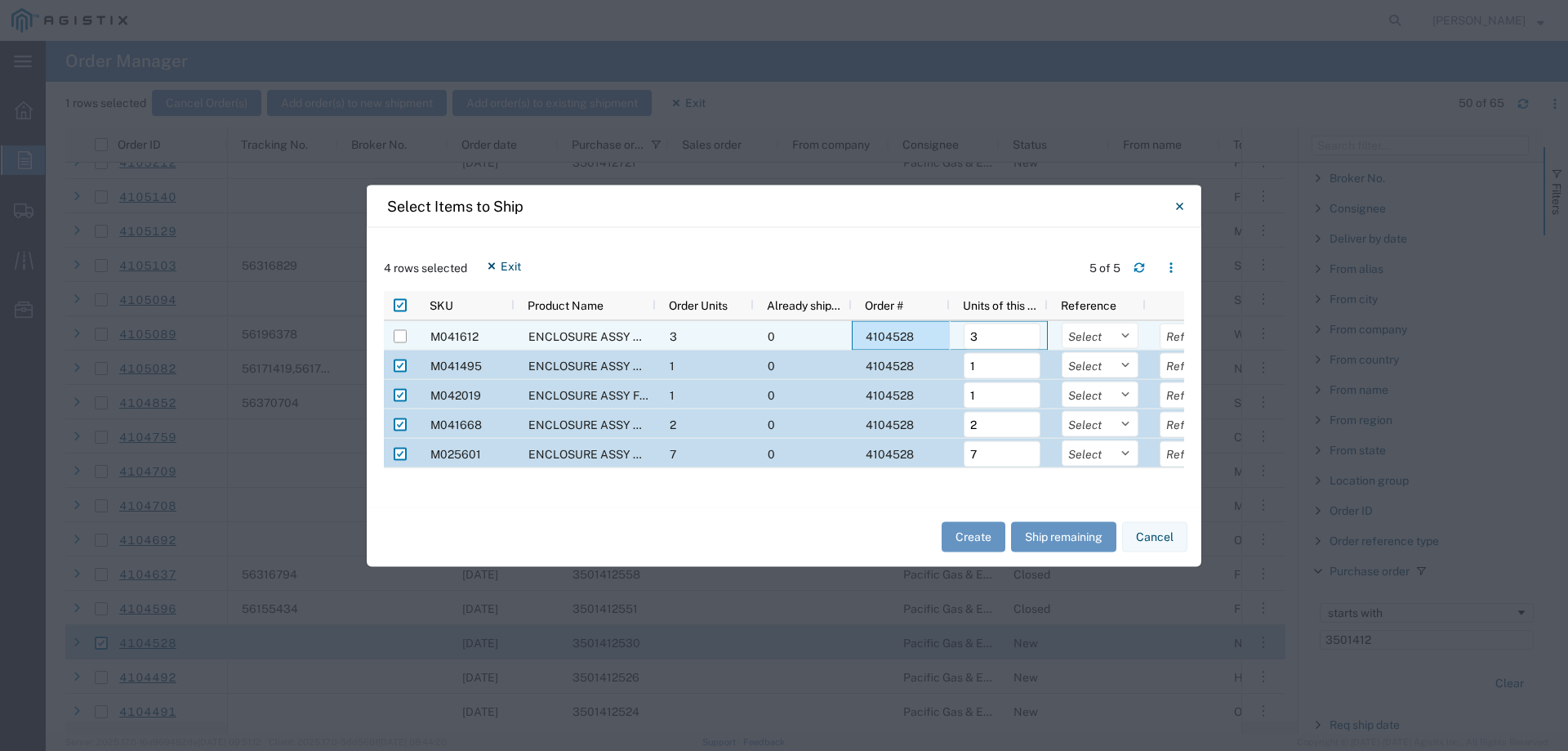
drag, startPoint x: 997, startPoint y: 337, endPoint x: 932, endPoint y: 336, distance: 65.0
click at [932, 336] on div "M041612 ENCLOSURE ASSY 3'X5'X3'6" EQPT SPLICE 3 0 4104528 3 Select Purchase Ord…" at bounding box center [814, 335] width 860 height 29
click at [398, 454] on input "Press Space to toggle row selection (checked)" at bounding box center [400, 454] width 13 height 13
checkbox input "false"
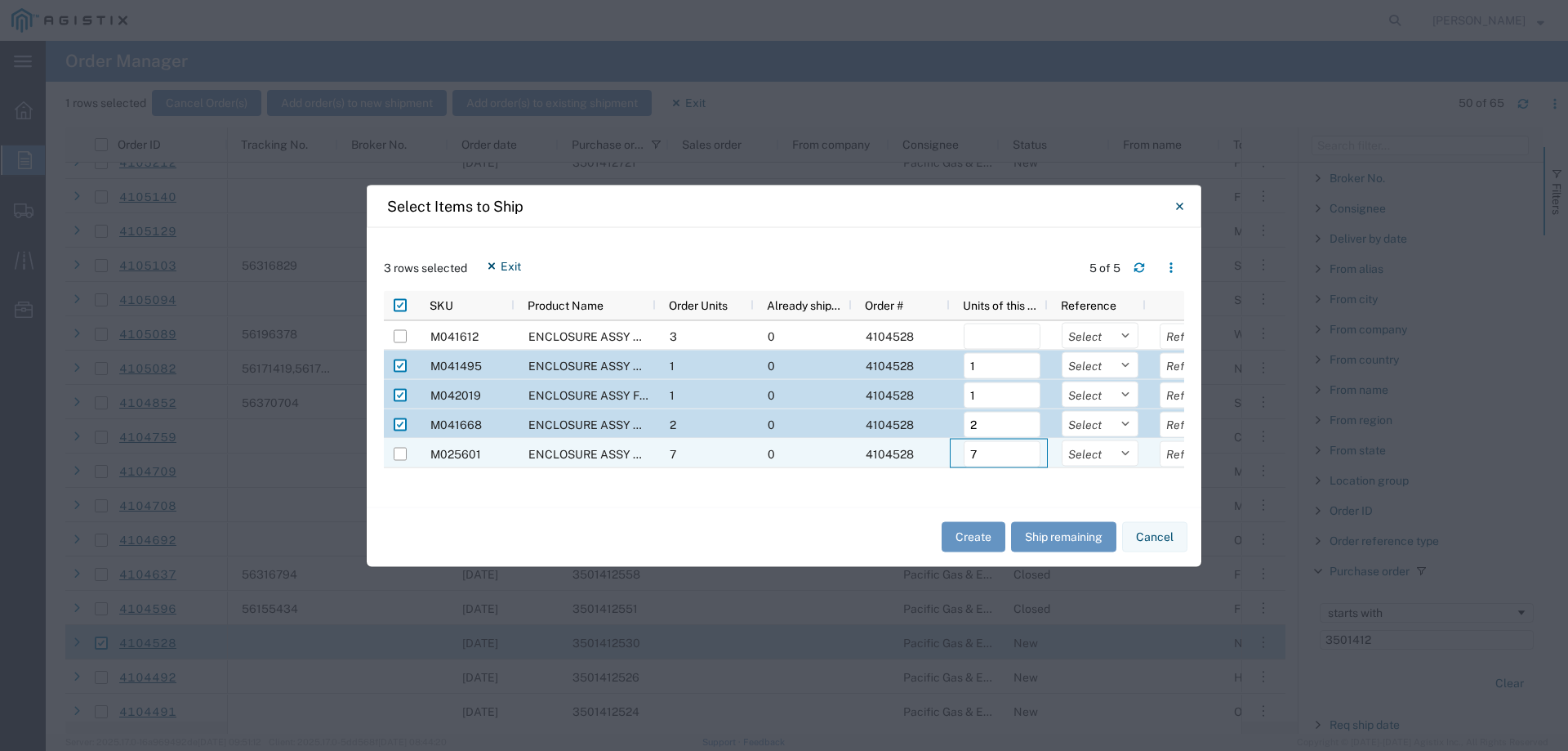
drag, startPoint x: 984, startPoint y: 452, endPoint x: 961, endPoint y: 451, distance: 23.0
click at [963, 452] on div "7" at bounding box center [998, 452] width 98 height 29
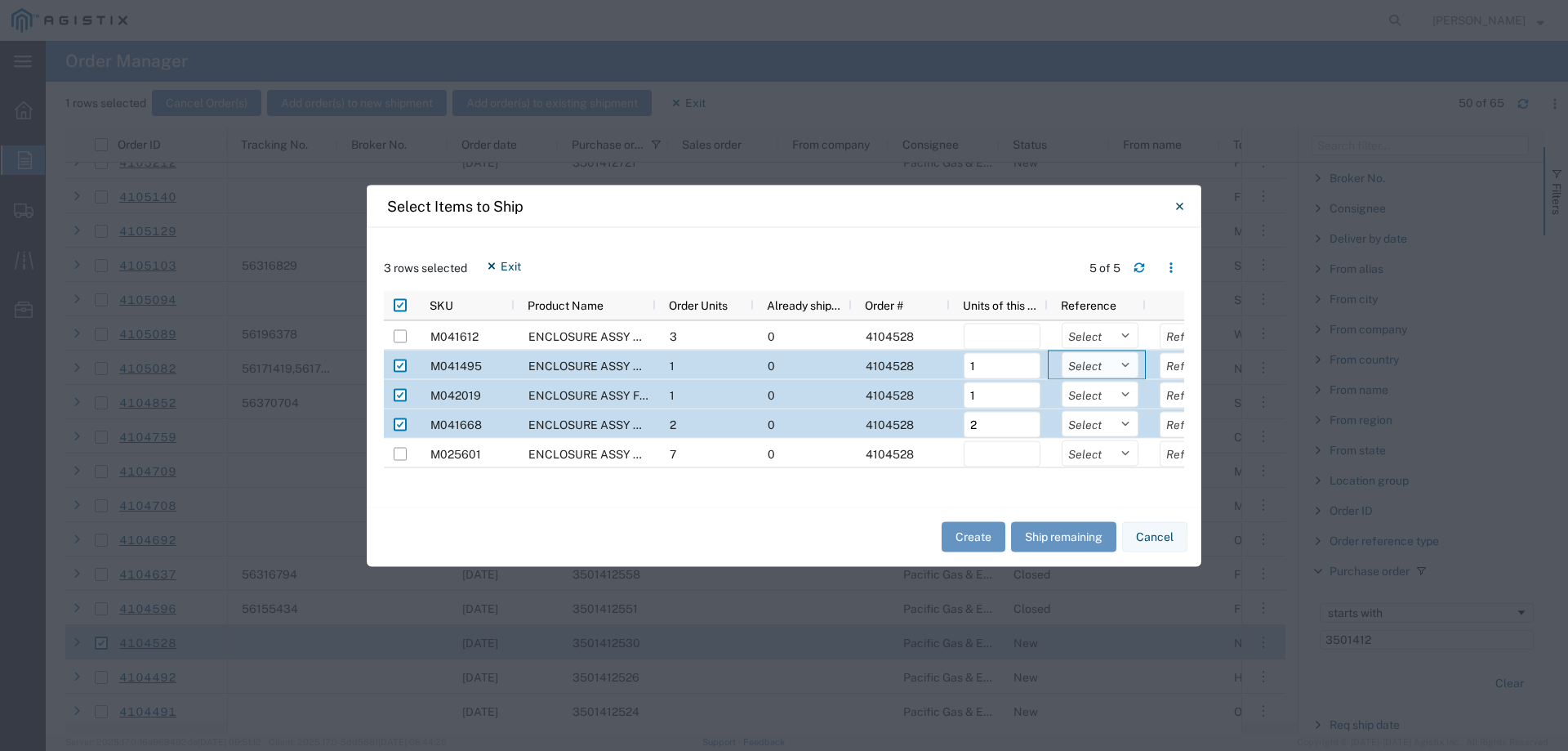
click at [1092, 368] on select "Select Purchase Order Delivery Number" at bounding box center [1100, 364] width 77 height 26
click at [1094, 363] on select "Select Purchase Order Delivery Number" at bounding box center [1100, 364] width 77 height 26
select select "PURCHORD"
click at [1062, 352] on select "Select Purchase Order Delivery Number" at bounding box center [1100, 364] width 77 height 26
click at [1099, 395] on select "Select Purchase Order Delivery Number" at bounding box center [1100, 394] width 77 height 26
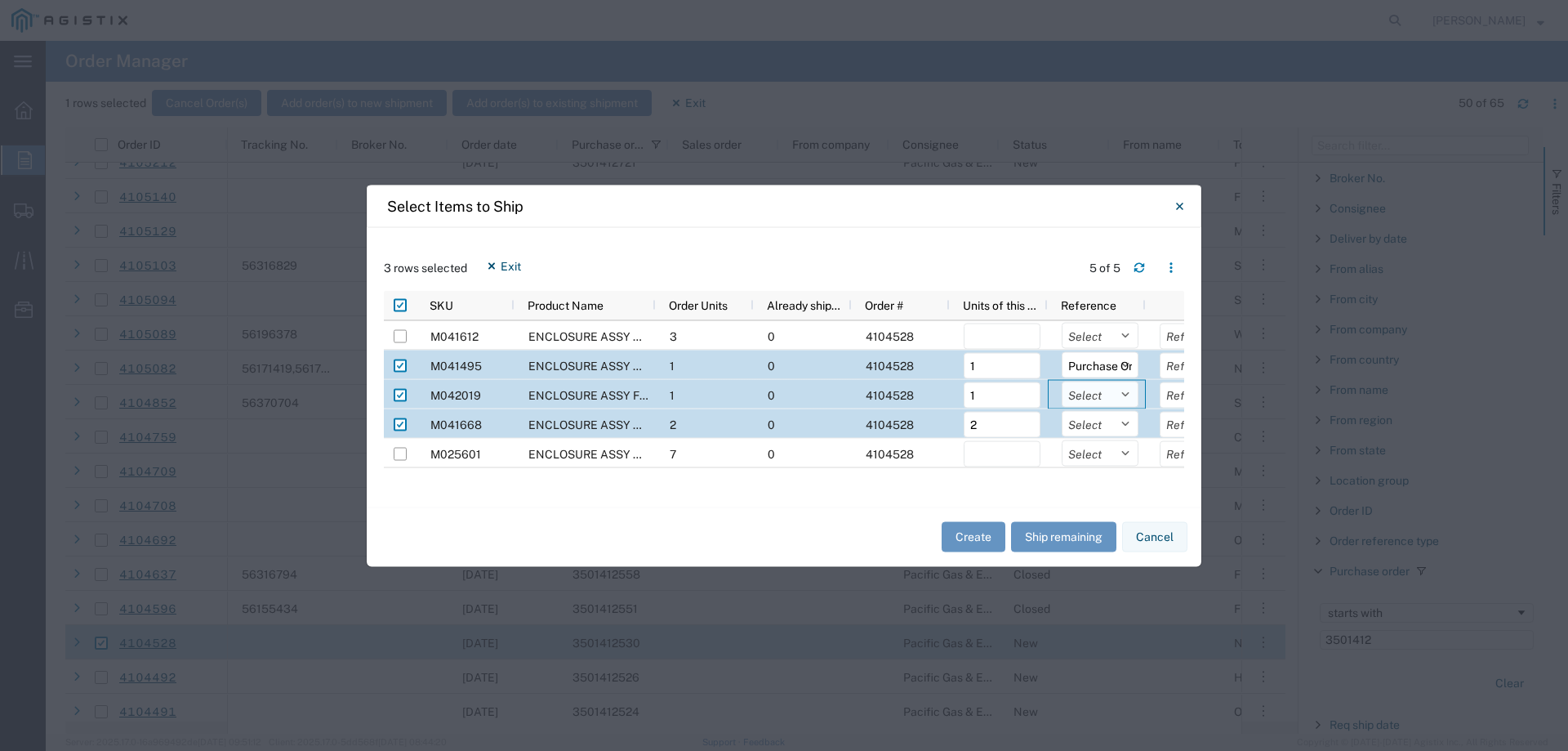
select select "PURCHORD"
click at [1062, 381] on select "Select Purchase Order Delivery Number" at bounding box center [1100, 394] width 77 height 26
click at [1096, 428] on select "Select Purchase Order Delivery Number" at bounding box center [1100, 423] width 77 height 26
select select "PURCHORD"
click at [1062, 410] on select "Select Purchase Order Delivery Number" at bounding box center [1100, 423] width 77 height 26
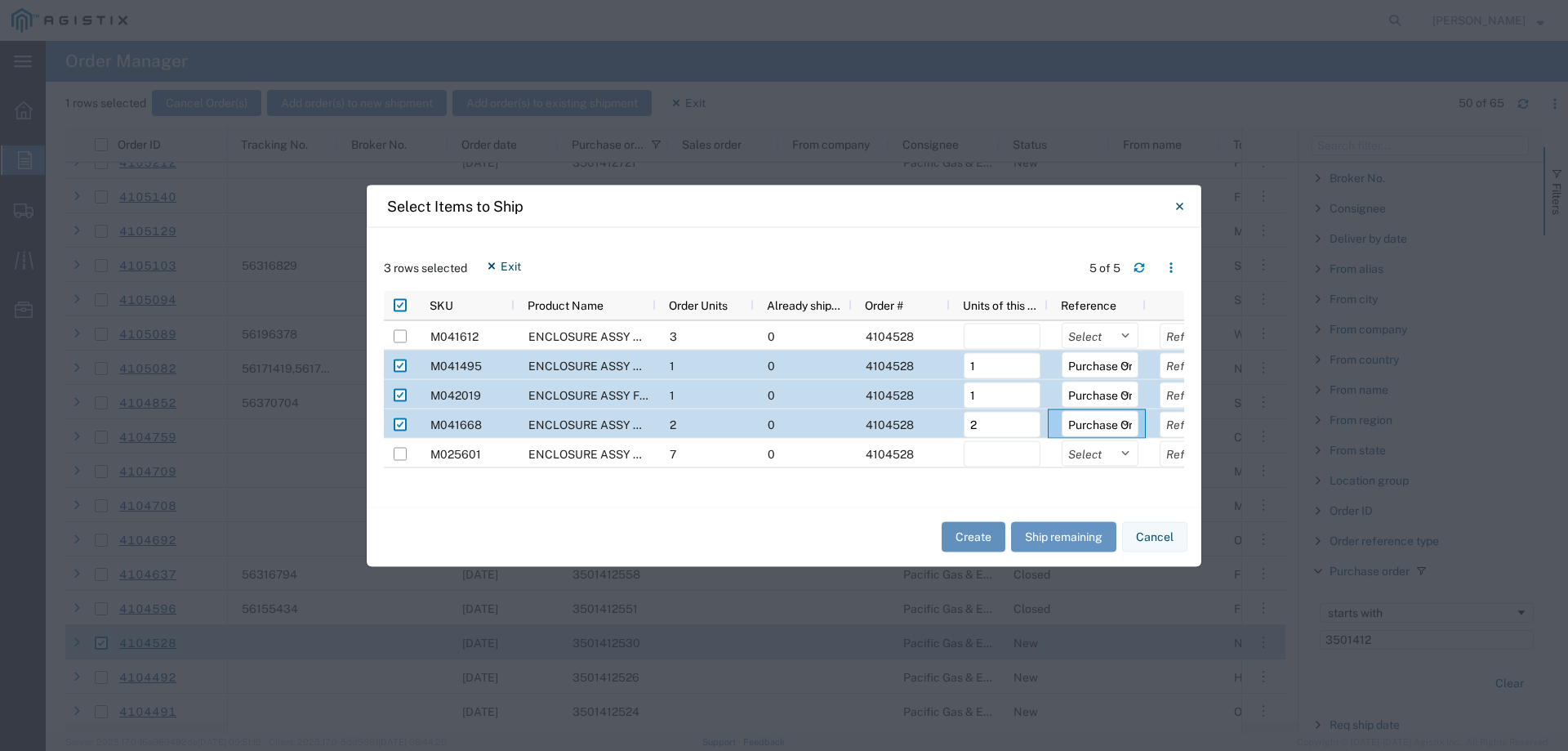
click at [967, 538] on button "Create" at bounding box center [973, 538] width 64 height 30
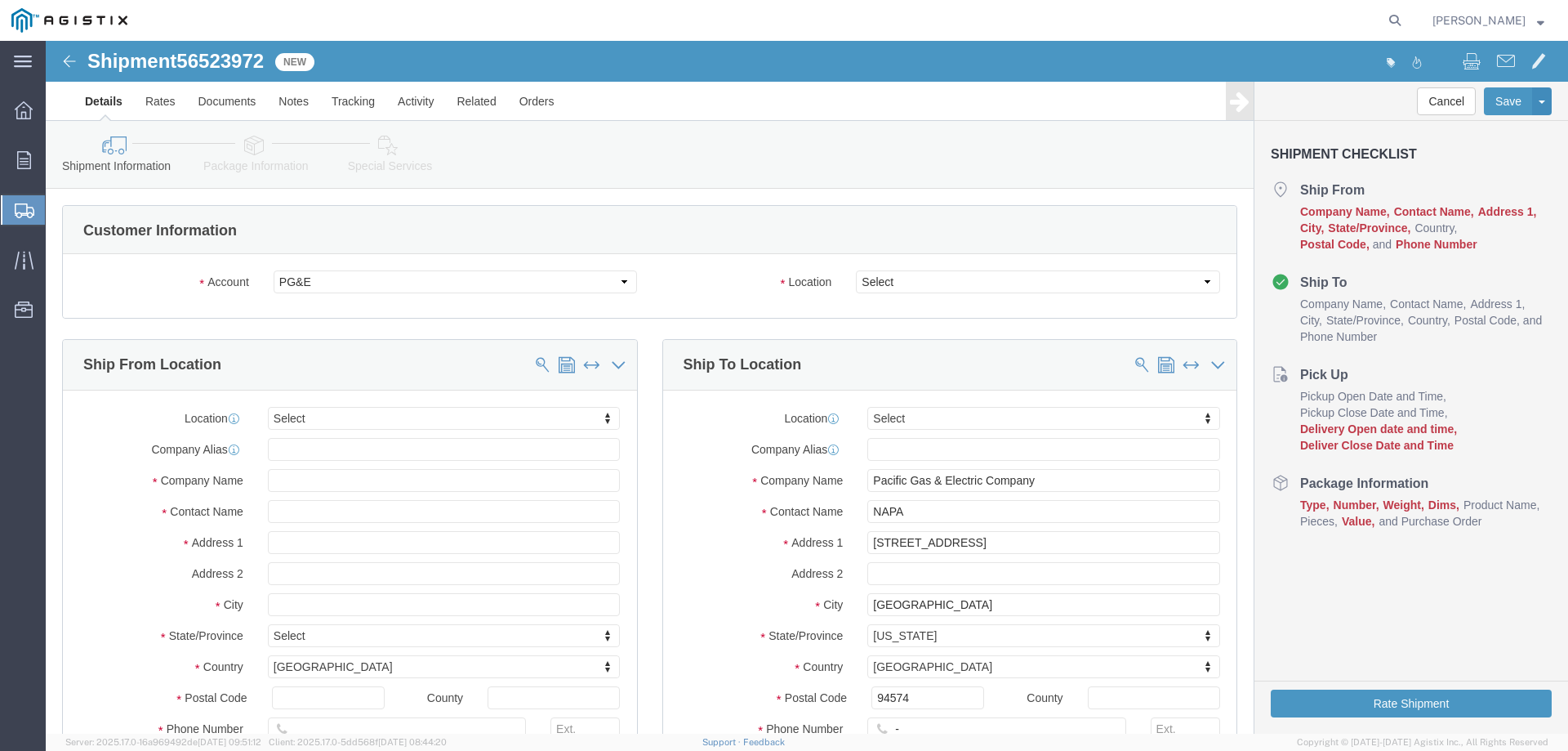
select select
click select "Select All Others [GEOGRAPHIC_DATA] [GEOGRAPHIC_DATA] [GEOGRAPHIC_DATA] [GEOGRA…"
select select "23082"
click select "Select All Others [GEOGRAPHIC_DATA] [GEOGRAPHIC_DATA] [GEOGRAPHIC_DATA] [GEOGRA…"
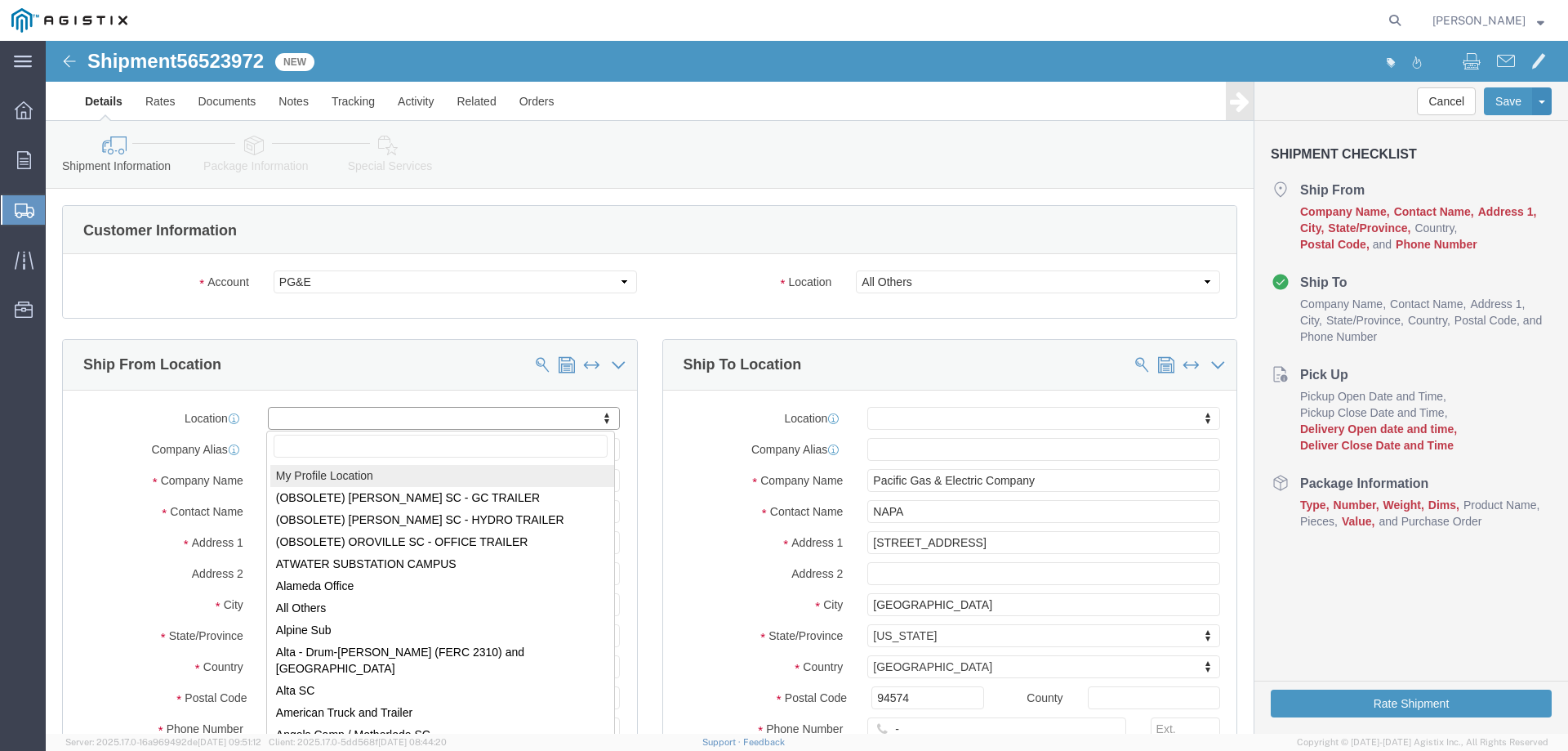
select select "MYPROFILE"
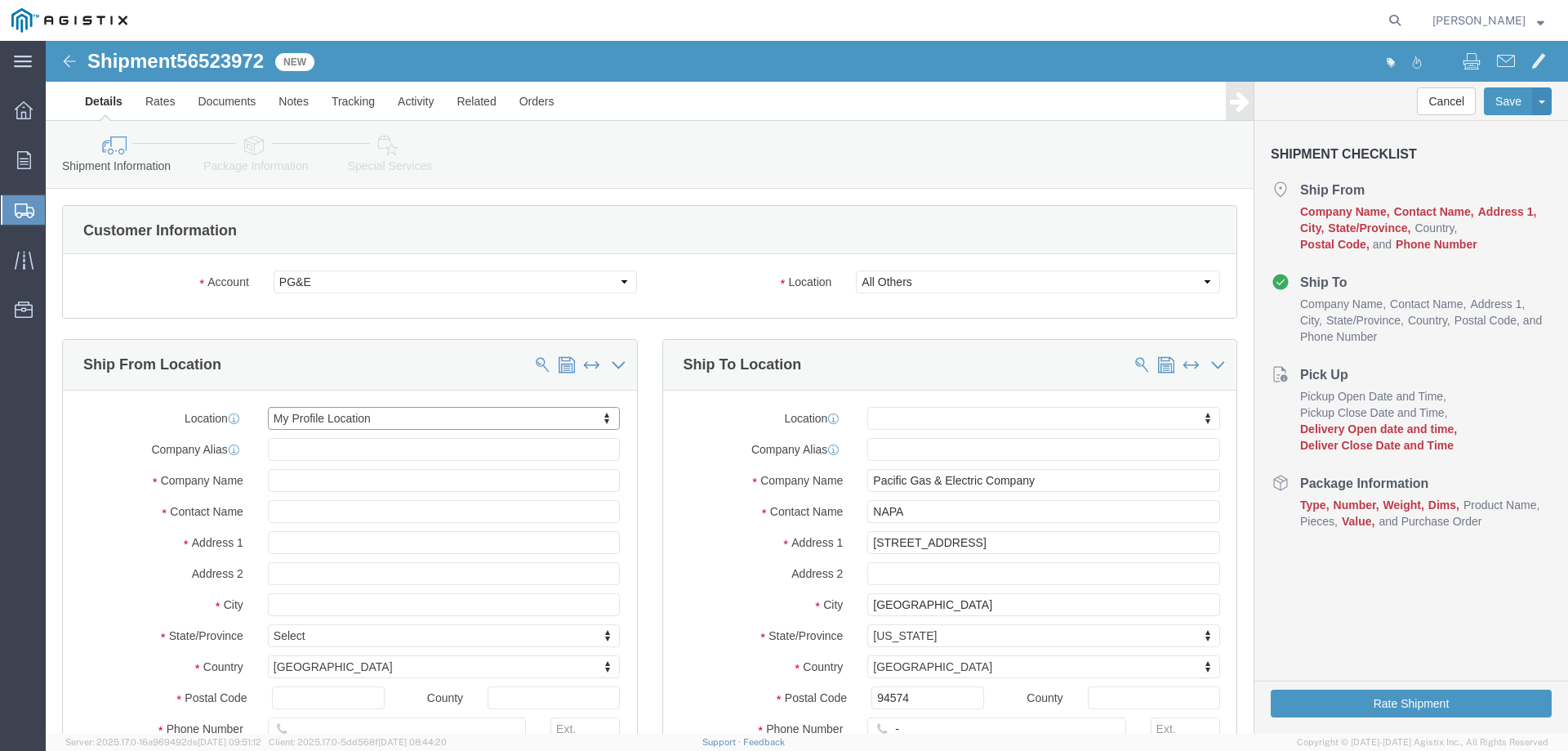
select select "CA"
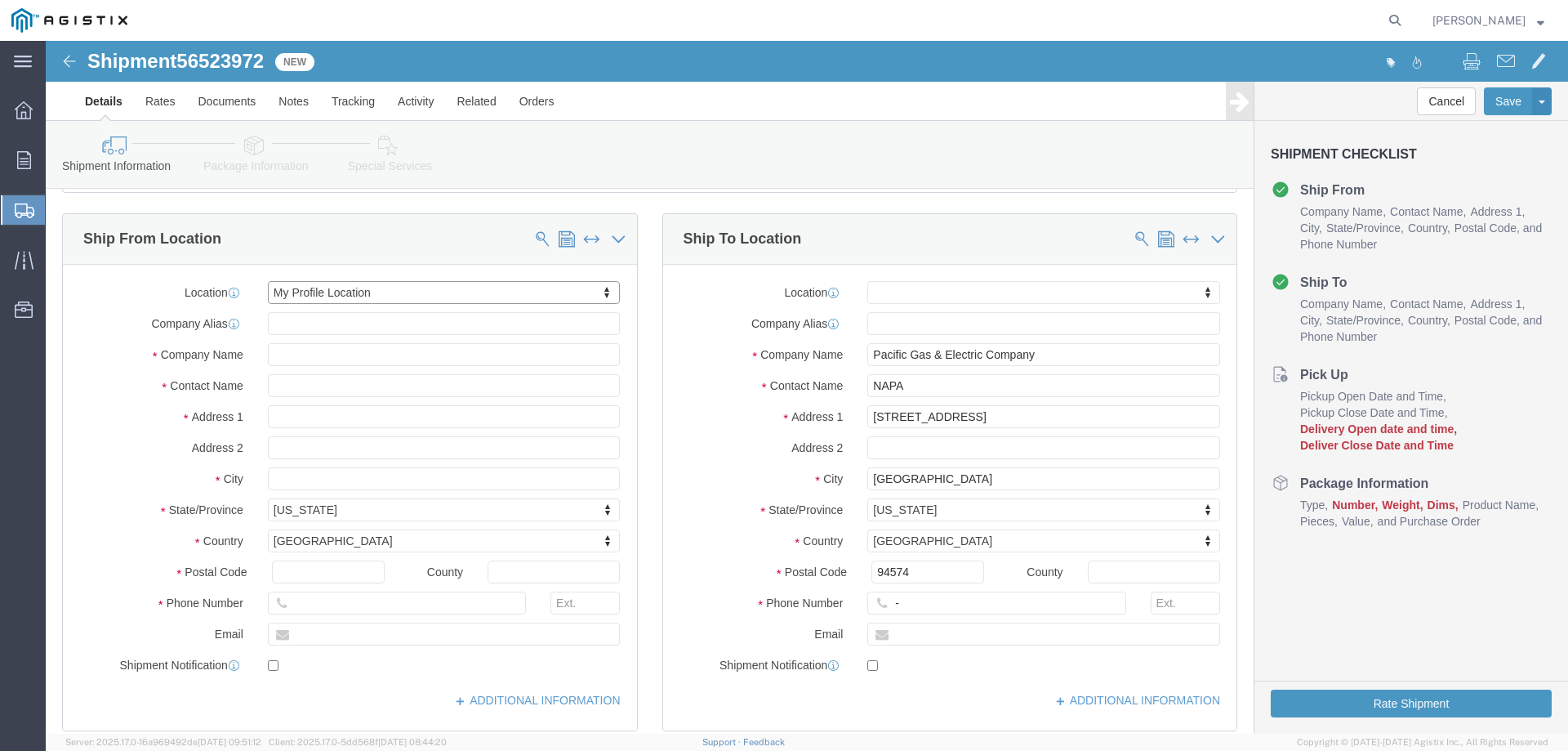
scroll to position [163, 0]
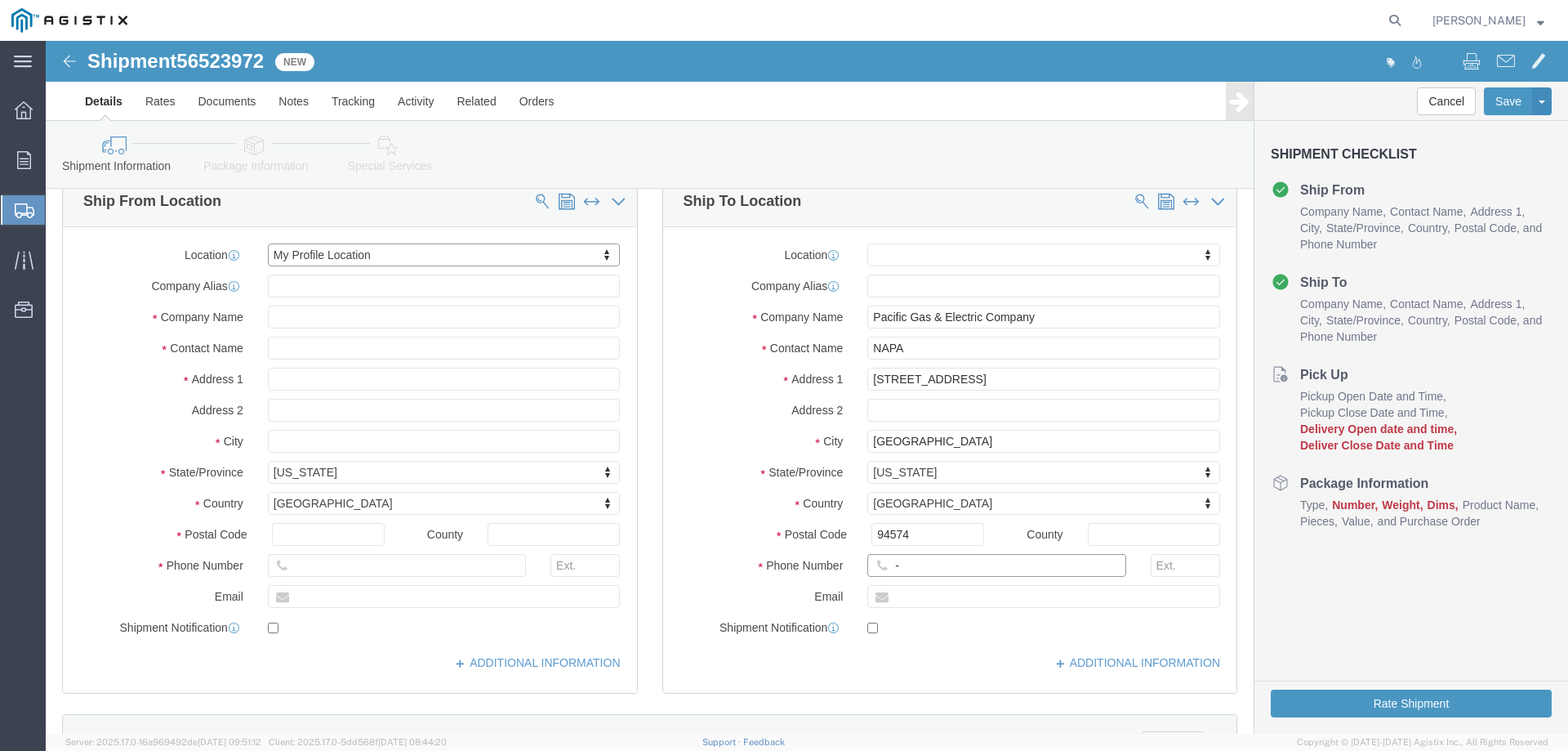
click input "-"
type input "123-456-7891"
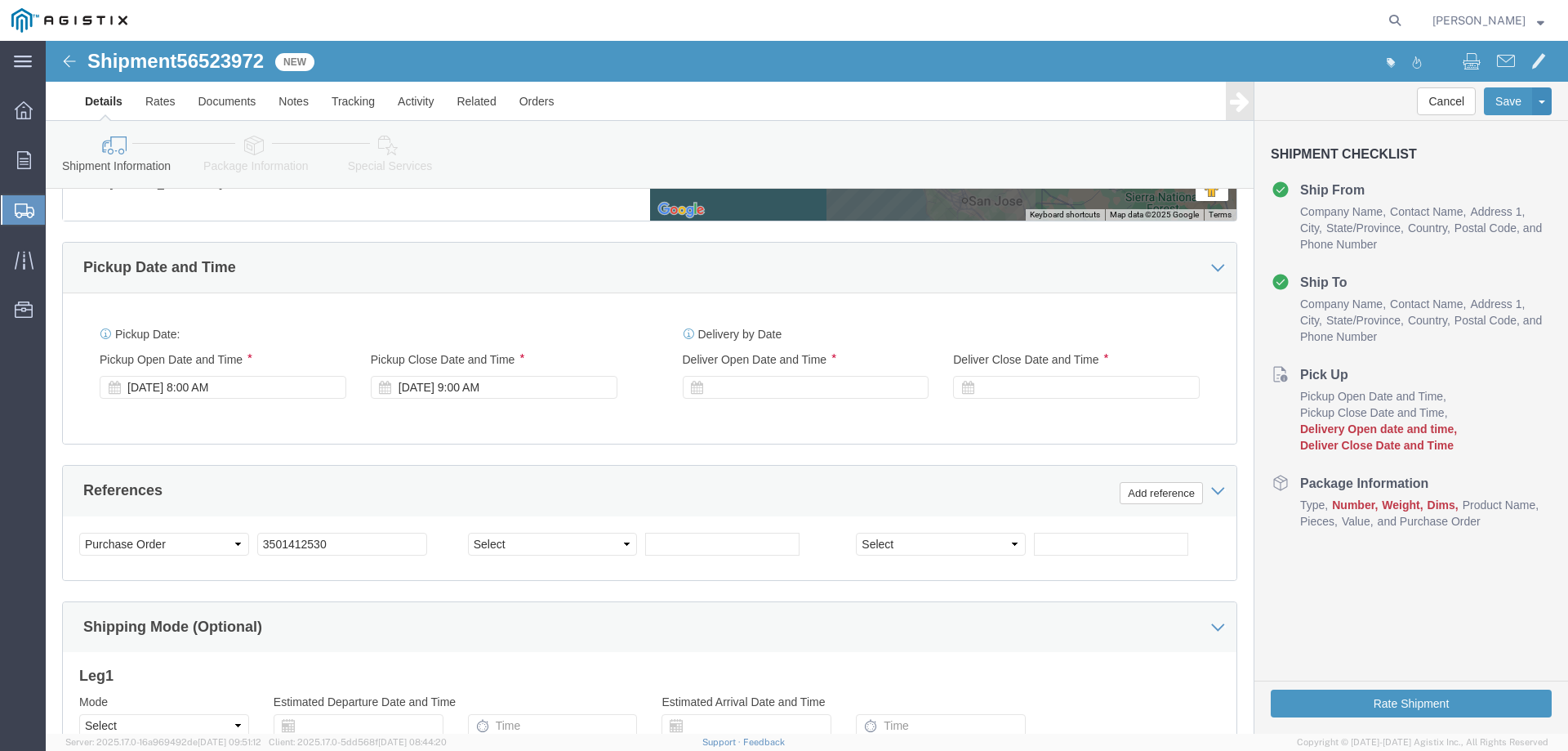
scroll to position [899, 0]
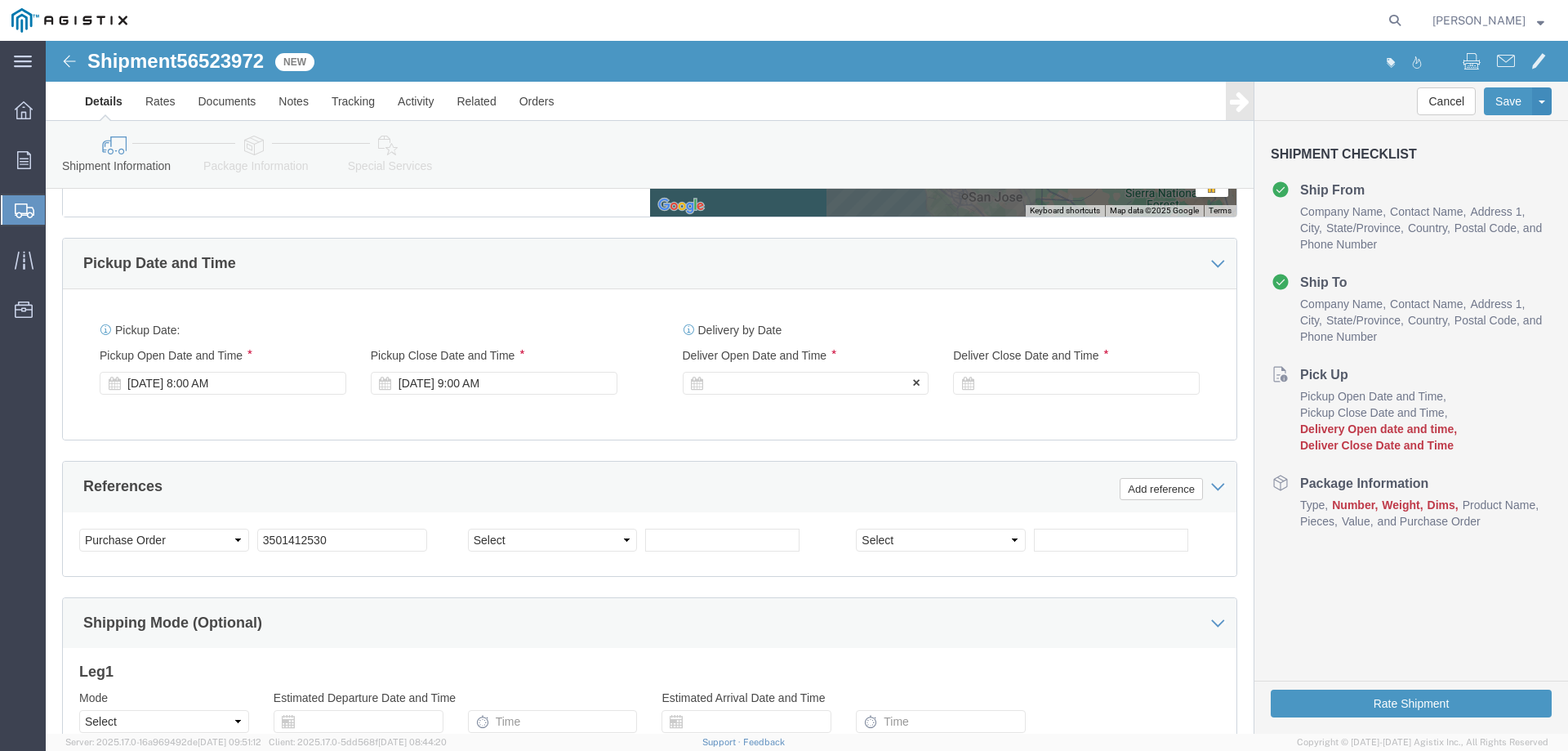
click div
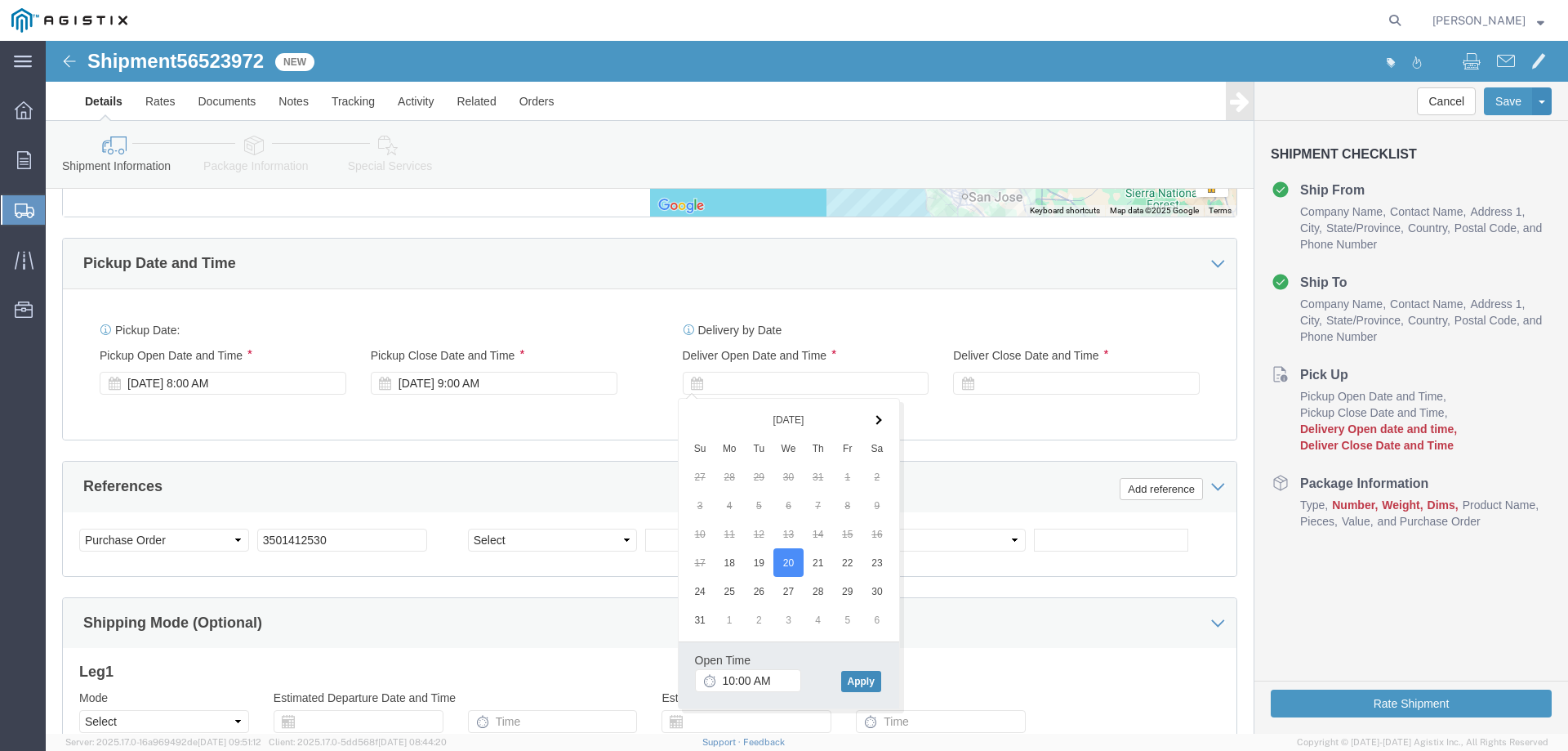
click button "Apply"
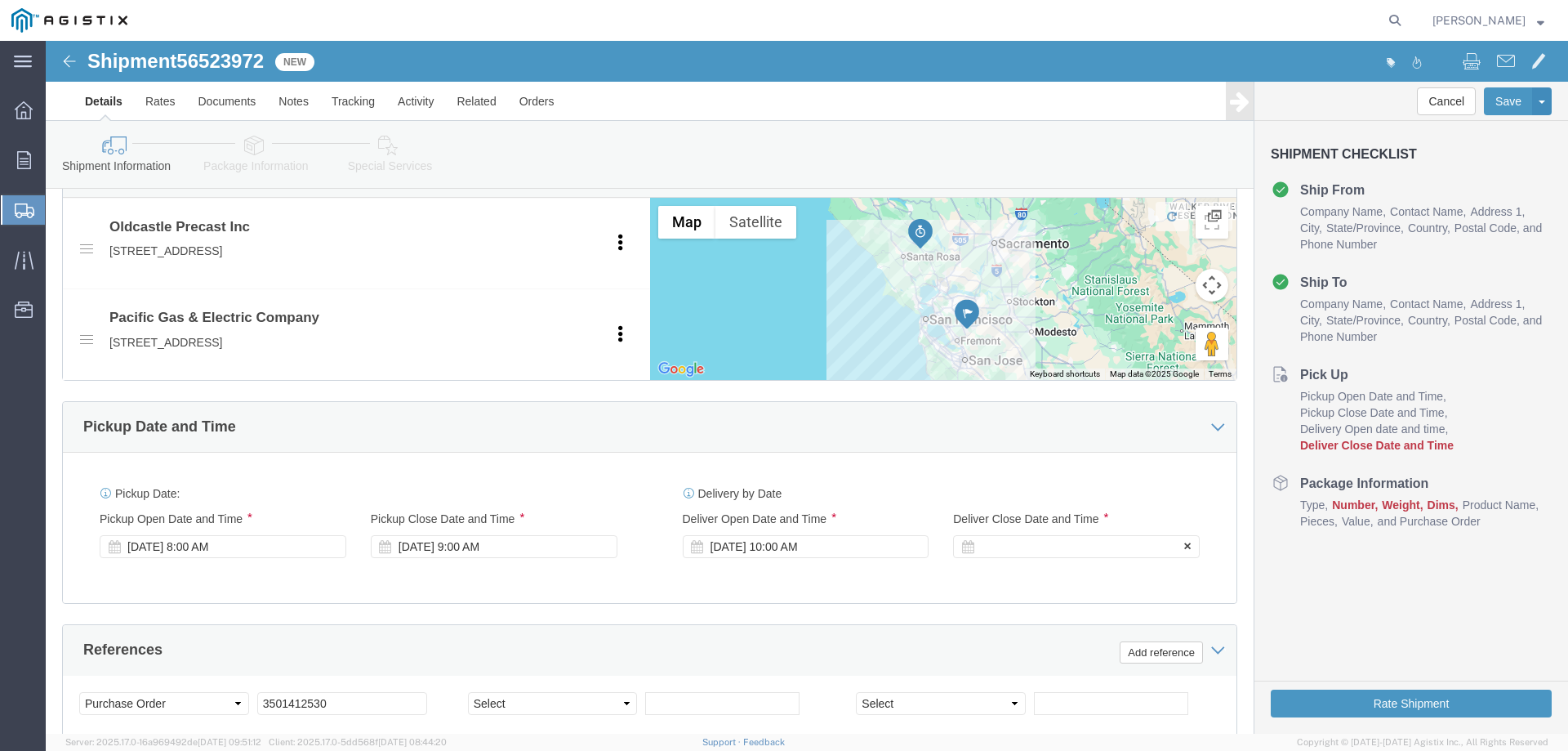
click div
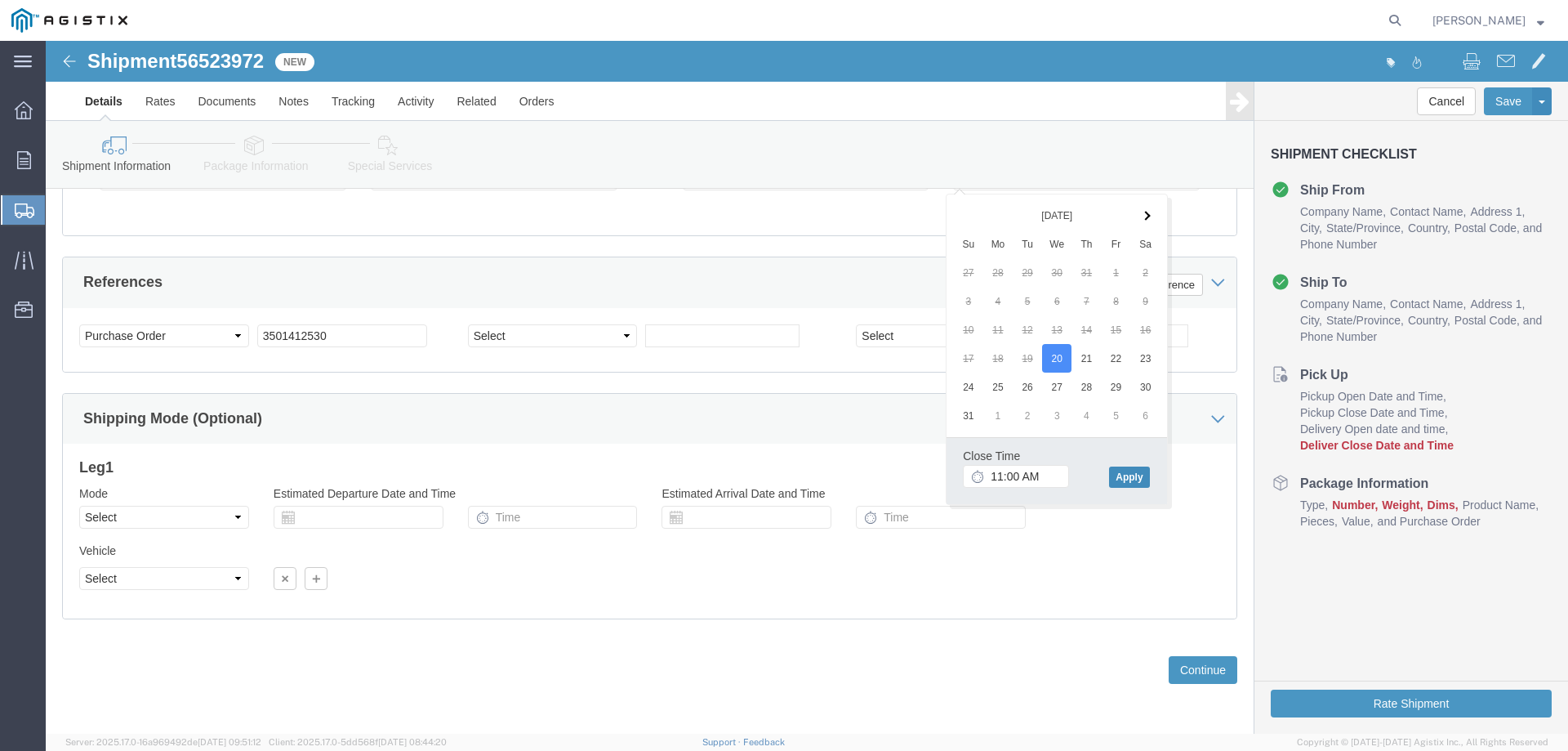
click button "Apply"
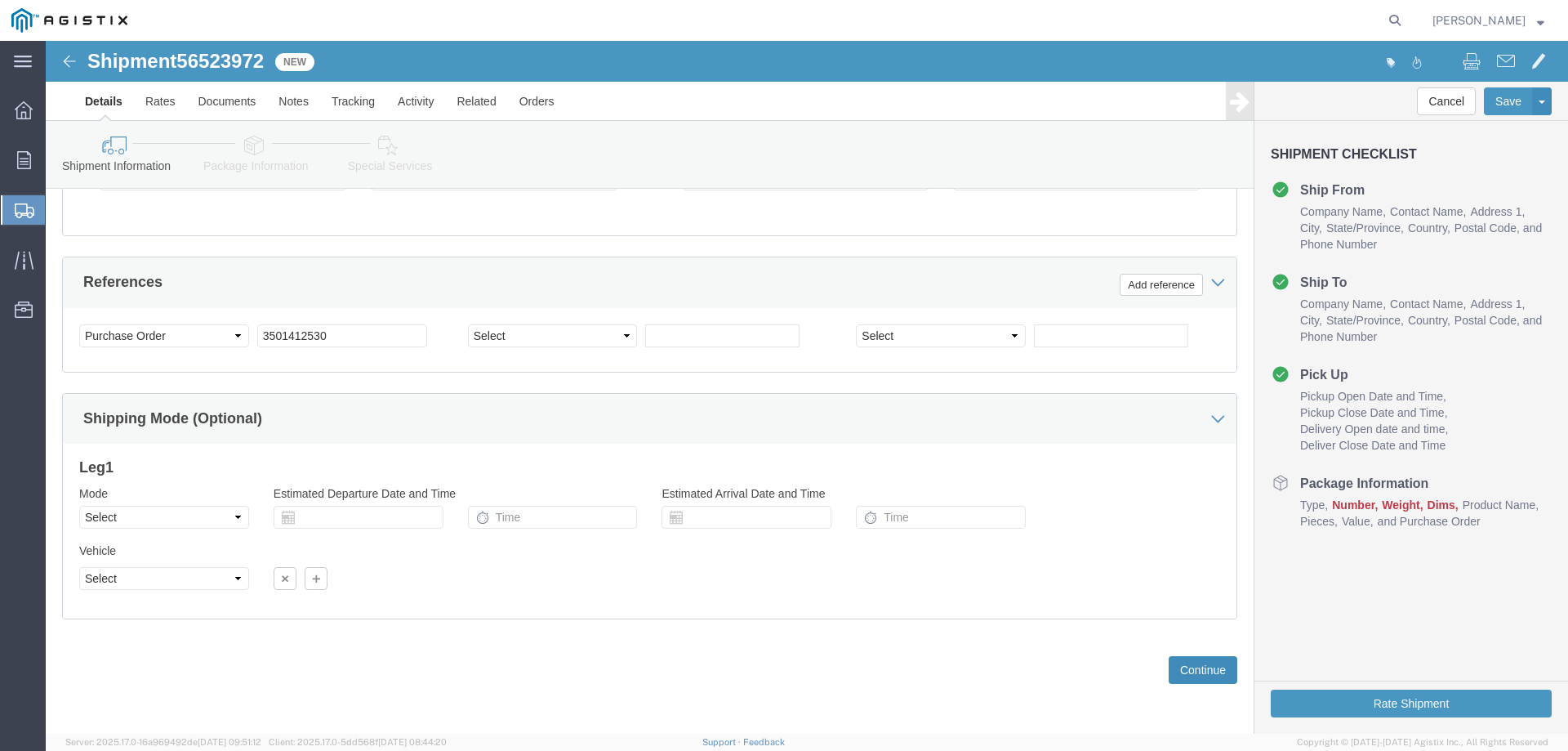
click button "Continue"
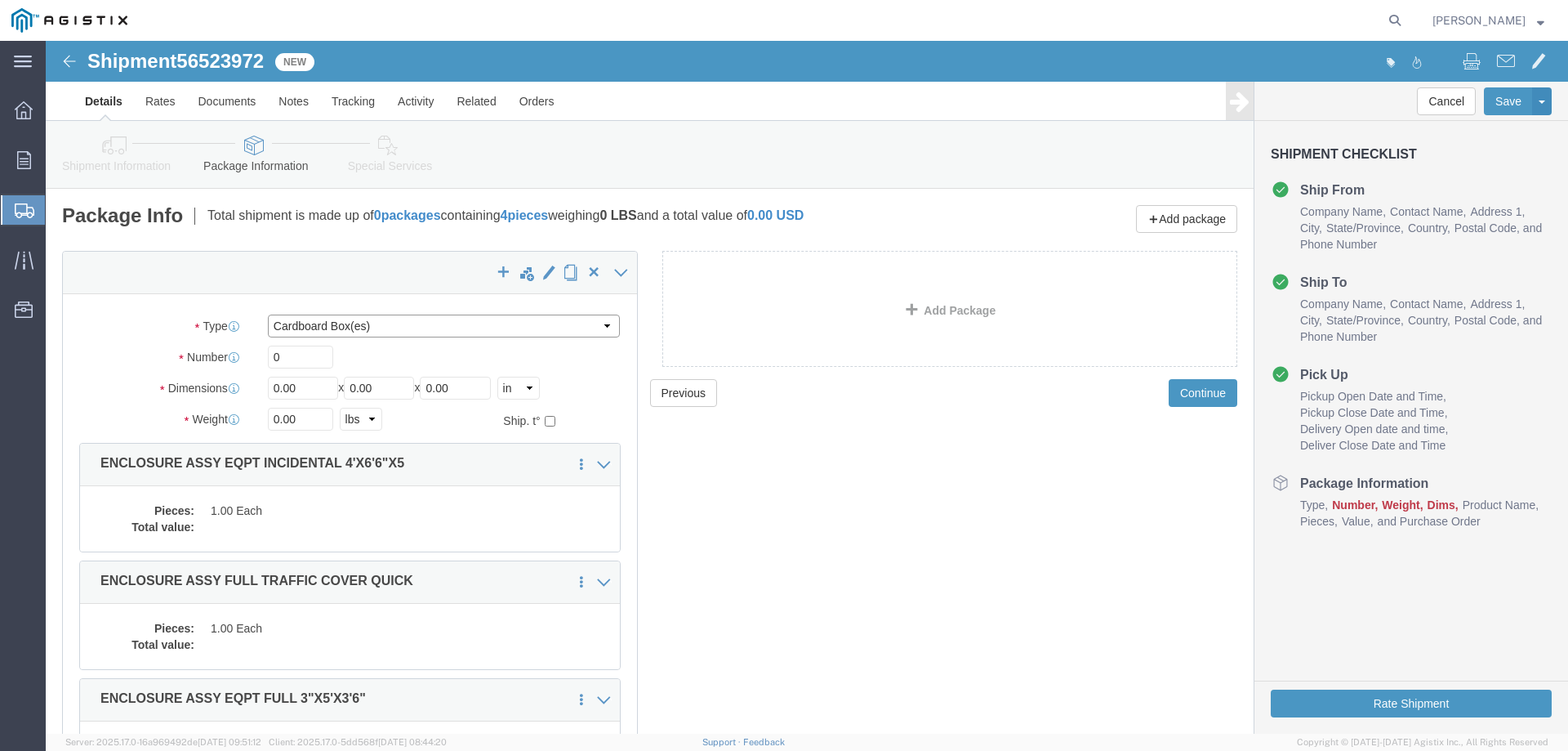
click select "Select Bulk Bundle(s) Cardboard Box(es) Carton(s) Crate(s) Drum(s) (Fiberboard)…"
select select "YRPK"
click select "Select Bulk Bundle(s) Cardboard Box(es) Carton(s) Crate(s) Drum(s) (Fiberboard)…"
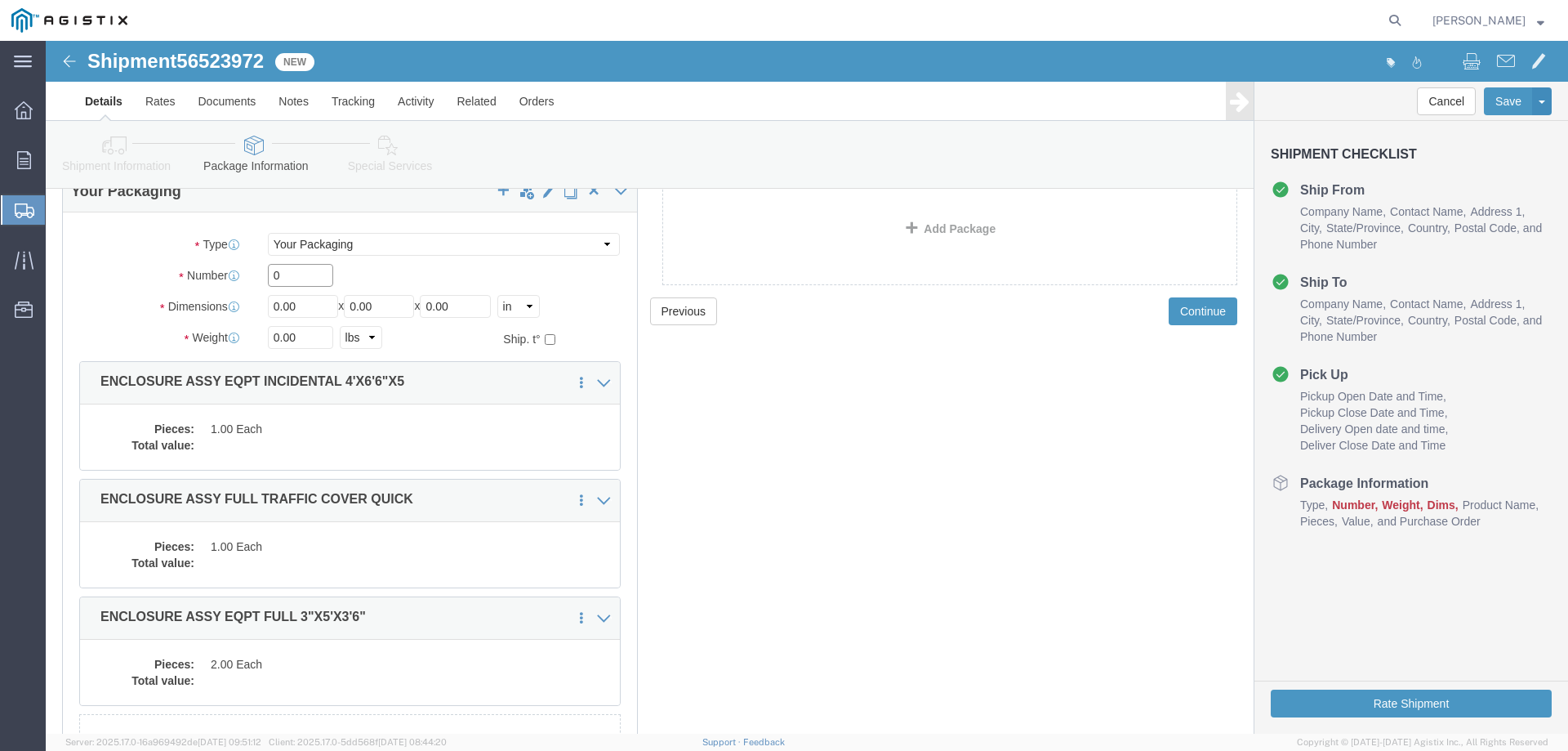
drag, startPoint x: 249, startPoint y: 229, endPoint x: 207, endPoint y: 229, distance: 42.0
click div "Number 0"
type input "4"
type input "48"
type input "78"
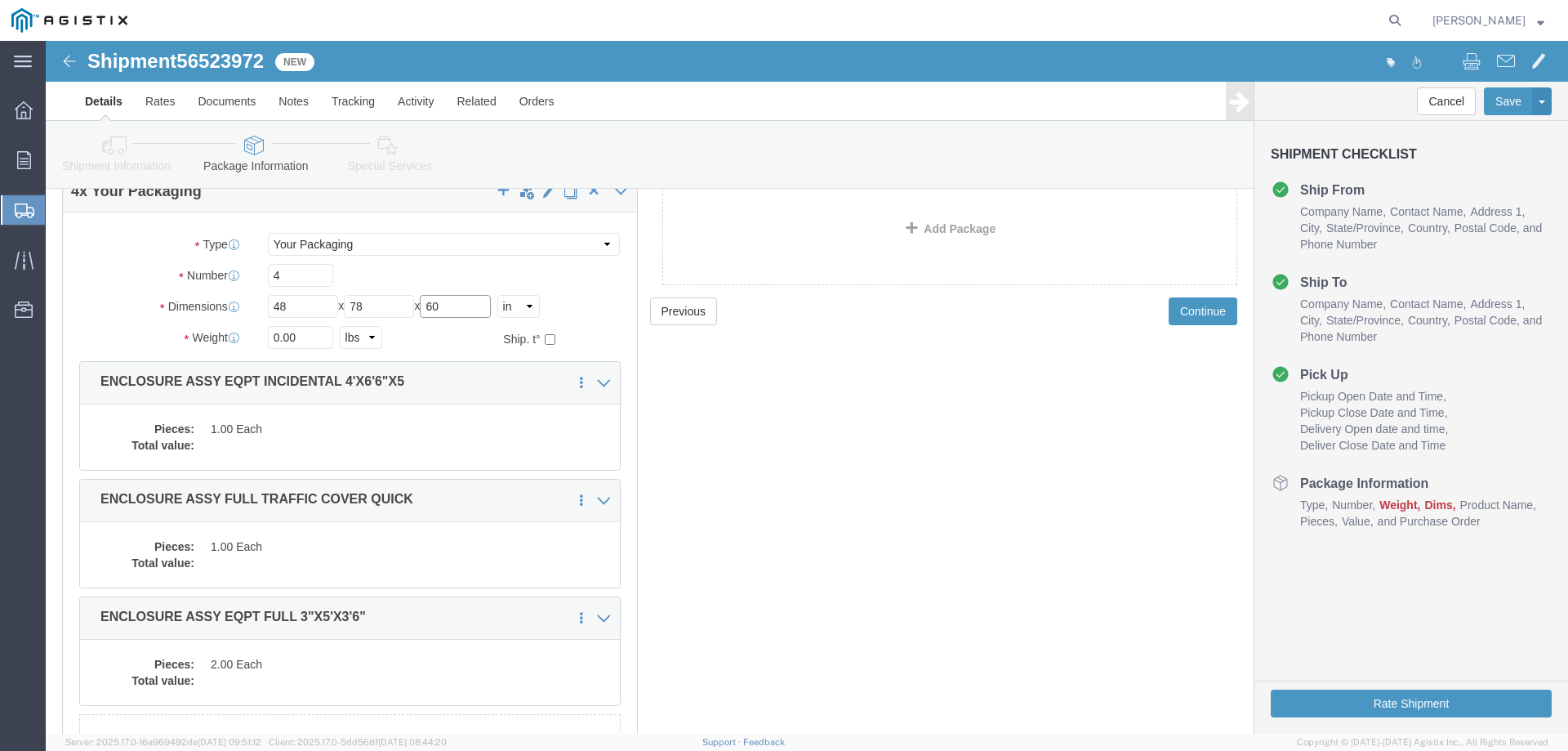
type input "60"
click input "0.00"
drag, startPoint x: 261, startPoint y: 297, endPoint x: 28, endPoint y: 345, distance: 237.9
click div "Weight 0.00 Select kgs lbs Ship. t°"
type input "45302"
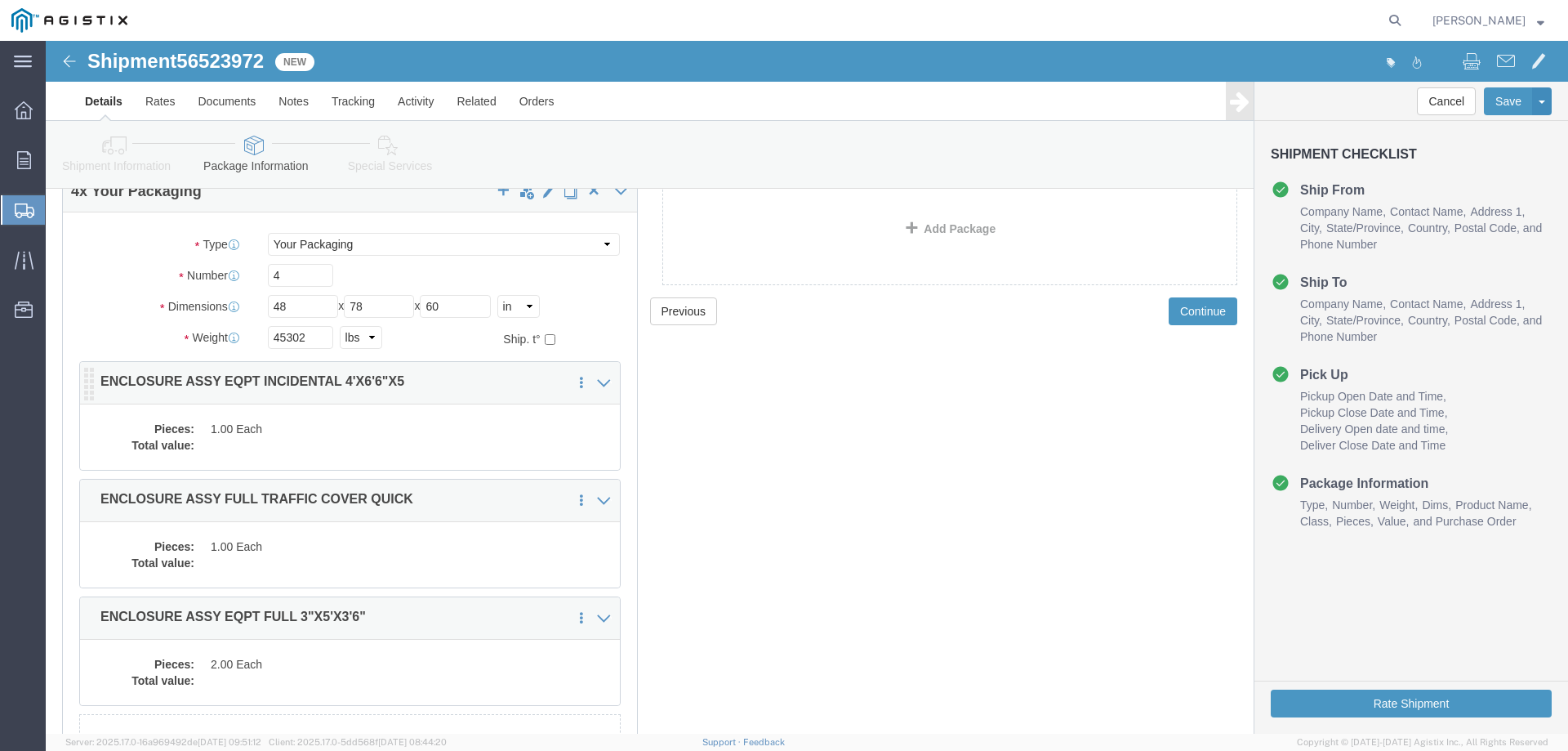
click dd
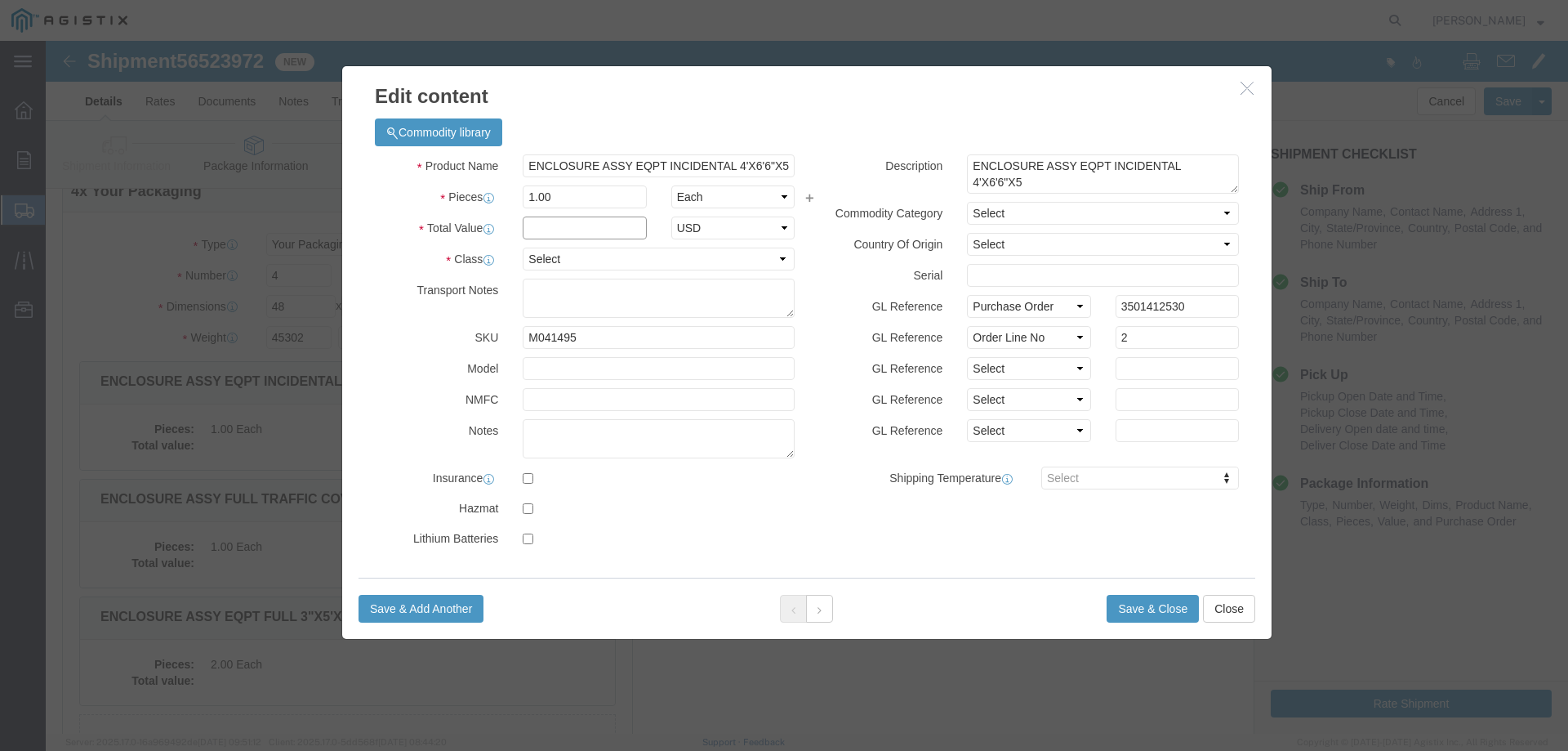
click input "text"
type input "1"
click select "Select 50 55 60 65 70 85 92.5 100 125 175 250 300 400"
select select "55"
click select "Select 50 55 60 65 70 85 92.5 100 125 175 250 300 400"
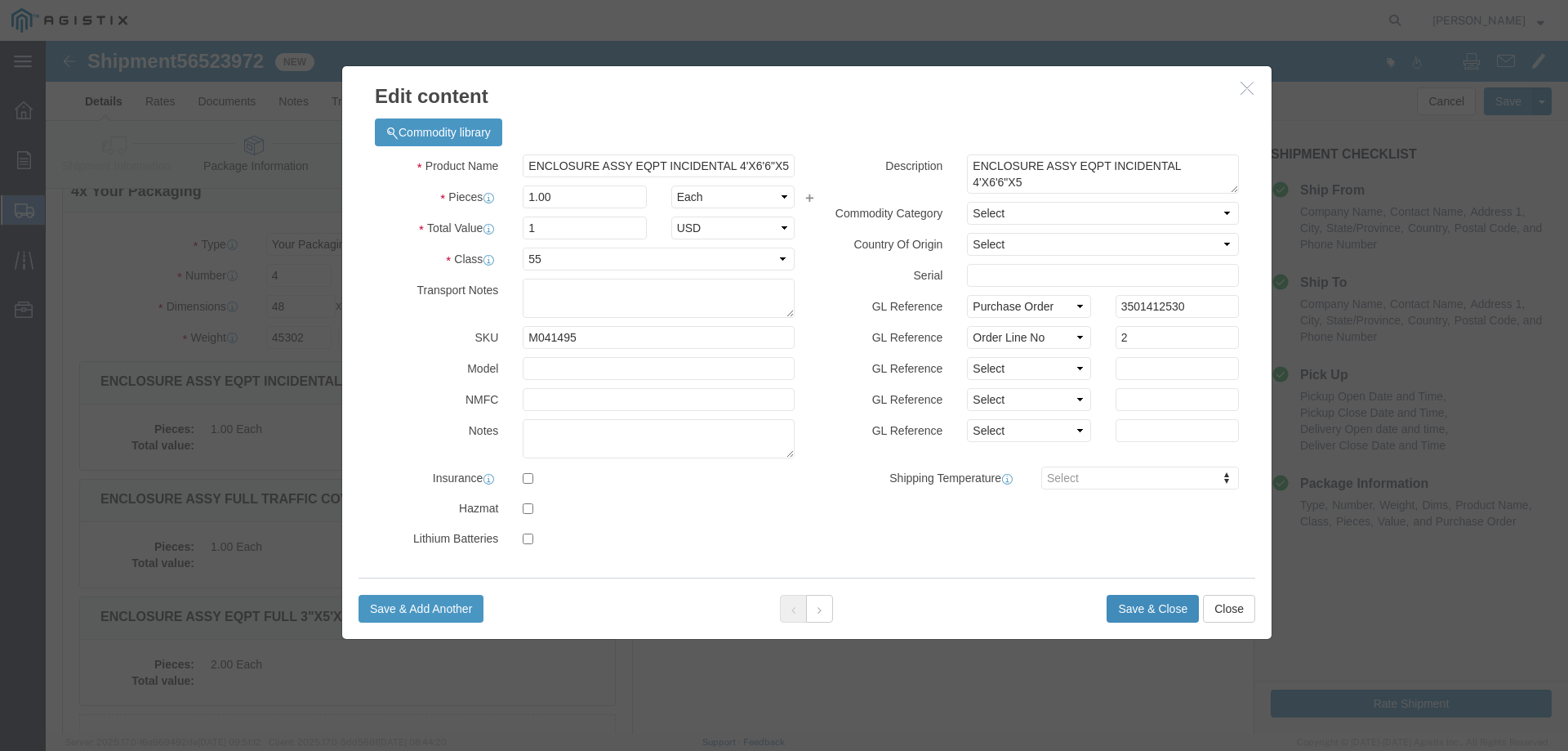
click button "Save & Close"
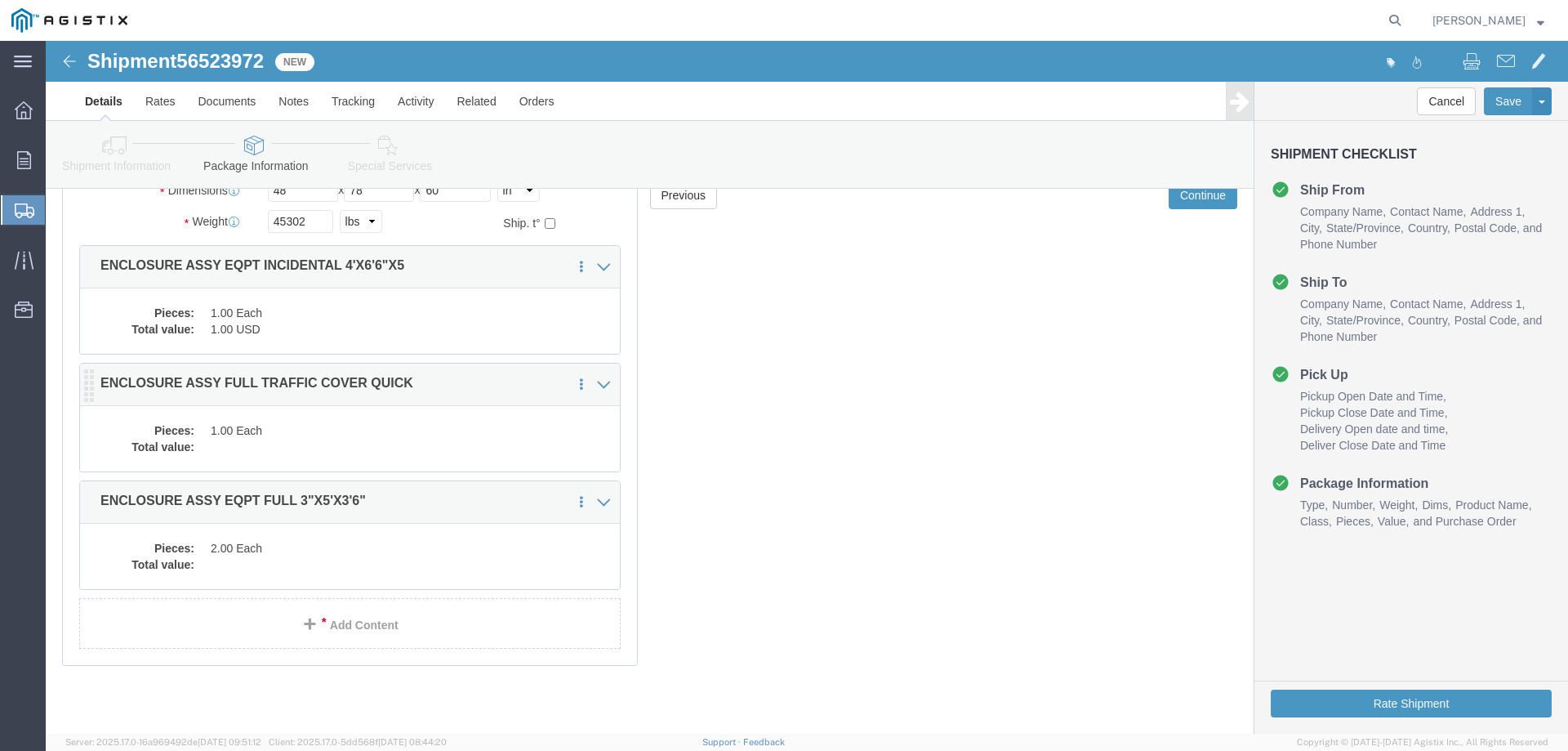
scroll to position [200, 0]
click dd "1.00 Each"
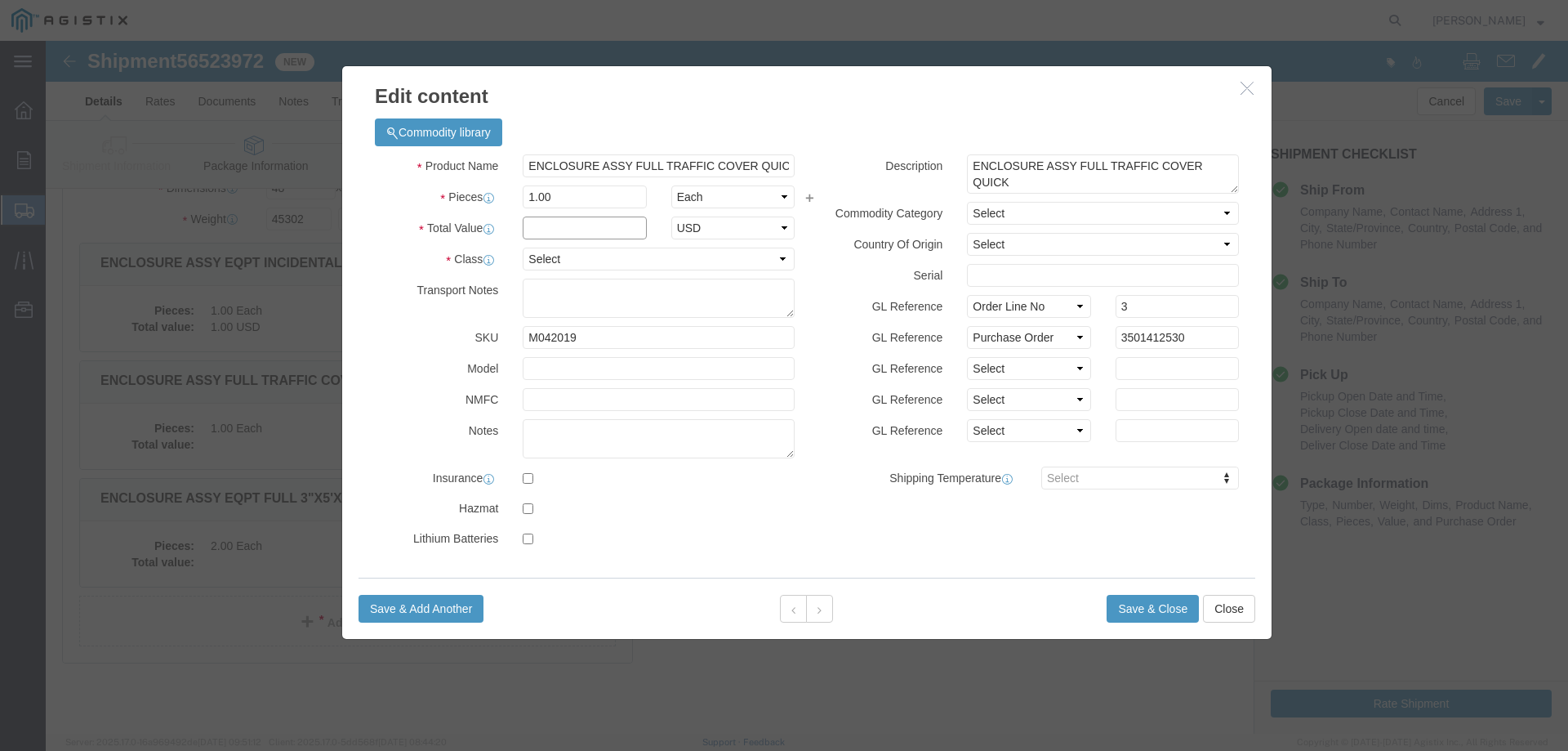
click input "text"
type input "1"
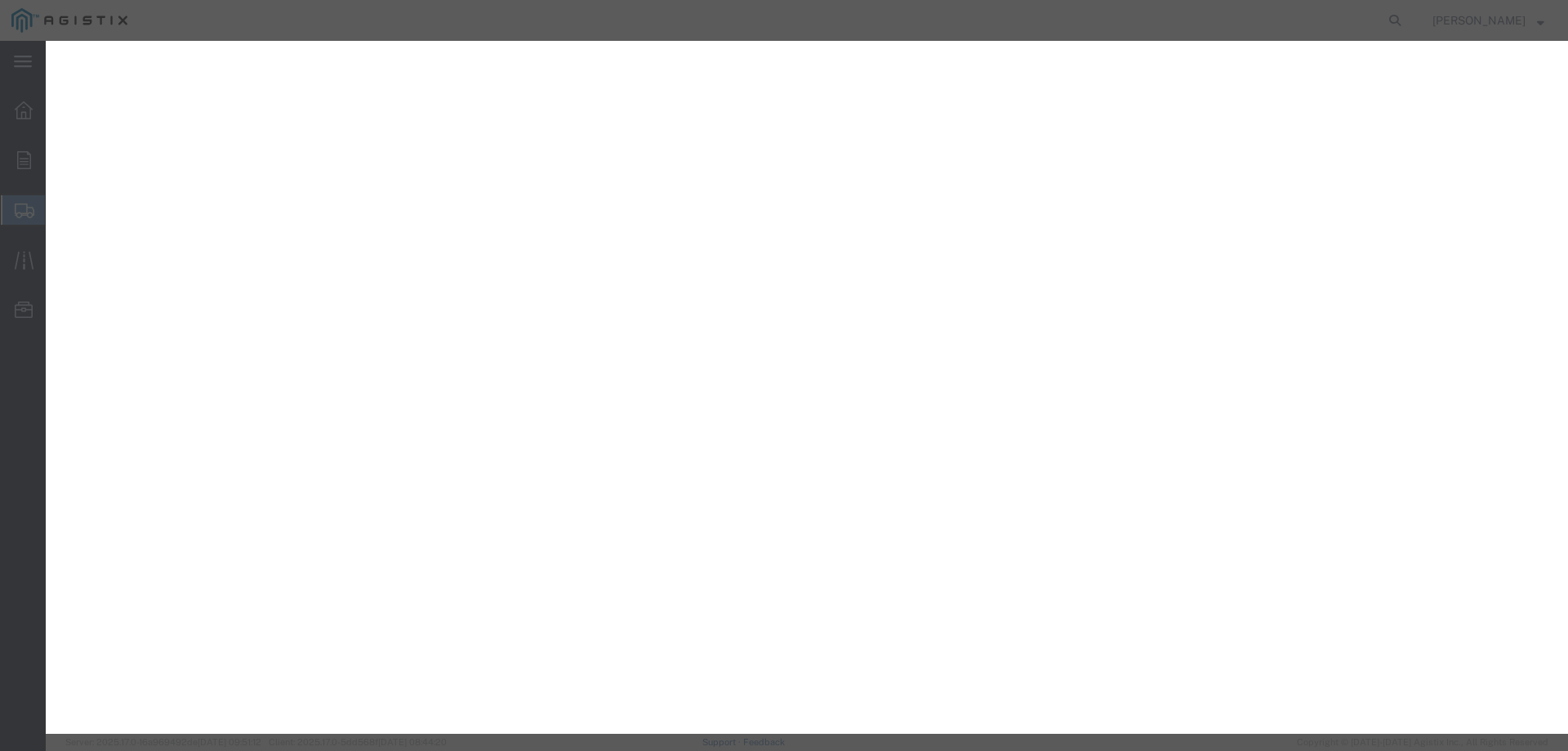
select select "YRPK"
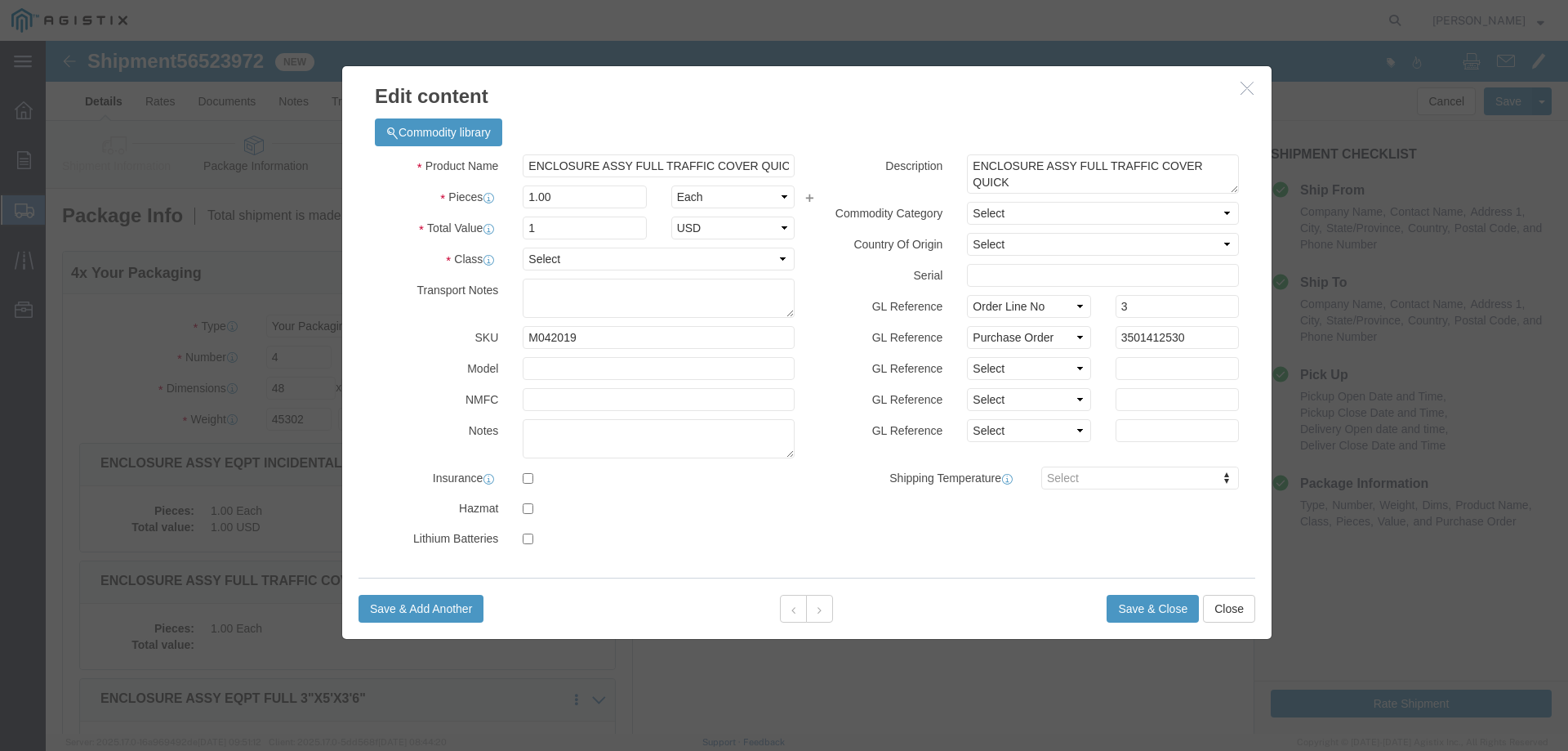
scroll to position [200, 0]
select select "55"
click select "Select 50 55 60 65 70 85 92.5 100 125 175 250 300 400"
click button "Save & Close"
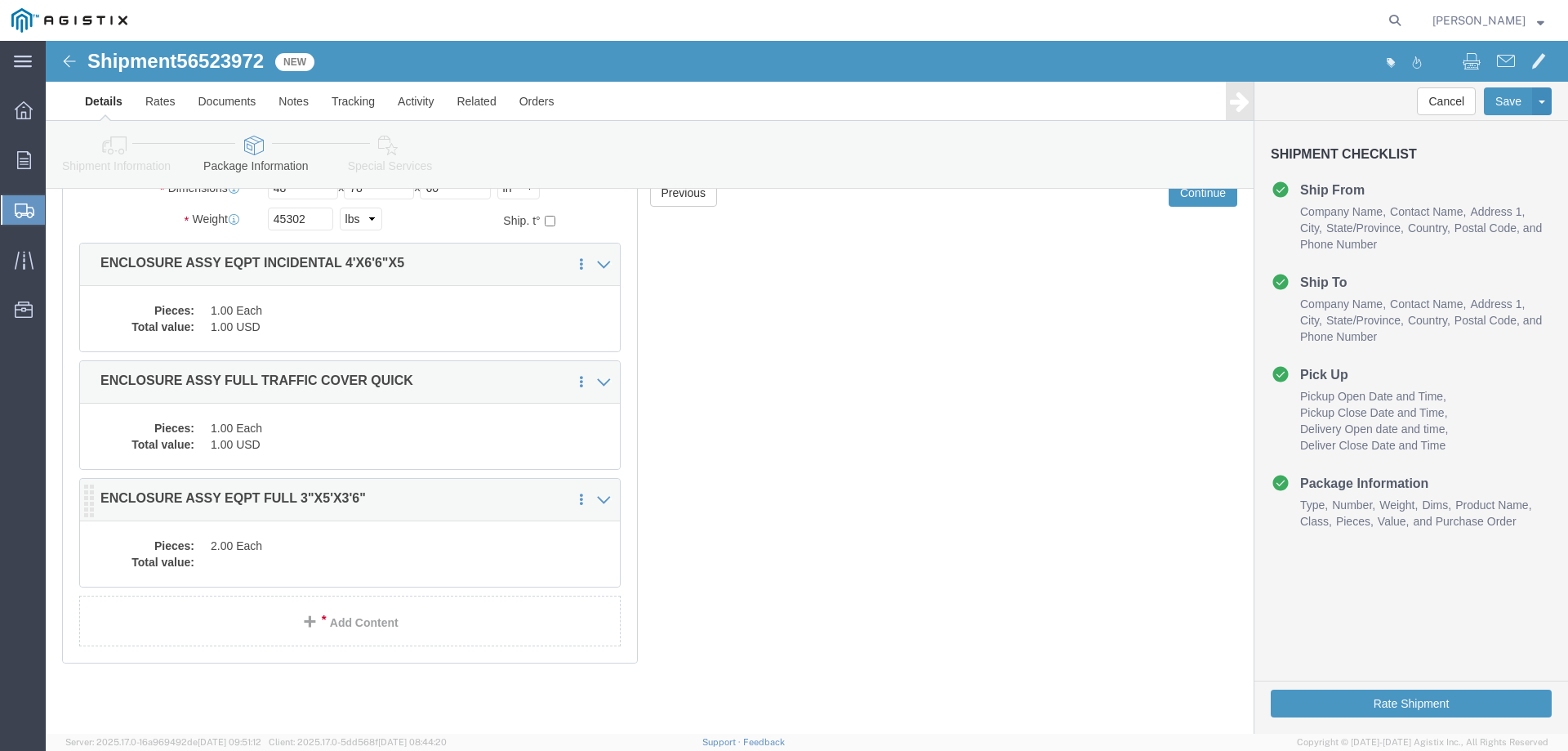
click dd "2.00 Each"
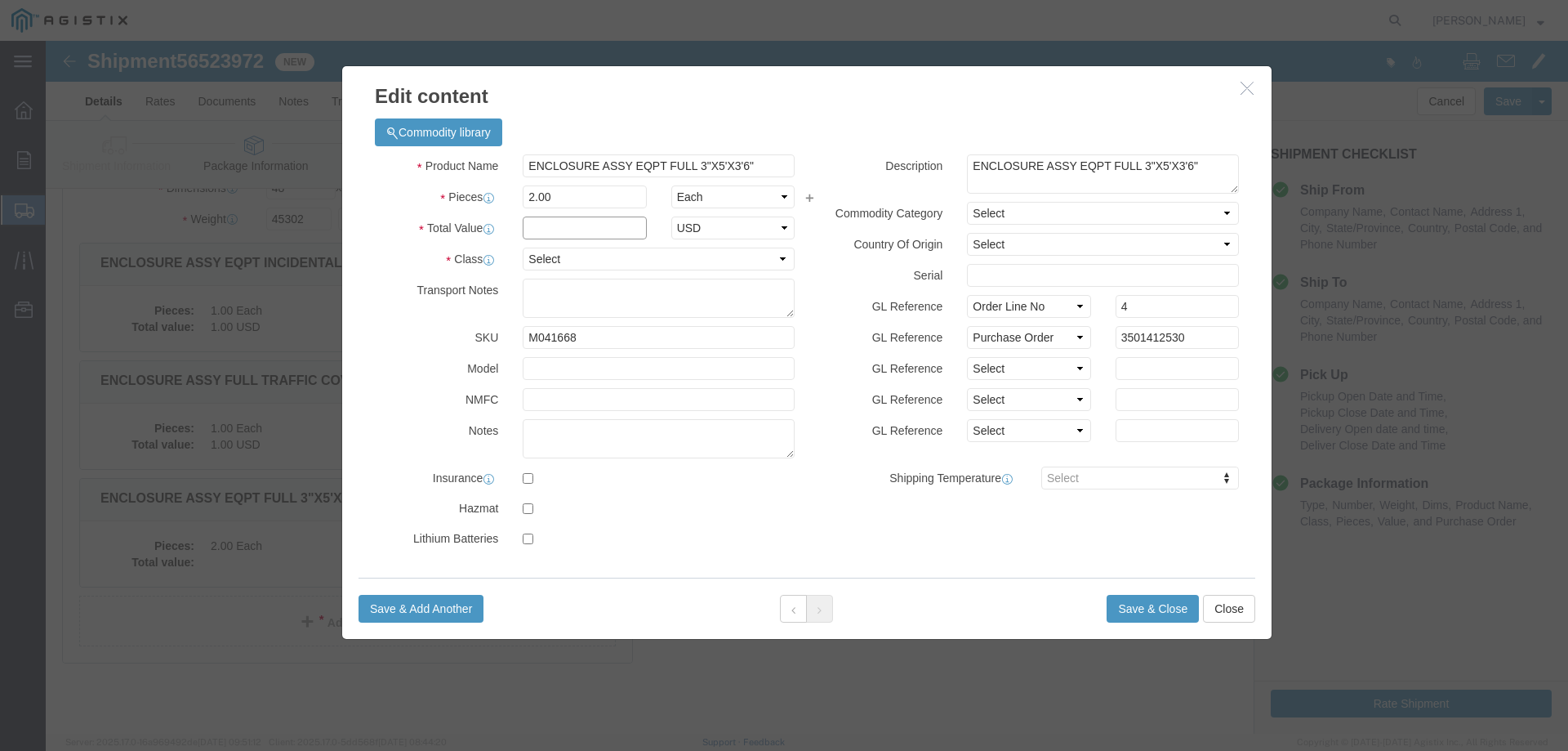
click input "text"
type input "1"
click select "Select 50 55 60 65 70 85 92.5 100 125 175 250 300 400"
select select "55"
click select "Select 50 55 60 65 70 85 92.5 100 125 175 250 300 400"
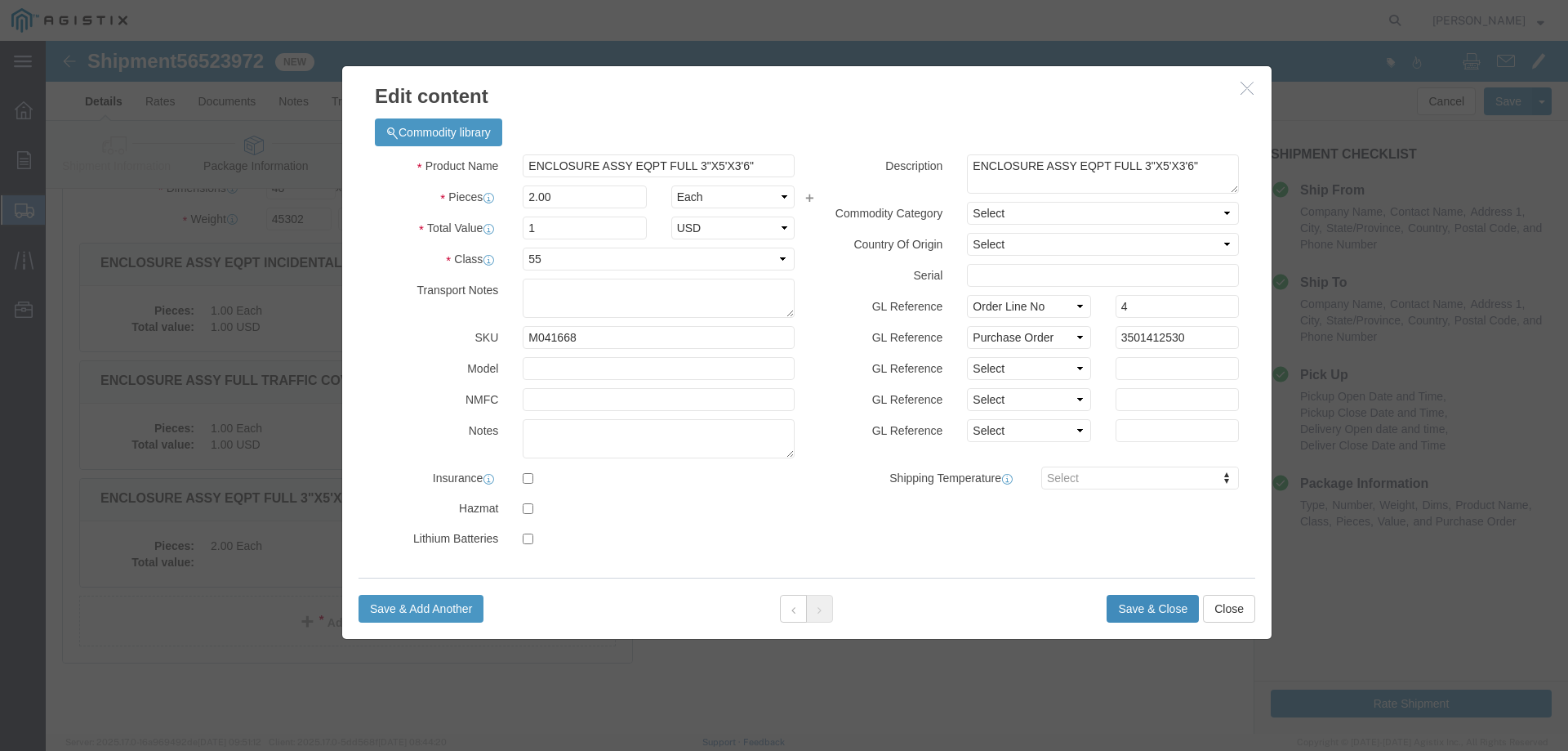
click button "Save & Close"
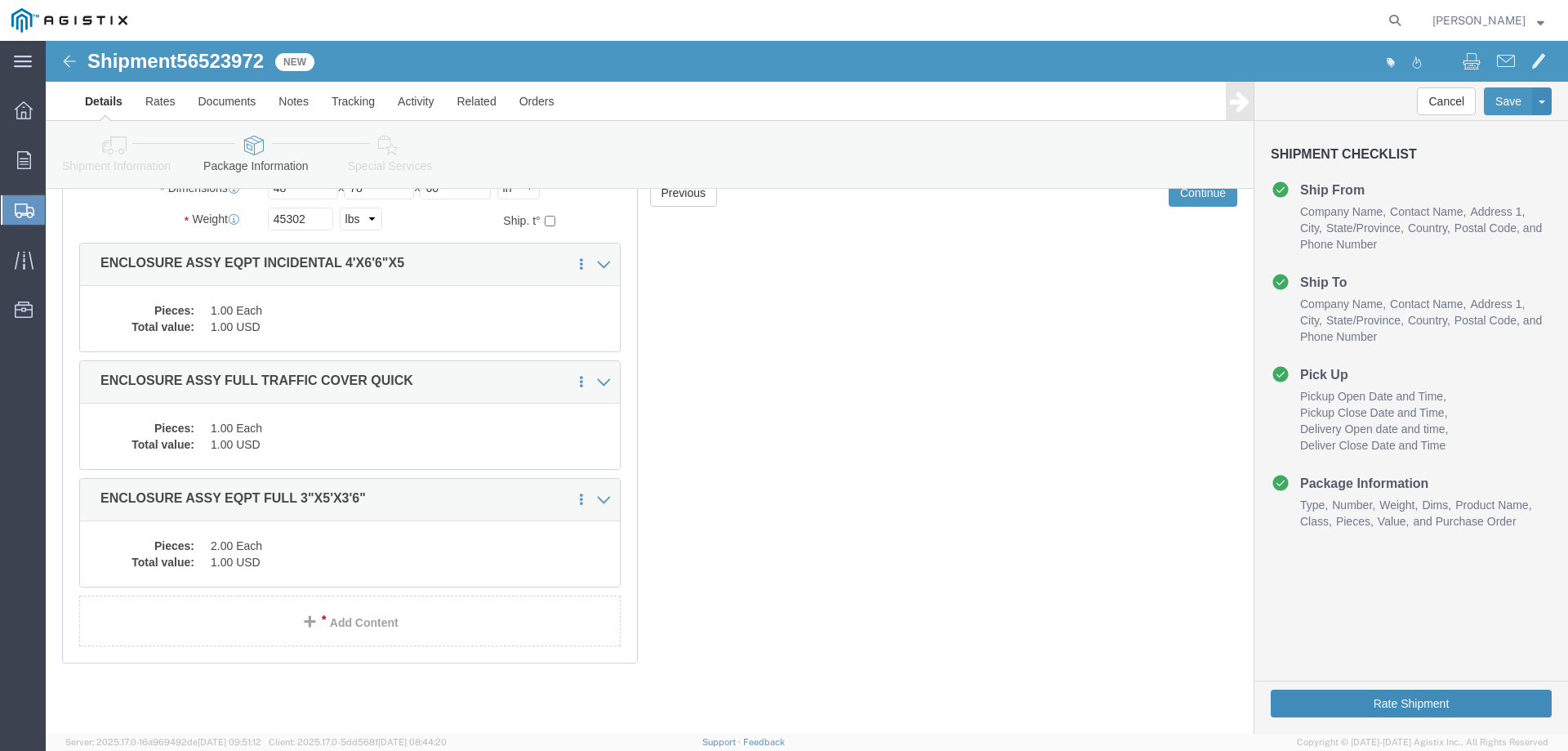
click button "Rate Shipment"
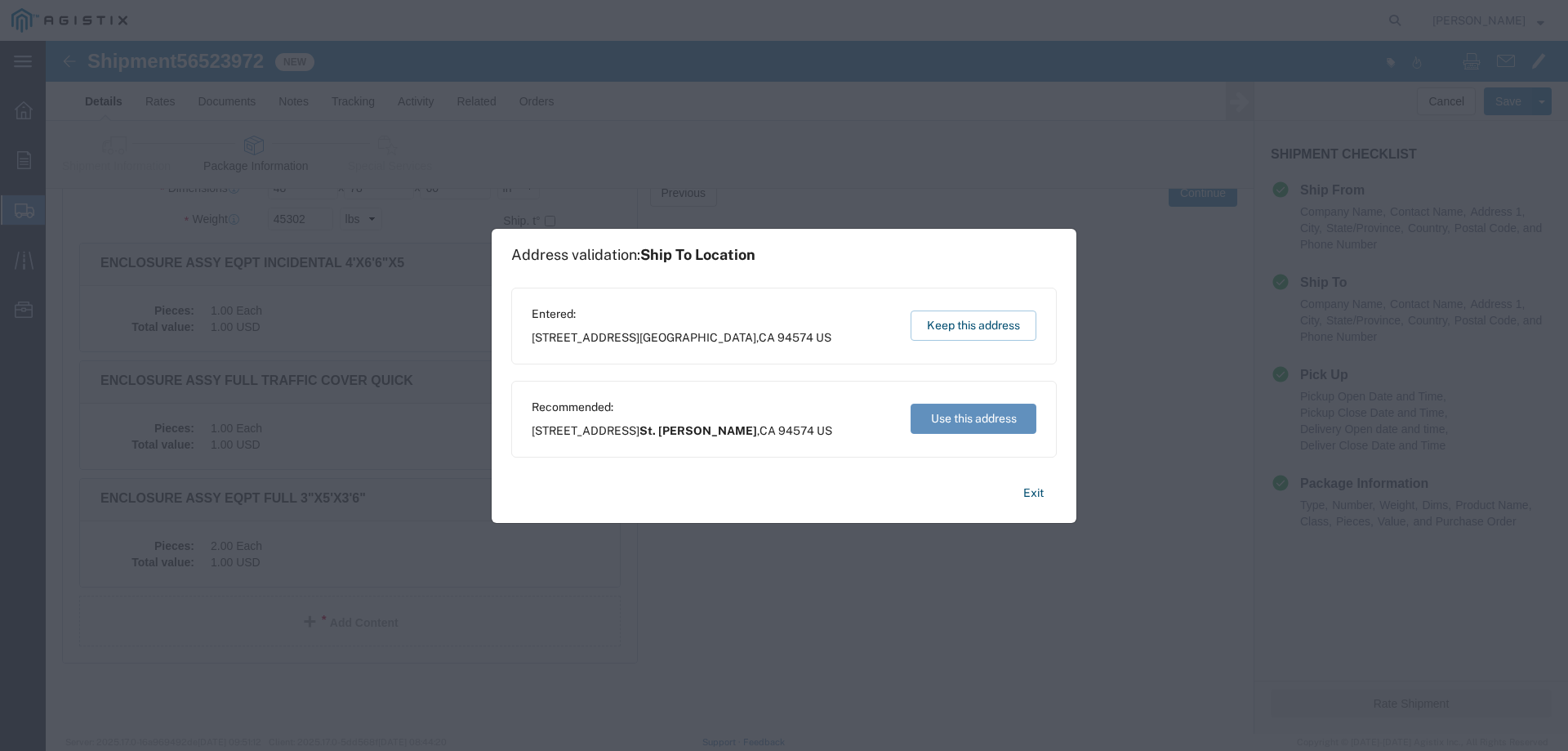
click at [978, 414] on button "Use this address" at bounding box center [973, 419] width 126 height 30
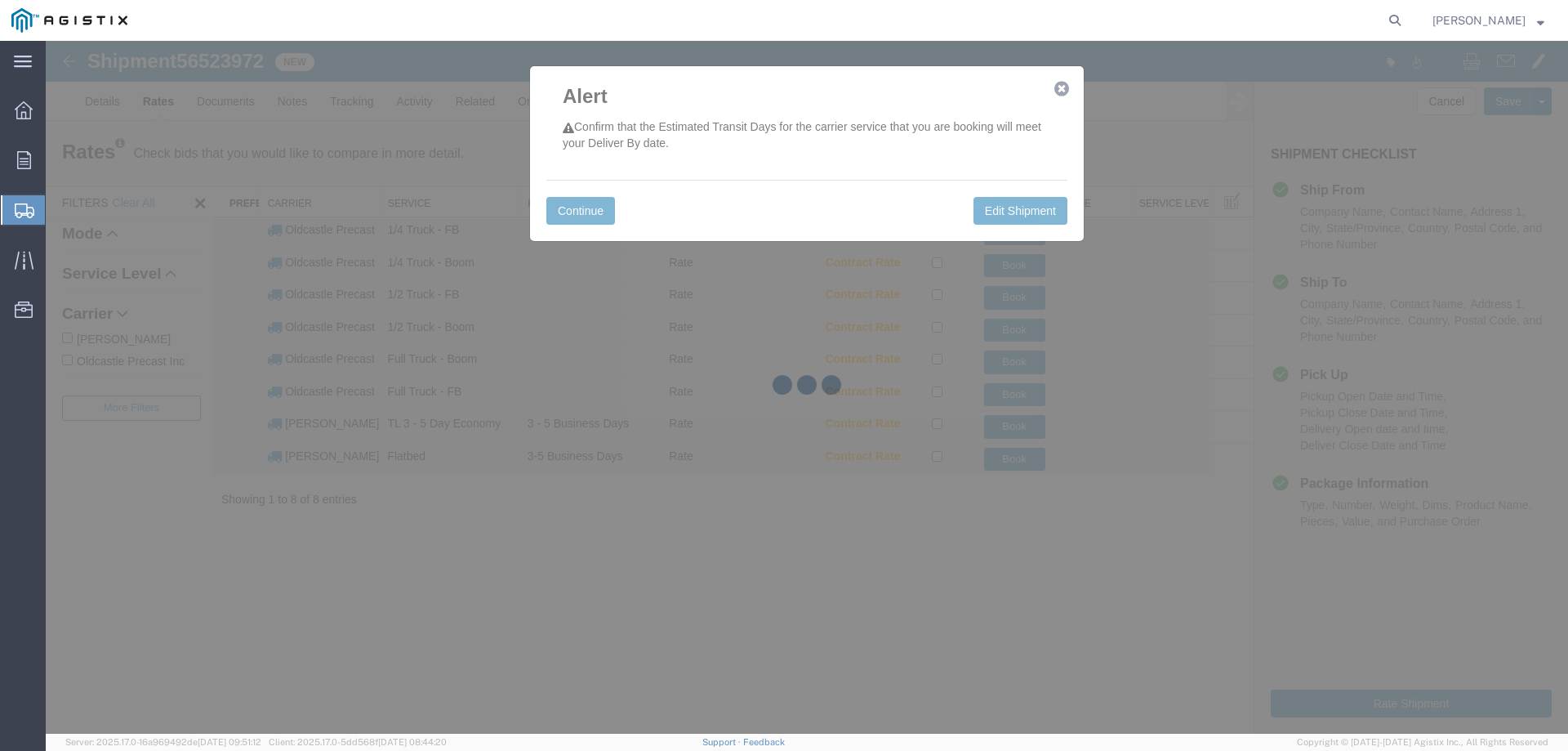
scroll to position [0, 0]
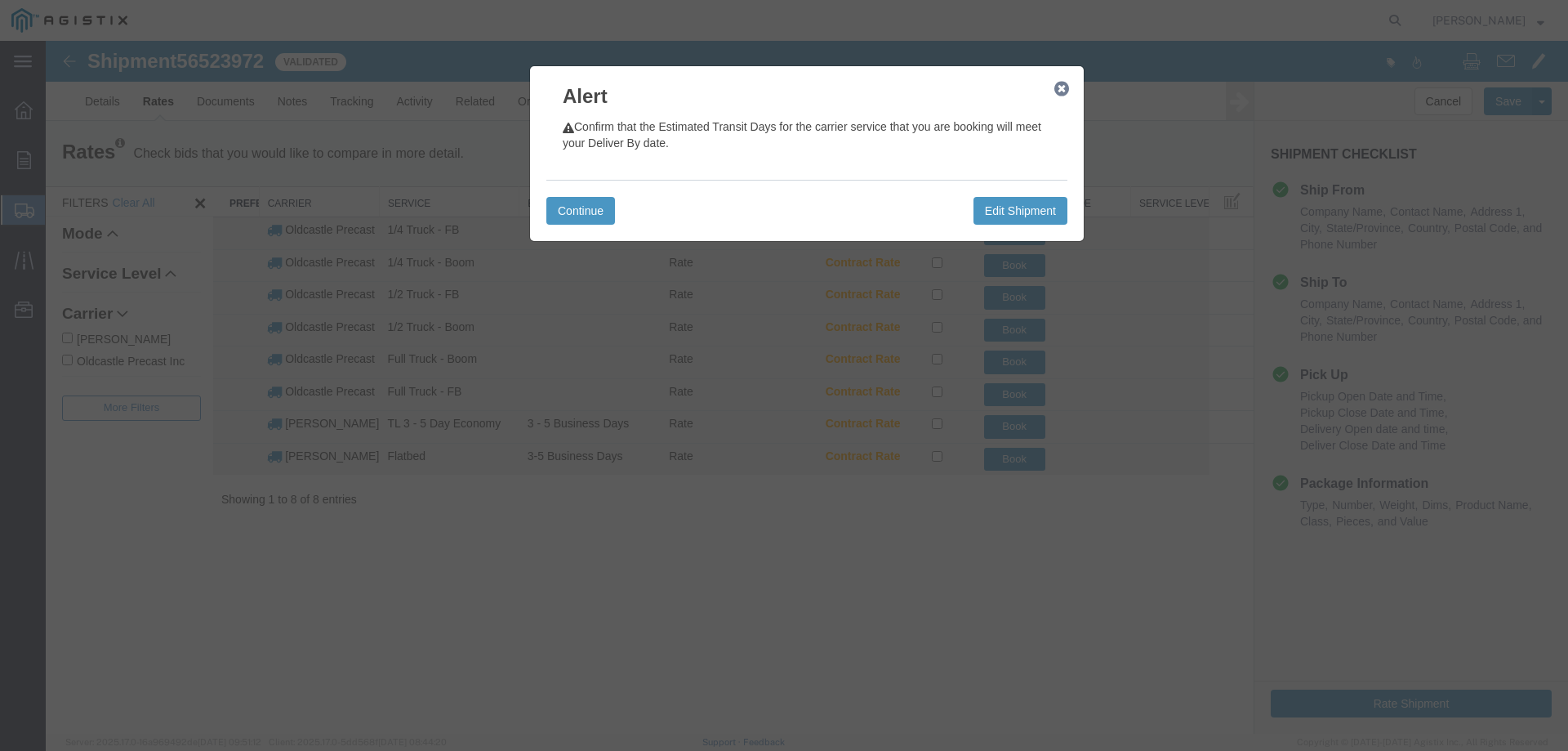
click at [1064, 85] on icon "button" at bounding box center [1062, 90] width 15 height 13
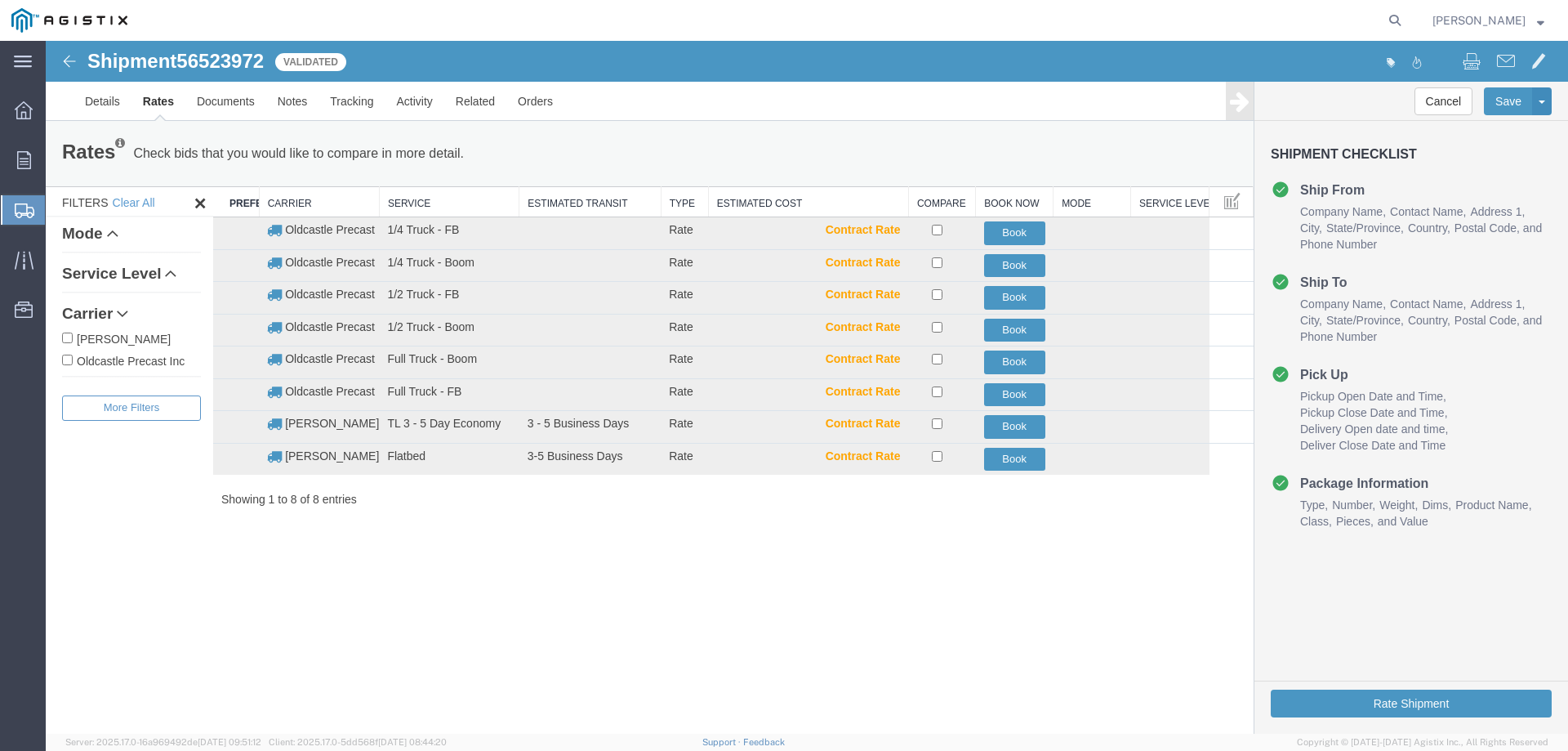
click at [138, 361] on label "Oldcastle Precast Inc" at bounding box center [131, 360] width 139 height 18
click at [73, 361] on input "Oldcastle Precast Inc" at bounding box center [67, 360] width 11 height 11
checkbox input "true"
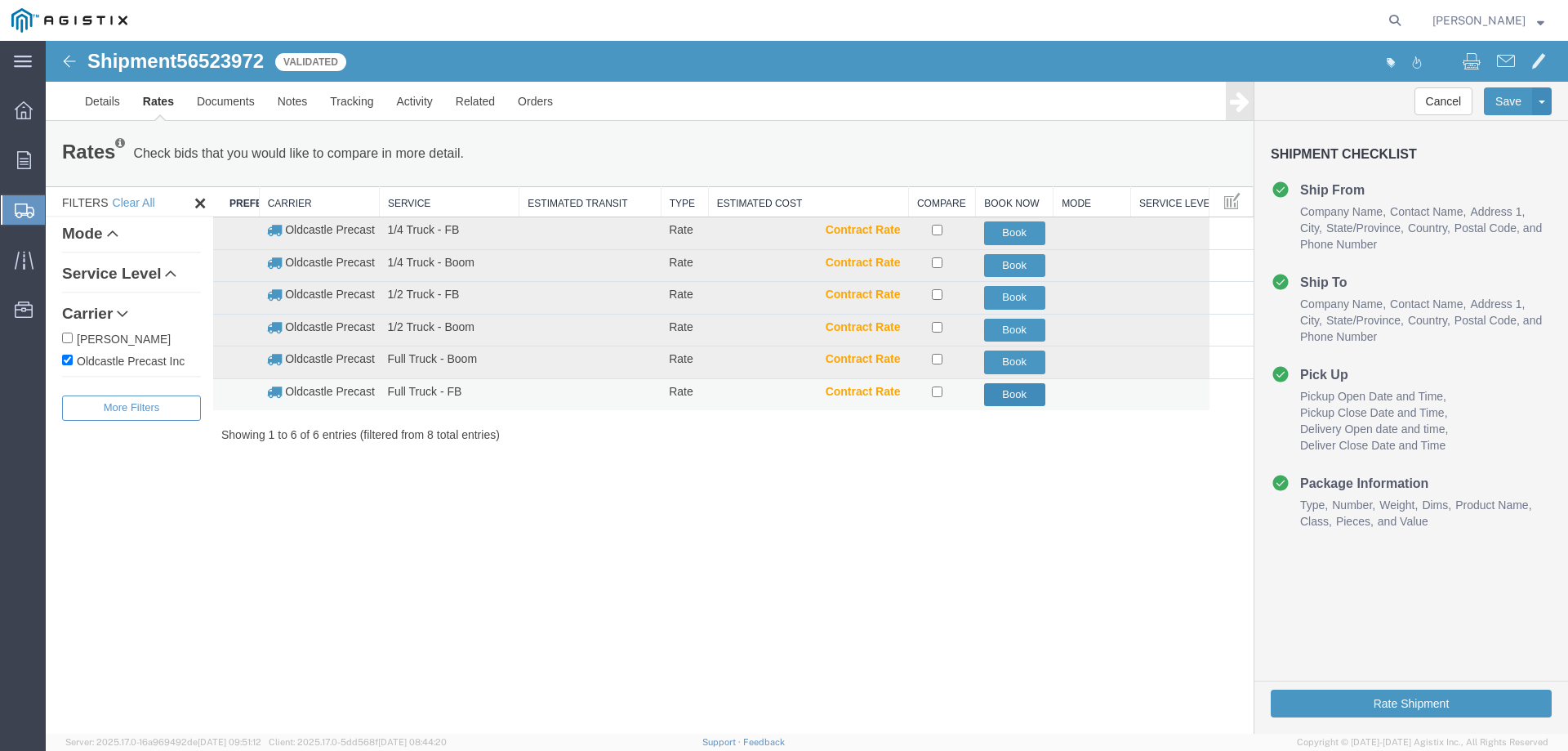
click at [1006, 394] on button "Book" at bounding box center [1014, 395] width 61 height 23
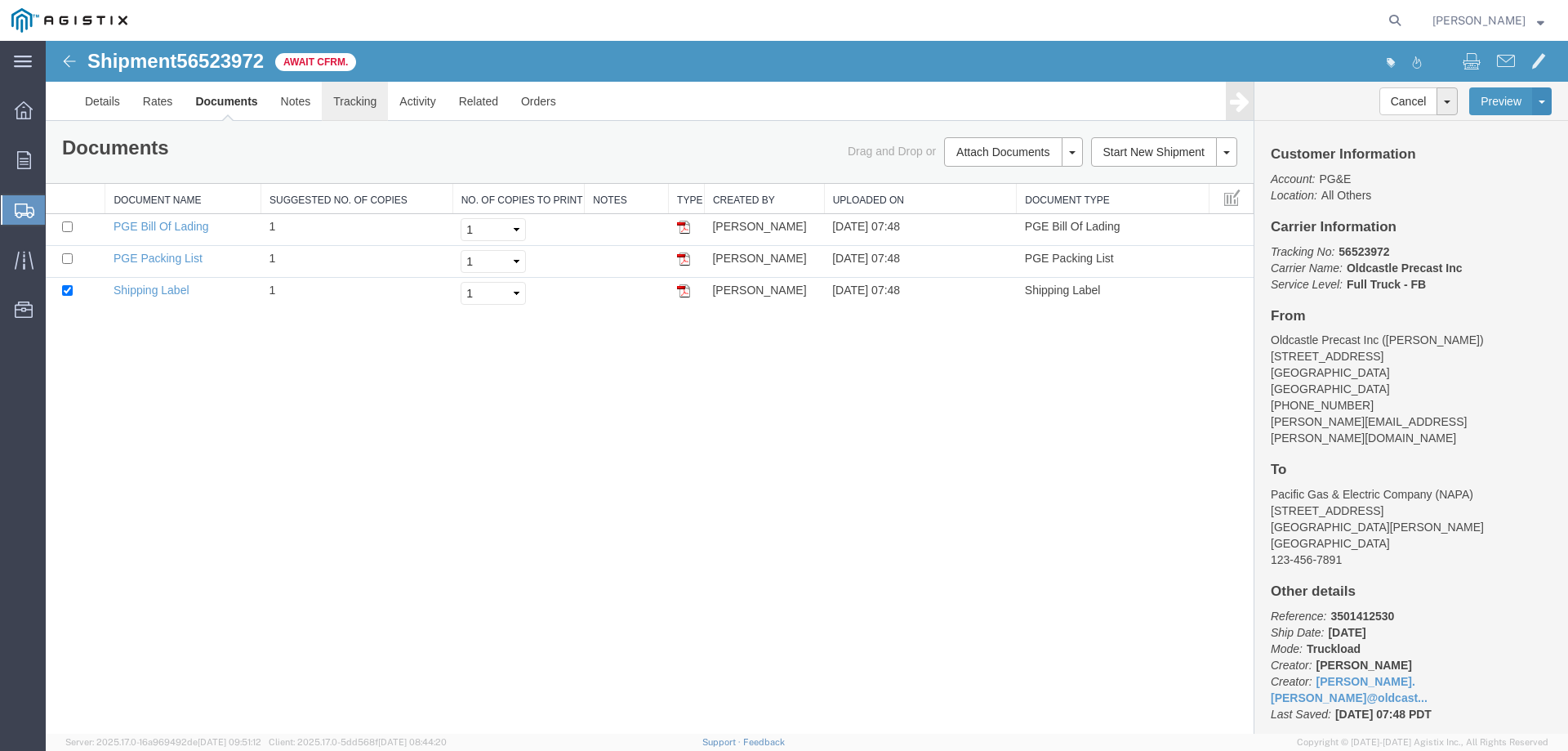
click at [352, 105] on link "Tracking" at bounding box center [355, 101] width 66 height 39
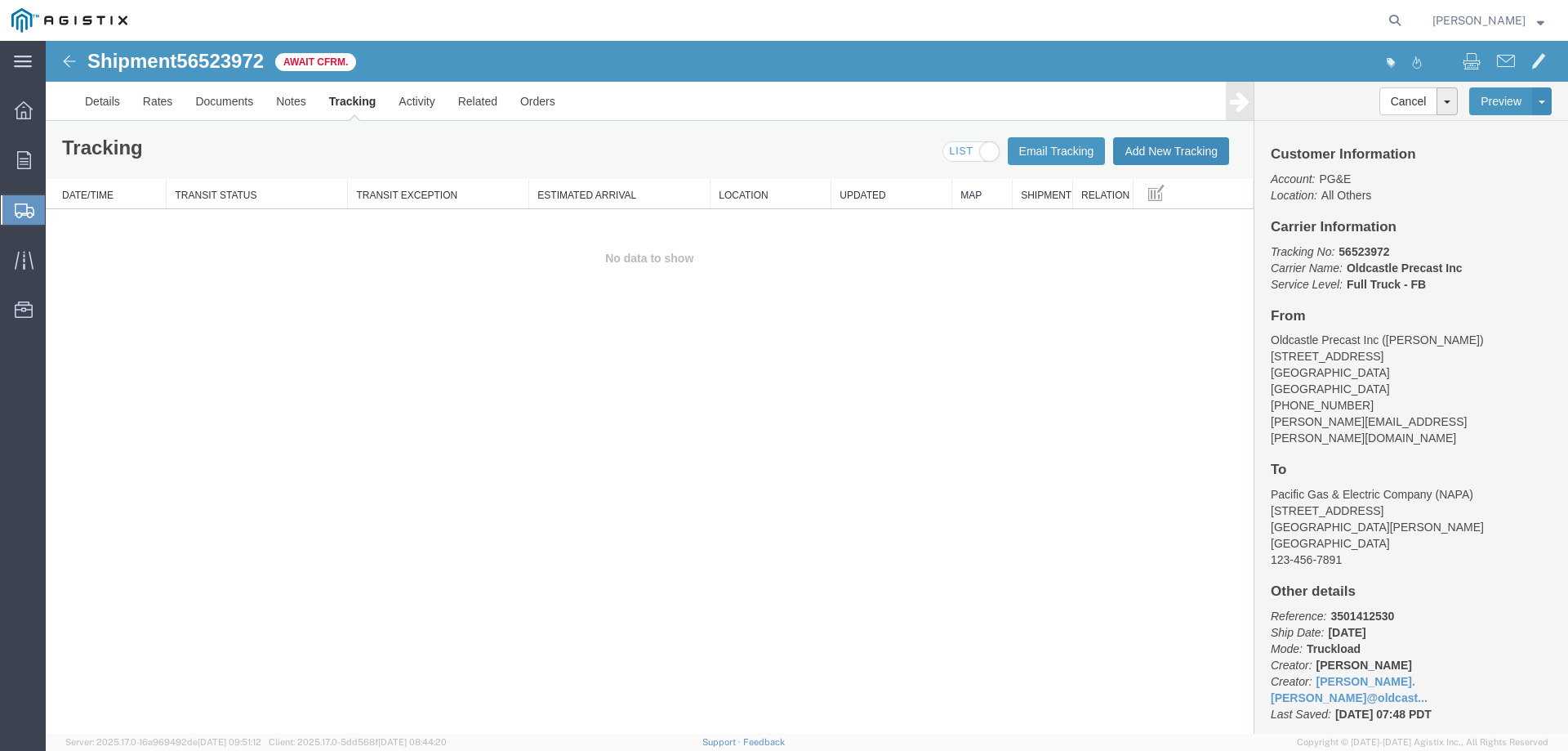
click at [1125, 153] on button "Add New Tracking" at bounding box center [1171, 151] width 116 height 28
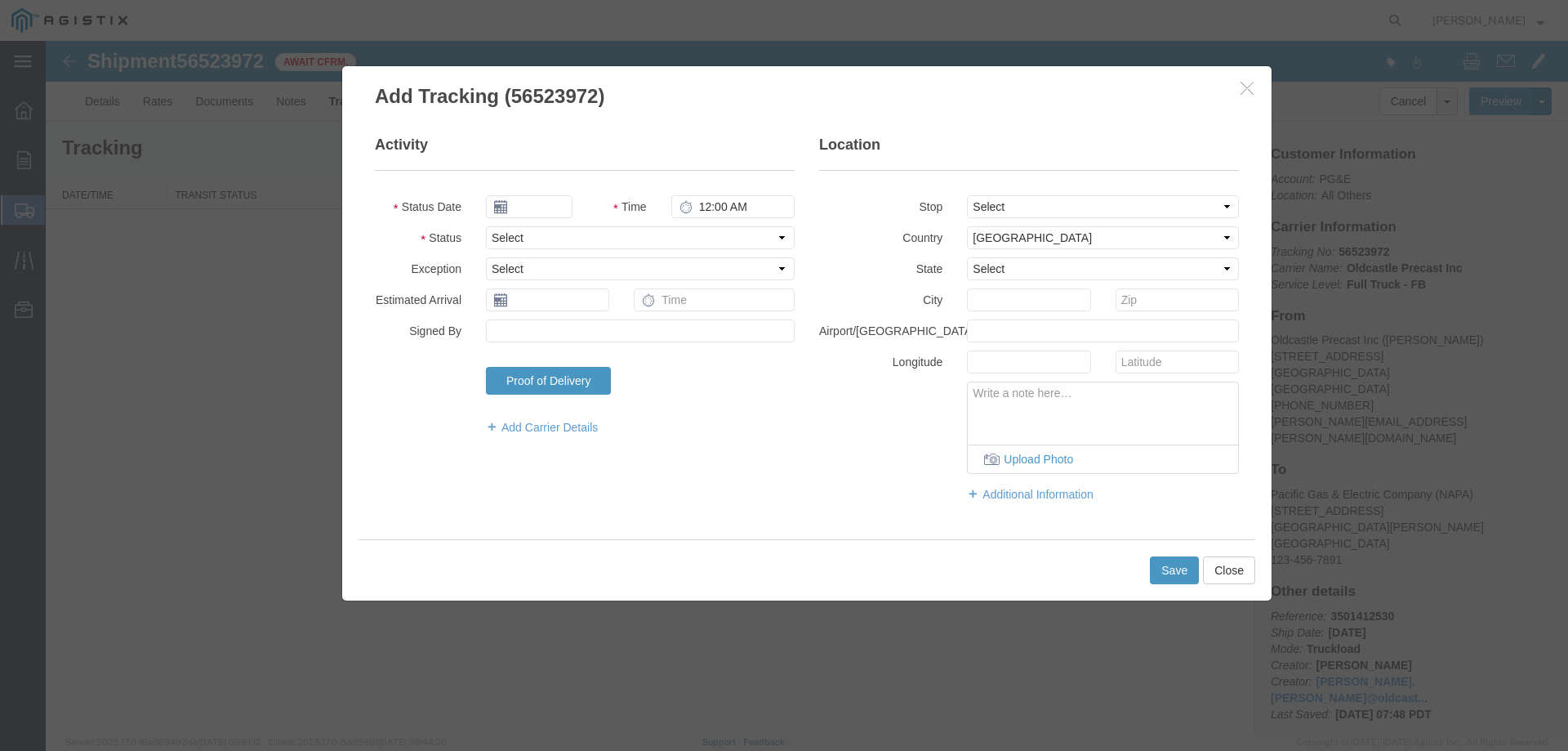
type input "[DATE]"
type input "8:00 AM"
click at [599, 240] on select "Select Arrival Notice Available Arrival Notice Imported Arrive at Delivery Loca…" at bounding box center [640, 237] width 309 height 23
select select "DELIVRED"
click at [486, 226] on select "Select Arrival Notice Available Arrival Notice Imported Arrive at Delivery Loca…" at bounding box center [640, 237] width 309 height 23
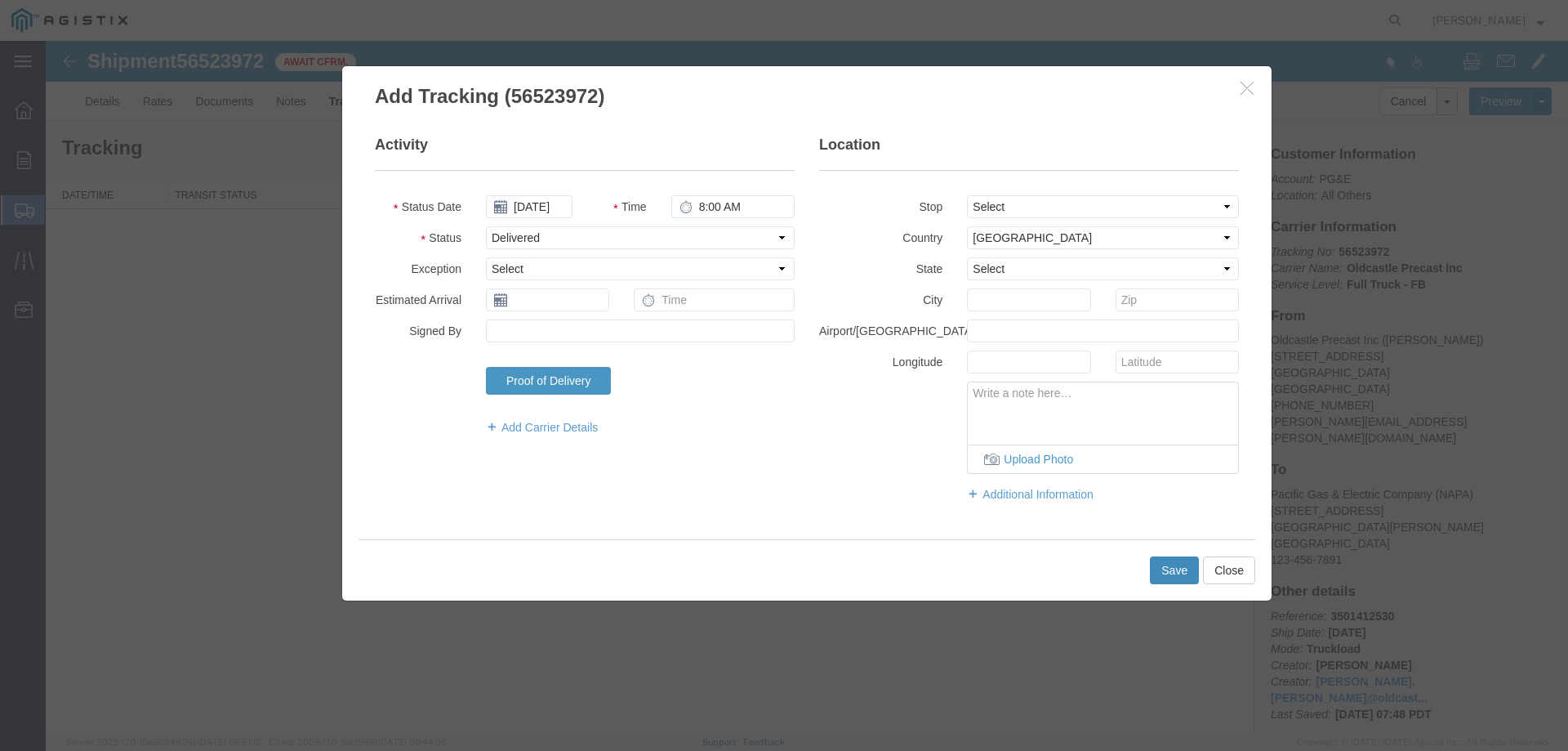
click at [1180, 571] on button "Save" at bounding box center [1174, 570] width 49 height 28
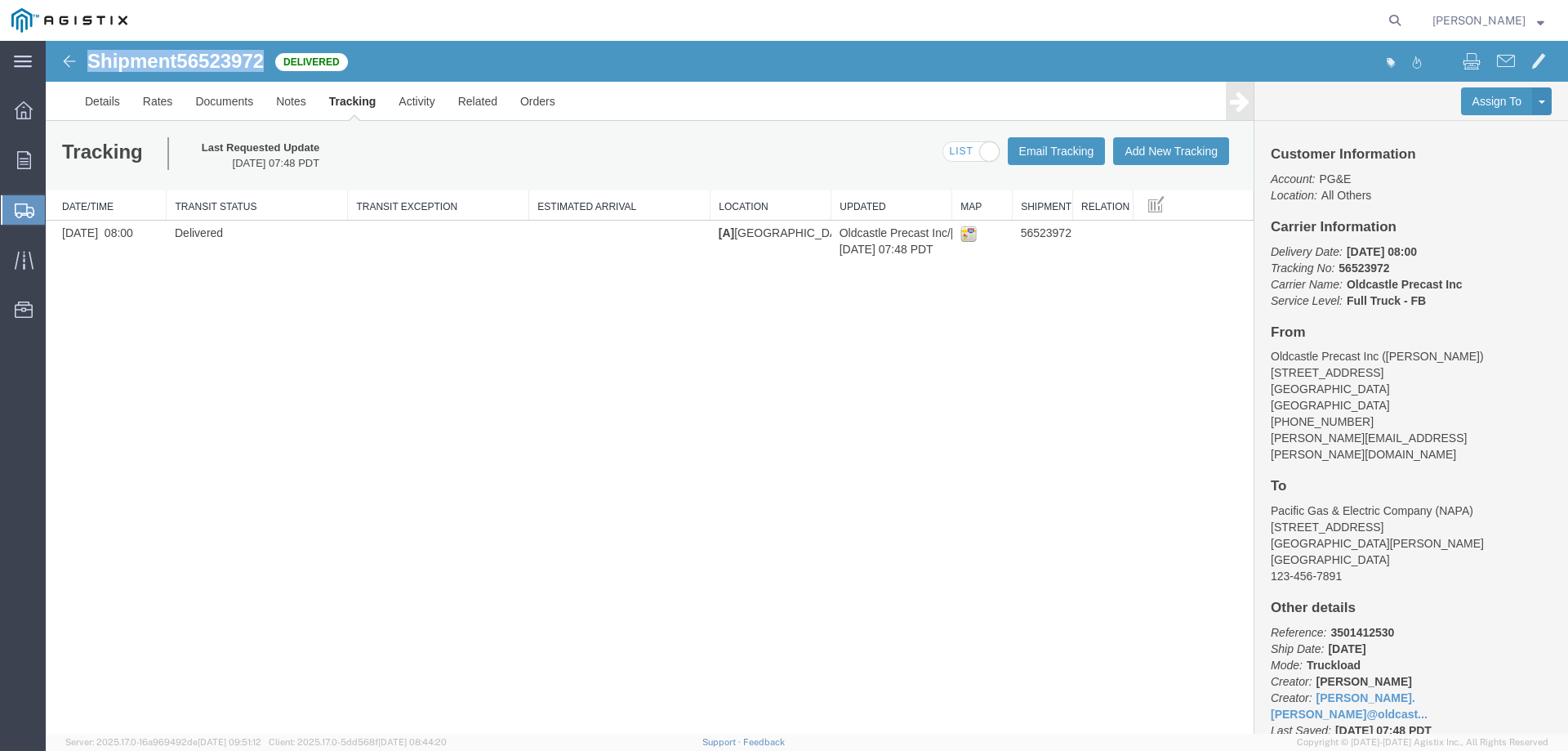
drag, startPoint x: 85, startPoint y: 60, endPoint x: 268, endPoint y: 70, distance: 183.3
click at [268, 70] on div "Shipment 56523972 1 of 1 Delivered" at bounding box center [428, 66] width 760 height 31
copy h1 "Shipment 56523972"
click at [22, 161] on icon at bounding box center [23, 160] width 14 height 18
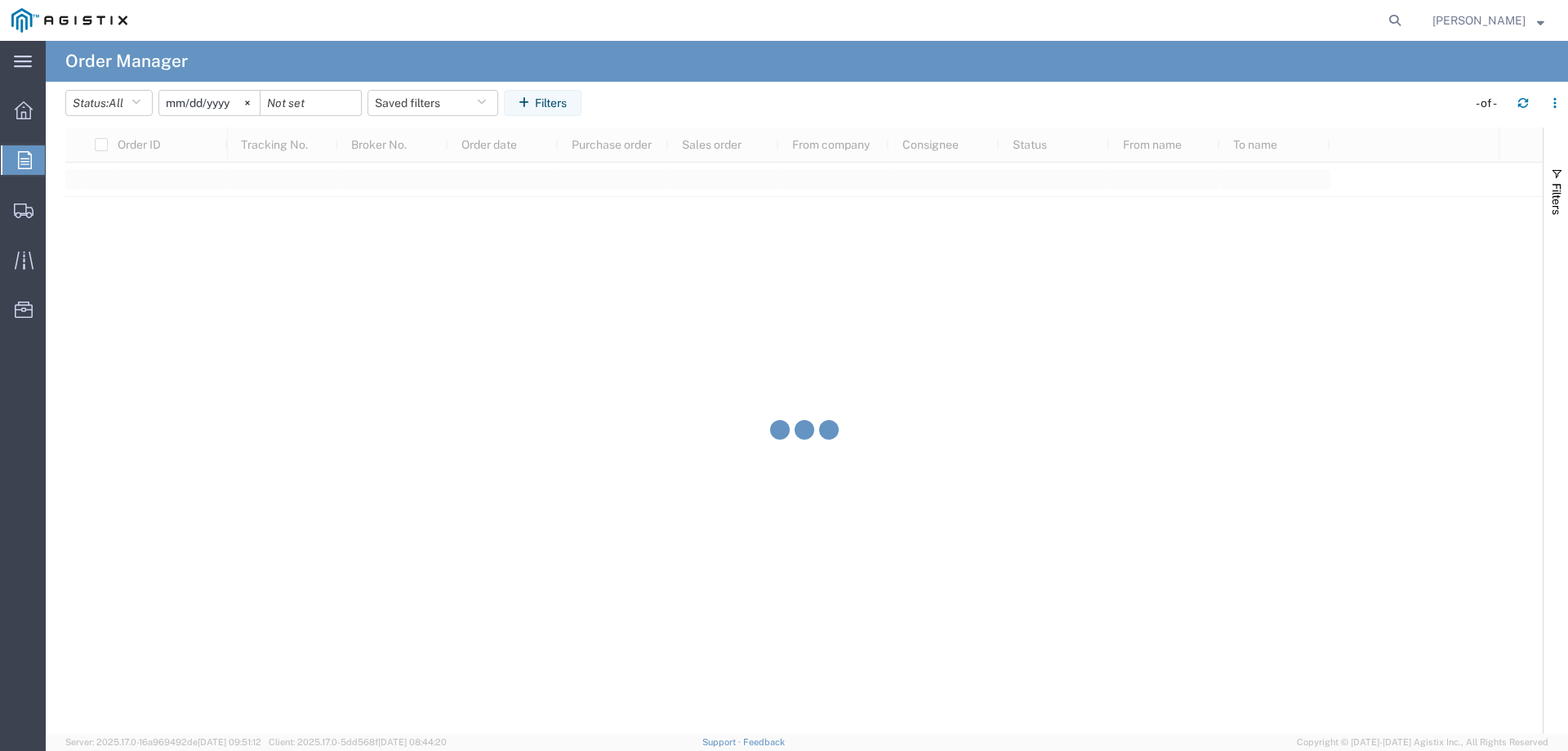
click at [216, 101] on input "[DATE]" at bounding box center [209, 102] width 100 height 24
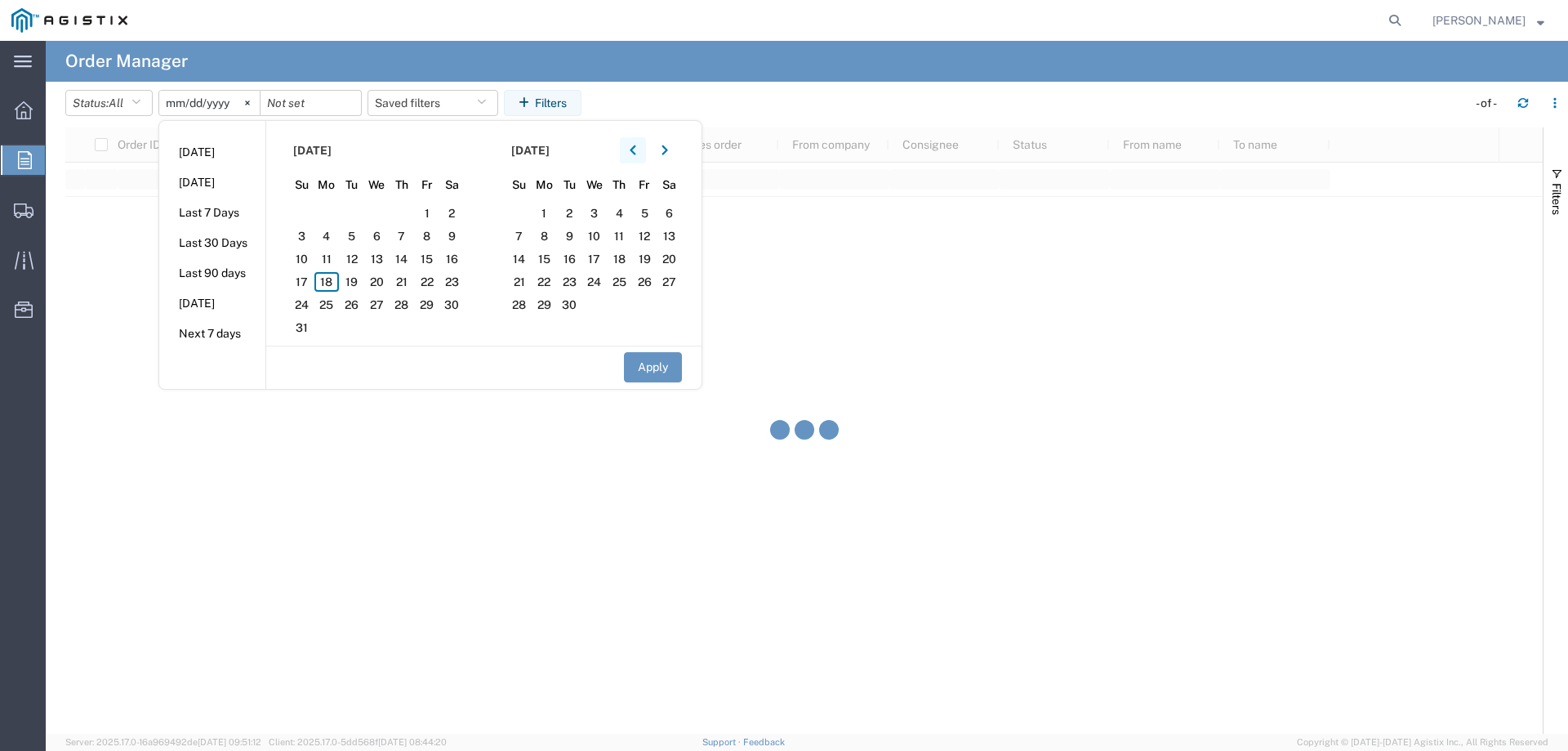
click at [644, 152] on button "button" at bounding box center [633, 150] width 26 height 26
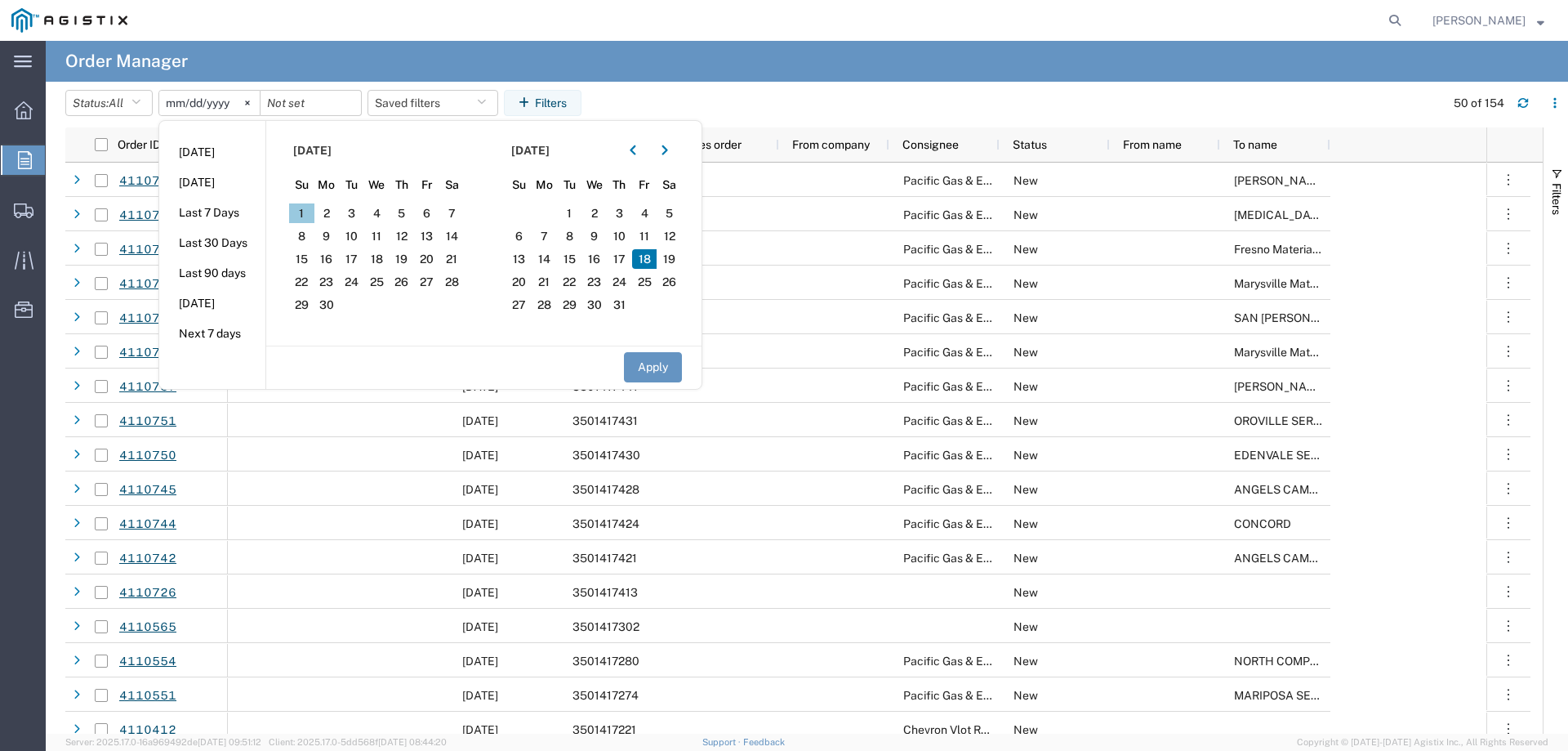
click at [304, 212] on span "1" at bounding box center [302, 213] width 25 height 19
click at [657, 375] on button "Apply" at bounding box center [653, 368] width 58 height 30
type input "[DATE]"
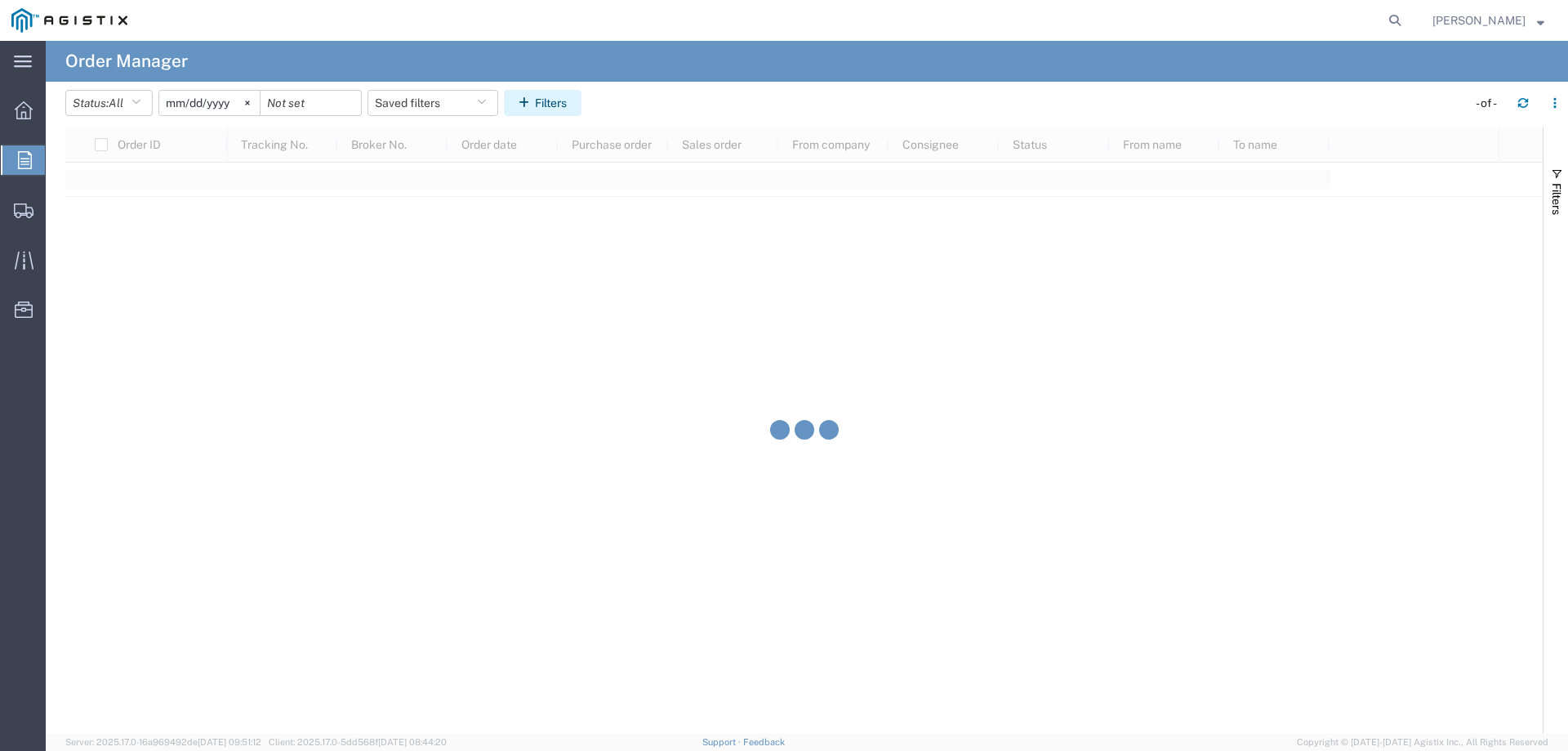
click at [556, 106] on button "Filters" at bounding box center [542, 102] width 78 height 26
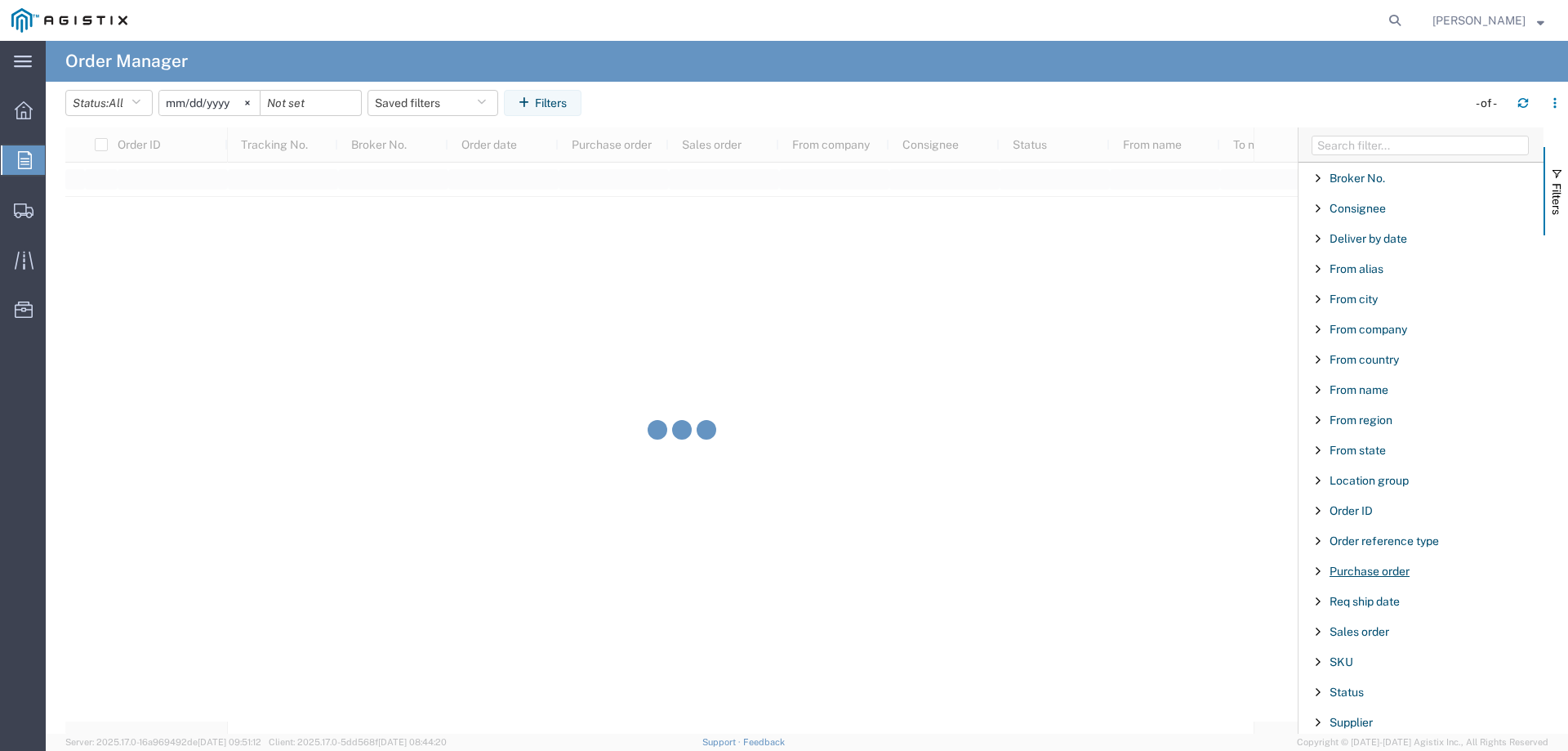
click at [1362, 574] on span "Purchase order" at bounding box center [1370, 572] width 80 height 13
click at [1339, 637] on input "Filter Value" at bounding box center [1427, 640] width 214 height 19
click at [1378, 645] on input "Filter Value" at bounding box center [1427, 640] width 214 height 19
type input "3501412"
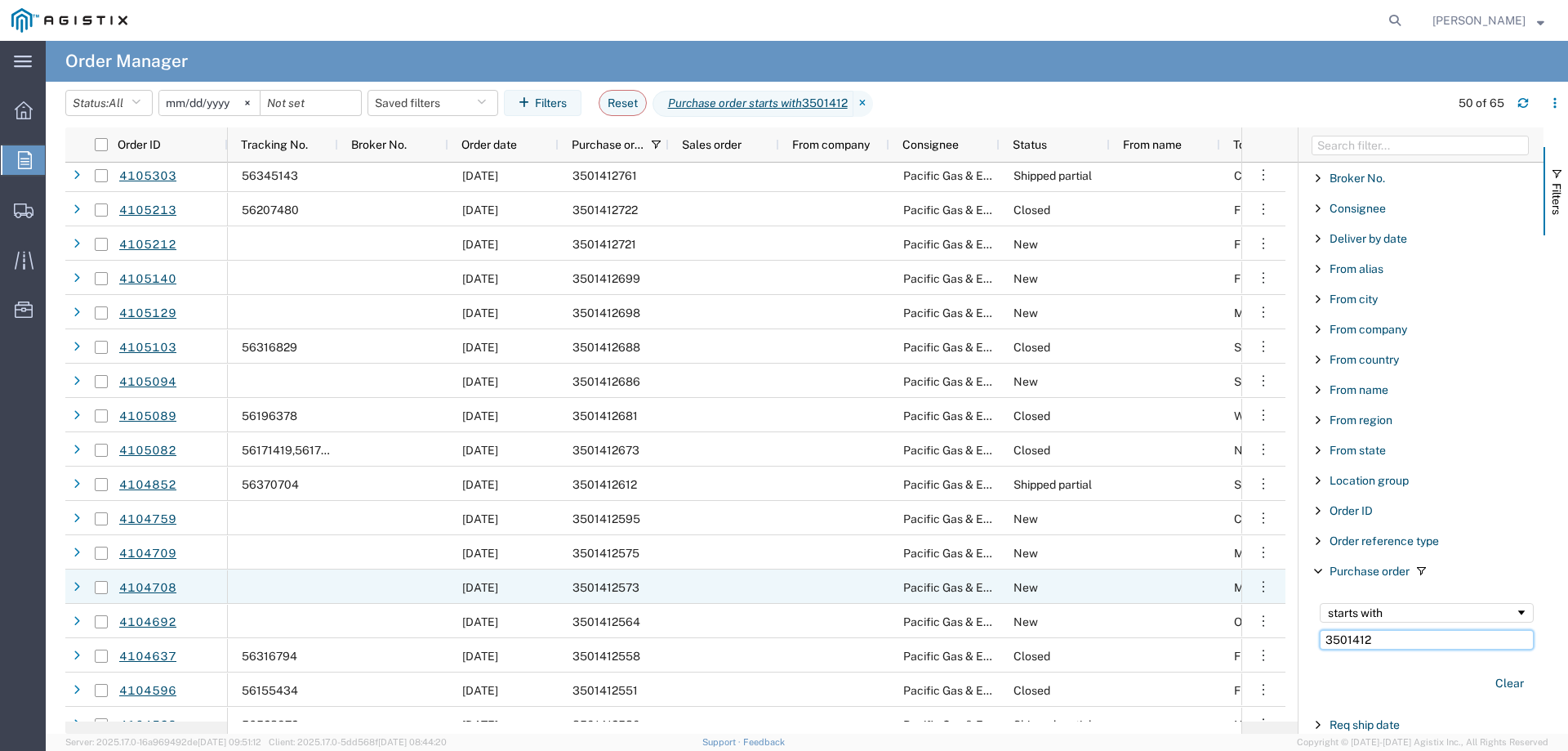
scroll to position [327, 0]
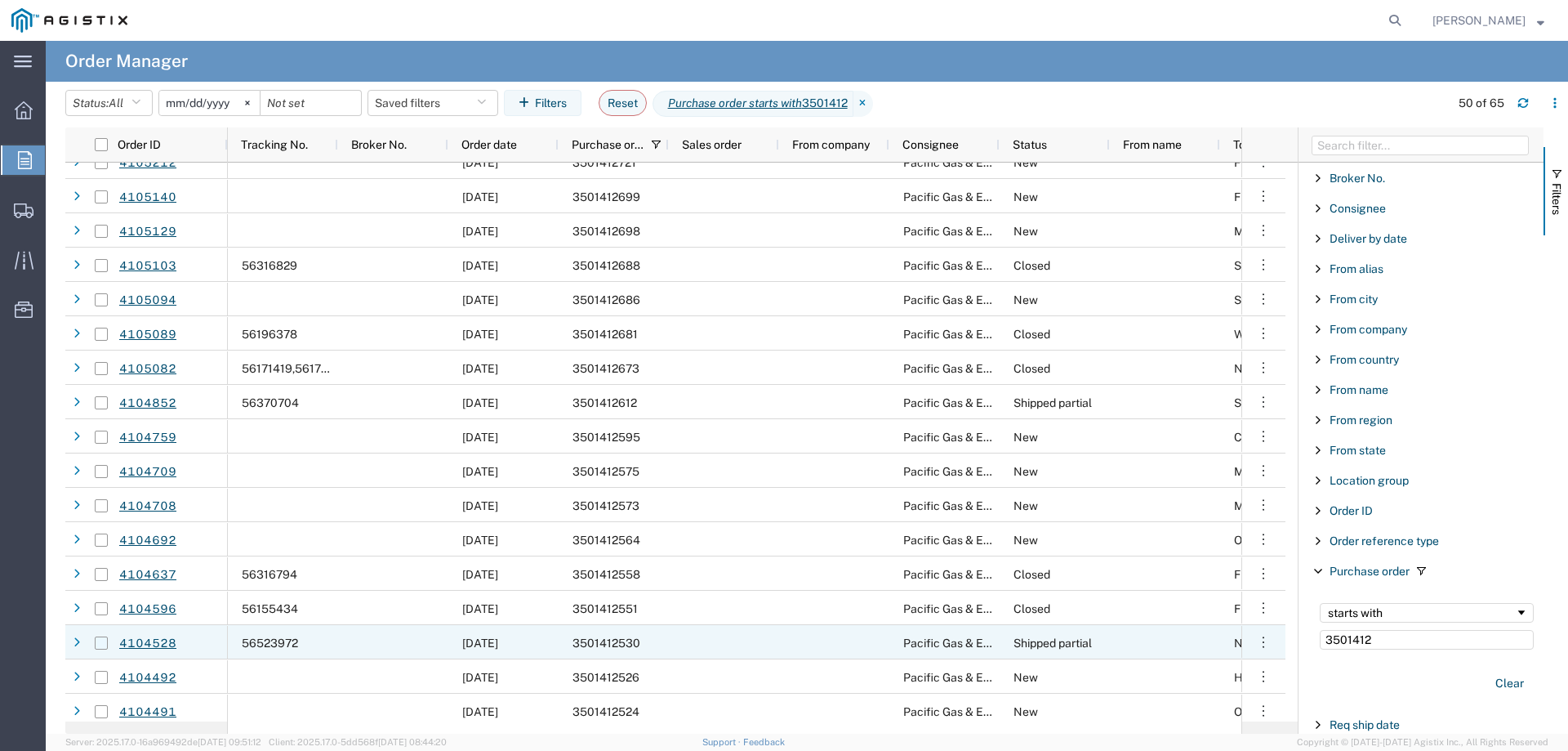
click at [100, 643] on input "Press Space to toggle row selection (unchecked)" at bounding box center [101, 643] width 13 height 13
checkbox input "true"
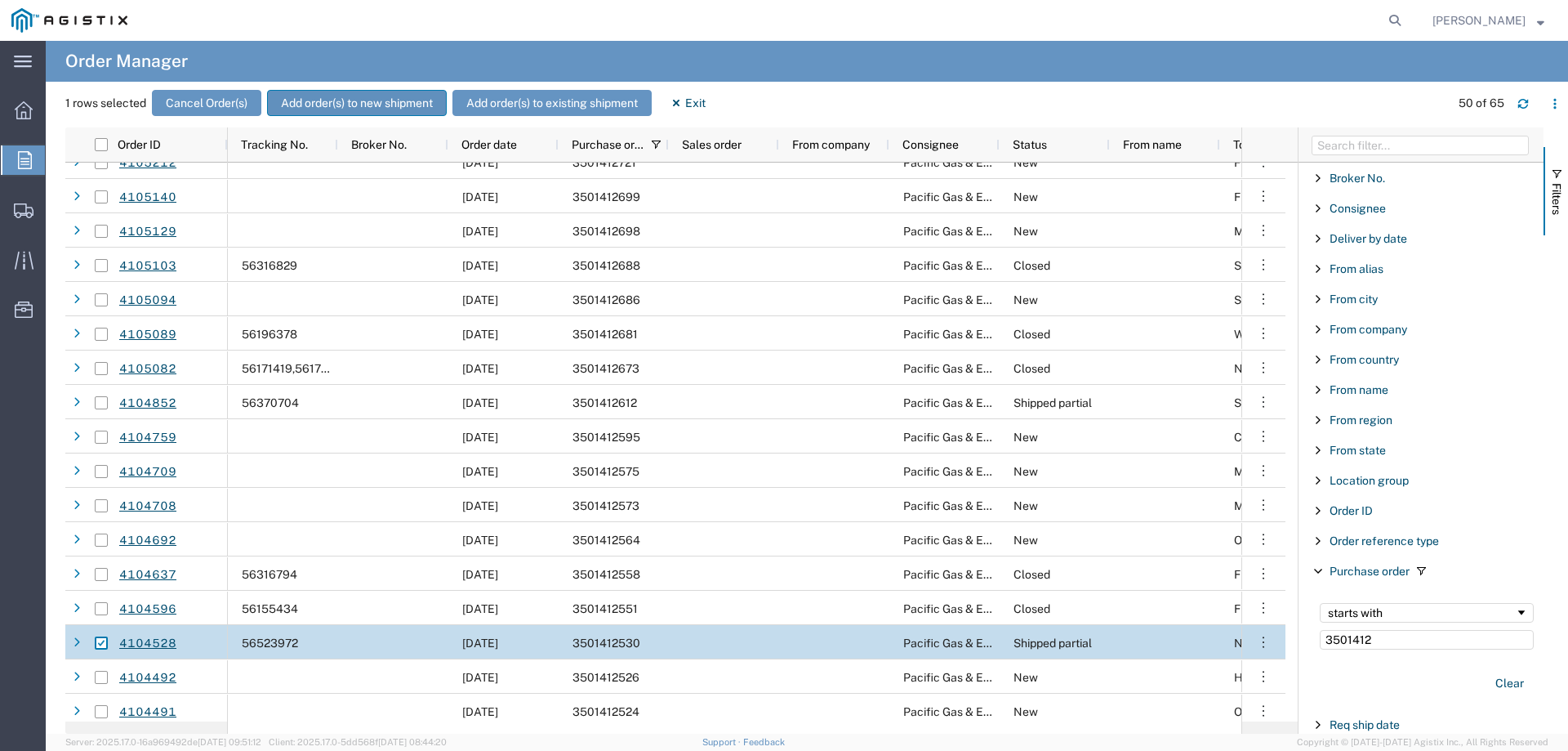
click at [330, 95] on button "Add order(s) to new shipment" at bounding box center [356, 102] width 180 height 26
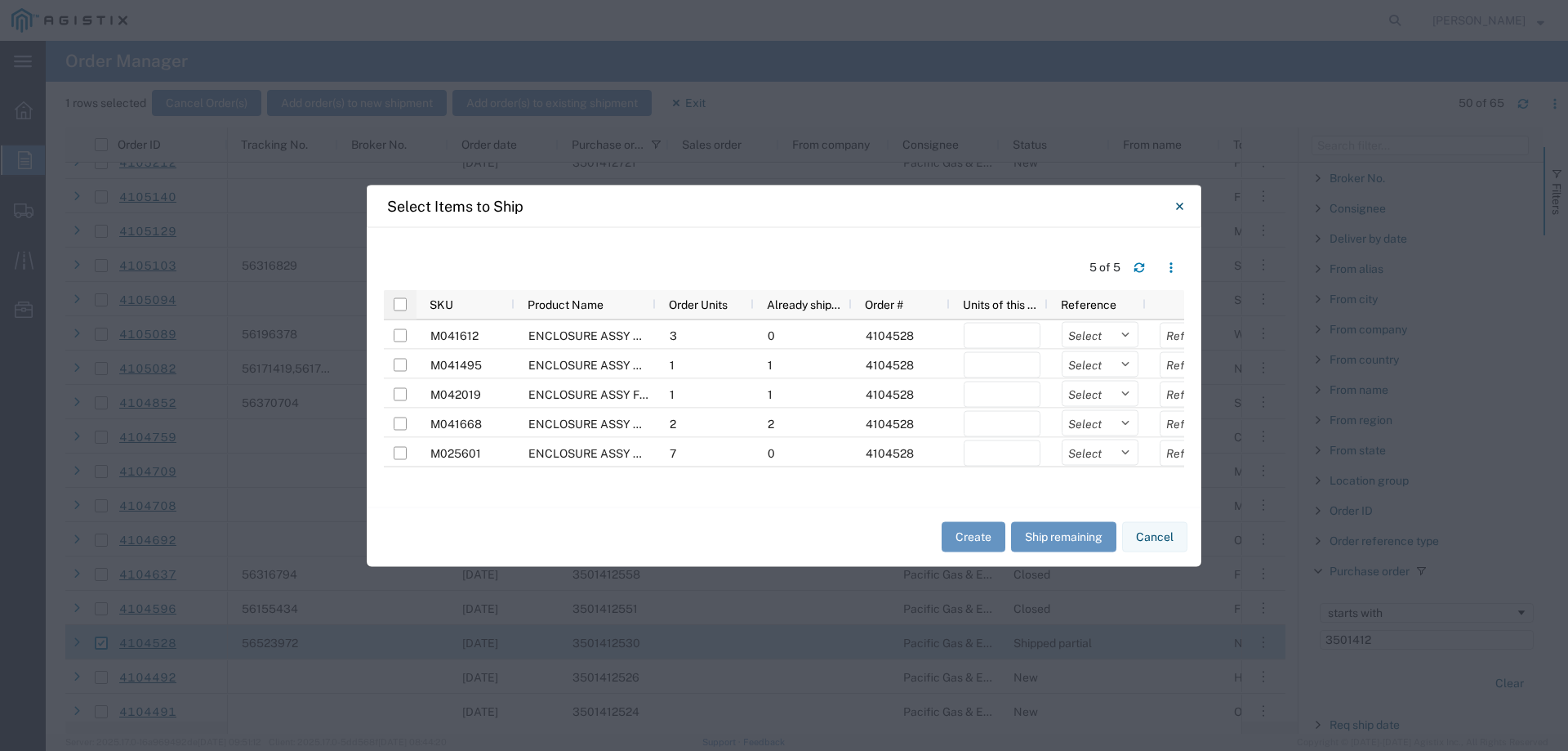
click at [393, 303] on div at bounding box center [400, 304] width 33 height 29
click at [397, 301] on input "checkbox" at bounding box center [400, 304] width 13 height 13
checkbox input "true"
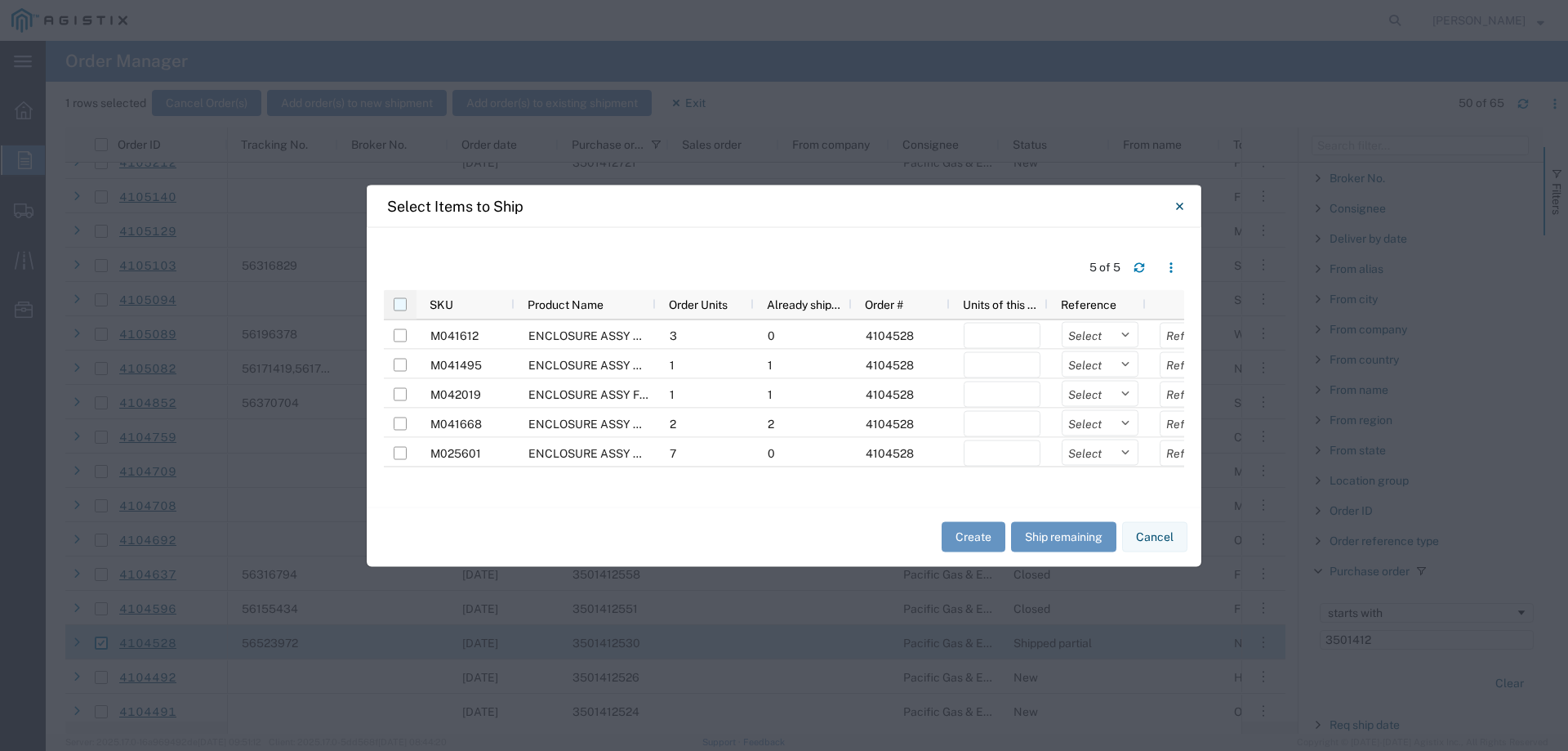
checkbox input "true"
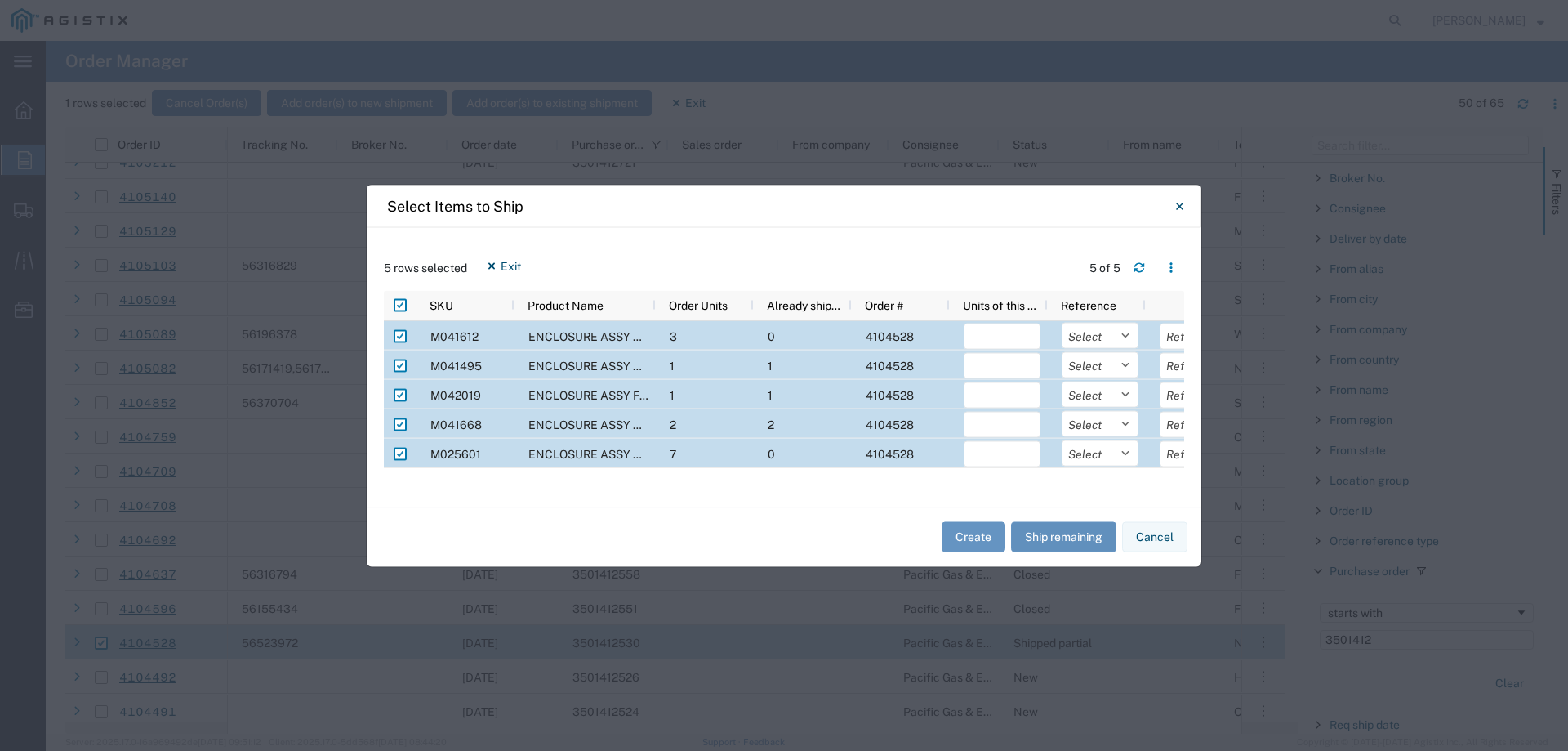
click at [1048, 539] on button "Ship remaining" at bounding box center [1063, 538] width 105 height 30
type input "3"
type input "0"
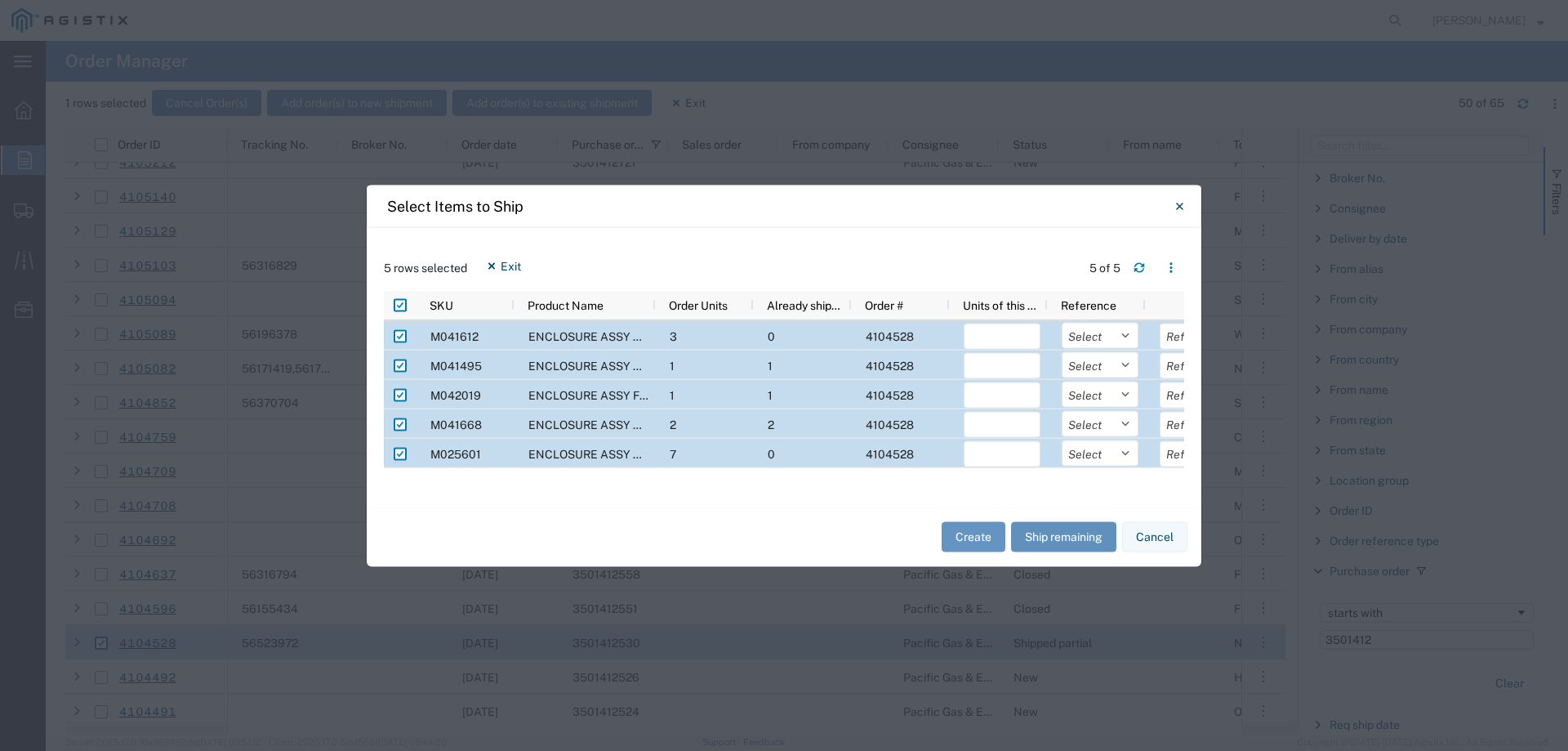
type input "7"
click at [398, 337] on input "Press Space to toggle row selection (checked)" at bounding box center [400, 336] width 13 height 13
checkbox input "false"
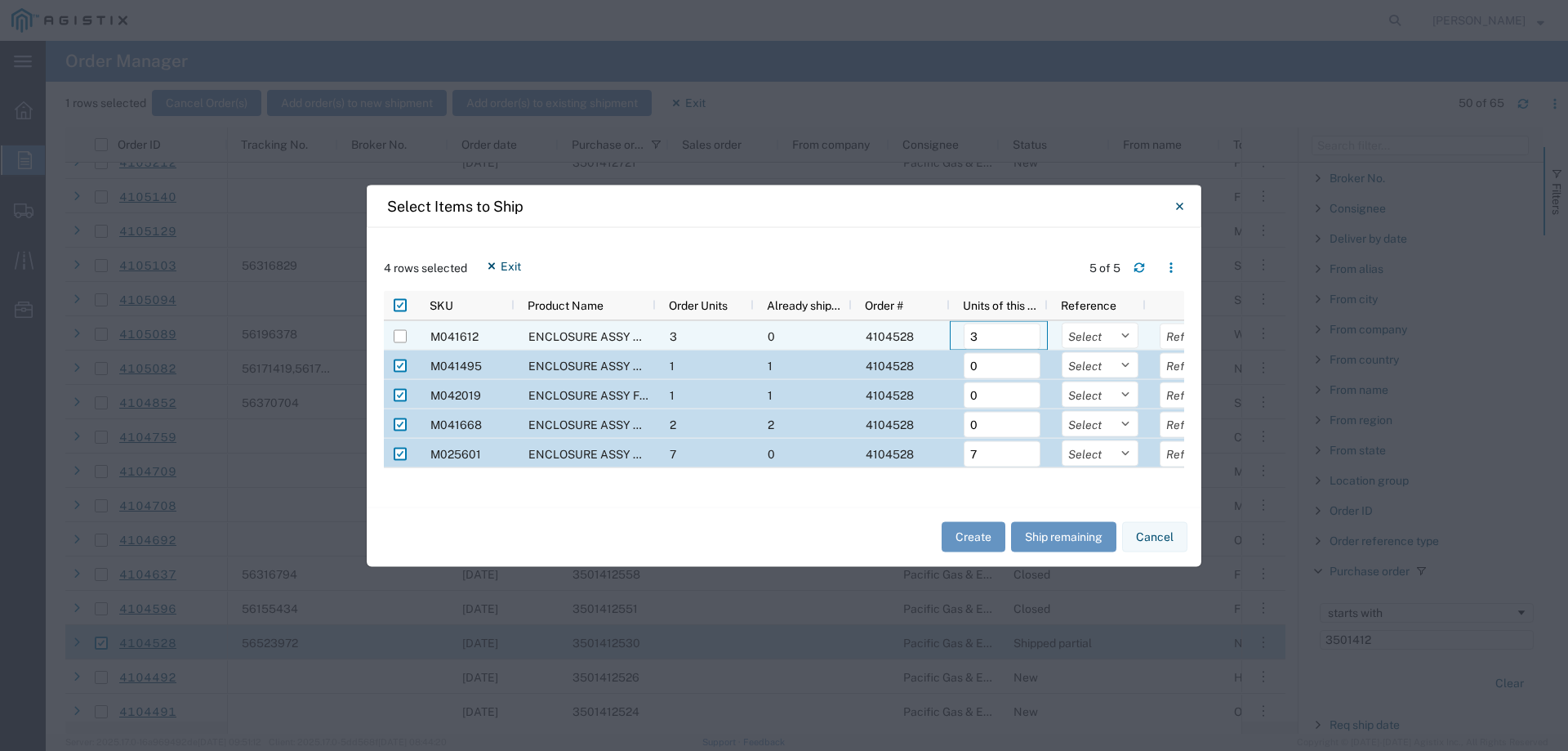
drag, startPoint x: 1005, startPoint y: 342, endPoint x: 955, endPoint y: 342, distance: 50.0
click at [956, 342] on div "3" at bounding box center [998, 335] width 98 height 29
click at [402, 364] on input "Press Space to toggle row selection (checked)" at bounding box center [400, 366] width 13 height 13
checkbox input "false"
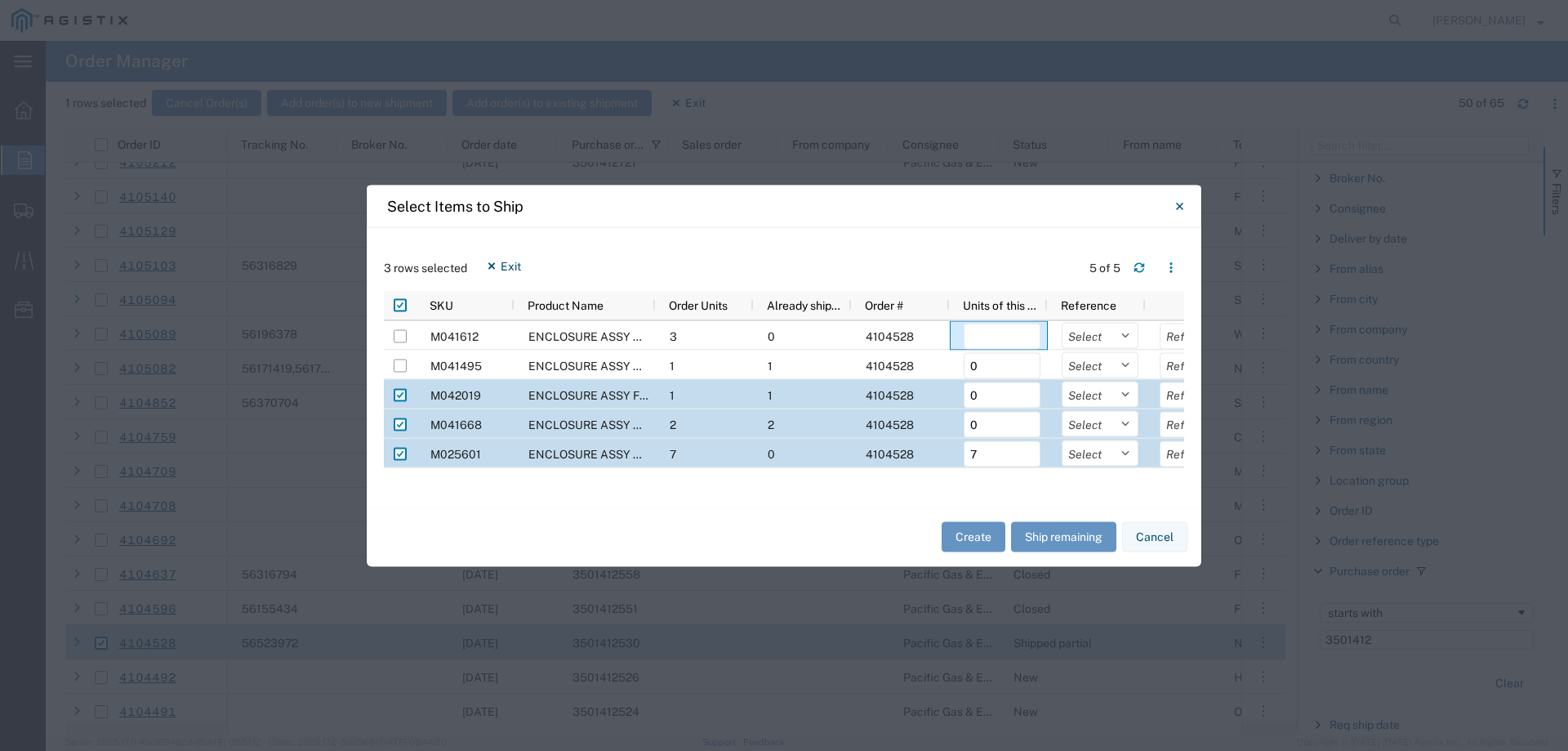
click at [397, 396] on input "Press Space to toggle row selection (checked)" at bounding box center [400, 395] width 13 height 13
checkbox input "false"
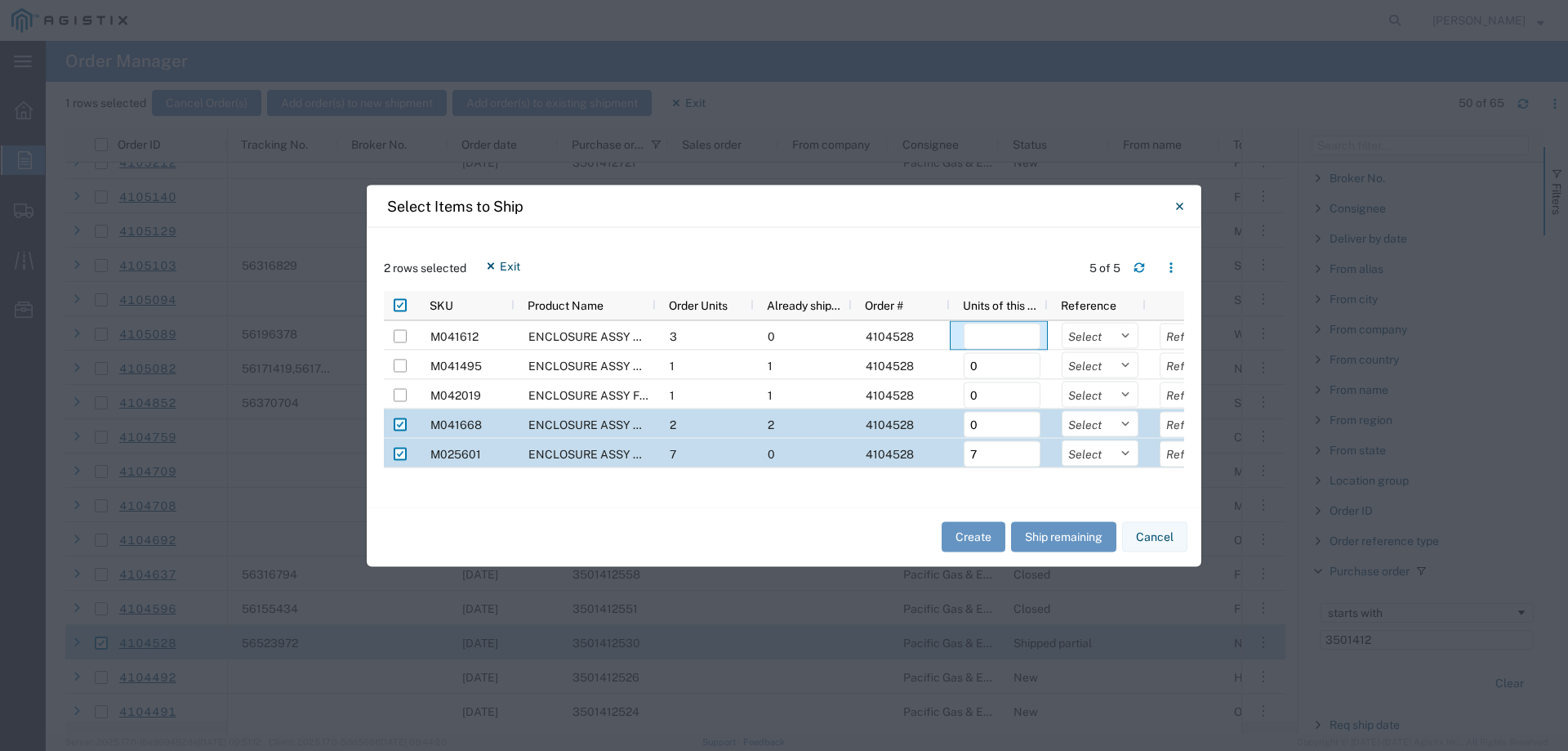
click at [401, 429] on input "Press Space to toggle row selection (checked)" at bounding box center [400, 424] width 13 height 13
checkbox input "false"
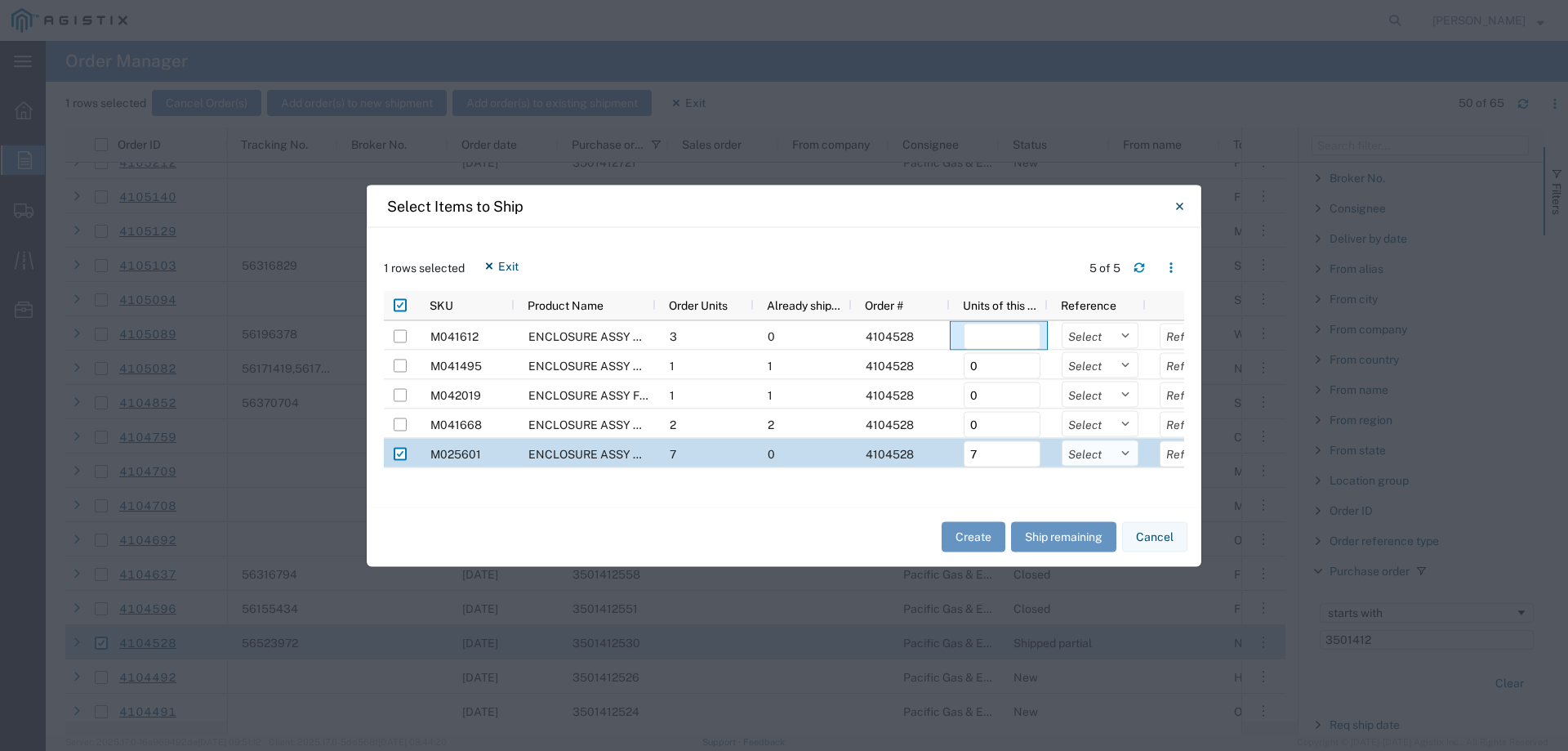
click at [1099, 459] on select "Select Purchase Order Delivery Number" at bounding box center [1100, 452] width 77 height 26
select select "PURCHORD"
click at [1062, 440] on select "Select Purchase Order Delivery Number" at bounding box center [1100, 452] width 77 height 26
click at [977, 538] on button "Create" at bounding box center [973, 538] width 64 height 30
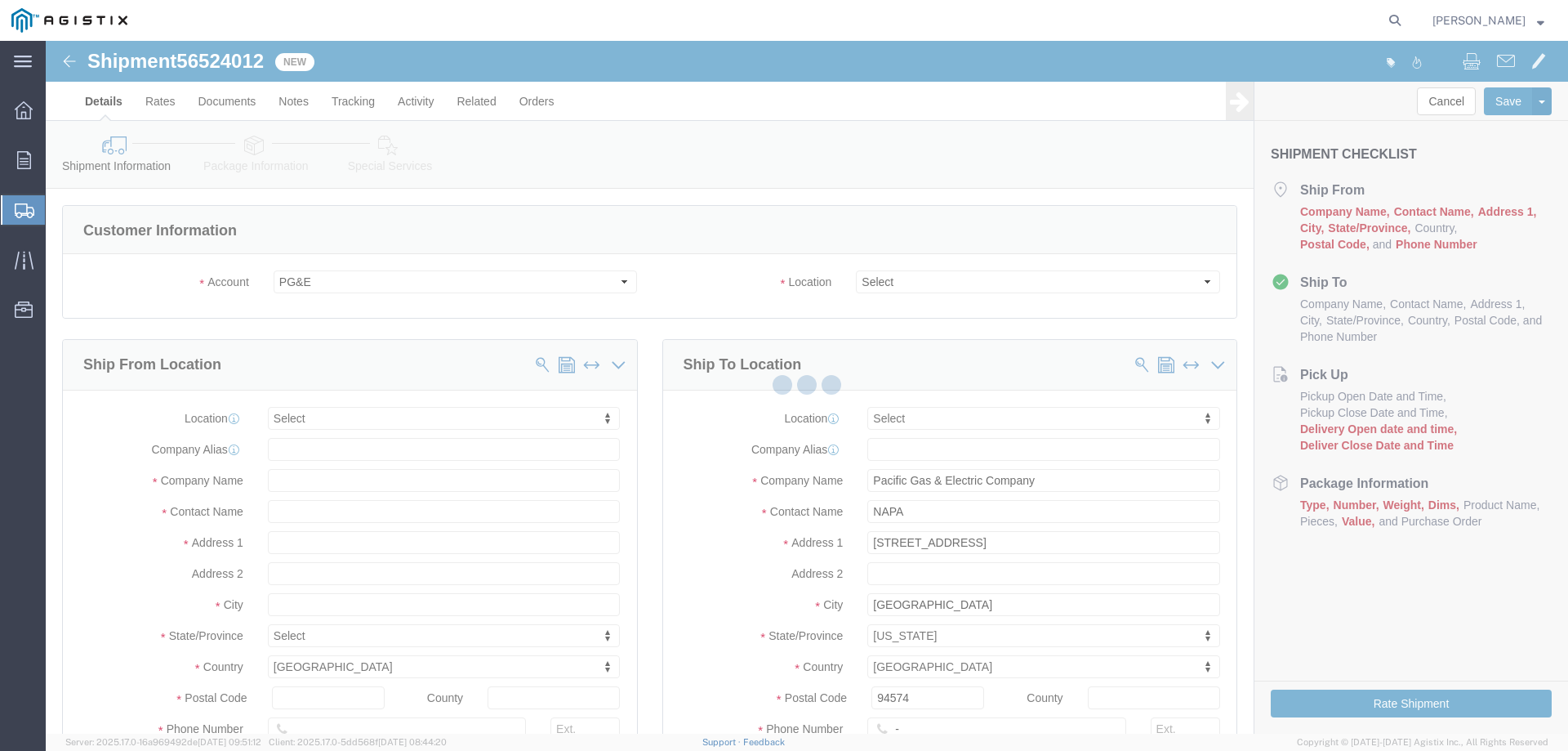
select select
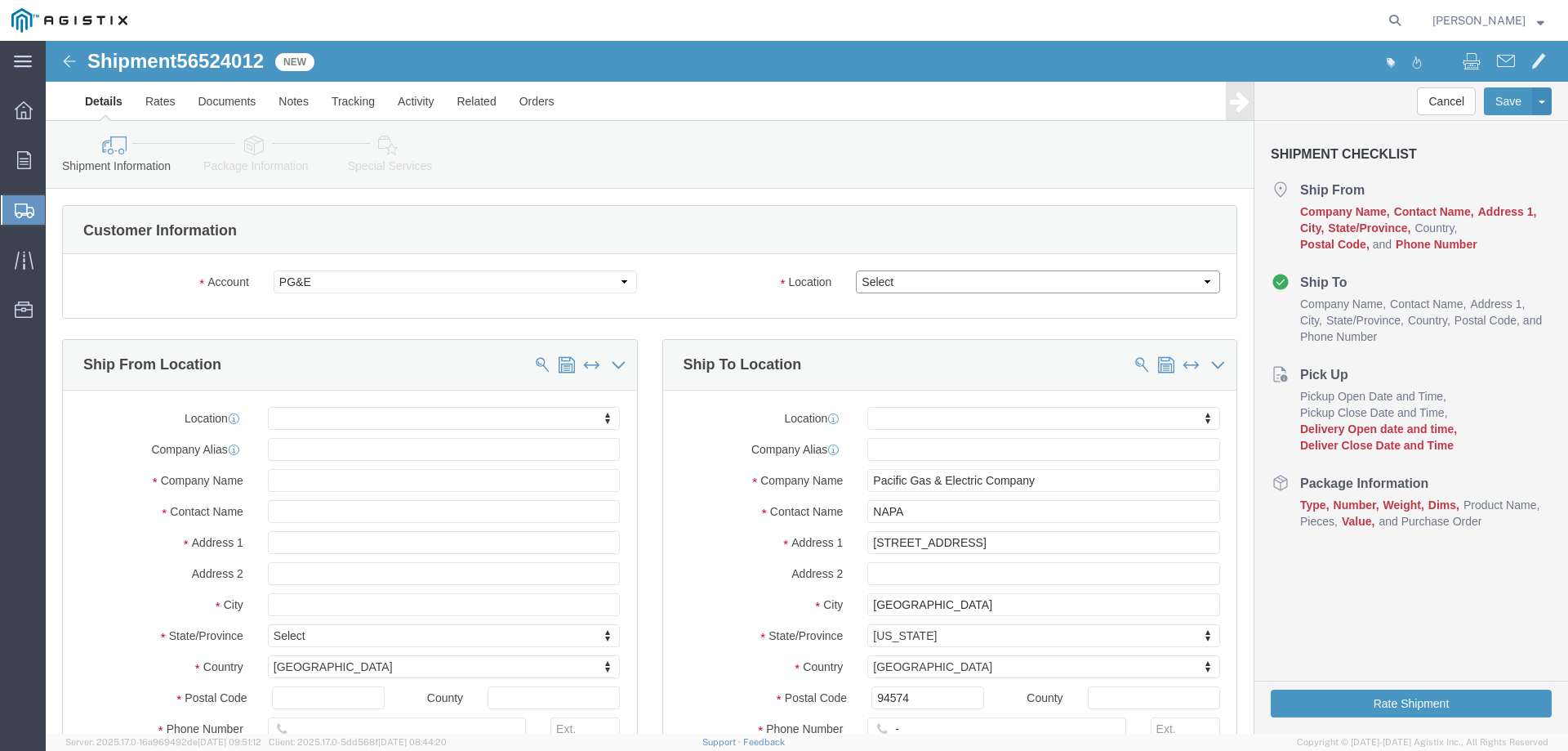
click select "Select All Others [GEOGRAPHIC_DATA] [GEOGRAPHIC_DATA] [GEOGRAPHIC_DATA] [GEOGRA…"
select select "23082"
click select "Select All Others [GEOGRAPHIC_DATA] [GEOGRAPHIC_DATA] [GEOGRAPHIC_DATA] [GEOGRA…"
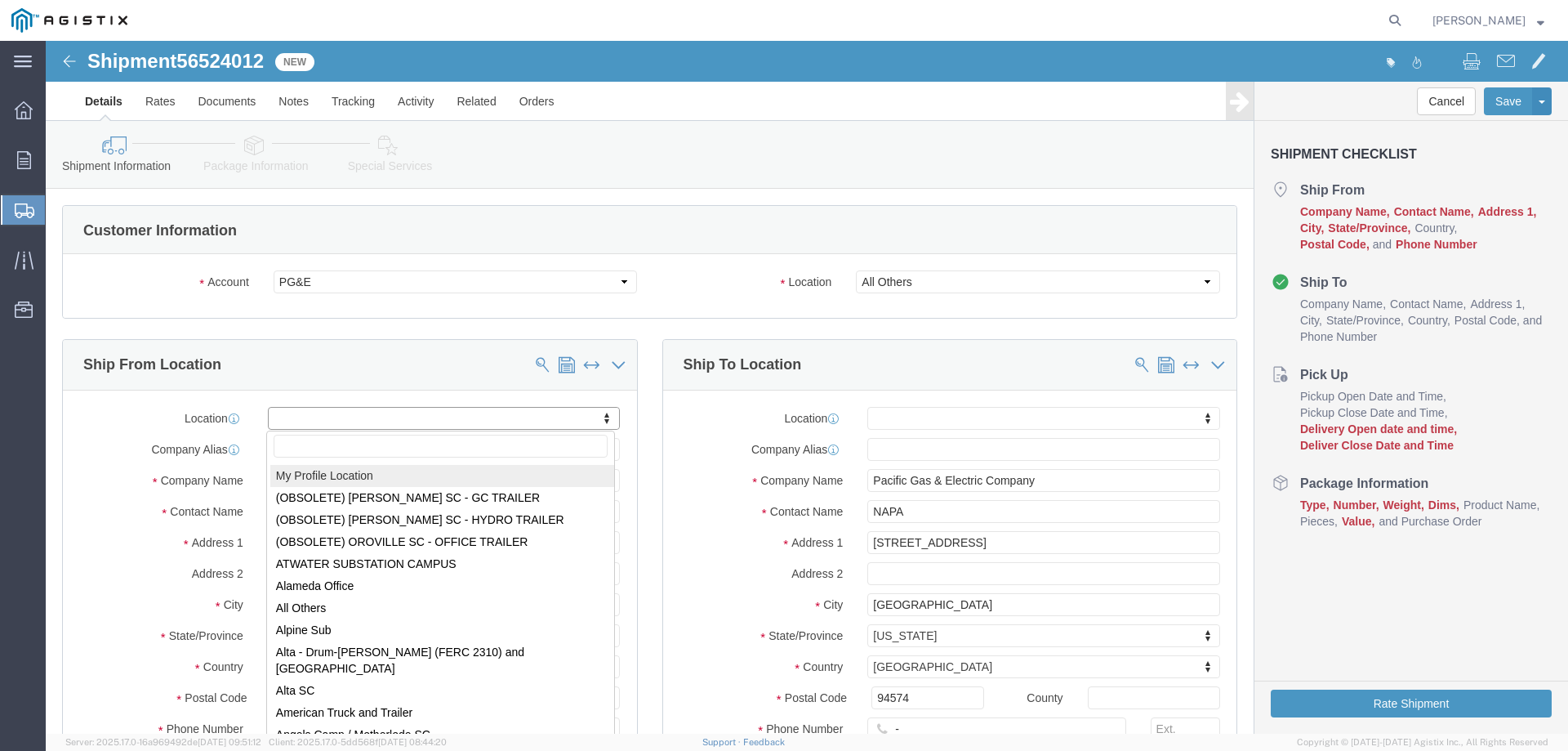
select select "MYPROFILE"
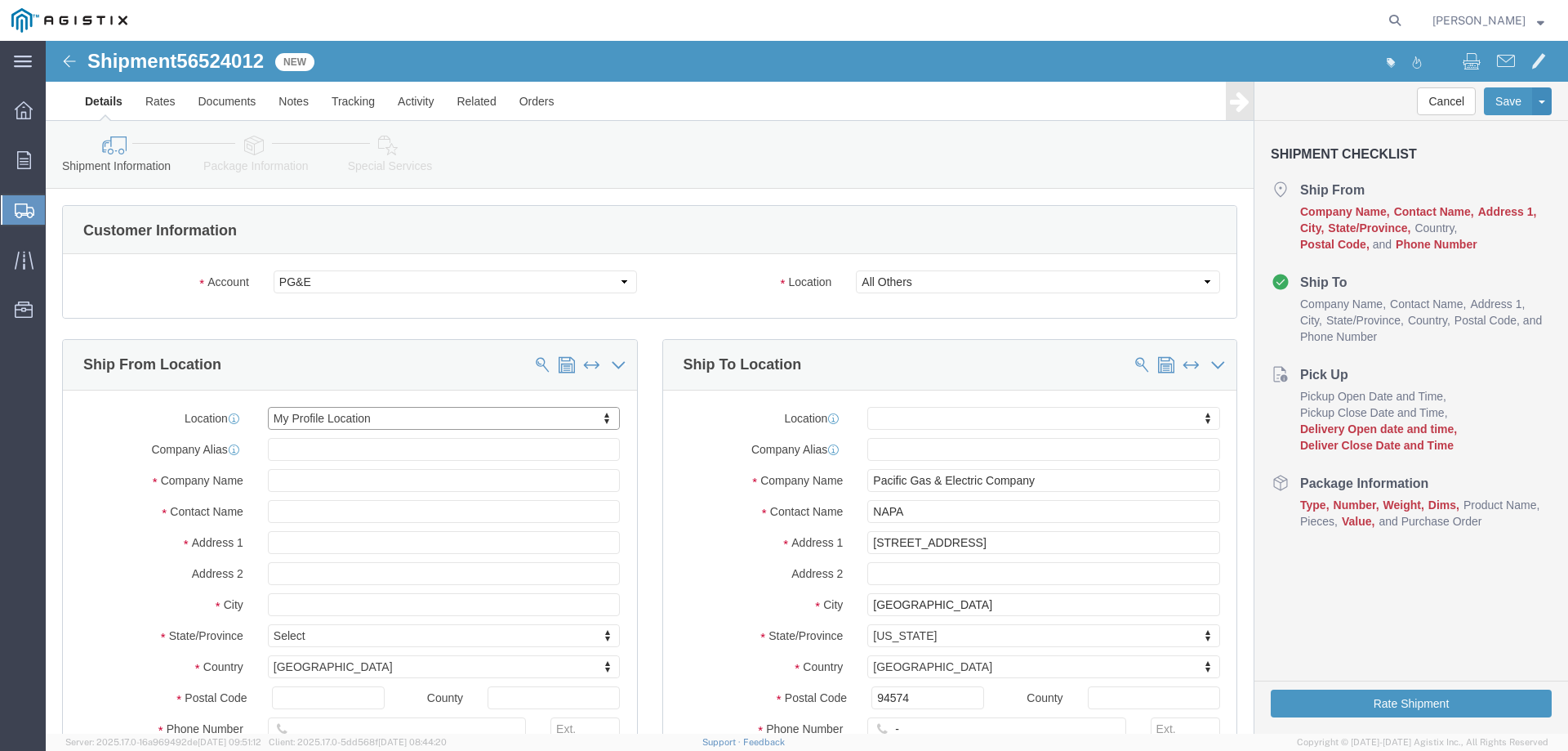
select select "CA"
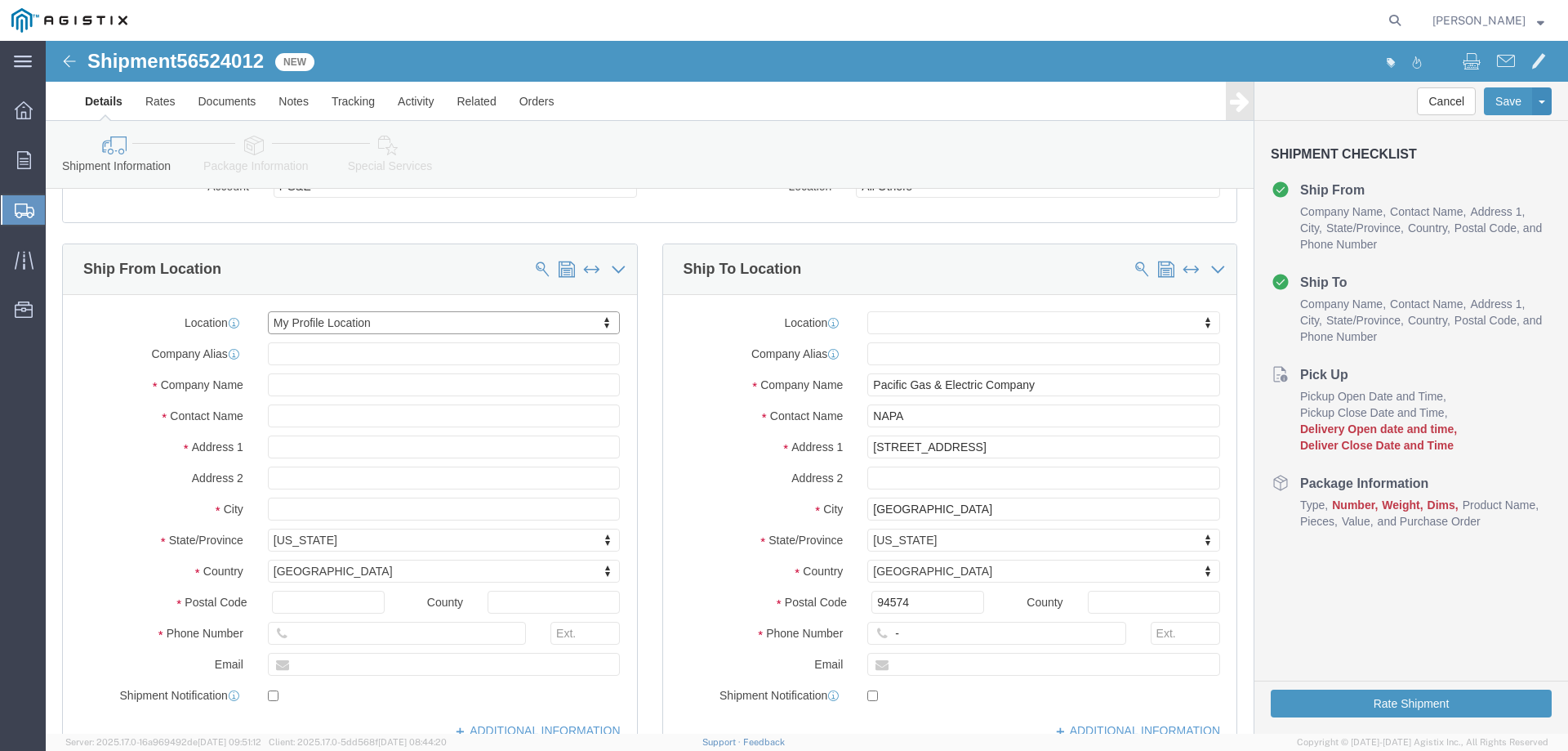
scroll to position [327, 0]
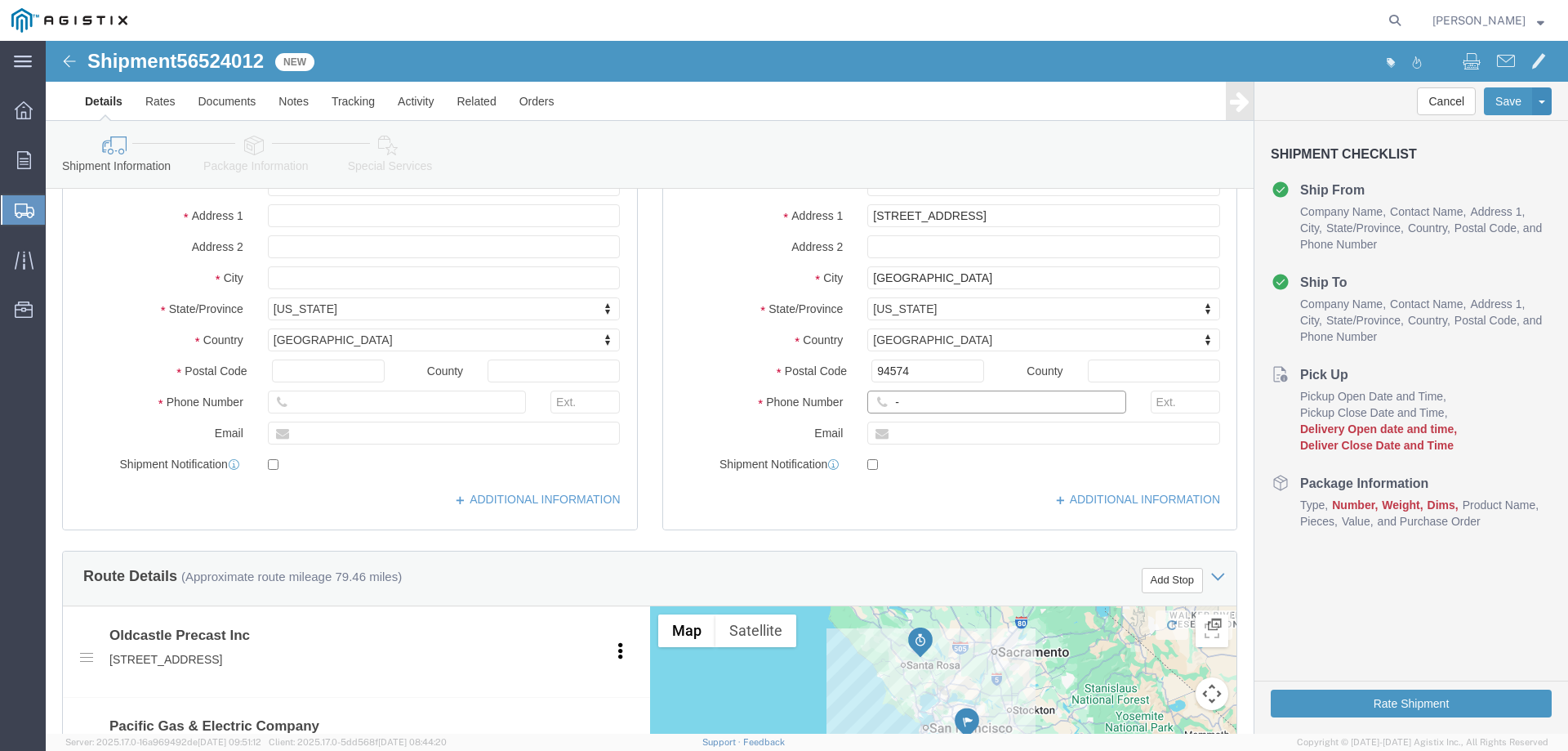
click input "-"
type input "123-456-7891"
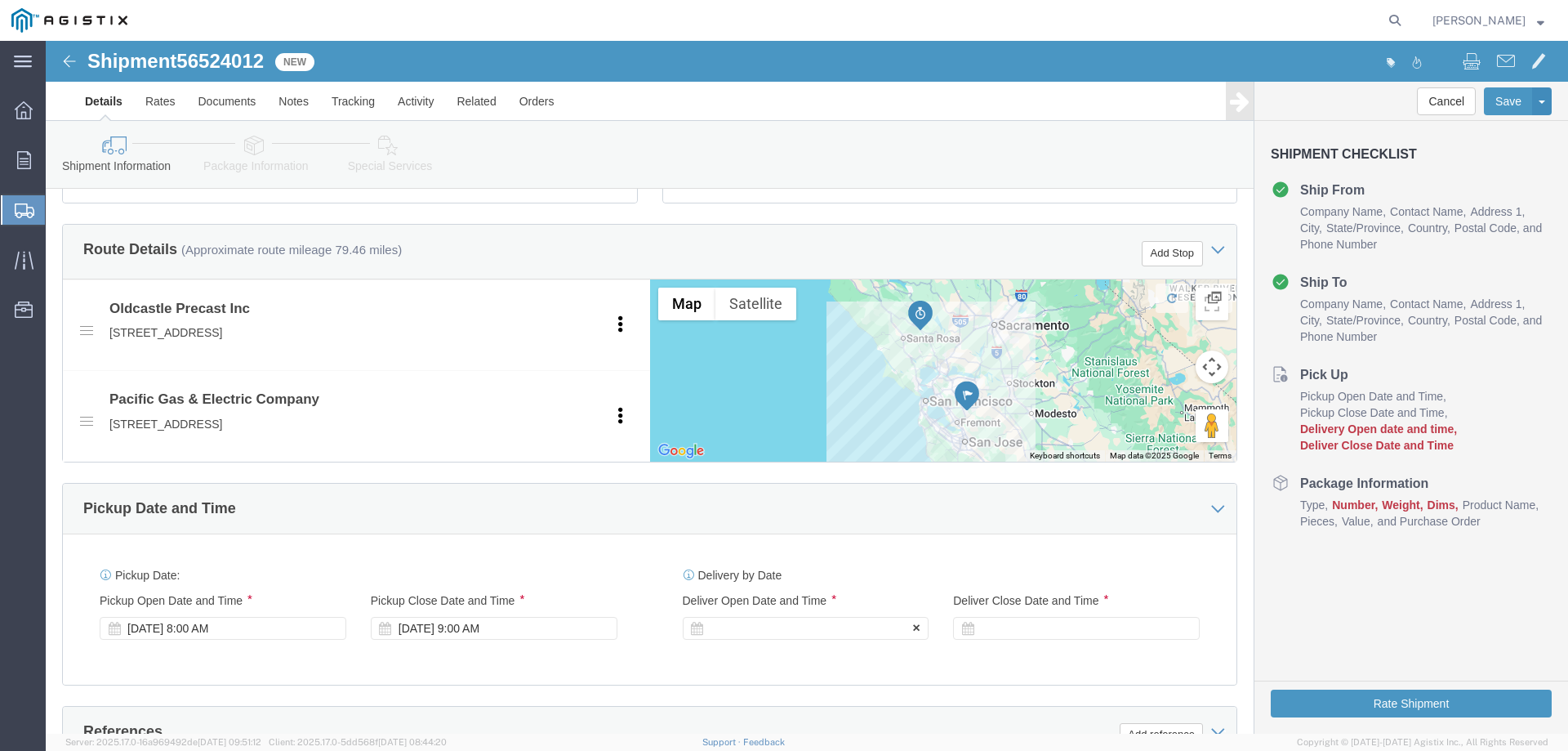
click div
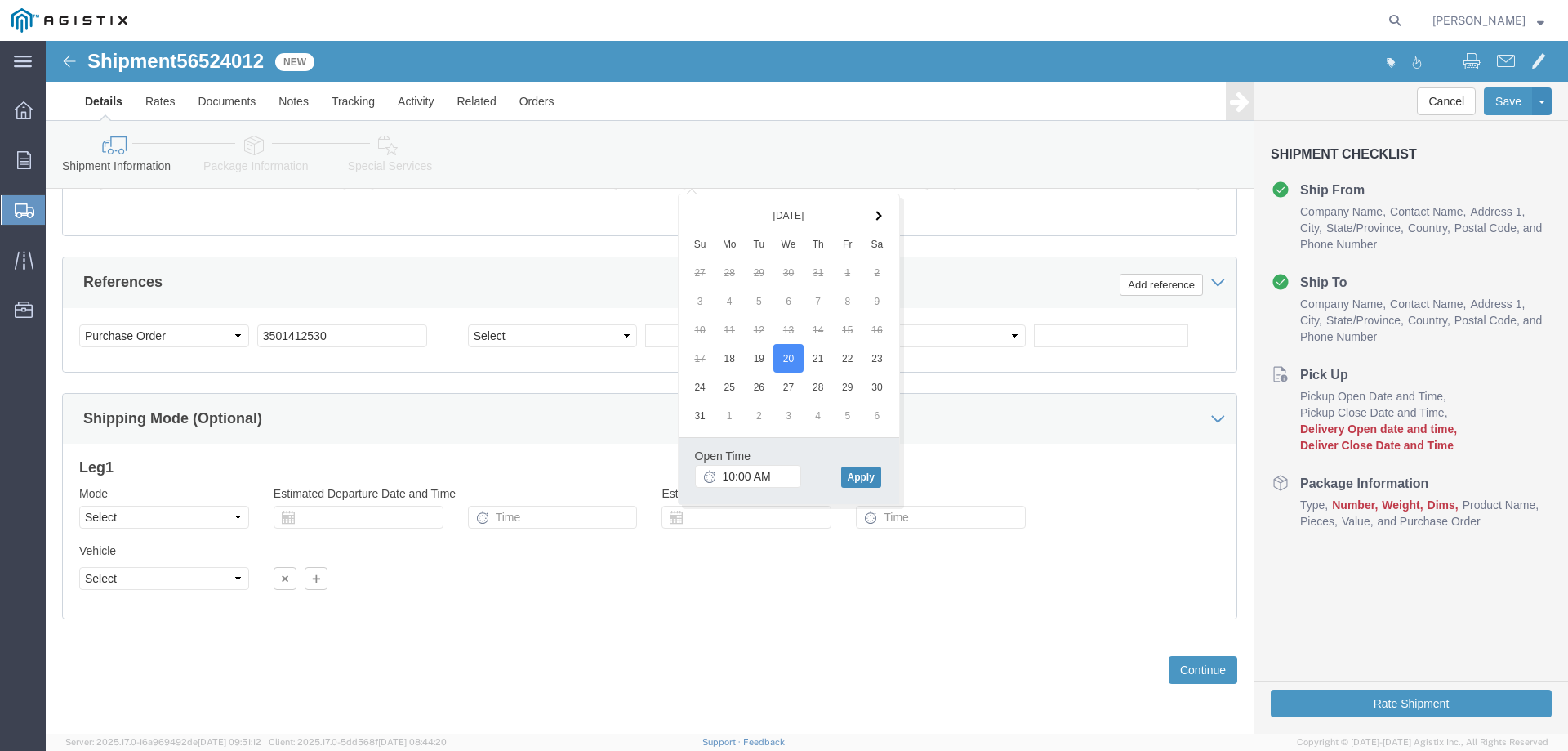
click button "Apply"
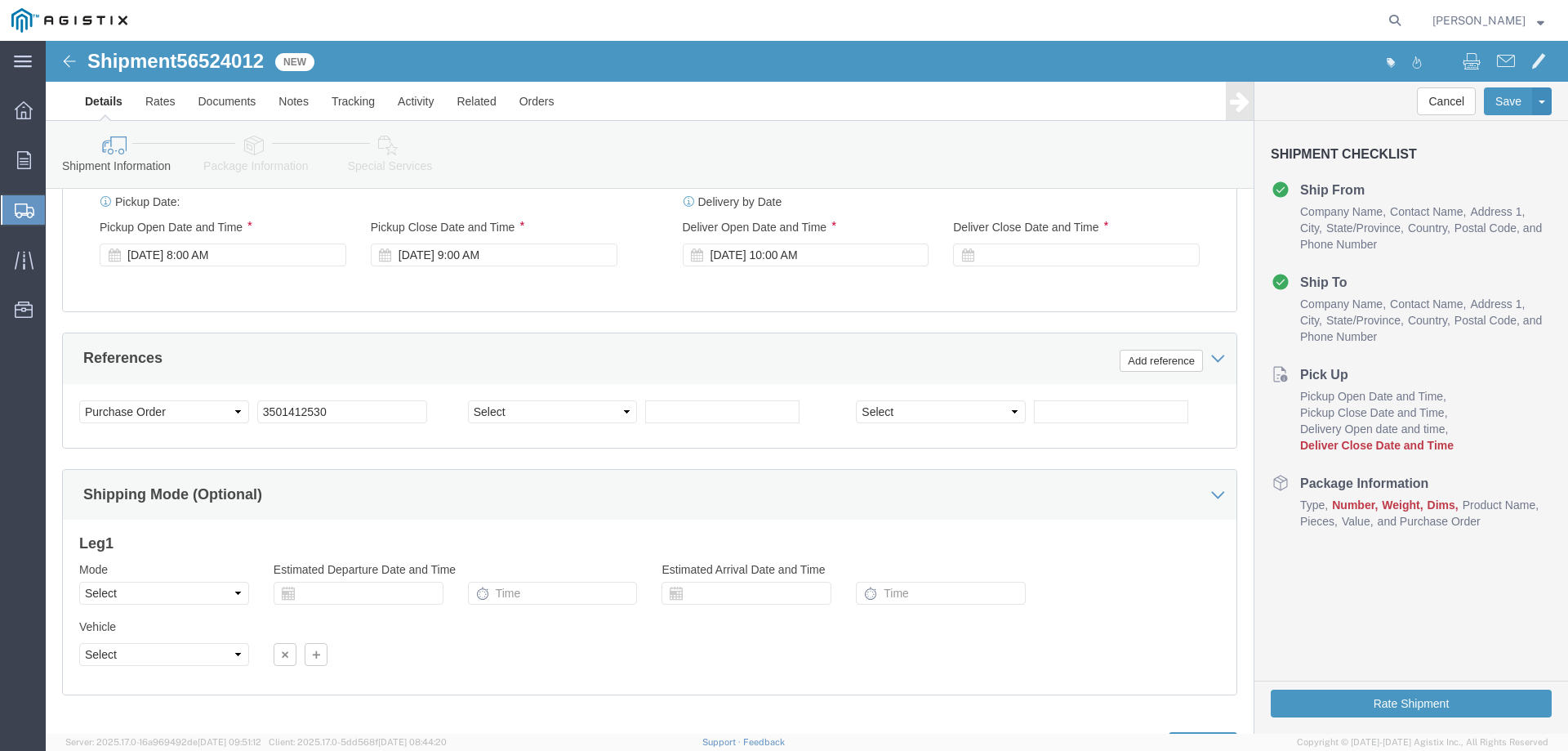
scroll to position [940, 0]
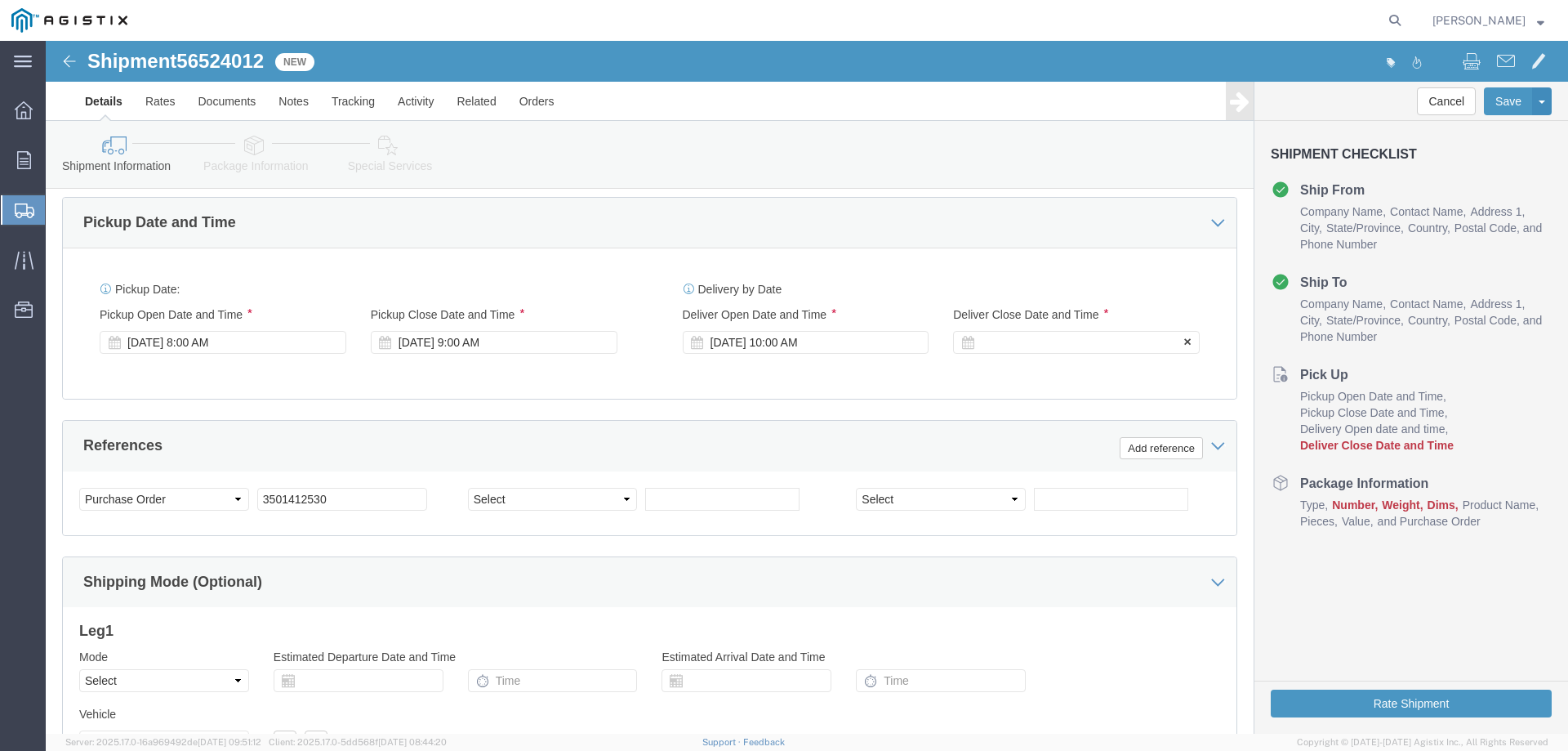
click div
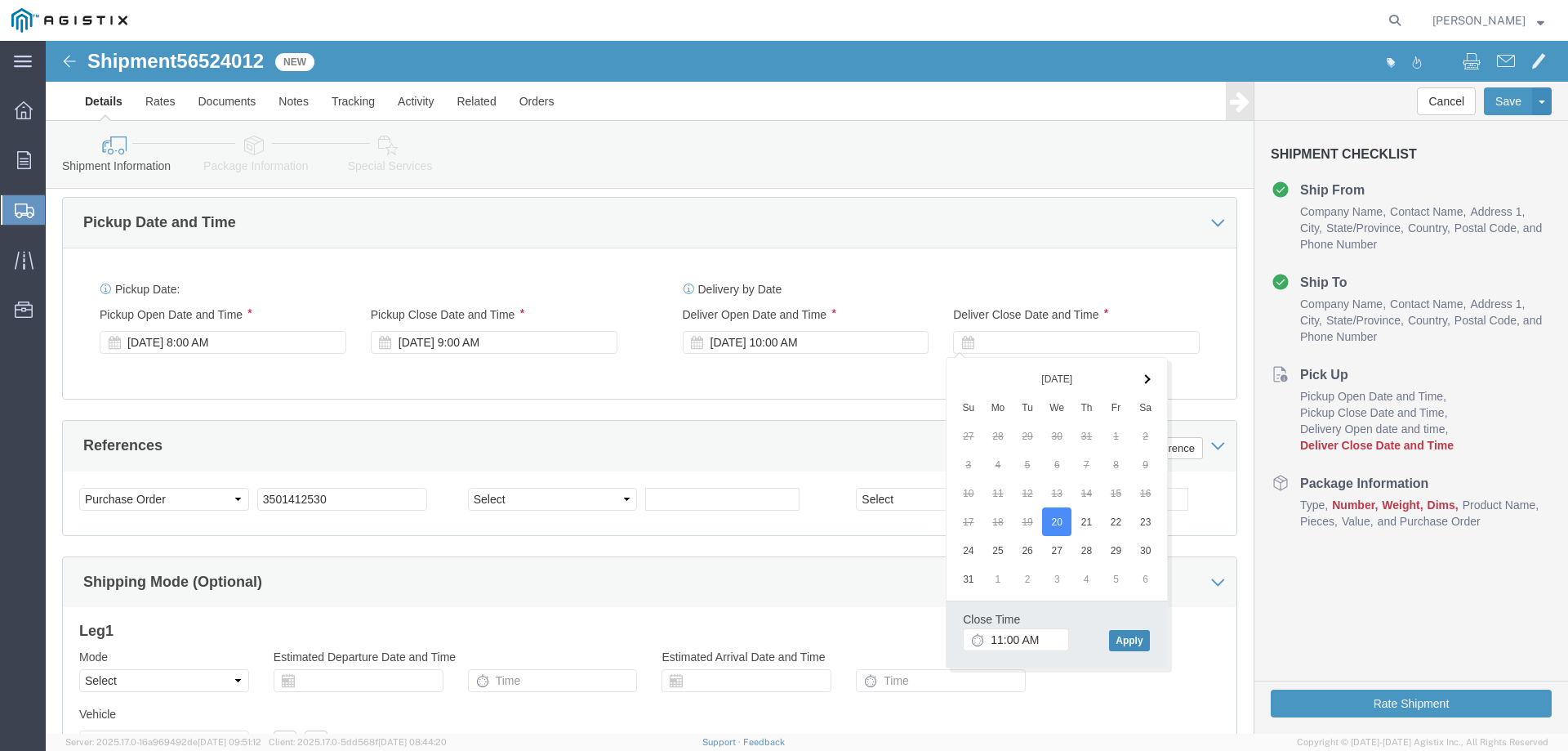
click button "Apply"
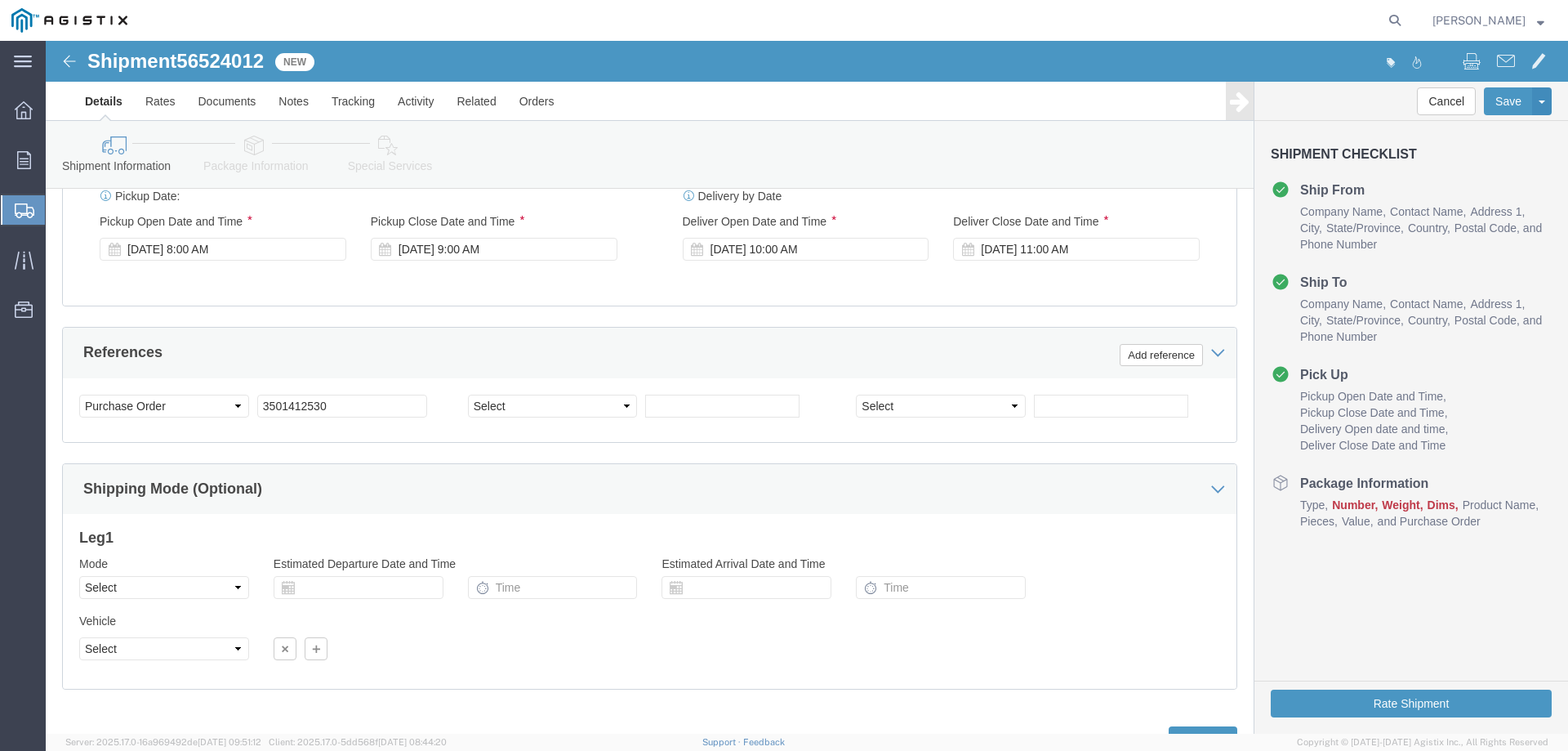
scroll to position [1103, 0]
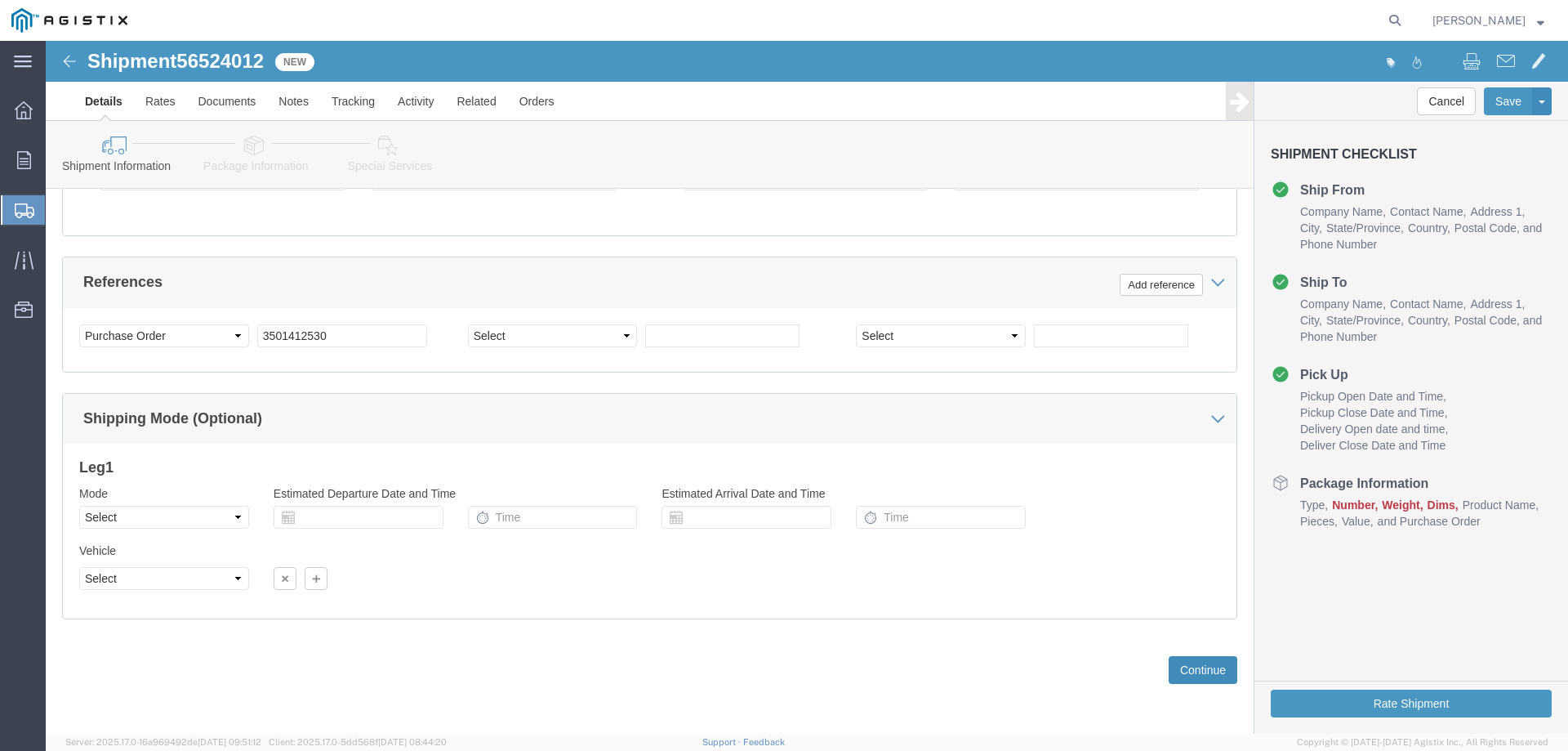
click button "Continue"
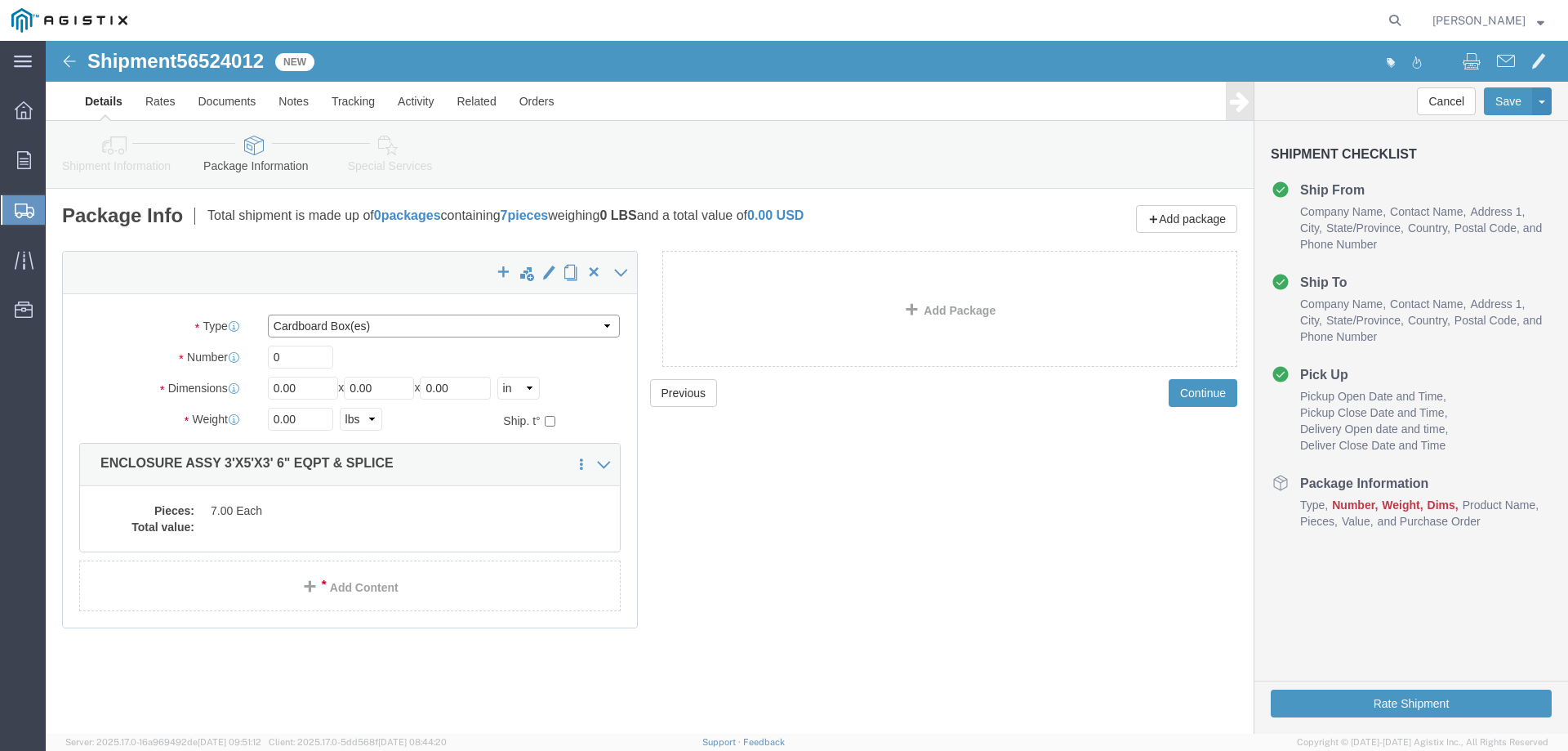
click select "Select Bulk Bundle(s) Cardboard Box(es) Carton(s) Crate(s) Drum(s) (Fiberboard)…"
select select "YRPK"
click select "Select Bulk Bundle(s) Cardboard Box(es) Carton(s) Crate(s) Drum(s) (Fiberboard)…"
drag, startPoint x: 249, startPoint y: 319, endPoint x: 192, endPoint y: 315, distance: 57.1
click div "Number 0"
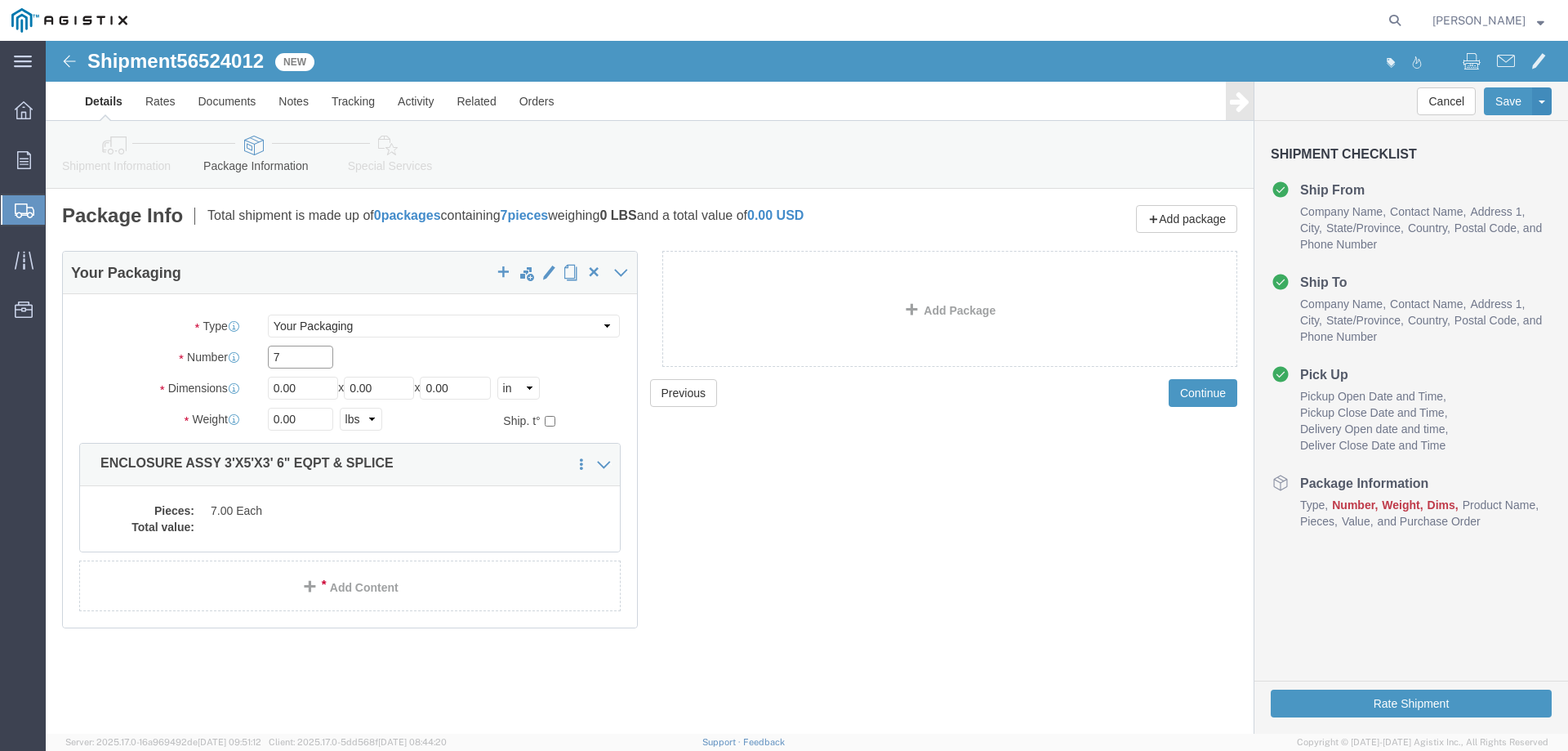
type input "7"
type input "36"
type input "60"
type input "42"
type input "43000"
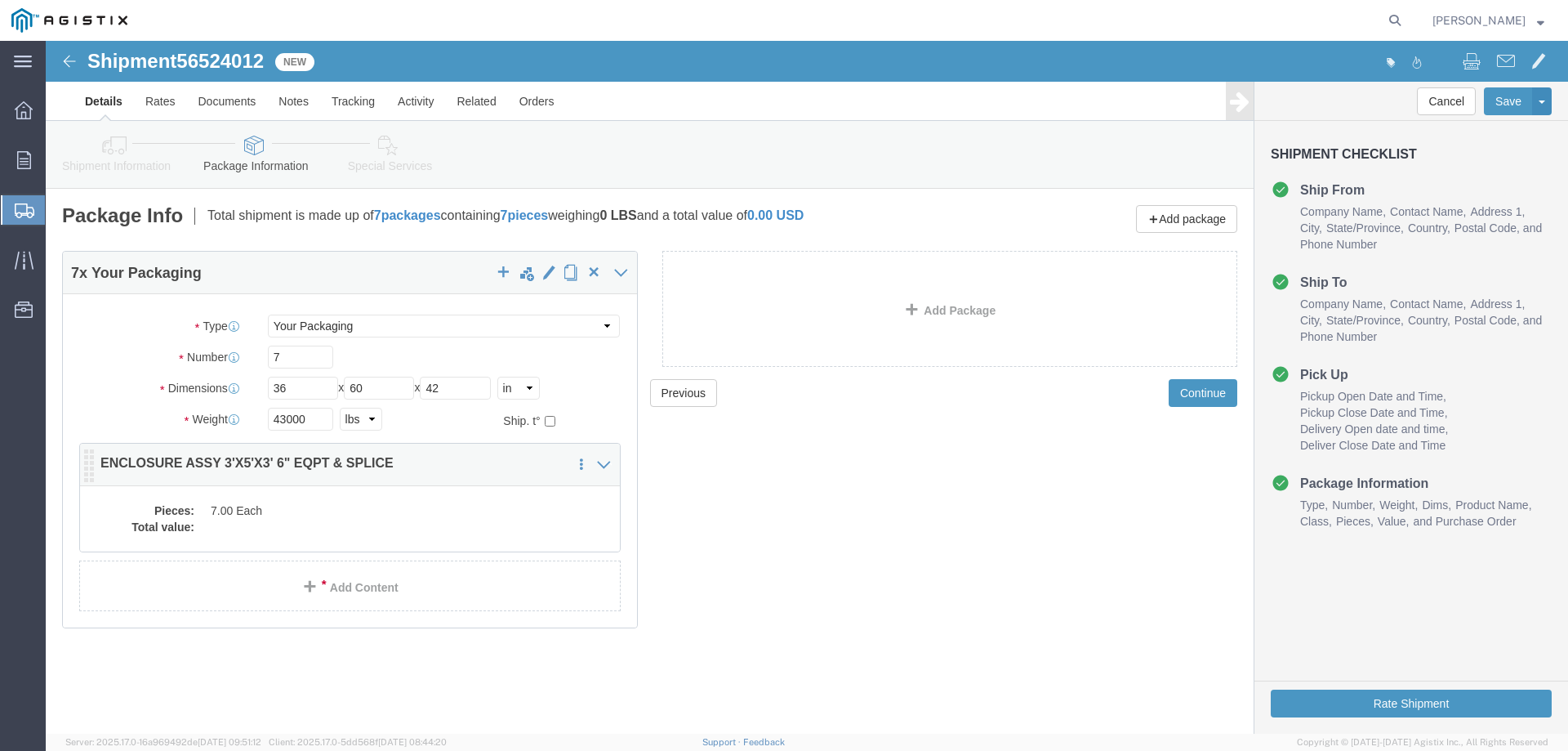
click div "Pieces: 7.00 Each Total value:"
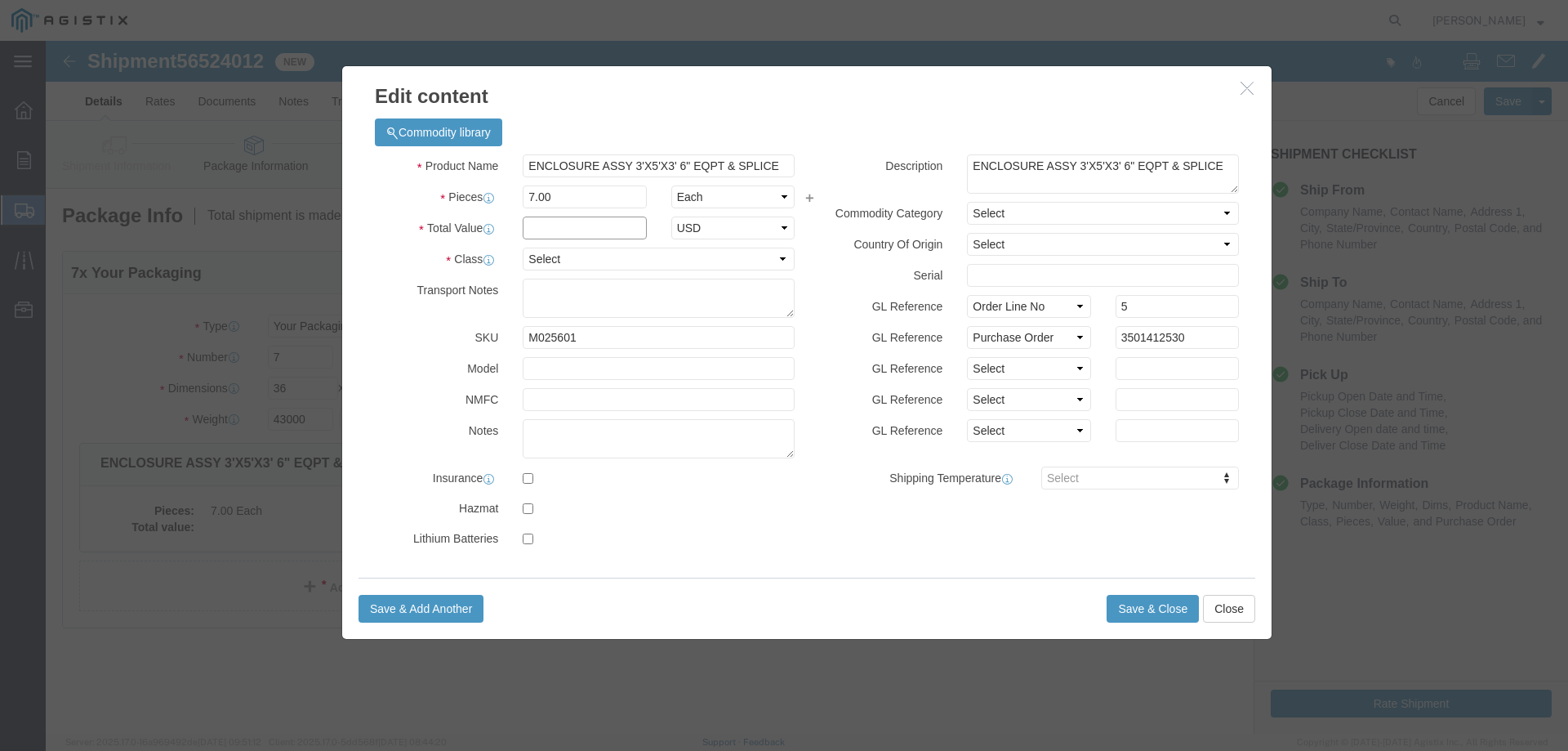
click input "text"
type input "1"
select select "USD"
click select "Select 50 55 60 65 70 85 92.5 100 125 175 250 300 400"
select select "55"
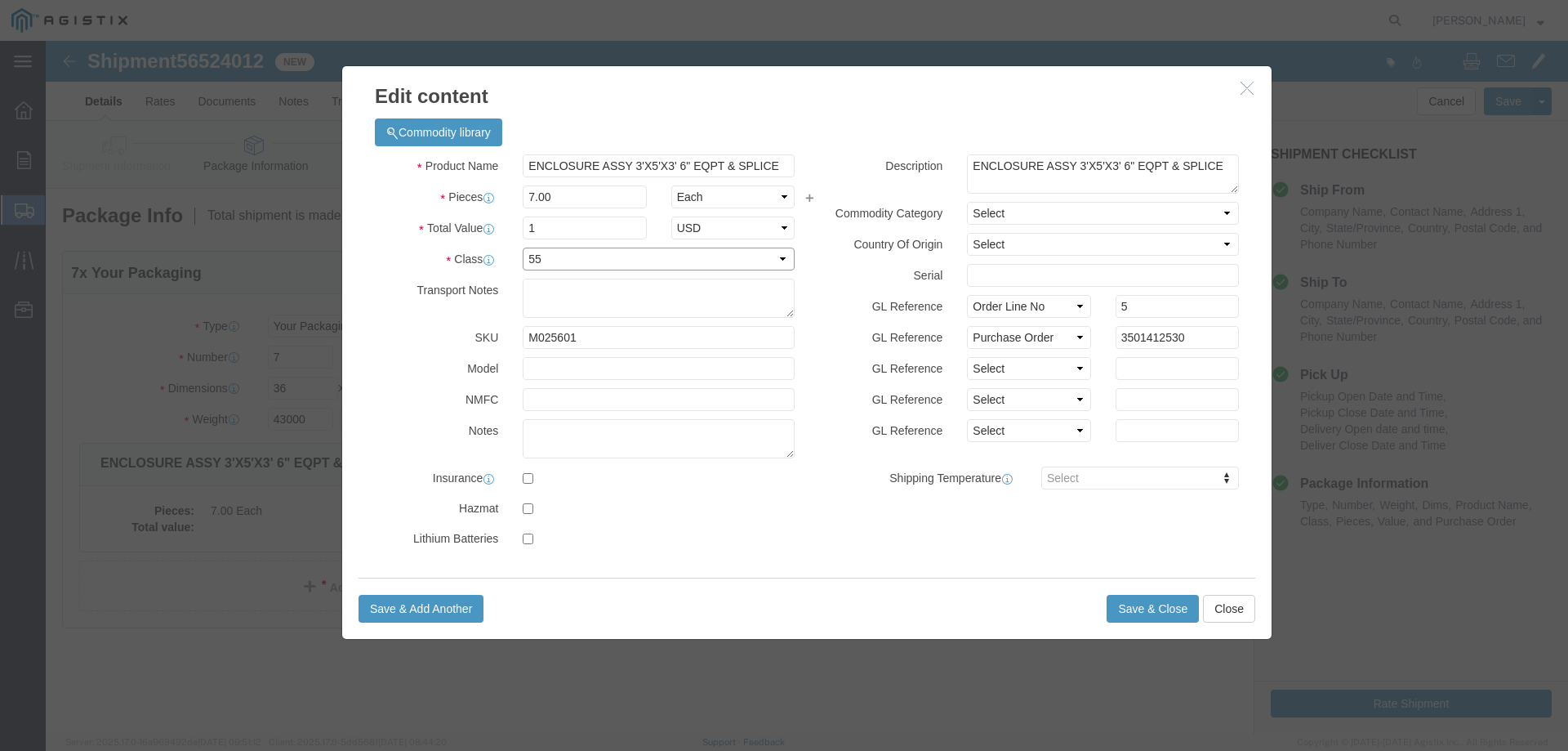
click select "Select 50 55 60 65 70 85 92.5 100 125 175 250 300 400"
click button "Save & Close"
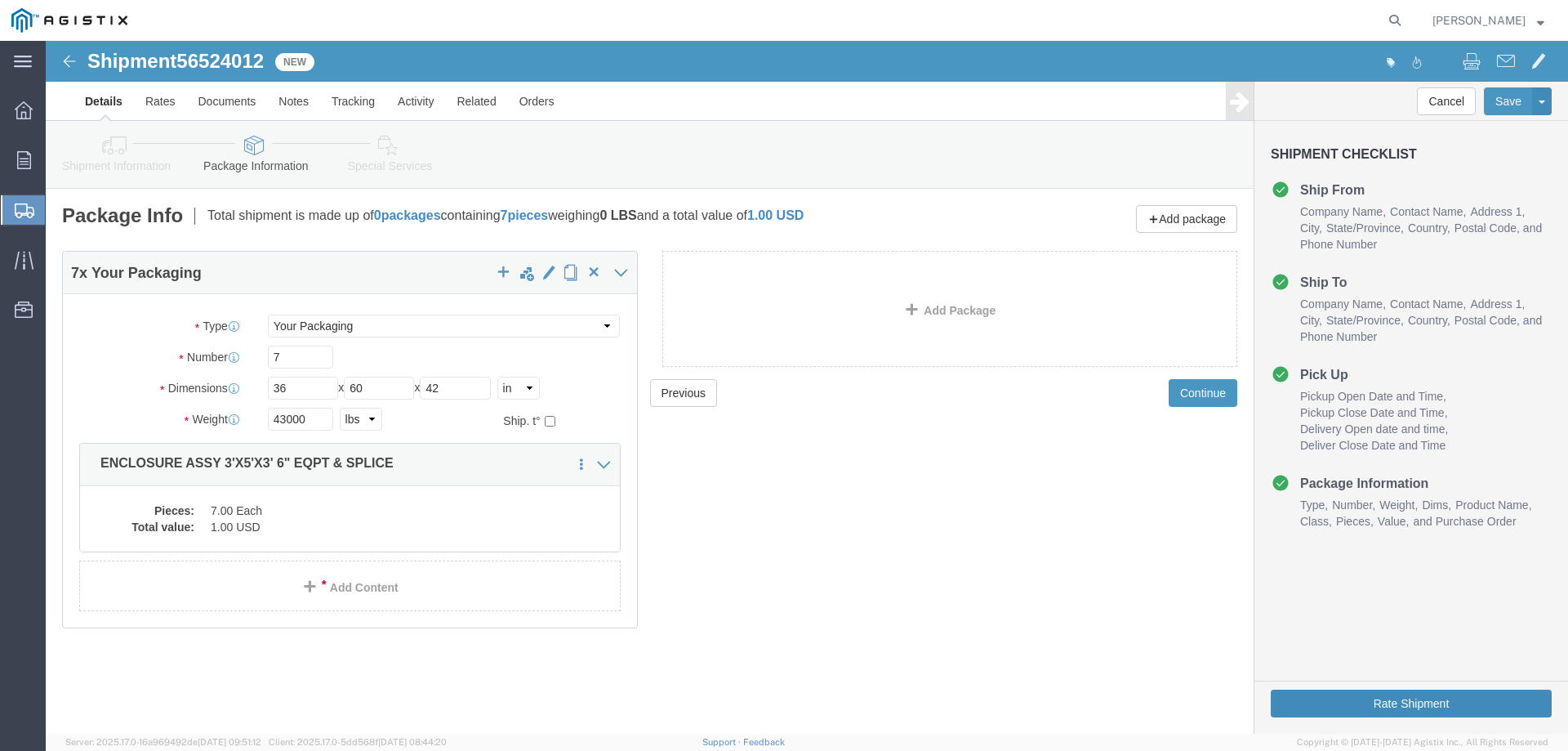
click button "Rate Shipment"
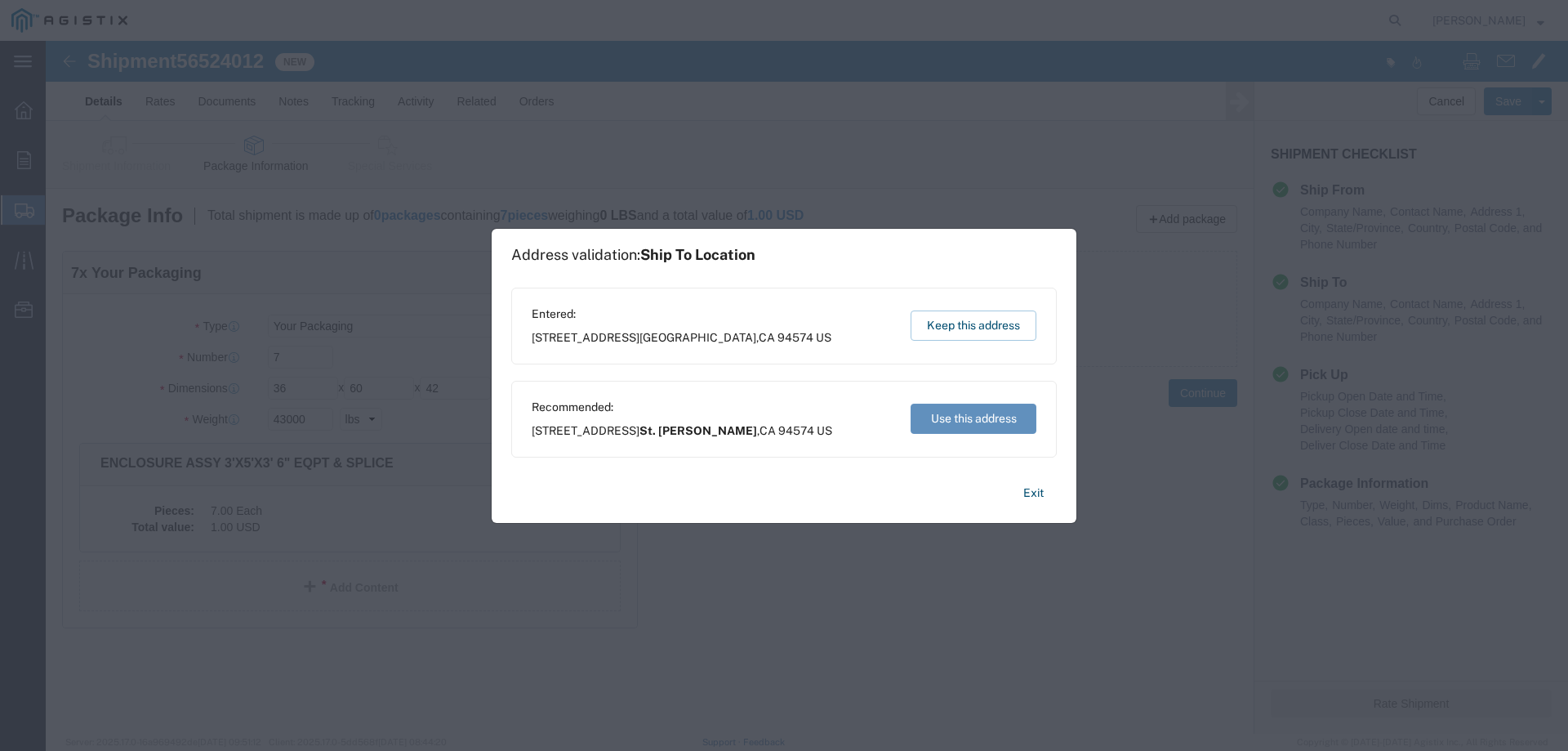
click at [973, 415] on button "Use this address" at bounding box center [973, 419] width 126 height 30
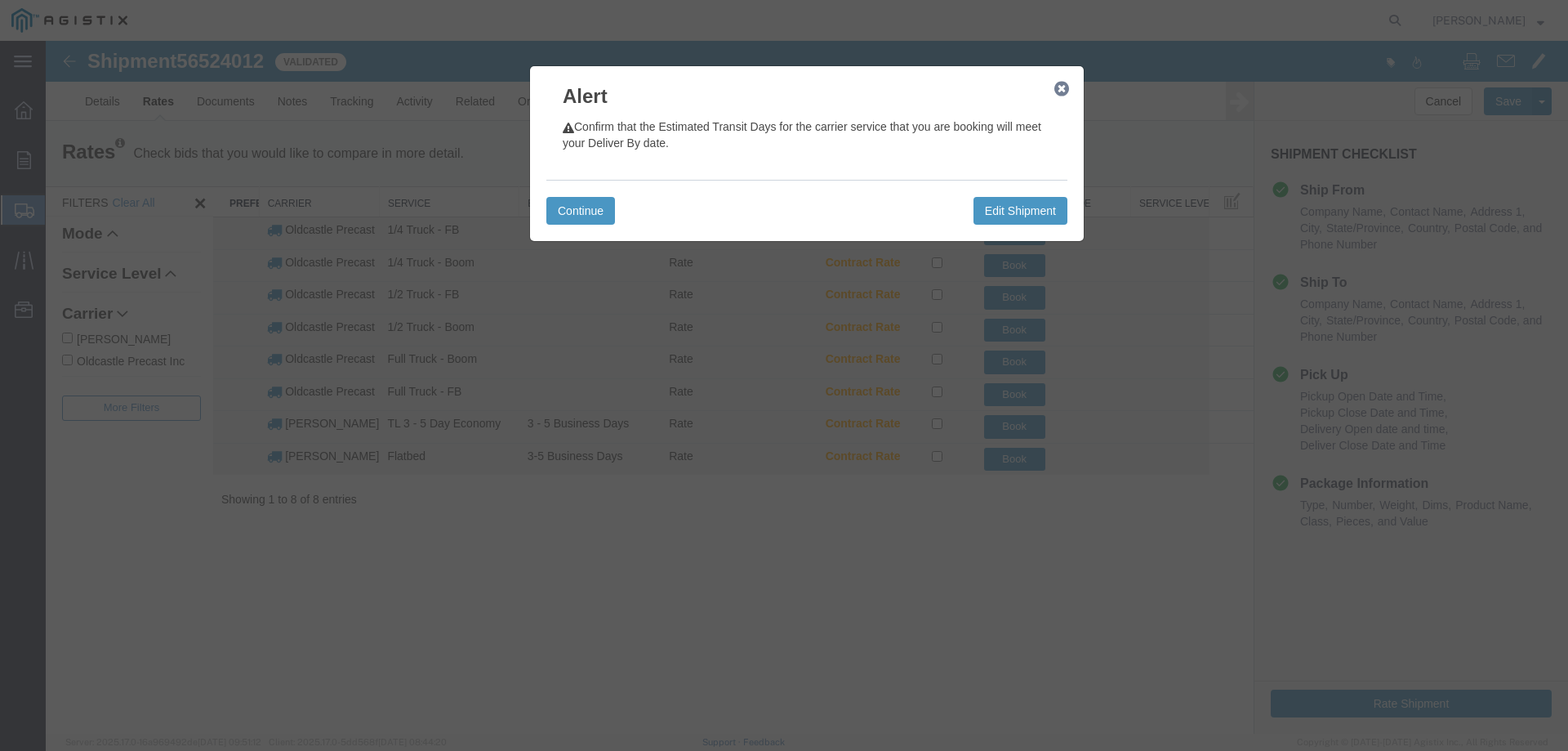
click at [1066, 93] on icon "button" at bounding box center [1062, 90] width 15 height 13
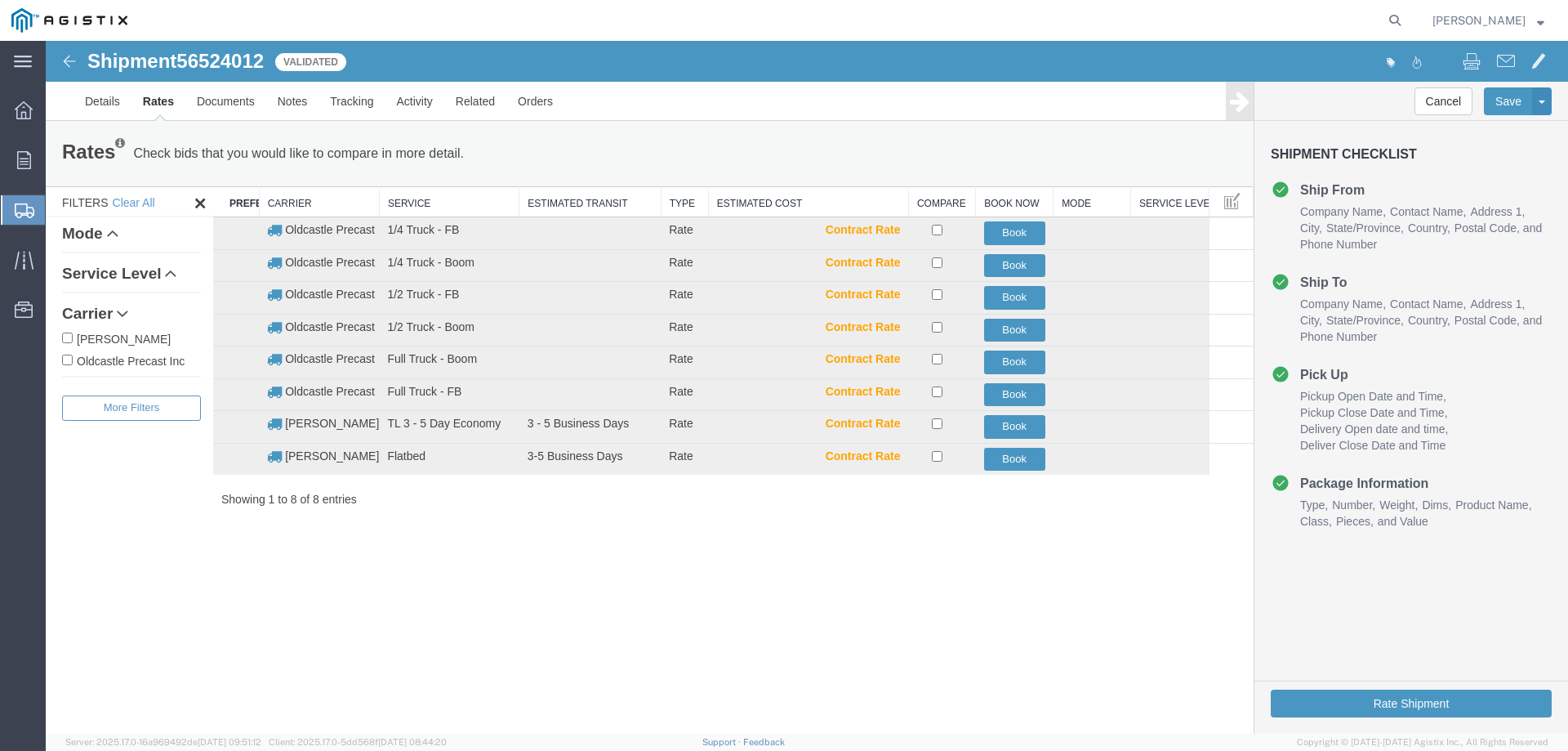
click at [100, 363] on label "Oldcastle Precast Inc" at bounding box center [131, 360] width 139 height 18
click at [73, 363] on input "Oldcastle Precast Inc" at bounding box center [67, 360] width 11 height 11
checkbox input "true"
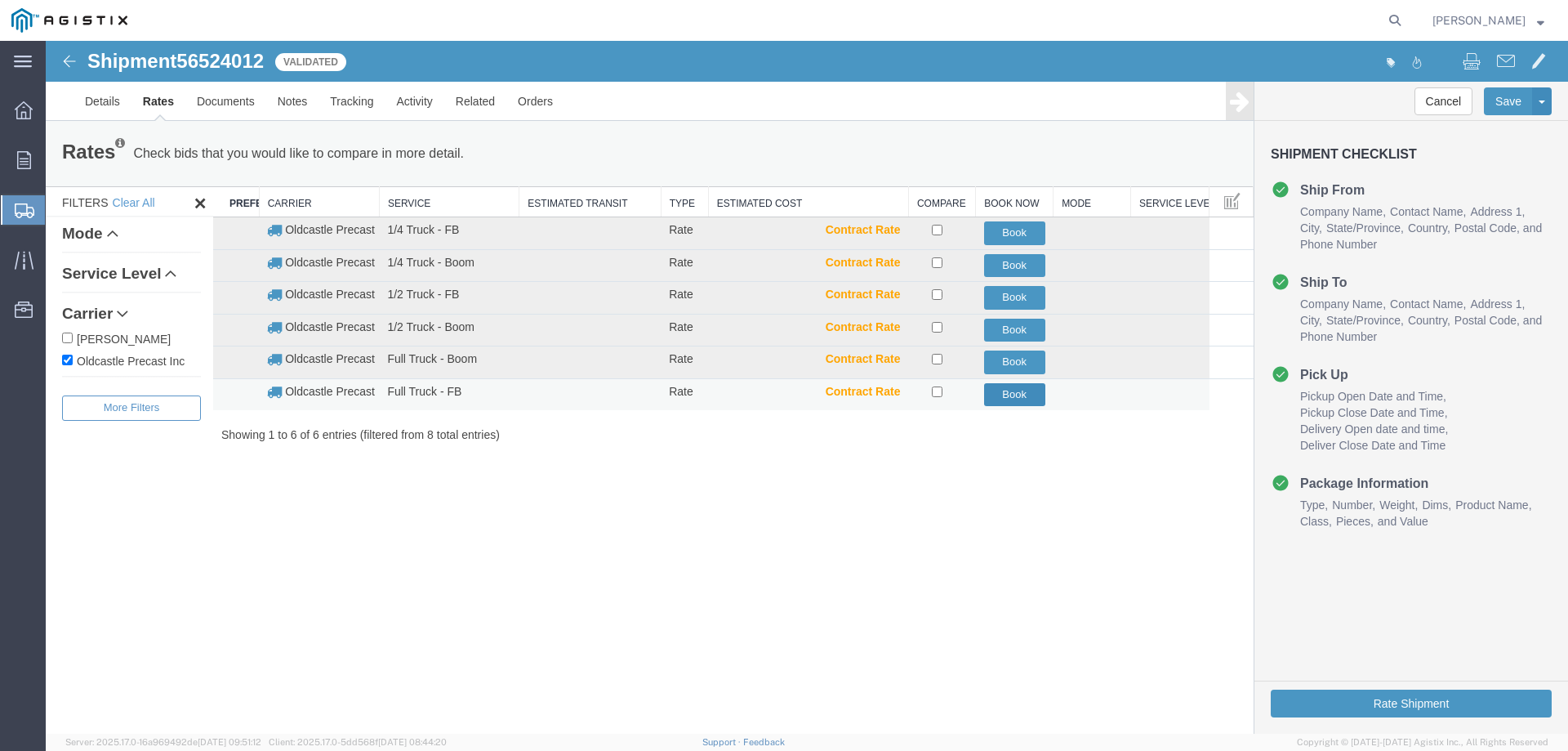
click at [1012, 391] on button "Book" at bounding box center [1014, 395] width 61 height 23
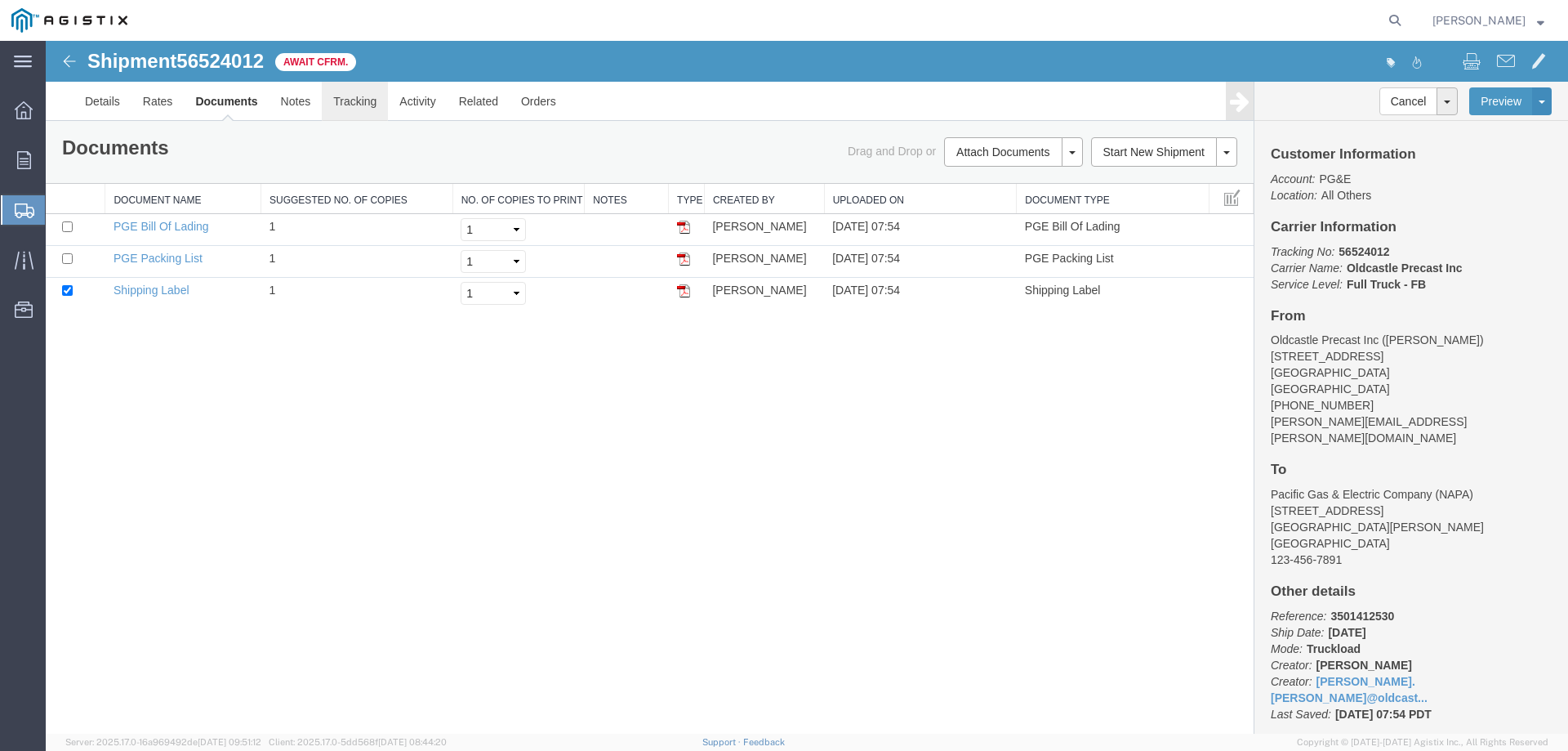
click at [360, 110] on link "Tracking" at bounding box center [355, 101] width 66 height 39
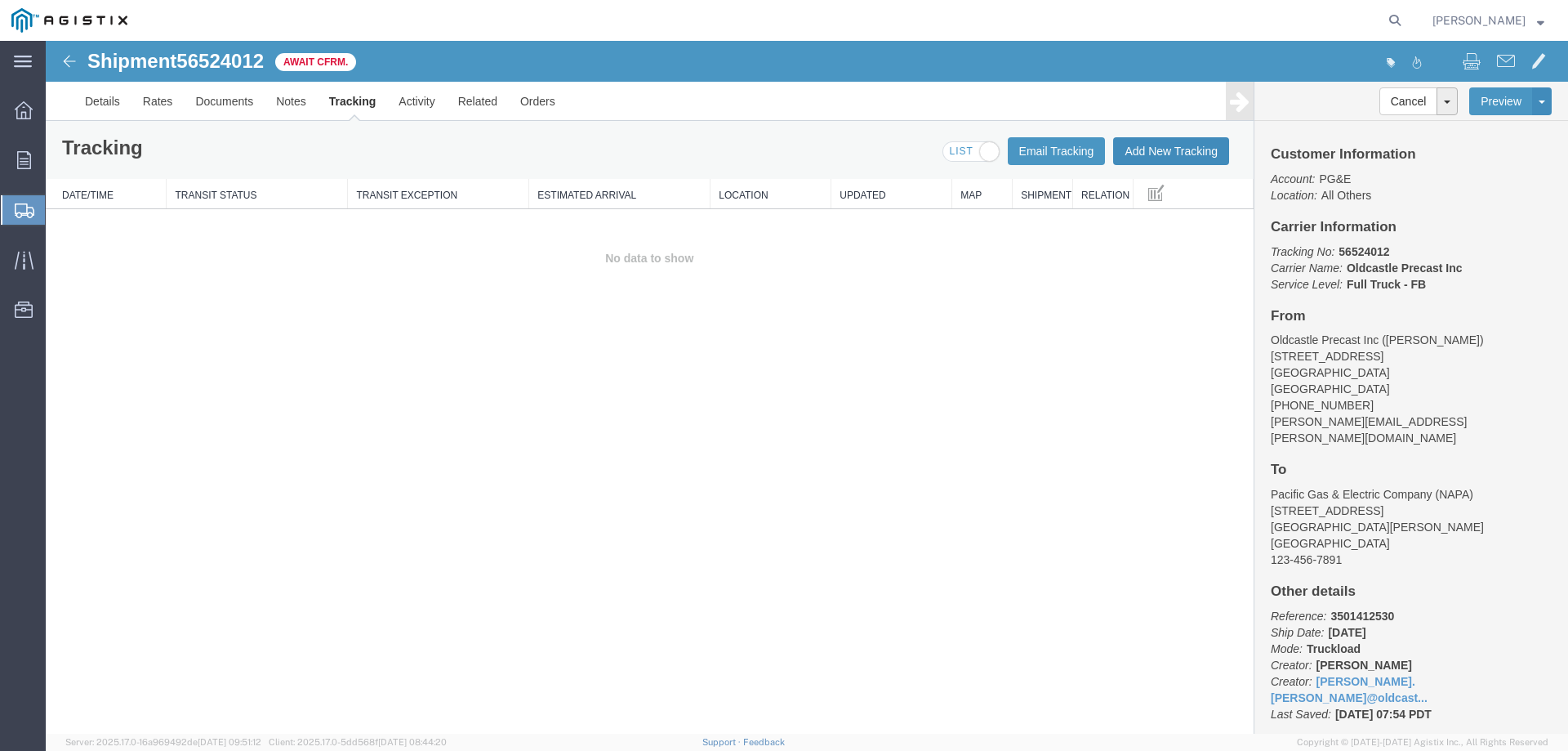
click at [1156, 153] on button "Add New Tracking" at bounding box center [1171, 151] width 116 height 28
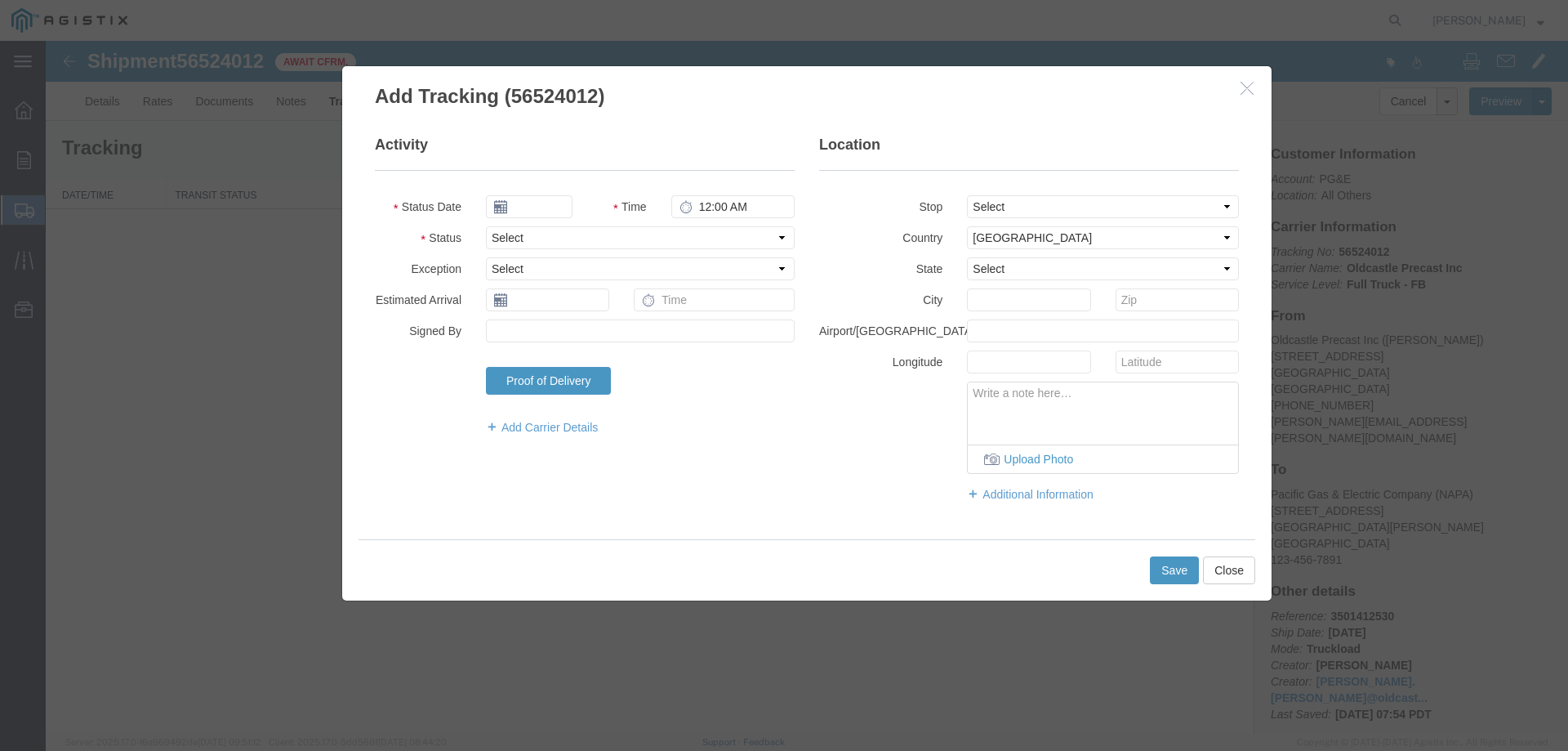
type input "[DATE]"
type input "8:00 AM"
click at [520, 234] on select "Select Arrival Notice Available Arrival Notice Imported Arrive at Delivery Loca…" at bounding box center [640, 237] width 309 height 23
select select "DELIVRED"
click at [486, 226] on select "Select Arrival Notice Available Arrival Notice Imported Arrive at Delivery Loca…" at bounding box center [640, 237] width 309 height 23
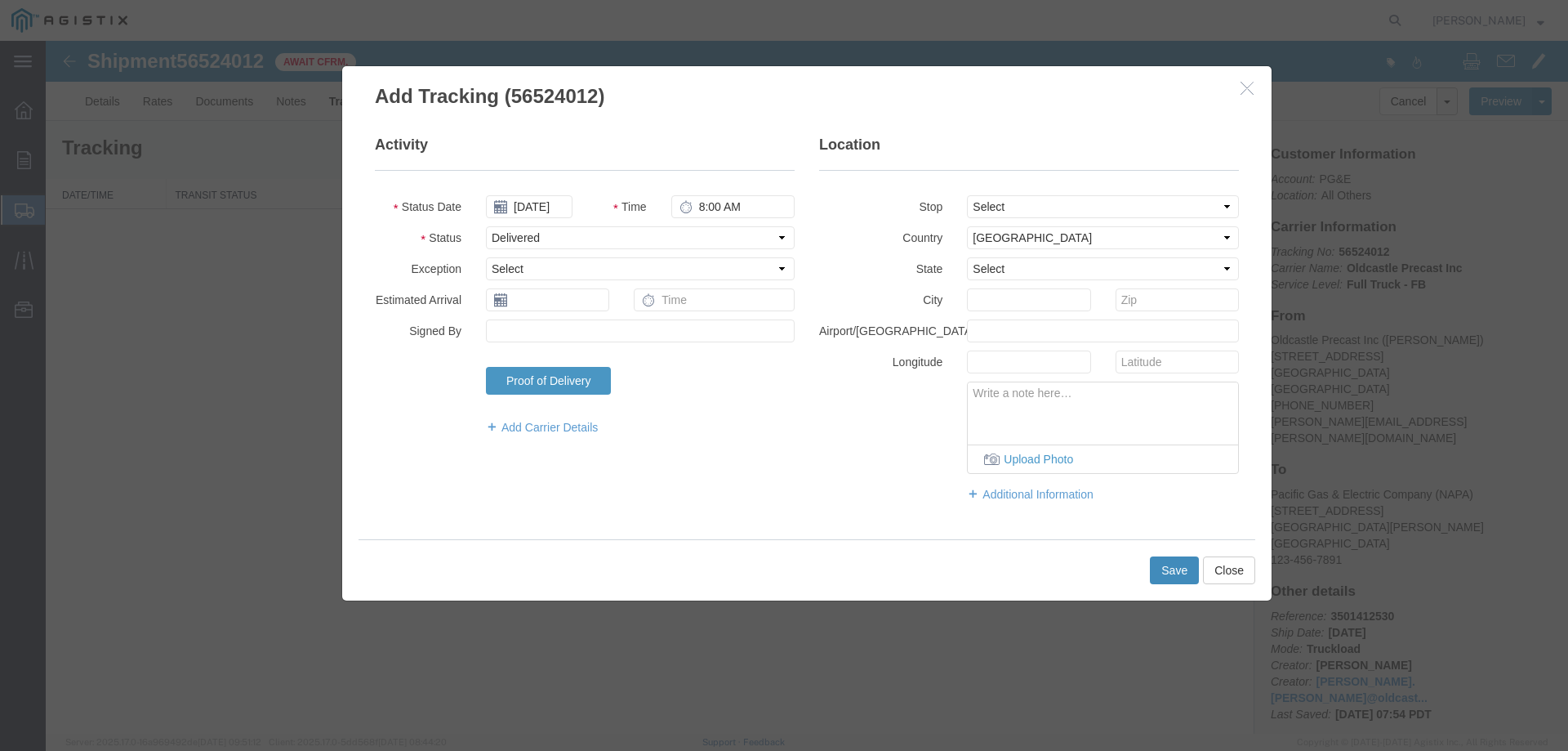
click at [1167, 581] on button "Save" at bounding box center [1174, 570] width 49 height 28
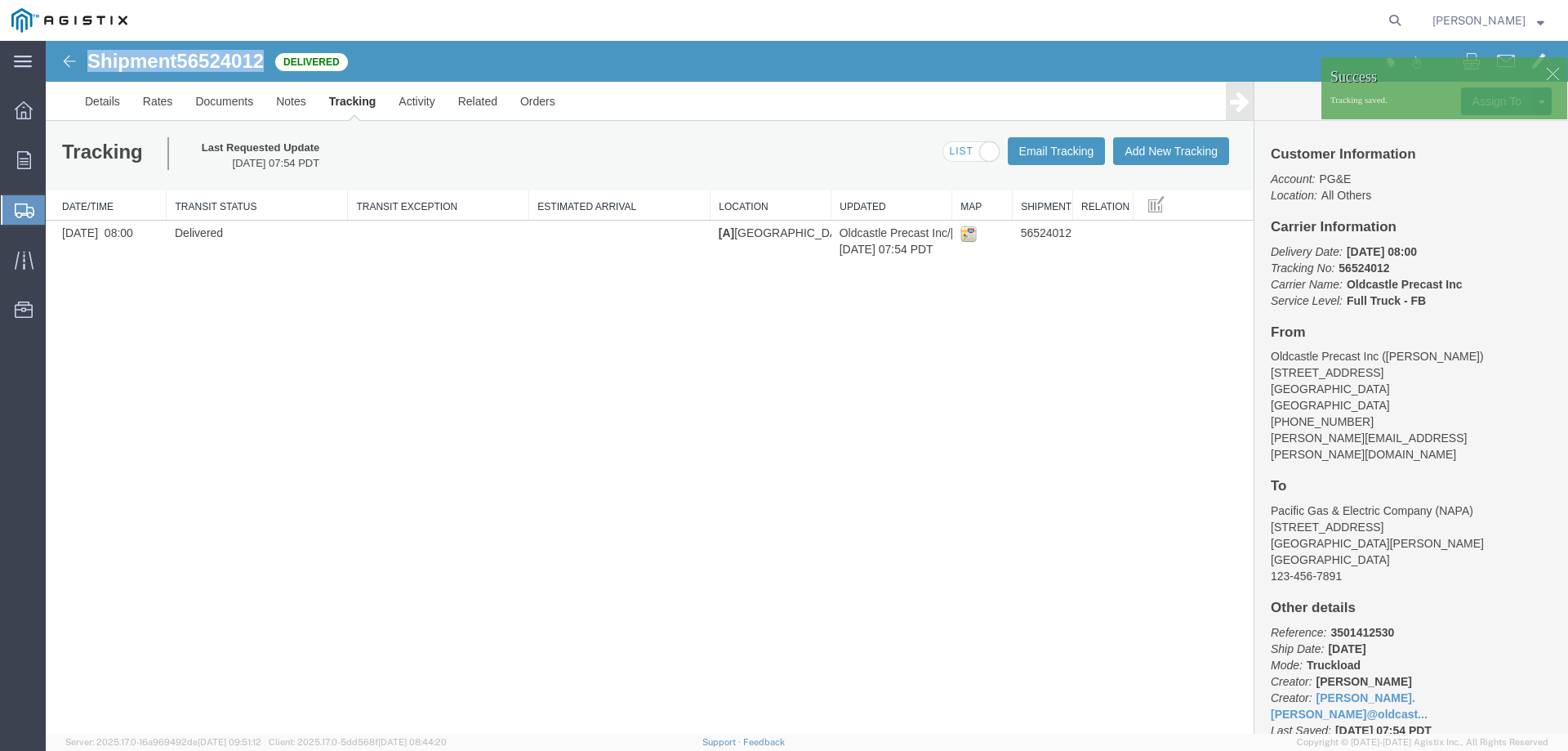
drag, startPoint x: 88, startPoint y: 65, endPoint x: 266, endPoint y: 64, distance: 178.0
click at [264, 64] on h1 "Shipment 56524012" at bounding box center [175, 61] width 177 height 21
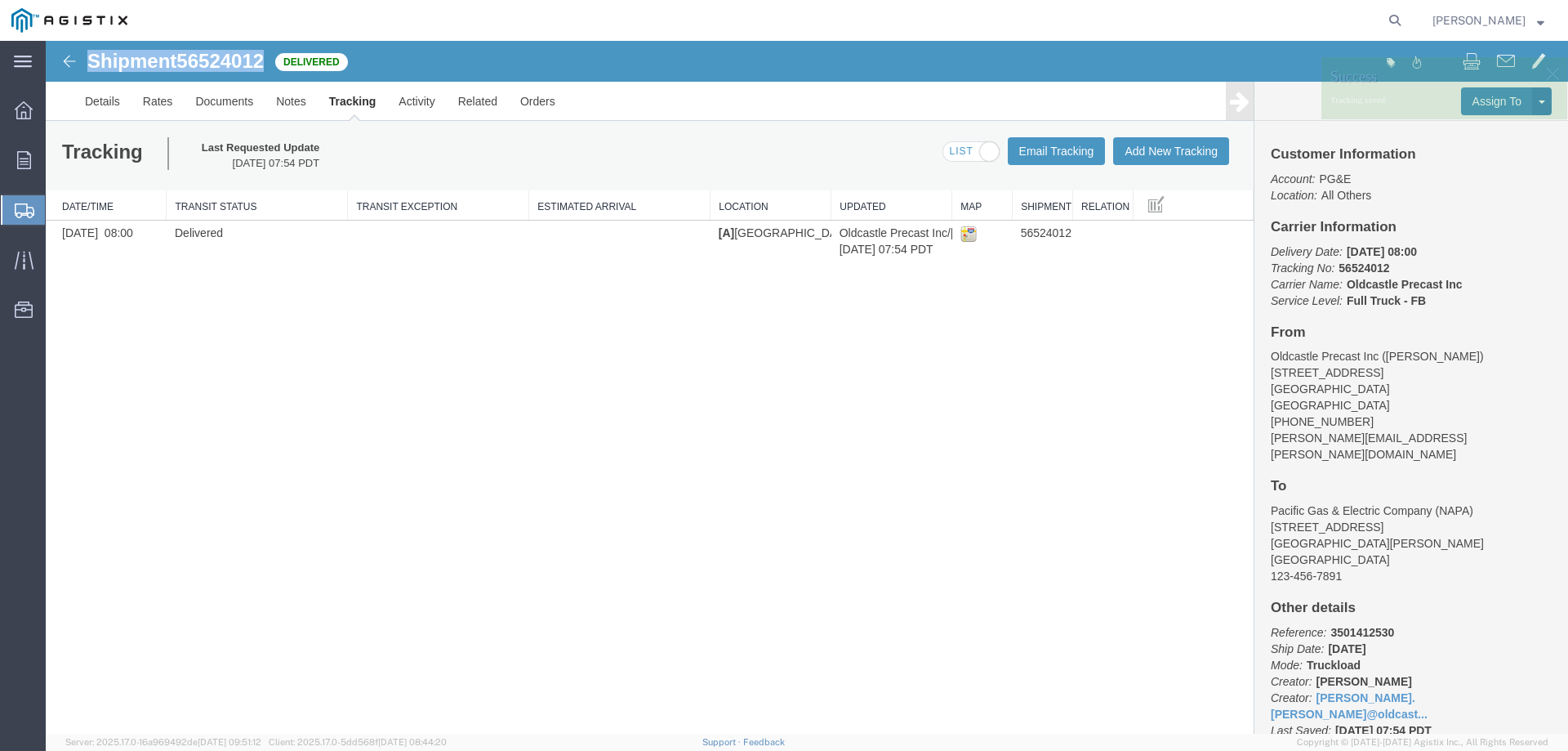
copy h1 "Shipment 56524012"
